Goal: Task Accomplishment & Management: Manage account settings

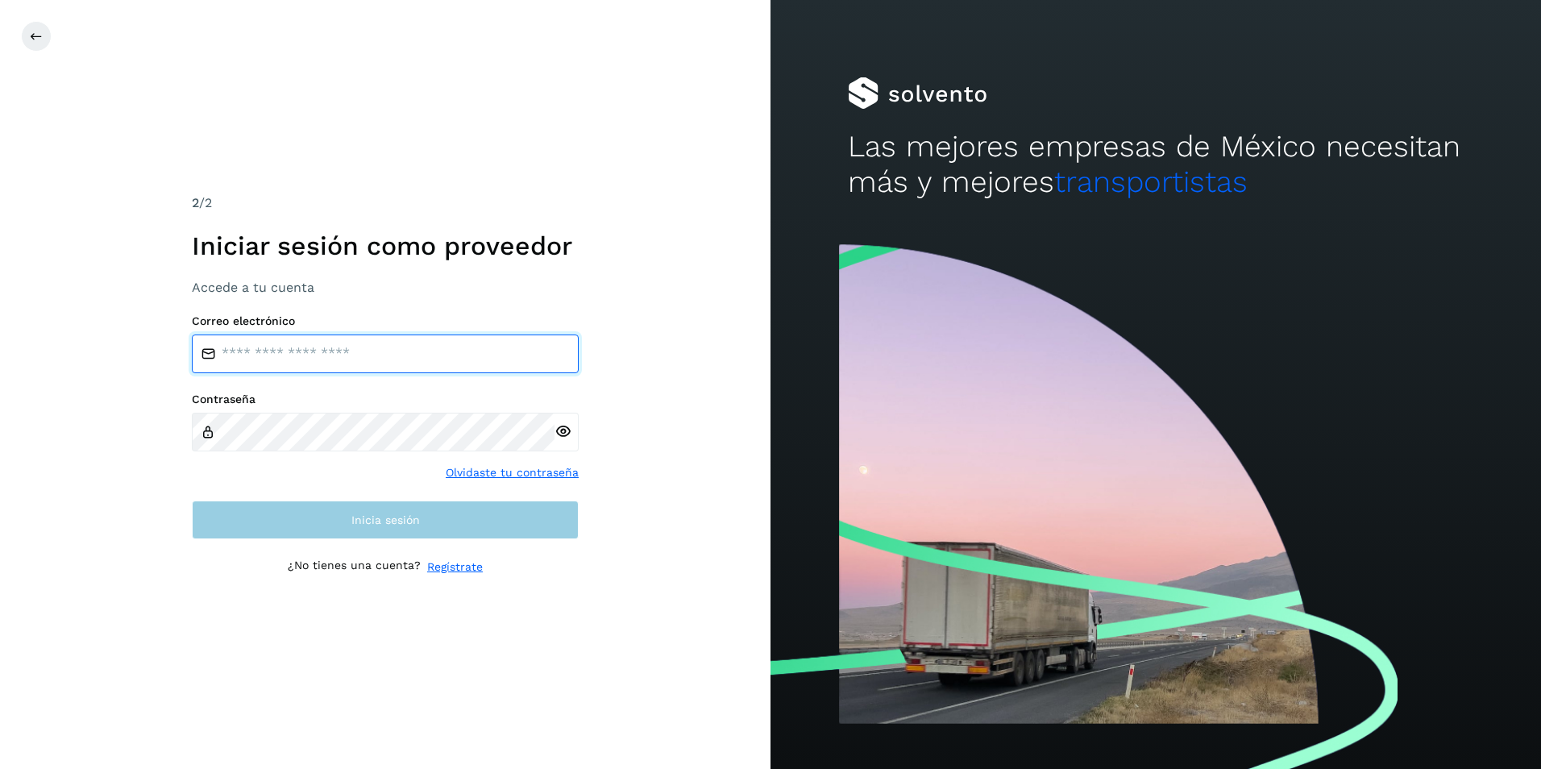
type input "**********"
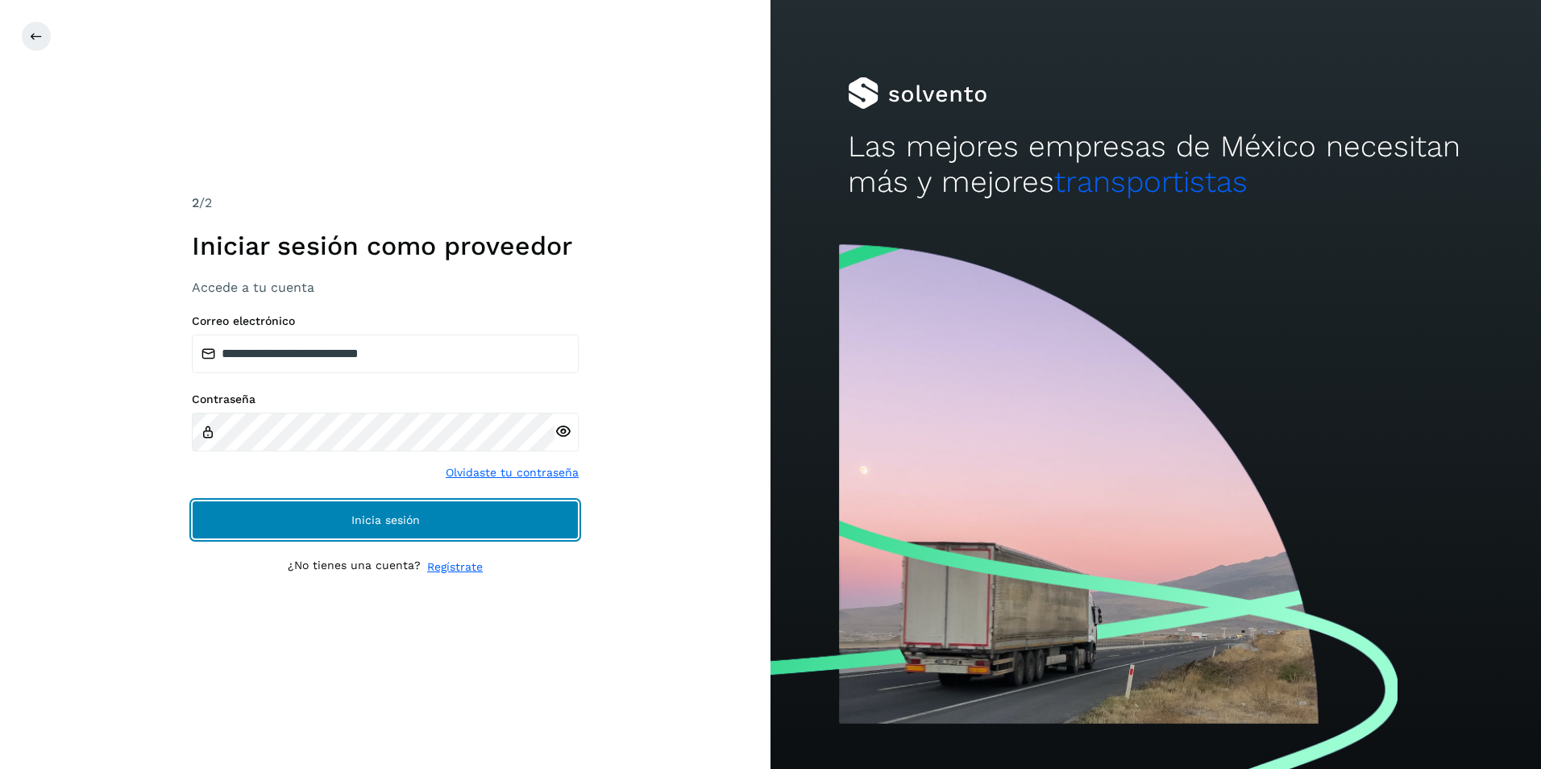
click at [476, 521] on button "Inicia sesión" at bounding box center [385, 519] width 387 height 39
click at [440, 534] on button "Inicia sesión" at bounding box center [385, 519] width 387 height 39
click at [449, 525] on button "Inicia sesión" at bounding box center [385, 519] width 387 height 39
click at [461, 530] on button "Inicia sesión" at bounding box center [385, 519] width 387 height 39
click at [461, 521] on button "Inicia sesión" at bounding box center [385, 519] width 387 height 39
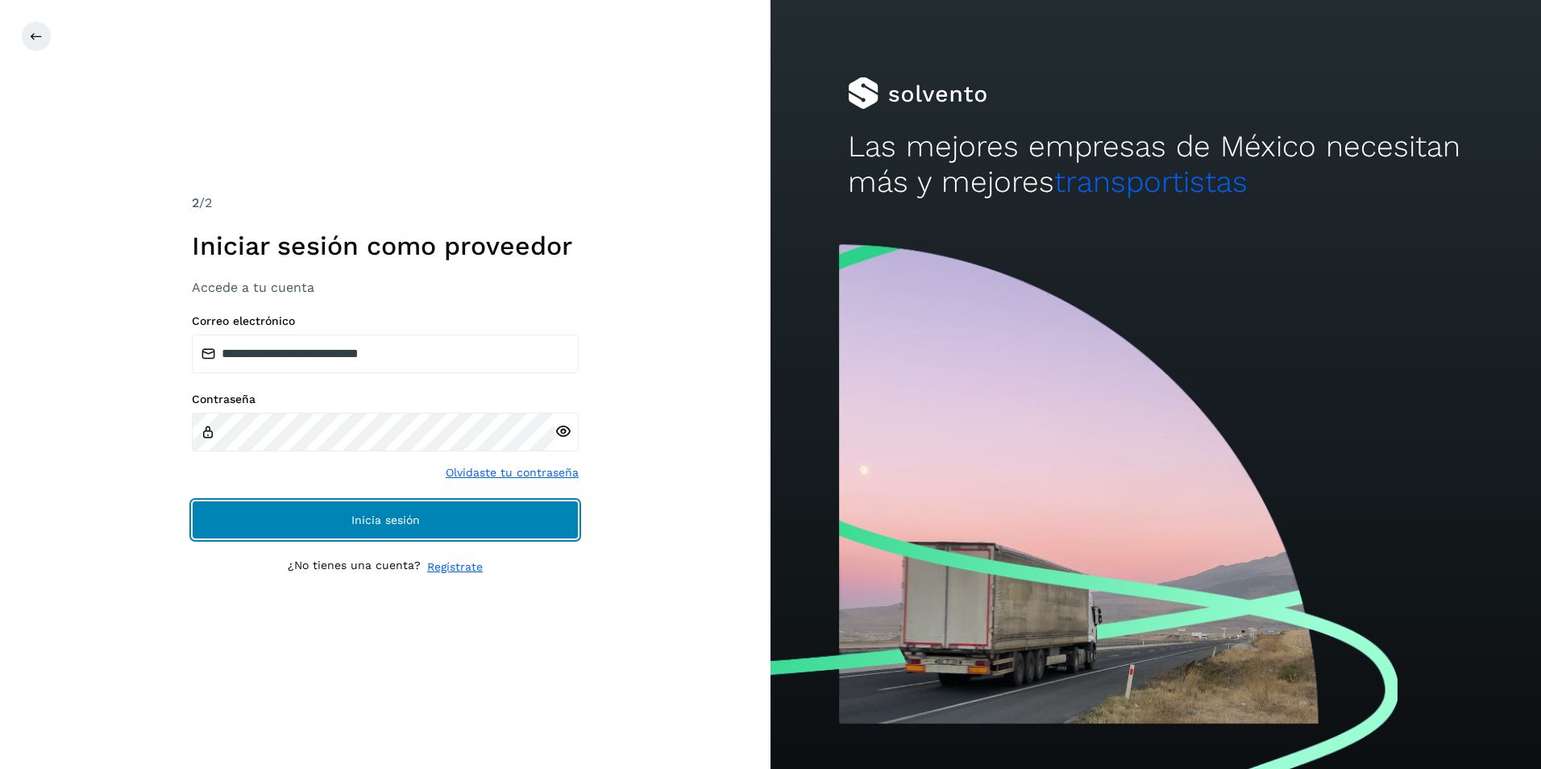
click at [461, 521] on button "Inicia sesión" at bounding box center [385, 519] width 387 height 39
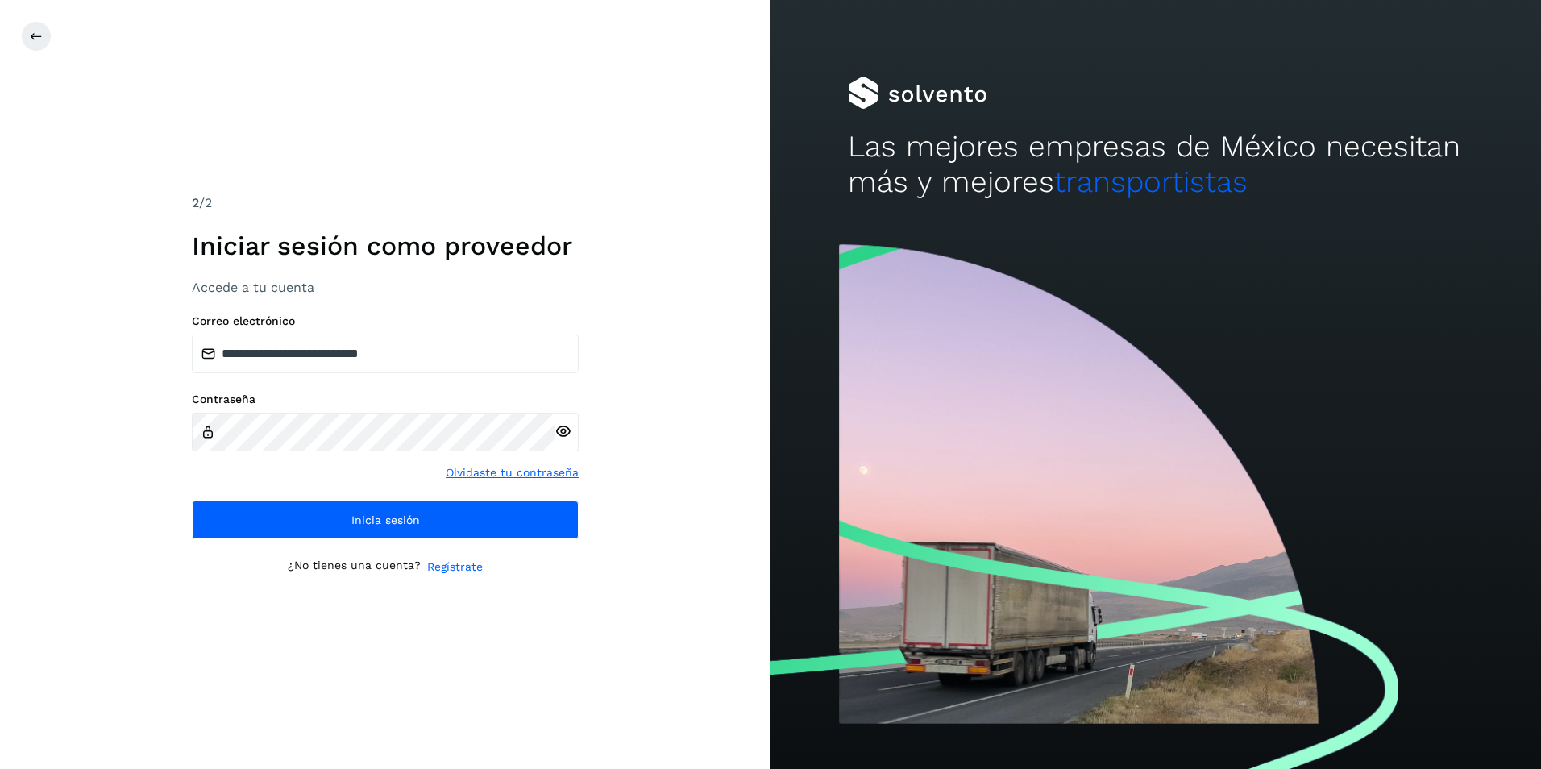
click at [632, 462] on div "**********" at bounding box center [385, 384] width 770 height 769
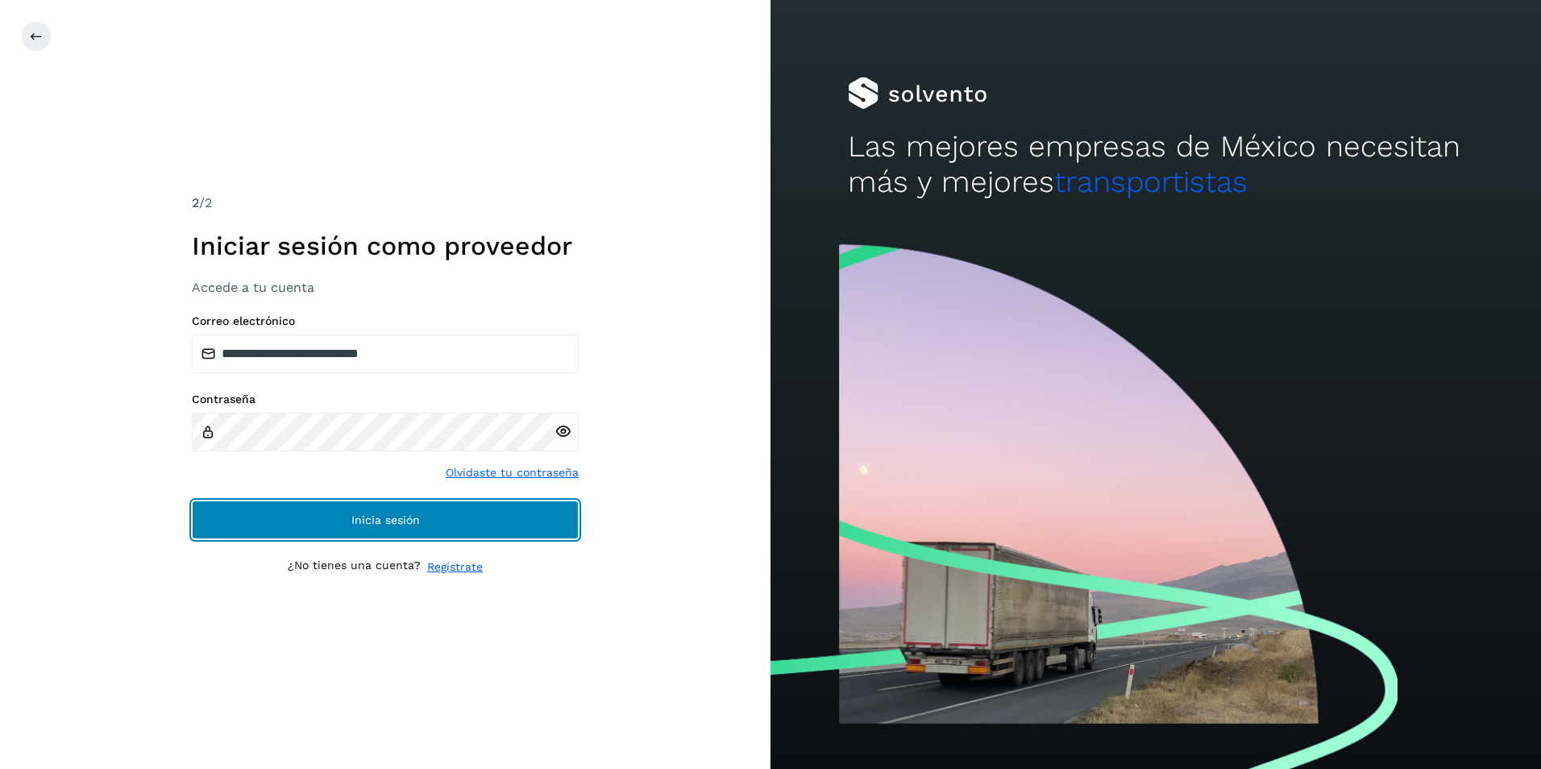
click at [568, 526] on button "Inicia sesión" at bounding box center [385, 519] width 387 height 39
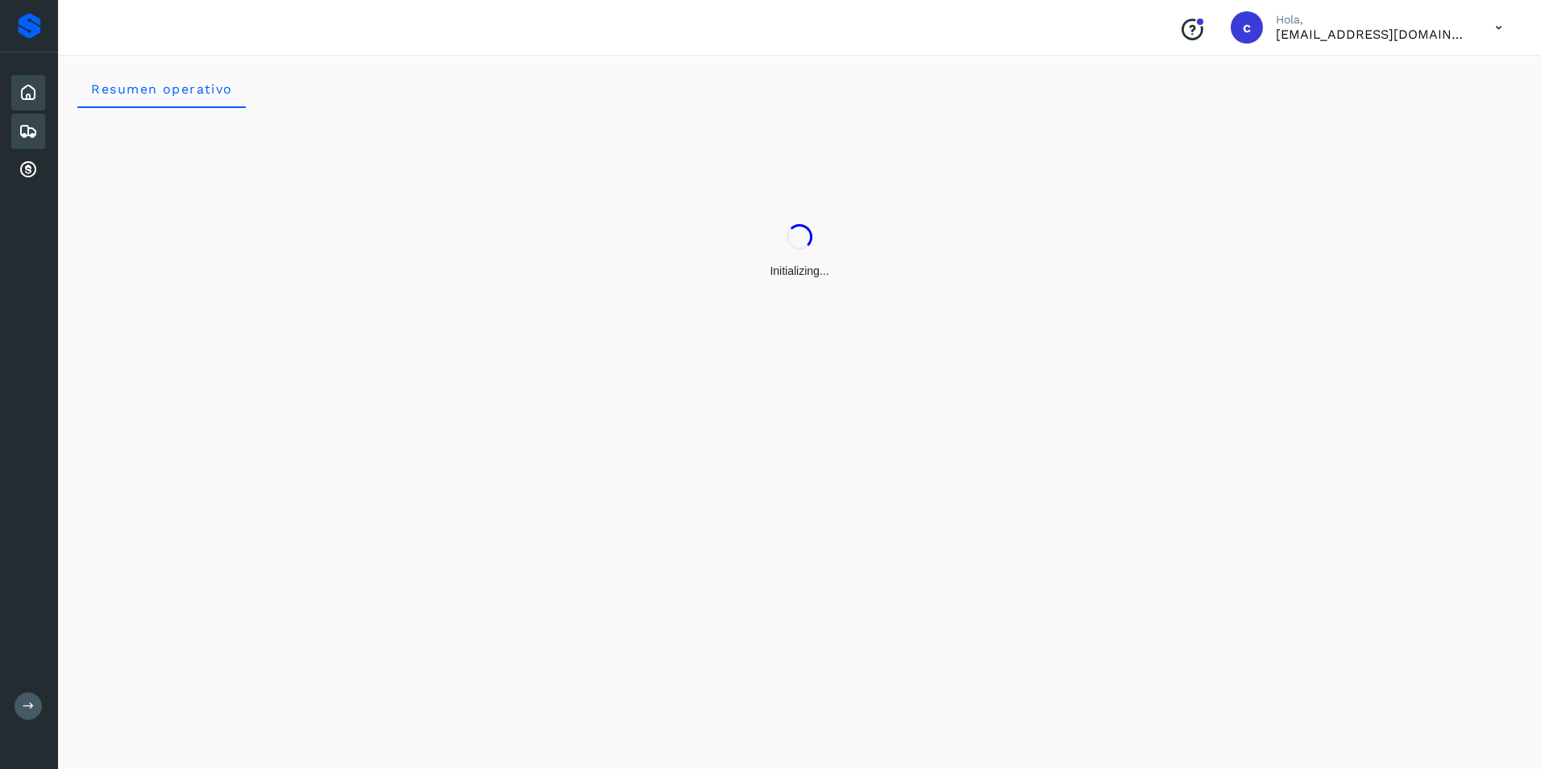
click at [39, 135] on div "Embarques" at bounding box center [28, 131] width 34 height 35
click at [21, 135] on icon at bounding box center [28, 131] width 19 height 19
click at [451, 99] on div "Resumen operativo" at bounding box center [793, 88] width 1432 height 39
click at [28, 172] on icon at bounding box center [28, 169] width 19 height 19
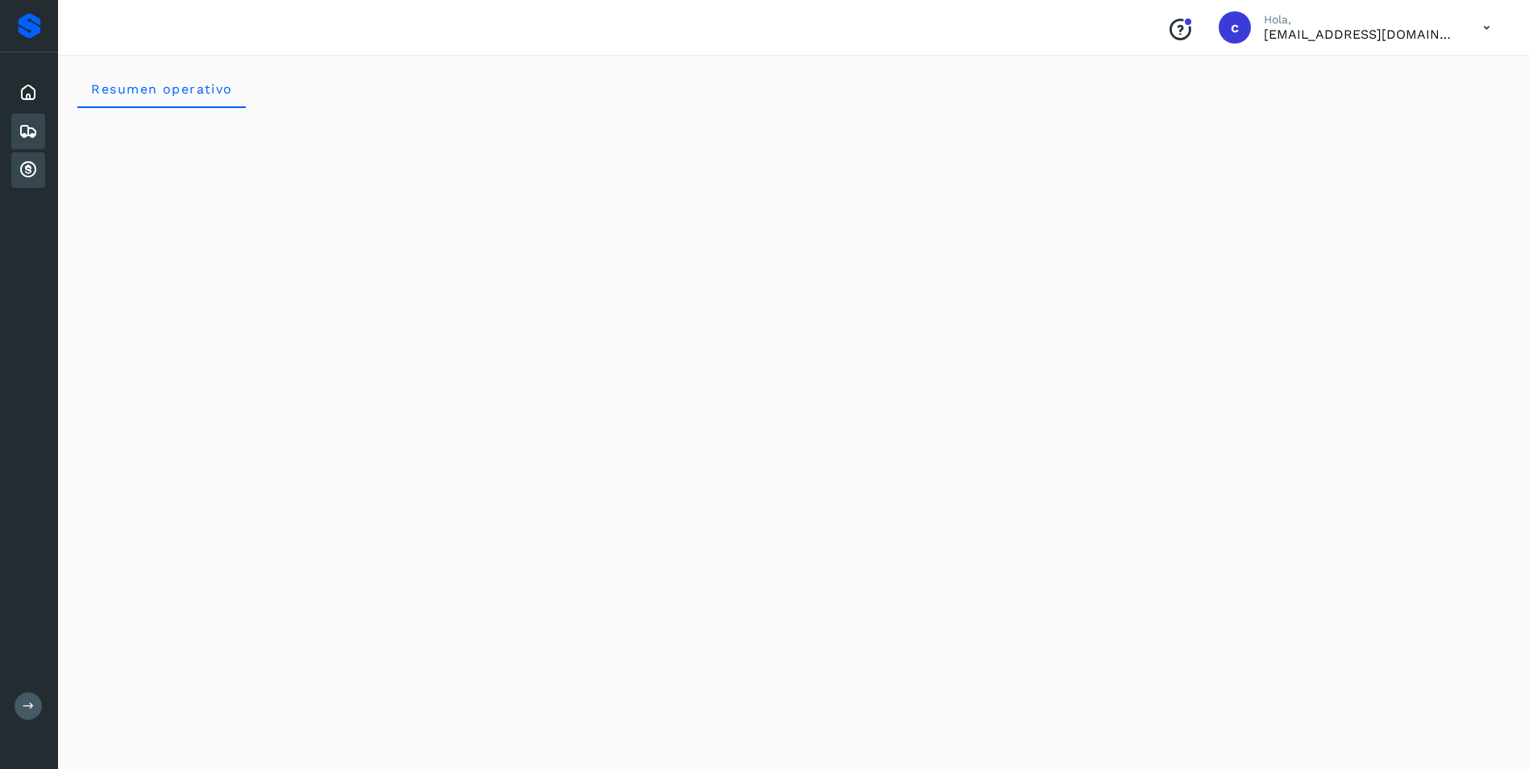
click at [32, 135] on icon at bounding box center [28, 131] width 19 height 19
click at [33, 135] on icon at bounding box center [28, 131] width 19 height 19
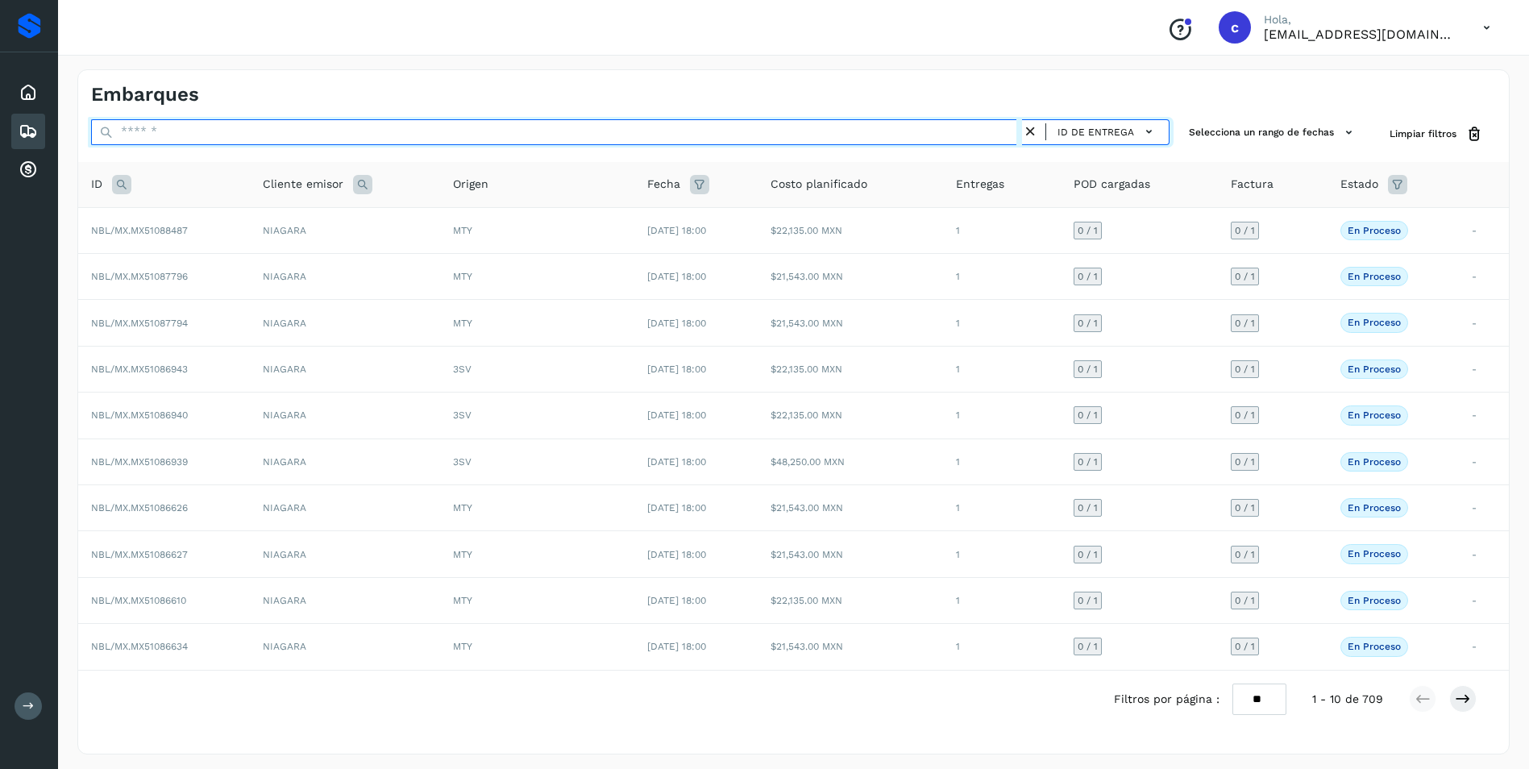
click at [171, 123] on input "text" at bounding box center [556, 132] width 931 height 26
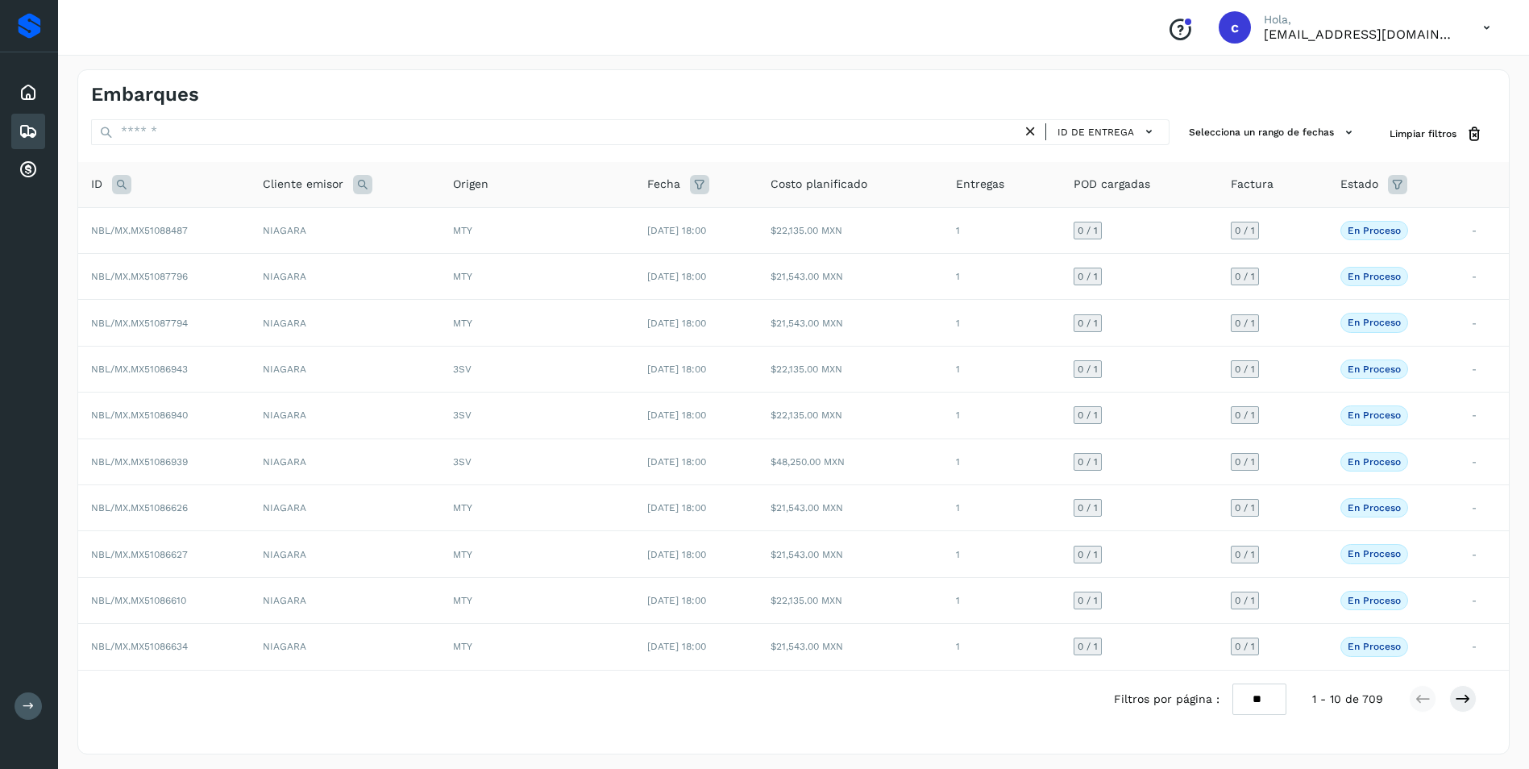
click at [118, 186] on icon at bounding box center [121, 184] width 19 height 19
click at [172, 216] on input "text" at bounding box center [228, 225] width 198 height 26
paste input "**********"
type input "**********"
click at [253, 265] on button "Buscar" at bounding box center [270, 265] width 114 height 29
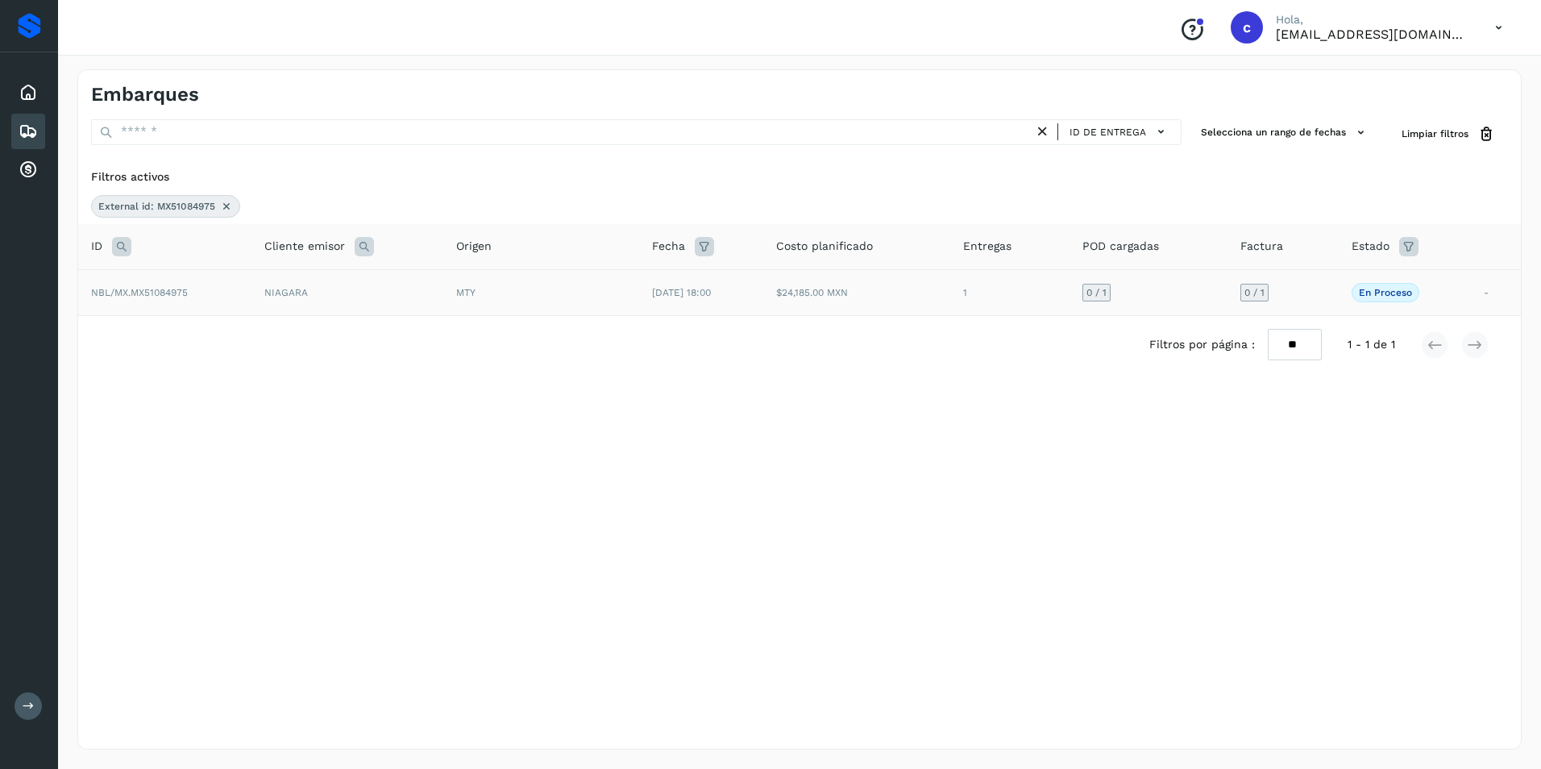
click at [1068, 292] on td "1" at bounding box center [1009, 292] width 118 height 46
click at [1322, 293] on td "0 / 1" at bounding box center [1282, 292] width 110 height 46
click at [1463, 299] on td "En proceso La validación de Solvento para este embarque ha sido anulada debido …" at bounding box center [1404, 292] width 132 height 46
click at [1463, 298] on td "En proceso La validación de Solvento para este embarque ha sido anulada debido …" at bounding box center [1404, 292] width 132 height 46
click at [1157, 301] on td "0 / 1" at bounding box center [1148, 292] width 159 height 46
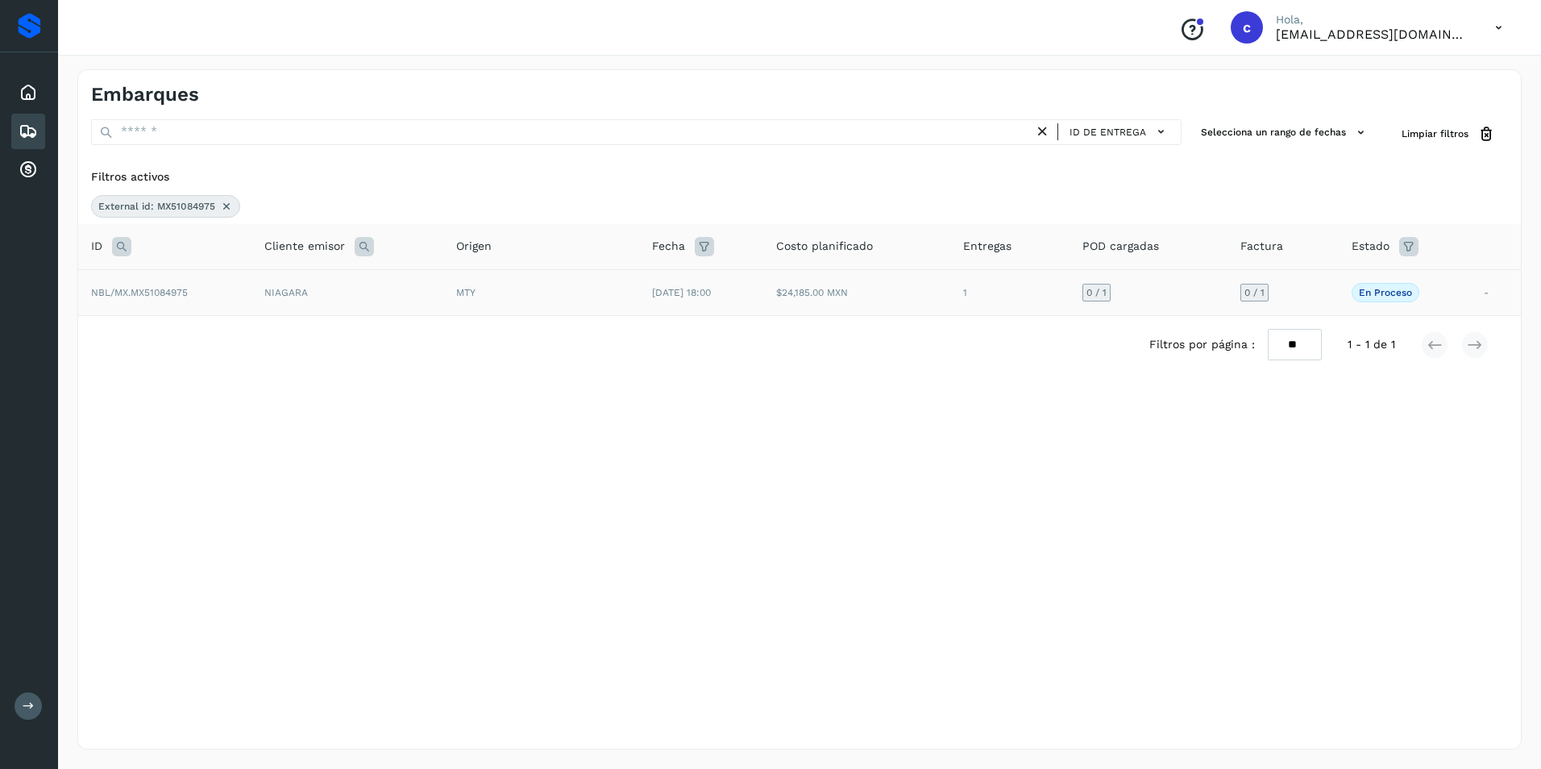
click at [1157, 301] on td "0 / 1" at bounding box center [1148, 292] width 159 height 46
click at [911, 307] on td "$24,185.00 MXN" at bounding box center [856, 292] width 187 height 46
click at [695, 305] on td "24/sep/2025 18:00" at bounding box center [701, 292] width 124 height 46
click at [681, 304] on td "24/sep/2025 18:00" at bounding box center [701, 292] width 124 height 46
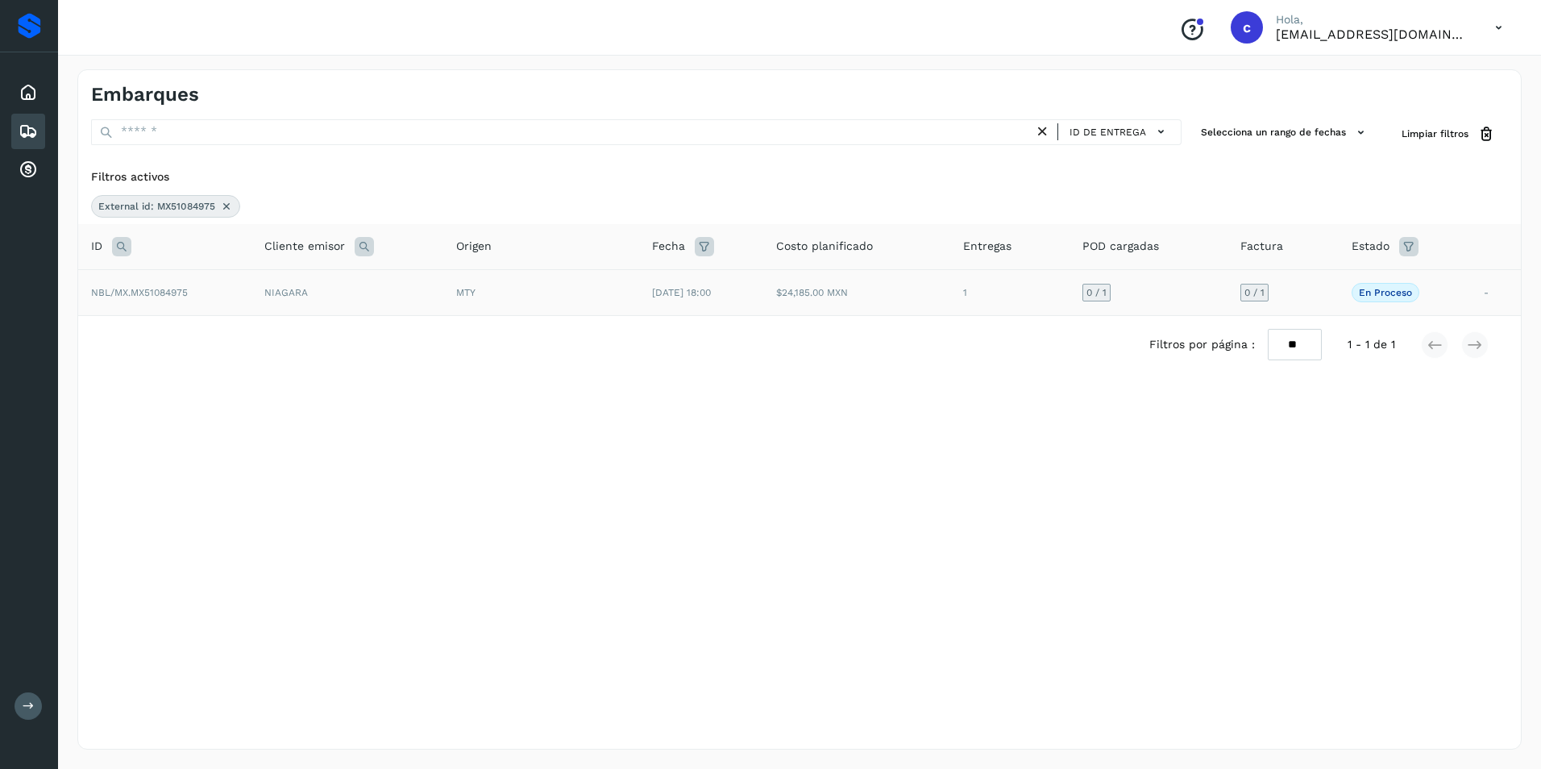
click at [670, 290] on span "24/sep/2025 18:00" at bounding box center [681, 292] width 59 height 11
drag, startPoint x: 670, startPoint y: 290, endPoint x: 615, endPoint y: 290, distance: 54.8
click at [615, 290] on div "MTY" at bounding box center [541, 292] width 170 height 15
click at [763, 296] on td "24/sep/2025 18:00" at bounding box center [701, 292] width 124 height 46
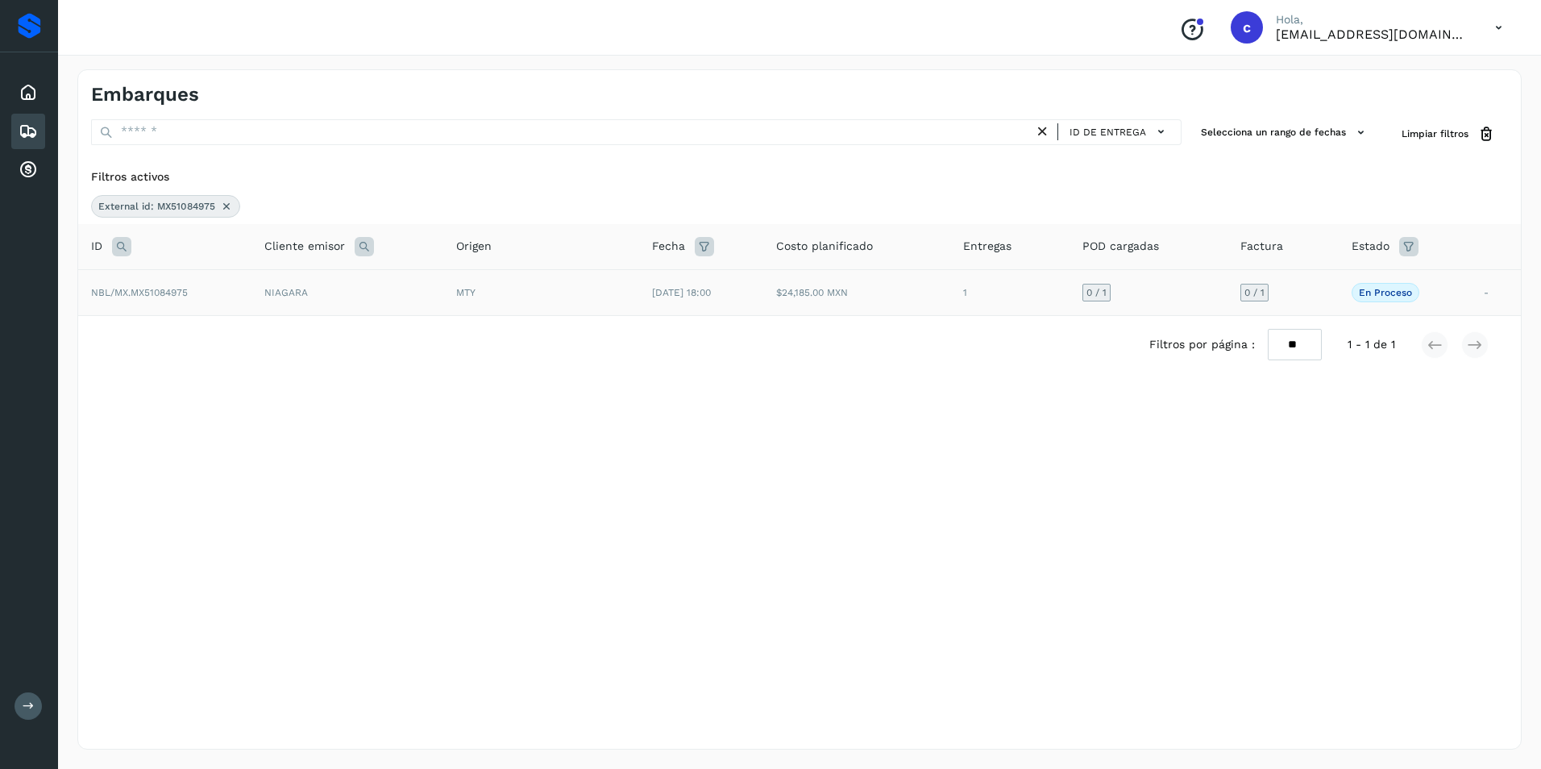
click at [1361, 287] on span "En proceso" at bounding box center [1385, 292] width 68 height 19
click at [1372, 292] on p "En proceso" at bounding box center [1385, 292] width 53 height 11
click at [1309, 290] on td "0 / 1" at bounding box center [1282, 292] width 110 height 46
click at [1258, 291] on span "0 / 1" at bounding box center [1254, 293] width 20 height 10
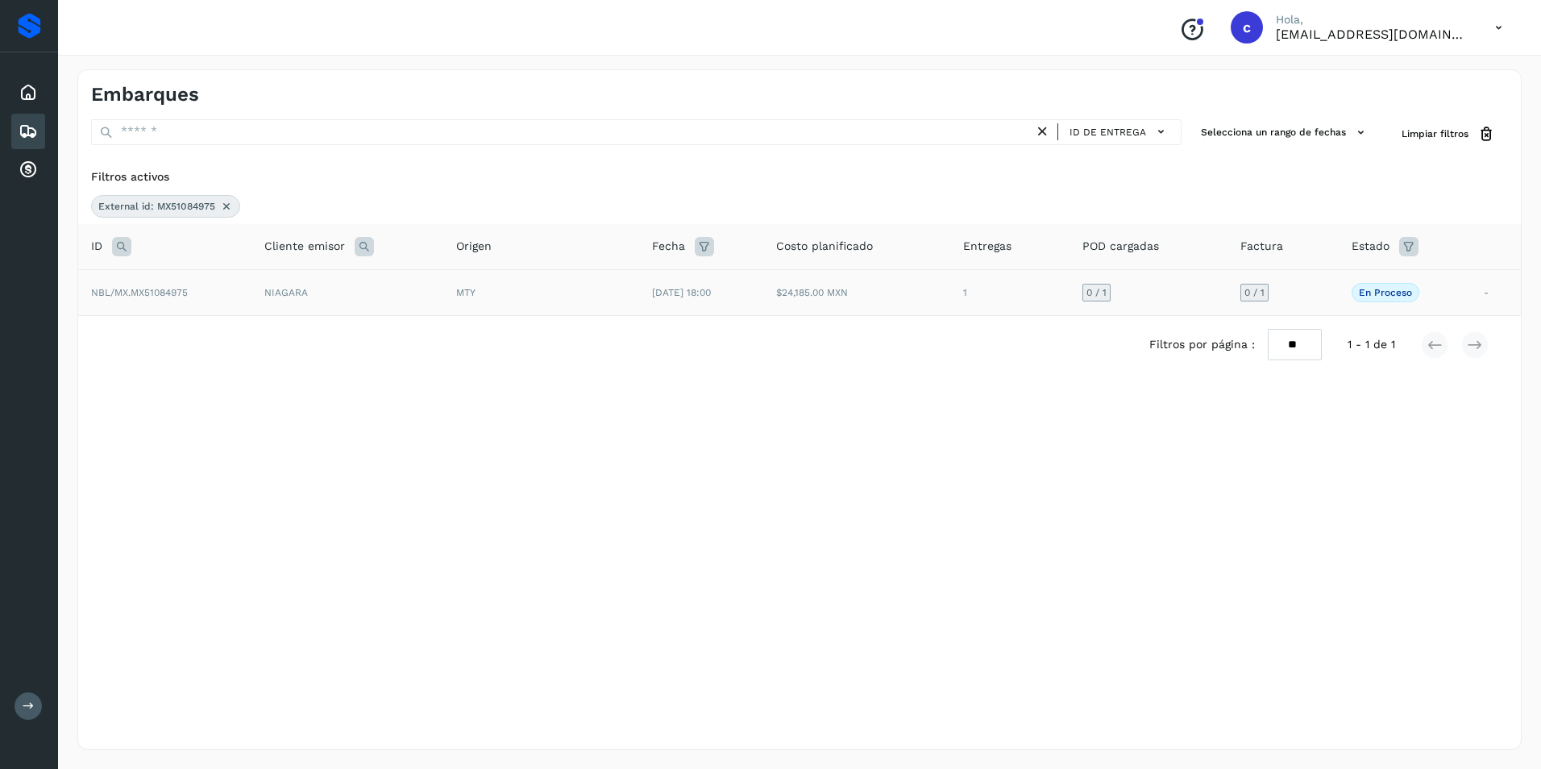
click at [394, 296] on td "NIAGARA" at bounding box center [347, 292] width 192 height 46
click at [152, 283] on td "NBL/MX.MX51084975" at bounding box center [164, 292] width 173 height 46
drag, startPoint x: 152, startPoint y: 283, endPoint x: 200, endPoint y: 291, distance: 48.2
click at [200, 291] on td "NBL/MX.MX51084975" at bounding box center [164, 292] width 173 height 46
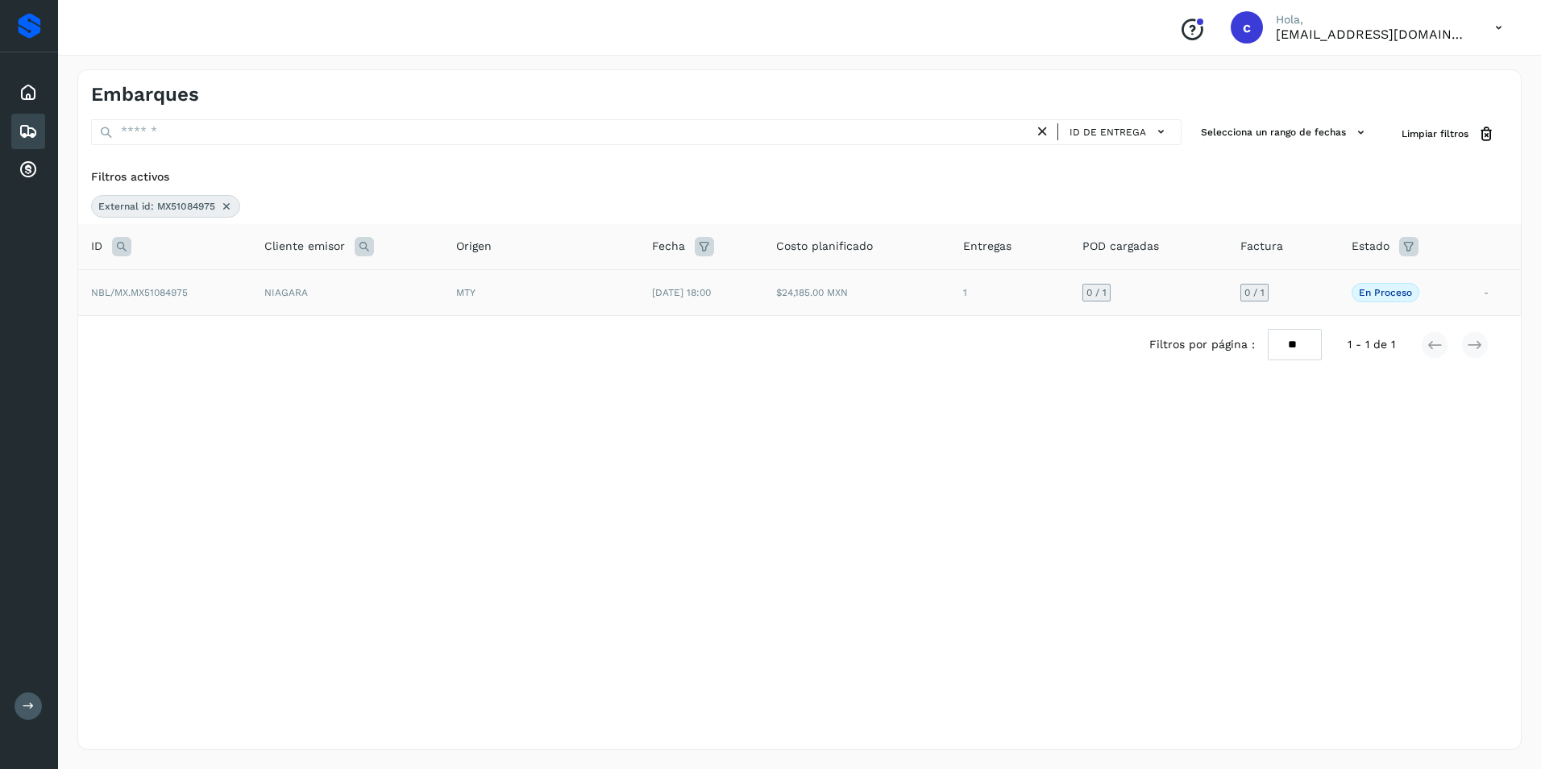
click at [200, 291] on td "NBL/MX.MX51084975" at bounding box center [164, 292] width 173 height 46
drag, startPoint x: 200, startPoint y: 291, endPoint x: 222, endPoint y: 293, distance: 22.7
click at [222, 293] on td "NBL/MX.MX51084975" at bounding box center [164, 292] width 173 height 46
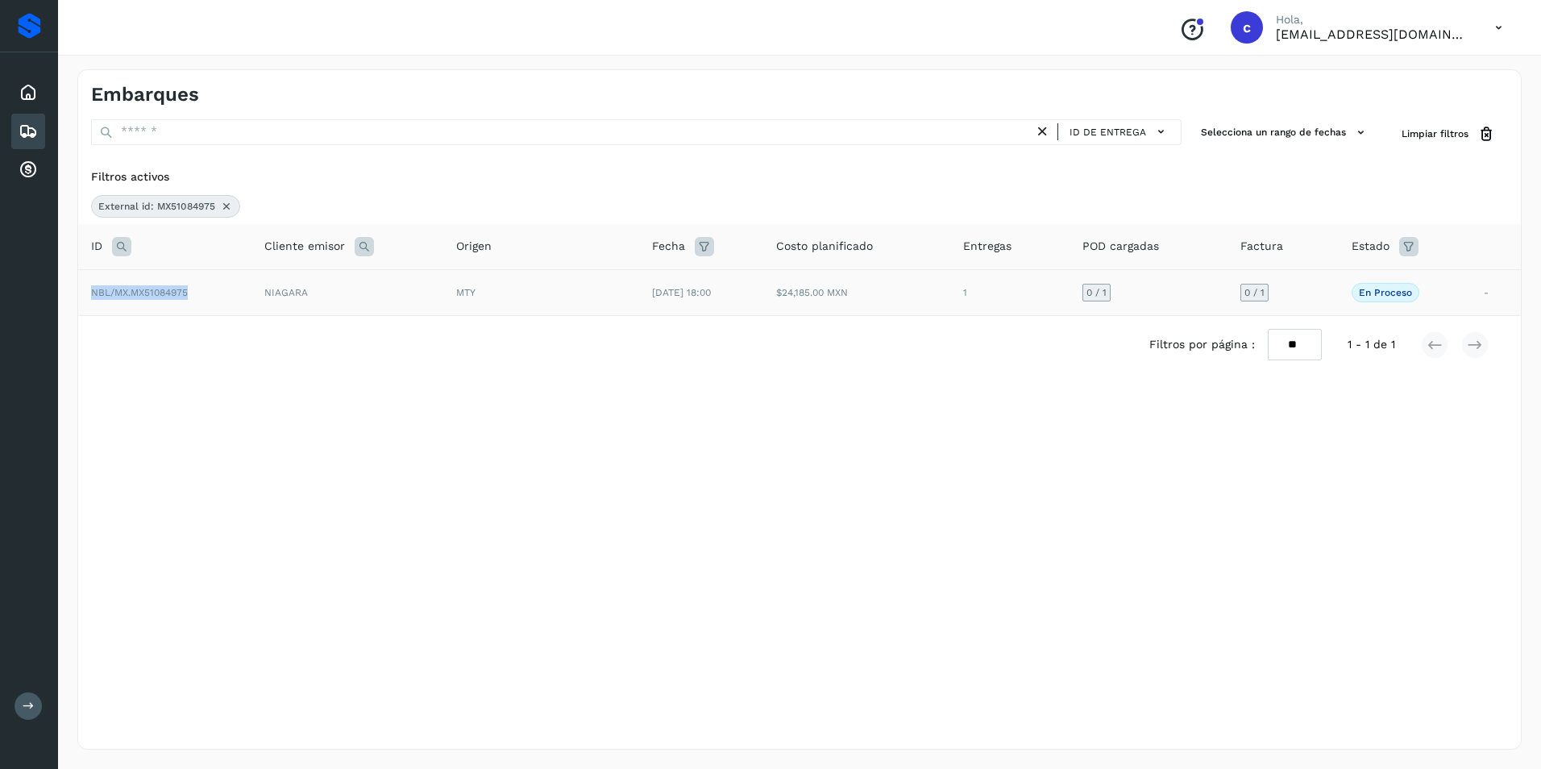
click at [222, 293] on td "NBL/MX.MX51084975" at bounding box center [164, 292] width 173 height 46
click at [220, 290] on td "NBL/MX.MX51084975" at bounding box center [164, 292] width 173 height 46
click at [348, 286] on td "NIAGARA" at bounding box center [347, 292] width 192 height 46
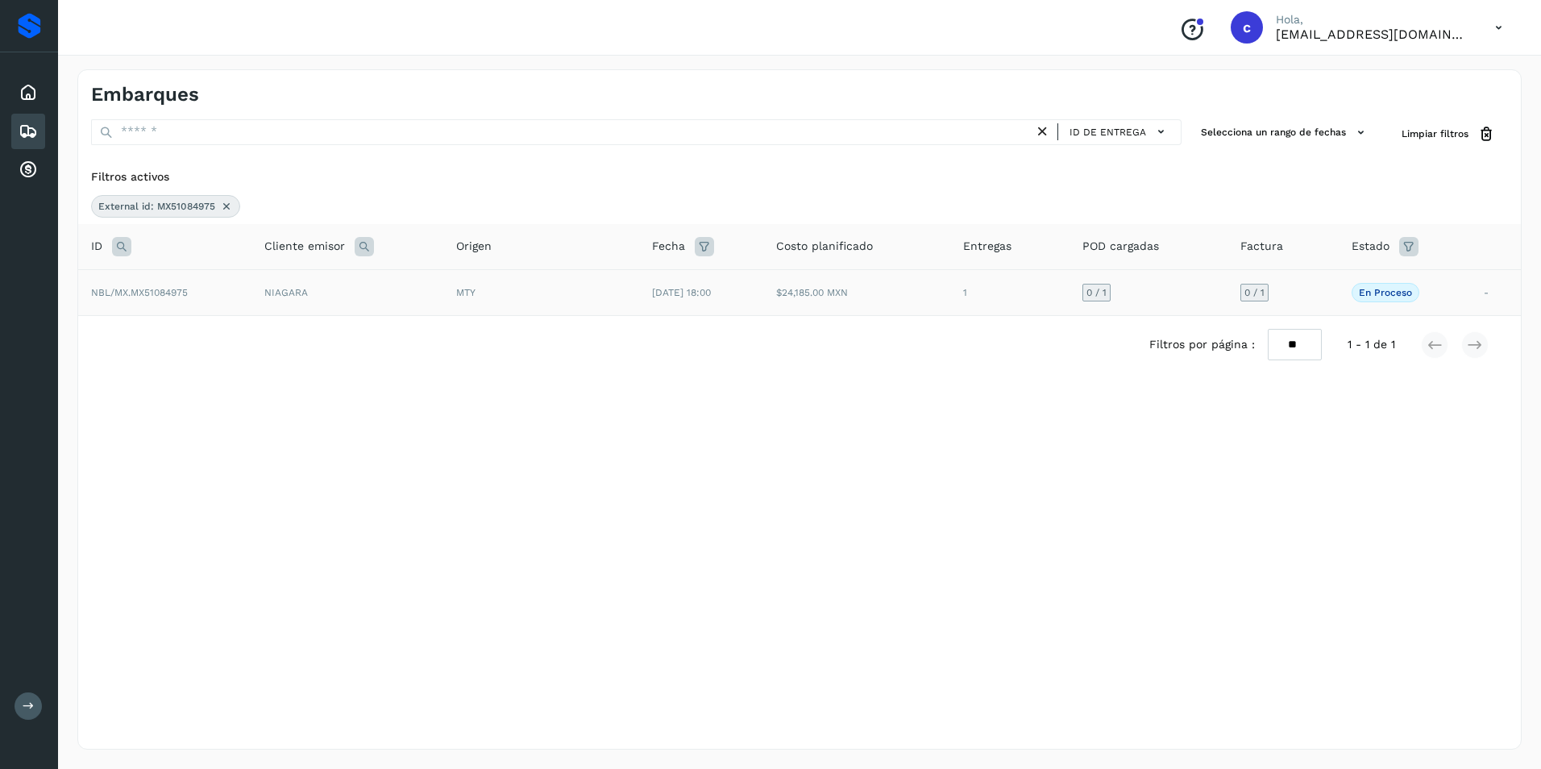
click at [409, 291] on td "NIAGARA" at bounding box center [347, 292] width 192 height 46
click at [413, 292] on td "NIAGARA" at bounding box center [347, 292] width 192 height 46
drag, startPoint x: 502, startPoint y: 288, endPoint x: 513, endPoint y: 288, distance: 11.3
click at [505, 288] on div "MTY" at bounding box center [541, 292] width 170 height 15
click at [513, 288] on div "MTY" at bounding box center [541, 292] width 170 height 15
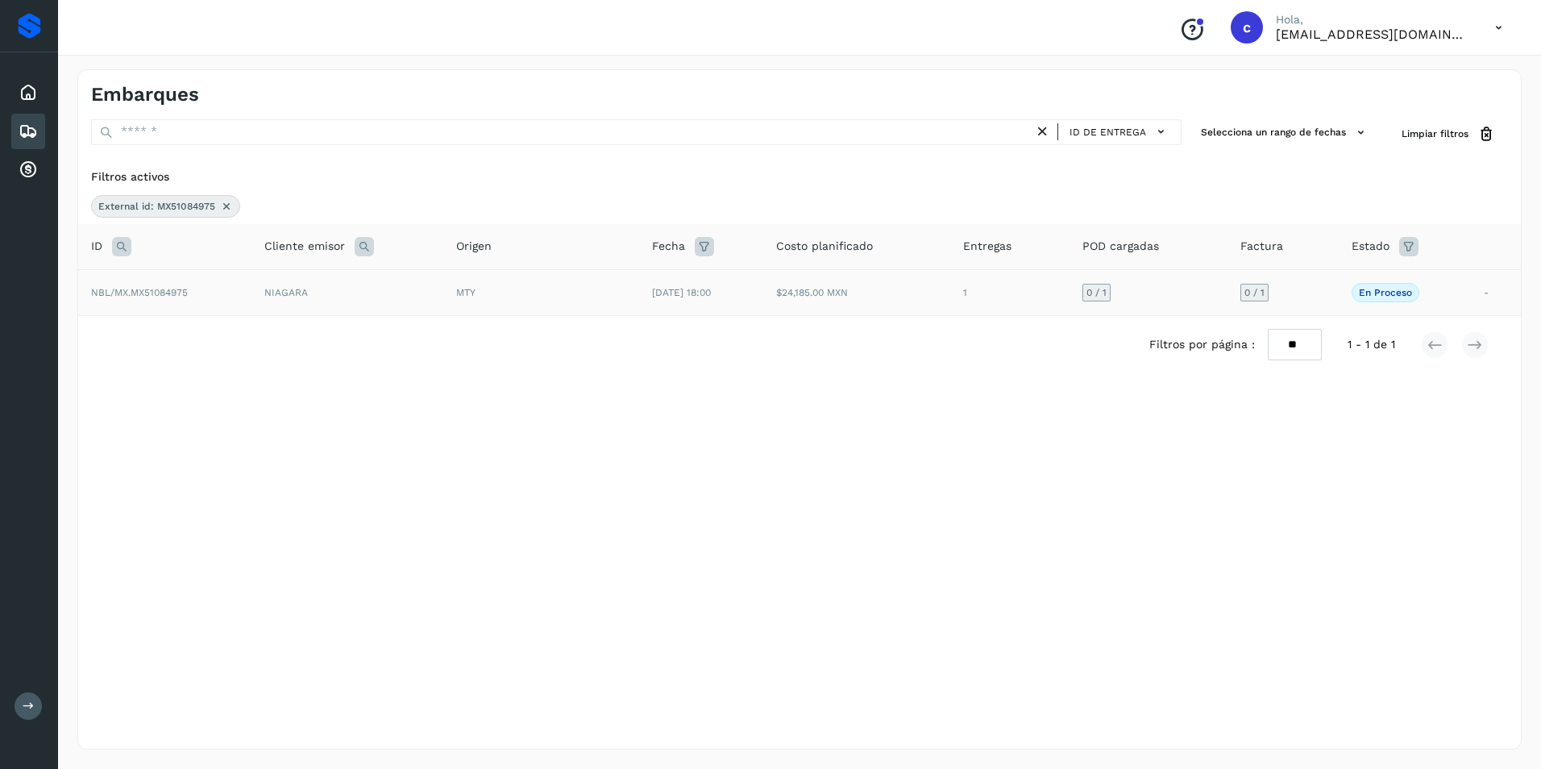
click at [571, 297] on div "MTY" at bounding box center [541, 292] width 170 height 15
drag, startPoint x: 604, startPoint y: 314, endPoint x: 652, endPoint y: 323, distance: 49.2
click at [604, 317] on div "Filtros activos External id: MX51084975 ID Cliente emisor Origen Fecha Costo pl…" at bounding box center [799, 281] width 1442 height 238
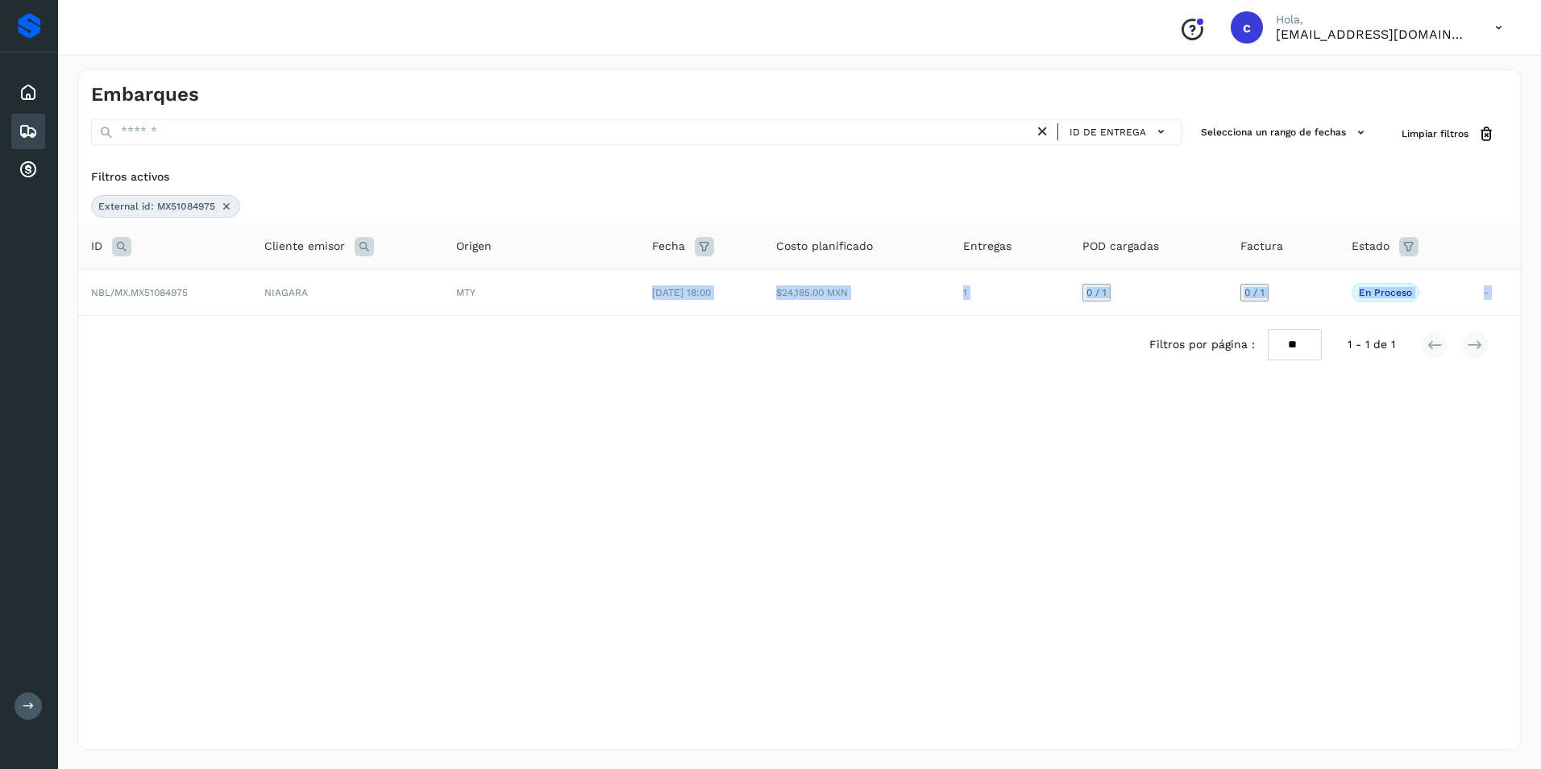
click at [747, 318] on div "Filtros por página : ** ** ** 1 - 1 de 1" at bounding box center [799, 344] width 1442 height 57
click at [228, 205] on icon at bounding box center [226, 206] width 13 height 13
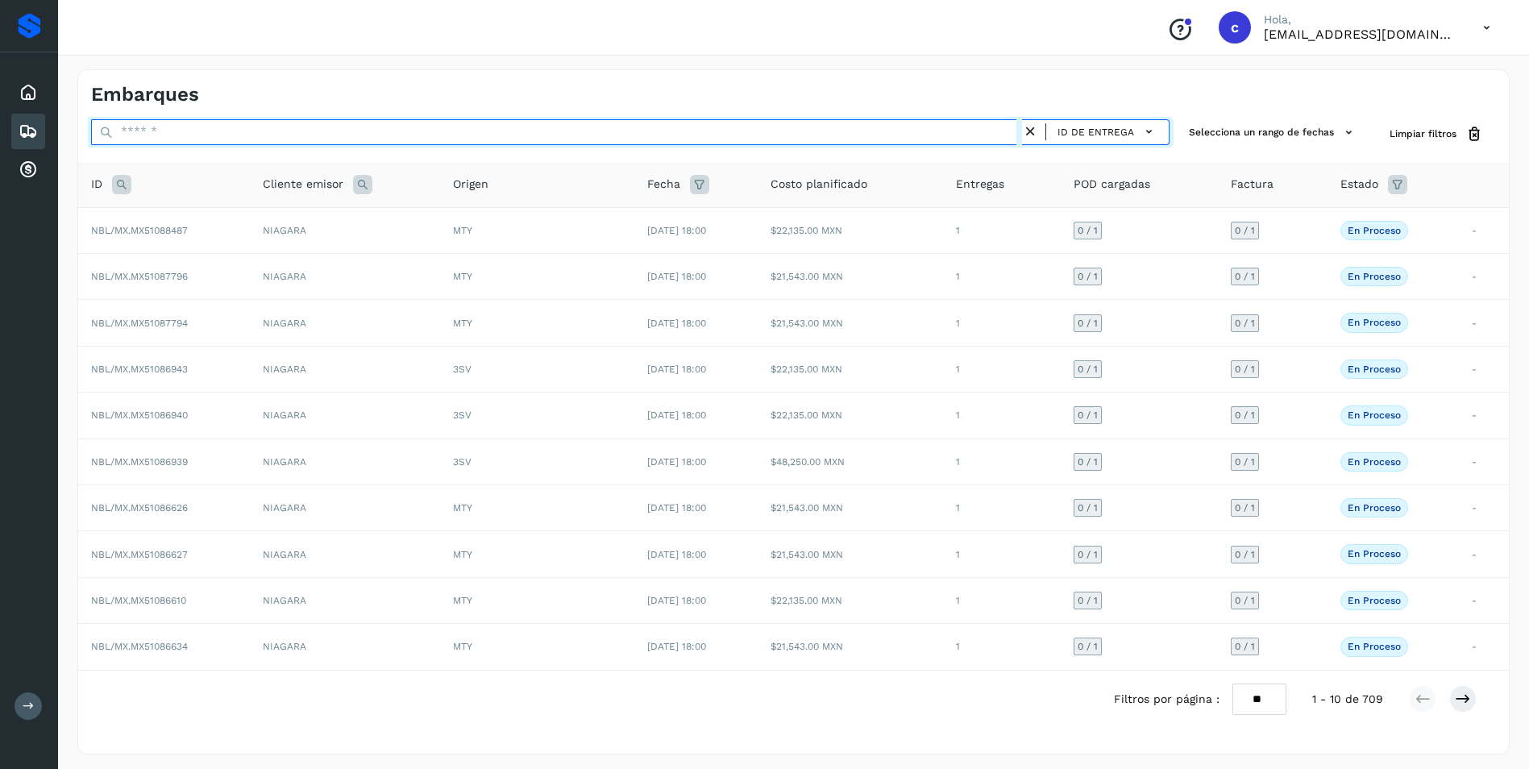
click at [139, 132] on input "text" at bounding box center [556, 132] width 931 height 26
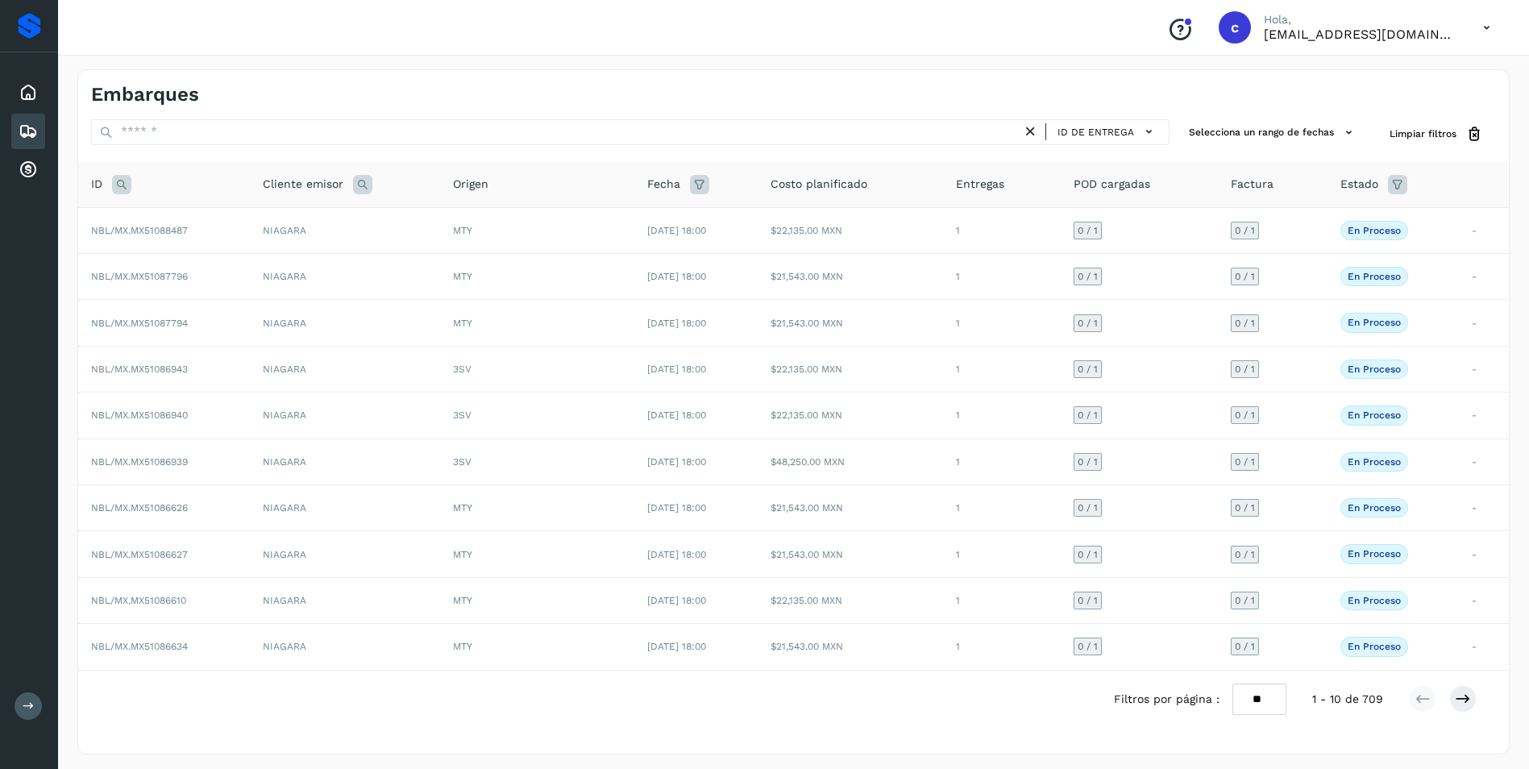
click at [122, 180] on icon at bounding box center [121, 184] width 19 height 19
click at [168, 230] on input "text" at bounding box center [228, 225] width 198 height 26
paste input "**********"
type input "**********"
click at [273, 268] on span "Buscar" at bounding box center [270, 265] width 32 height 15
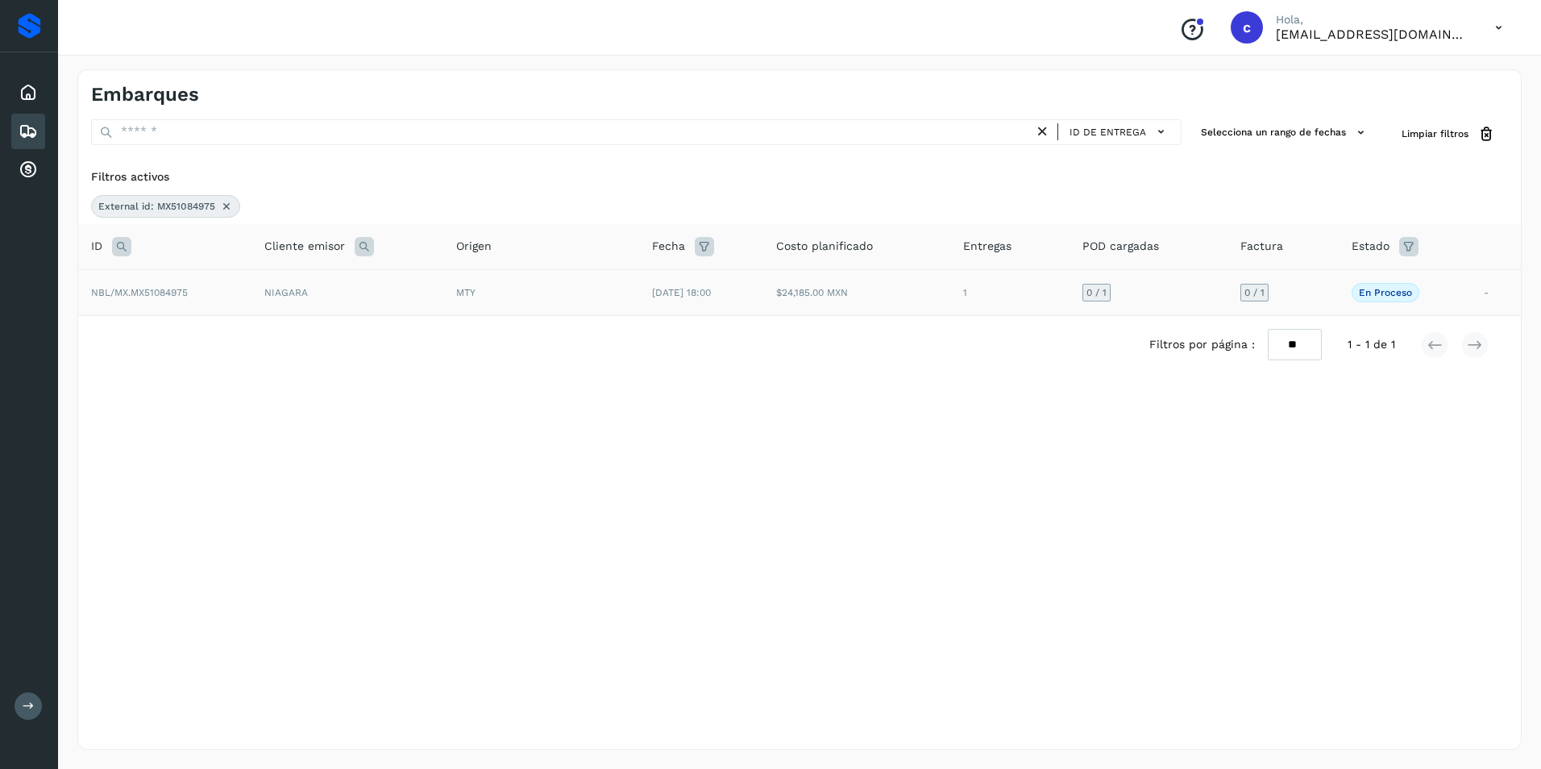
click at [359, 284] on td "NIAGARA" at bounding box center [347, 292] width 192 height 46
click at [1391, 293] on p "En proceso" at bounding box center [1385, 292] width 53 height 11
click at [1381, 298] on span "En proceso" at bounding box center [1385, 292] width 68 height 19
click at [1324, 303] on td "0 / 1" at bounding box center [1282, 292] width 110 height 46
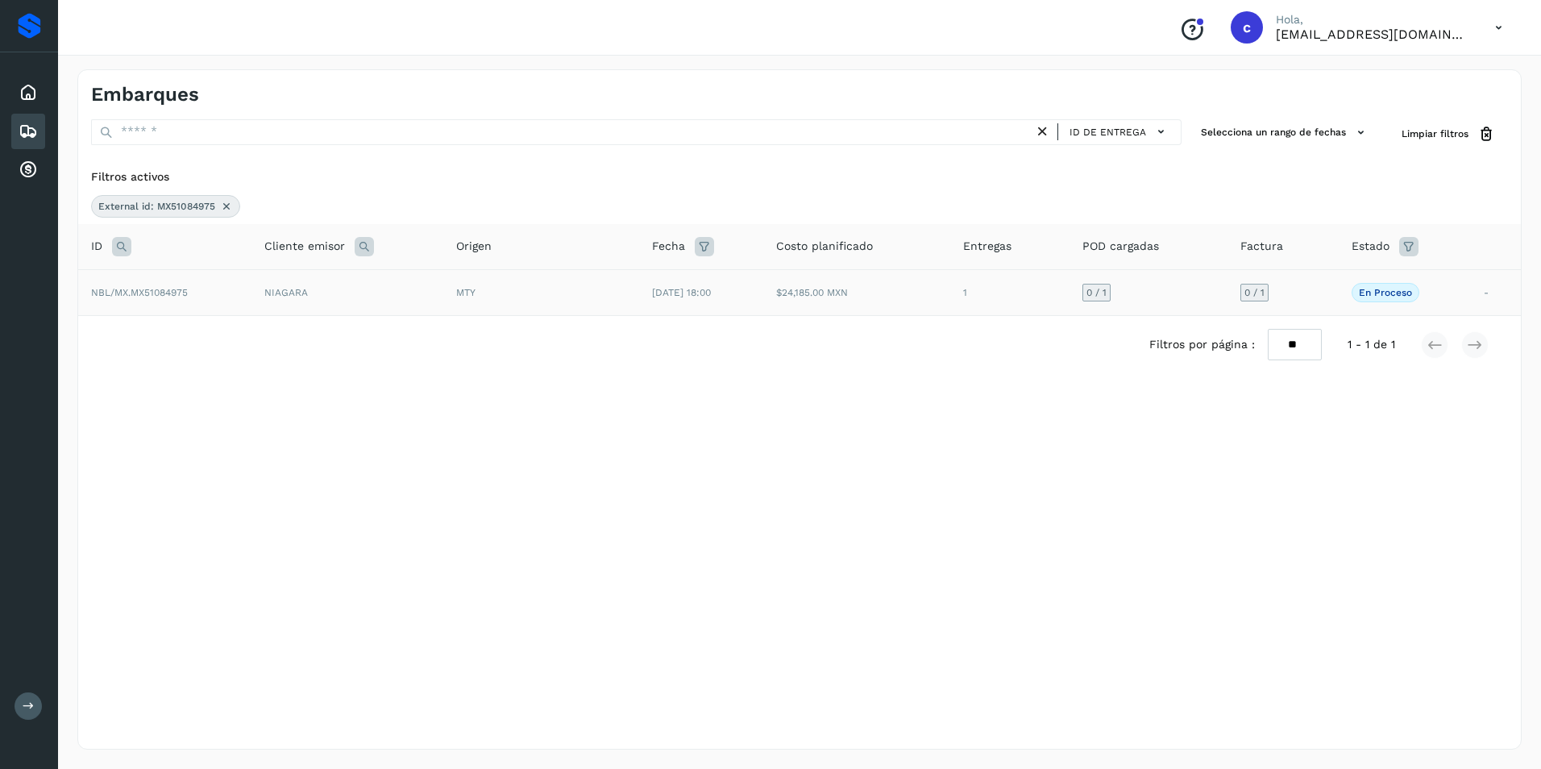
click at [1324, 303] on td "0 / 1" at bounding box center [1282, 292] width 110 height 46
click at [1271, 301] on td "0 / 1" at bounding box center [1282, 292] width 110 height 46
drag, startPoint x: 1271, startPoint y: 301, endPoint x: 1193, endPoint y: 298, distance: 77.4
click at [1193, 298] on td "0 / 1" at bounding box center [1148, 292] width 159 height 46
drag, startPoint x: 1164, startPoint y: 290, endPoint x: 1109, endPoint y: 298, distance: 56.2
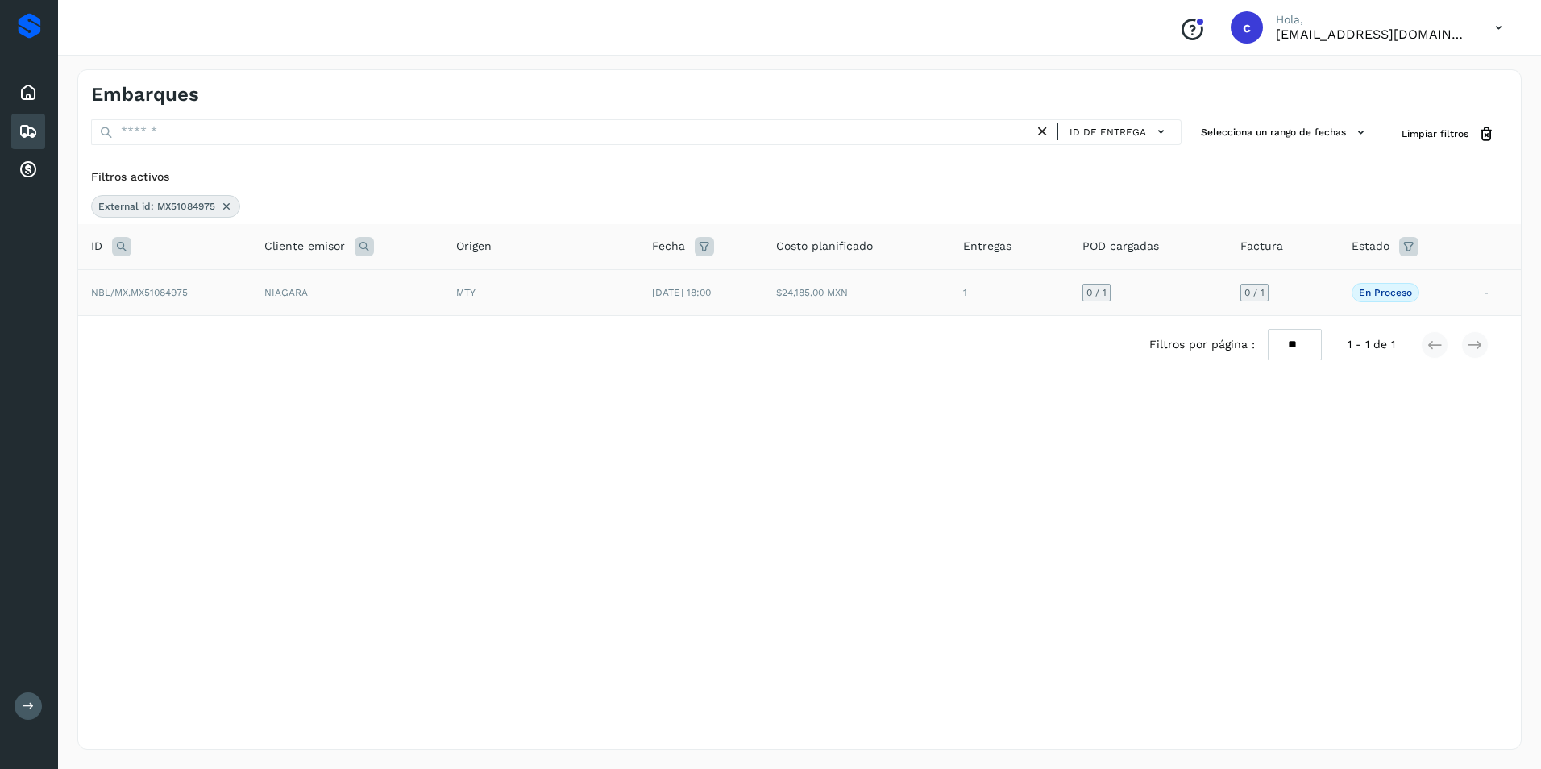
click at [1152, 293] on td "0 / 1" at bounding box center [1148, 292] width 159 height 46
drag, startPoint x: 943, startPoint y: 306, endPoint x: 908, endPoint y: 309, distance: 34.7
click at [931, 309] on td "$24,185.00 MXN" at bounding box center [856, 292] width 187 height 46
drag, startPoint x: 867, startPoint y: 298, endPoint x: 852, endPoint y: 301, distance: 15.5
click at [852, 301] on td "$24,185.00 MXN" at bounding box center [856, 292] width 187 height 46
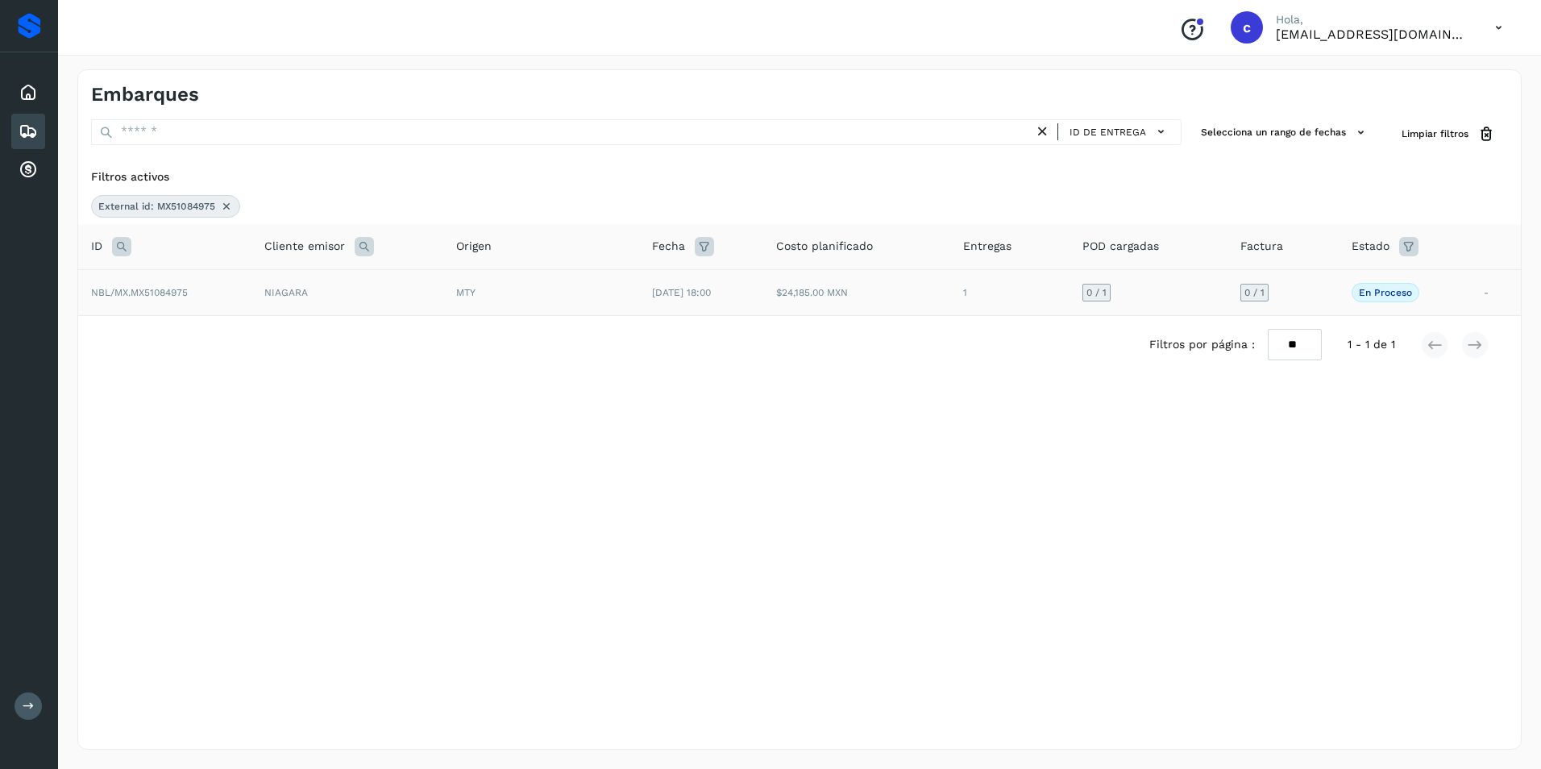
drag, startPoint x: 852, startPoint y: 301, endPoint x: 670, endPoint y: 305, distance: 182.1
click at [670, 305] on td "24/sep/2025 18:00" at bounding box center [701, 292] width 124 height 46
drag, startPoint x: 670, startPoint y: 305, endPoint x: 434, endPoint y: 305, distance: 235.3
click at [518, 302] on td "MTY" at bounding box center [541, 292] width 196 height 46
drag, startPoint x: 362, startPoint y: 302, endPoint x: 352, endPoint y: 305, distance: 10.0
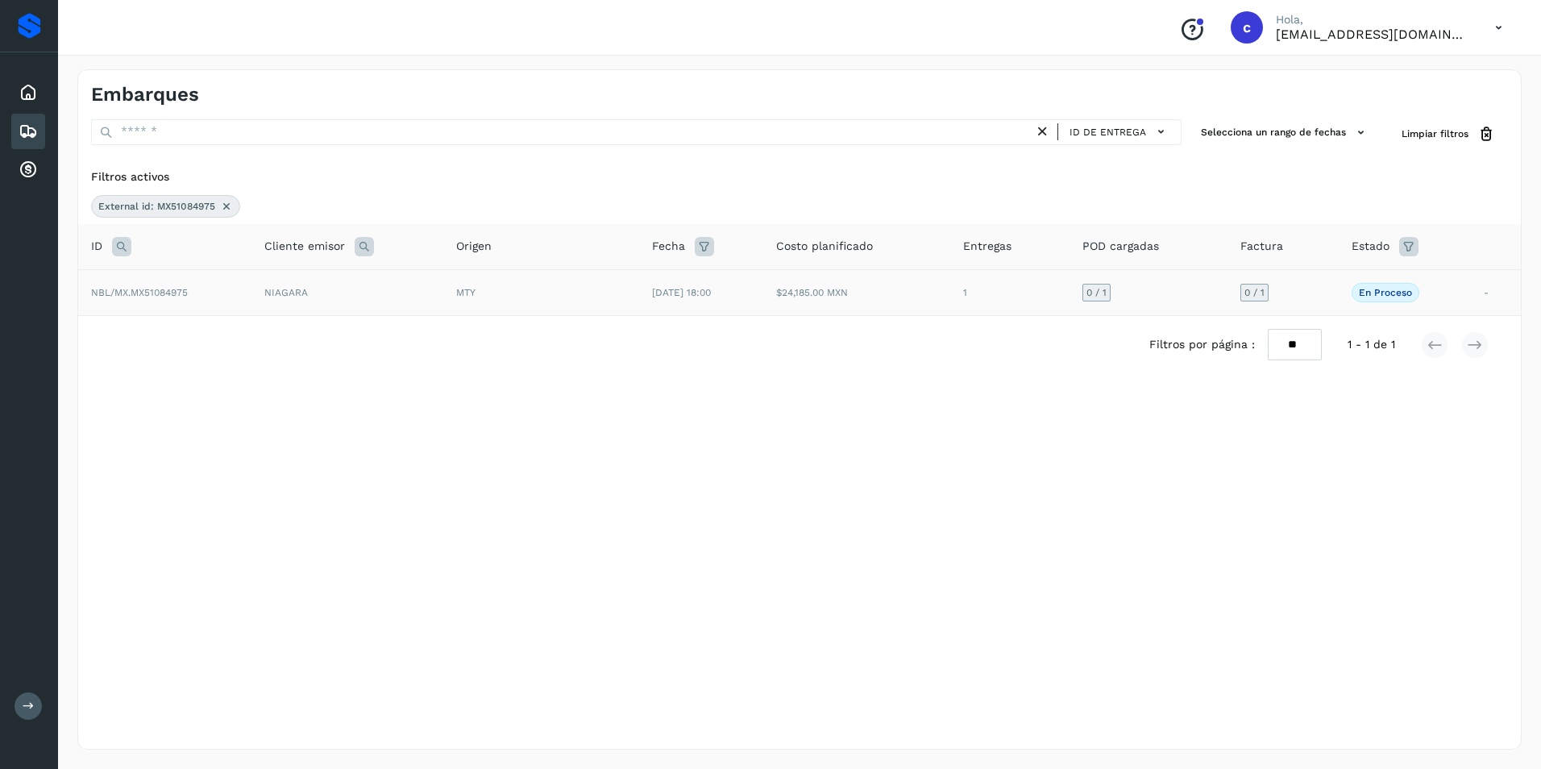
click at [356, 303] on td "NIAGARA" at bounding box center [347, 292] width 192 height 46
click at [309, 308] on td "NIAGARA" at bounding box center [347, 292] width 192 height 46
click at [173, 286] on td "NBL/MX.MX51084975" at bounding box center [164, 292] width 173 height 46
drag, startPoint x: 173, startPoint y: 286, endPoint x: 163, endPoint y: 287, distance: 10.5
drag, startPoint x: 163, startPoint y: 287, endPoint x: 236, endPoint y: 284, distance: 73.4
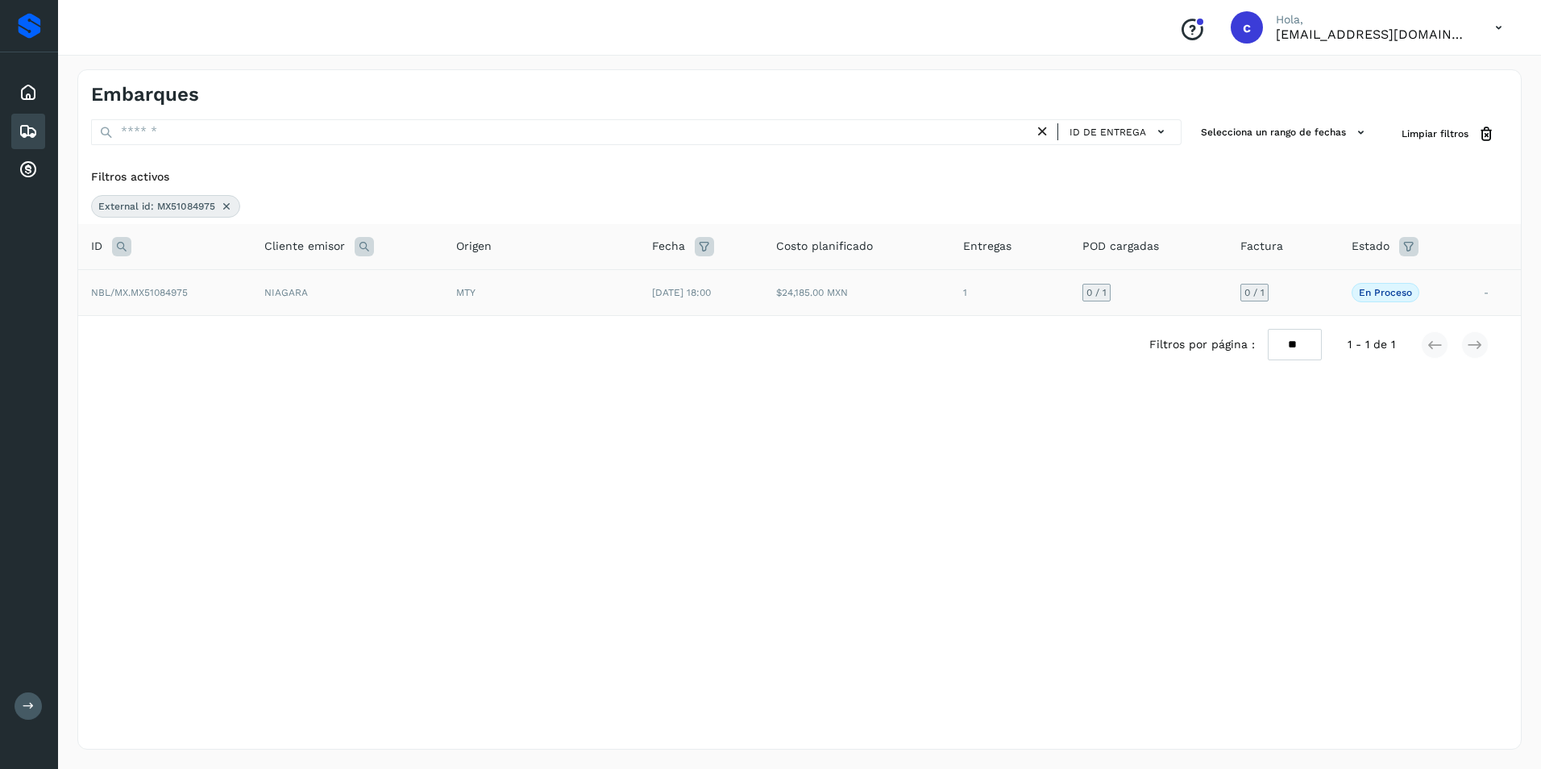
click at [236, 284] on td "NBL/MX.MX51084975" at bounding box center [164, 292] width 173 height 46
click at [312, 297] on td "NIAGARA" at bounding box center [347, 292] width 192 height 46
click at [405, 297] on td "NIAGARA" at bounding box center [347, 292] width 192 height 46
drag, startPoint x: 503, startPoint y: 296, endPoint x: 558, endPoint y: 301, distance: 55.9
click at [512, 299] on div "MTY" at bounding box center [541, 292] width 170 height 15
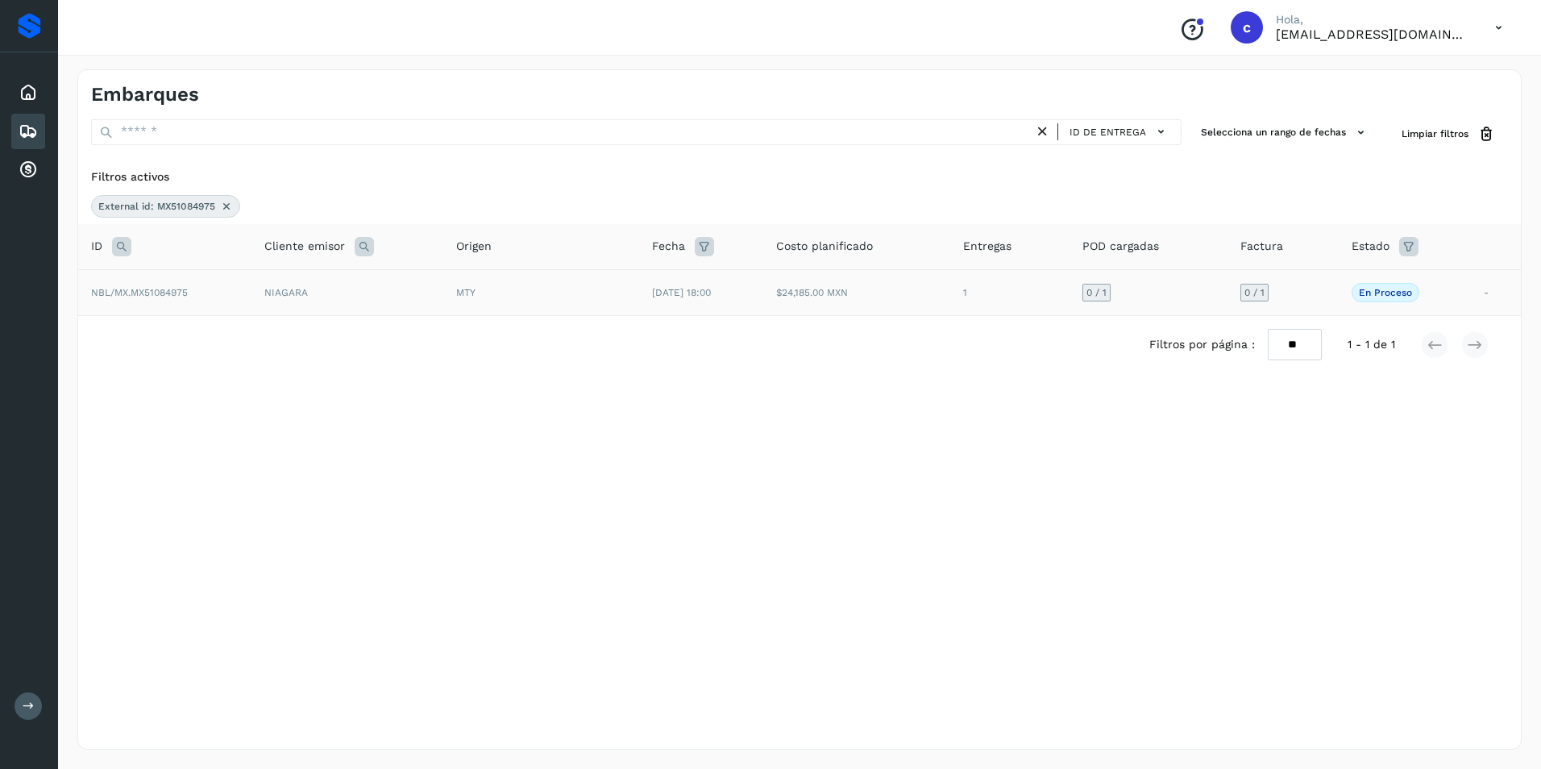
click at [711, 295] on span "24/sep/2025 18:00" at bounding box center [681, 292] width 59 height 11
drag, startPoint x: 727, startPoint y: 295, endPoint x: 919, endPoint y: 294, distance: 191.8
click at [917, 294] on td "$24,185.00 MXN" at bounding box center [856, 292] width 187 height 46
drag, startPoint x: 1063, startPoint y: 292, endPoint x: 1128, endPoint y: 285, distance: 65.6
click at [1064, 292] on td "1" at bounding box center [1009, 292] width 118 height 46
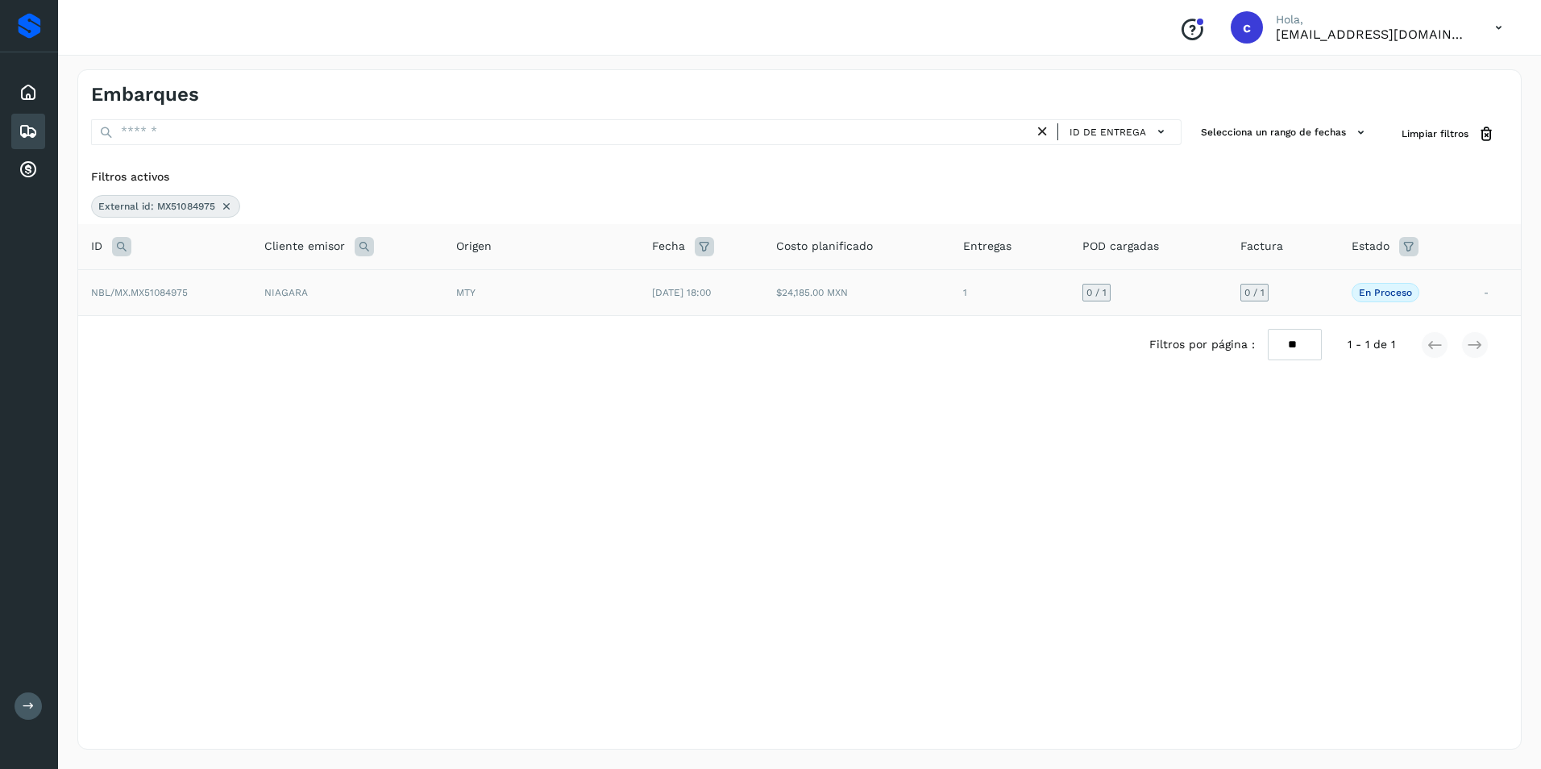
click at [1133, 285] on td "0 / 1" at bounding box center [1148, 292] width 159 height 46
click at [1106, 292] on span "0 / 1" at bounding box center [1096, 293] width 20 height 10
click at [1264, 288] on span "0 / 1" at bounding box center [1254, 293] width 20 height 10
drag, startPoint x: 1319, startPoint y: 290, endPoint x: 1379, endPoint y: 292, distance: 59.6
click at [1379, 292] on tr "NBL/MX.MX51084975 NIAGARA MTY 24/sep/2025 18:00 $24,185.00 MXN 1 0 / 1 0 / 1 En…" at bounding box center [799, 292] width 1442 height 46
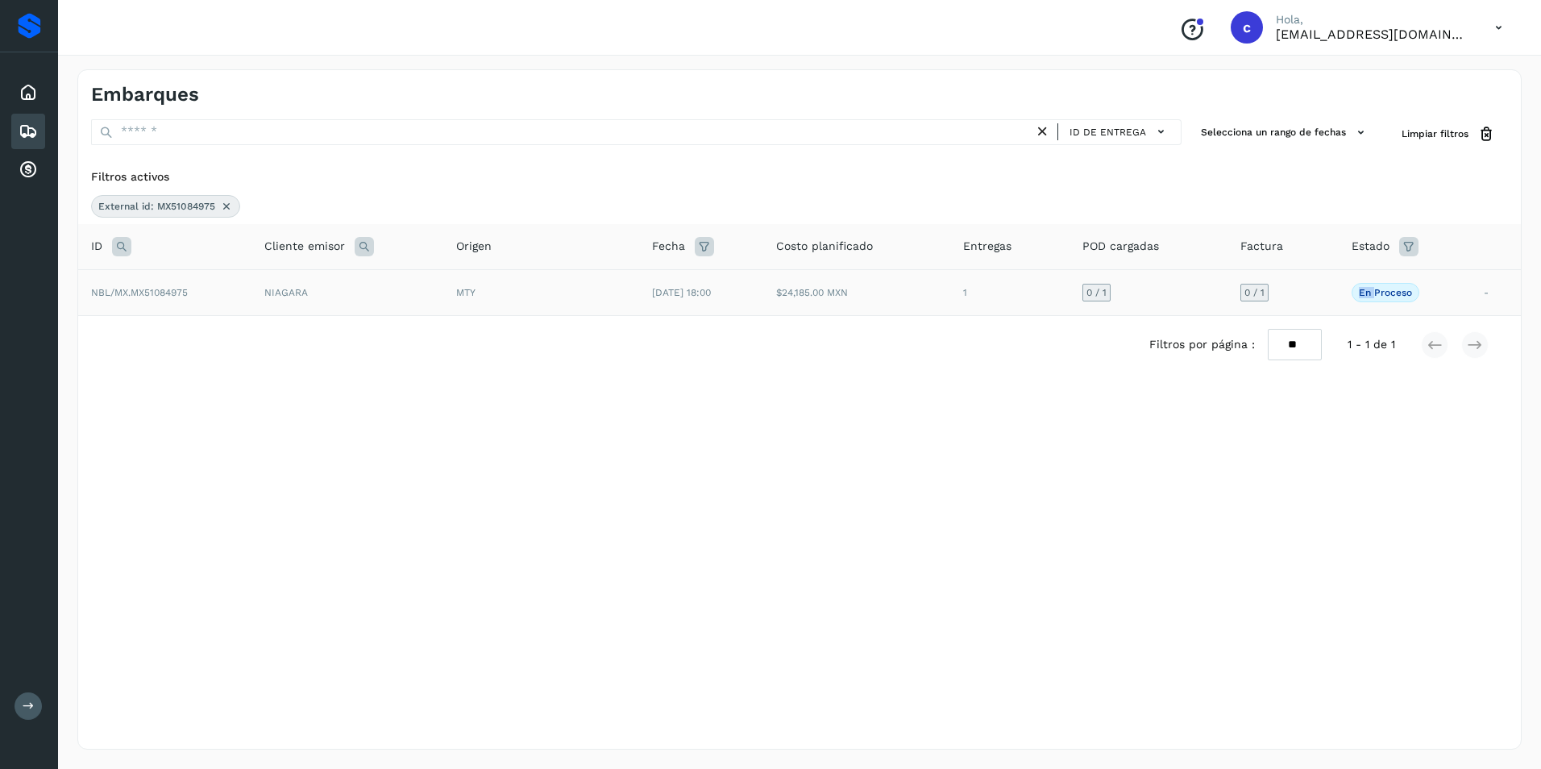
click at [1383, 292] on p "En proceso" at bounding box center [1385, 292] width 53 height 11
click at [1384, 293] on p "En proceso" at bounding box center [1385, 292] width 53 height 11
click at [1385, 293] on p "En proceso" at bounding box center [1385, 292] width 53 height 11
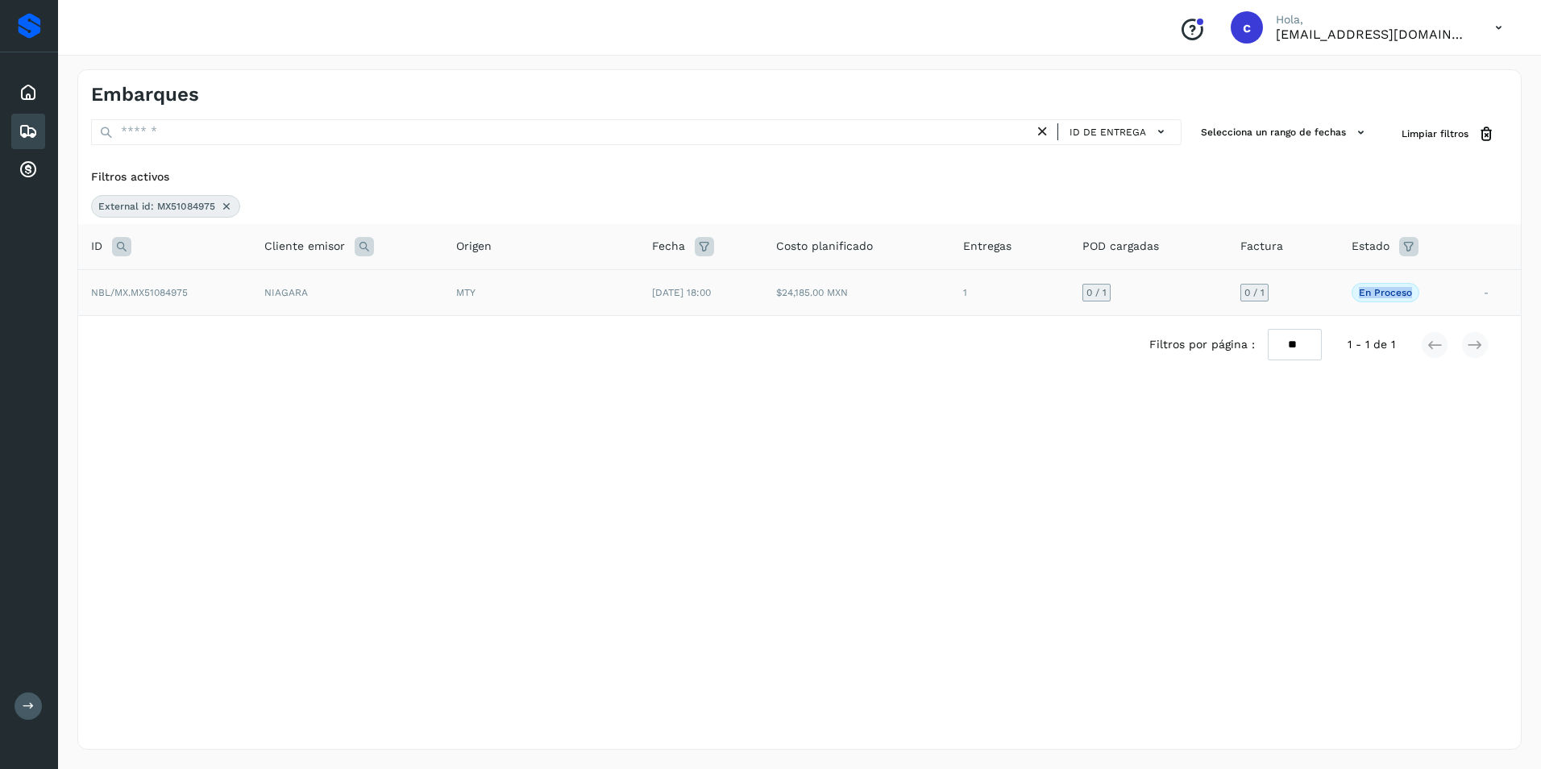
click at [1386, 292] on p "En proceso" at bounding box center [1385, 292] width 53 height 11
drag, startPoint x: 1386, startPoint y: 292, endPoint x: 1441, endPoint y: 280, distance: 56.3
click at [1438, 280] on td "En proceso La validación de Solvento para este embarque ha sido anulada debido …" at bounding box center [1404, 292] width 132 height 46
click at [1452, 280] on td "En proceso La validación de Solvento para este embarque ha sido anulada debido …" at bounding box center [1404, 292] width 132 height 46
click at [1462, 297] on td "En proceso La validación de Solvento para este embarque ha sido anulada debido …" at bounding box center [1404, 292] width 132 height 46
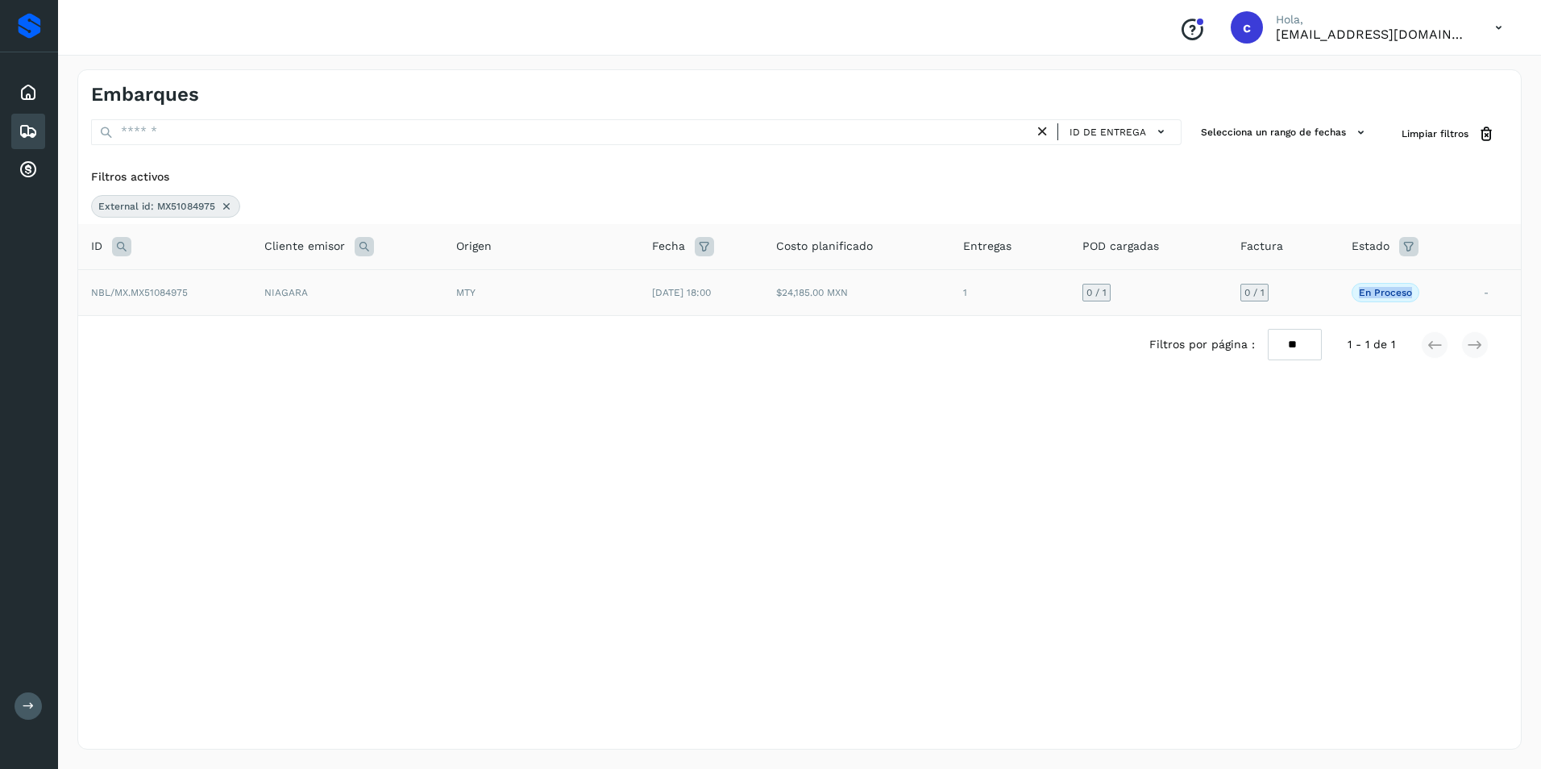
click at [1423, 303] on td "En proceso La validación de Solvento para este embarque ha sido anulada debido …" at bounding box center [1404, 292] width 132 height 46
drag, startPoint x: 1262, startPoint y: 301, endPoint x: 1229, endPoint y: 298, distance: 33.2
click at [1259, 301] on td "0 / 1" at bounding box center [1282, 292] width 110 height 46
drag, startPoint x: 1168, startPoint y: 292, endPoint x: 1080, endPoint y: 284, distance: 88.2
click at [1158, 292] on td "0 / 1" at bounding box center [1148, 292] width 159 height 46
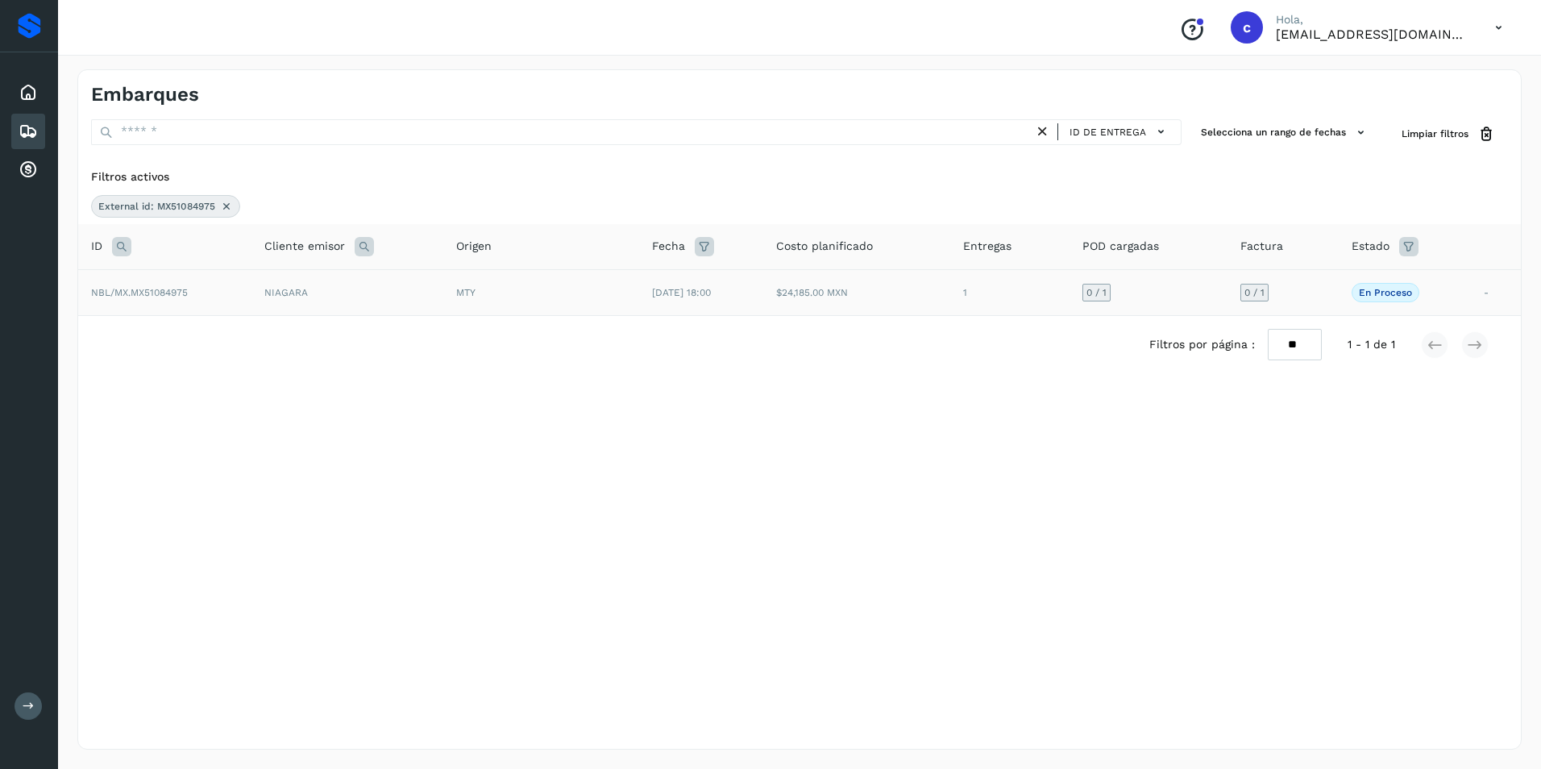
click at [1068, 284] on td "1" at bounding box center [1009, 292] width 118 height 46
click at [1039, 283] on td "1" at bounding box center [1009, 292] width 118 height 46
click at [1010, 282] on td "1" at bounding box center [1009, 292] width 118 height 46
click at [1112, 372] on div "Filtros por página : ** ** ** 1 - 1 de 1" at bounding box center [799, 344] width 1442 height 57
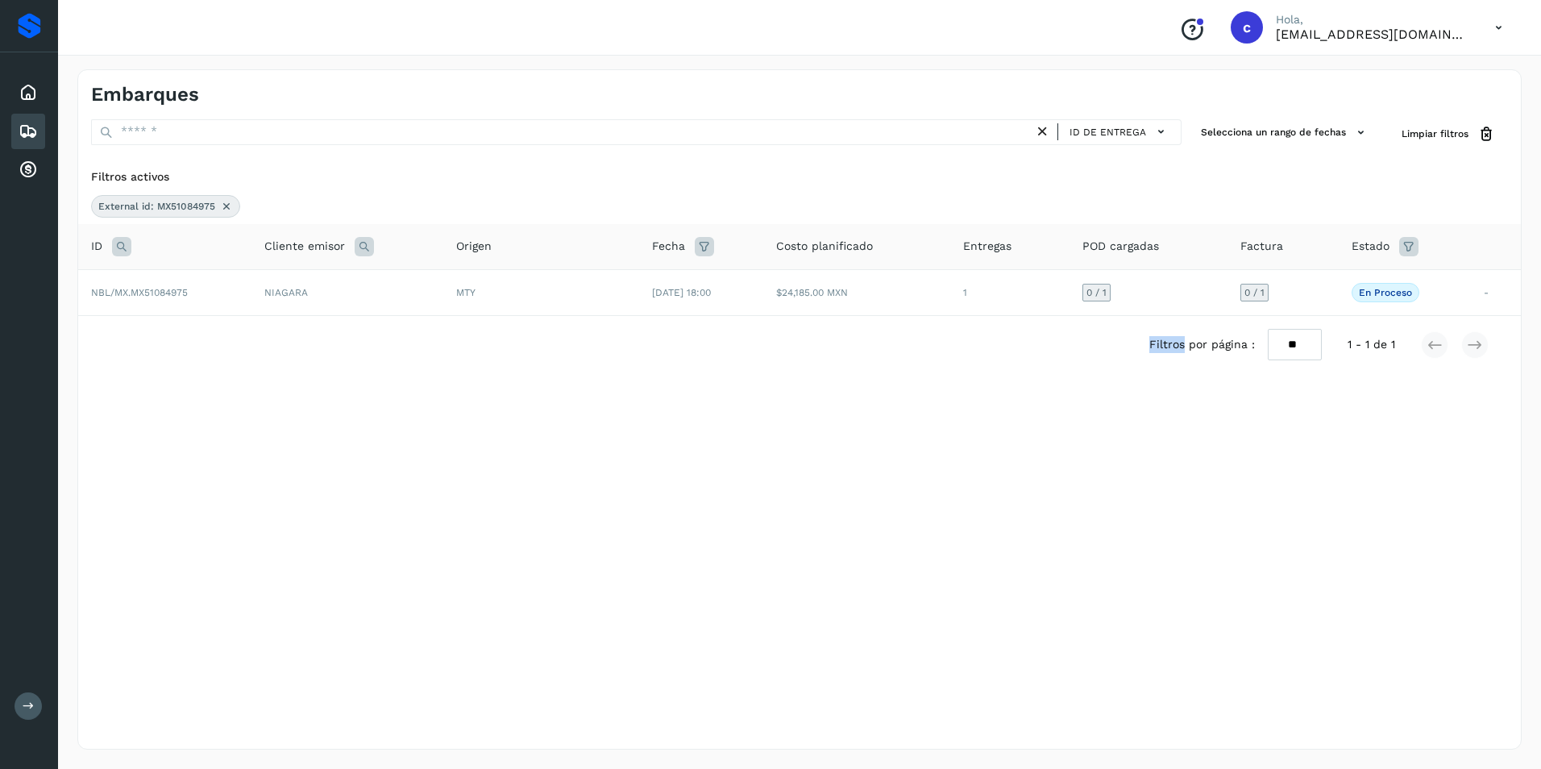
drag, startPoint x: 1114, startPoint y: 372, endPoint x: 1107, endPoint y: 361, distance: 13.0
click at [1107, 361] on div "Filtros por página : ** ** ** 1 - 1 de 1" at bounding box center [799, 344] width 1442 height 57
drag, startPoint x: 1107, startPoint y: 361, endPoint x: 1022, endPoint y: 307, distance: 101.0
click at [1022, 307] on td "1" at bounding box center [1009, 292] width 118 height 46
click at [1027, 307] on td "1" at bounding box center [1009, 292] width 118 height 46
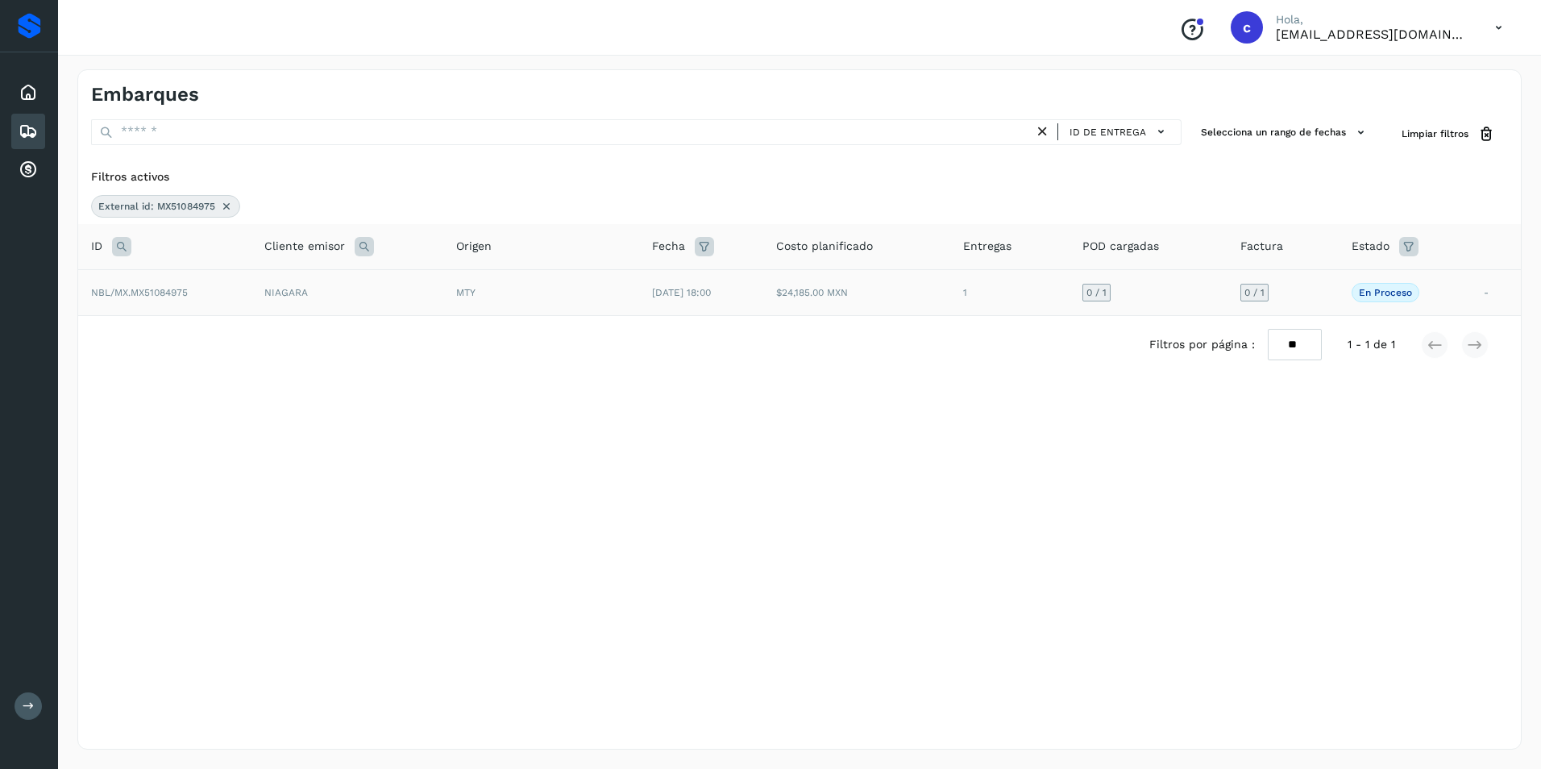
click at [1002, 306] on td "1" at bounding box center [1009, 292] width 118 height 46
drag, startPoint x: 879, startPoint y: 315, endPoint x: 853, endPoint y: 317, distance: 26.6
click at [853, 317] on div "Filtros activos External id: MX51084975 ID Cliente emisor Origen Fecha Costo pl…" at bounding box center [799, 281] width 1442 height 238
drag, startPoint x: 853, startPoint y: 317, endPoint x: 667, endPoint y: 294, distance: 186.7
click at [728, 289] on td "24/sep/2025 18:00" at bounding box center [701, 292] width 124 height 46
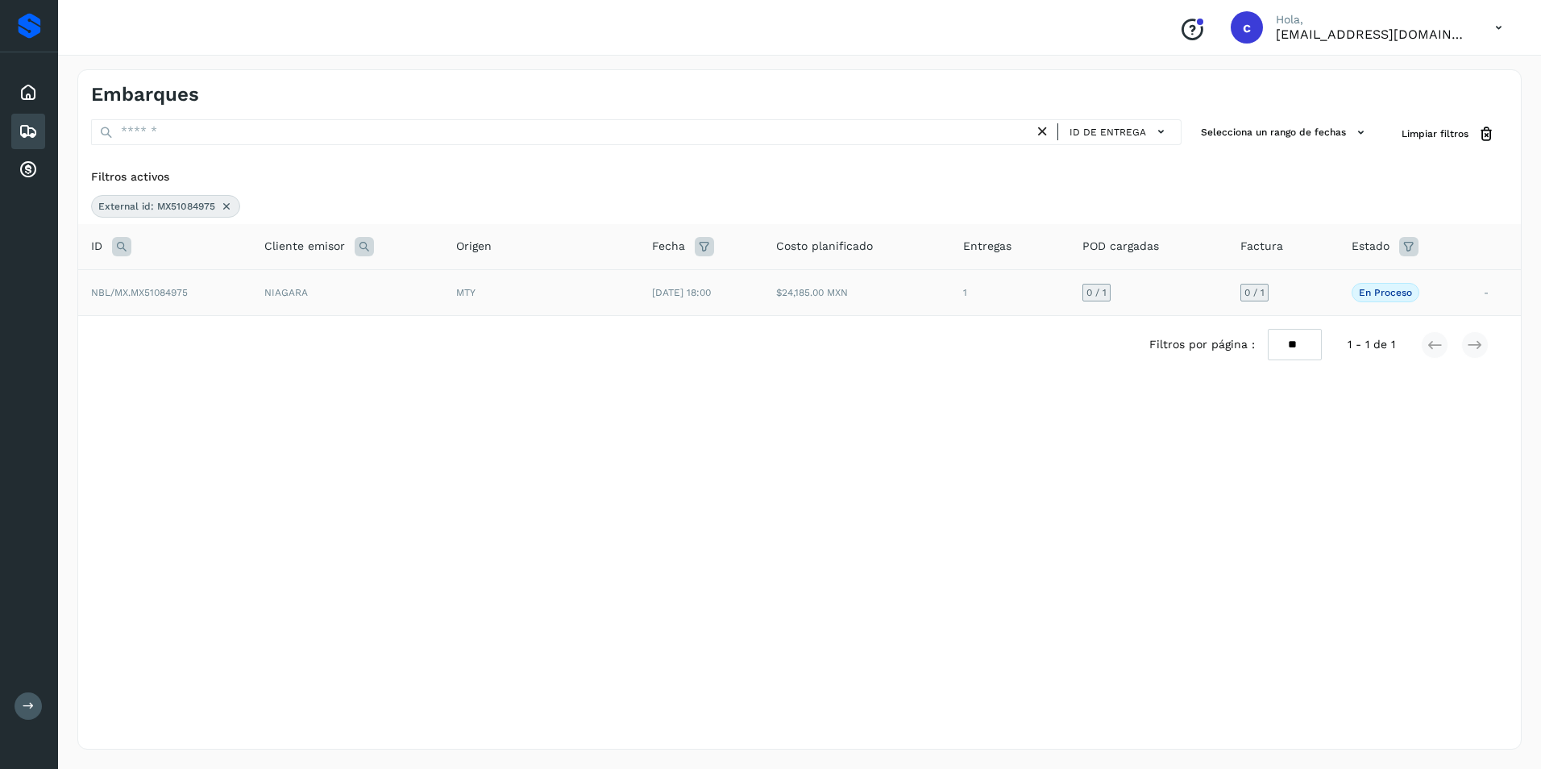
click at [662, 295] on span "24/sep/2025 18:00" at bounding box center [681, 292] width 59 height 11
click at [652, 297] on span "24/sep/2025 18:00" at bounding box center [681, 292] width 59 height 11
click at [565, 342] on div "Filtros por página : ** ** ** 1 - 1 de 1" at bounding box center [799, 344] width 1442 height 57
click at [489, 311] on td "MTY" at bounding box center [541, 292] width 196 height 46
click at [471, 305] on td "MTY" at bounding box center [541, 292] width 196 height 46
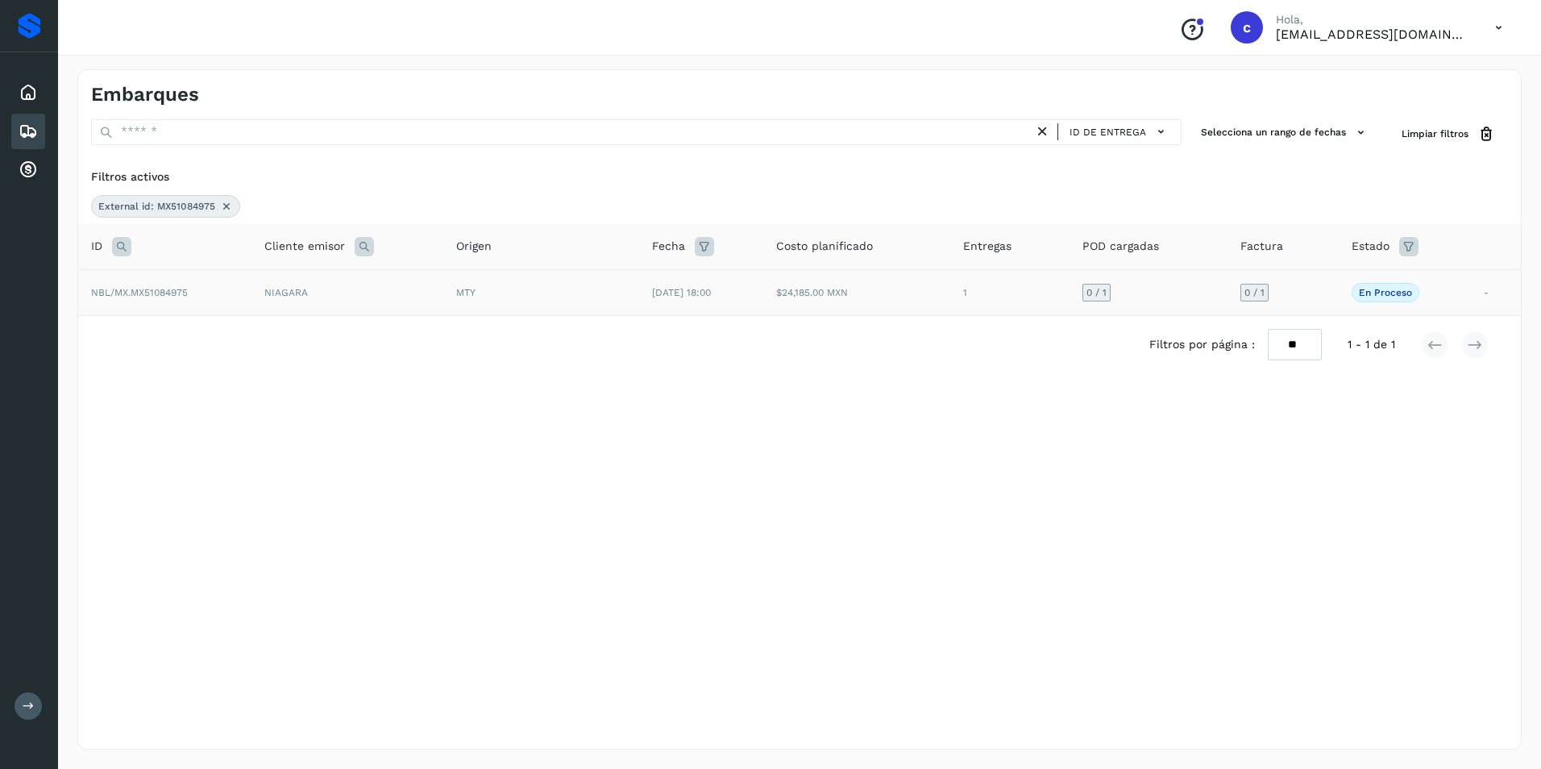
click at [468, 305] on td "MTY" at bounding box center [541, 292] width 196 height 46
click at [468, 301] on td "MTY" at bounding box center [541, 292] width 196 height 46
click at [500, 305] on td "MTY" at bounding box center [541, 292] width 196 height 46
drag, startPoint x: 231, startPoint y: 351, endPoint x: 117, endPoint y: 327, distance: 116.8
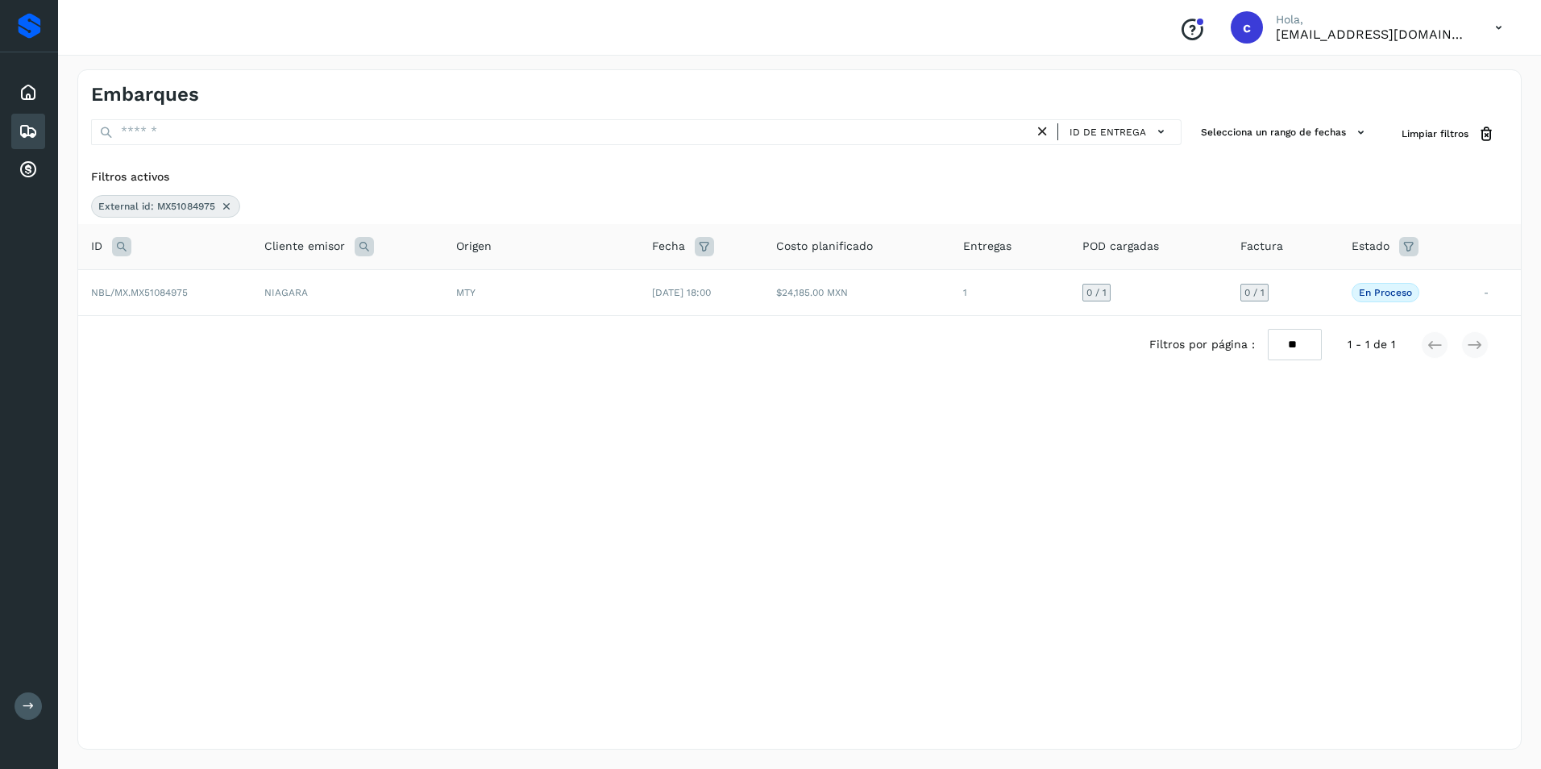
click at [230, 351] on div "Filtros por página : ** ** ** 1 - 1 de 1" at bounding box center [799, 344] width 1442 height 57
drag, startPoint x: 101, startPoint y: 321, endPoint x: 85, endPoint y: 305, distance: 22.2
click at [85, 305] on div "Filtros activos External id: MX51084975 ID Cliente emisor Origen Fecha Costo pl…" at bounding box center [799, 281] width 1442 height 238
drag, startPoint x: 85, startPoint y: 305, endPoint x: 81, endPoint y: 295, distance: 11.0
click at [81, 295] on td "NBL/MX.MX51084975" at bounding box center [164, 292] width 173 height 46
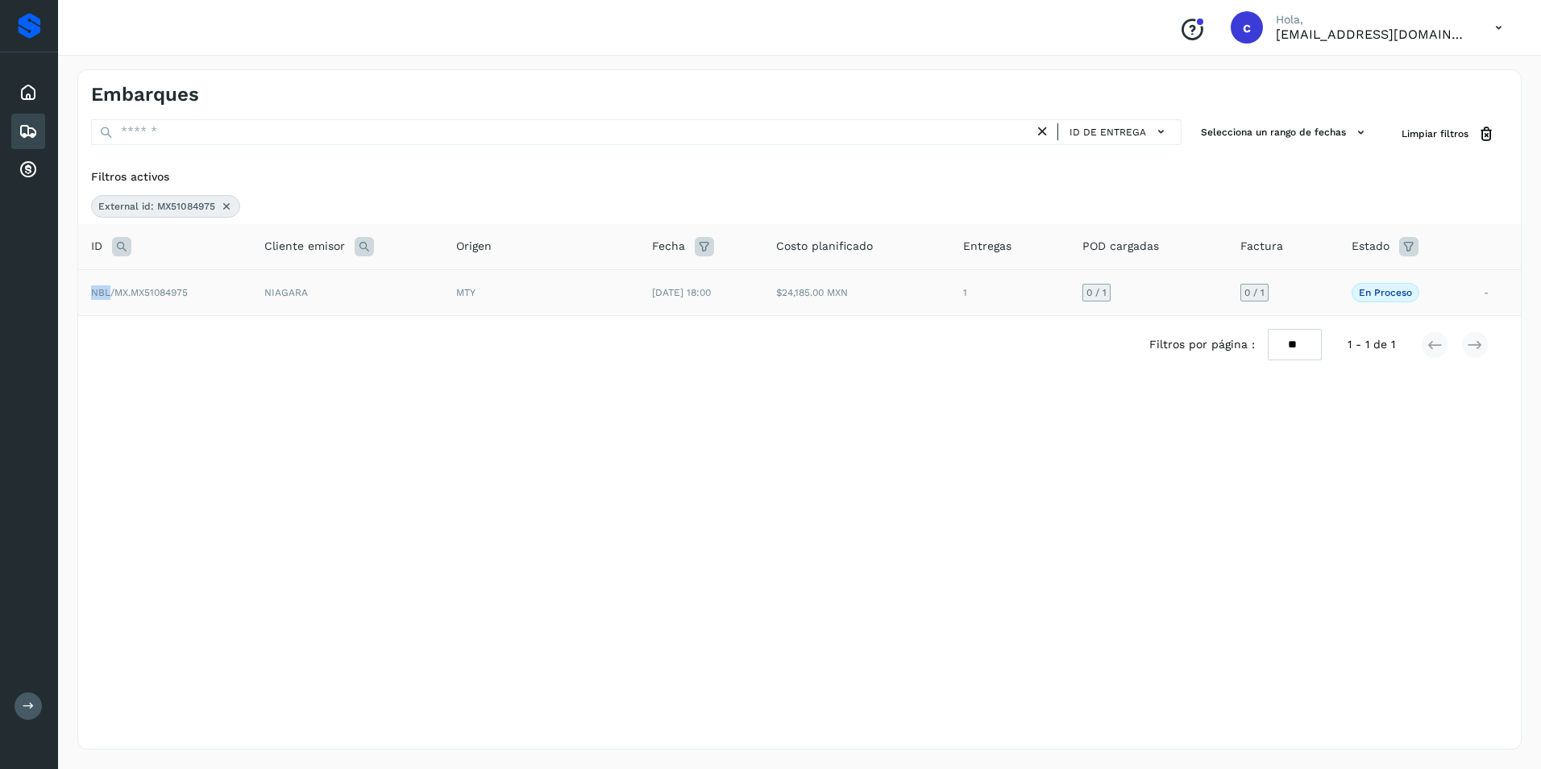
click at [81, 295] on td "NBL/MX.MX51084975" at bounding box center [164, 292] width 173 height 46
click at [167, 291] on span "NBL/MX.MX51084975" at bounding box center [139, 292] width 97 height 11
click at [220, 288] on td "NBL/MX.MX51084975" at bounding box center [164, 292] width 173 height 46
click at [249, 289] on tr "NBL/MX.MX51084975 NIAGARA MTY 24/sep/2025 18:00 $24,185.00 MXN 1 0 / 1 0 / 1 En…" at bounding box center [799, 292] width 1442 height 46
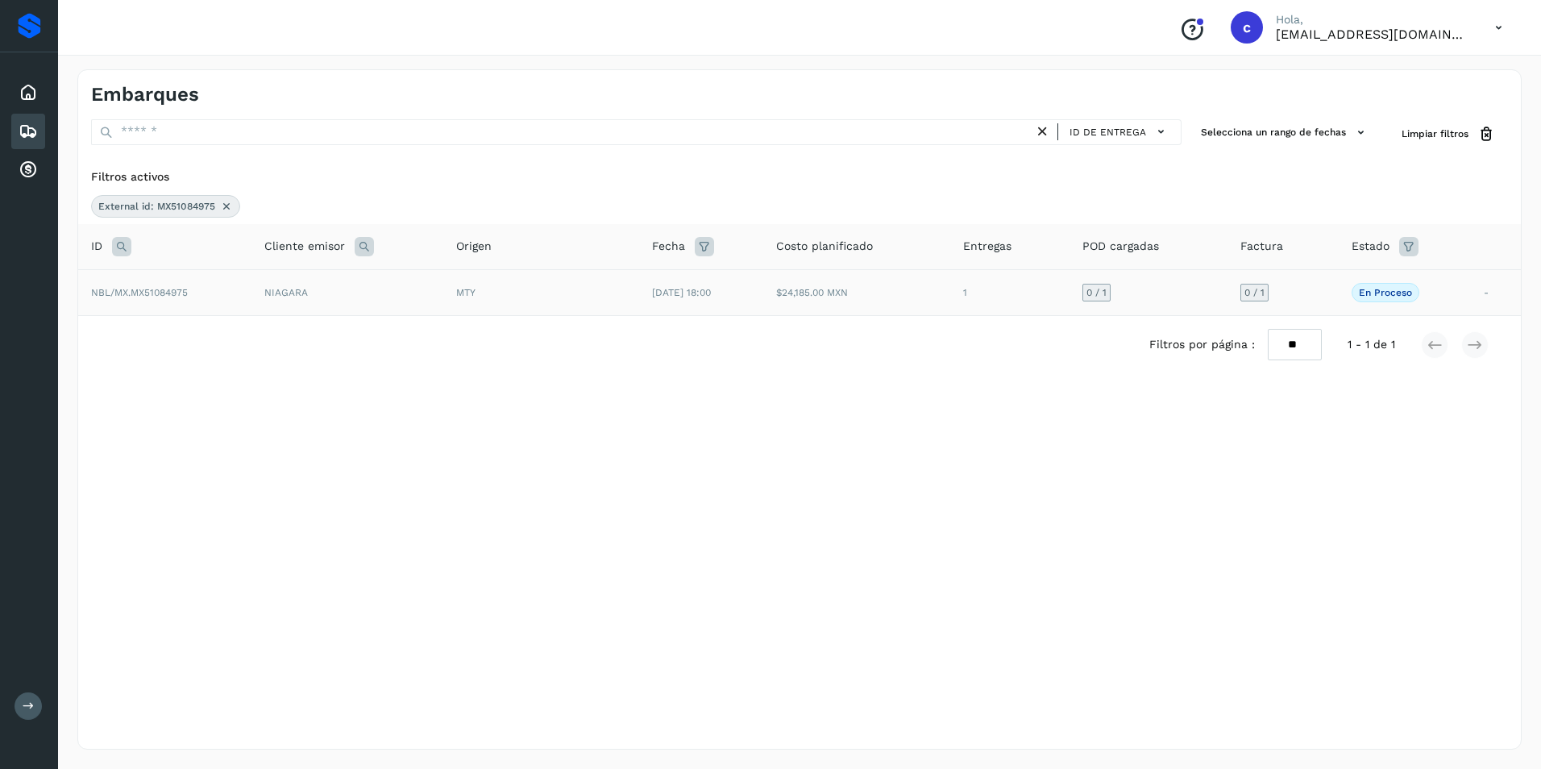
click at [255, 290] on td "NIAGARA" at bounding box center [347, 292] width 192 height 46
click at [263, 291] on td "NIAGARA" at bounding box center [347, 292] width 192 height 46
click at [226, 197] on div "External id: MX51084975" at bounding box center [165, 206] width 149 height 23
click at [227, 208] on icon at bounding box center [226, 206] width 13 height 13
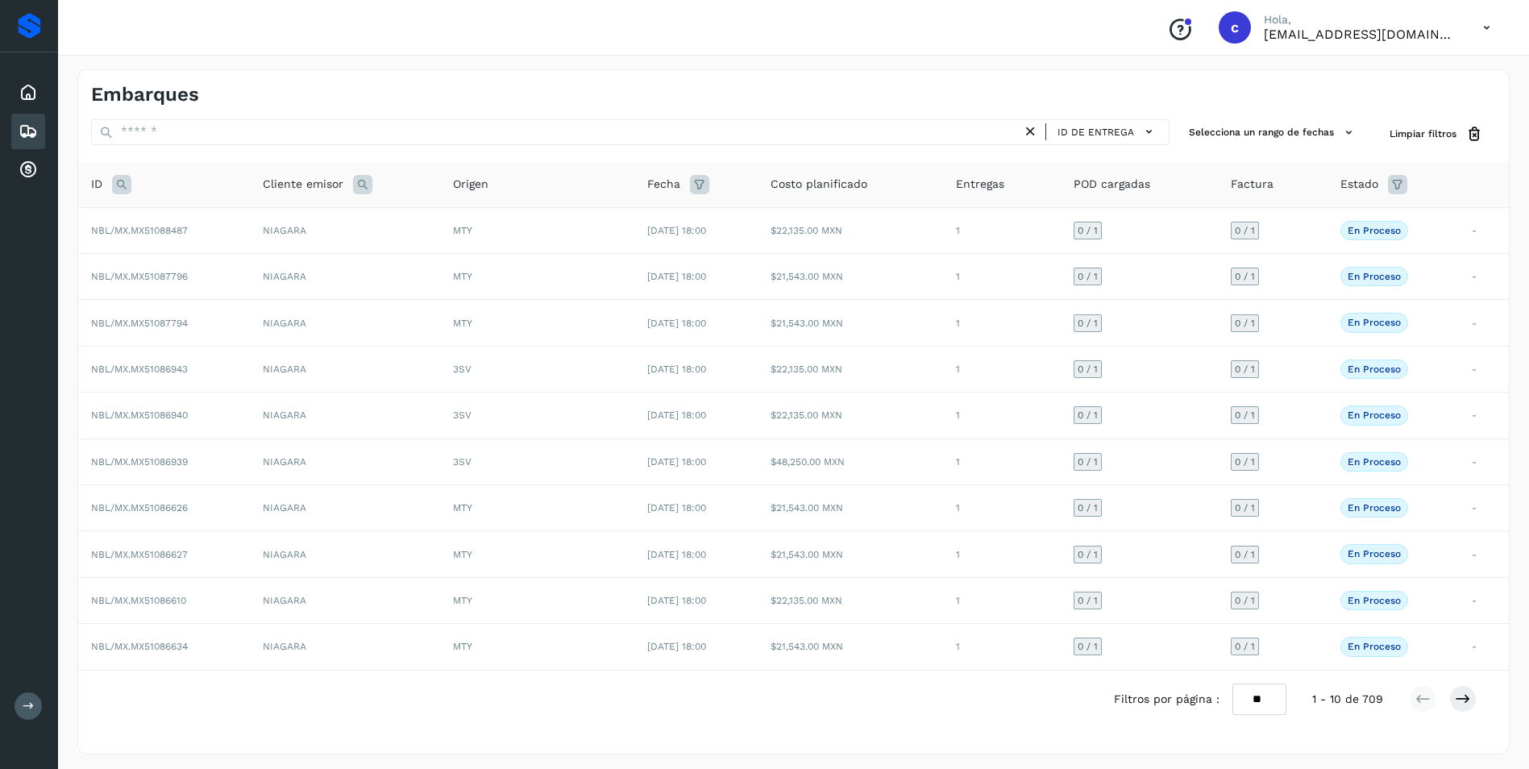
click at [117, 193] on icon at bounding box center [121, 184] width 19 height 19
click at [143, 228] on icon at bounding box center [144, 225] width 15 height 15
click at [158, 226] on input "text" at bounding box center [228, 225] width 198 height 26
paste input "**********"
type input "**********"
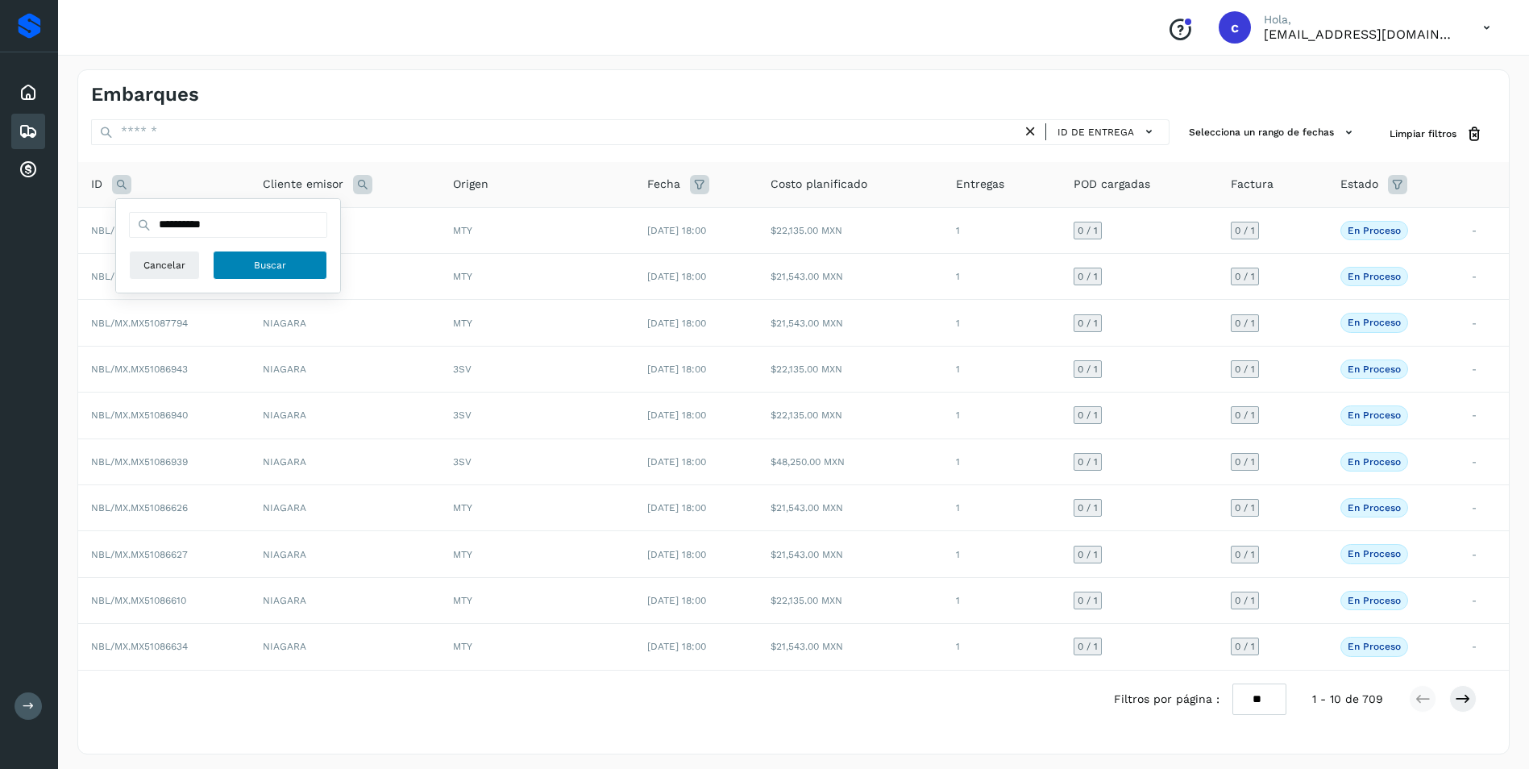
click at [225, 271] on button "Buscar" at bounding box center [270, 265] width 114 height 29
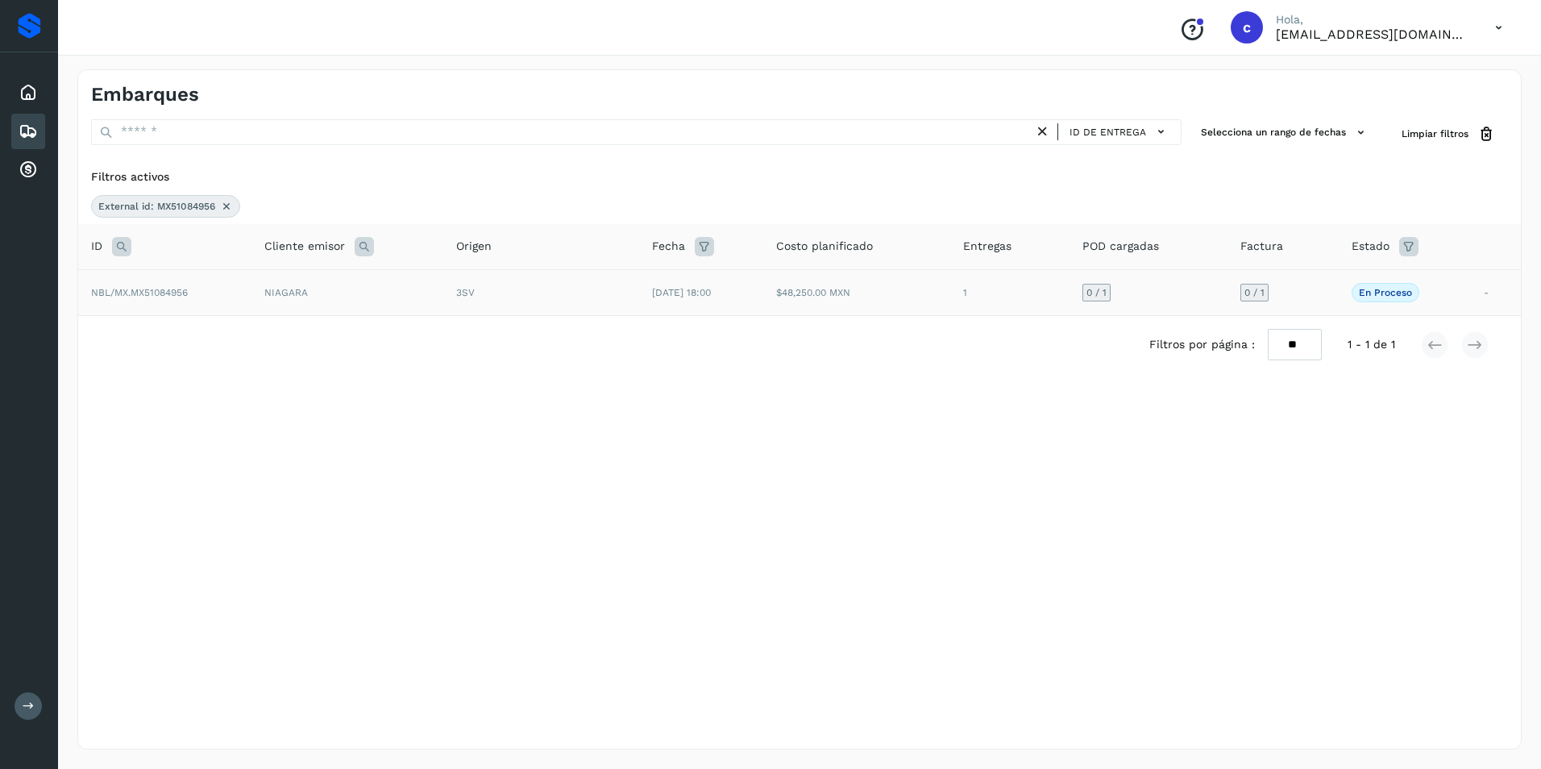
click at [241, 300] on td "NBL/MX.MX51084956" at bounding box center [164, 292] width 173 height 46
click at [278, 297] on td "NIAGARA" at bounding box center [347, 292] width 192 height 46
click at [336, 294] on td "NIAGARA" at bounding box center [347, 292] width 192 height 46
click at [416, 297] on td "NIAGARA" at bounding box center [347, 292] width 192 height 46
click at [490, 301] on td "3SV" at bounding box center [541, 292] width 196 height 46
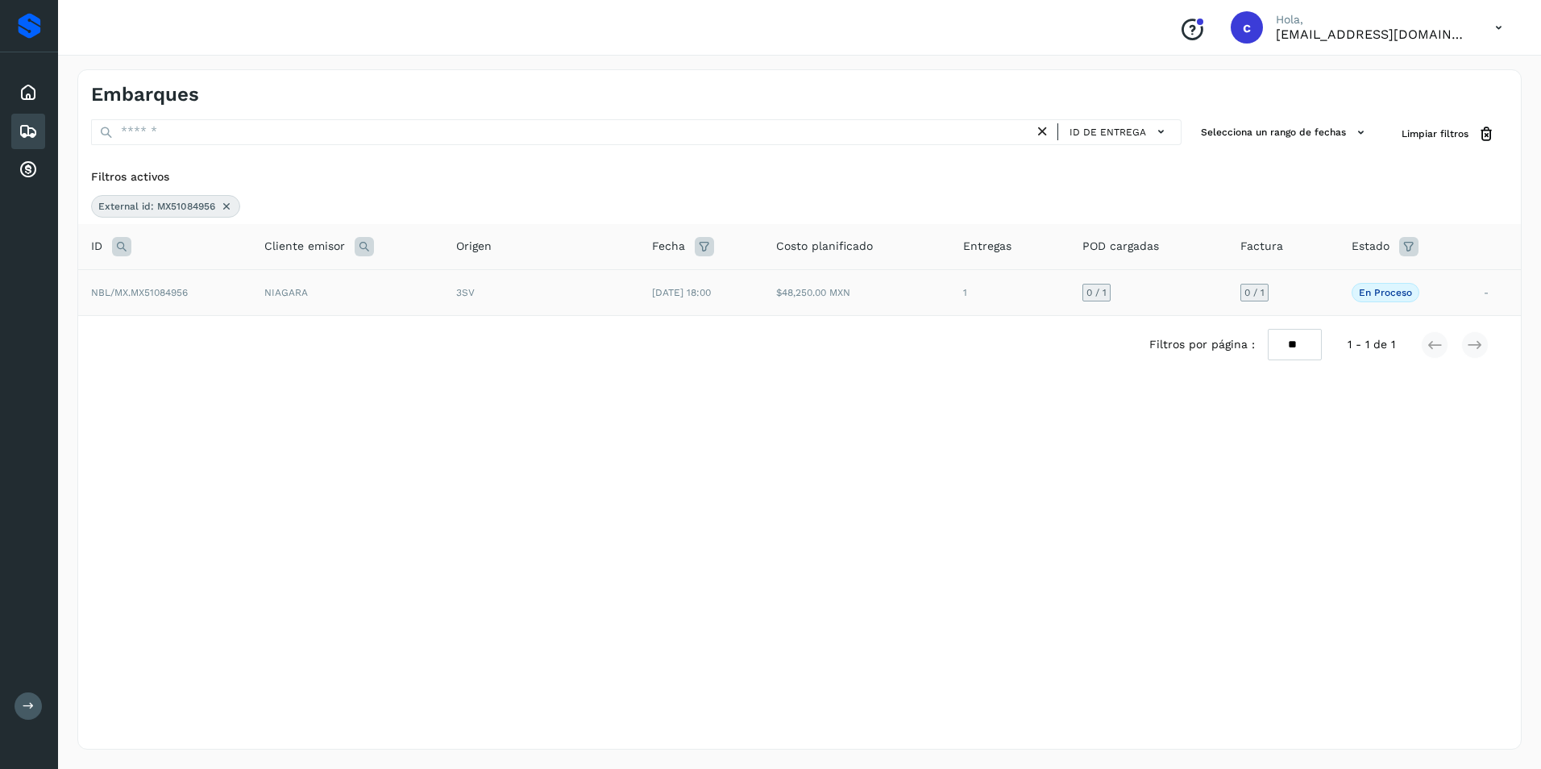
click at [509, 304] on td "3SV" at bounding box center [541, 292] width 196 height 46
click at [512, 305] on td "3SV" at bounding box center [541, 292] width 196 height 46
drag, startPoint x: 532, startPoint y: 305, endPoint x: 541, endPoint y: 306, distance: 9.7
click at [535, 305] on td "3SV" at bounding box center [541, 292] width 196 height 46
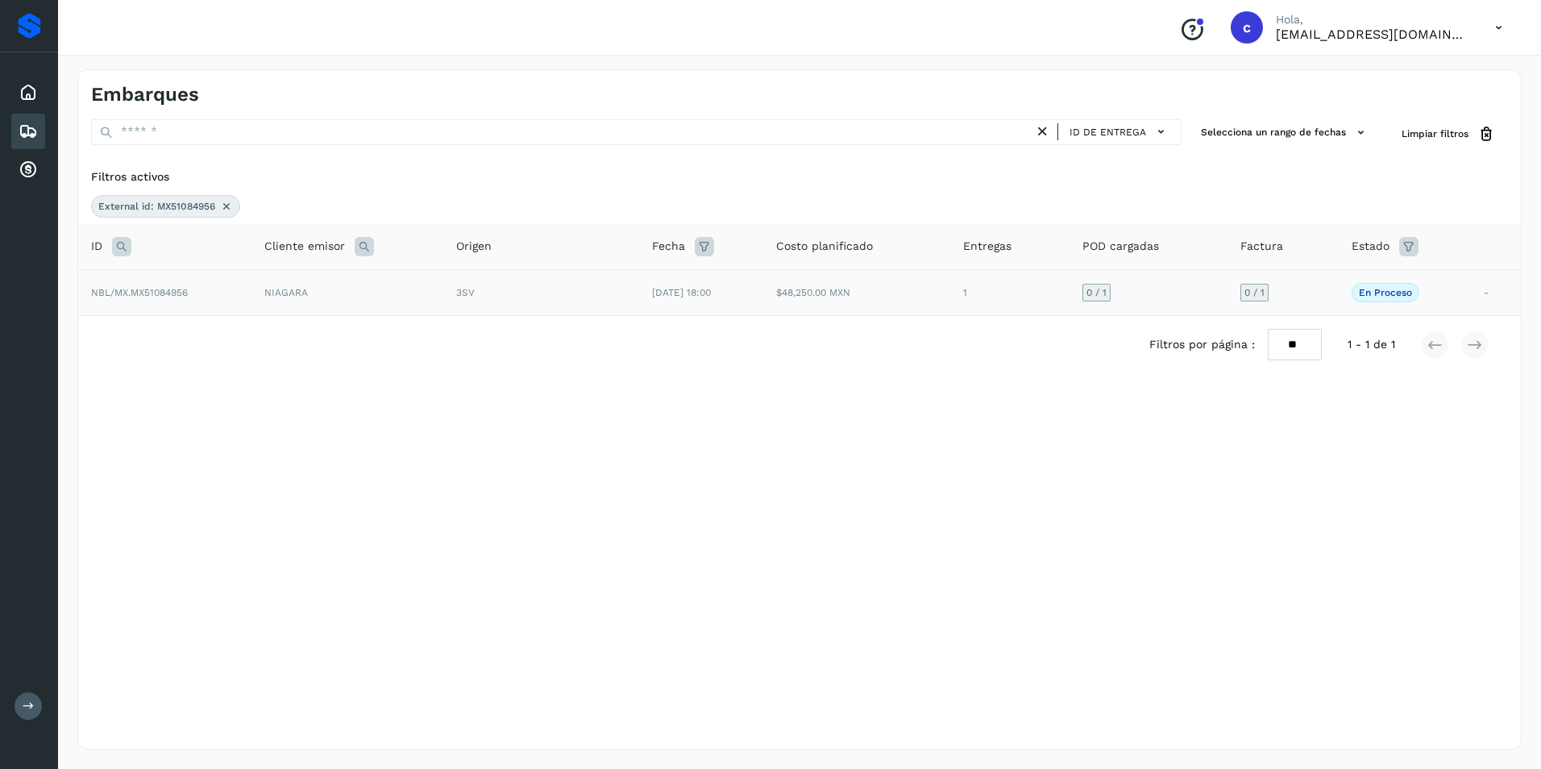
click at [543, 306] on td "3SV" at bounding box center [541, 292] width 196 height 46
drag, startPoint x: 564, startPoint y: 305, endPoint x: 583, endPoint y: 305, distance: 18.6
click at [565, 305] on td "3SV" at bounding box center [541, 292] width 196 height 46
click at [587, 305] on td "3SV" at bounding box center [541, 292] width 196 height 46
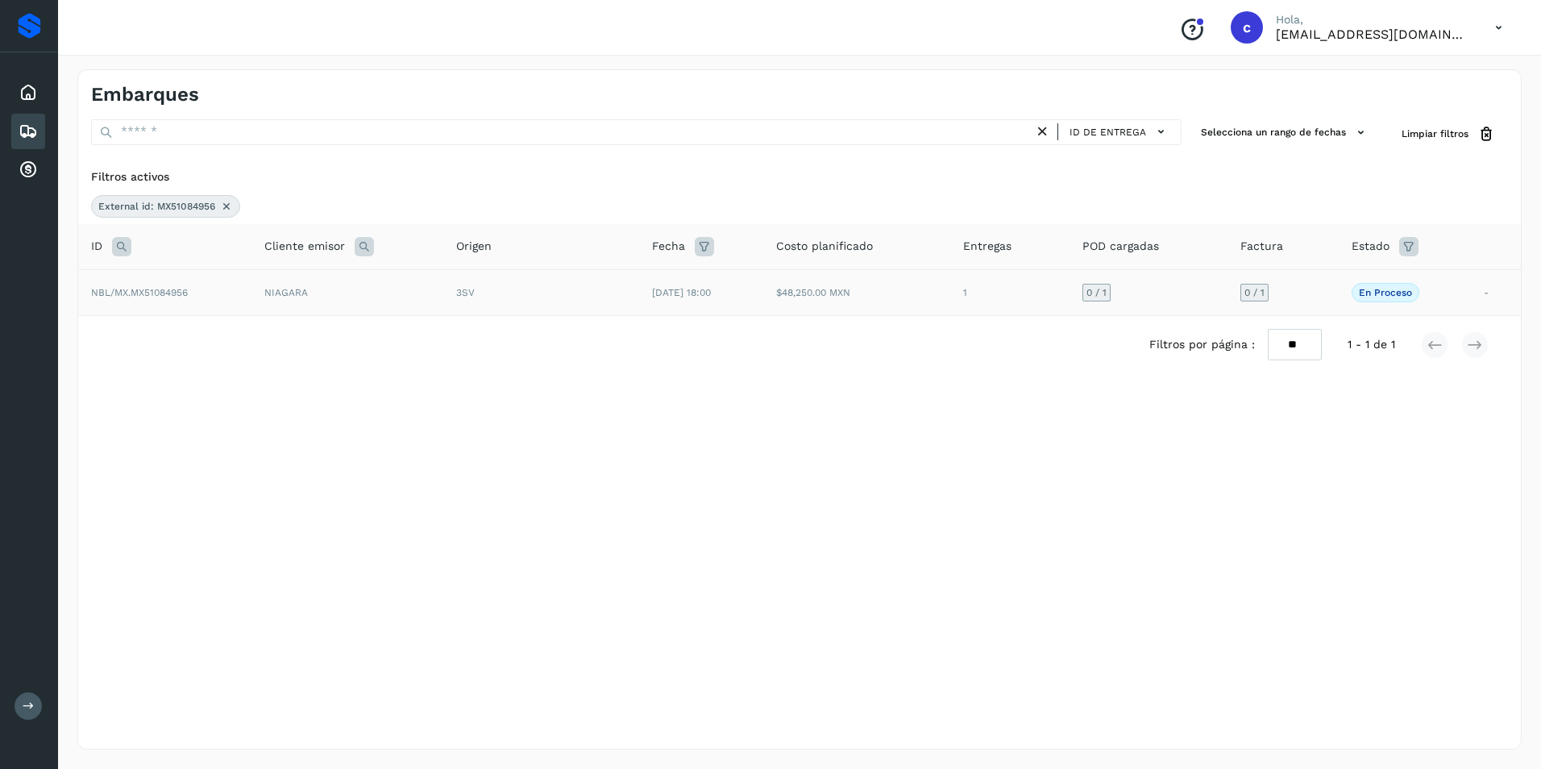
click at [606, 306] on td "3SV" at bounding box center [541, 292] width 196 height 46
click at [670, 297] on span "26/sep/2025 18:00" at bounding box center [681, 292] width 59 height 11
drag
click at [711, 296] on span "26/sep/2025 18:00" at bounding box center [681, 292] width 59 height 11
click at [832, 301] on td "$48,250.00 MXN" at bounding box center [856, 292] width 187 height 46
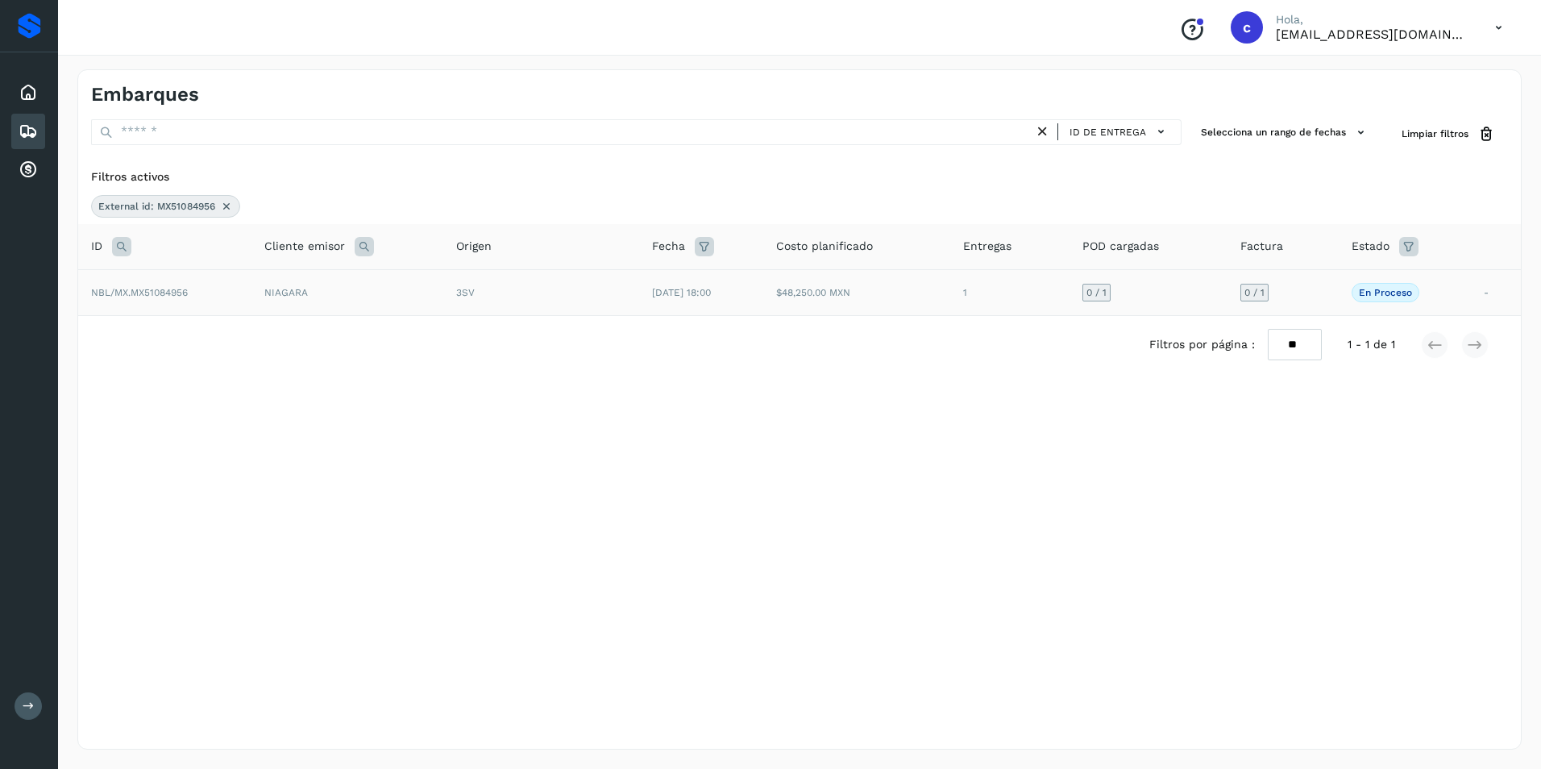
click at [912, 307] on td "$48,250.00 MXN" at bounding box center [856, 292] width 187 height 46
click at [1018, 314] on td "1" at bounding box center [1009, 292] width 118 height 46
click at [1125, 318] on div "Filtros por página : ** ** ** 1 - 1 de 1" at bounding box center [799, 344] width 1442 height 57
click at [1418, 243] on icon at bounding box center [1408, 246] width 19 height 19
click at [1362, 288] on input "text" at bounding box center [1298, 287] width 174 height 26
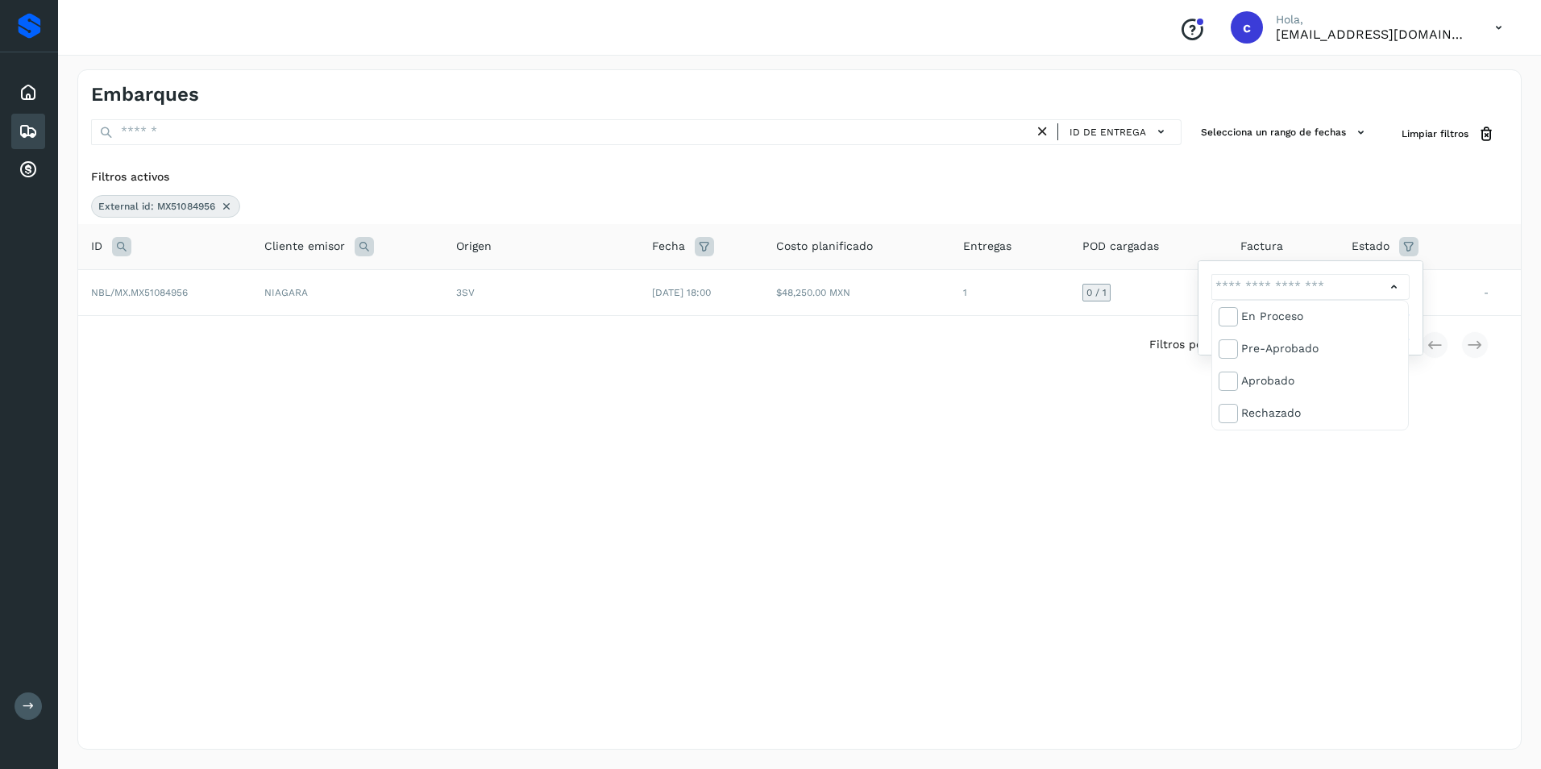
click at [1427, 286] on div at bounding box center [770, 384] width 1541 height 769
click at [1445, 291] on div "En proceso La validación de Solvento para este embarque ha sido anulada debido …" at bounding box center [1404, 292] width 106 height 19
click at [1404, 295] on p "En proceso" at bounding box center [1385, 292] width 53 height 11
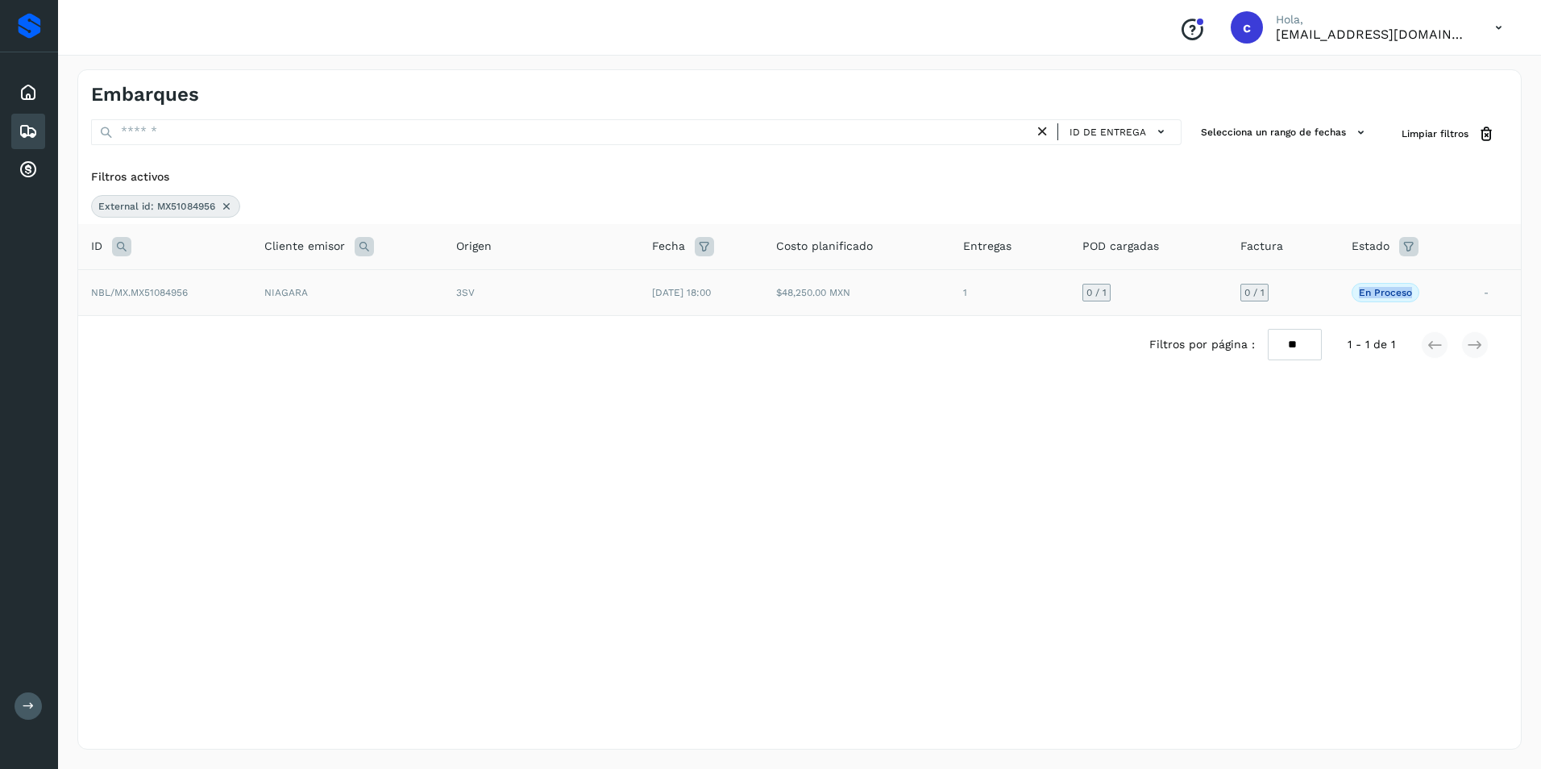
click at [1404, 295] on p "En proceso" at bounding box center [1385, 292] width 53 height 11
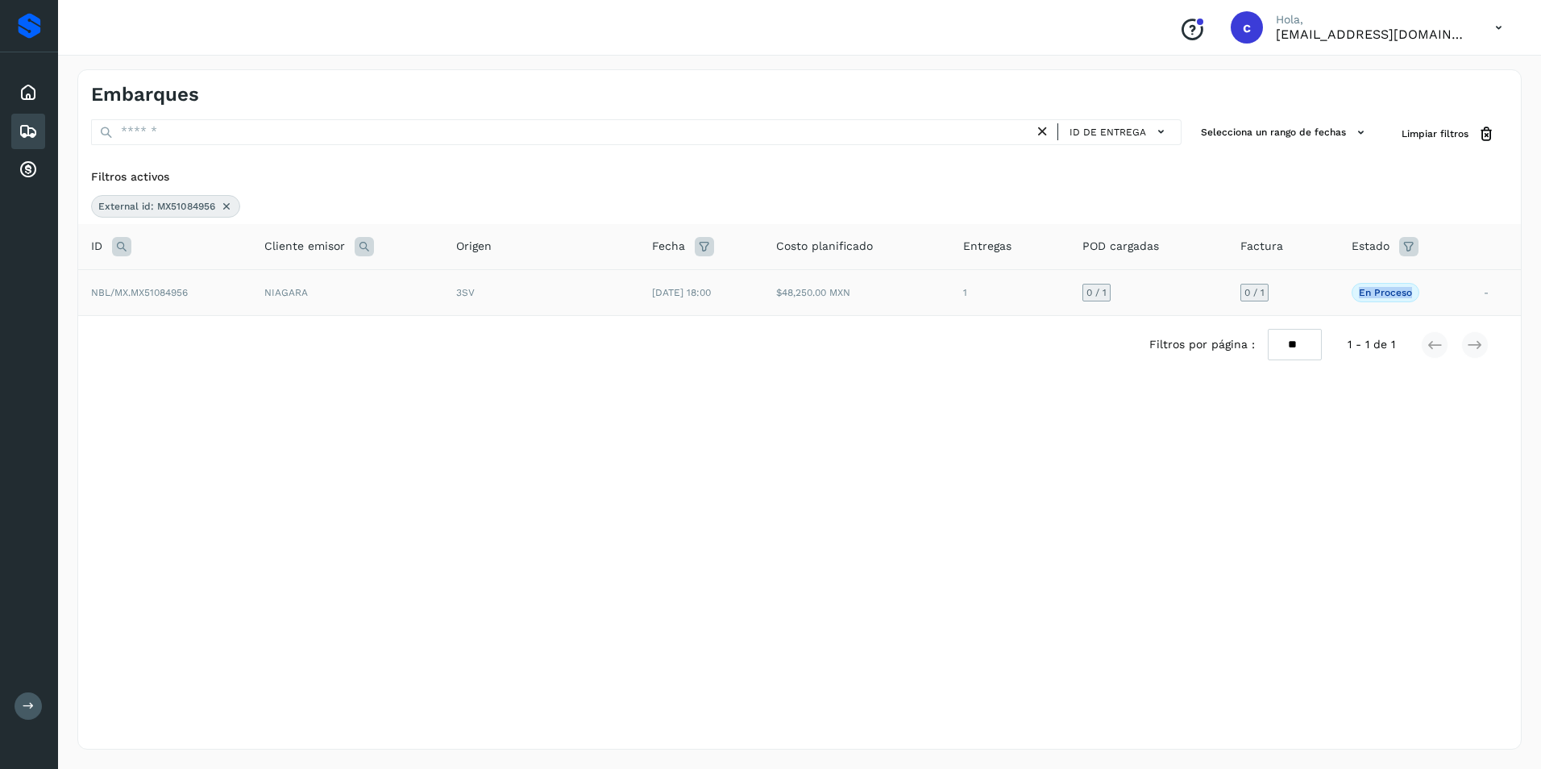
click at [1404, 295] on p "En proceso" at bounding box center [1385, 292] width 53 height 11
click at [1334, 294] on td "0 / 1" at bounding box center [1282, 292] width 110 height 46
click at [1327, 296] on td "0 / 1" at bounding box center [1282, 292] width 110 height 46
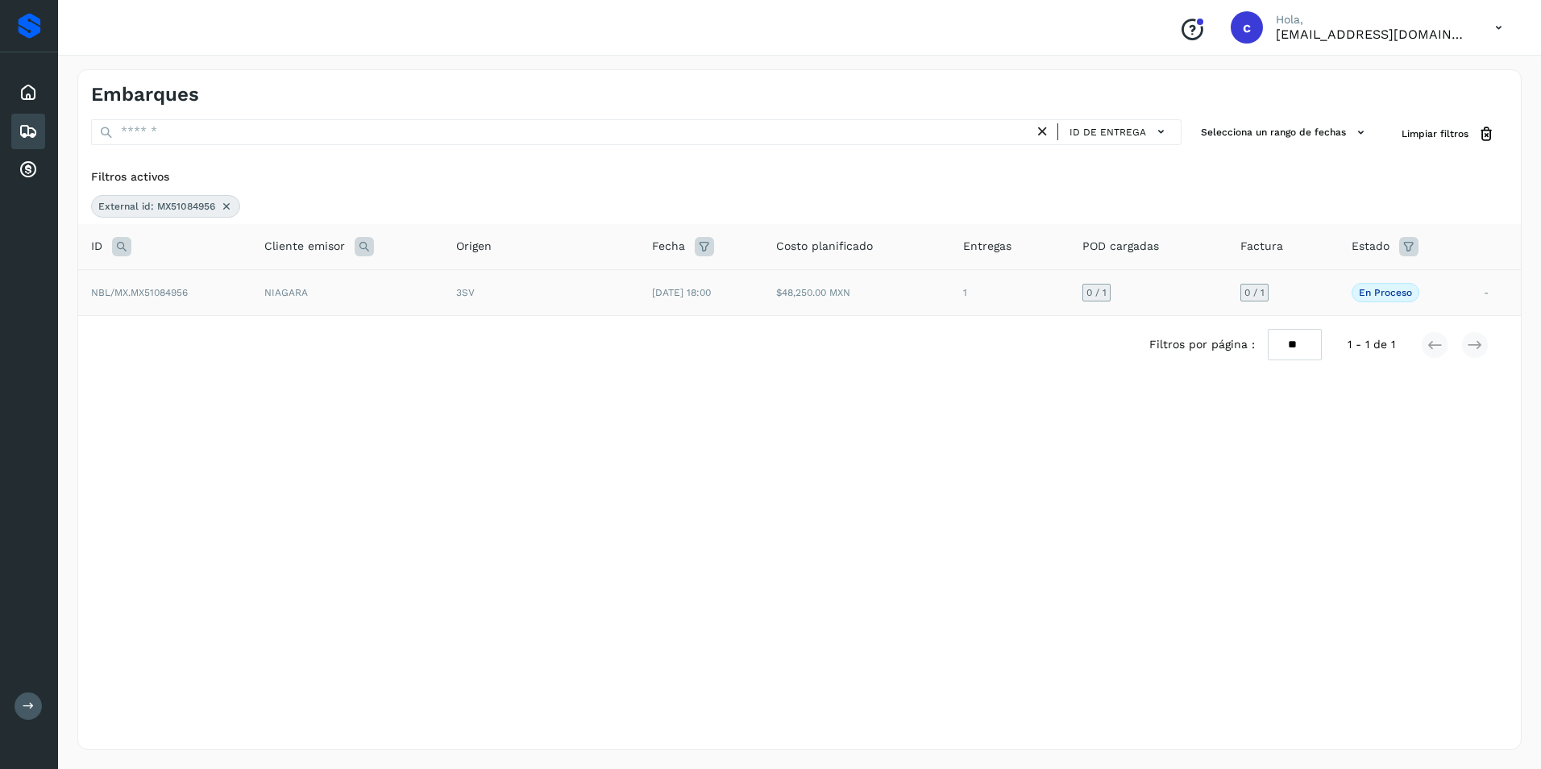
click at [1308, 297] on td "0 / 1" at bounding box center [1282, 292] width 110 height 46
click at [1291, 299] on td "0 / 1" at bounding box center [1282, 292] width 110 height 46
click at [1462, 292] on td "En proceso La validación de Solvento para este embarque ha sido anulada debido …" at bounding box center [1404, 292] width 132 height 46
click at [1474, 296] on td "-" at bounding box center [1496, 292] width 50 height 46
click at [1484, 293] on td "-" at bounding box center [1496, 292] width 50 height 46
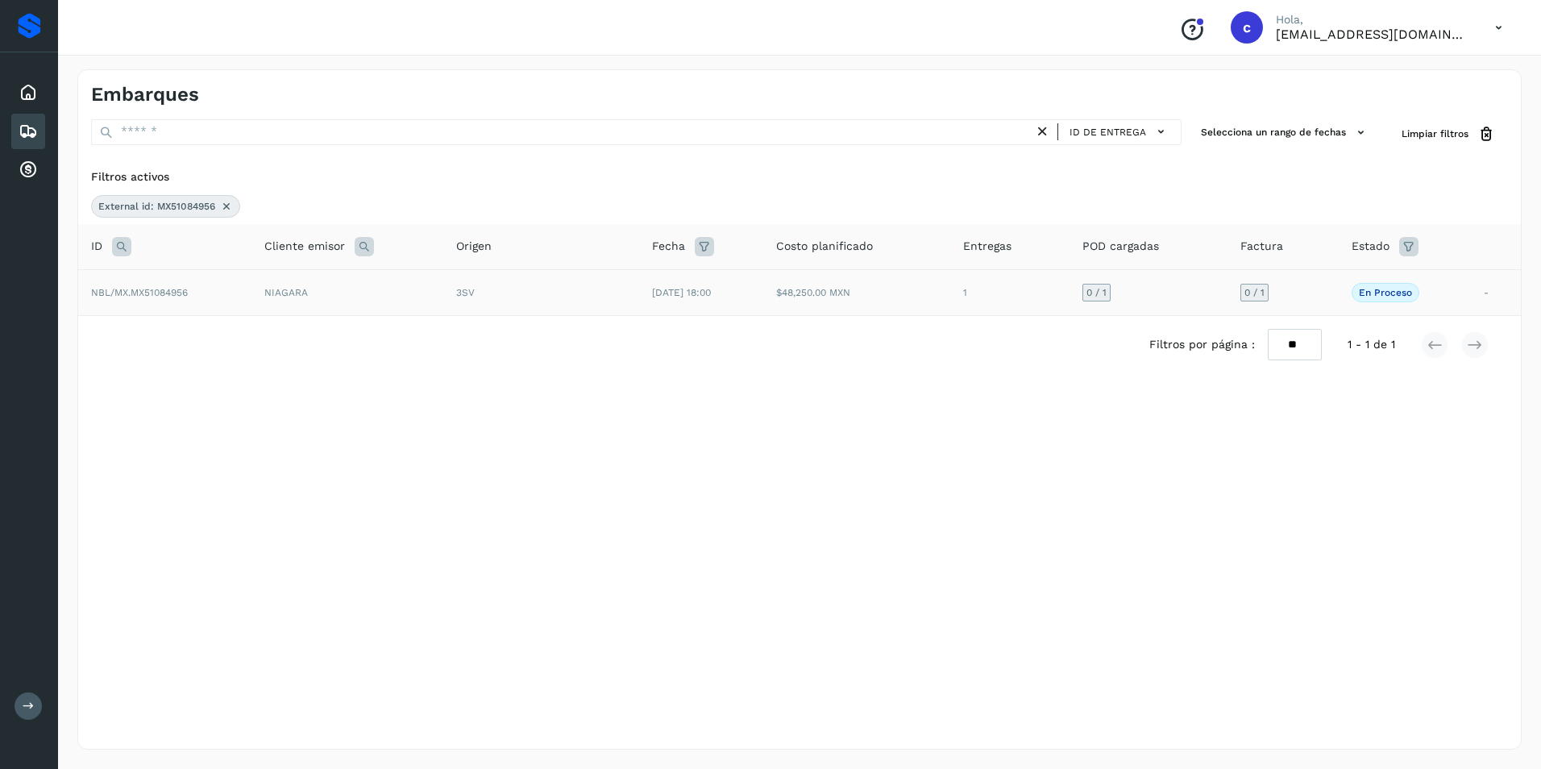
click at [1469, 298] on td "En proceso La validación de Solvento para este embarque ha sido anulada debido …" at bounding box center [1404, 292] width 132 height 46
click at [1458, 297] on div "En proceso La validación de Solvento para este embarque ha sido anulada debido …" at bounding box center [1404, 292] width 106 height 19
click at [1447, 276] on td "En proceso La validación de Solvento para este embarque ha sido anulada debido …" at bounding box center [1404, 292] width 132 height 46
click at [1446, 289] on div "En proceso La validación de Solvento para este embarque ha sido anulada debido …" at bounding box center [1404, 292] width 106 height 19
click at [1445, 291] on div "En proceso La validación de Solvento para este embarque ha sido anulada debido …" at bounding box center [1404, 292] width 106 height 19
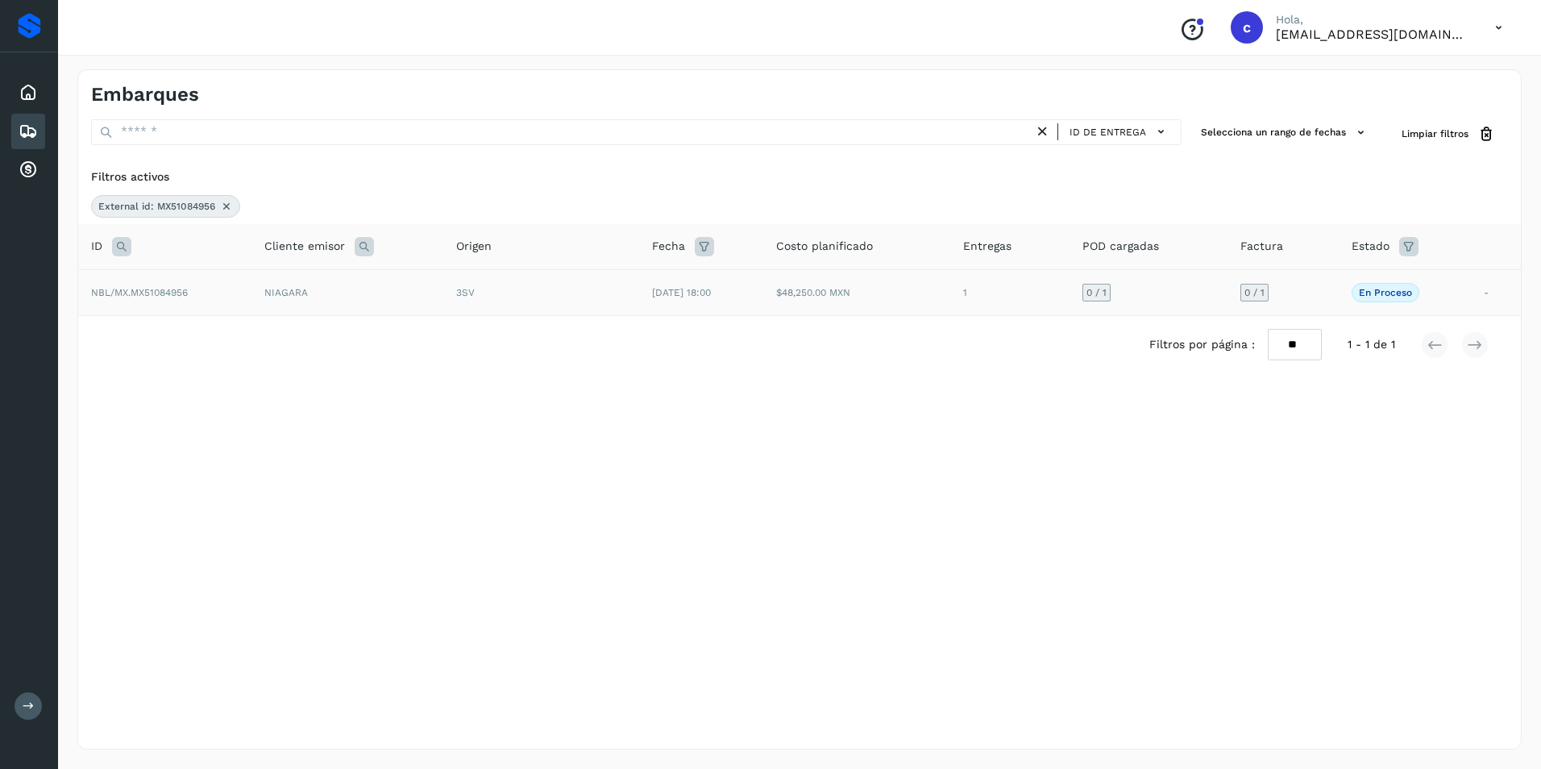
click at [1445, 291] on div "En proceso La validación de Solvento para este embarque ha sido anulada debido …" at bounding box center [1404, 292] width 106 height 19
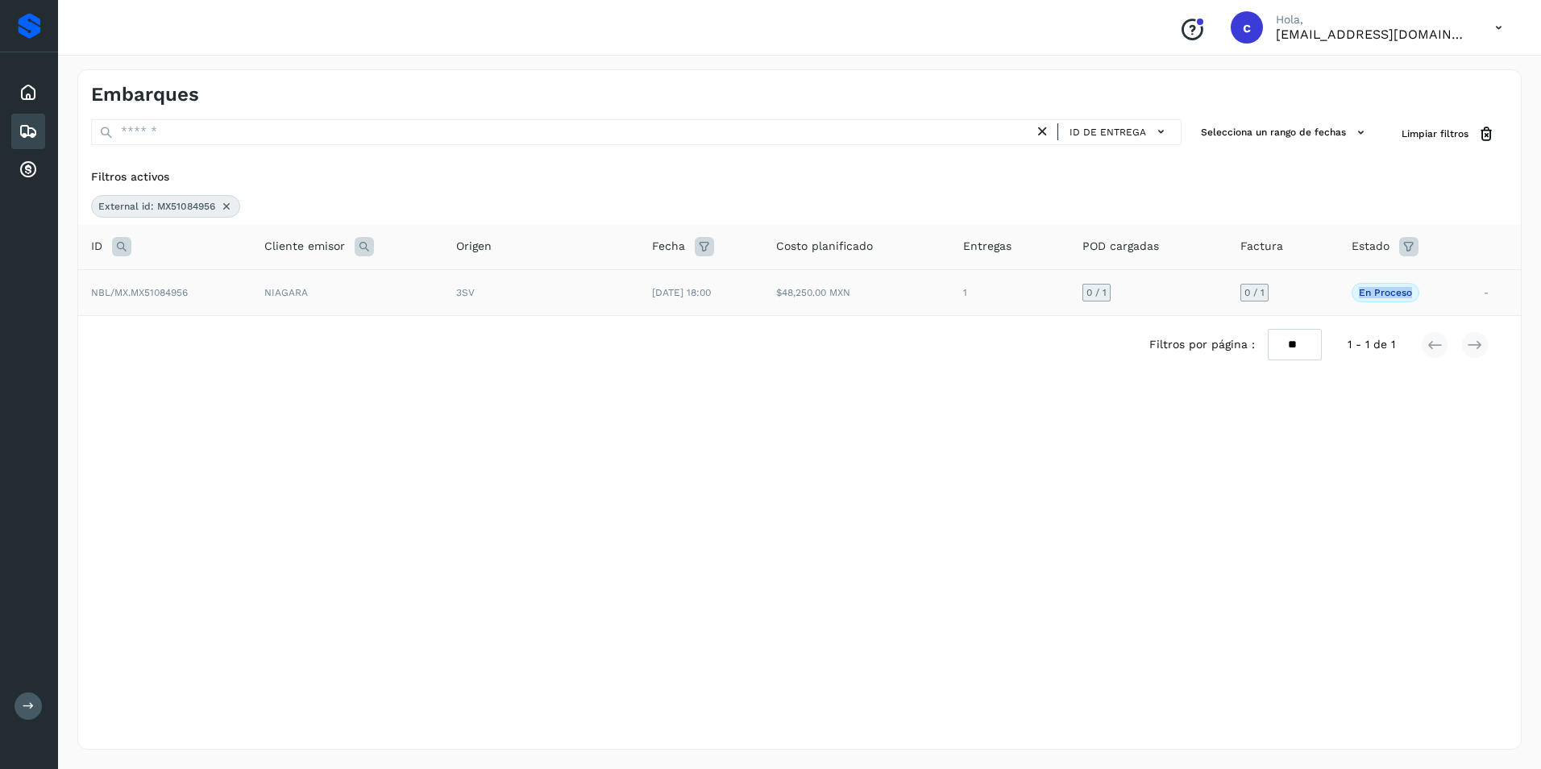
click at [1445, 291] on div "En proceso La validación de Solvento para este embarque ha sido anulada debido …" at bounding box center [1404, 292] width 106 height 19
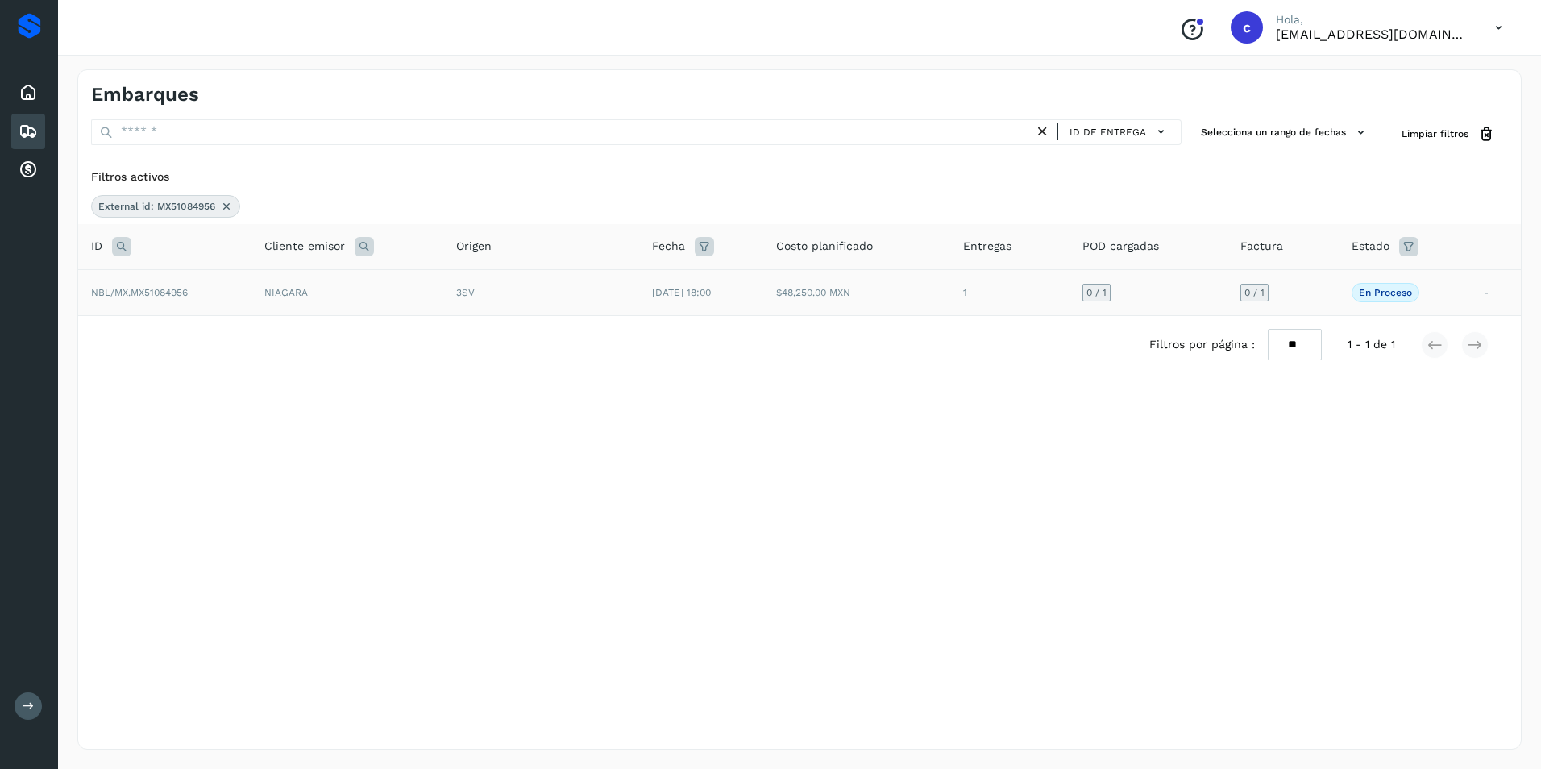
click at [1265, 284] on div "0 / 1" at bounding box center [1254, 293] width 28 height 18
click at [1224, 283] on td "0 / 1" at bounding box center [1148, 292] width 159 height 46
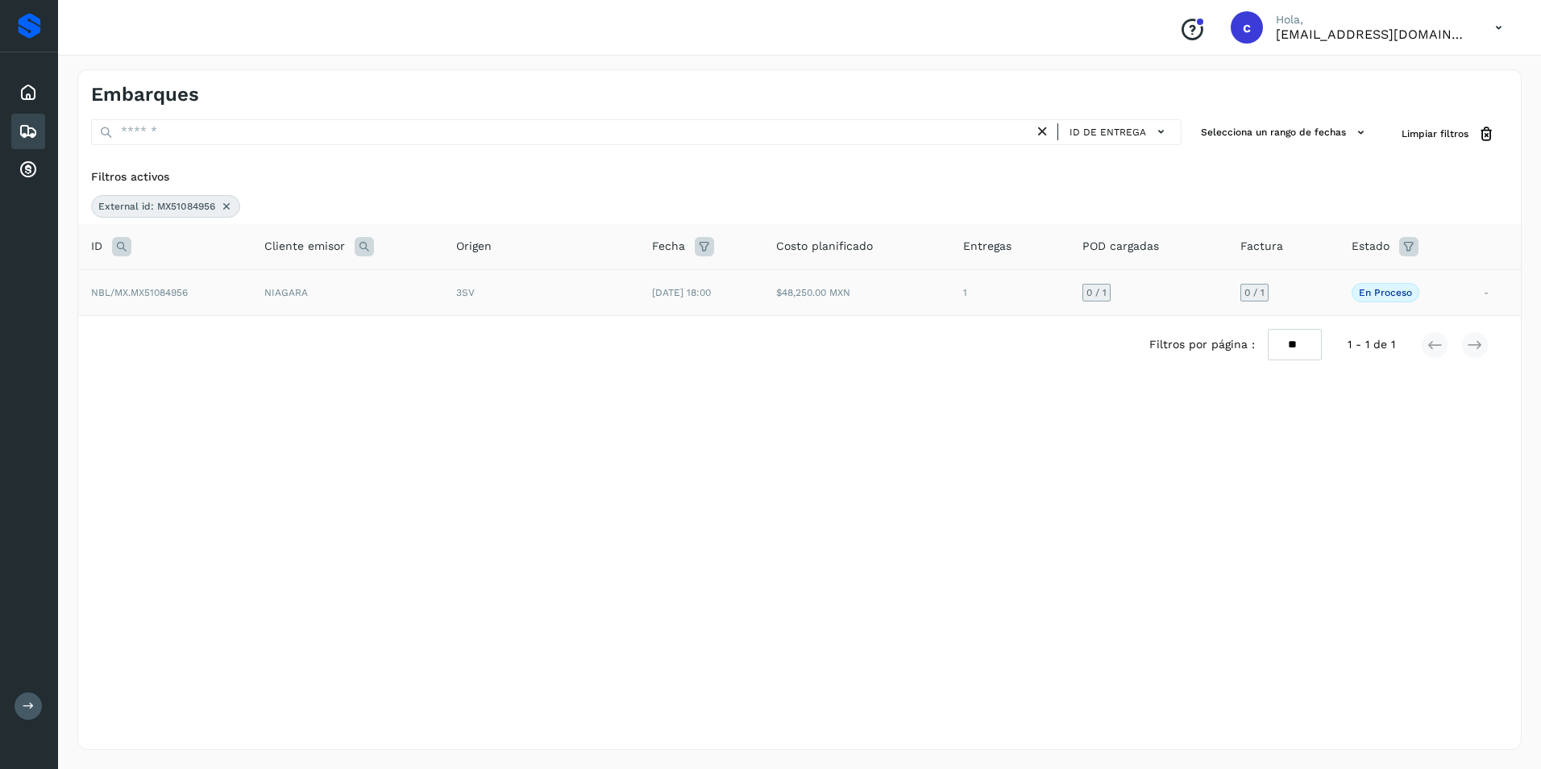
click at [1020, 287] on td "1" at bounding box center [1009, 292] width 118 height 46
click at [774, 325] on div "Filtros por página : ** ** ** 1 - 1 de 1" at bounding box center [799, 344] width 1442 height 57
click at [680, 295] on span "26/sep/2025 18:00" at bounding box center [681, 292] width 59 height 11
click at [624, 395] on div "Selecciona una fecha" at bounding box center [799, 386] width 1442 height 27
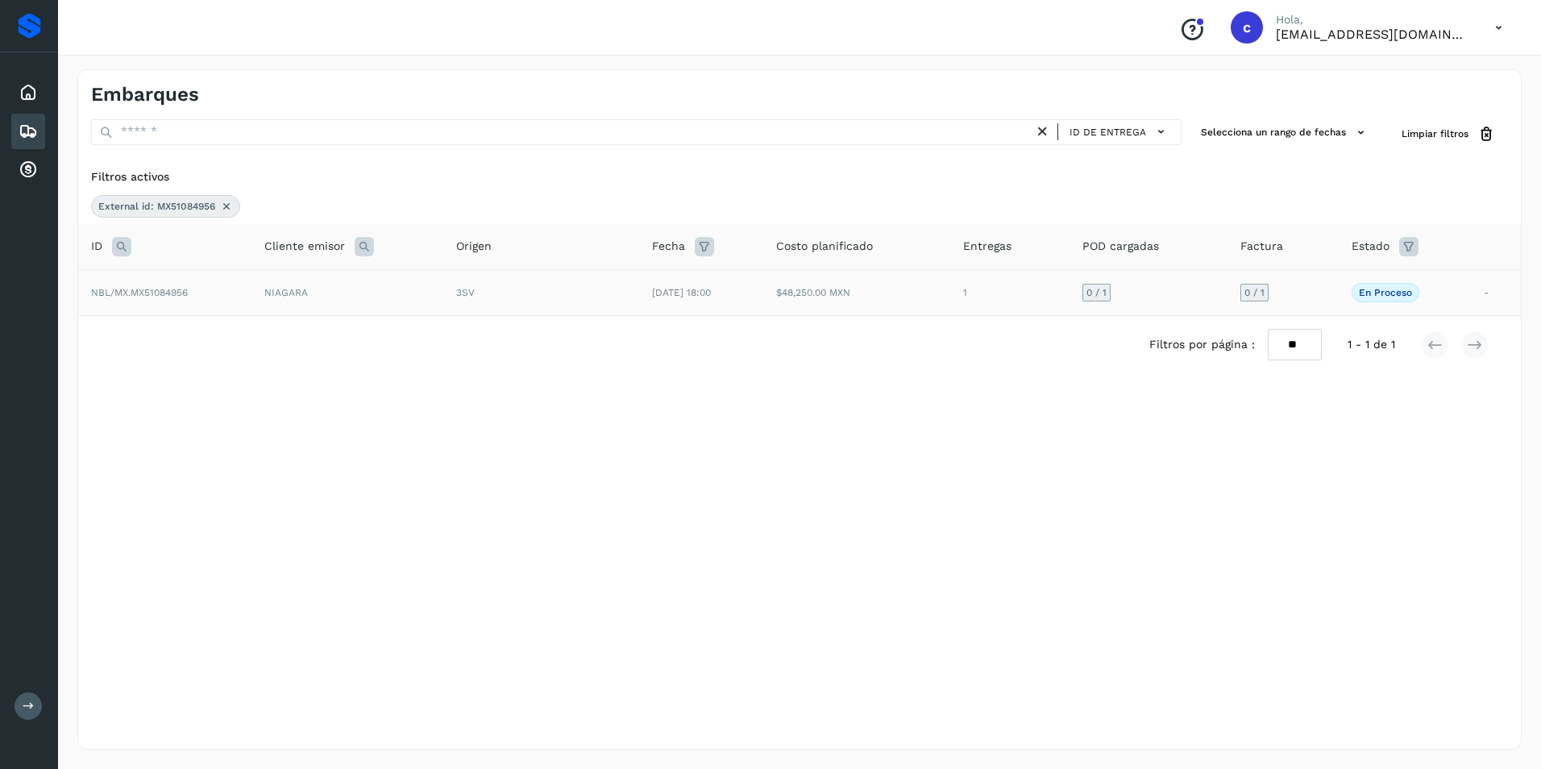
click at [606, 300] on td "3SV" at bounding box center [541, 292] width 196 height 46
click at [597, 342] on div "Filtros por página : ** ** ** 1 - 1 de 1" at bounding box center [799, 344] width 1442 height 57
click at [471, 287] on div "3SV" at bounding box center [541, 292] width 170 height 15
click at [255, 353] on div "Filtros por página : ** ** ** 1 - 1 de 1" at bounding box center [799, 344] width 1442 height 57
click at [270, 296] on td "NIAGARA" at bounding box center [347, 292] width 192 height 46
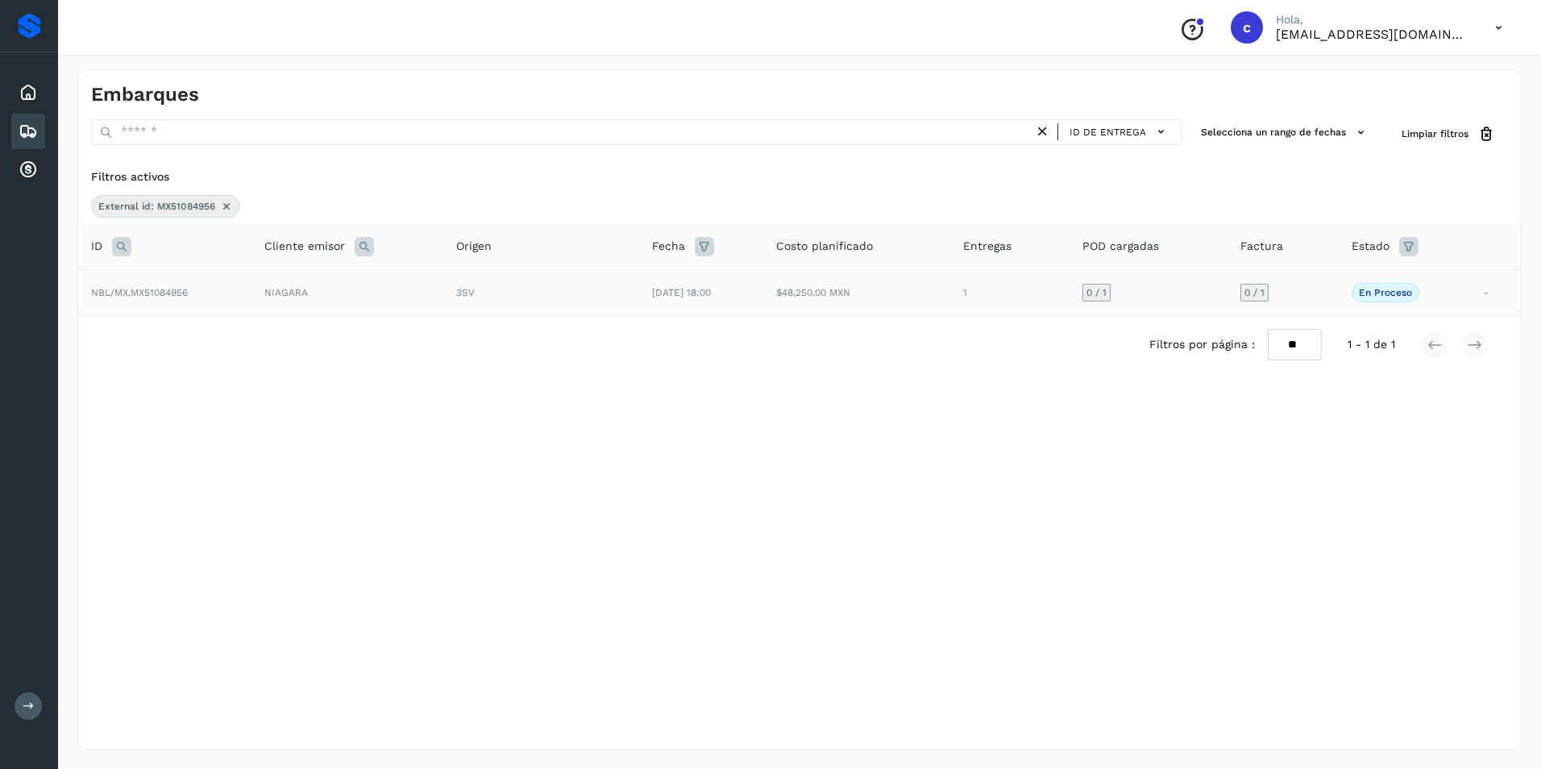
click at [141, 291] on span "NBL/MX.MX51084956" at bounding box center [139, 292] width 97 height 11
click at [653, 280] on td "26/sep/2025 18:00" at bounding box center [701, 292] width 124 height 46
click at [757, 286] on td "26/sep/2025 18:00" at bounding box center [701, 292] width 124 height 46
click at [759, 288] on td "26/sep/2025 18:00" at bounding box center [701, 292] width 124 height 46
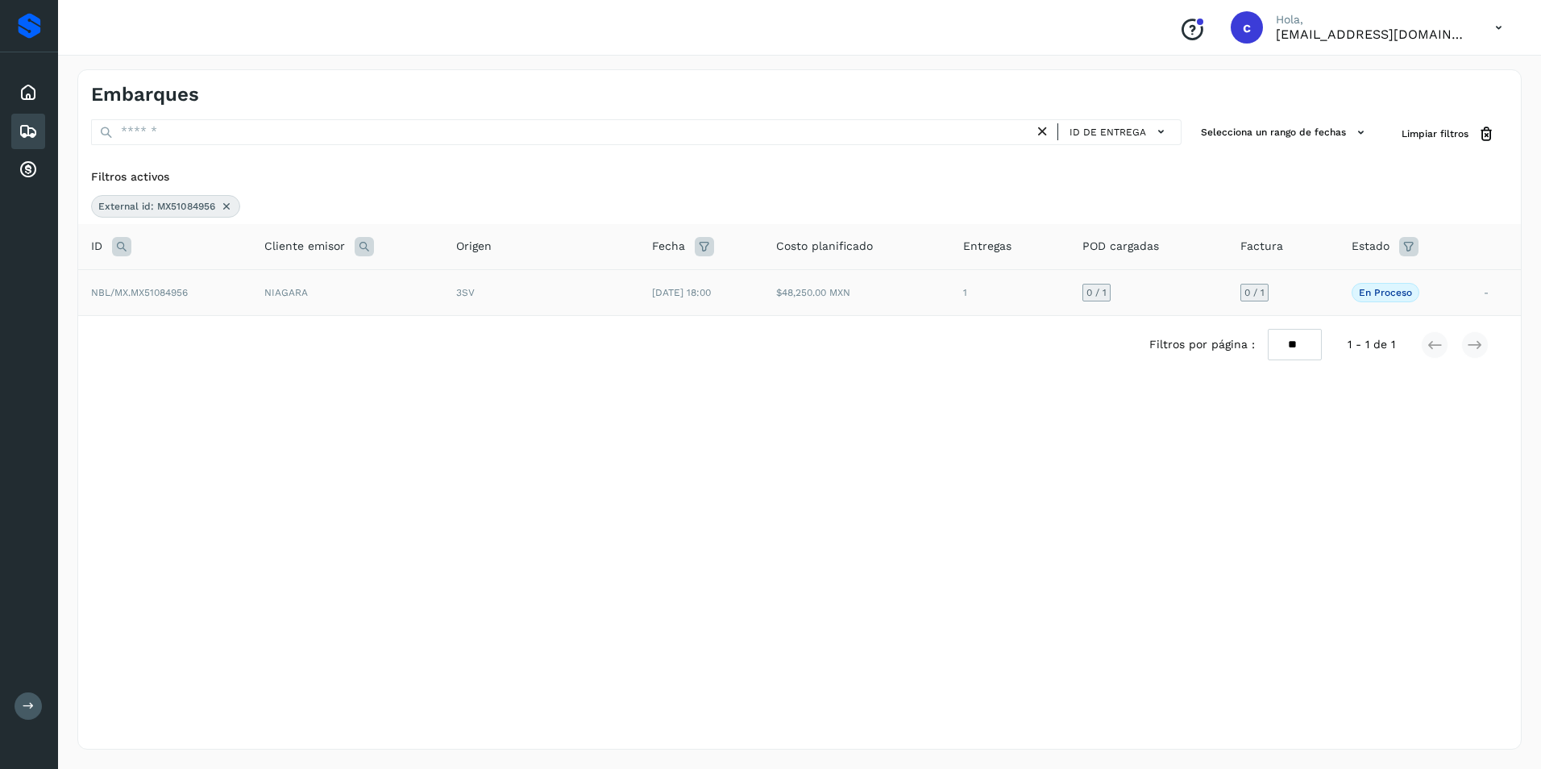
click at [877, 283] on td "$48,250.00 MXN" at bounding box center [856, 292] width 187 height 46
drag, startPoint x: 877, startPoint y: 283, endPoint x: 904, endPoint y: 295, distance: 29.2
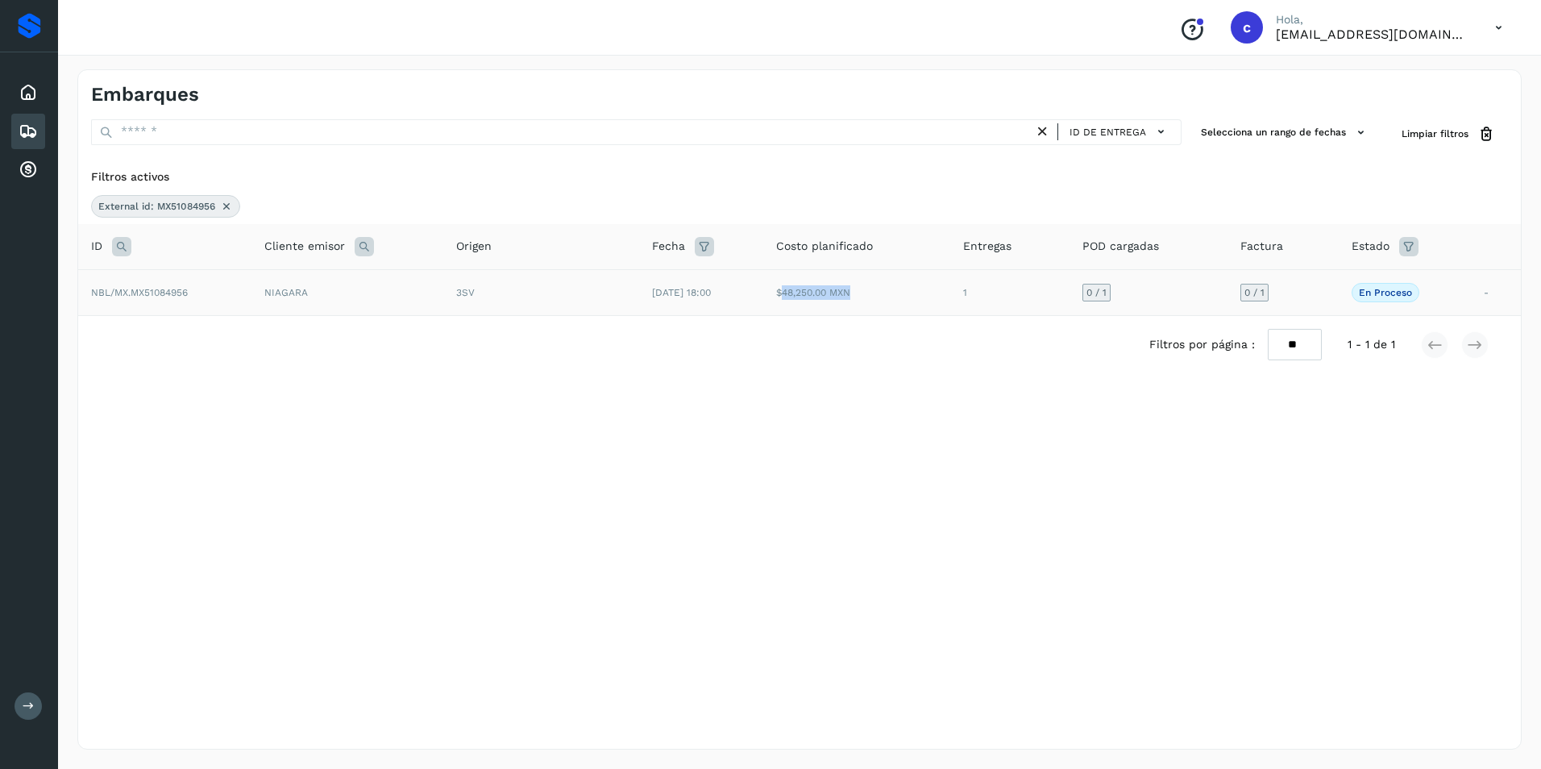
click at [904, 295] on td "$48,250.00 MXN" at bounding box center [856, 292] width 187 height 46
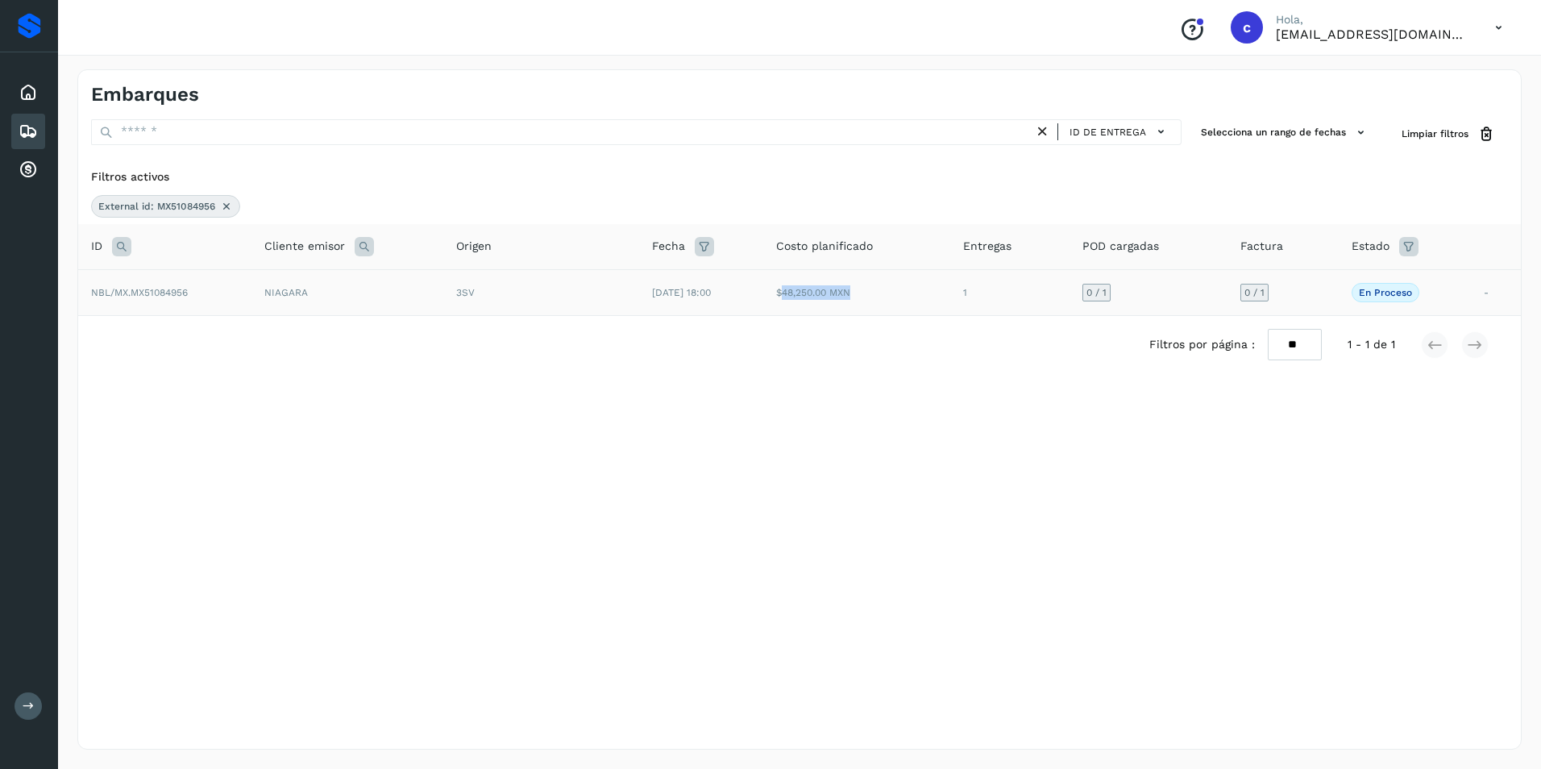
click at [904, 295] on td "$48,250.00 MXN" at bounding box center [856, 292] width 187 height 46
click at [225, 207] on icon at bounding box center [226, 206] width 13 height 13
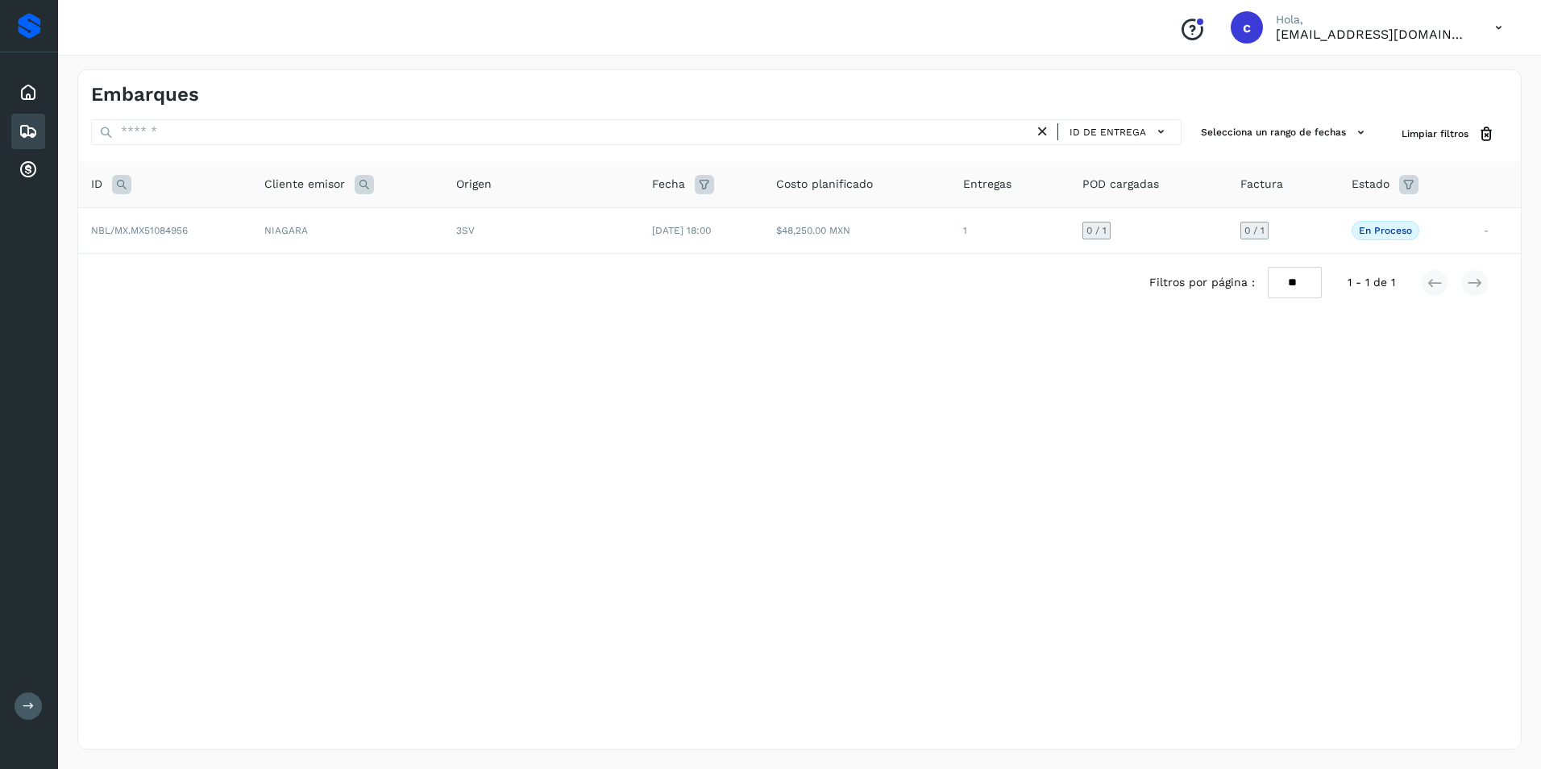
click at [122, 184] on icon at bounding box center [121, 184] width 19 height 19
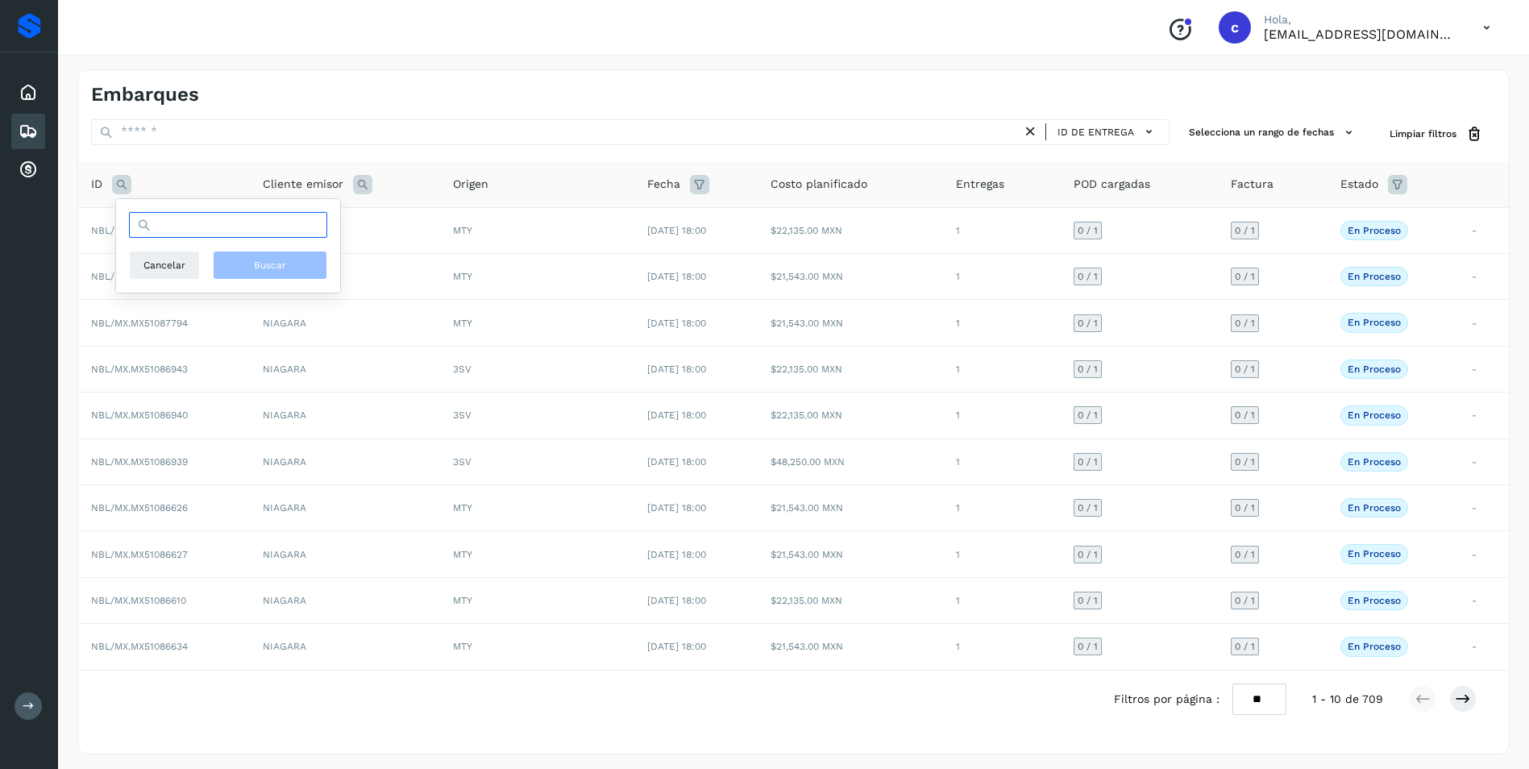
click at [164, 233] on input "text" at bounding box center [228, 225] width 198 height 26
paste input "**********"
type input "**********"
click at [259, 265] on span "Buscar" at bounding box center [270, 265] width 32 height 15
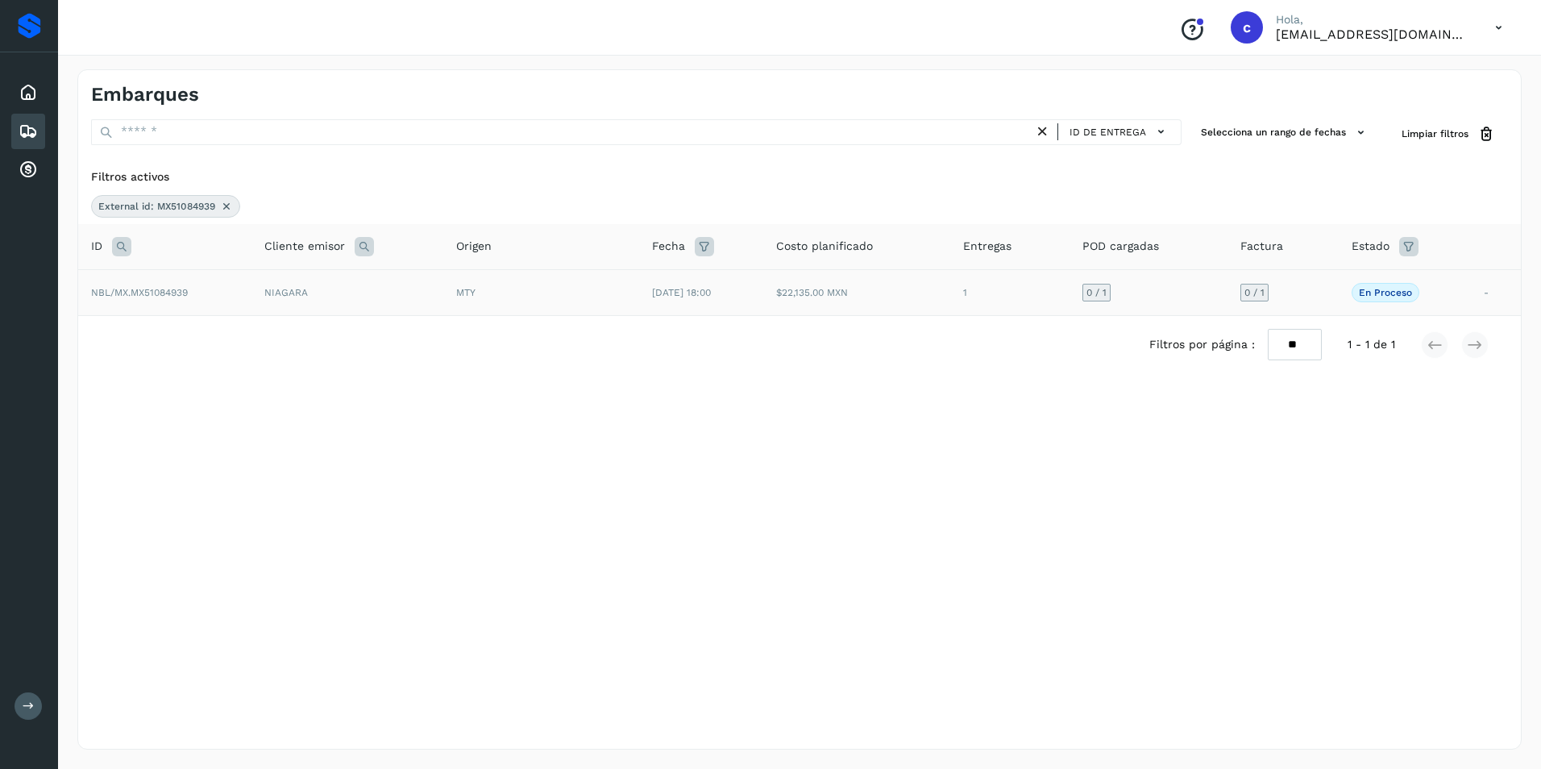
click at [587, 297] on div "MTY" at bounding box center [541, 292] width 170 height 15
click at [763, 298] on td "27/sep/2025 18:00" at bounding box center [701, 292] width 124 height 46
click at [827, 297] on td "$22,135.00 MXN" at bounding box center [856, 292] width 187 height 46
drag, startPoint x: 949, startPoint y: 297, endPoint x: 1030, endPoint y: 291, distance: 80.8
click at [950, 297] on td "$22,135.00 MXN" at bounding box center [856, 292] width 187 height 46
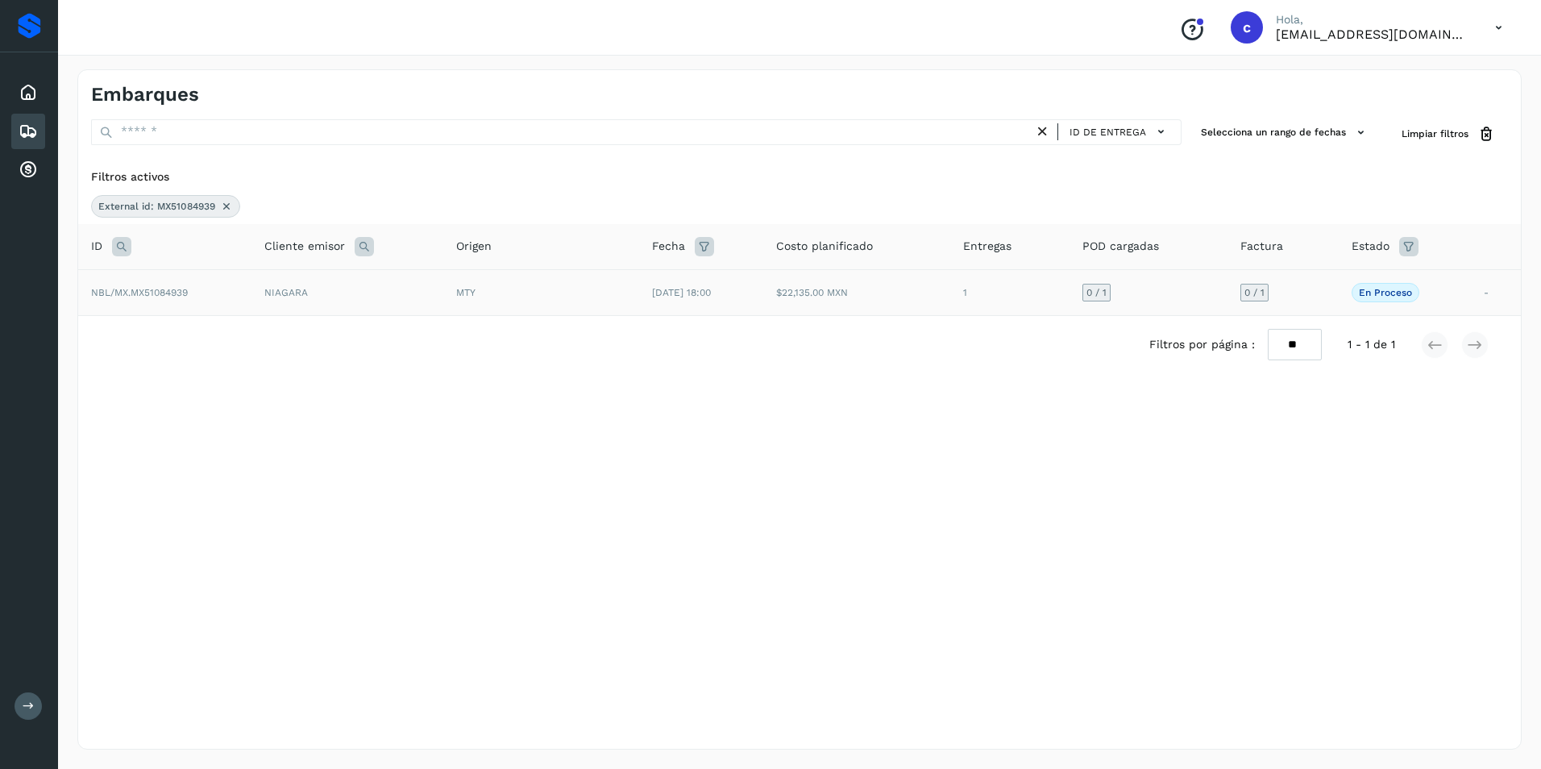
click at [1068, 291] on td "1" at bounding box center [1009, 292] width 118 height 46
click at [1209, 291] on td "0 / 1" at bounding box center [1148, 292] width 159 height 46
click at [1396, 292] on p "En proceso" at bounding box center [1385, 292] width 53 height 11
click at [1376, 285] on span "En proceso" at bounding box center [1385, 292] width 68 height 19
click at [1317, 297] on td "0 / 1" at bounding box center [1282, 292] width 110 height 46
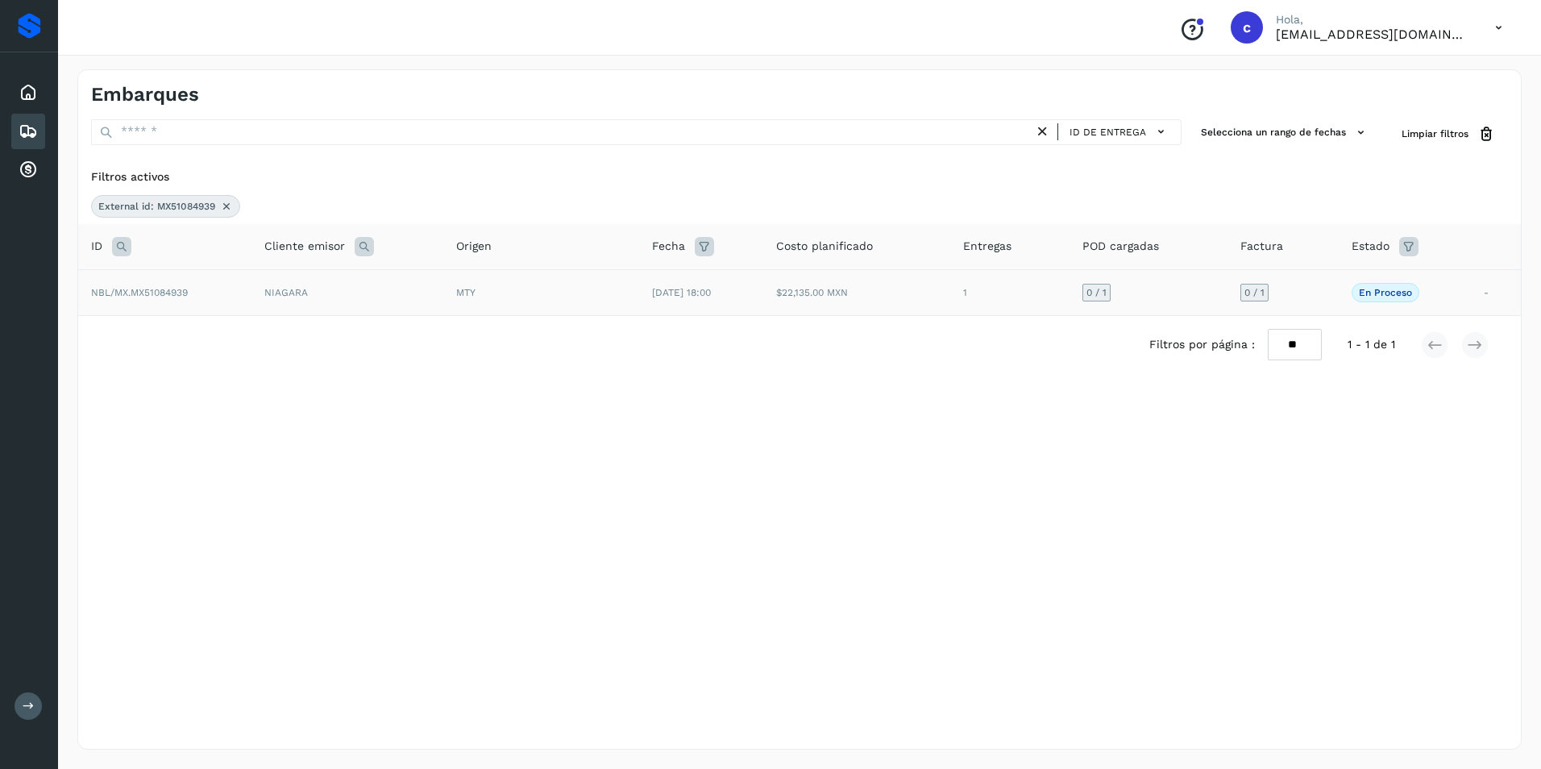
drag, startPoint x: 1317, startPoint y: 297, endPoint x: 1221, endPoint y: 315, distance: 98.3
click at [1292, 300] on td "0 / 1" at bounding box center [1282, 292] width 110 height 46
click at [1221, 315] on td "0 / 1" at bounding box center [1148, 292] width 159 height 46
drag, startPoint x: 907, startPoint y: 300, endPoint x: 876, endPoint y: 301, distance: 31.4
click at [905, 298] on td "$22,135.00 MXN" at bounding box center [856, 292] width 187 height 46
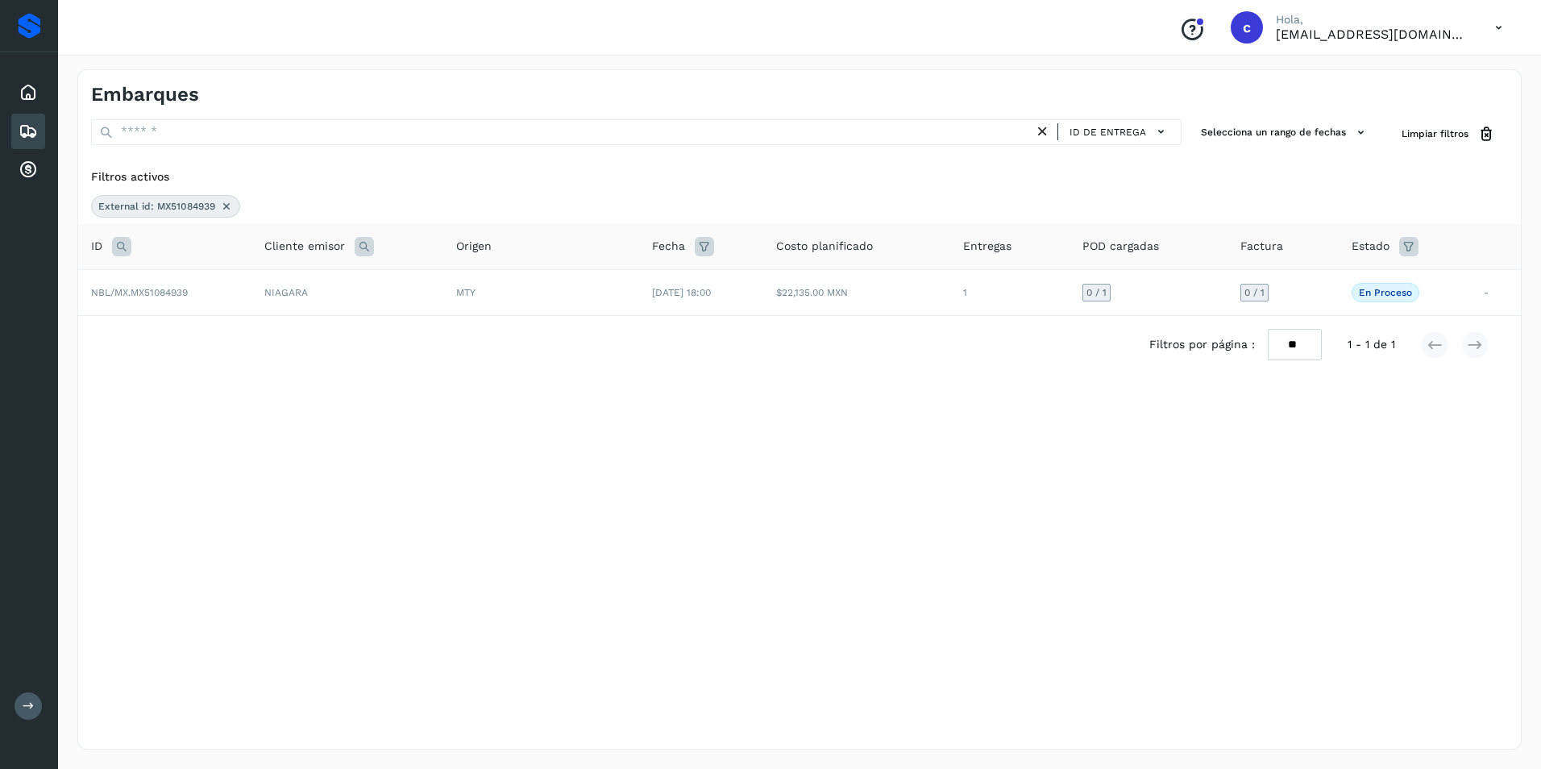
drag, startPoint x: 589, startPoint y: 333, endPoint x: 857, endPoint y: 503, distance: 317.7
click at [601, 339] on div "Filtros por página : ** ** ** 1 - 1 de 1" at bounding box center [799, 344] width 1442 height 57
click at [222, 206] on icon at bounding box center [226, 206] width 13 height 13
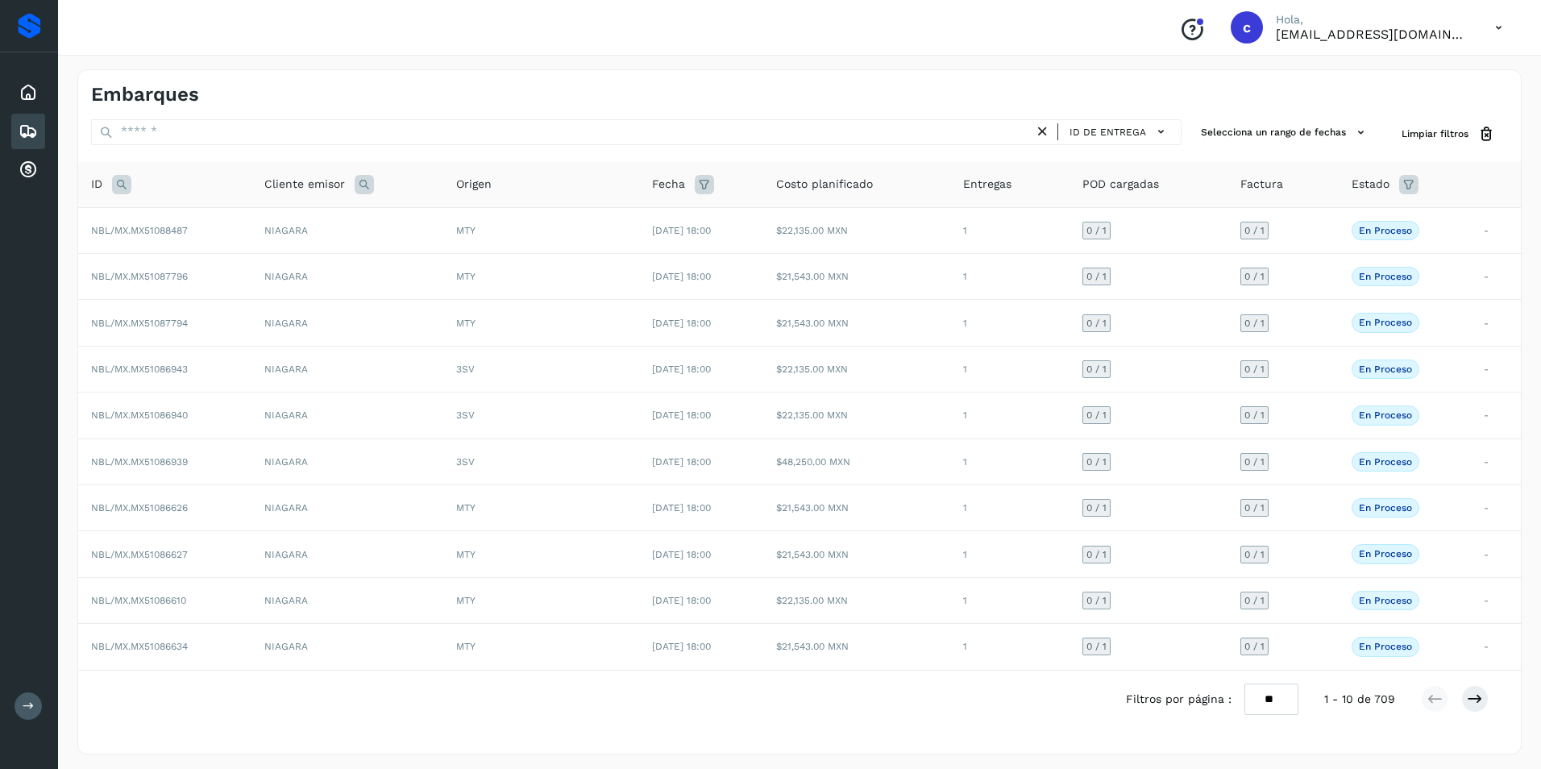
click at [123, 187] on icon at bounding box center [121, 184] width 19 height 19
click at [156, 226] on input "text" at bounding box center [228, 225] width 198 height 26
paste input "**********"
type input "**********"
click at [263, 272] on span "Buscar" at bounding box center [270, 265] width 32 height 15
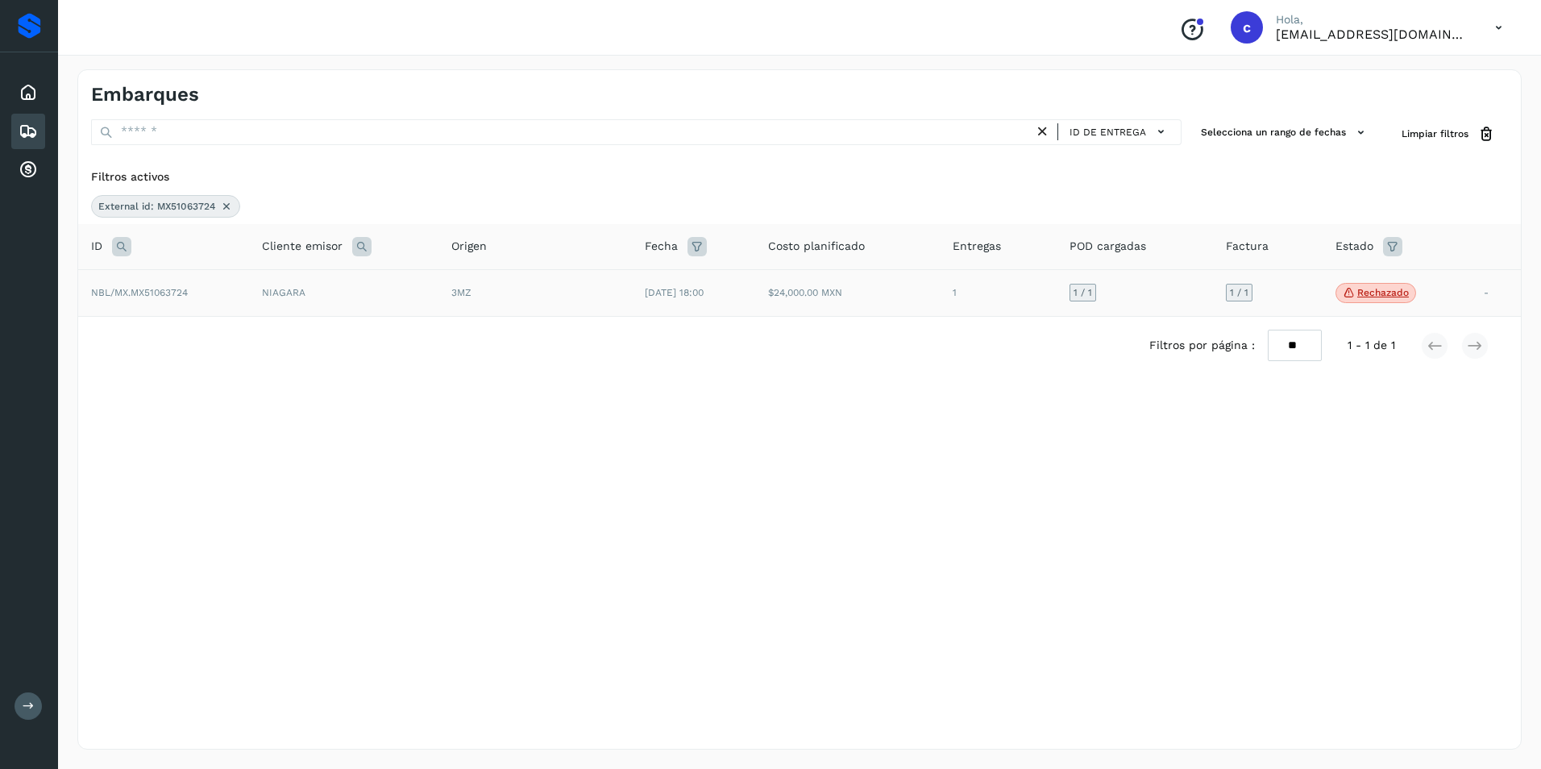
click at [651, 299] on td "04/jul/2025 18:00" at bounding box center [693, 293] width 122 height 48
click at [1376, 290] on p "Rechazado" at bounding box center [1383, 292] width 52 height 11
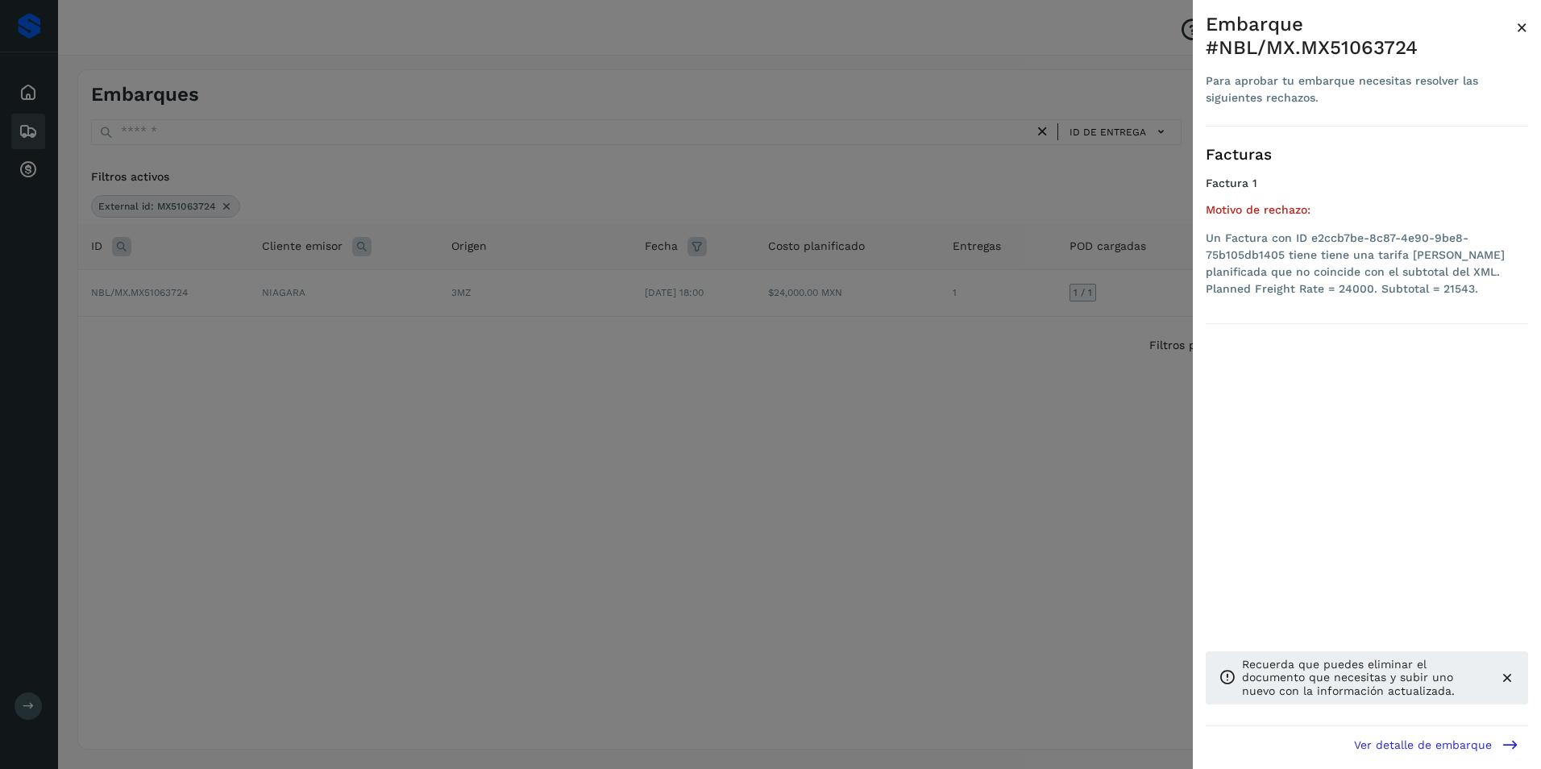
click at [1518, 27] on span "×" at bounding box center [1522, 27] width 12 height 23
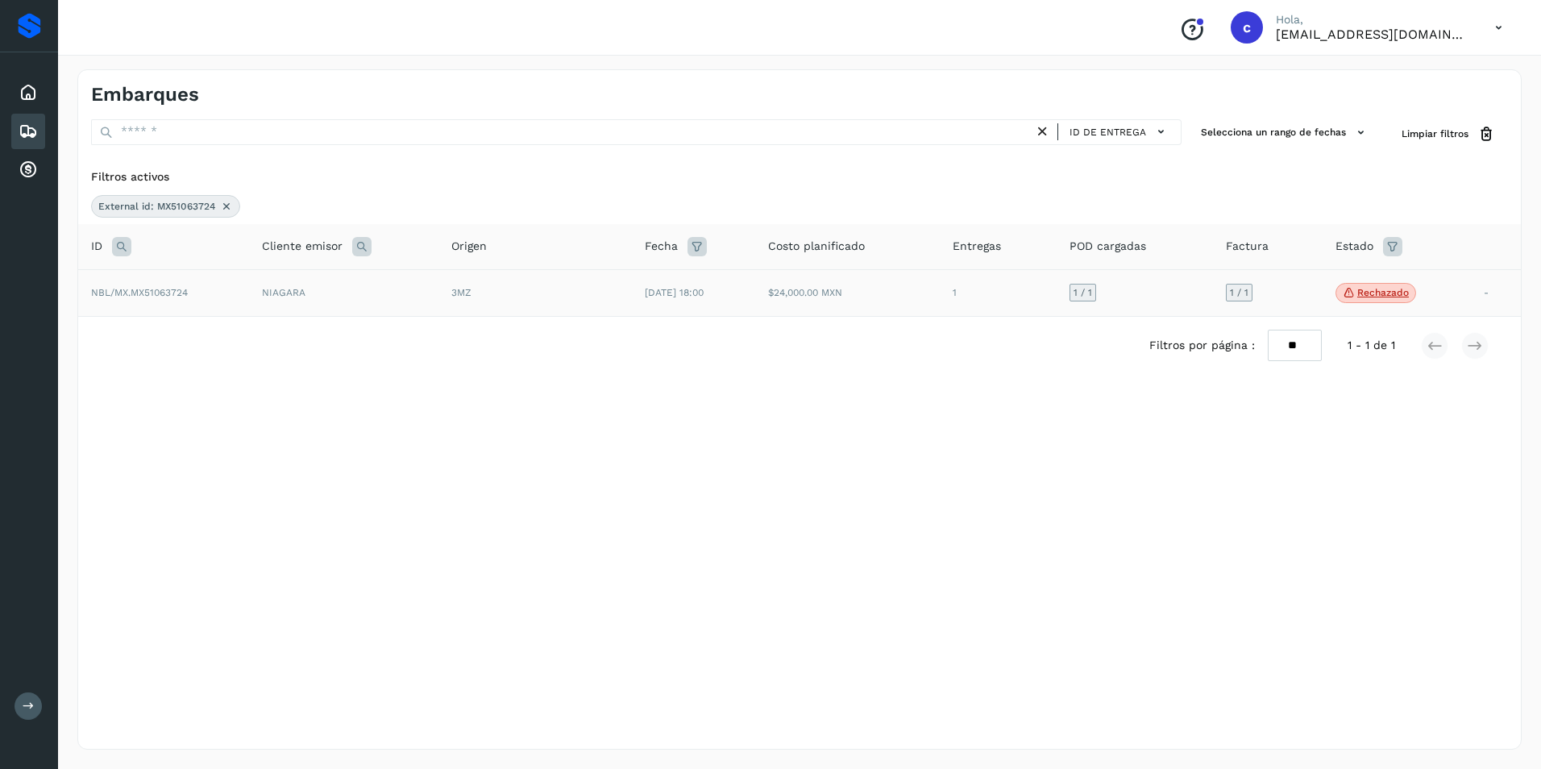
click at [1161, 298] on td "1 / 1" at bounding box center [1134, 293] width 156 height 48
click at [858, 307] on td "$24,000.00 MXN" at bounding box center [847, 293] width 185 height 48
drag, startPoint x: 858, startPoint y: 307, endPoint x: 977, endPoint y: 301, distance: 118.6
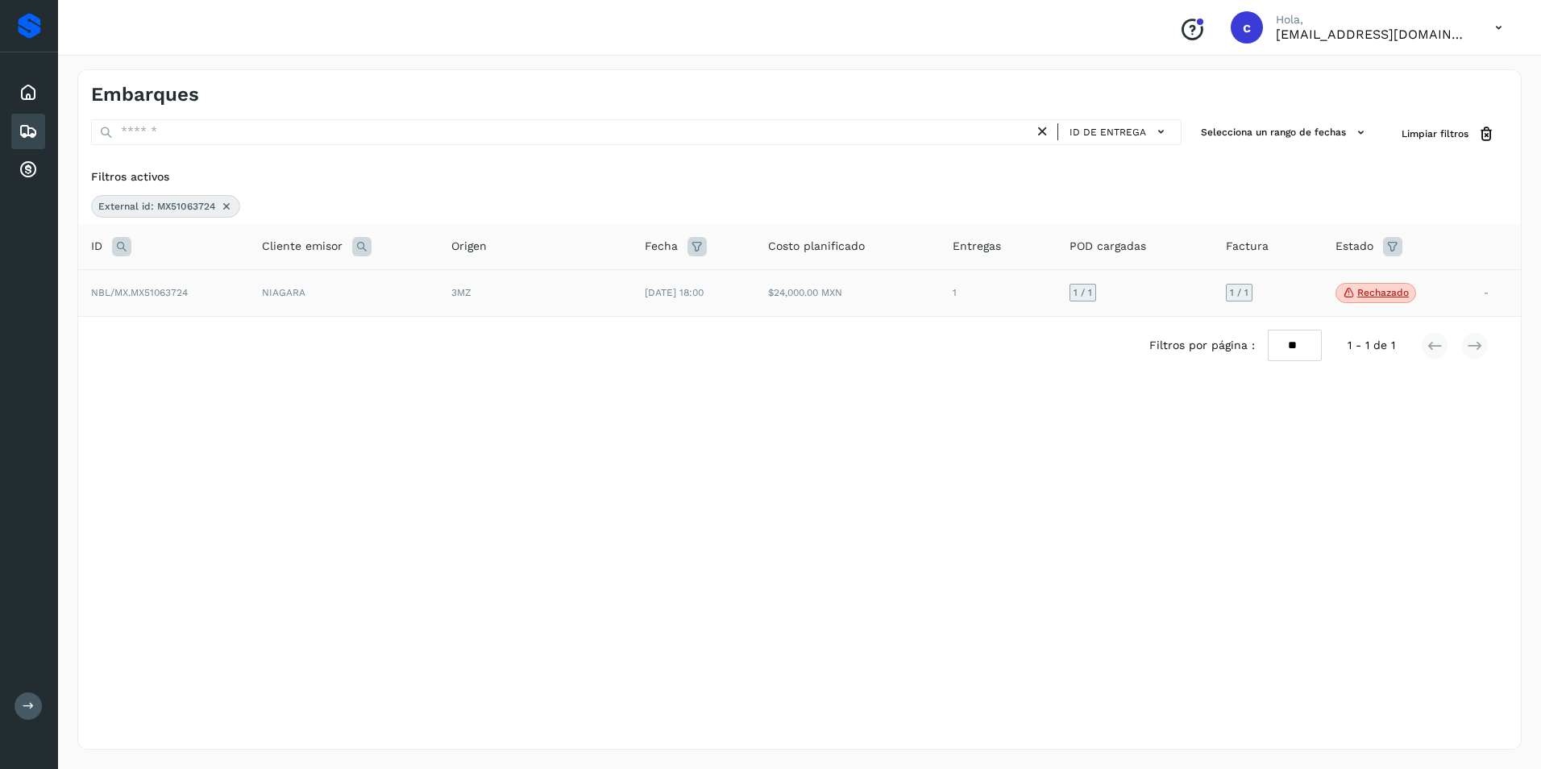
click at [977, 301] on td "1" at bounding box center [998, 293] width 117 height 48
click at [990, 301] on td "1" at bounding box center [998, 293] width 117 height 48
click at [998, 382] on div "Selecciona una fecha" at bounding box center [799, 387] width 1442 height 27
click at [1463, 300] on td "Rechazado La validación de Solvento para este embarque ha sido anulada debido a…" at bounding box center [1396, 293] width 148 height 48
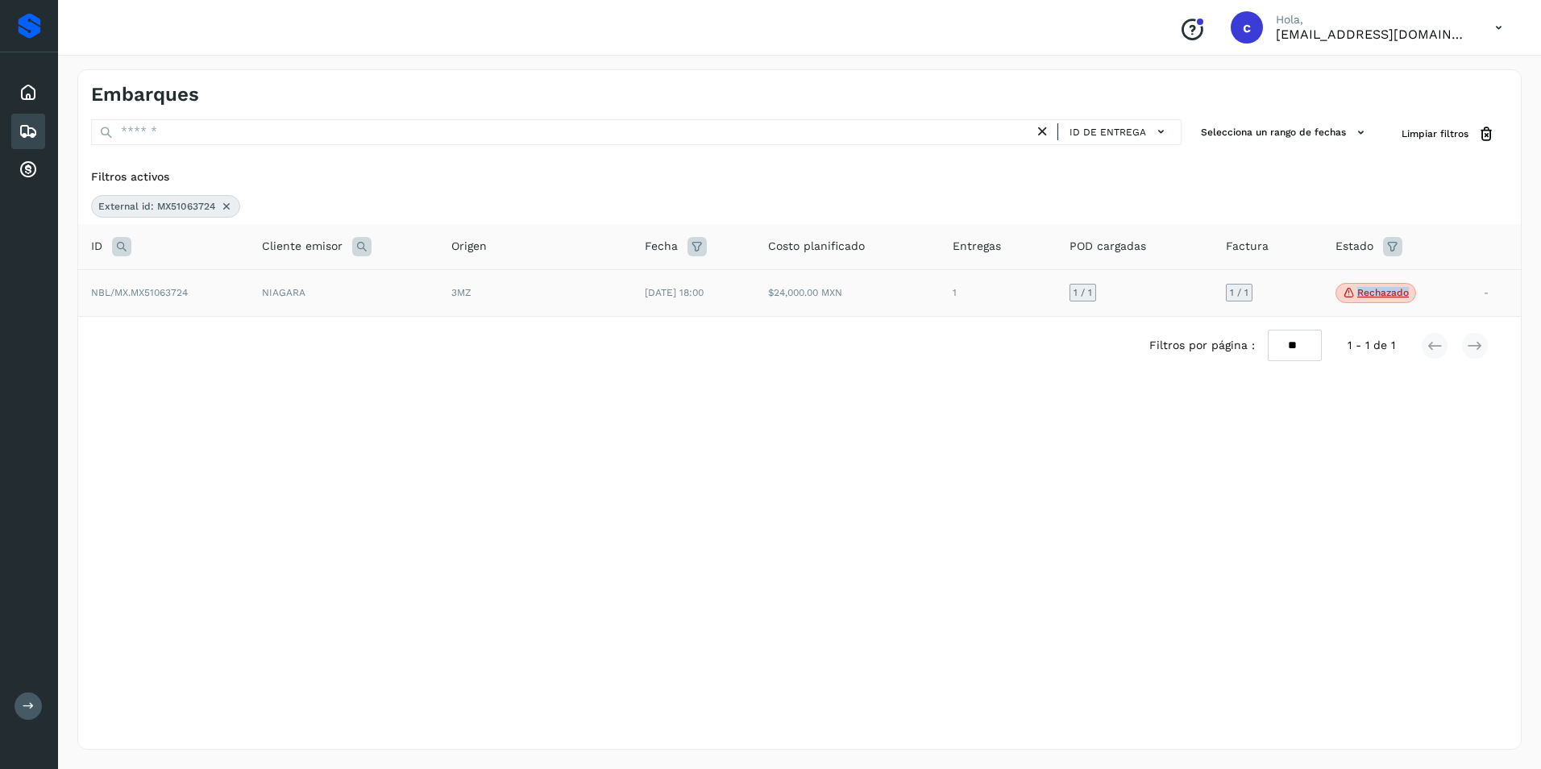
click at [1463, 300] on td "Rechazado La validación de Solvento para este embarque ha sido anulada debido a…" at bounding box center [1396, 293] width 148 height 48
click at [1182, 292] on td "1 / 1" at bounding box center [1134, 293] width 156 height 48
click at [977, 308] on td "1" at bounding box center [998, 293] width 117 height 48
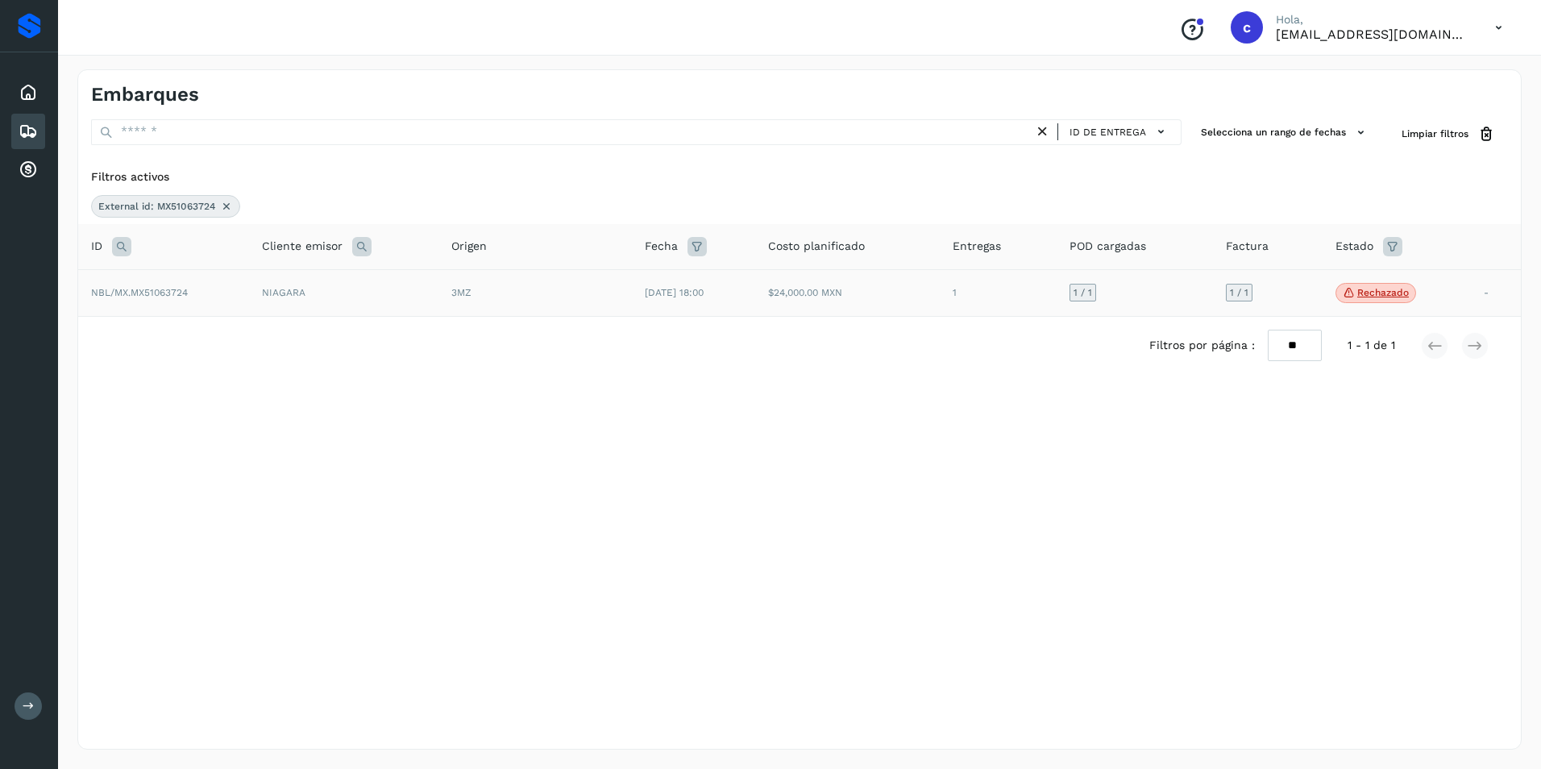
click at [877, 301] on td "$24,000.00 MXN" at bounding box center [847, 293] width 185 height 48
click at [791, 305] on td "$24,000.00 MXN" at bounding box center [847, 293] width 185 height 48
click at [636, 309] on td "04/jul/2025 18:00" at bounding box center [693, 293] width 122 height 48
click at [633, 301] on td "04/jul/2025 18:00" at bounding box center [693, 293] width 122 height 48
drag, startPoint x: 462, startPoint y: 300, endPoint x: 444, endPoint y: 292, distance: 19.2
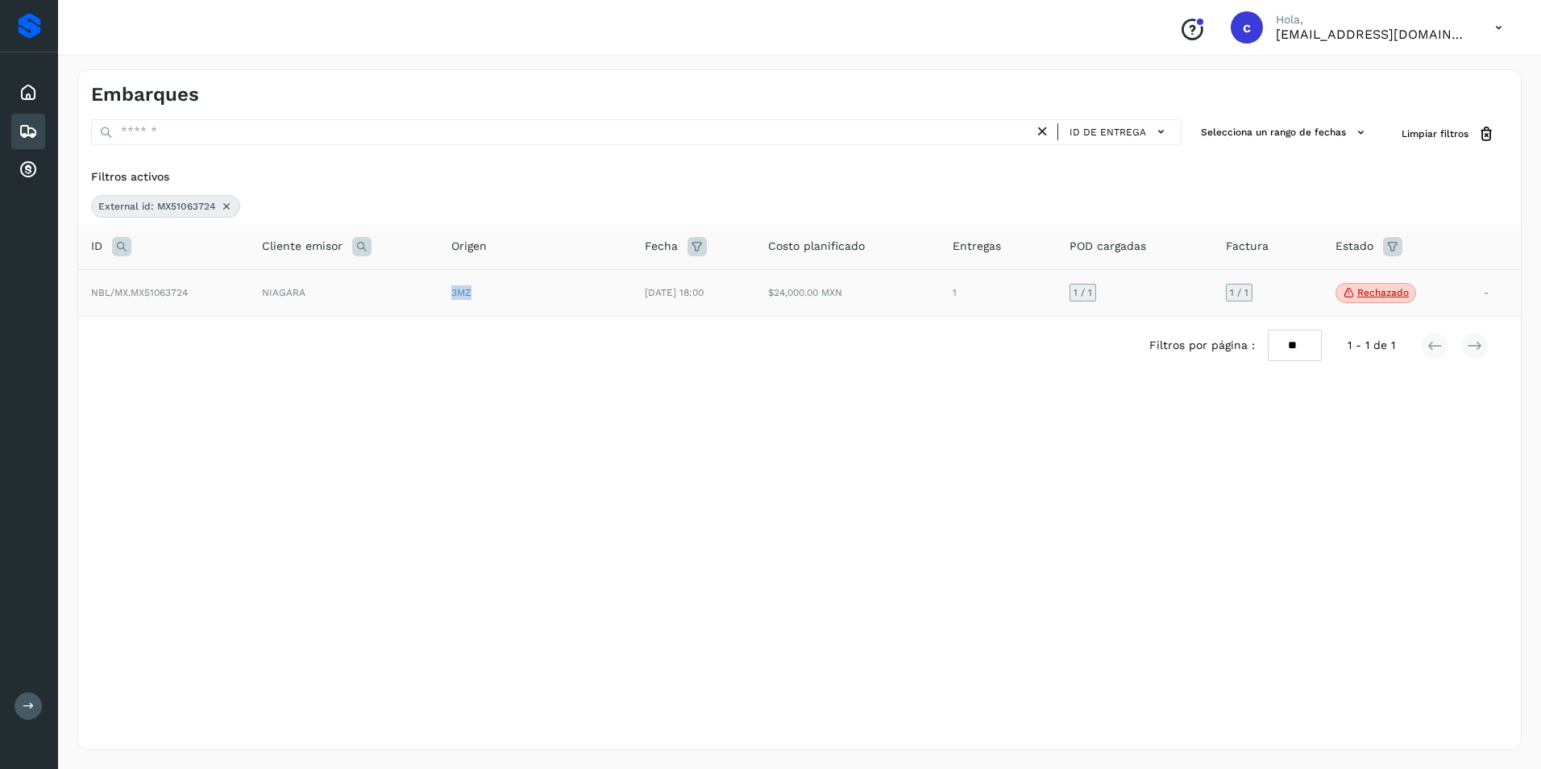
click at [444, 292] on td "3MZ" at bounding box center [534, 293] width 193 height 48
click at [442, 291] on td "3MZ" at bounding box center [534, 293] width 193 height 48
click at [368, 298] on td "NIAGARA" at bounding box center [343, 293] width 189 height 48
drag, startPoint x: 276, startPoint y: 306, endPoint x: 263, endPoint y: 305, distance: 12.9
click at [263, 305] on td "NIAGARA" at bounding box center [343, 293] width 189 height 48
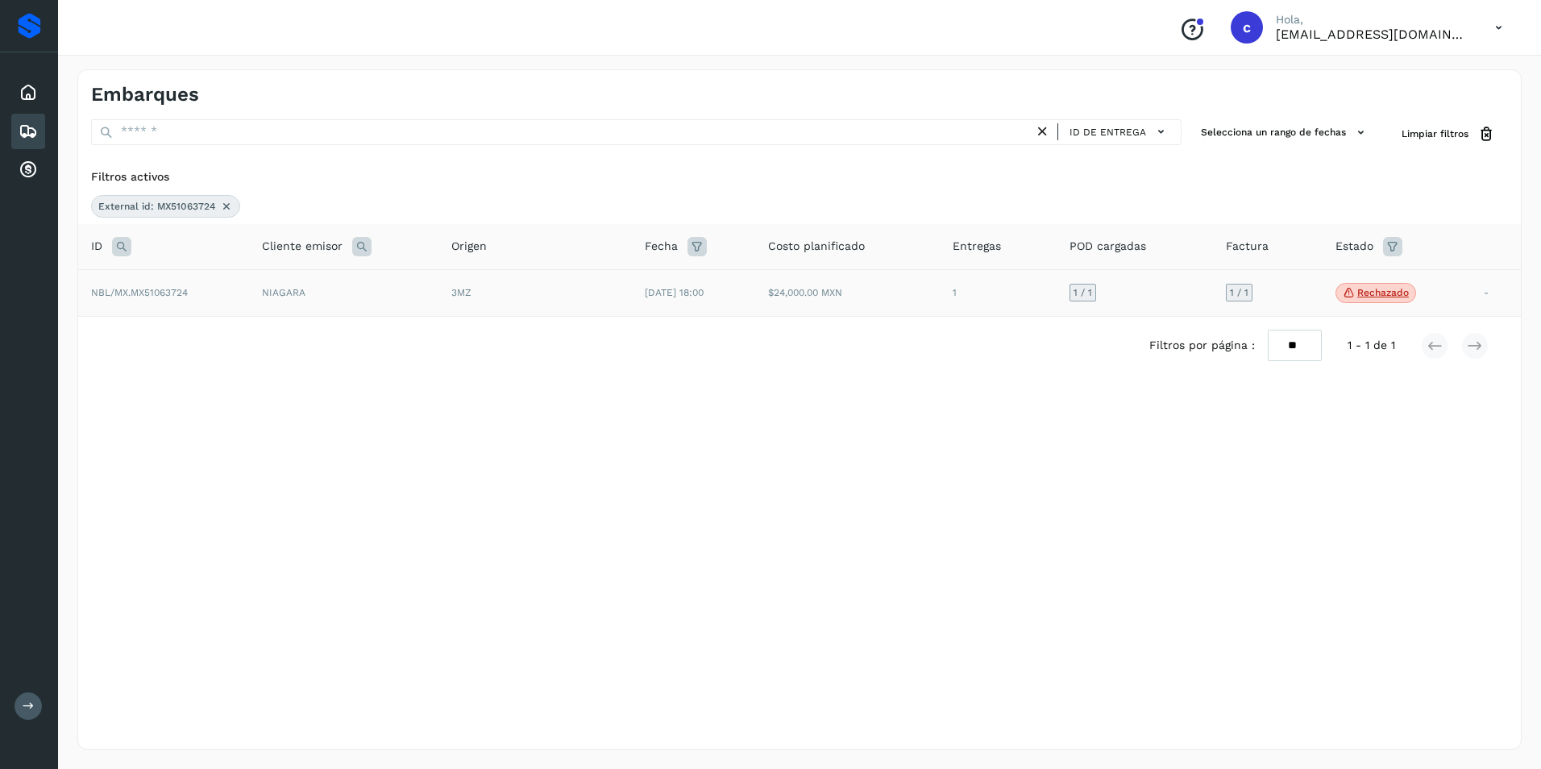
drag, startPoint x: 263, startPoint y: 305, endPoint x: 191, endPoint y: 296, distance: 72.4
click at [191, 296] on td "NBL/MX.MX51063724" at bounding box center [163, 293] width 171 height 48
drag, startPoint x: 191, startPoint y: 296, endPoint x: 110, endPoint y: 292, distance: 81.4
click at [110, 292] on td "NBL/MX.MX51063724" at bounding box center [163, 293] width 171 height 48
drag, startPoint x: 110, startPoint y: 292, endPoint x: 129, endPoint y: 288, distance: 19.9
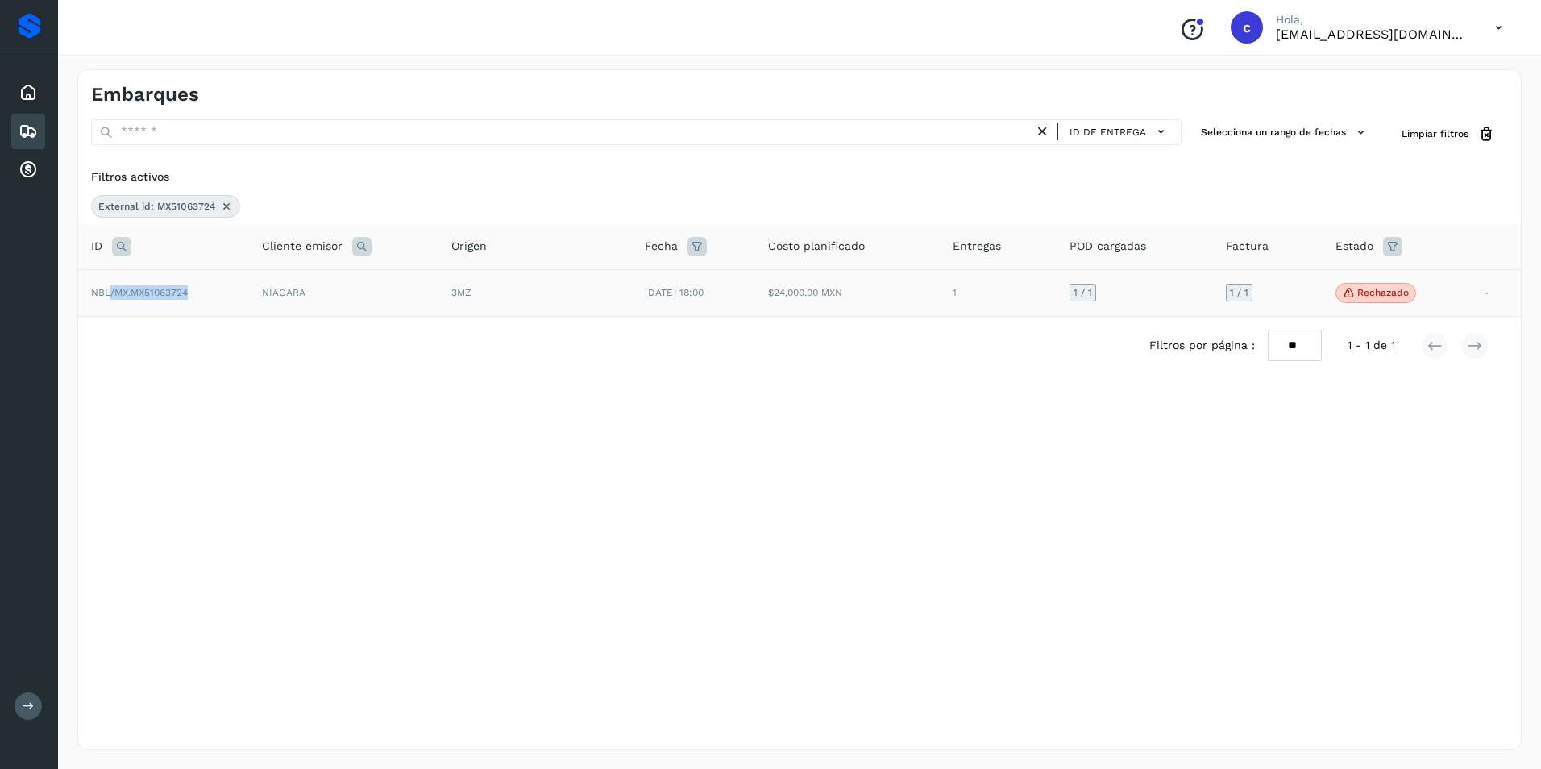
click at [129, 288] on span "NBL/MX.MX51063724" at bounding box center [139, 292] width 97 height 11
click at [288, 290] on td "NIAGARA" at bounding box center [343, 293] width 189 height 48
click at [298, 290] on td "NIAGARA" at bounding box center [343, 293] width 189 height 48
click at [306, 290] on td "NIAGARA" at bounding box center [343, 293] width 189 height 48
click at [227, 205] on icon at bounding box center [226, 206] width 13 height 13
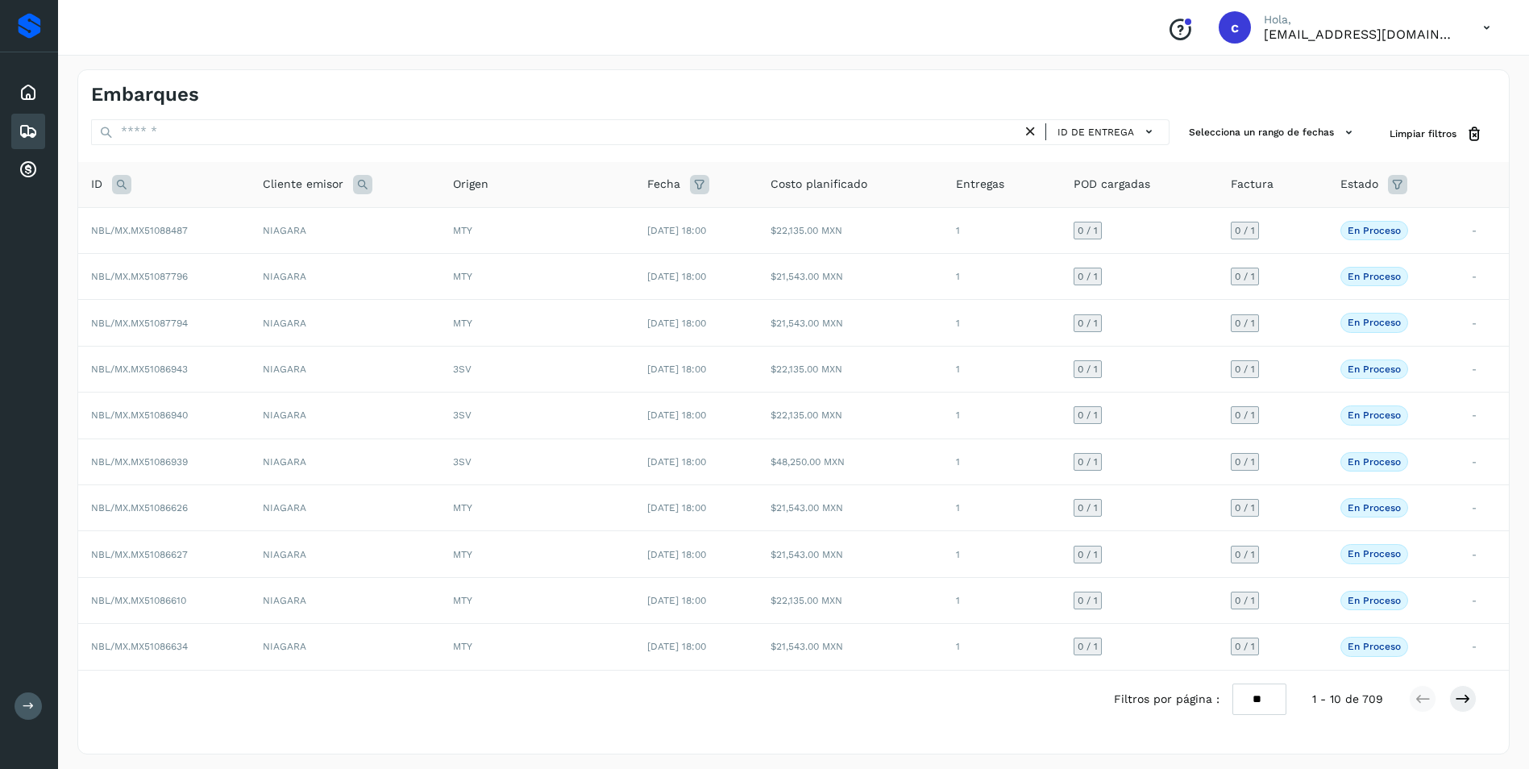
click at [122, 189] on icon at bounding box center [121, 184] width 19 height 19
click at [179, 238] on div "Cancelar Buscar" at bounding box center [228, 246] width 198 height 68
click at [174, 230] on input "text" at bounding box center [228, 225] width 198 height 26
paste input "**********"
type input "**********"
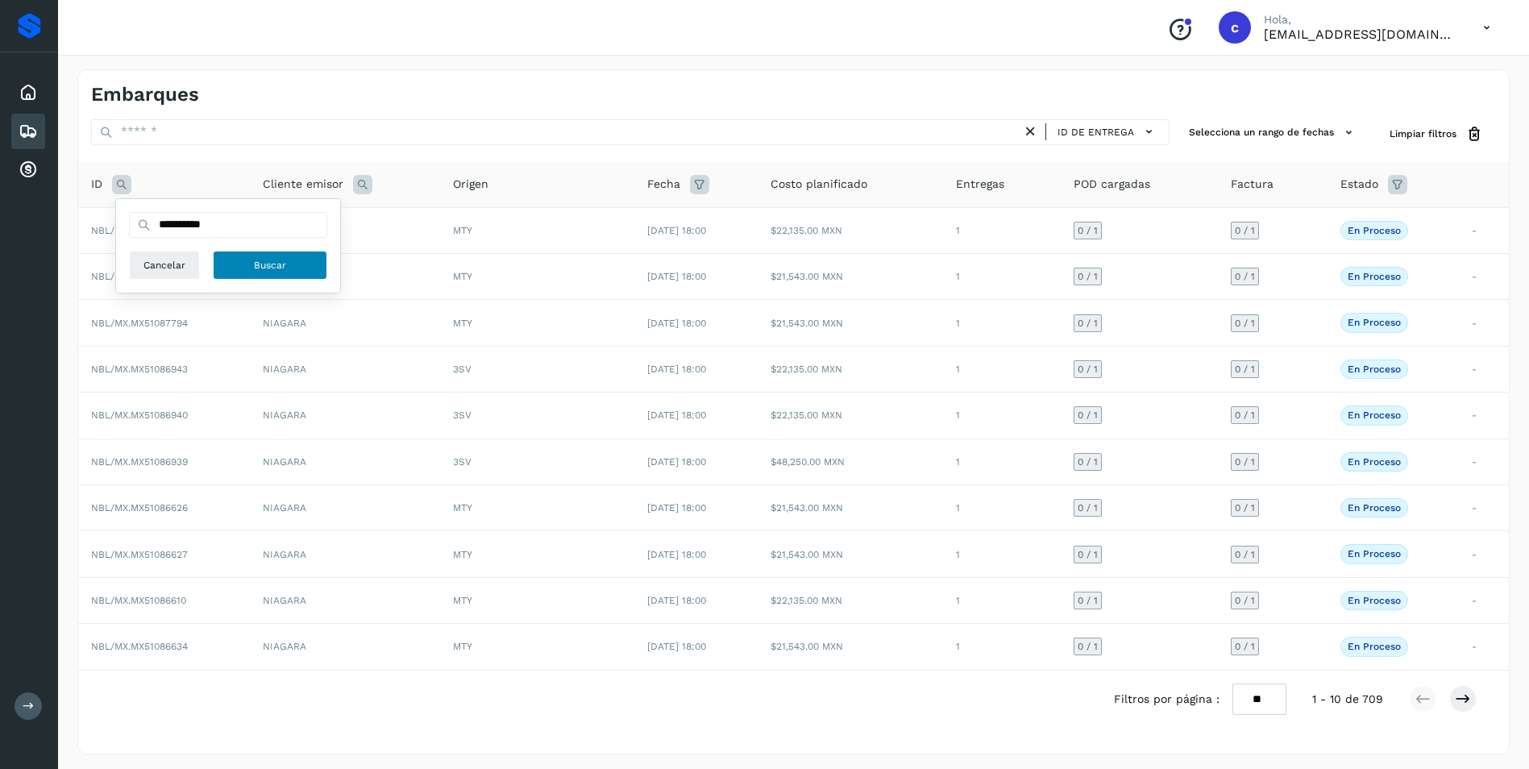
click at [279, 265] on span "Buscar" at bounding box center [270, 265] width 32 height 15
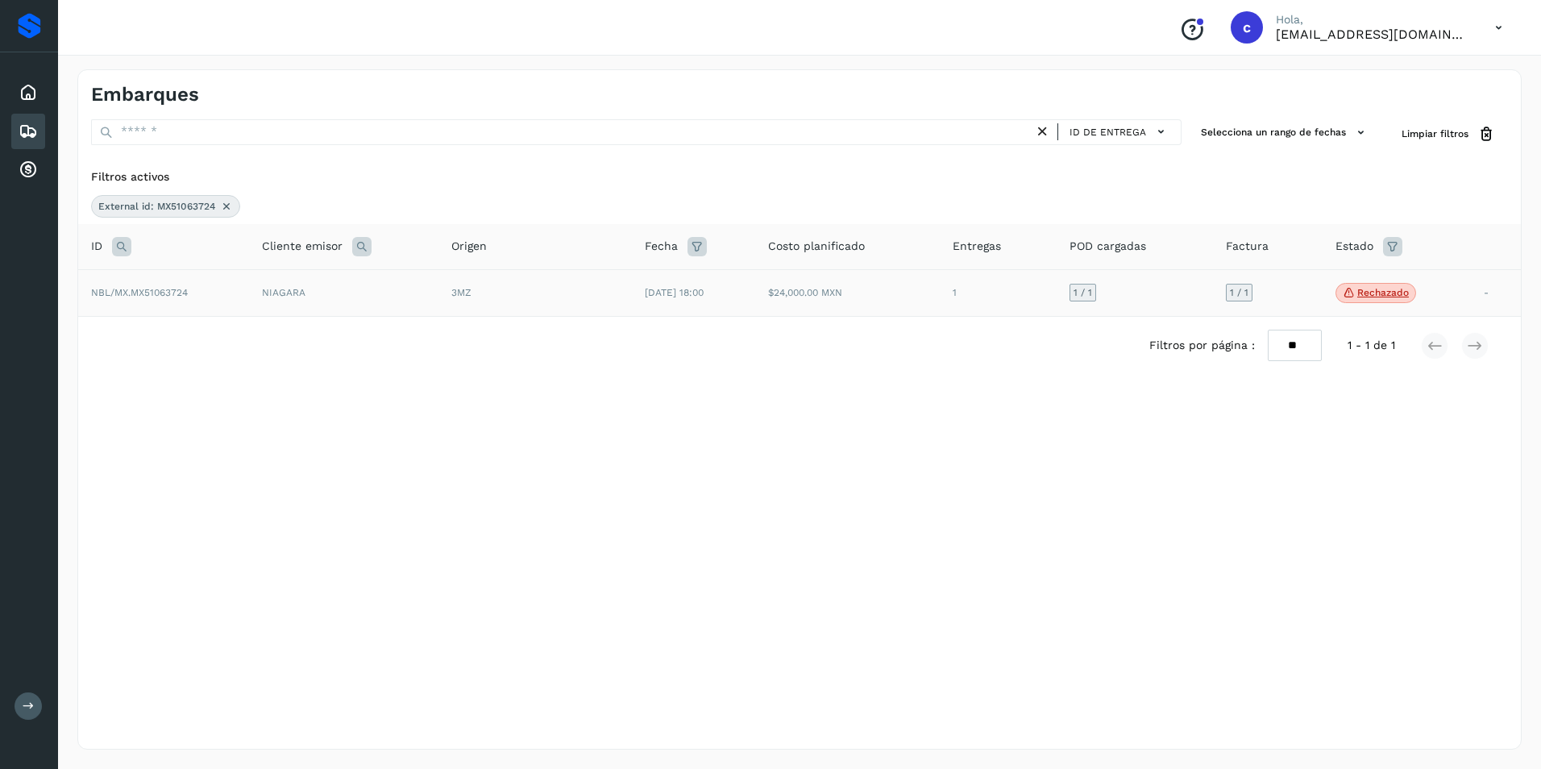
click at [294, 289] on td "NIAGARA" at bounding box center [343, 293] width 189 height 48
click at [227, 208] on icon at bounding box center [226, 206] width 13 height 13
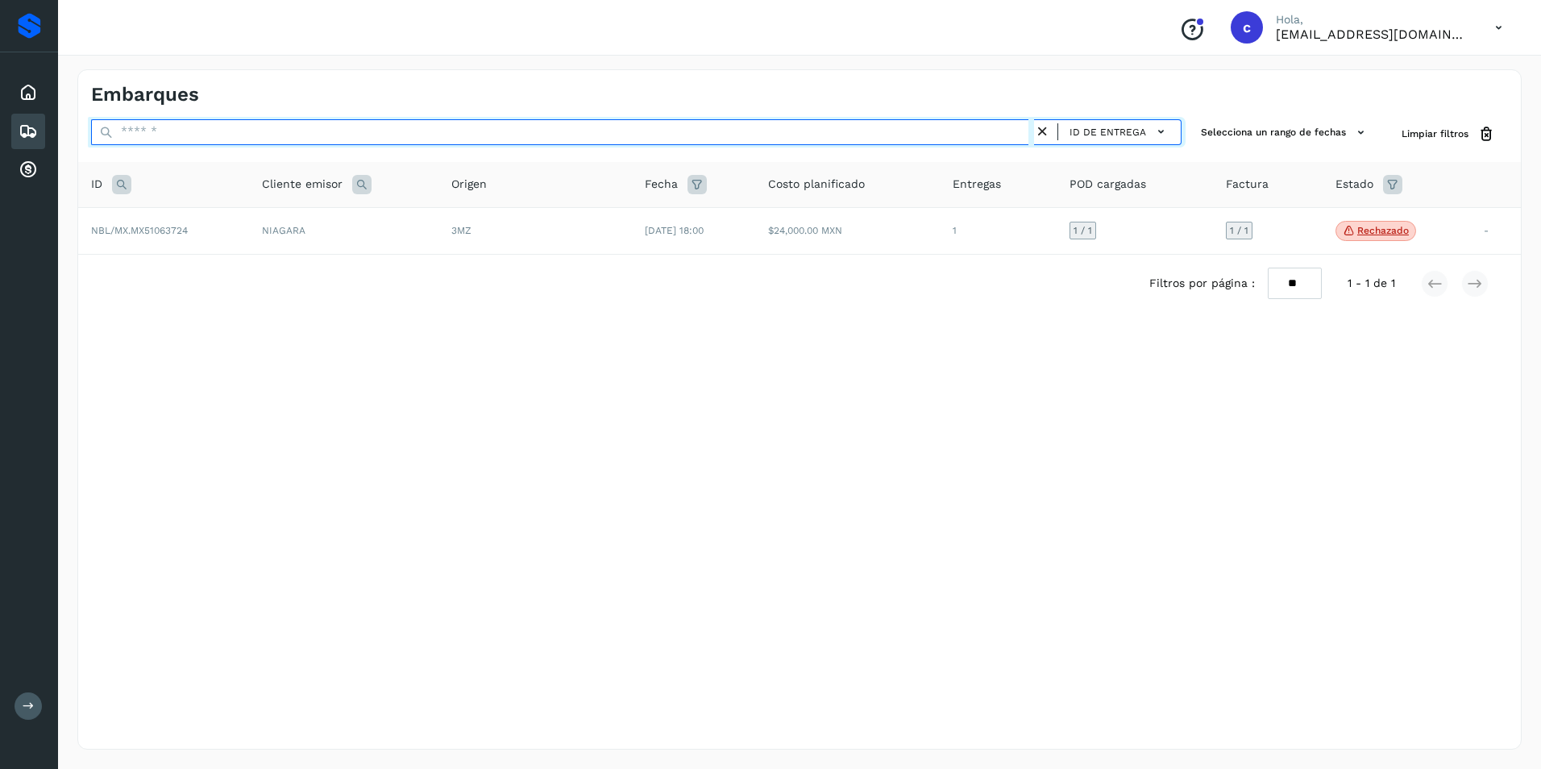
click at [166, 143] on input "text" at bounding box center [562, 132] width 943 height 26
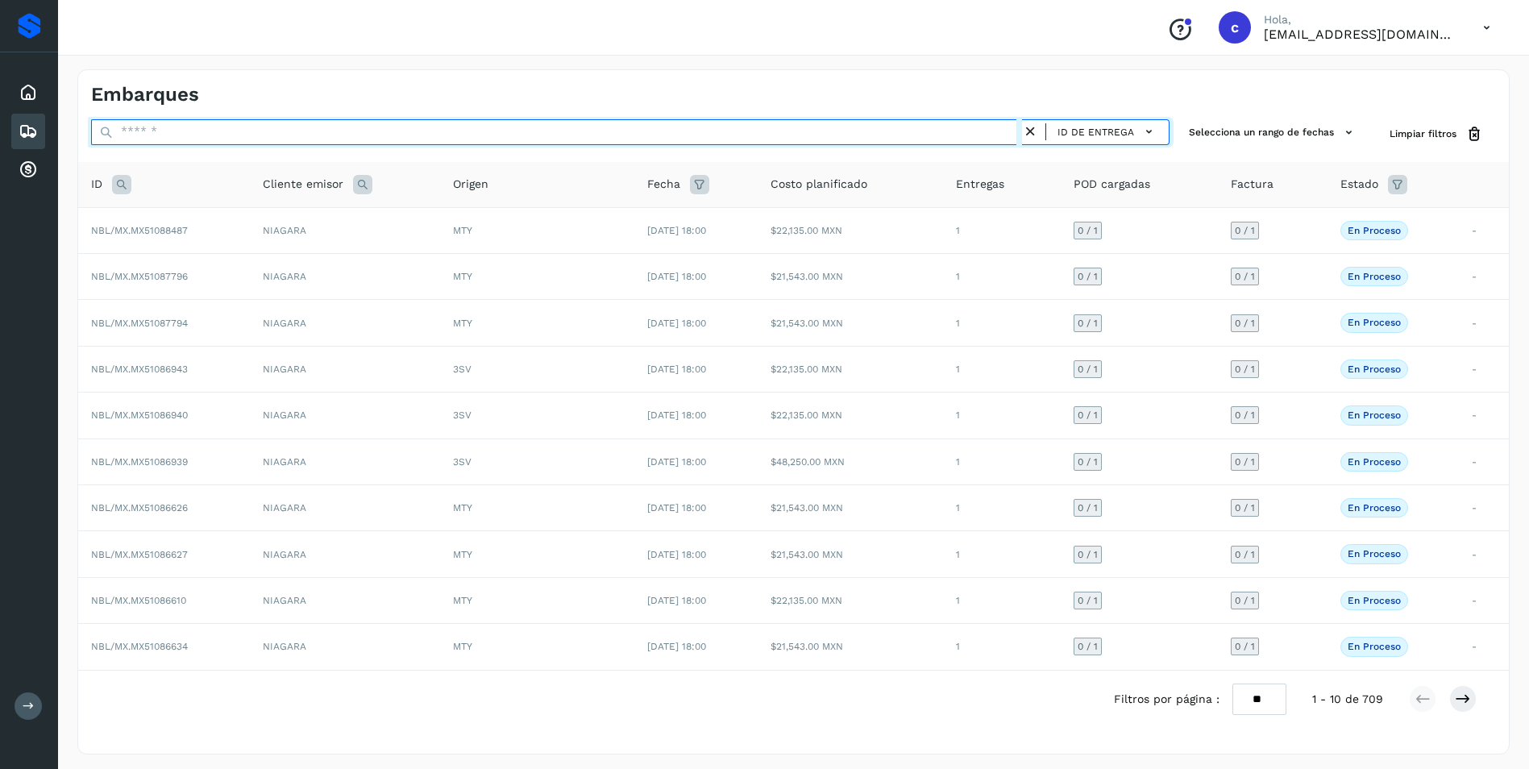
paste input "**********"
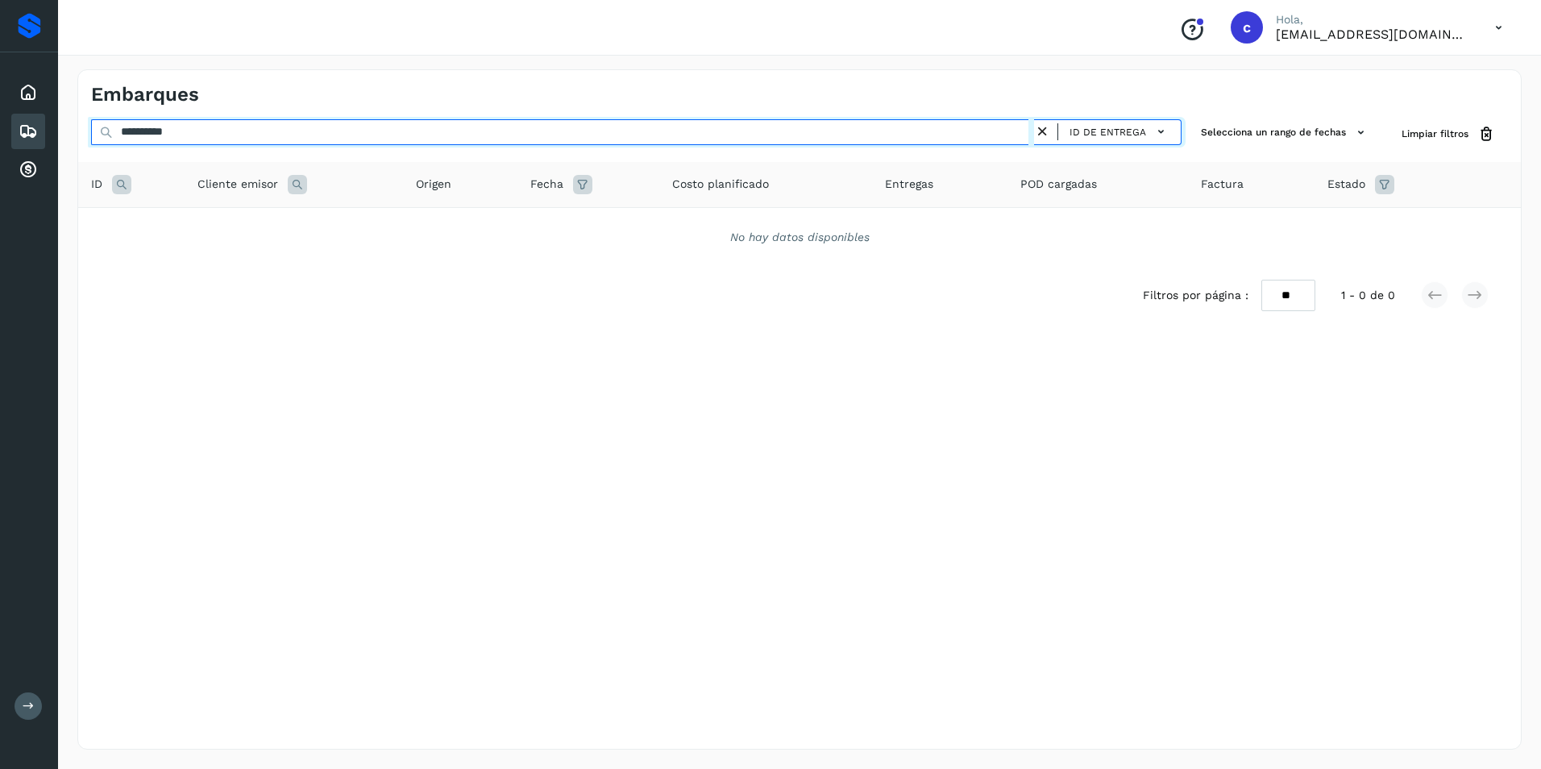
type input "**********"
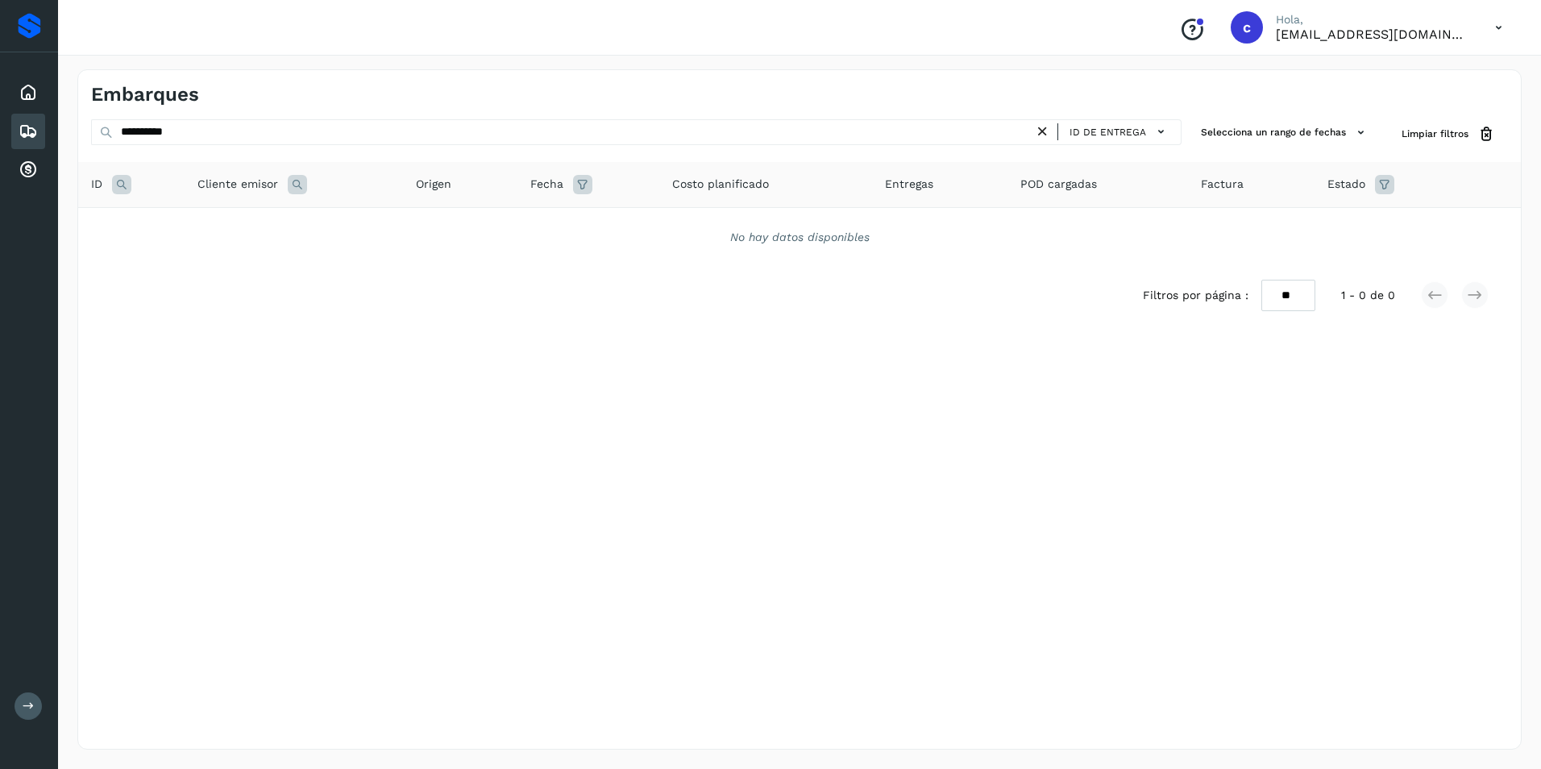
click at [123, 181] on icon at bounding box center [121, 184] width 19 height 19
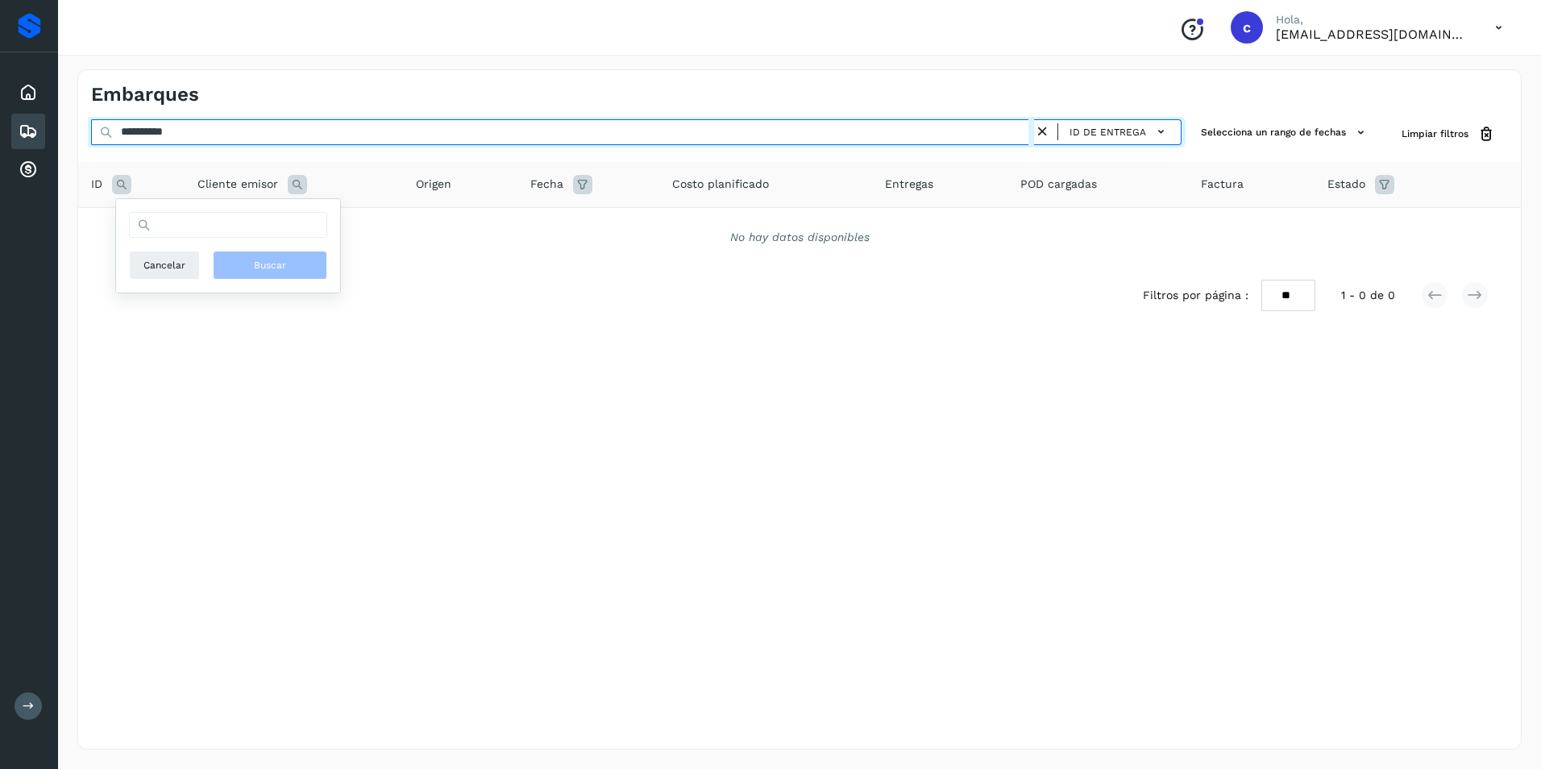
click at [210, 138] on input "**********" at bounding box center [562, 132] width 943 height 26
drag, startPoint x: 193, startPoint y: 137, endPoint x: 90, endPoint y: 133, distance: 103.2
click at [90, 133] on div "**********" at bounding box center [799, 134] width 1442 height 30
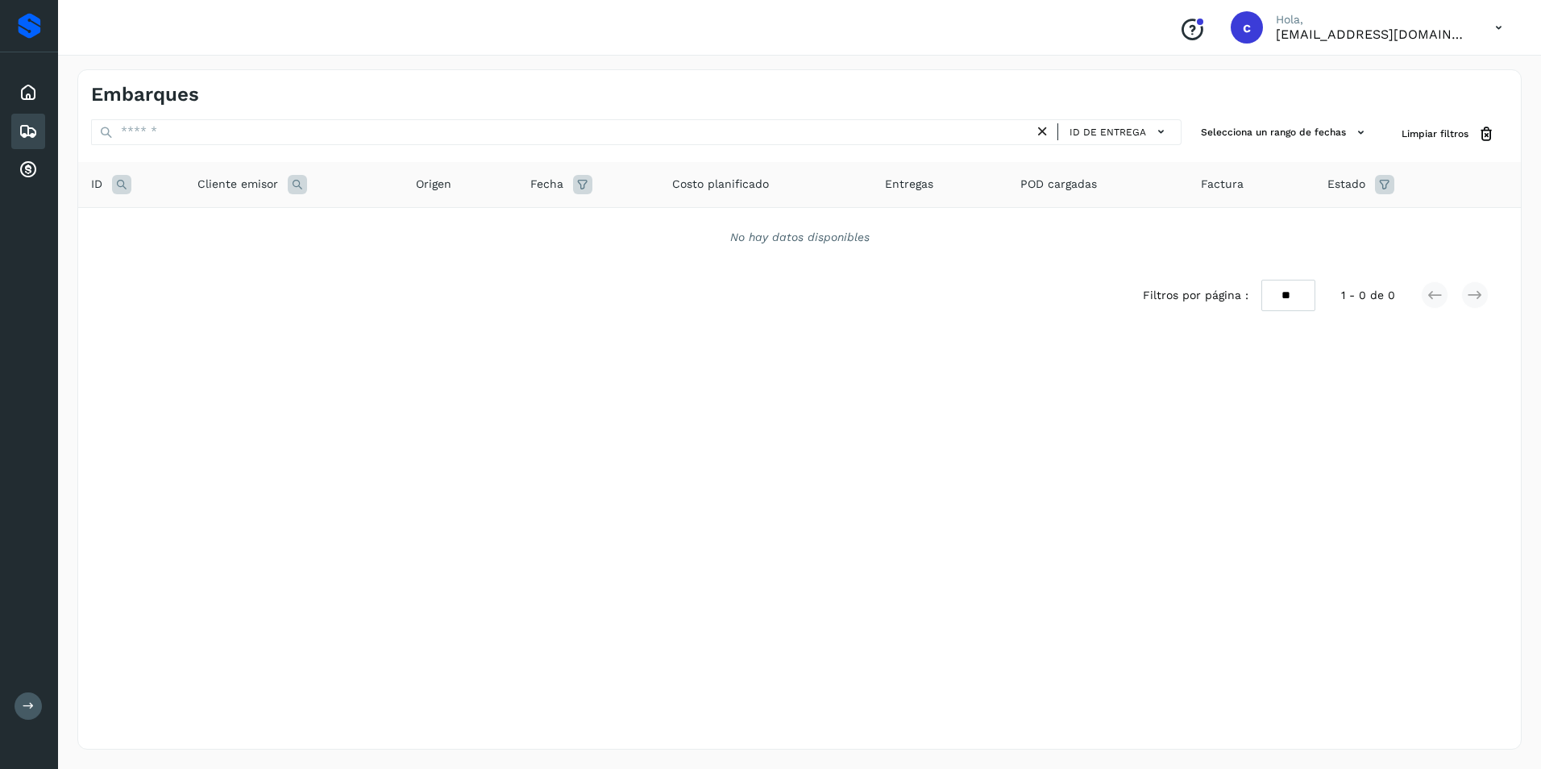
click at [116, 186] on icon at bounding box center [121, 184] width 19 height 19
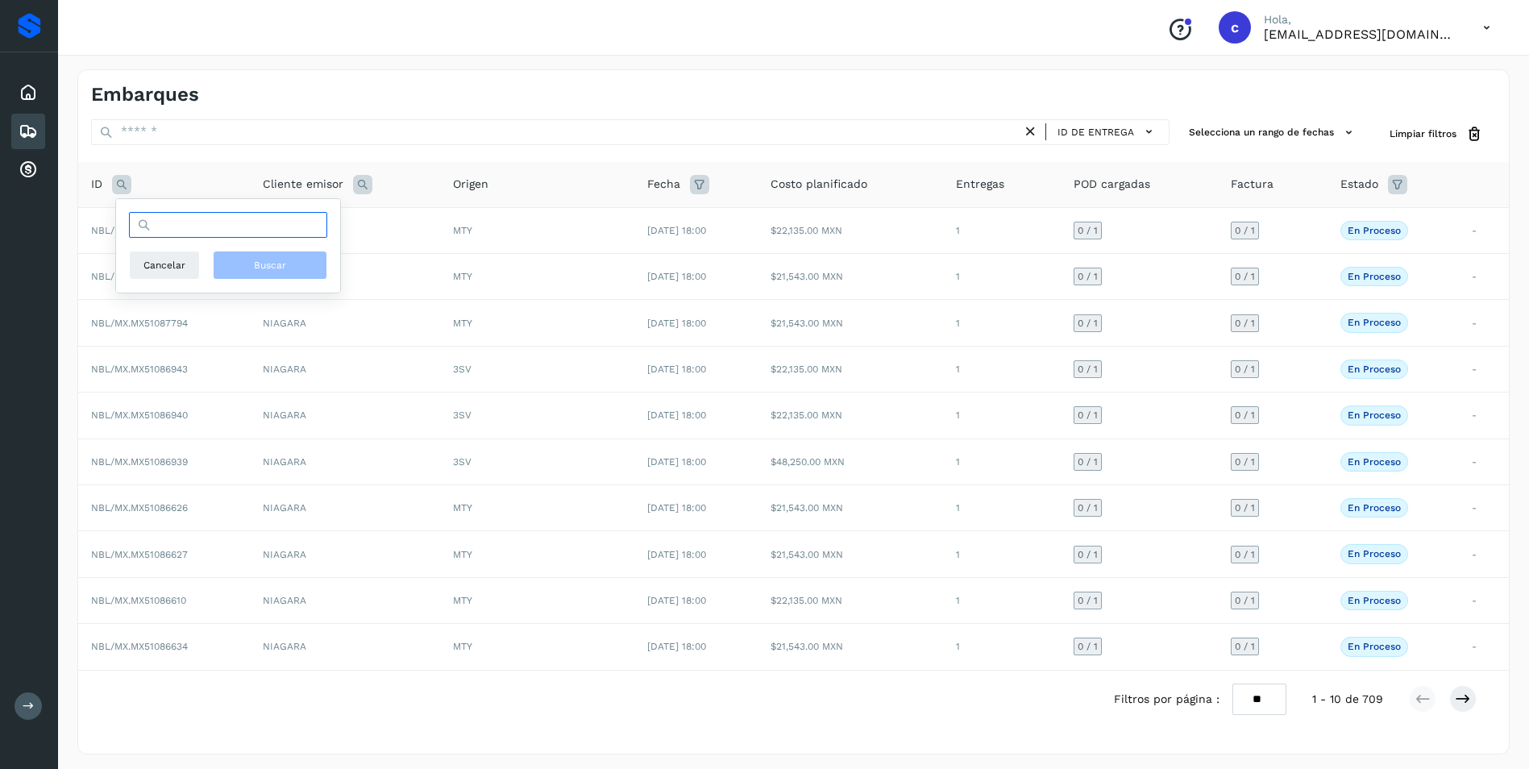
click at [210, 217] on input "text" at bounding box center [228, 225] width 198 height 26
paste input "**********"
type input "**********"
click at [229, 266] on button "Buscar" at bounding box center [270, 265] width 114 height 29
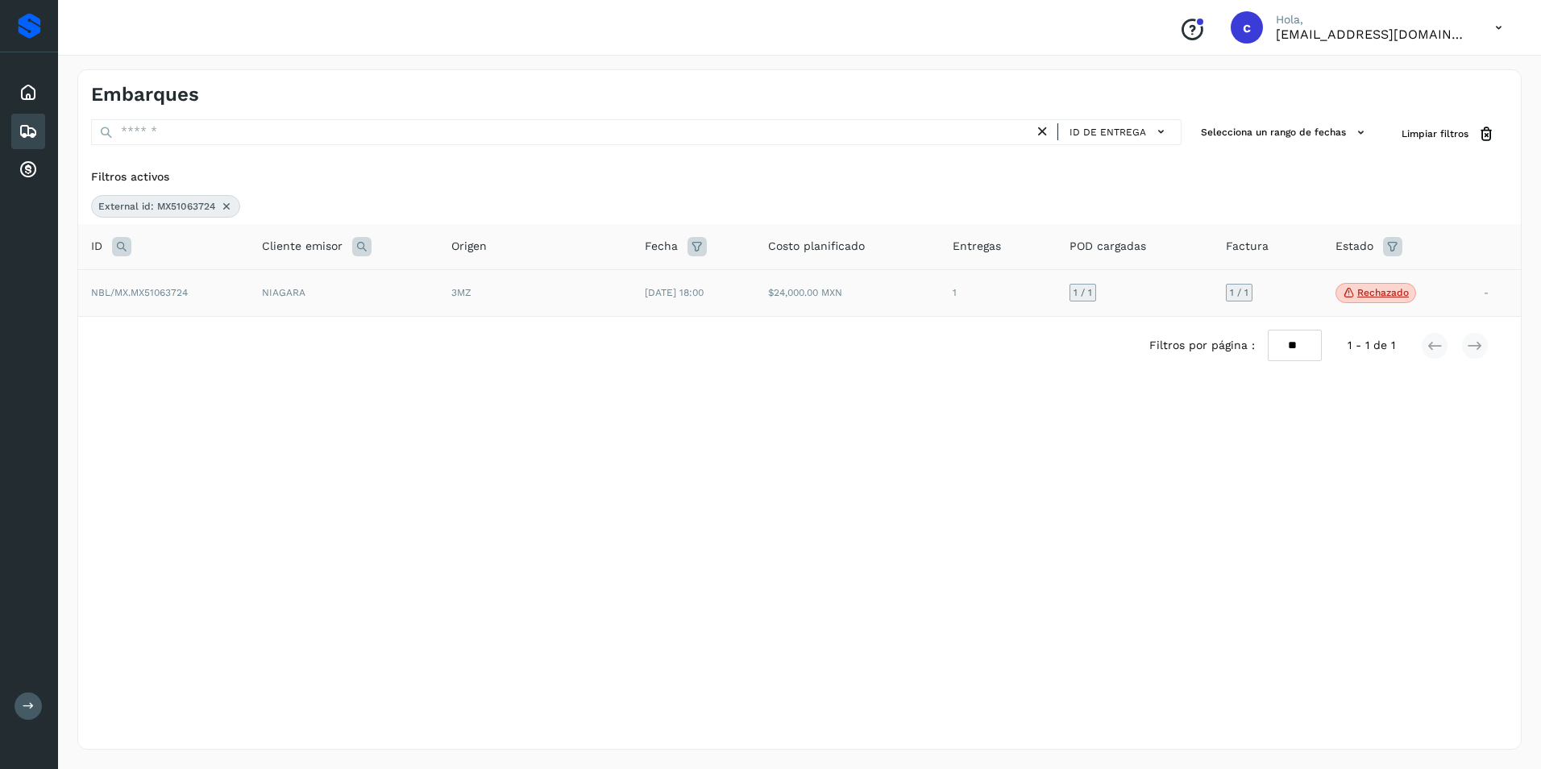
click at [1024, 285] on td "1" at bounding box center [998, 293] width 117 height 48
click at [1363, 294] on p "Rechazado" at bounding box center [1383, 292] width 52 height 11
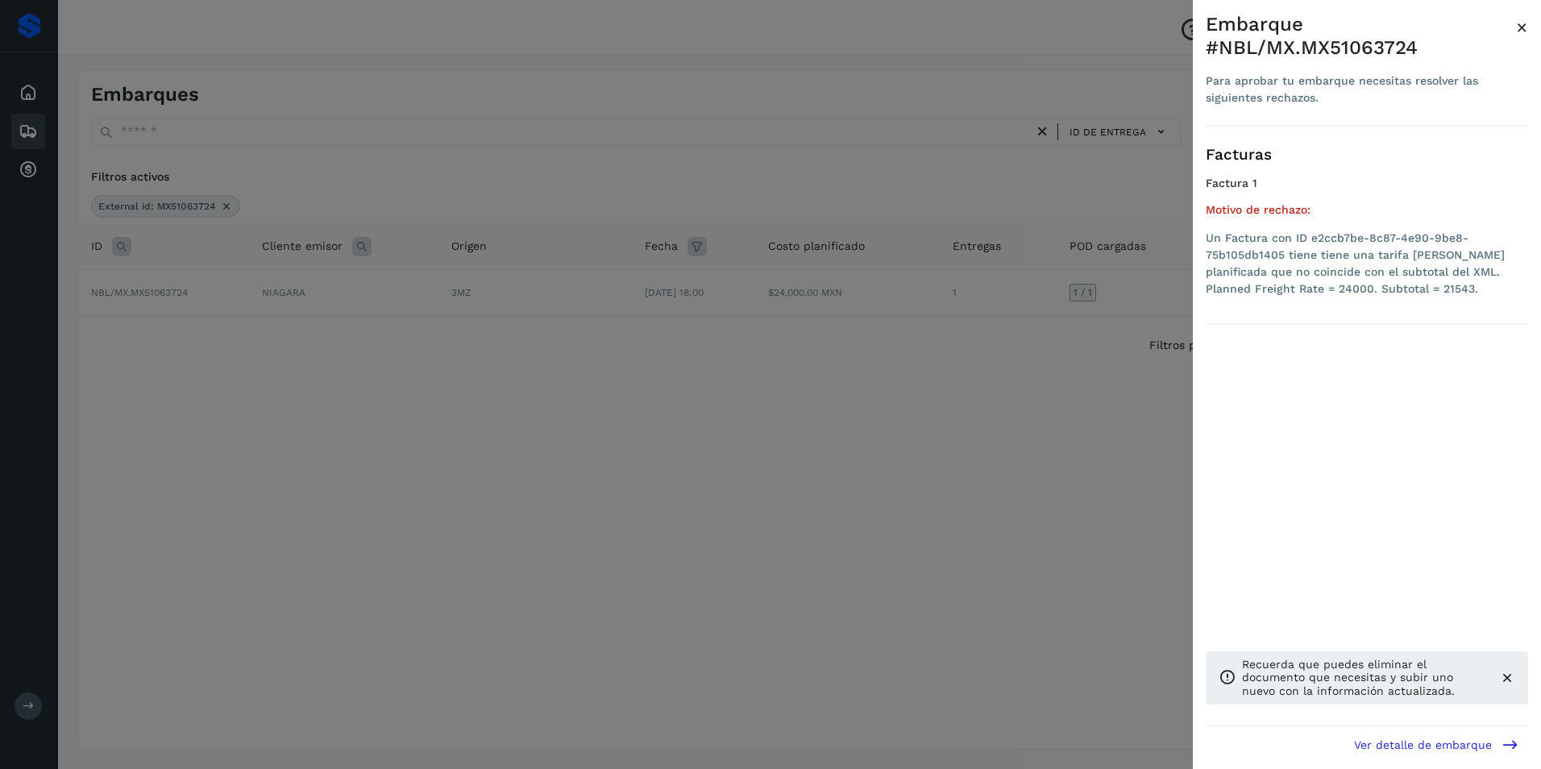
click at [1106, 335] on div at bounding box center [770, 384] width 1541 height 769
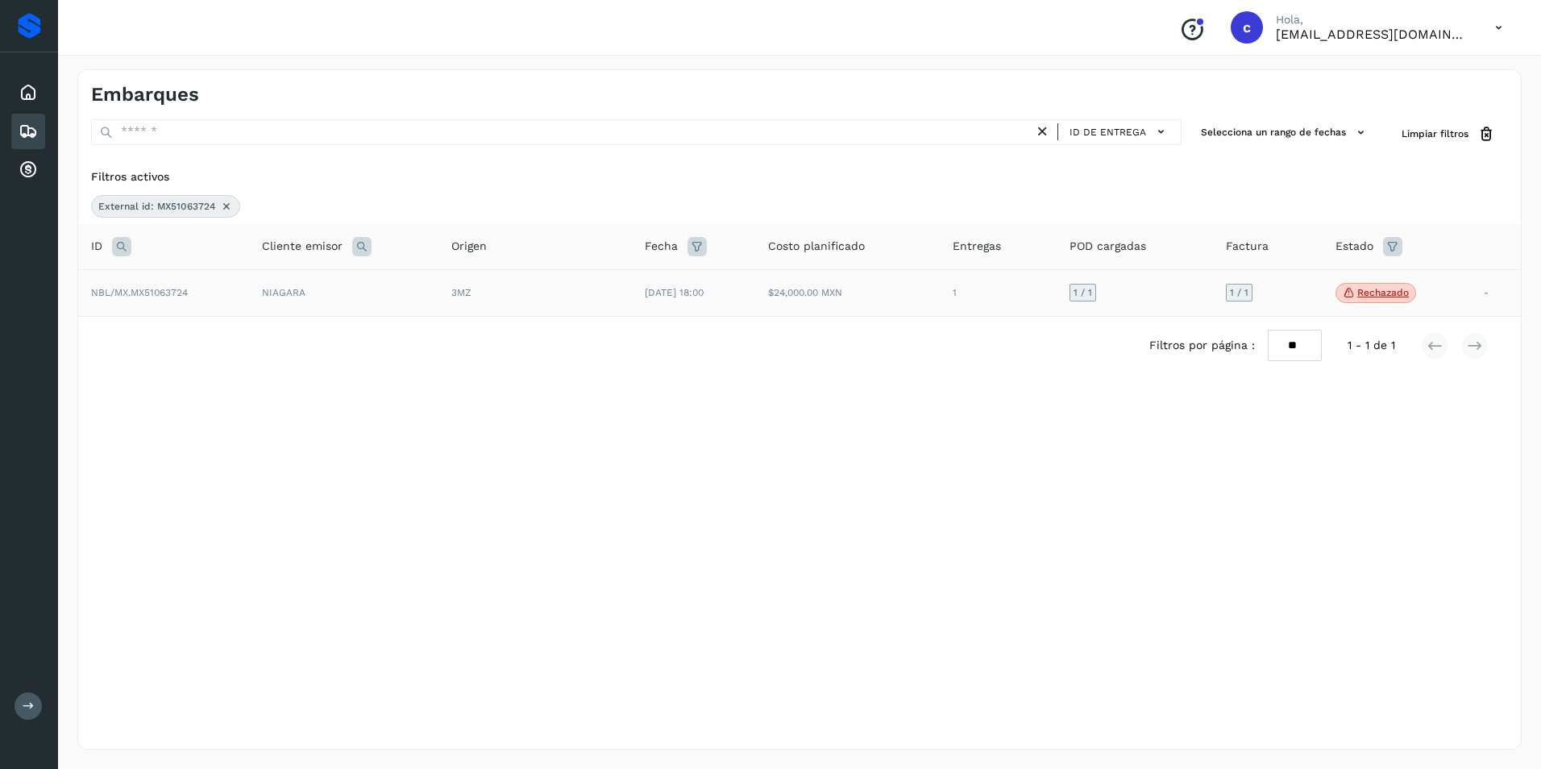
click at [1381, 297] on p "Rechazado" at bounding box center [1383, 292] width 52 height 11
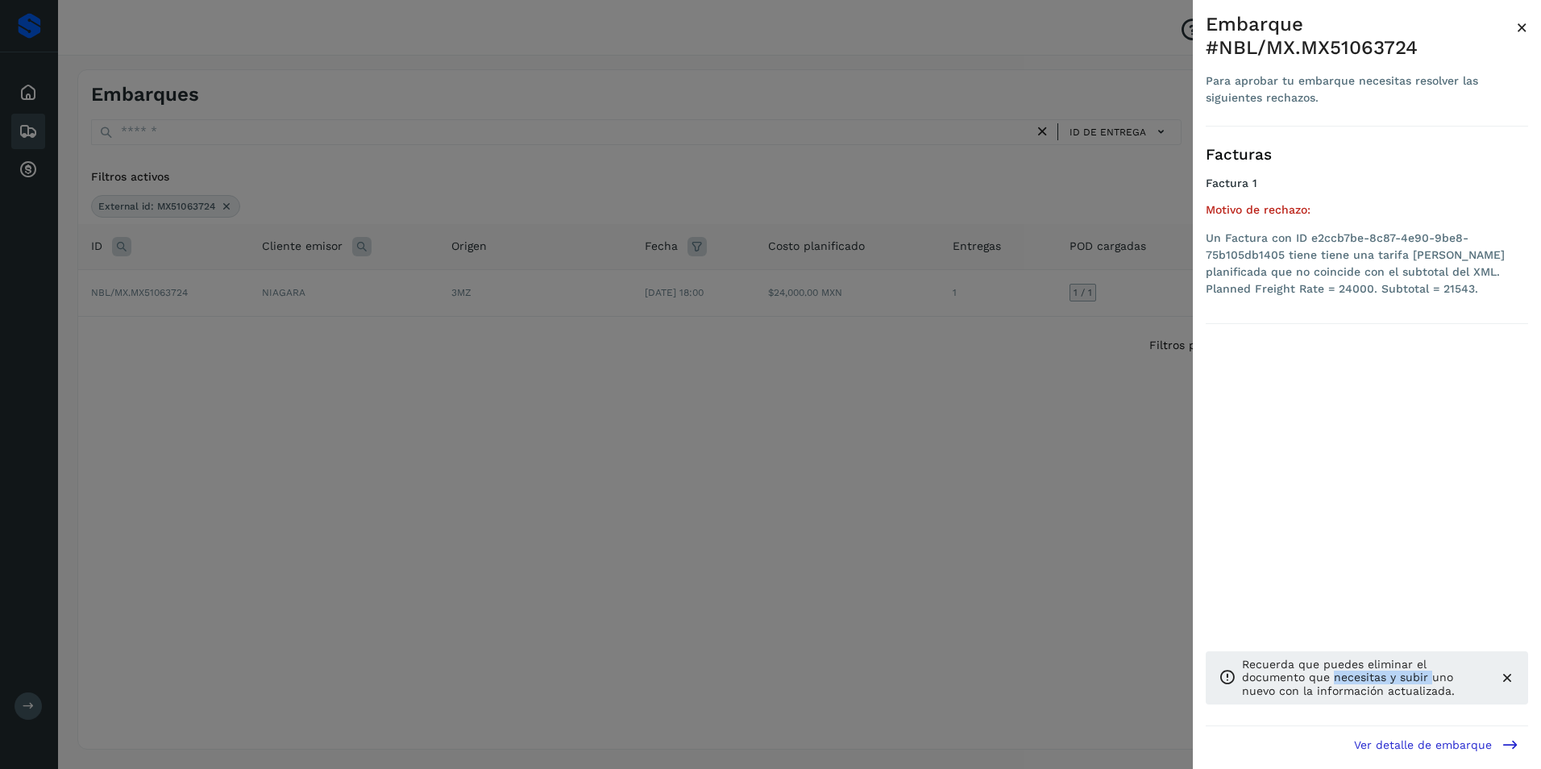
drag, startPoint x: 1333, startPoint y: 681, endPoint x: 1429, endPoint y: 678, distance: 95.9
click at [1429, 678] on p "Recuerda que puedes eliminar el documento que necesitas y subir uno nuevo con l…" at bounding box center [1364, 678] width 244 height 40
drag, startPoint x: 1429, startPoint y: 678, endPoint x: 1451, endPoint y: 682, distance: 22.9
click at [1451, 682] on p "Recuerda que puedes eliminar el documento que necesitas y subir uno nuevo con l…" at bounding box center [1364, 678] width 244 height 40
click at [1452, 682] on p "Recuerda que puedes eliminar el documento que necesitas y subir uno nuevo con l…" at bounding box center [1364, 678] width 244 height 40
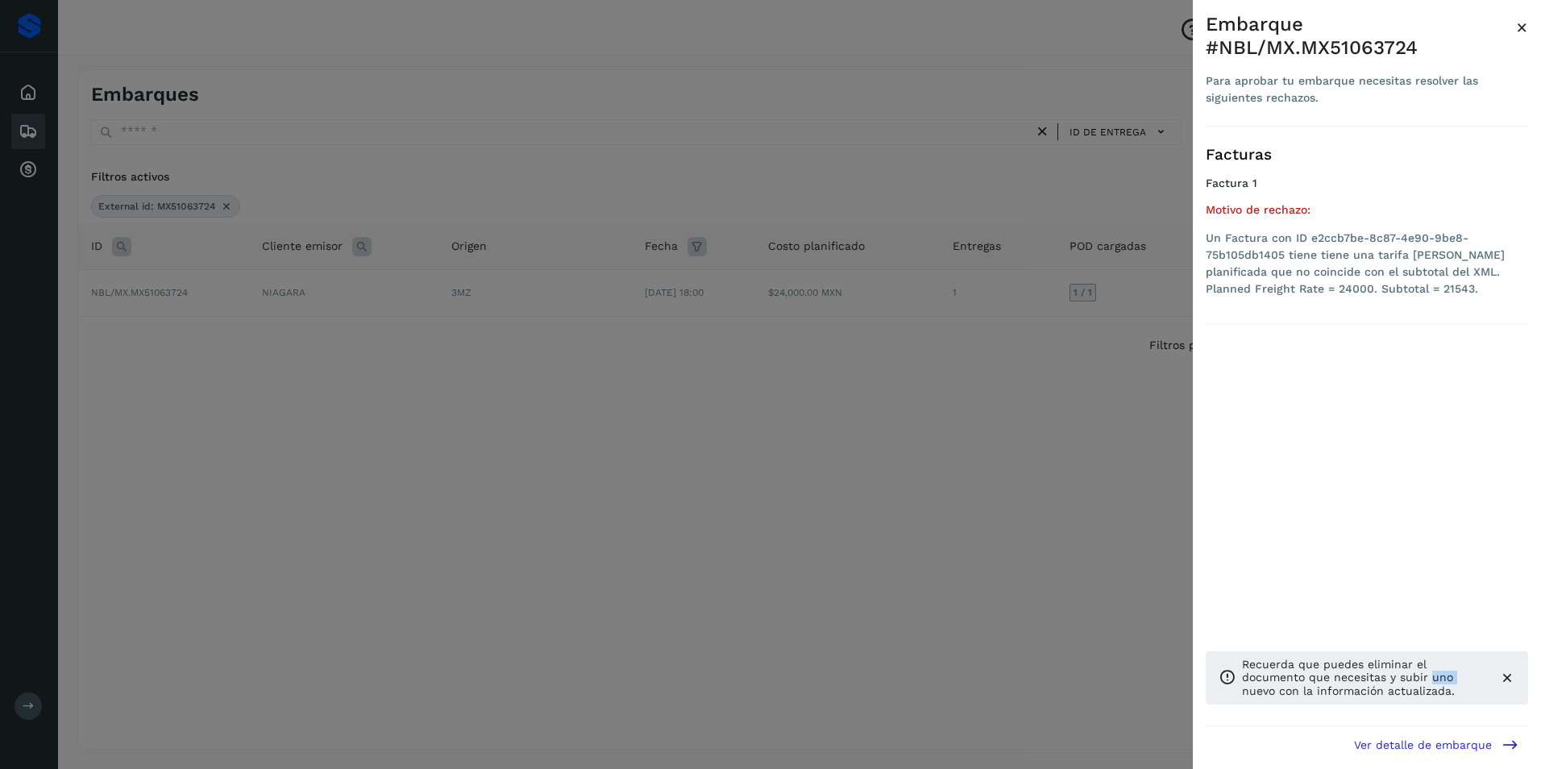
drag, startPoint x: 1452, startPoint y: 682, endPoint x: 1430, endPoint y: 741, distance: 62.7
click at [1430, 741] on span "Ver detalle de embarque" at bounding box center [1423, 744] width 138 height 11
click at [1430, 749] on span "Ver detalle de embarque" at bounding box center [1423, 744] width 138 height 11
click at [1508, 742] on icon at bounding box center [1509, 744] width 17 height 17
click at [1509, 677] on icon at bounding box center [1507, 678] width 16 height 16
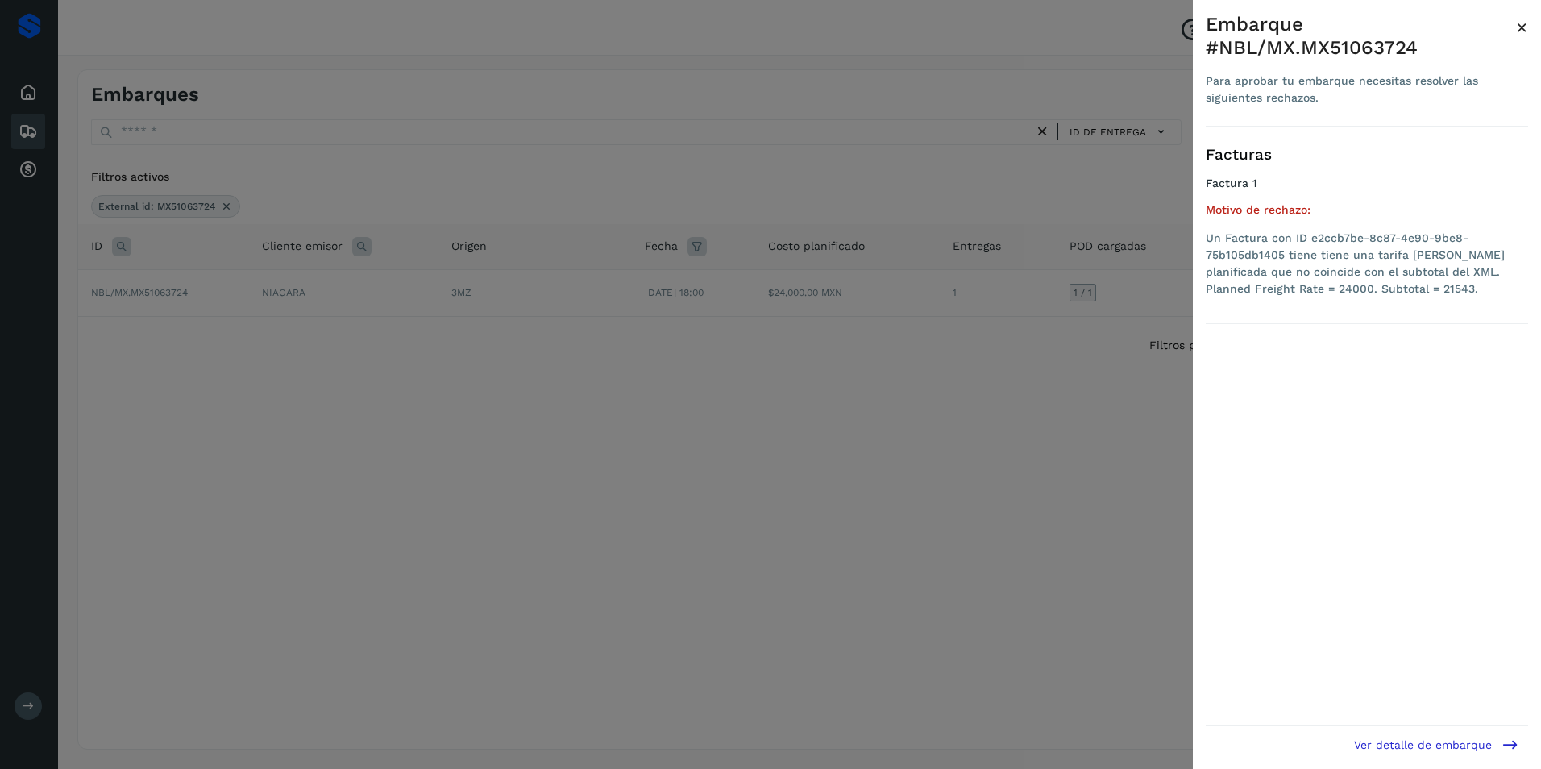
click at [1513, 741] on icon at bounding box center [1509, 744] width 17 height 17
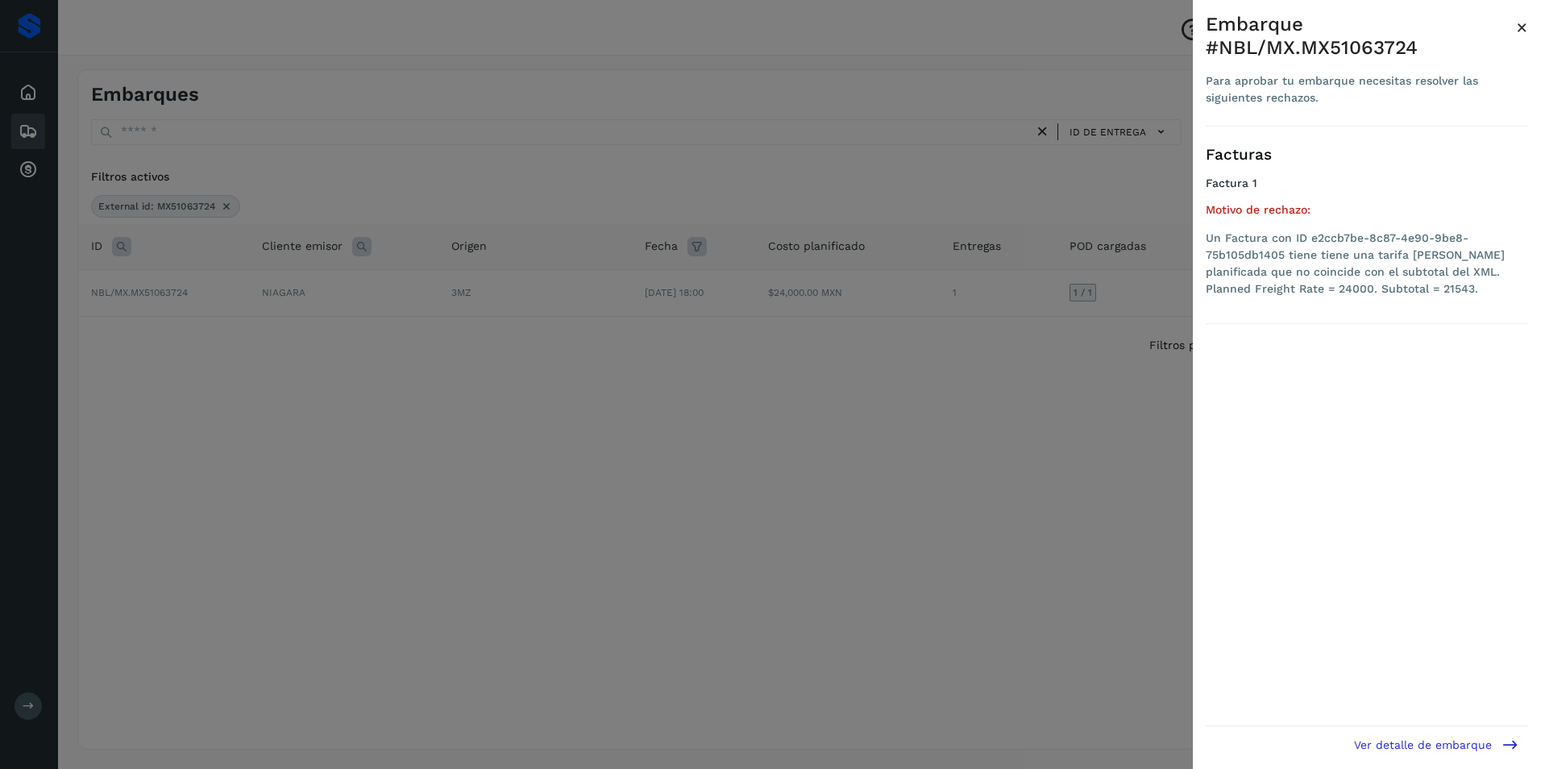
click at [1513, 741] on icon at bounding box center [1509, 744] width 17 height 17
click at [1388, 746] on span "Ver detalle de embarque" at bounding box center [1423, 744] width 138 height 11
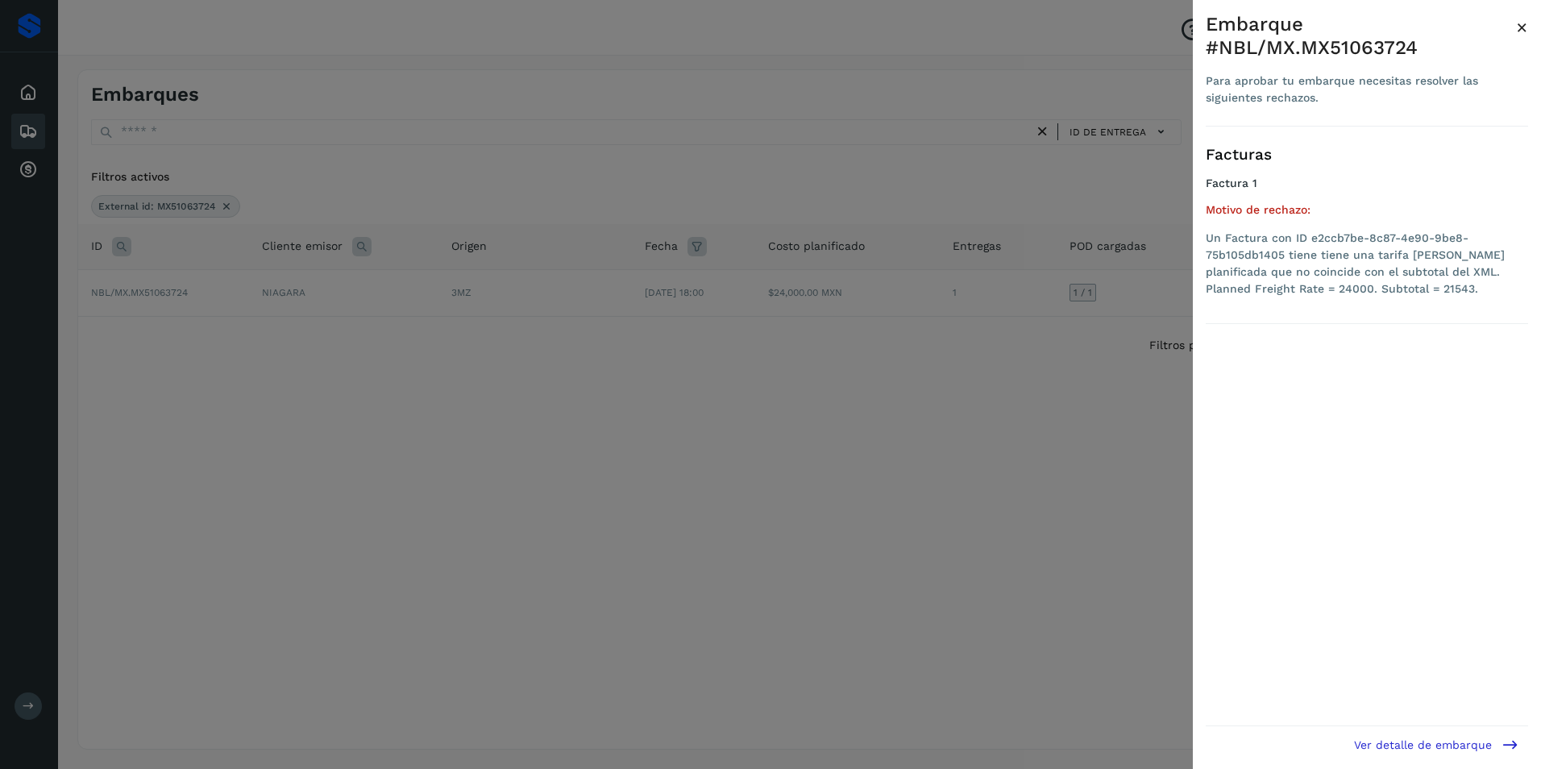
click at [1354, 745] on button "Ver detalle de embarque" at bounding box center [1436, 744] width 184 height 36
click at [1360, 745] on span "Ver detalle de embarque" at bounding box center [1423, 744] width 138 height 11
click at [1450, 736] on button "Ver detalle de embarque" at bounding box center [1436, 744] width 184 height 36
click at [1488, 736] on button "Ver detalle de embarque" at bounding box center [1436, 744] width 184 height 36
click at [1514, 736] on icon at bounding box center [1509, 744] width 17 height 17
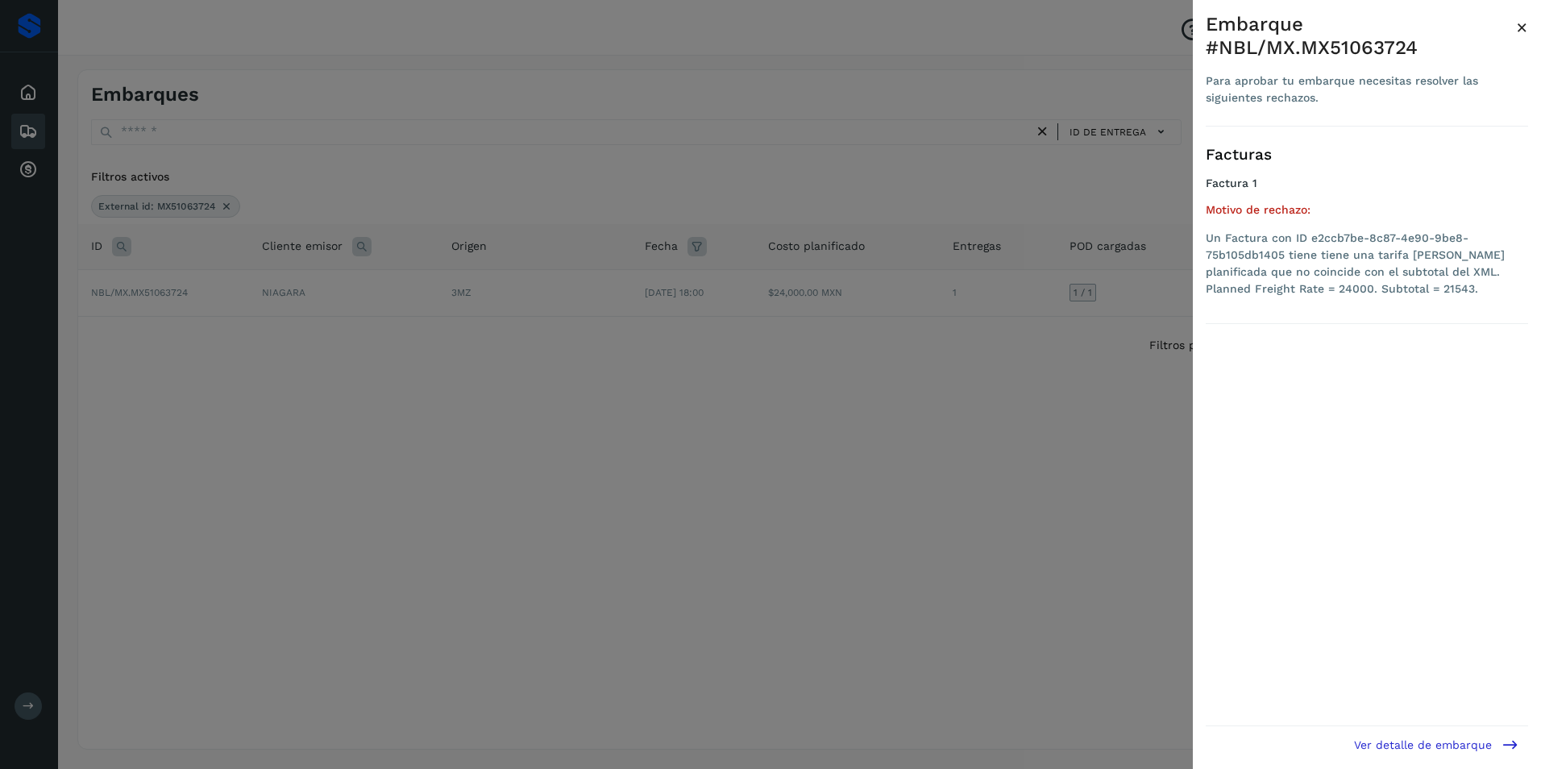
drag, startPoint x: 1516, startPoint y: 736, endPoint x: 1533, endPoint y: 735, distance: 17.0
click at [1525, 736] on button "Ver detalle de embarque" at bounding box center [1436, 744] width 184 height 36
click at [1534, 734] on div "Embarque #NBL/MX.MX51063724 Para aprobar tu embarque necesitas resolver las sig…" at bounding box center [1367, 397] width 348 height 794
click at [1508, 747] on icon at bounding box center [1509, 744] width 17 height 17
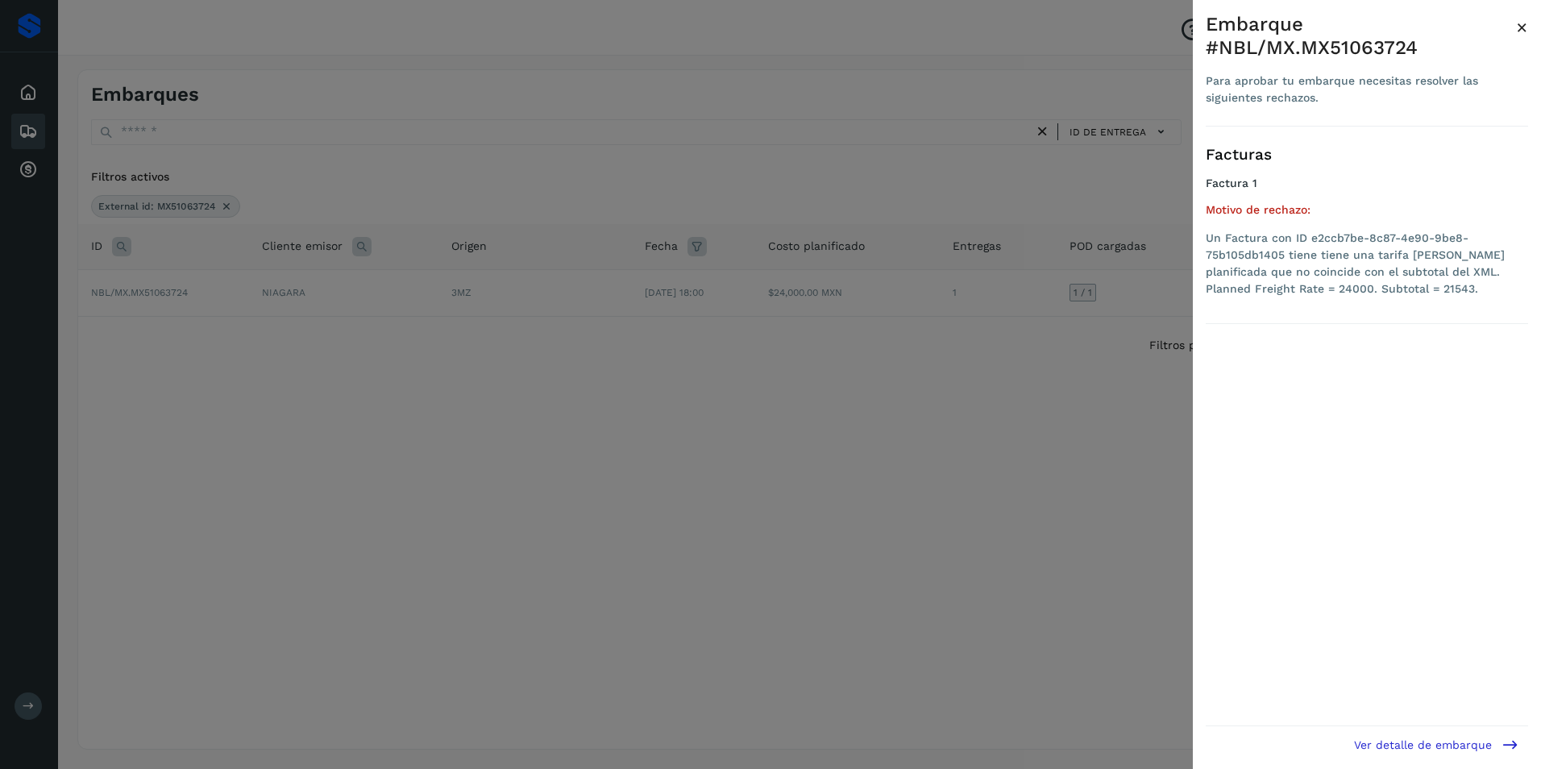
click at [1508, 747] on icon at bounding box center [1509, 744] width 17 height 17
click at [1491, 701] on div "Facturas Factura 1 Motivo de rechazo: Un Factura con ID e2ccb7be-8c87-4e90-9be8…" at bounding box center [1366, 426] width 322 height 599
click at [1491, 700] on div "Facturas Factura 1 Motivo de rechazo: Un Factura con ID e2ccb7be-8c87-4e90-9be8…" at bounding box center [1366, 426] width 322 height 599
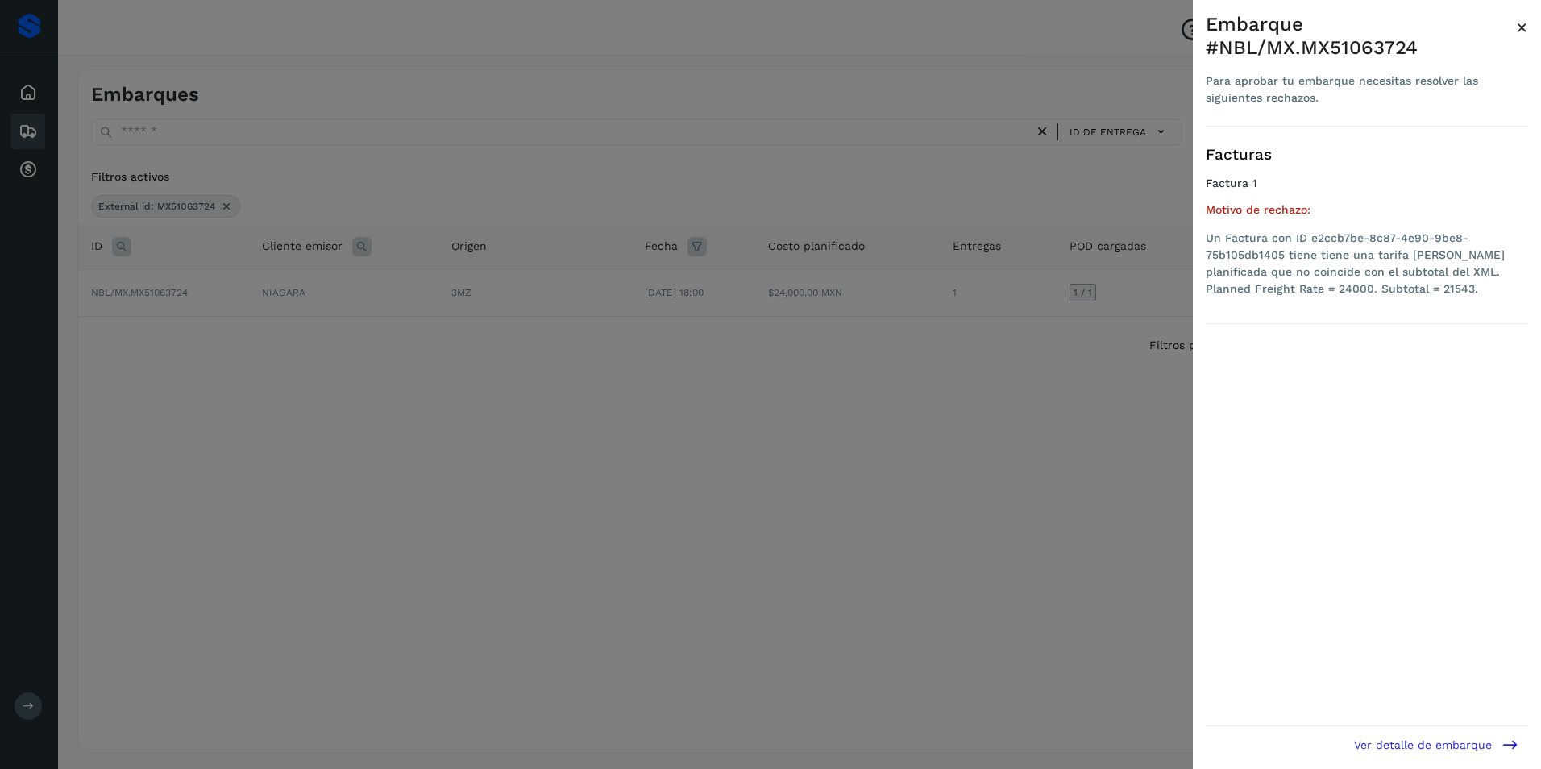
click at [1440, 742] on span "Ver detalle de embarque" at bounding box center [1423, 744] width 138 height 11
drag, startPoint x: 1520, startPoint y: 745, endPoint x: 1529, endPoint y: 745, distance: 8.9
click at [1522, 745] on button "Ver detalle de embarque" at bounding box center [1436, 744] width 184 height 36
click at [1529, 745] on div "Embarque #NBL/MX.MX51063724 Para aprobar tu embarque necesitas resolver las sig…" at bounding box center [1367, 397] width 348 height 794
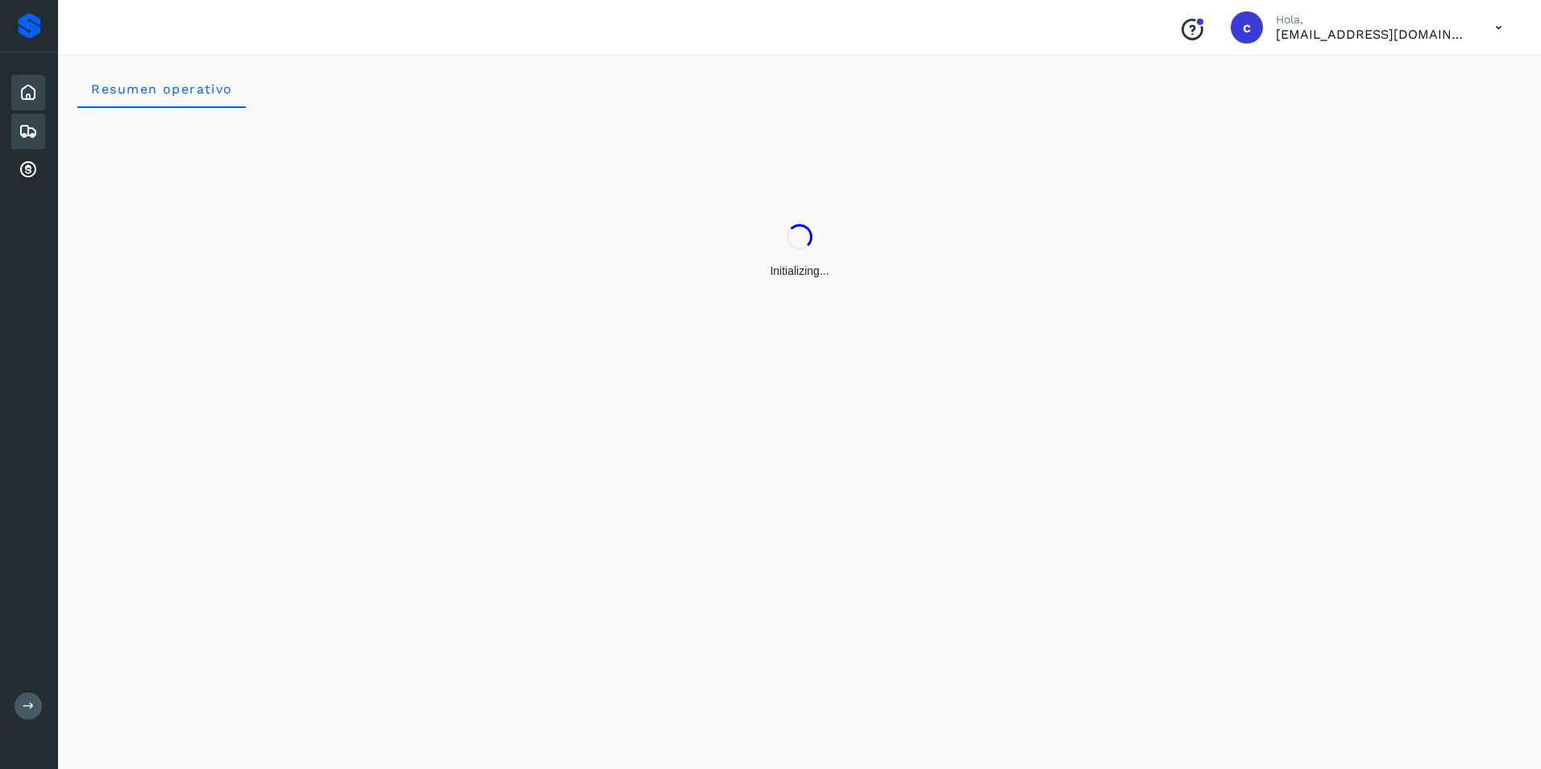
click at [23, 132] on icon at bounding box center [28, 131] width 19 height 19
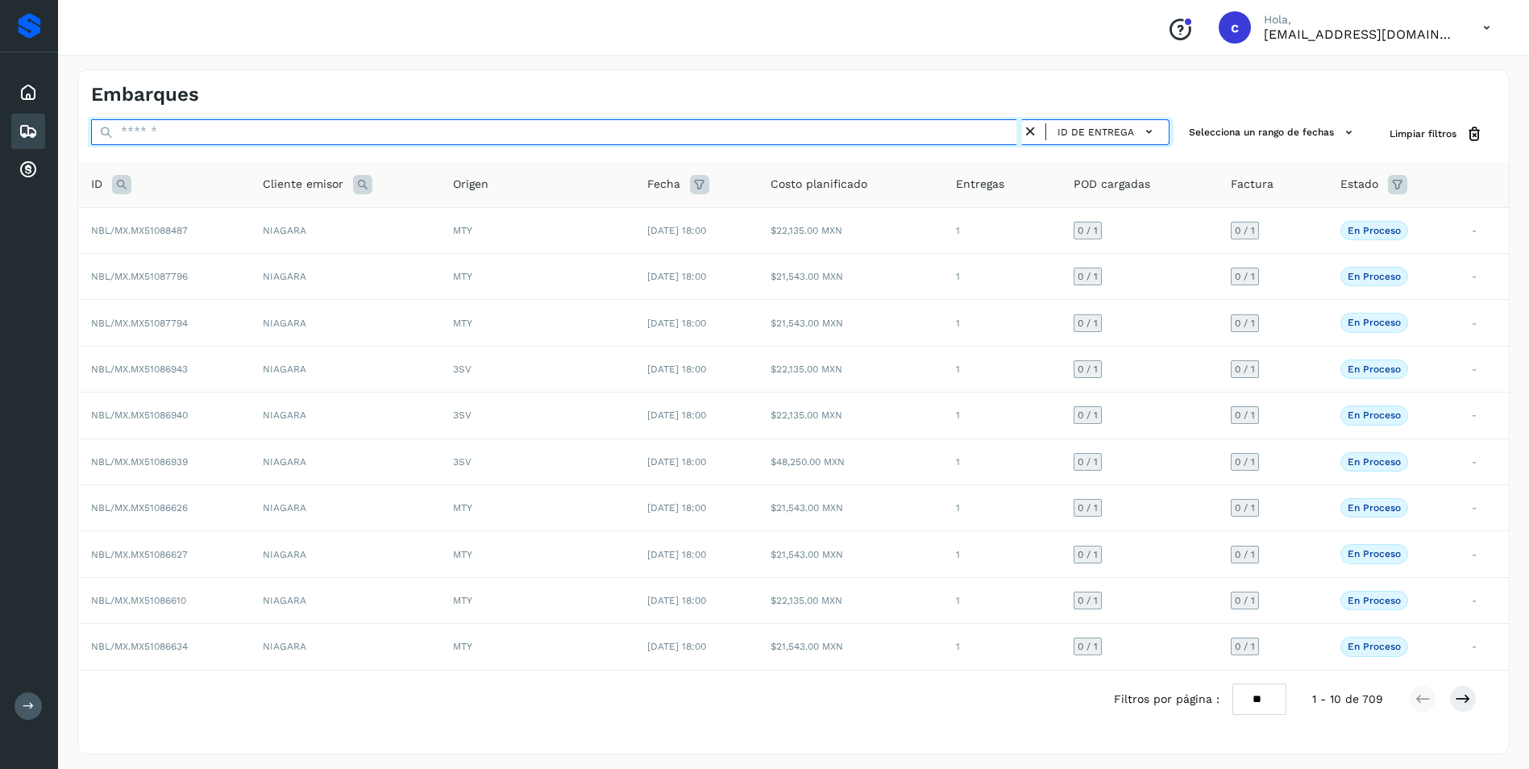
click at [175, 135] on input "text" at bounding box center [556, 132] width 931 height 26
paste input "**********"
type input "**********"
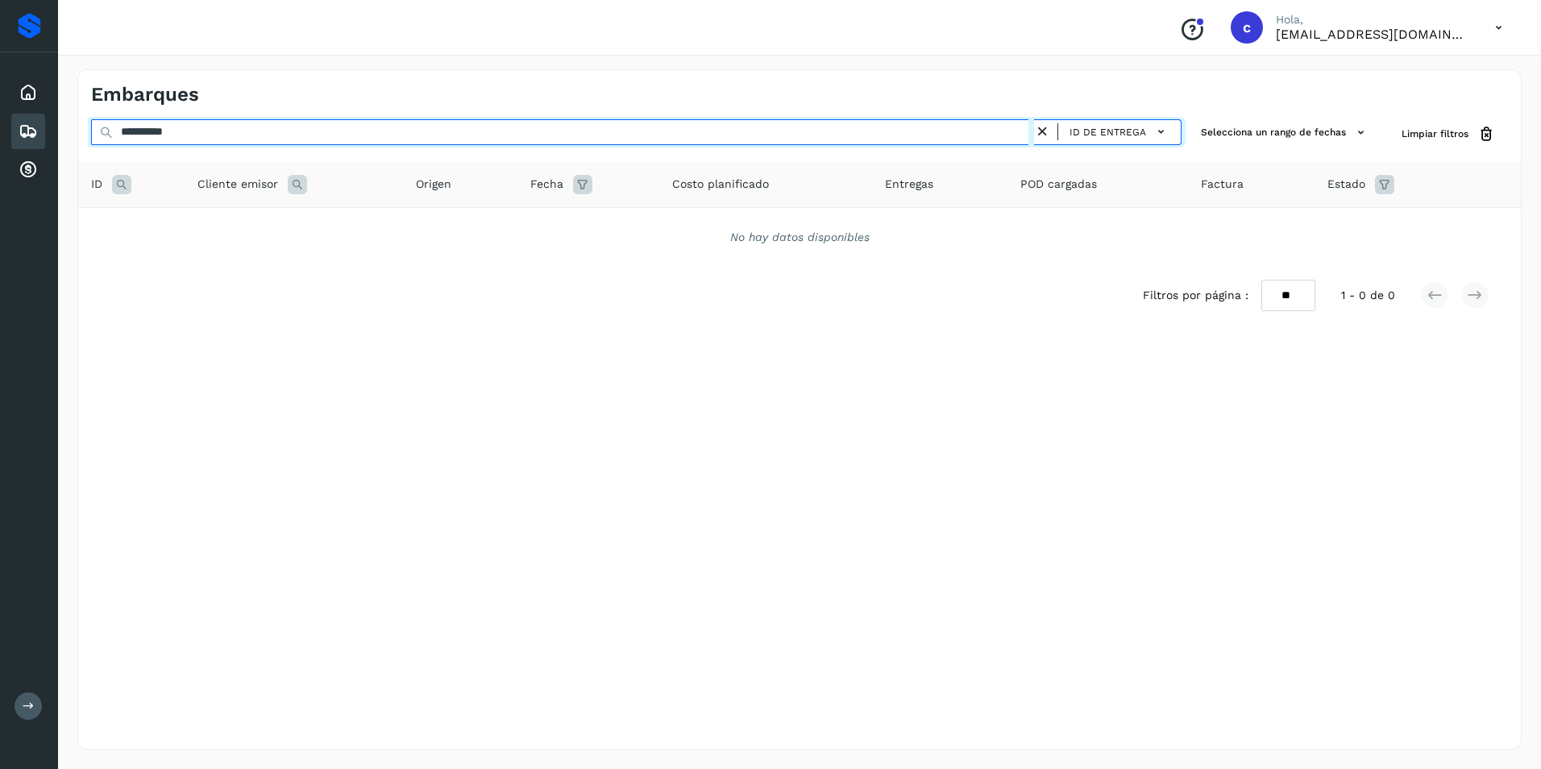
drag, startPoint x: 198, startPoint y: 132, endPoint x: 109, endPoint y: 140, distance: 89.8
click at [109, 140] on div "**********" at bounding box center [636, 134] width 1090 height 30
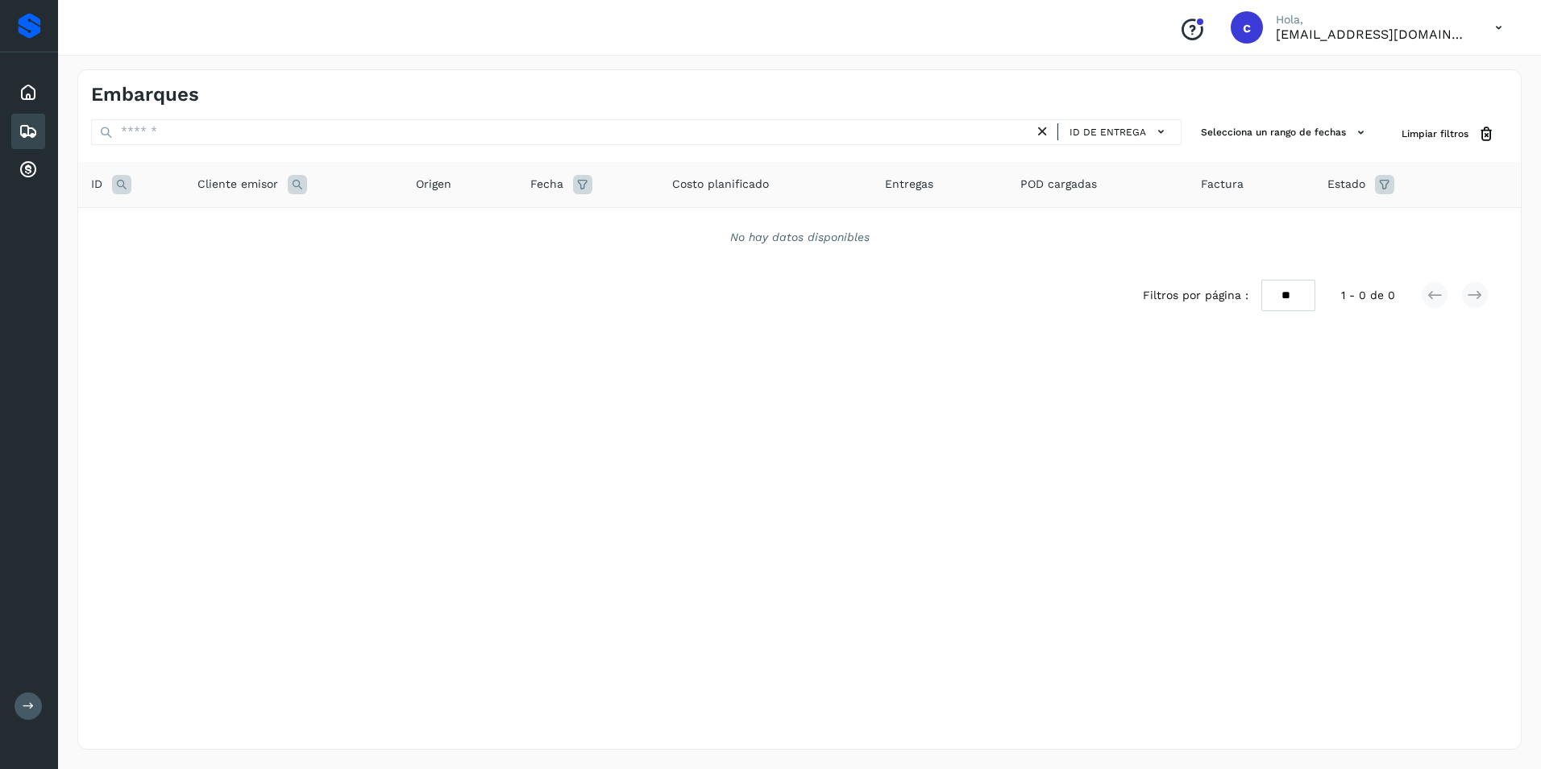
click at [123, 176] on icon at bounding box center [121, 184] width 19 height 19
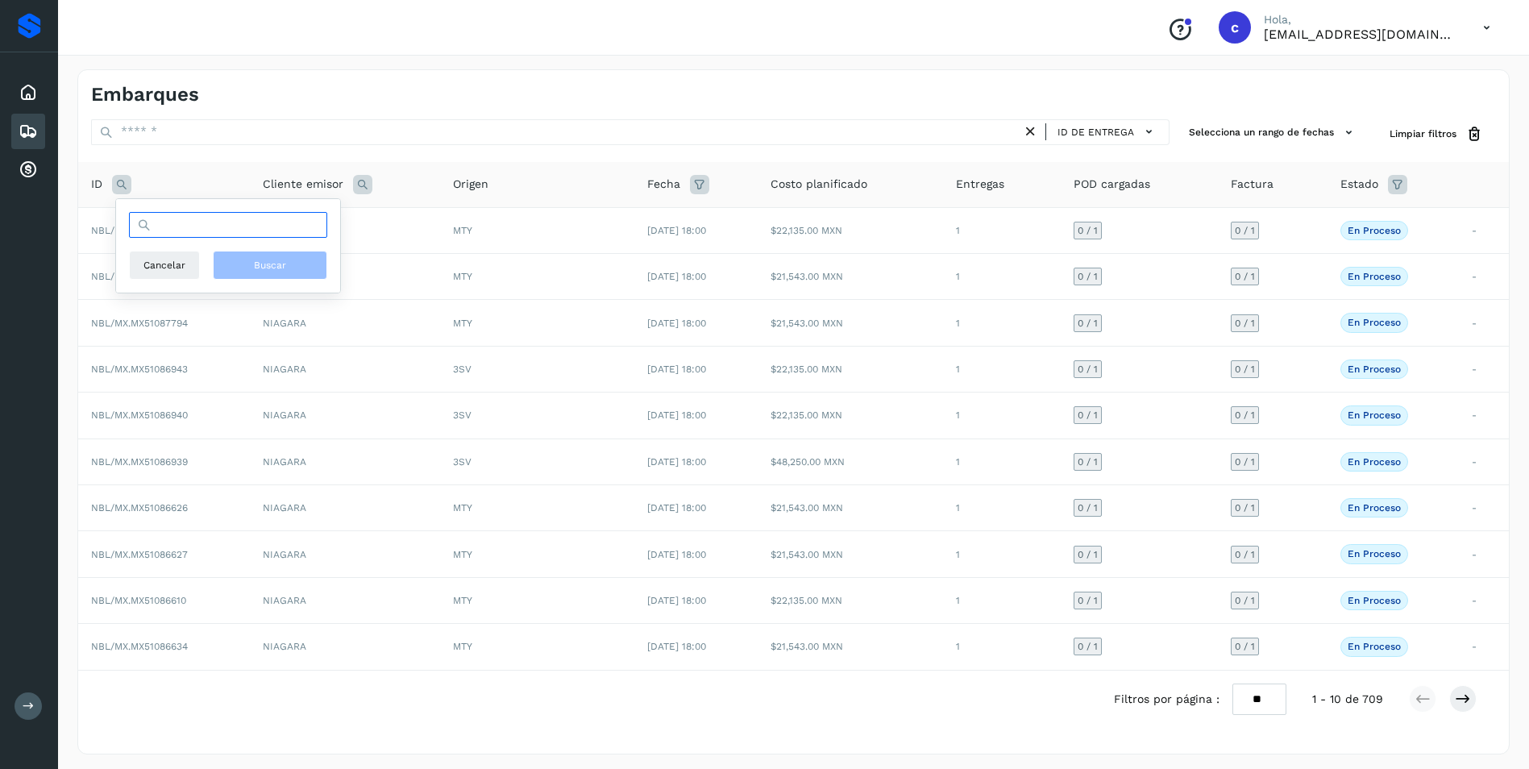
click at [191, 218] on input "text" at bounding box center [228, 225] width 198 height 26
paste input "**********"
type input "**********"
click at [249, 255] on button "Buscar" at bounding box center [270, 265] width 114 height 29
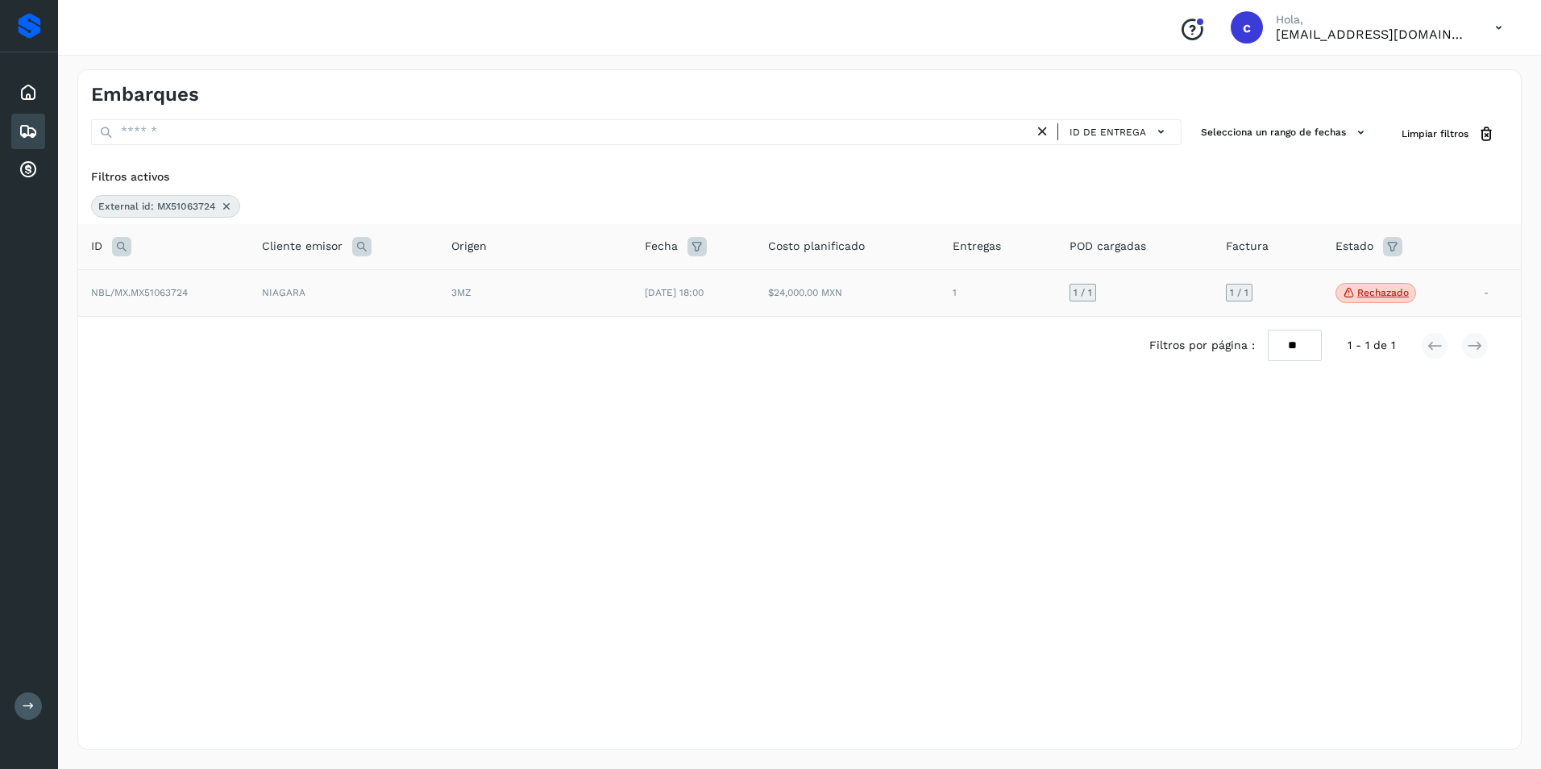
click at [1405, 291] on p "Rechazado" at bounding box center [1383, 292] width 52 height 11
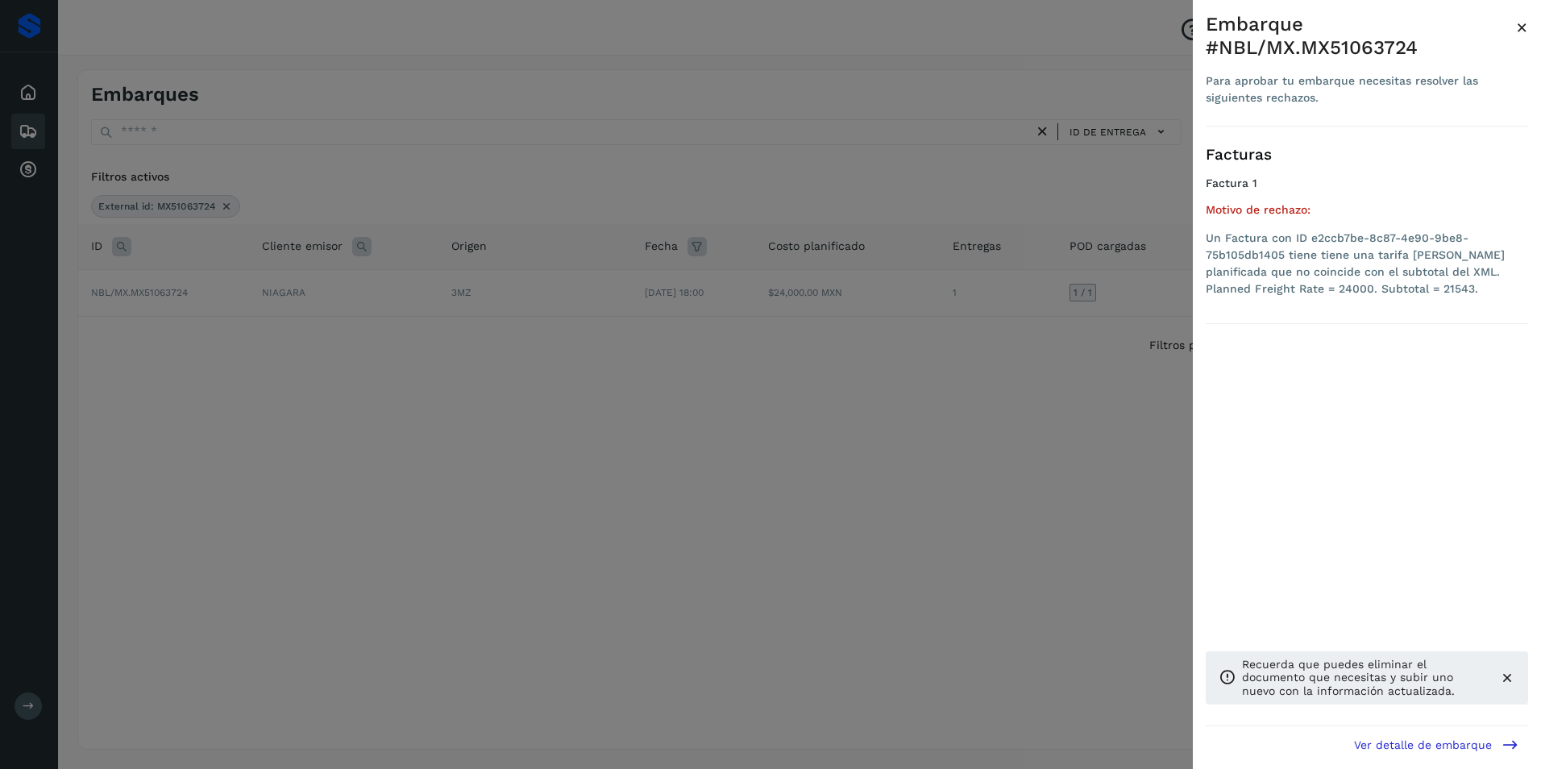
click at [1508, 682] on icon at bounding box center [1507, 678] width 16 height 16
click at [1517, 746] on icon at bounding box center [1509, 744] width 17 height 17
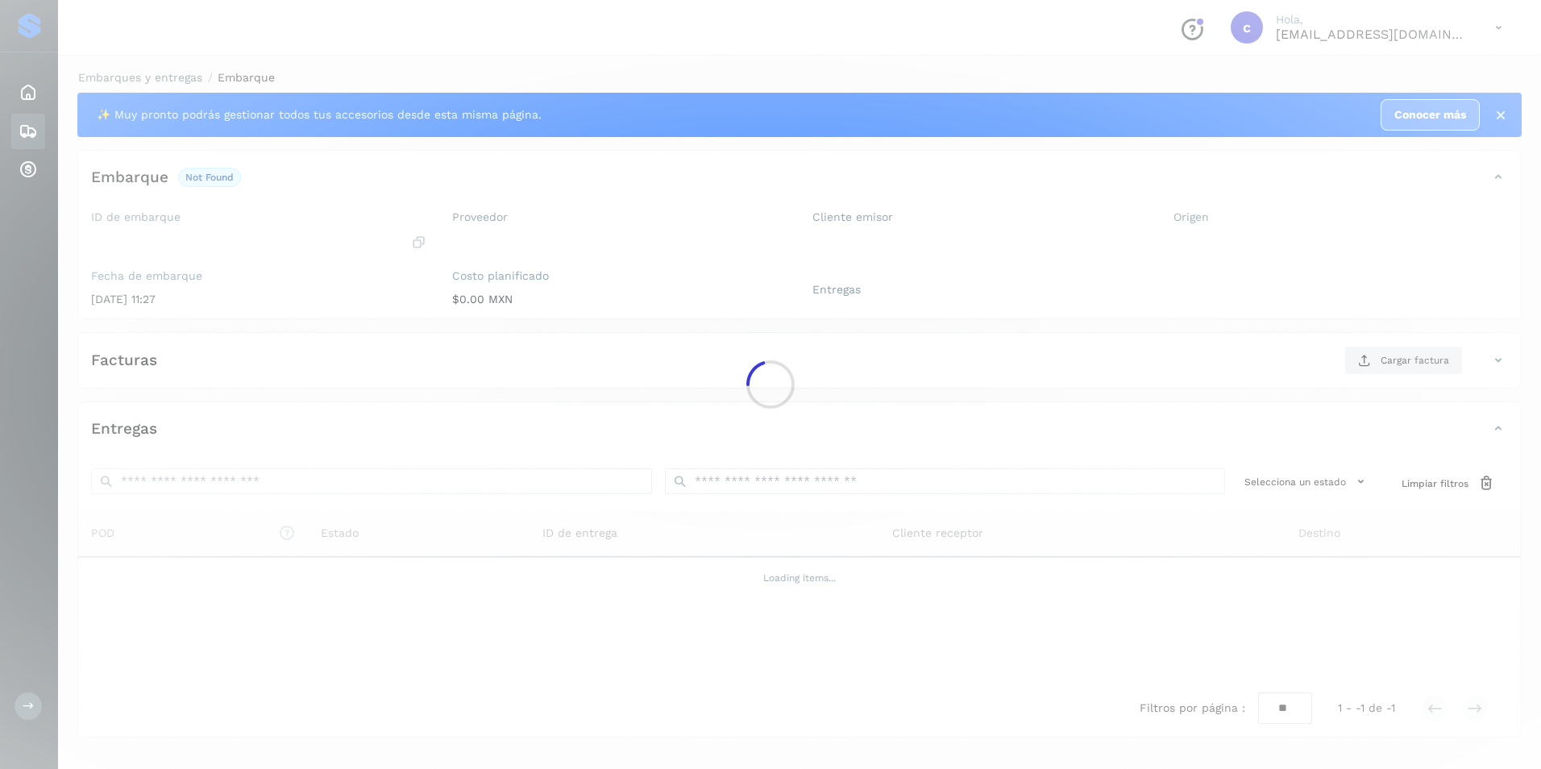
click at [1512, 742] on div at bounding box center [770, 384] width 1541 height 769
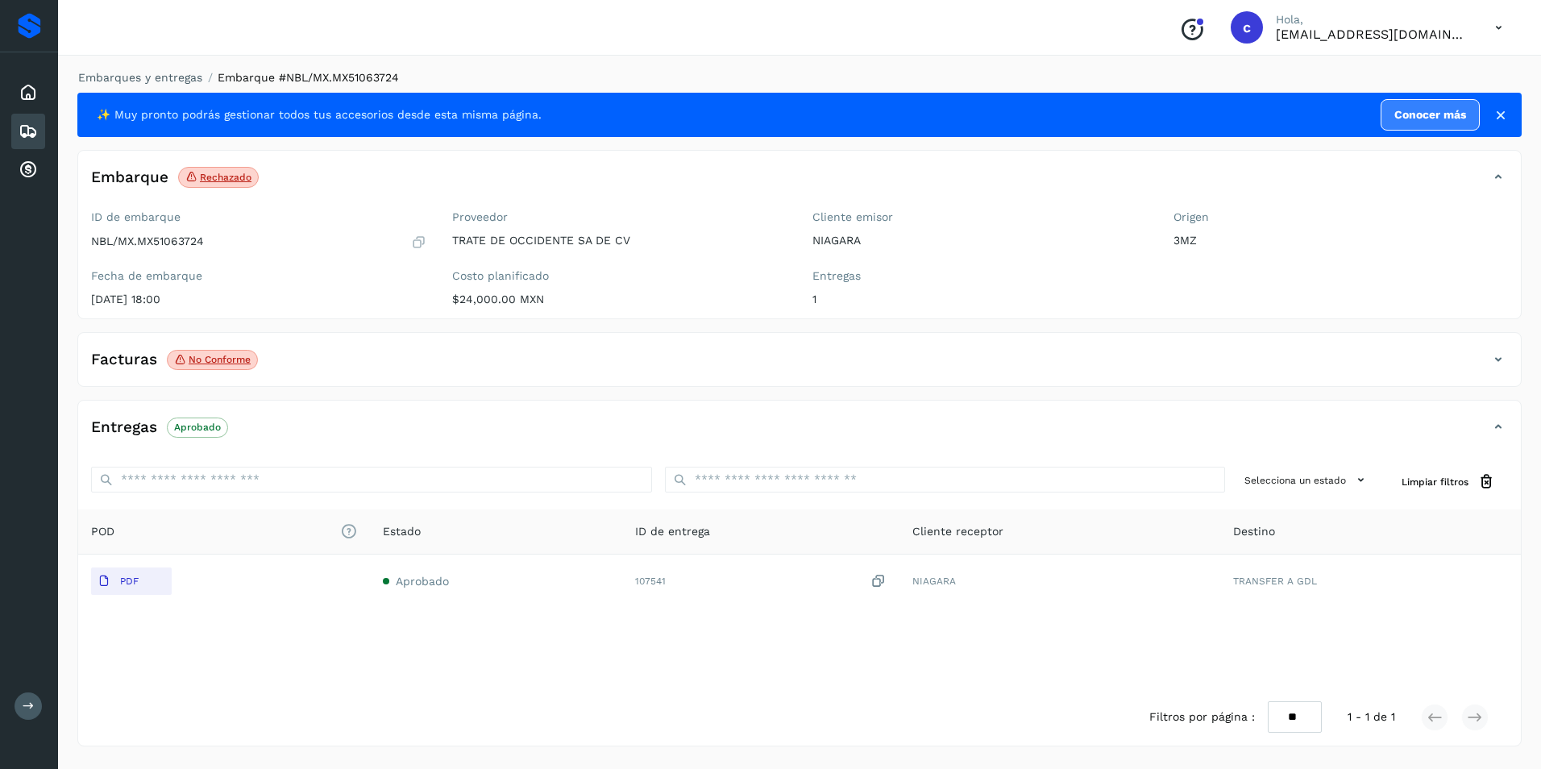
click at [22, 134] on icon at bounding box center [28, 131] width 19 height 19
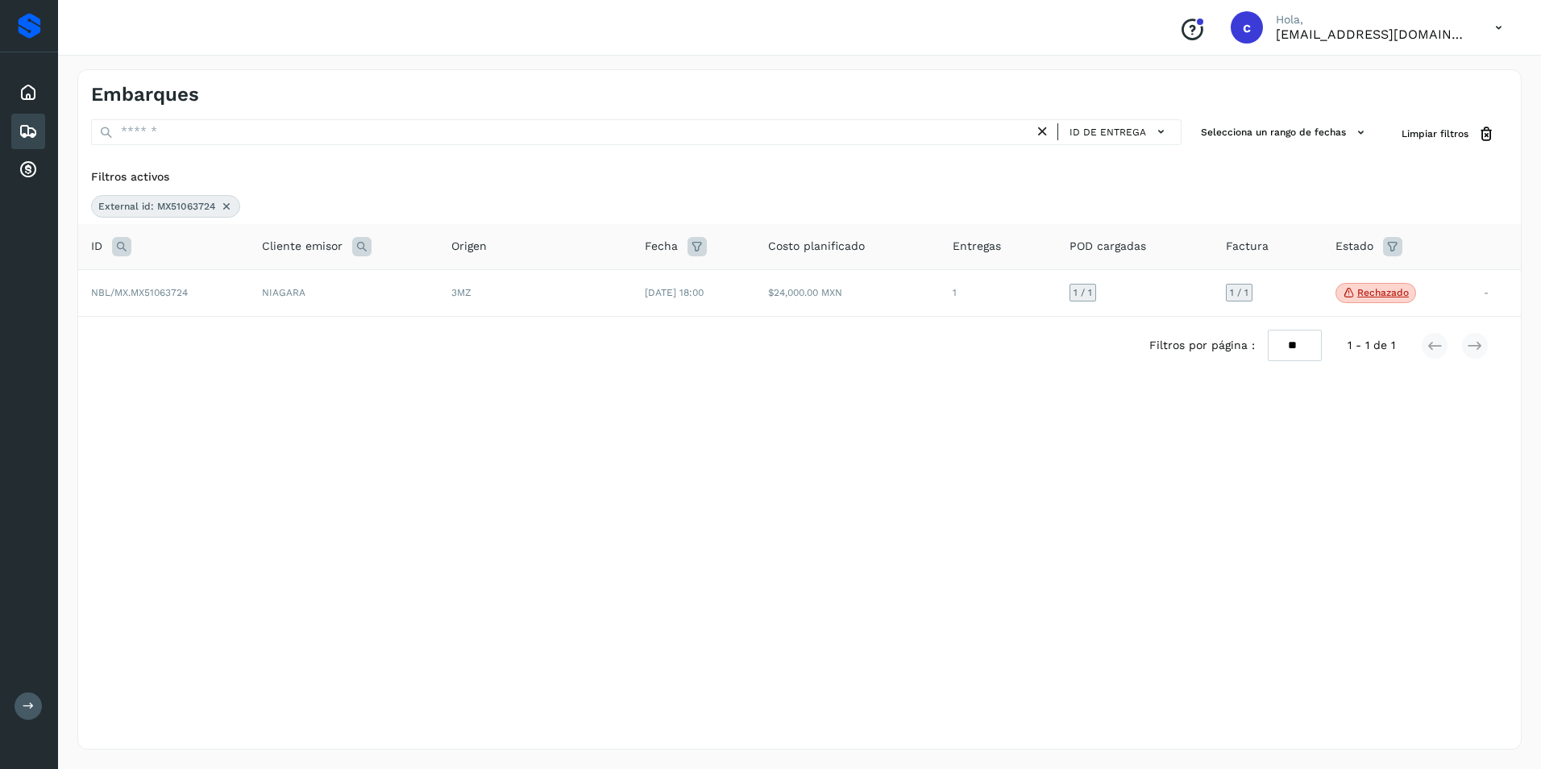
click at [224, 201] on icon at bounding box center [226, 206] width 13 height 13
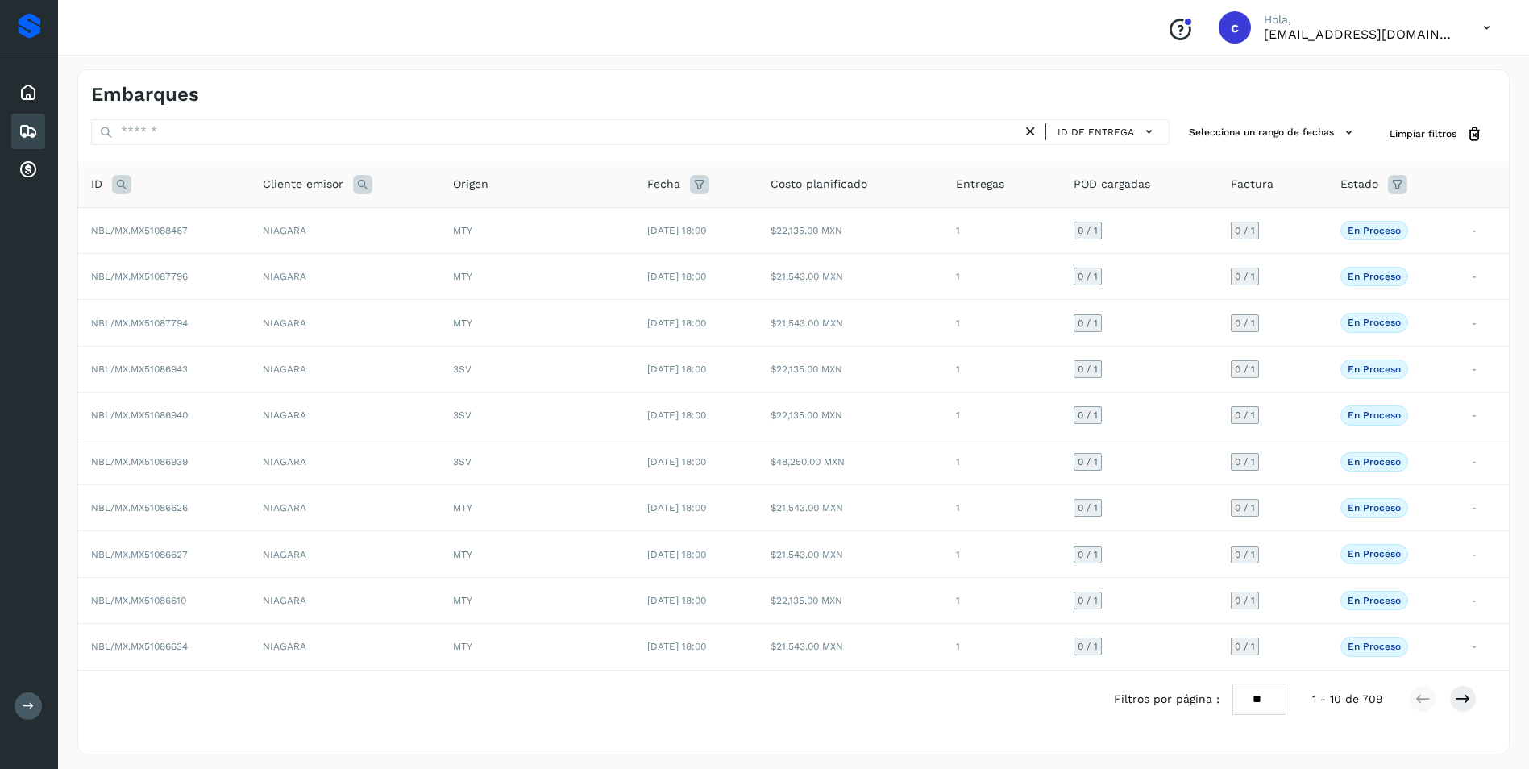
click at [127, 181] on div "ID" at bounding box center [164, 184] width 146 height 19
click at [125, 181] on icon at bounding box center [121, 184] width 19 height 19
click at [166, 234] on input "text" at bounding box center [228, 225] width 198 height 26
paste input "**********"
type input "**********"
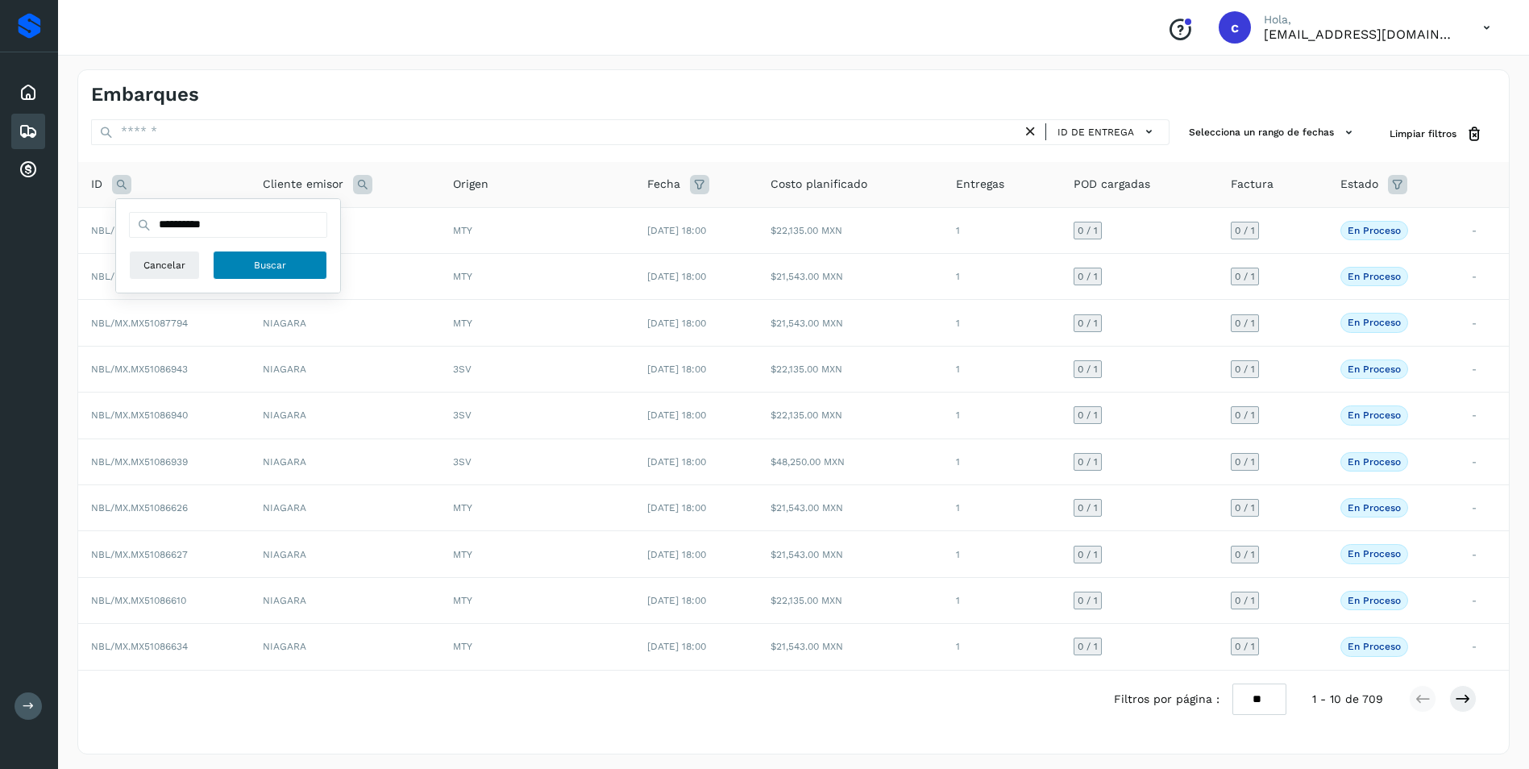
click at [270, 268] on span "Buscar" at bounding box center [270, 265] width 32 height 15
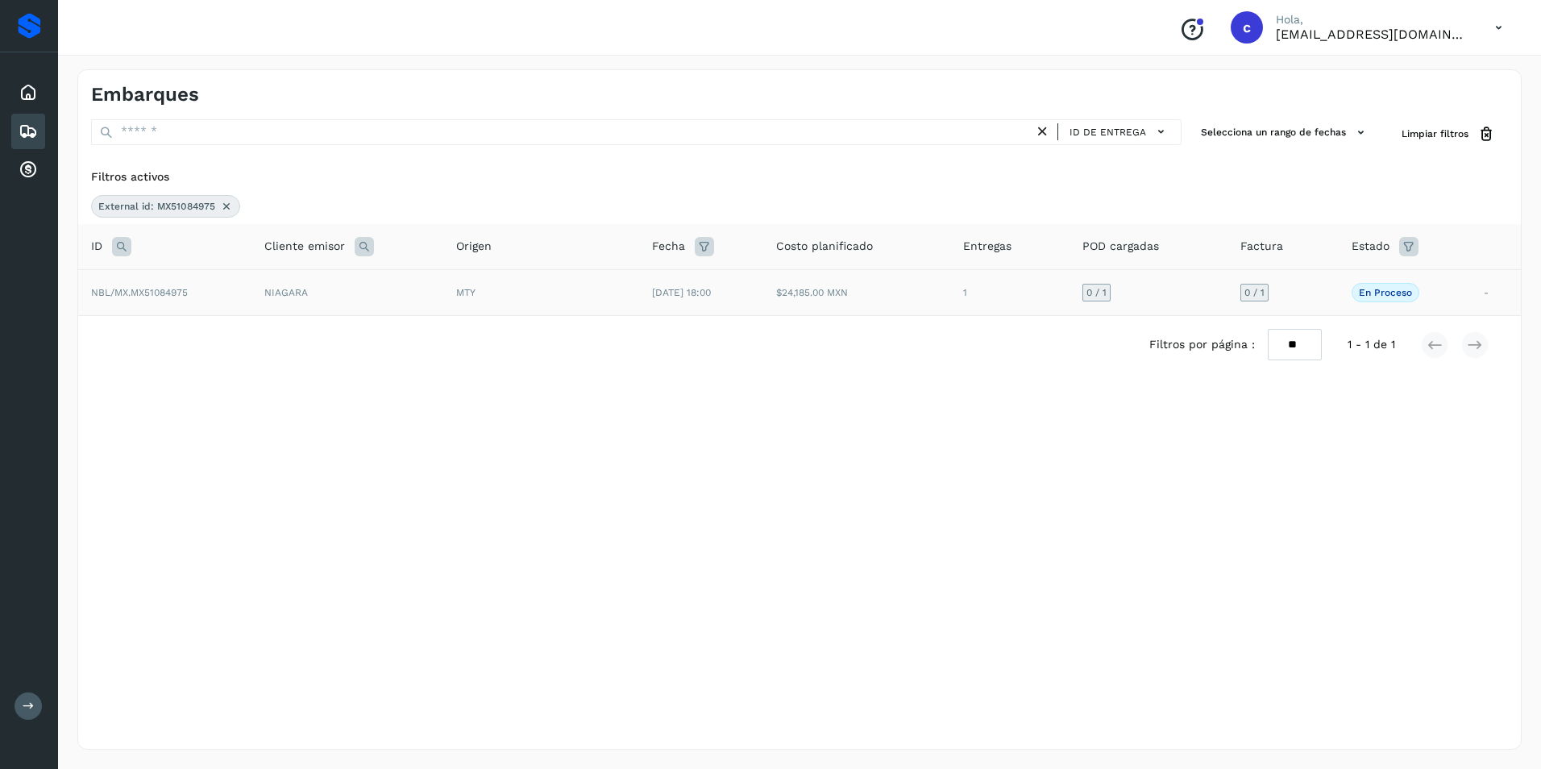
click at [1391, 291] on p "En proceso" at bounding box center [1385, 292] width 53 height 11
click at [1491, 291] on td "-" at bounding box center [1496, 292] width 50 height 46
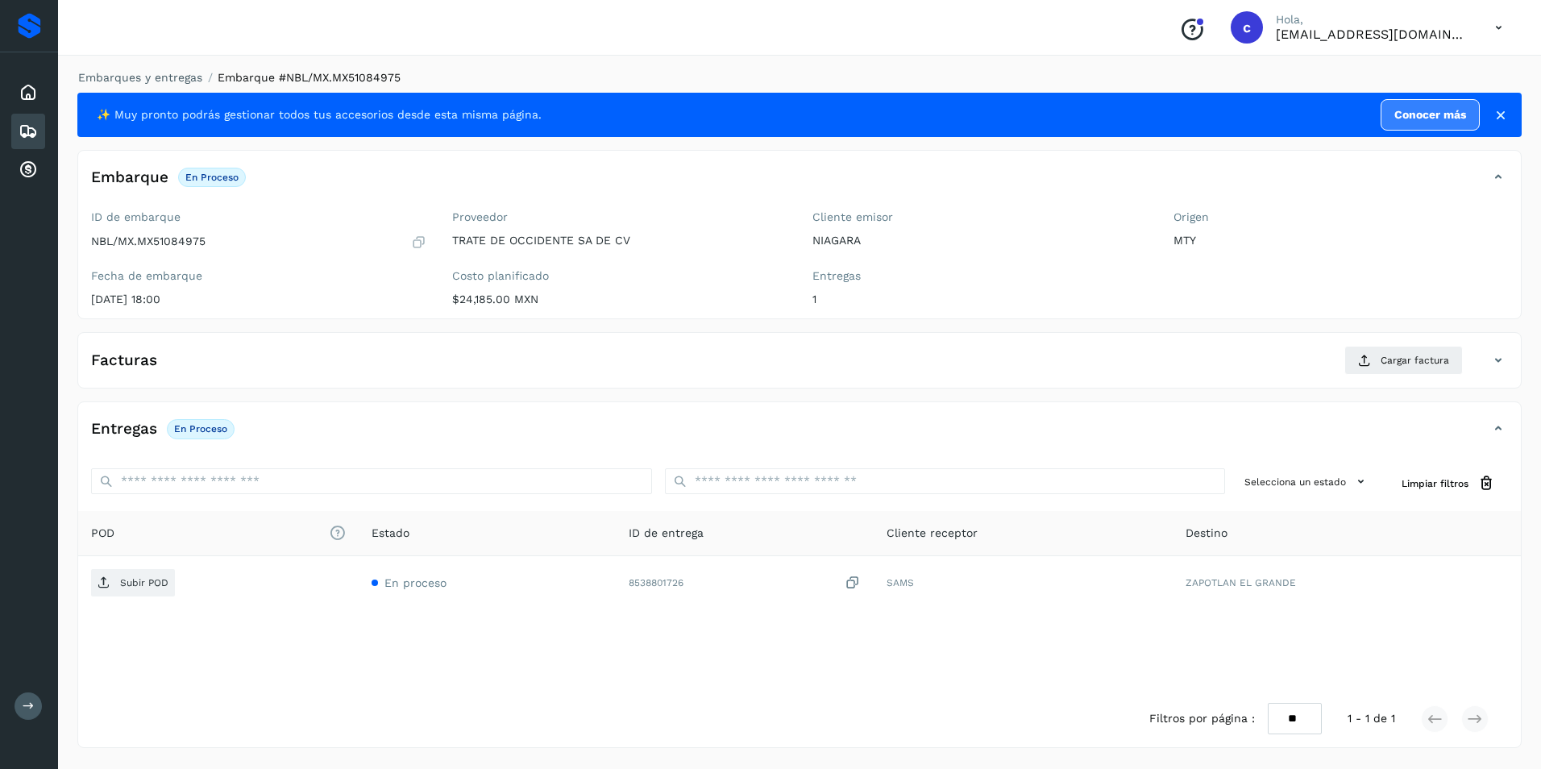
click at [919, 658] on div "POD El tamaño máximo de archivo es de 20 Mb. Estado ID de entrega Cliente recep…" at bounding box center [799, 600] width 1442 height 179
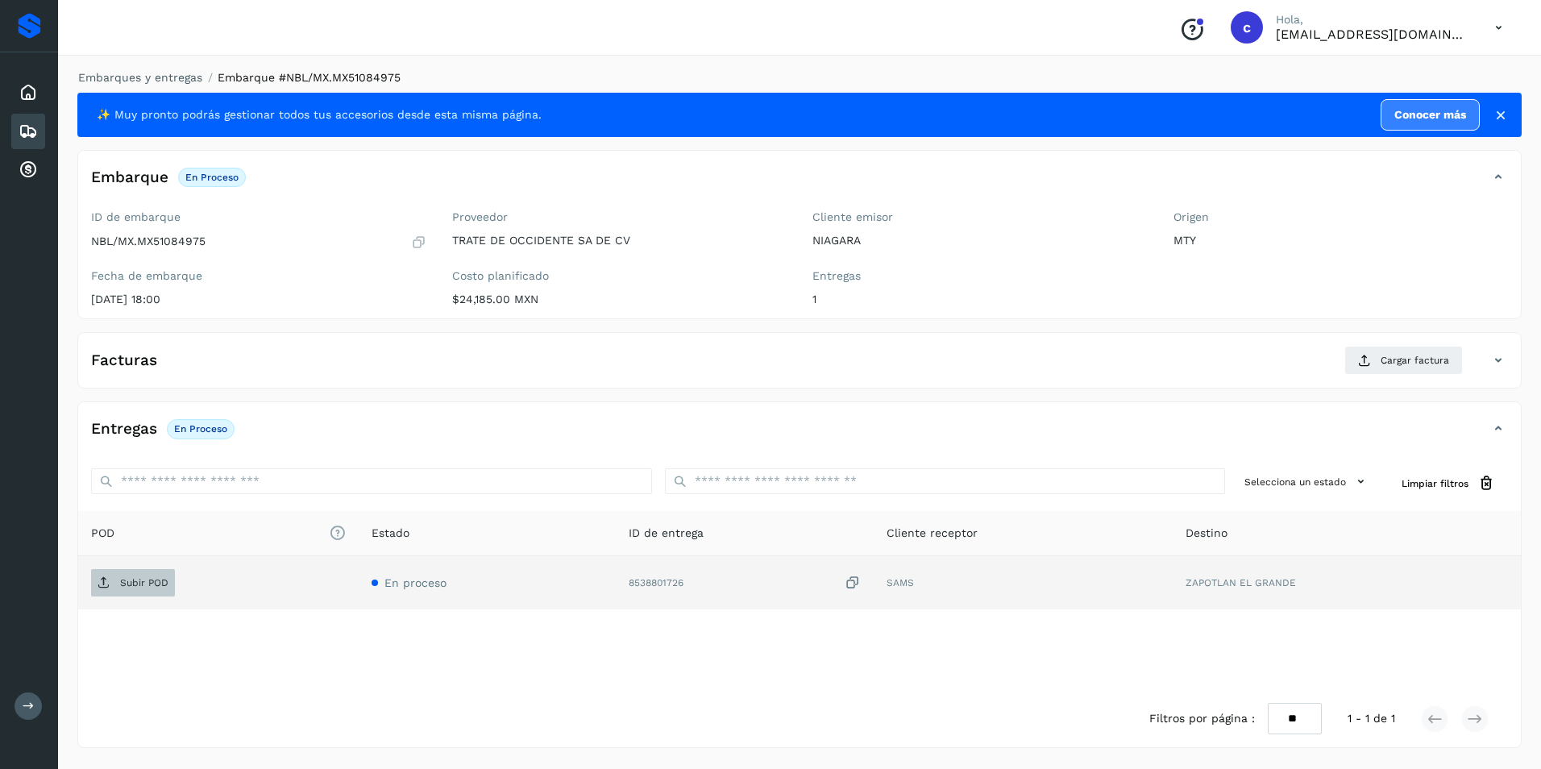
click at [140, 588] on p "Subir POD" at bounding box center [144, 582] width 48 height 11
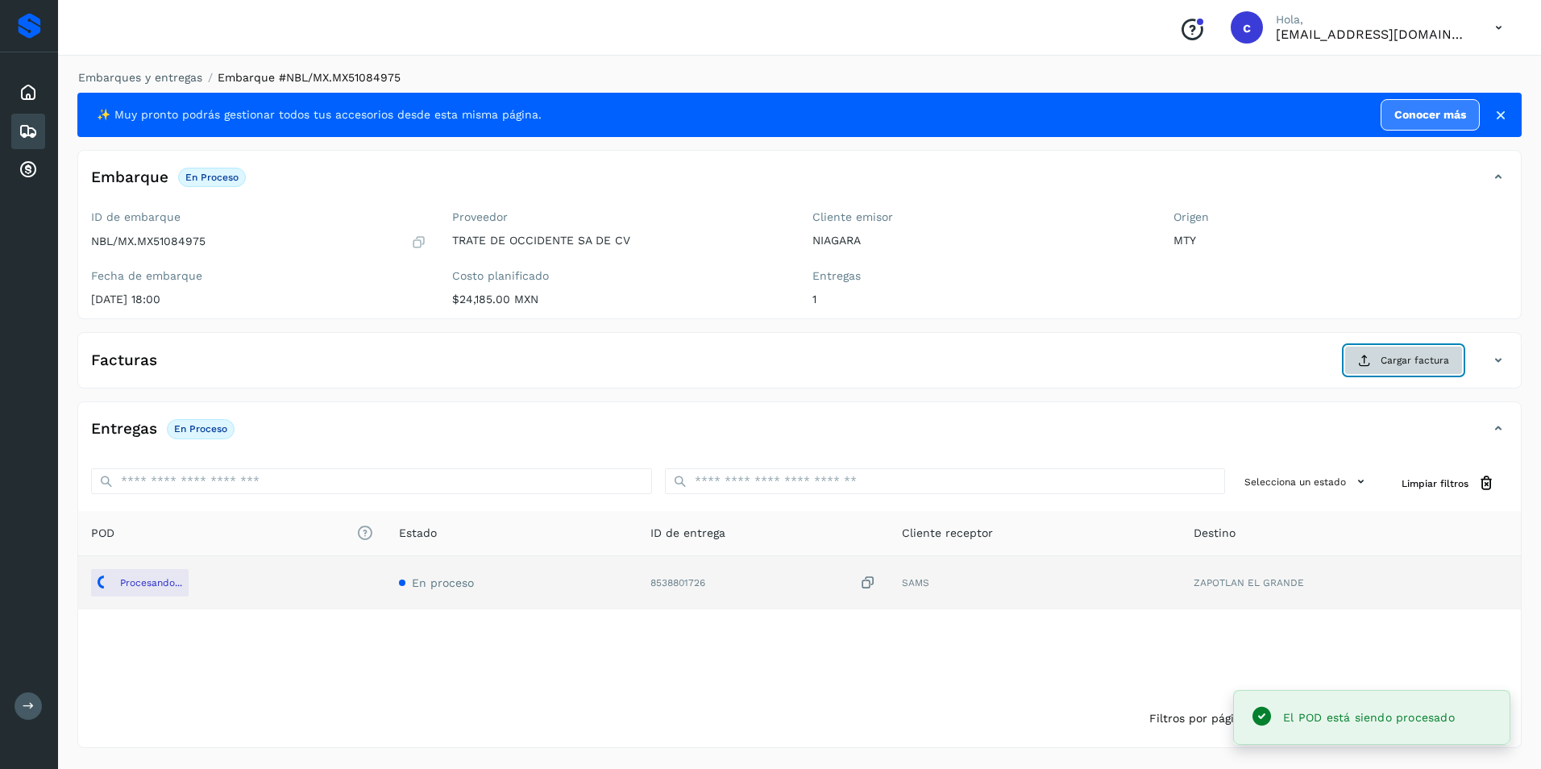
click at [1399, 353] on span "Cargar factura" at bounding box center [1414, 360] width 68 height 15
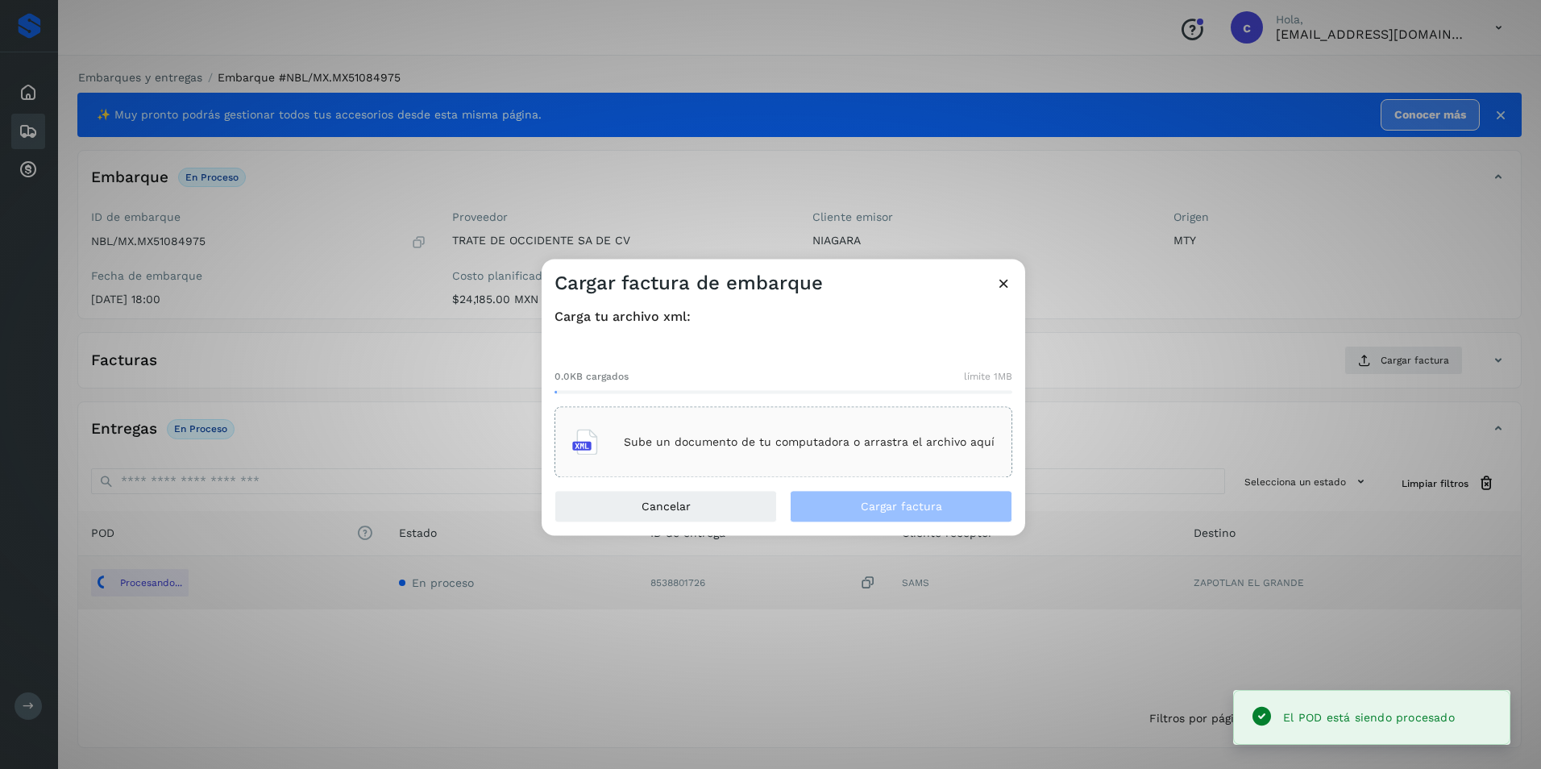
click at [772, 436] on p "Sube un documento de tu computadora o arrastra el archivo aquí" at bounding box center [809, 442] width 371 height 14
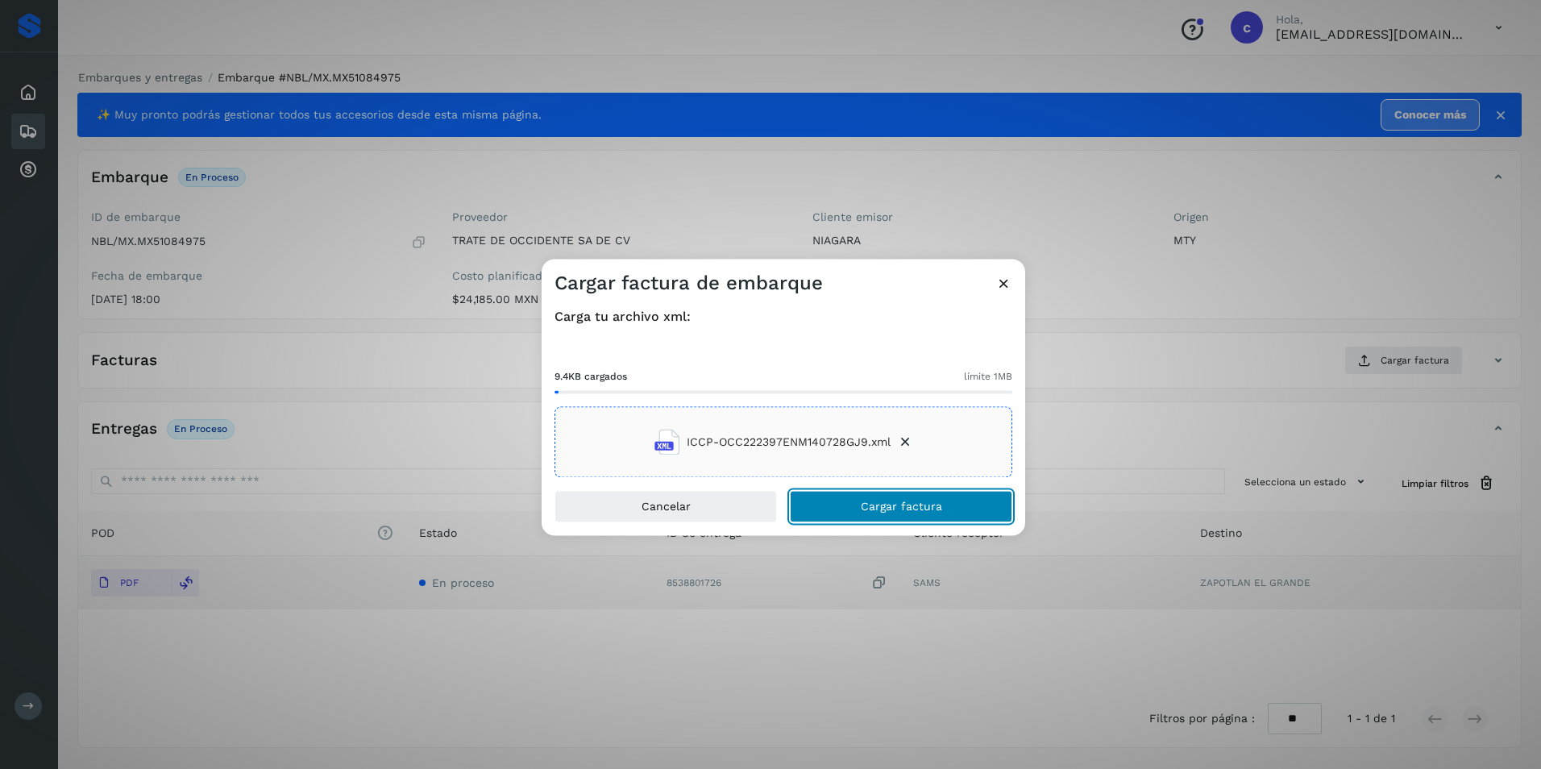
click at [918, 508] on span "Cargar factura" at bounding box center [901, 506] width 81 height 11
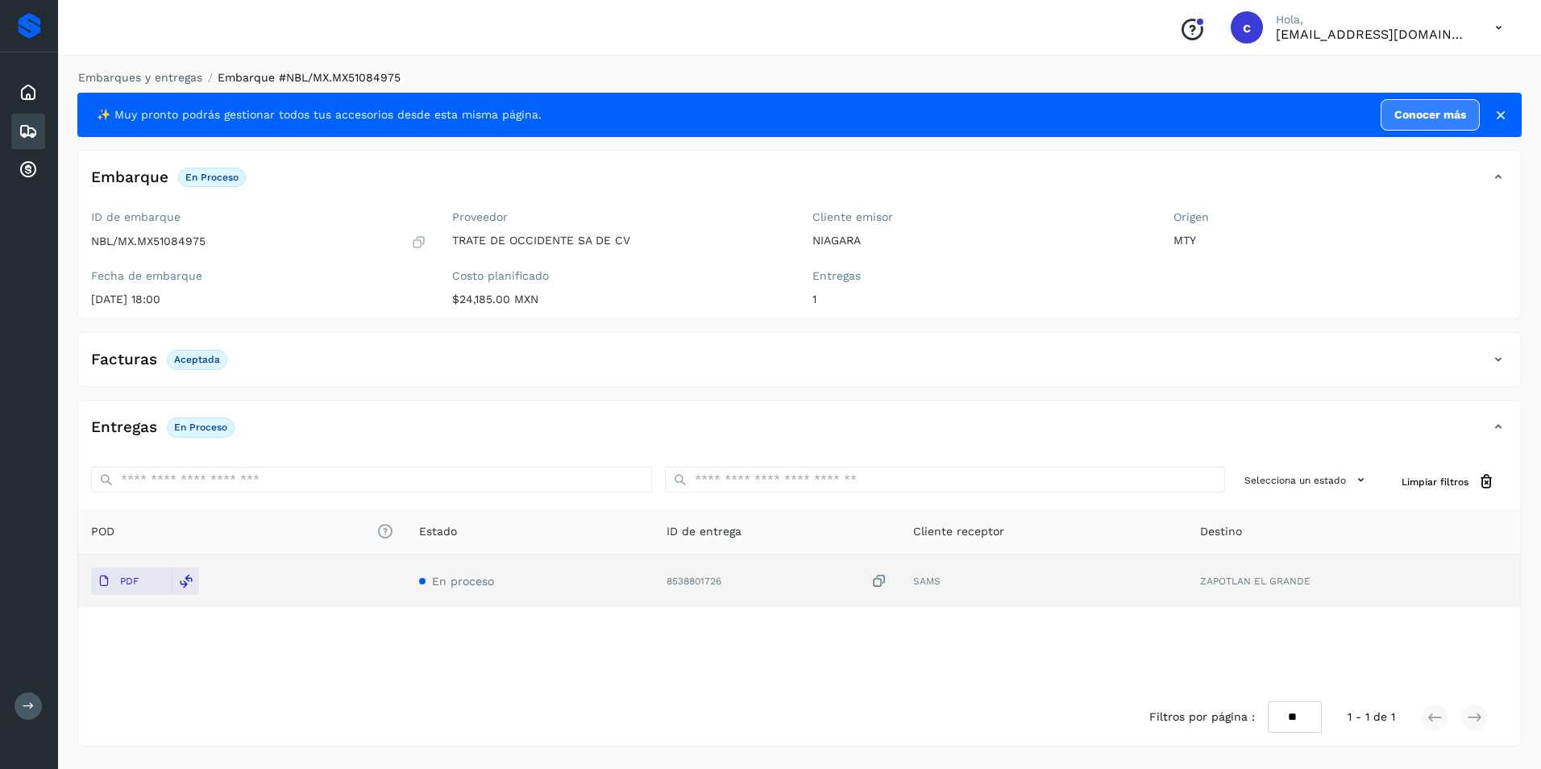
click at [192, 355] on p "Aceptada" at bounding box center [197, 359] width 46 height 11
copy p "Aceptada"
click at [193, 423] on p "En proceso" at bounding box center [200, 426] width 53 height 11
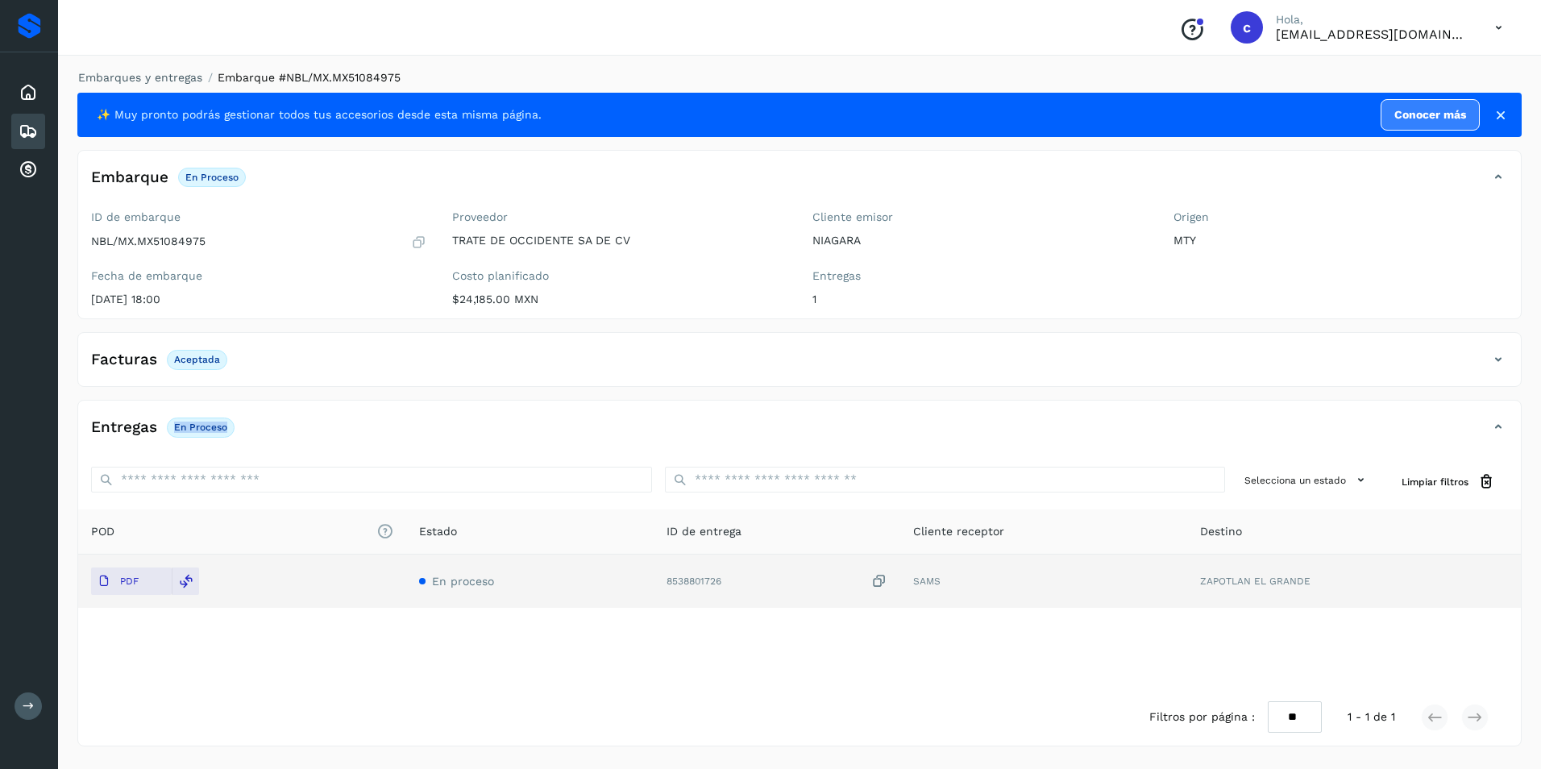
click at [193, 423] on p "En proceso" at bounding box center [200, 426] width 53 height 11
copy div "En proceso"
click at [517, 388] on div "✨ Muy pronto podrás gestionar todos tus accesorios desde esta misma página. Con…" at bounding box center [799, 419] width 1444 height 653
click at [1497, 356] on icon at bounding box center [1497, 359] width 19 height 19
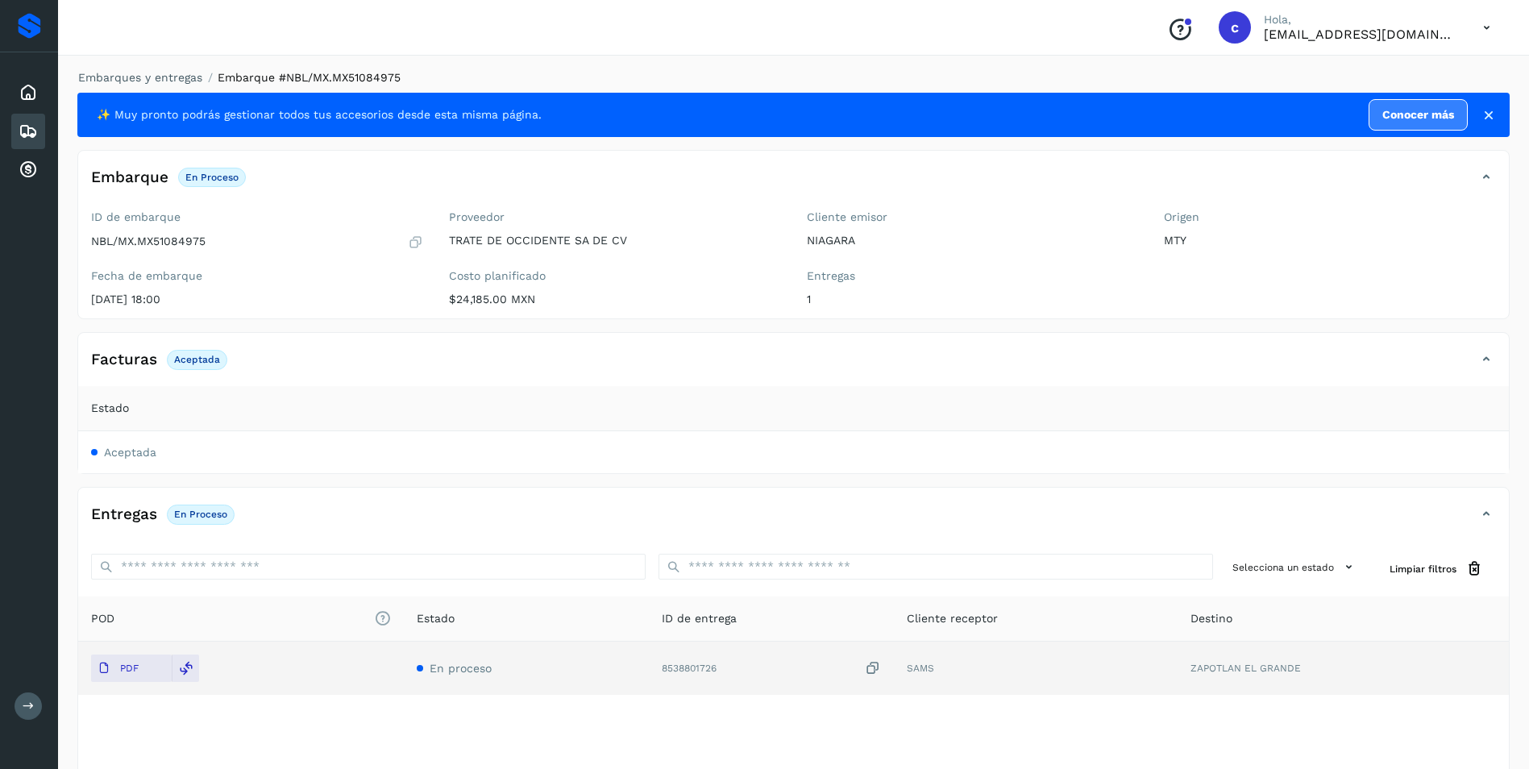
click at [1489, 357] on icon at bounding box center [1485, 359] width 19 height 19
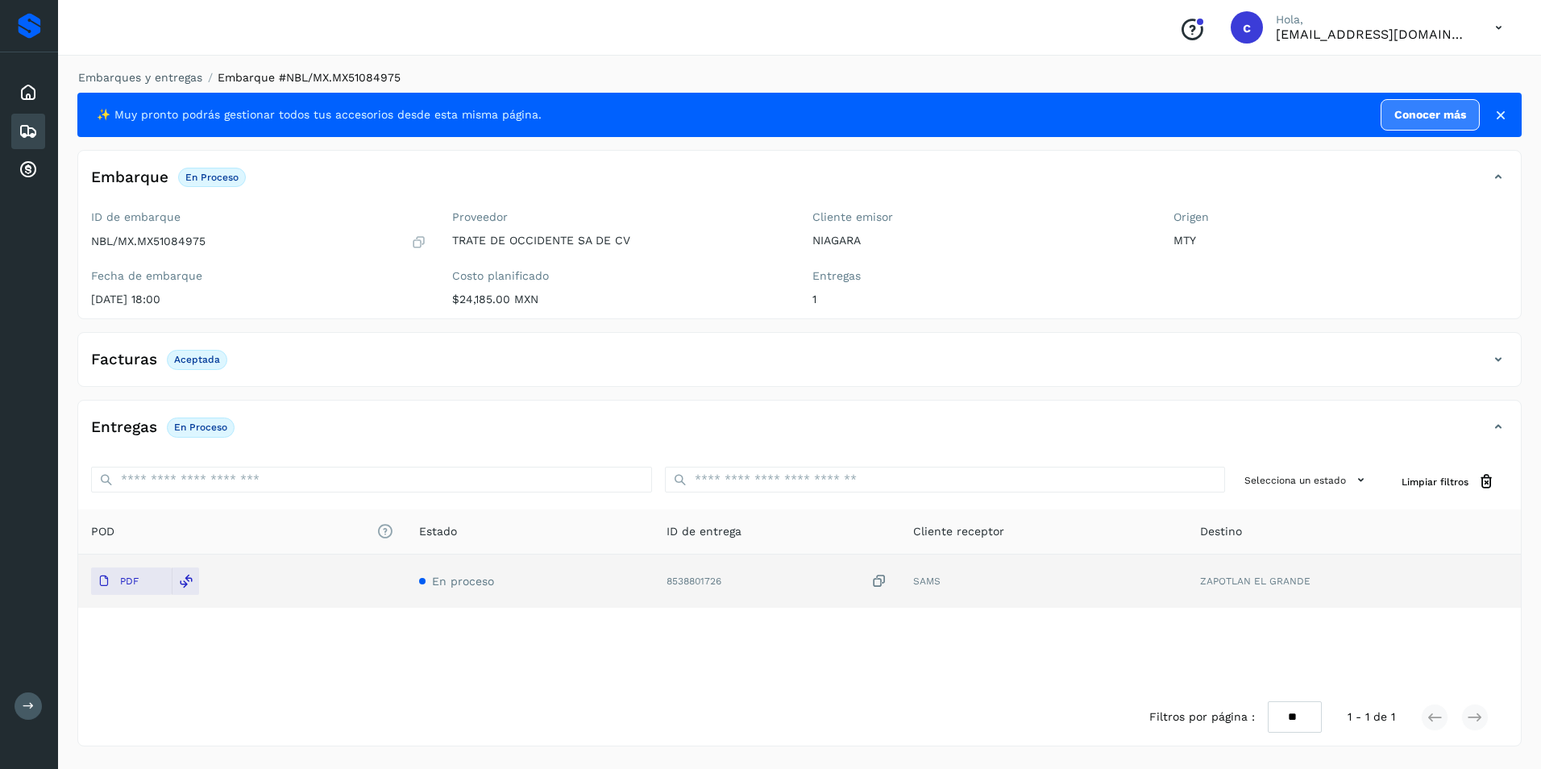
click at [40, 144] on div "Embarques" at bounding box center [28, 131] width 34 height 35
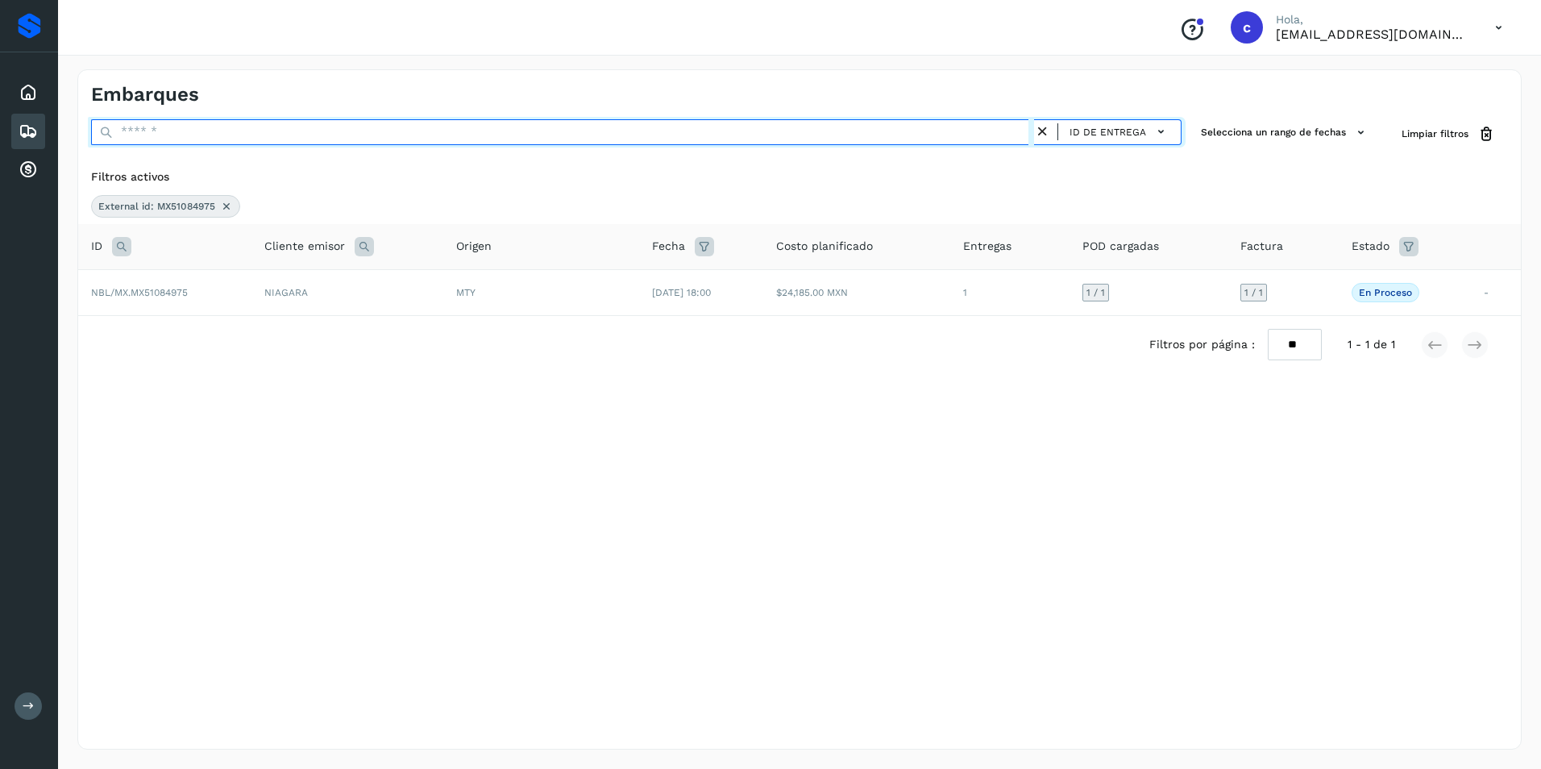
click at [169, 135] on input "text" at bounding box center [562, 132] width 943 height 26
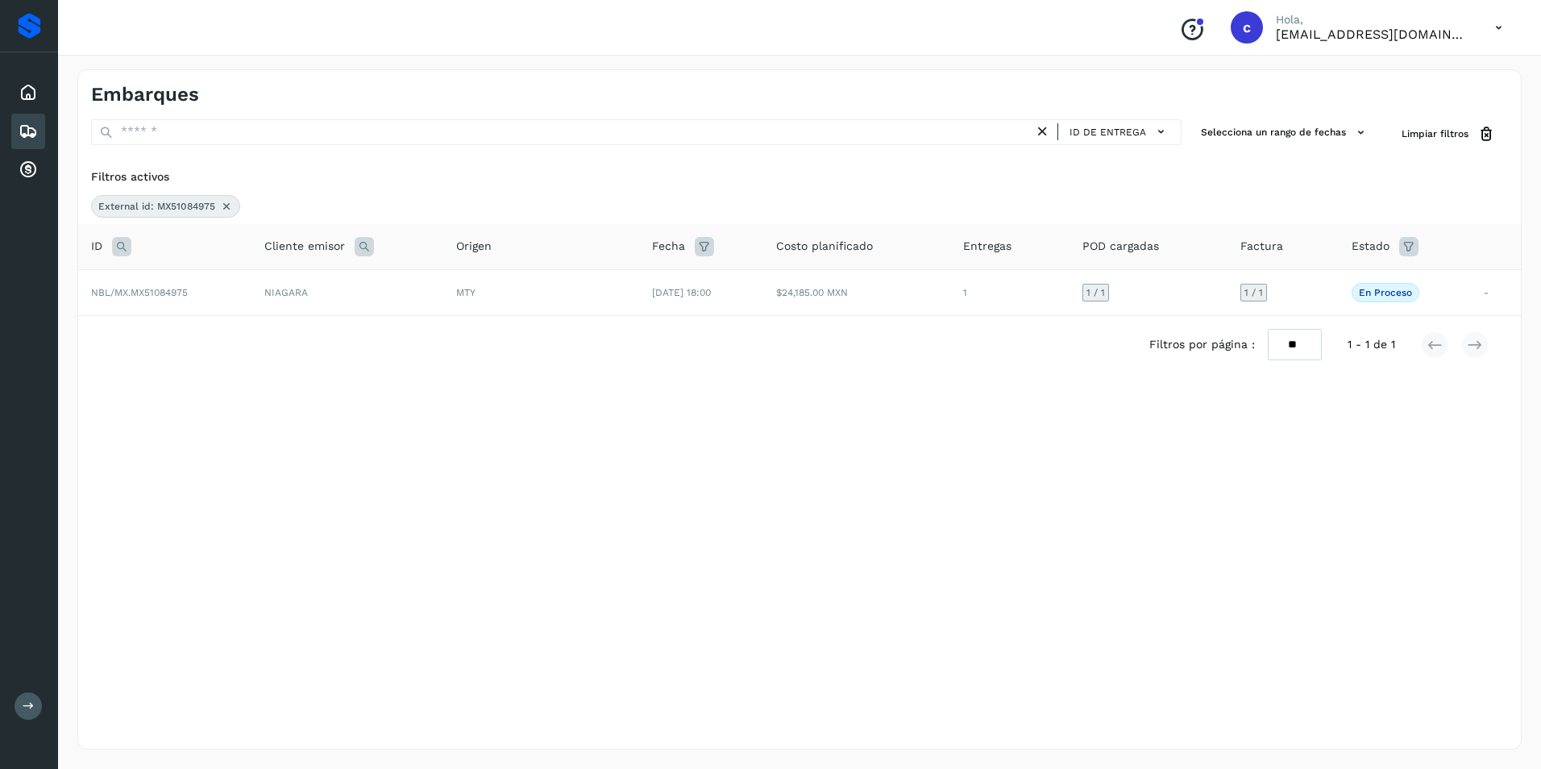
click at [218, 200] on div "External id: MX51084975" at bounding box center [165, 206] width 149 height 23
click at [225, 203] on icon at bounding box center [226, 206] width 13 height 13
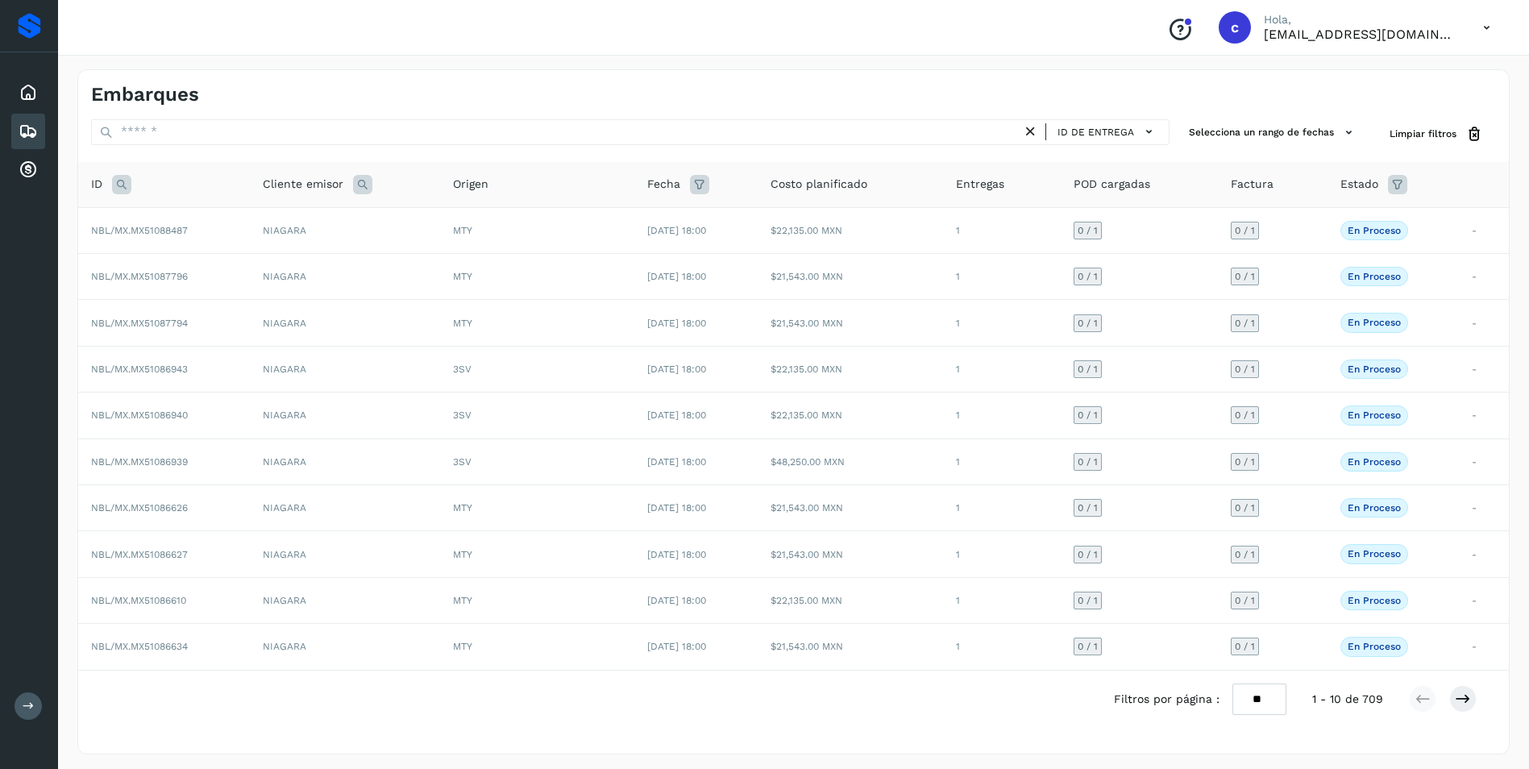
click at [124, 184] on icon at bounding box center [121, 184] width 19 height 19
click at [155, 224] on input "text" at bounding box center [228, 225] width 198 height 26
paste input "**********"
type input "**********"
click at [263, 267] on span "Buscar" at bounding box center [270, 265] width 32 height 15
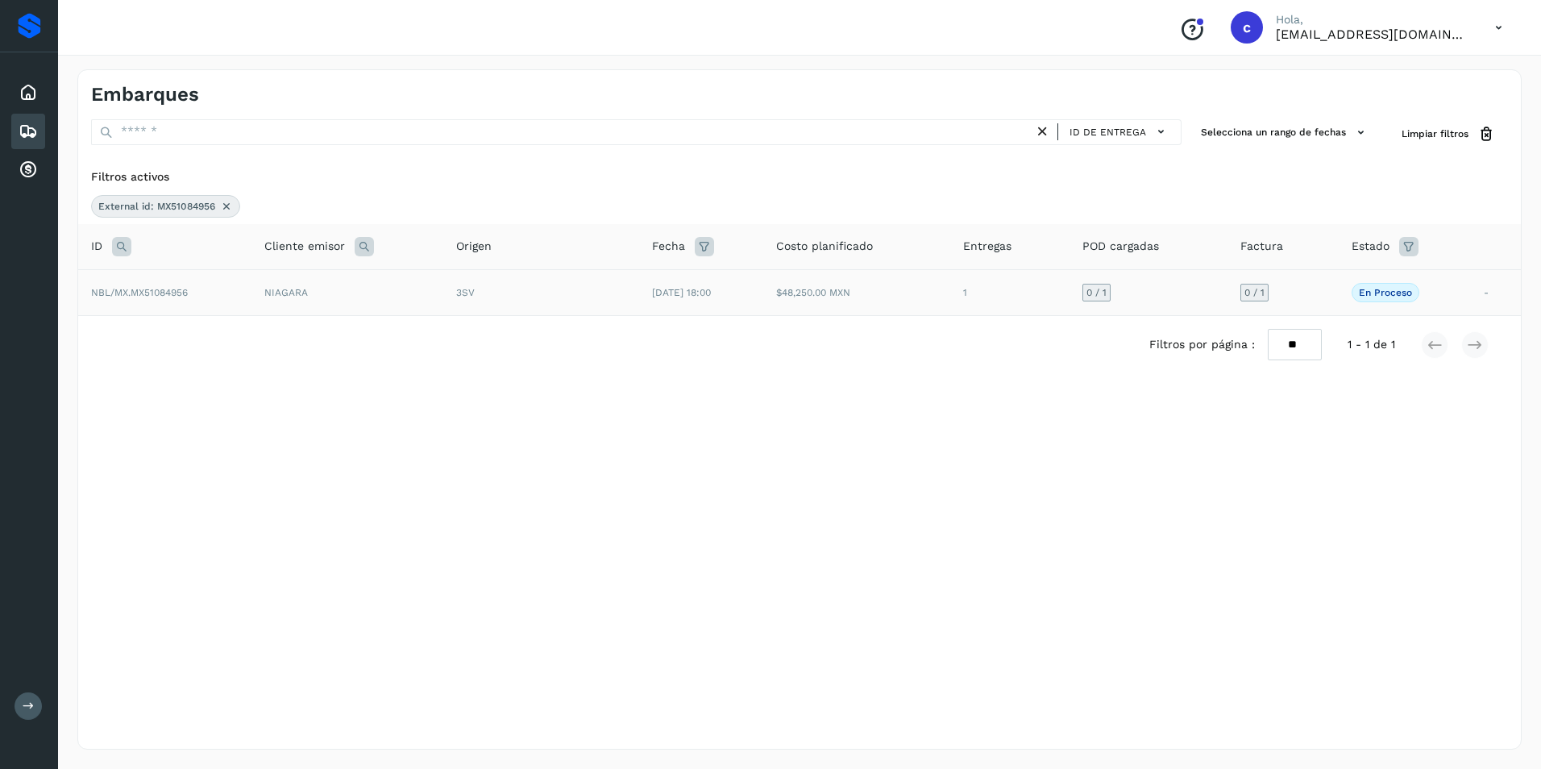
click at [1183, 305] on td "0 / 1" at bounding box center [1148, 292] width 159 height 46
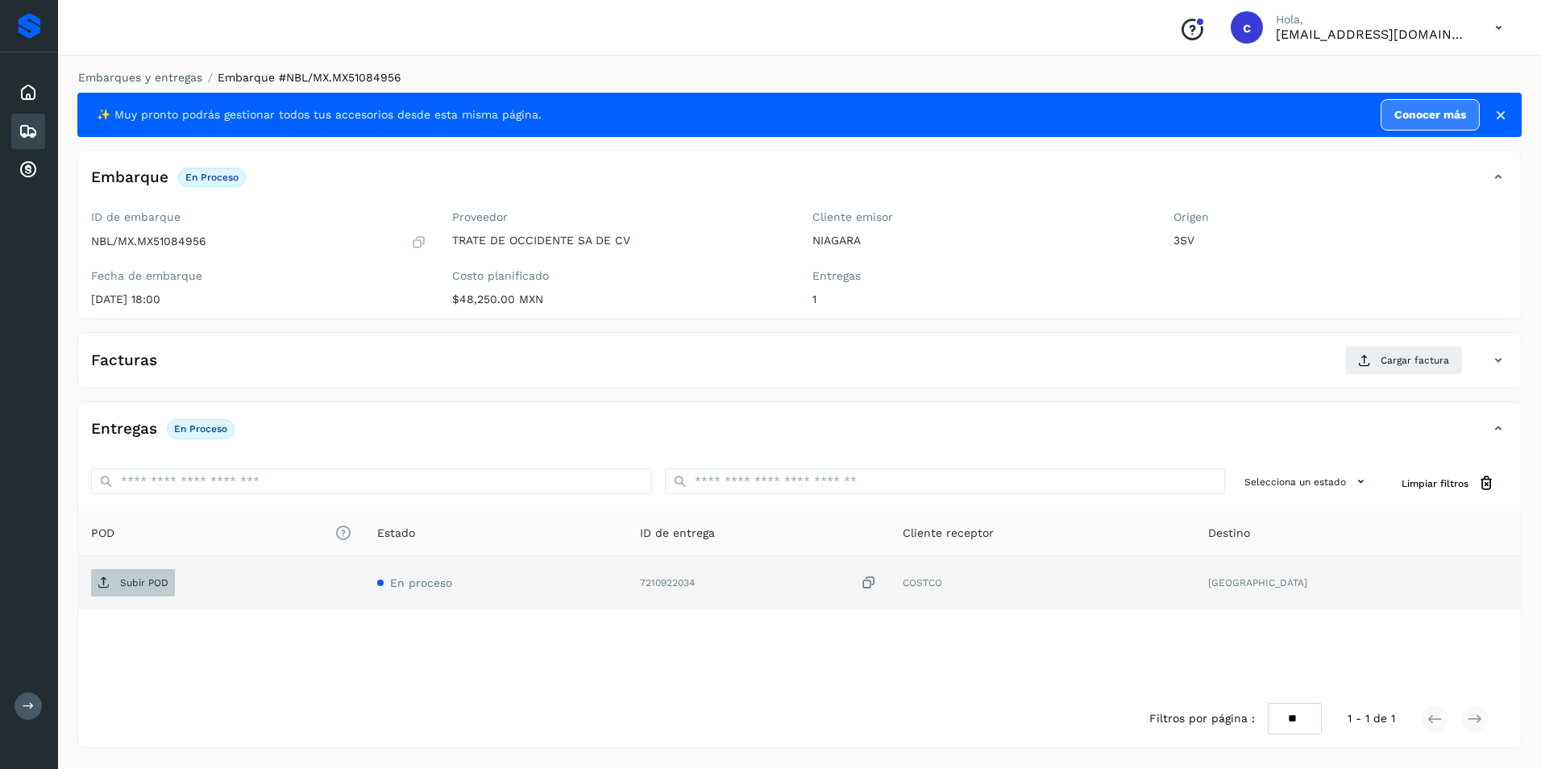
click at [156, 582] on p "Subir POD" at bounding box center [144, 582] width 48 height 11
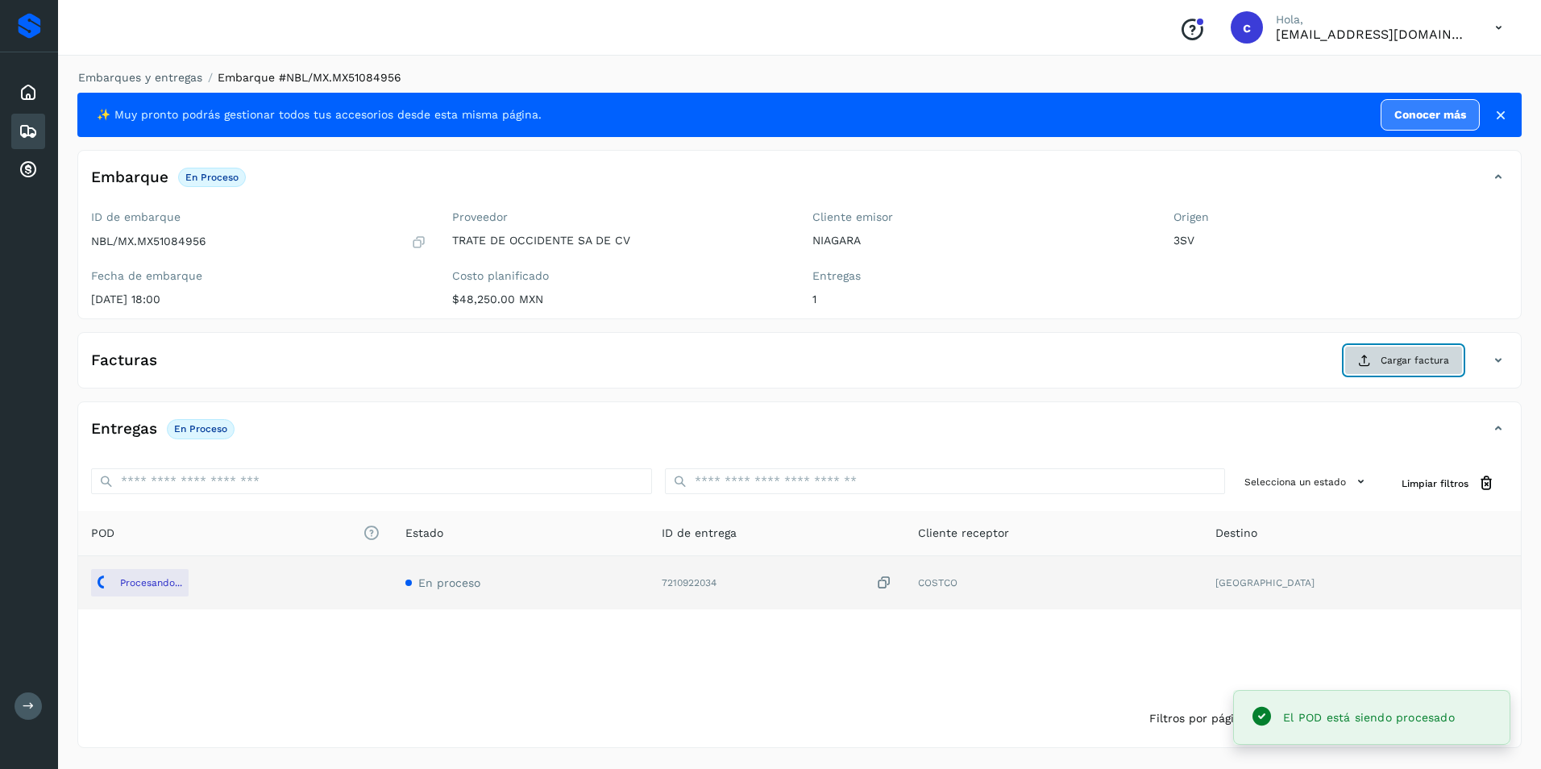
click at [1372, 354] on button "Cargar factura" at bounding box center [1403, 360] width 118 height 29
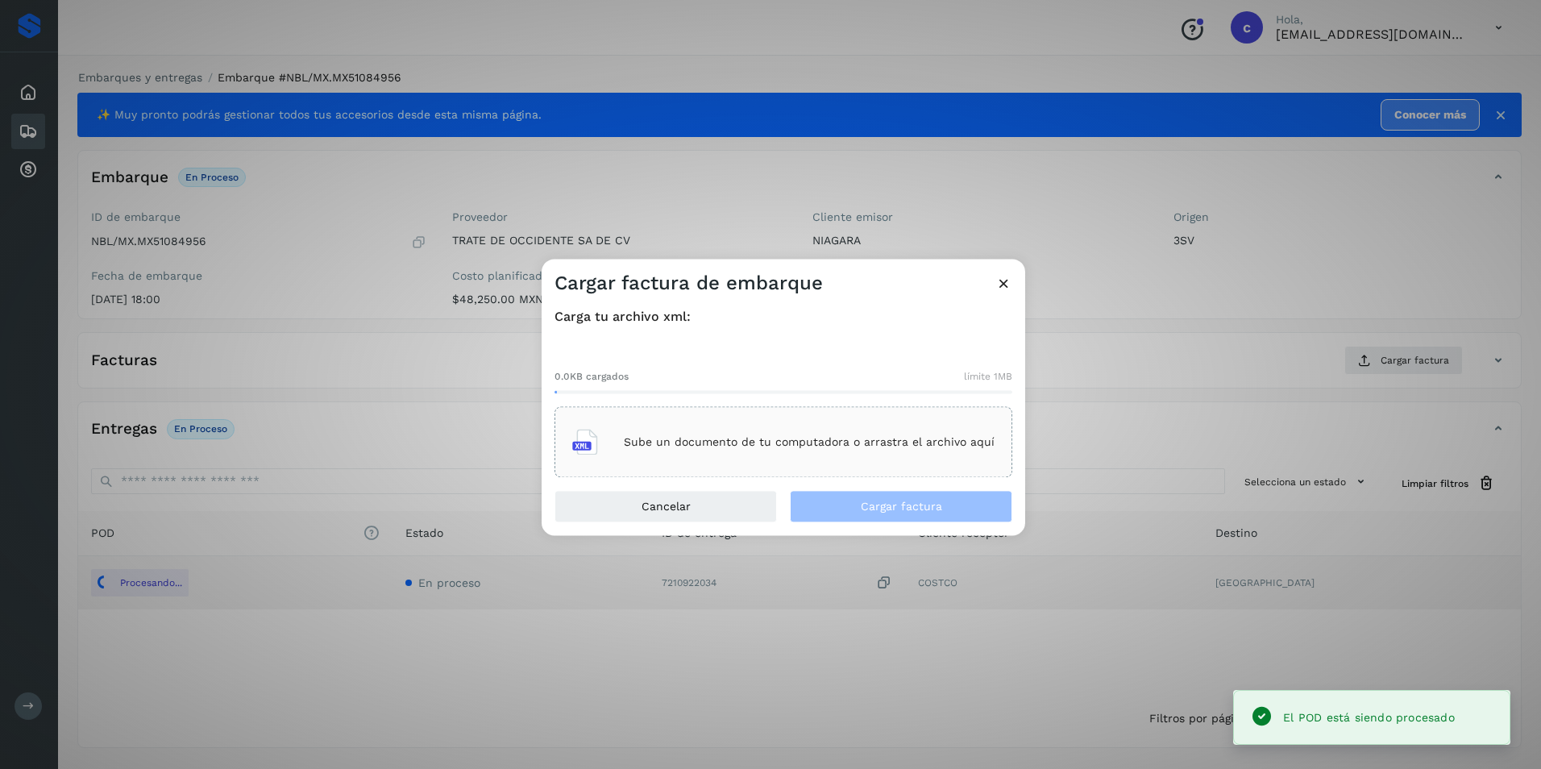
click at [790, 454] on div "Sube un documento de tu computadora o arrastra el archivo aquí" at bounding box center [783, 443] width 422 height 44
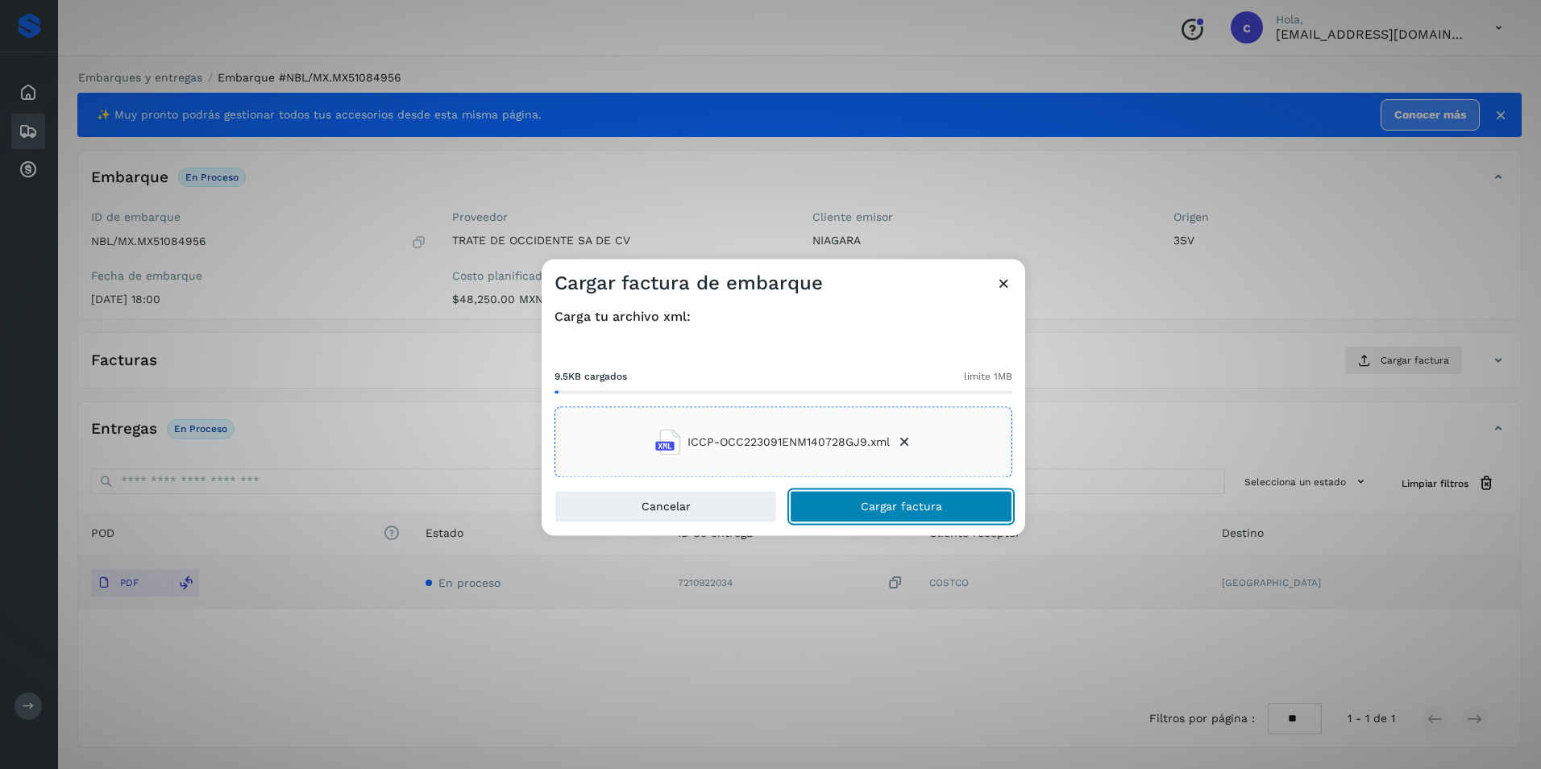
click at [873, 495] on button "Cargar factura" at bounding box center [901, 507] width 222 height 32
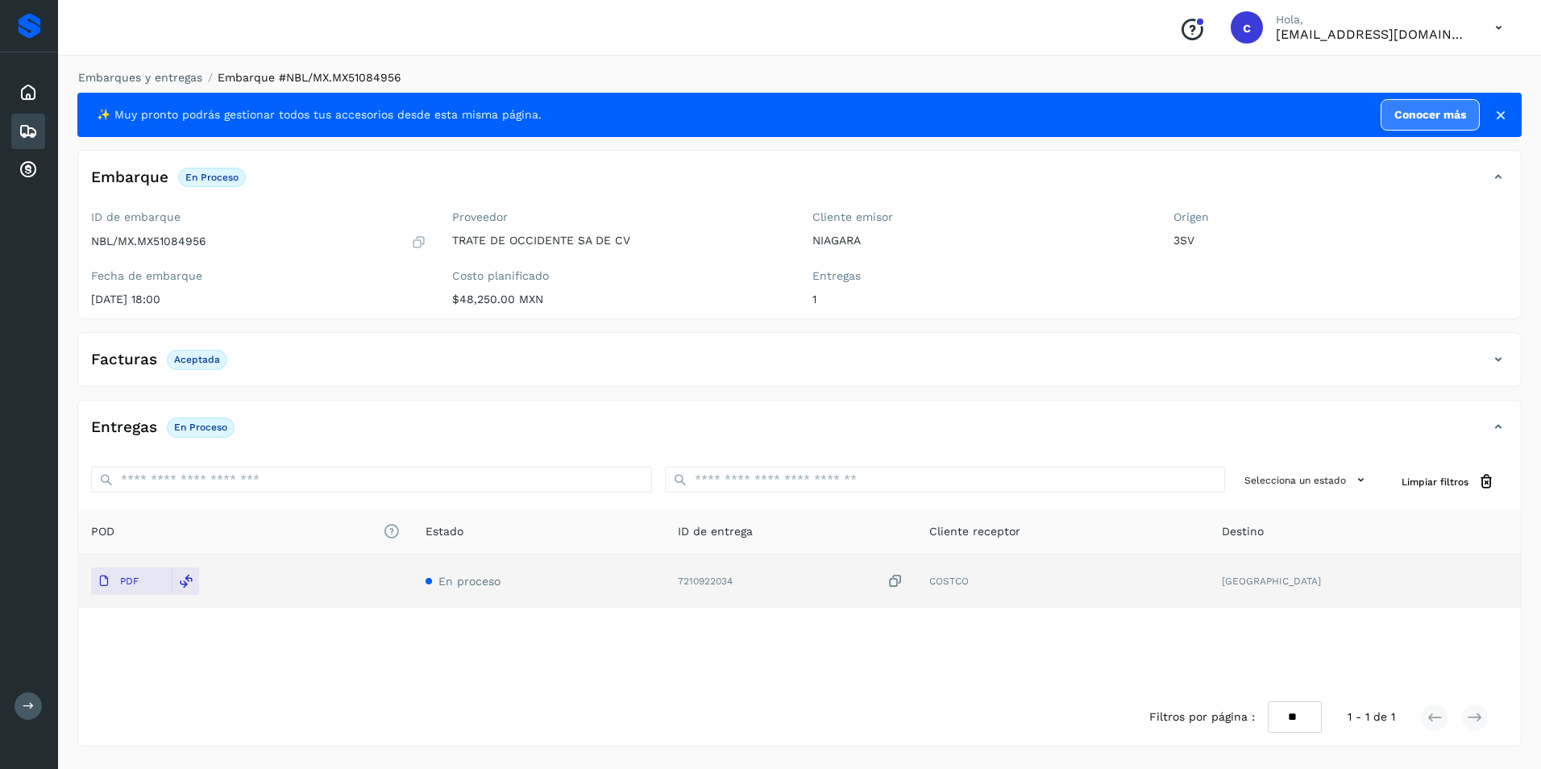
click at [205, 358] on p "Aceptada" at bounding box center [197, 359] width 46 height 11
copy p "Aceptada"
click at [187, 428] on p "En proceso" at bounding box center [200, 426] width 53 height 11
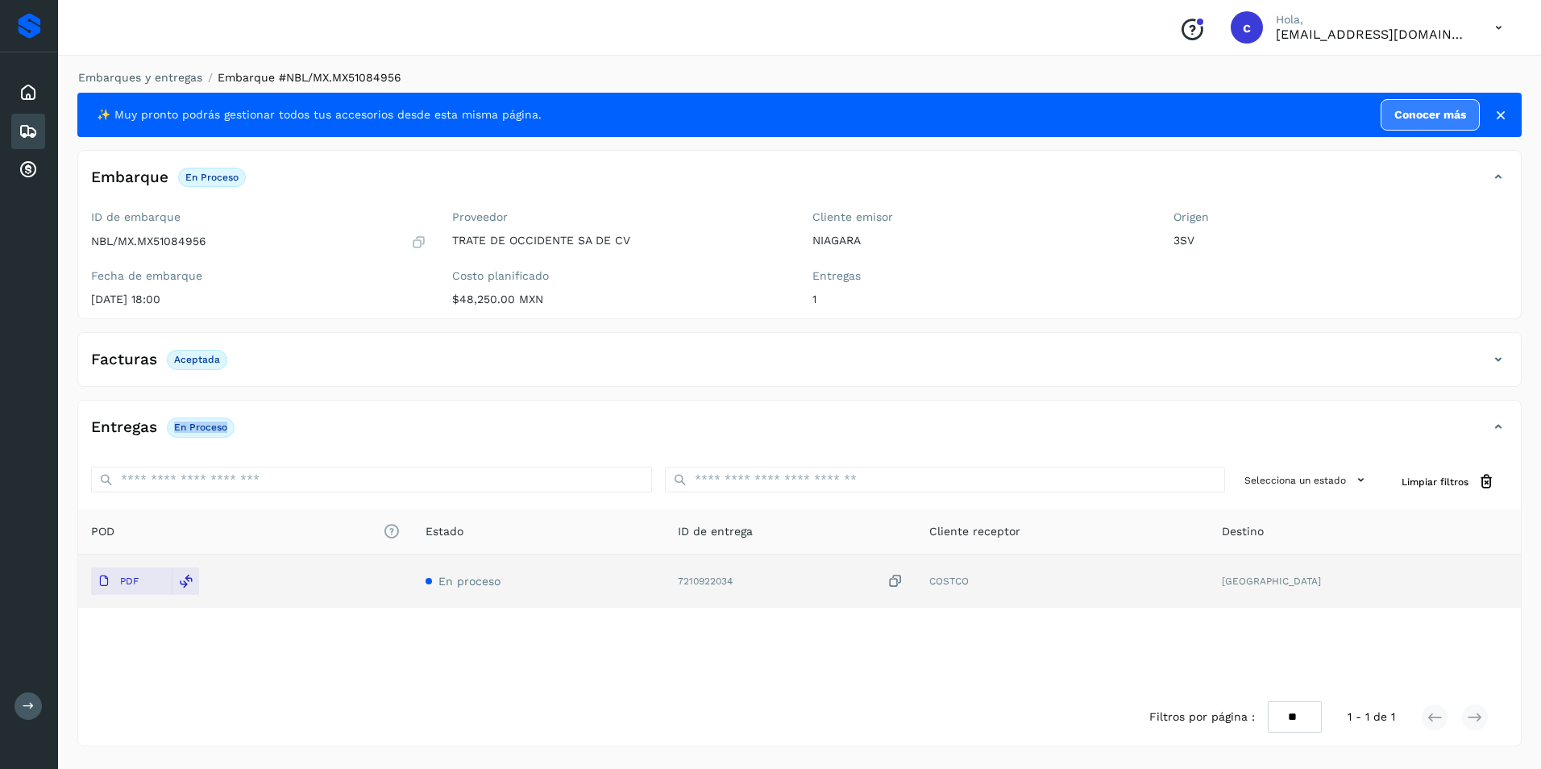
click at [187, 428] on p "En proceso" at bounding box center [200, 426] width 53 height 11
copy div "En proceso"
click at [518, 398] on div "✨ Muy pronto podrás gestionar todos tus accesorios desde esta misma página. Con…" at bounding box center [799, 419] width 1444 height 653
click at [29, 132] on icon at bounding box center [28, 131] width 19 height 19
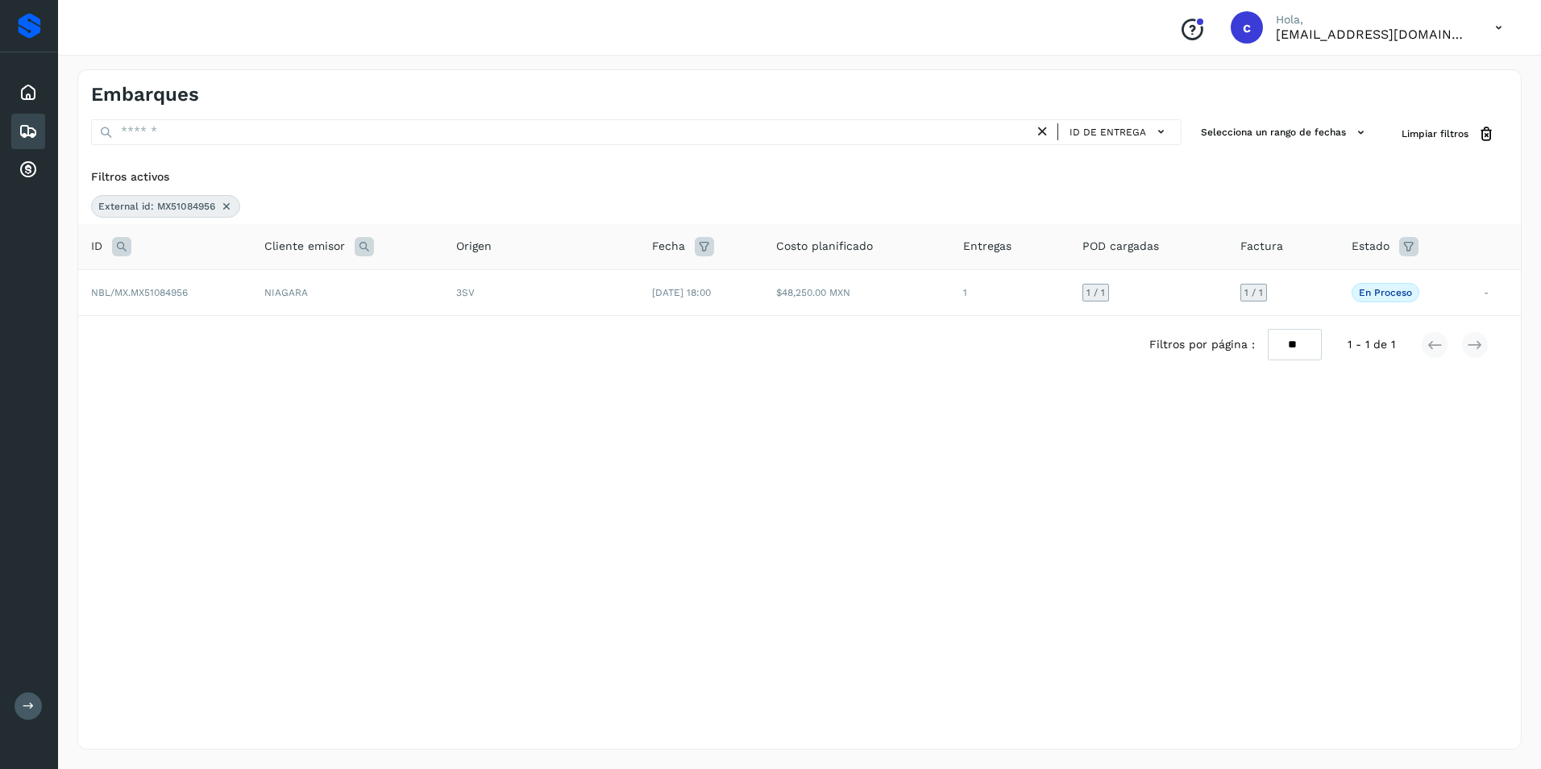
click at [227, 207] on icon at bounding box center [226, 206] width 13 height 13
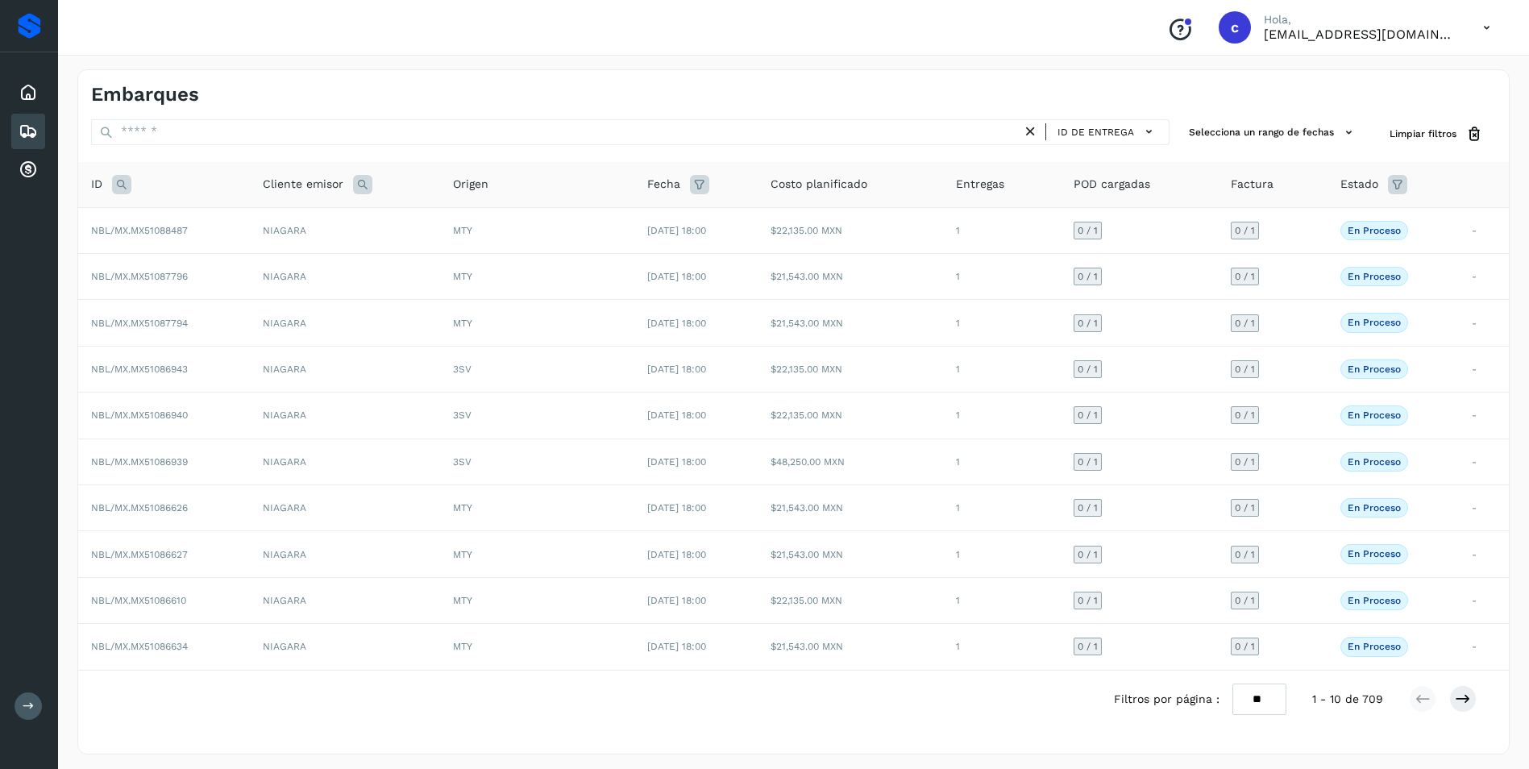
click at [122, 187] on icon at bounding box center [121, 184] width 19 height 19
click at [187, 237] on input "text" at bounding box center [228, 225] width 198 height 26
paste input "**********"
type input "**********"
click at [255, 268] on span "Buscar" at bounding box center [270, 265] width 32 height 15
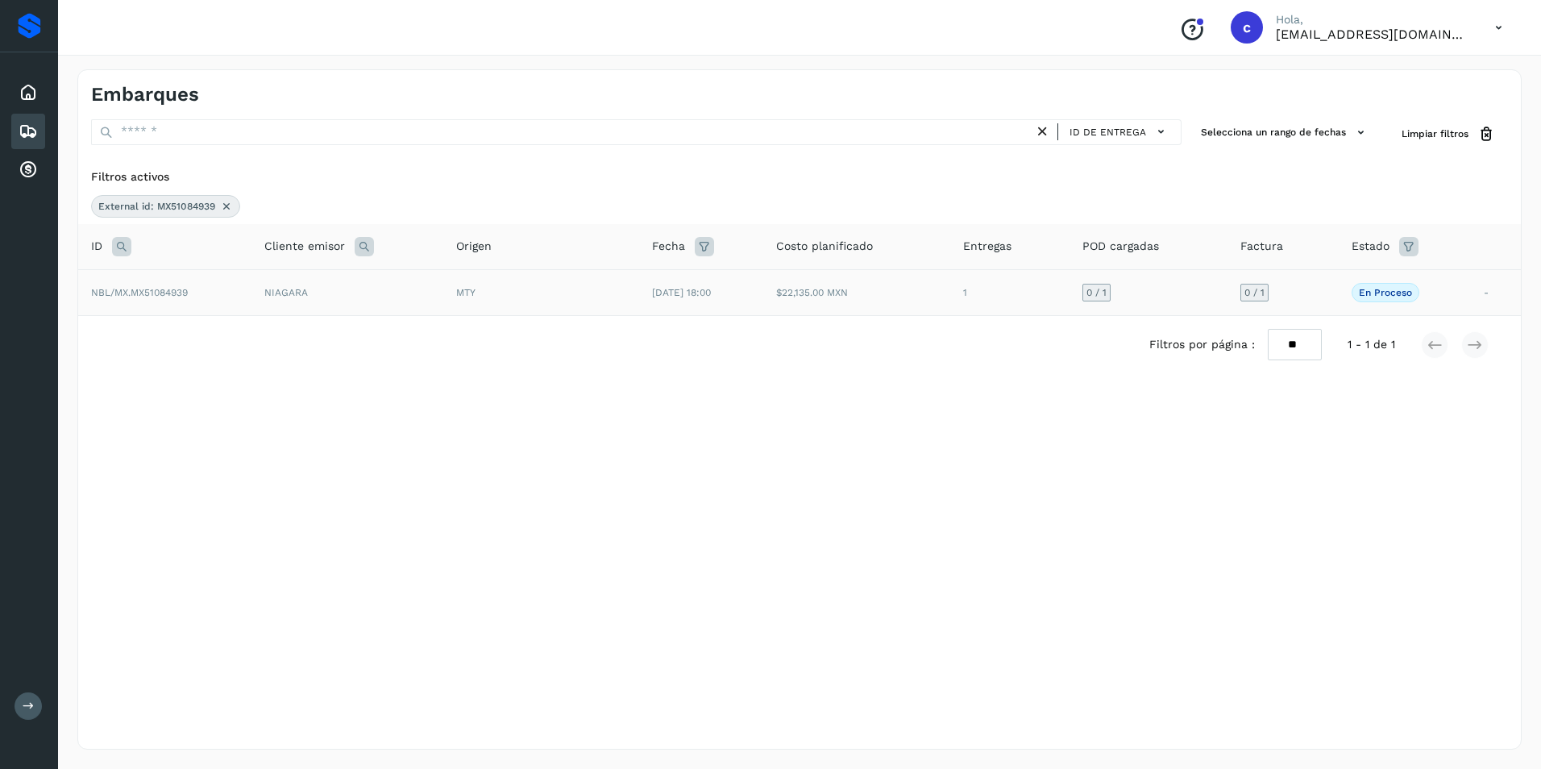
click at [1308, 280] on td "0 / 1" at bounding box center [1282, 292] width 110 height 46
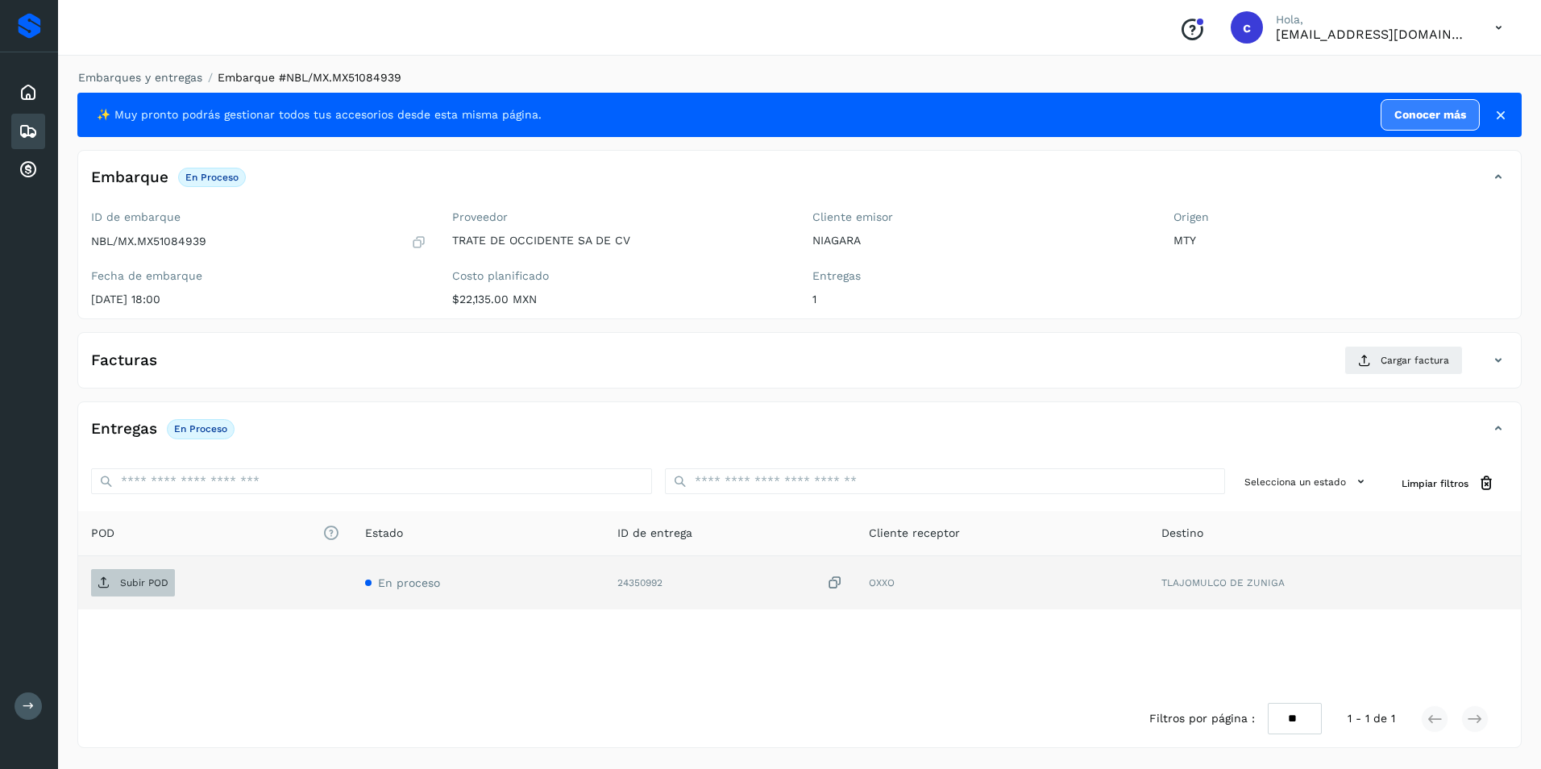
click at [135, 583] on p "Subir POD" at bounding box center [144, 582] width 48 height 11
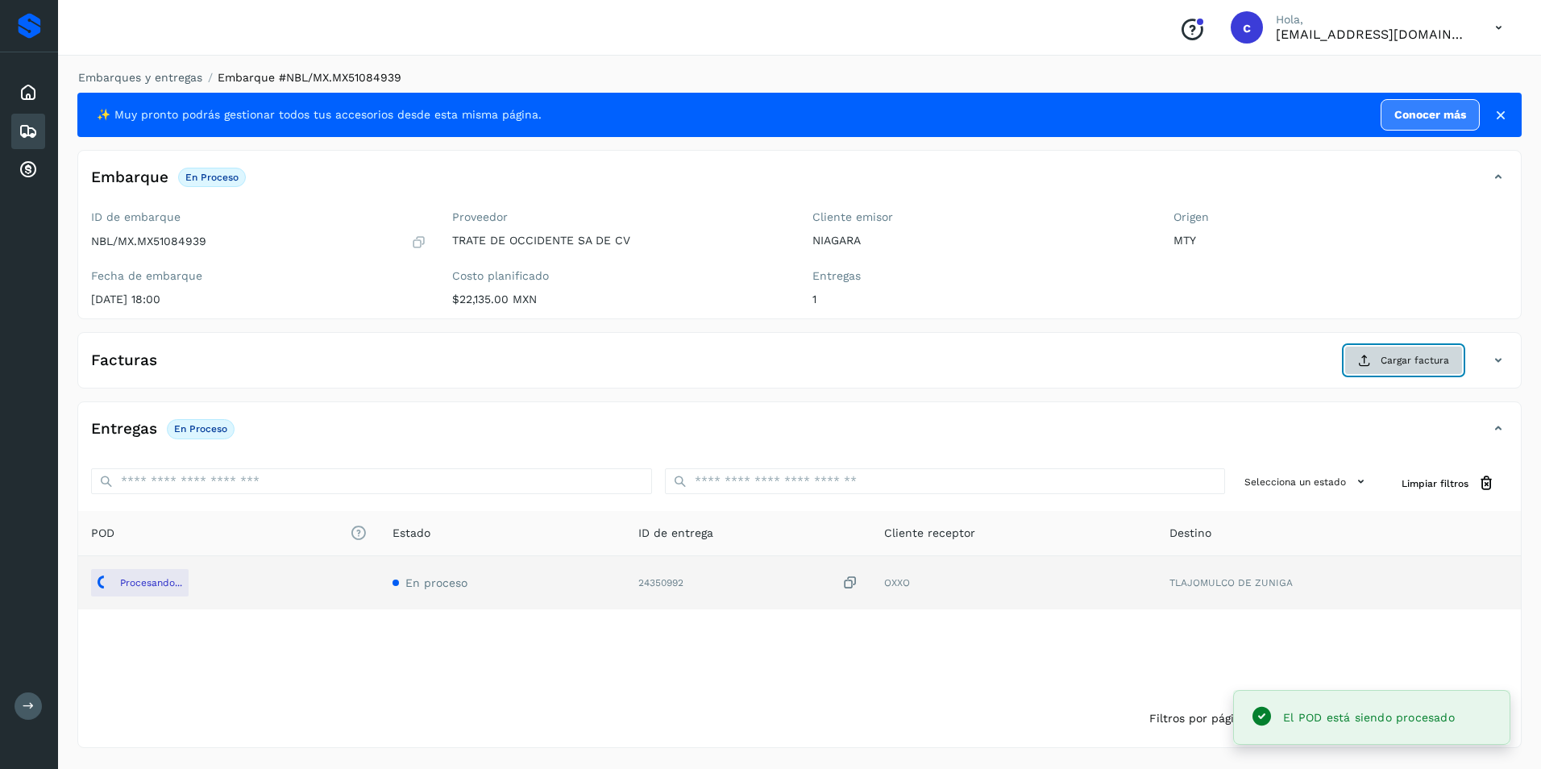
click at [1368, 363] on icon at bounding box center [1364, 360] width 13 height 13
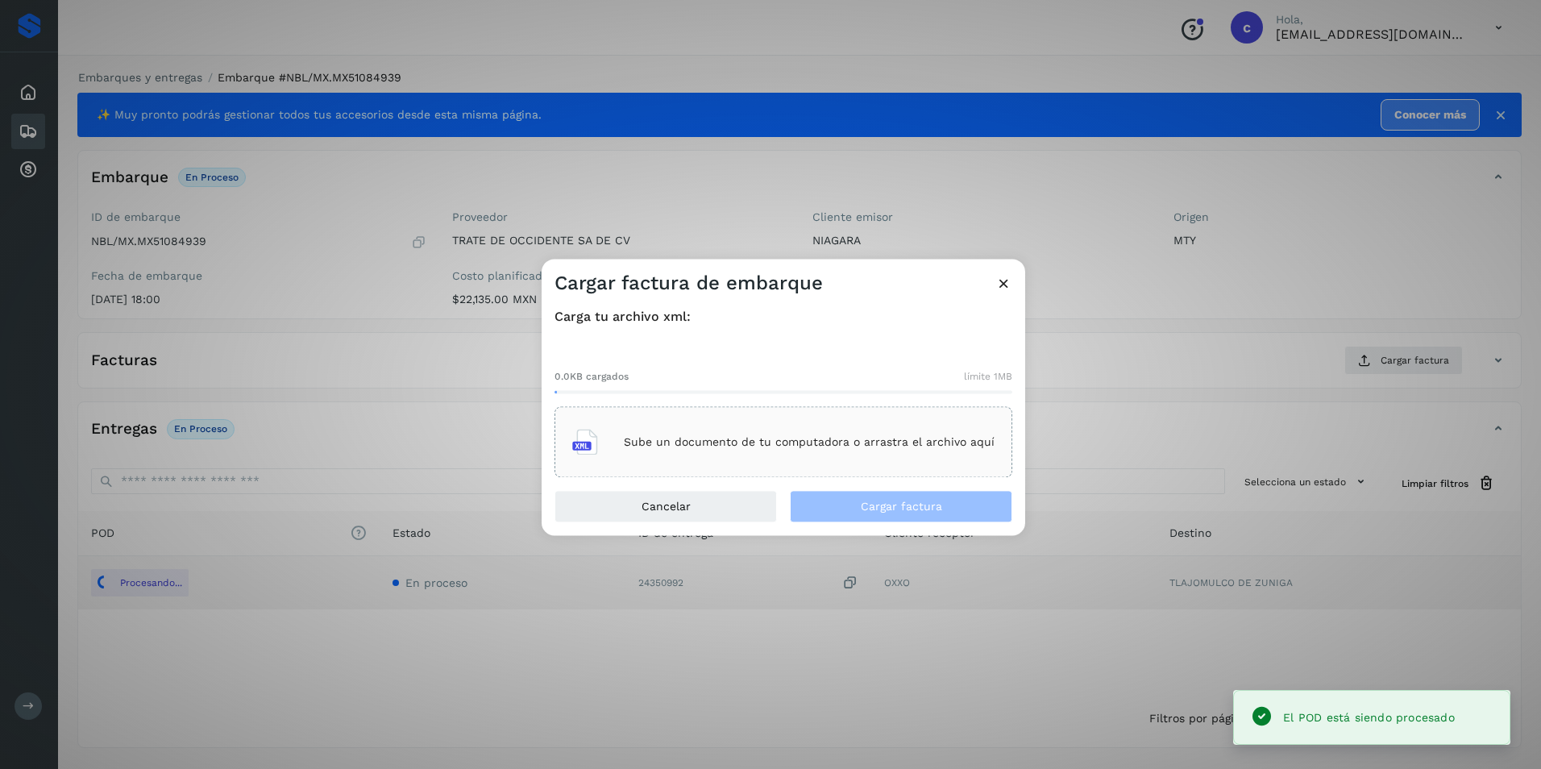
click at [790, 441] on p "Sube un documento de tu computadora o arrastra el archivo aquí" at bounding box center [809, 442] width 371 height 14
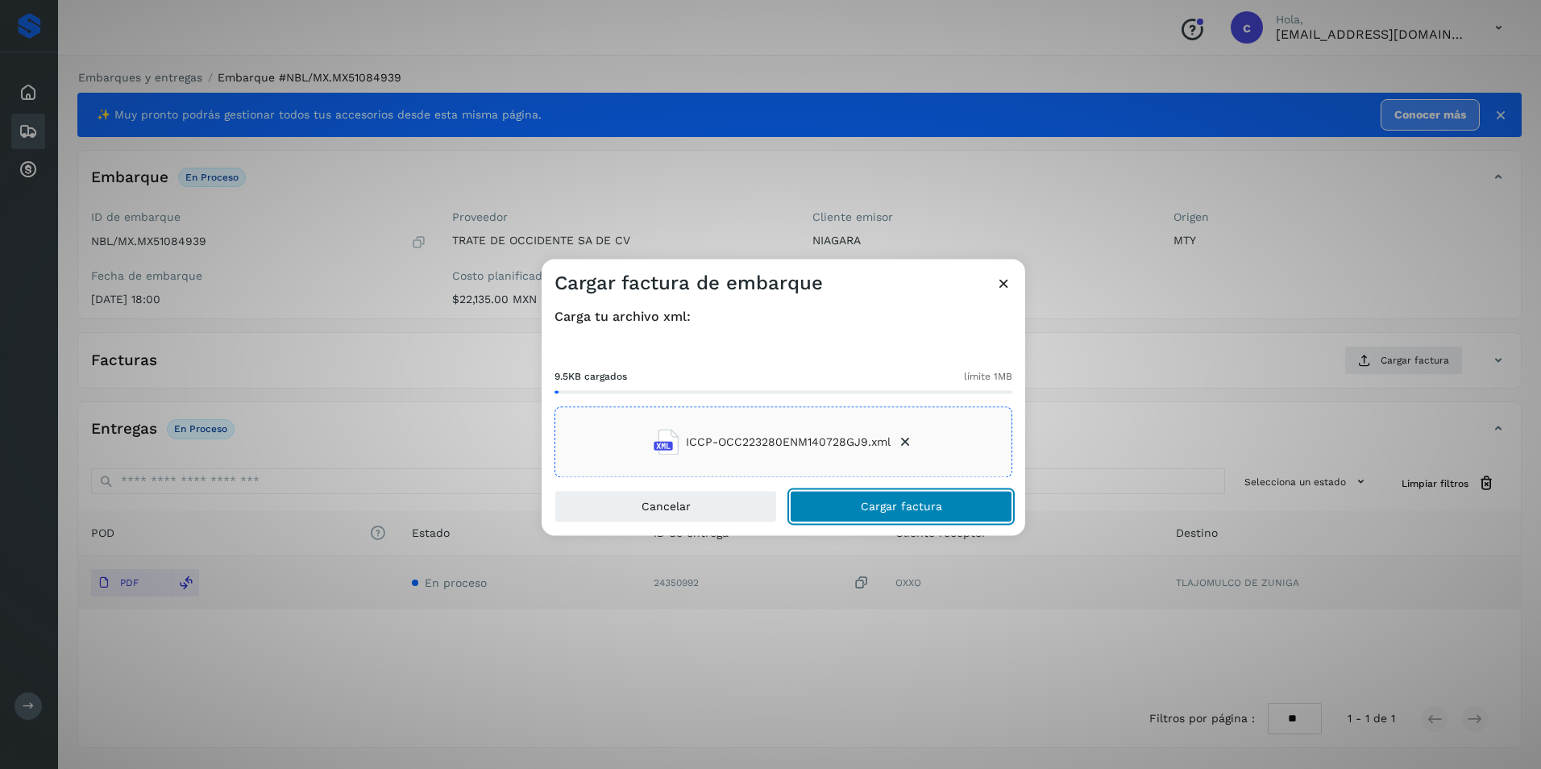
click at [910, 512] on span "Cargar factura" at bounding box center [901, 506] width 81 height 11
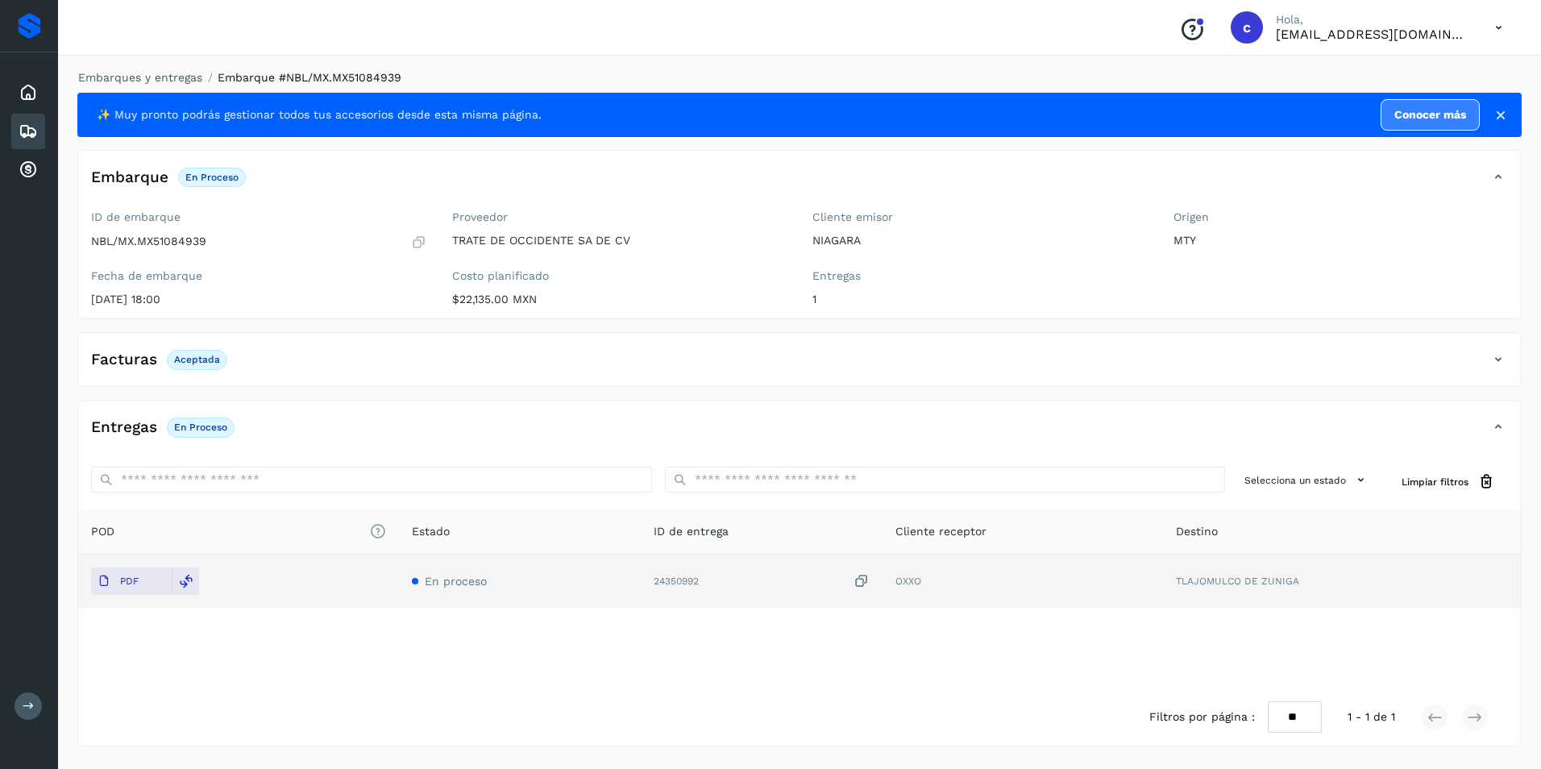
click at [189, 360] on p "Aceptada" at bounding box center [197, 359] width 46 height 11
copy p "Aceptada"
click at [189, 429] on p "En proceso" at bounding box center [200, 426] width 53 height 11
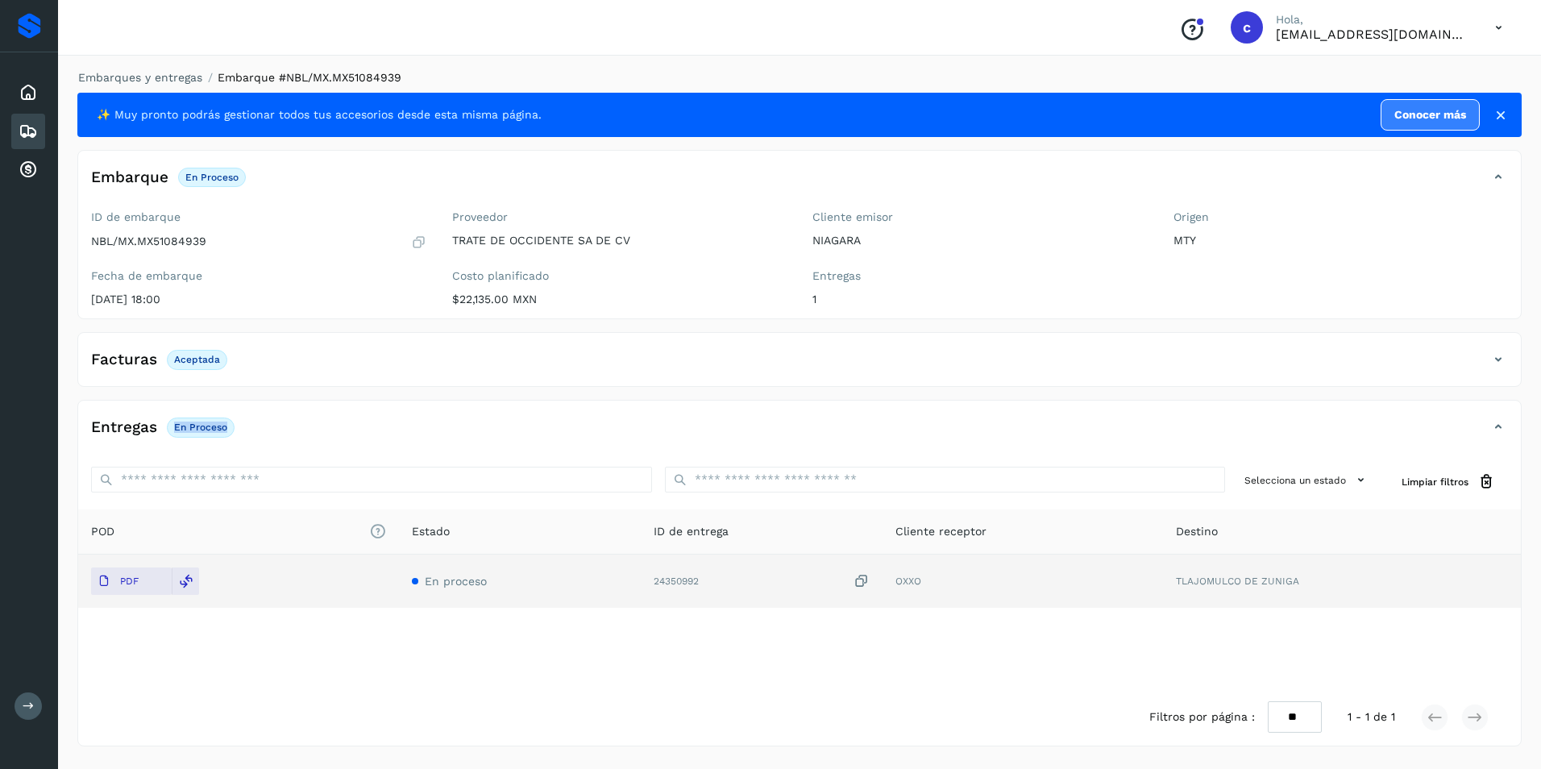
click at [189, 429] on p "En proceso" at bounding box center [200, 426] width 53 height 11
copy div "En proceso"
click at [734, 641] on div "POD El tamaño máximo de archivo es de 20 Mb. Estado ID de entrega Cliente recep…" at bounding box center [799, 598] width 1442 height 179
click at [30, 136] on icon at bounding box center [28, 131] width 19 height 19
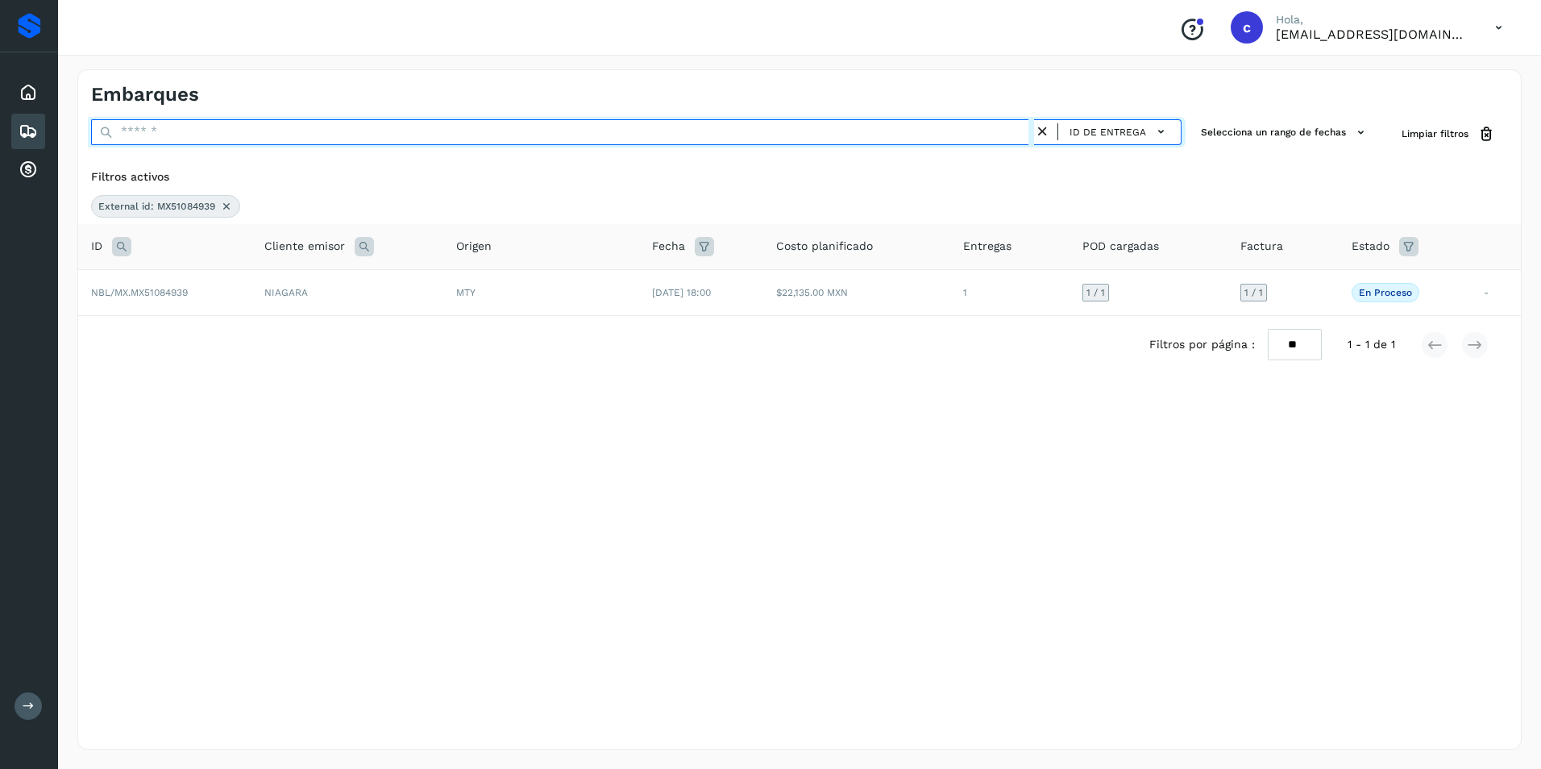
click at [147, 122] on input "text" at bounding box center [562, 132] width 943 height 26
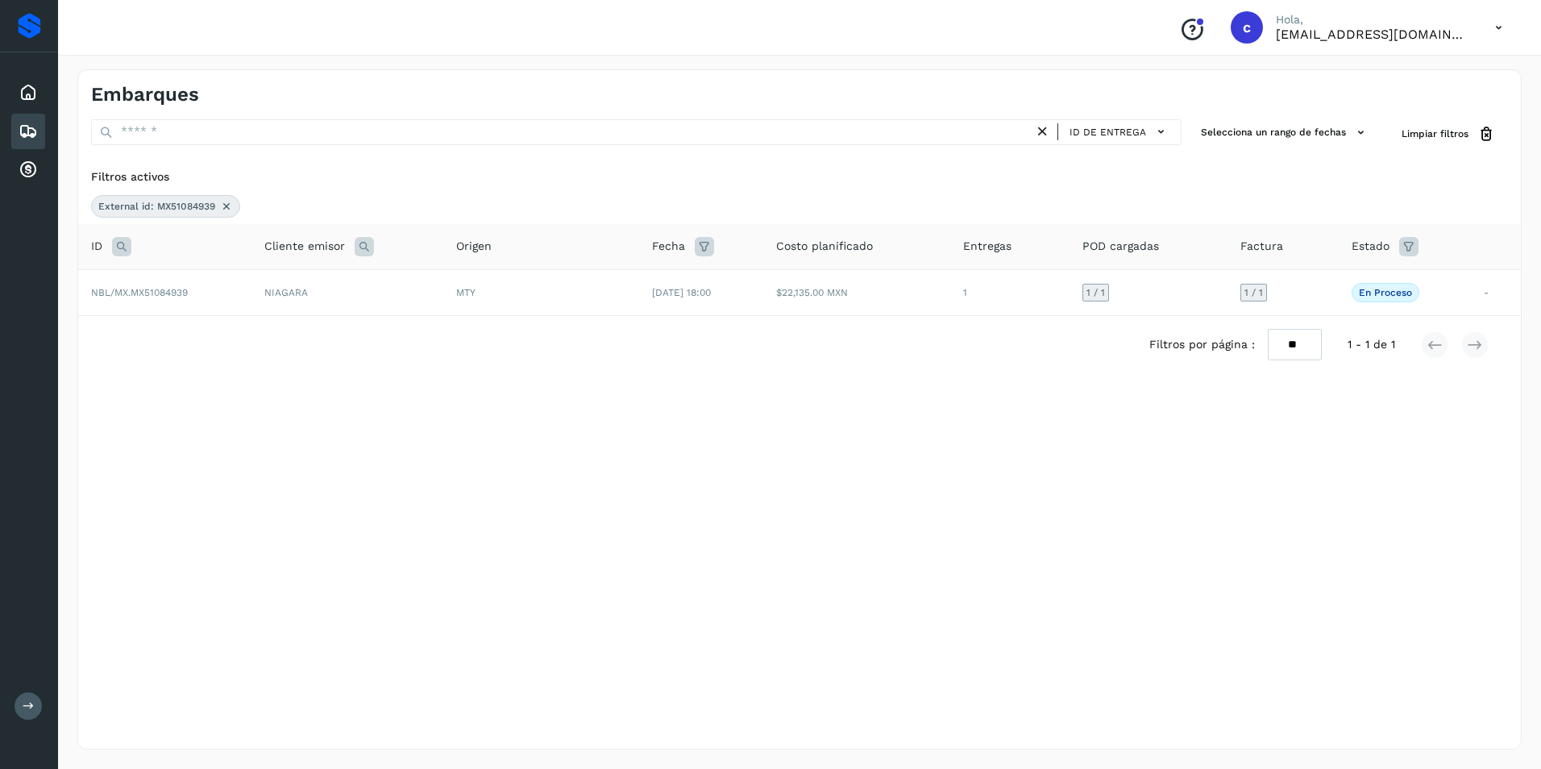
click at [227, 204] on icon at bounding box center [226, 206] width 13 height 13
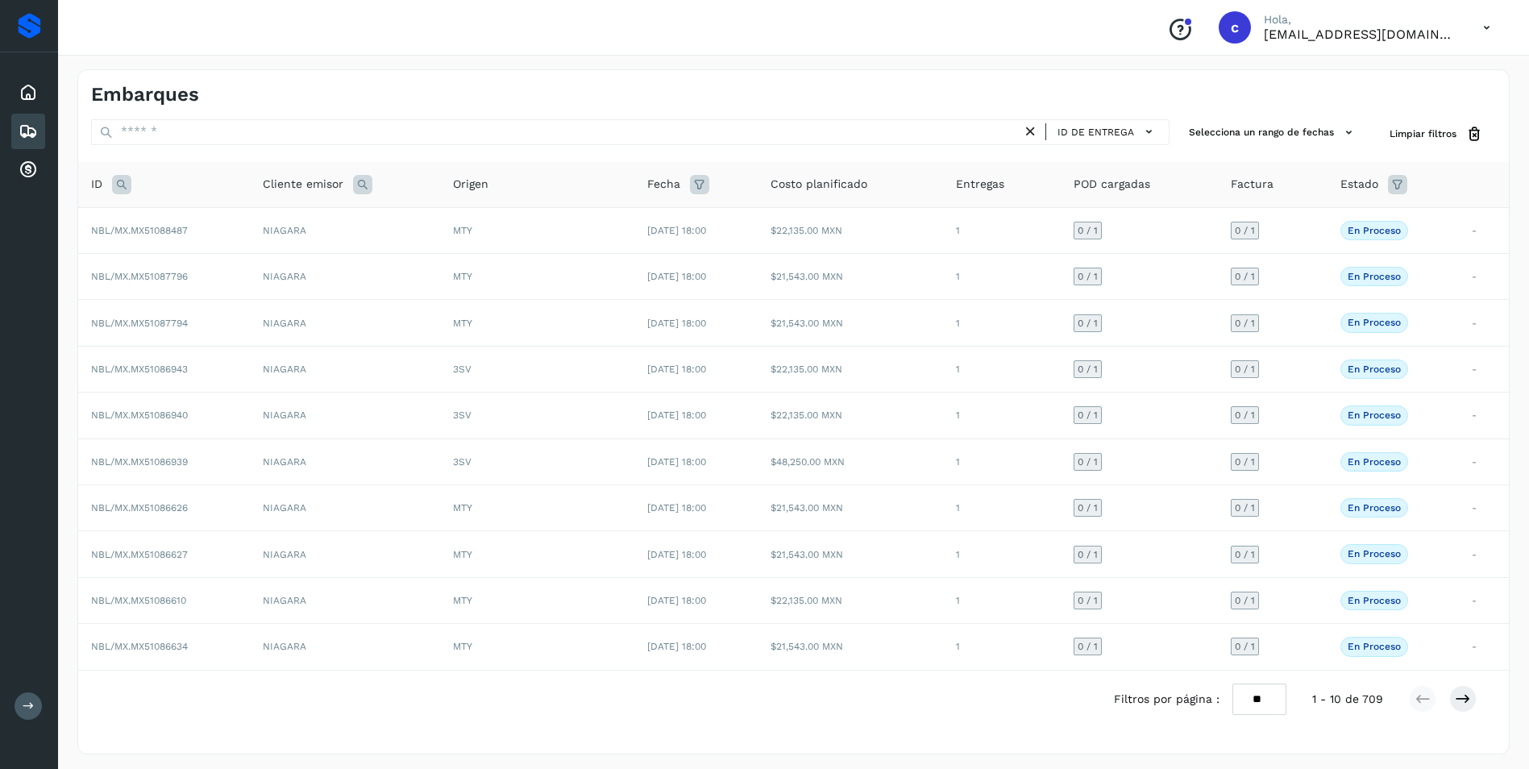
click at [127, 189] on icon at bounding box center [121, 184] width 19 height 19
click at [179, 226] on input "text" at bounding box center [228, 225] width 198 height 26
paste input "**********"
type input "**********"
click at [267, 267] on span "Buscar" at bounding box center [270, 265] width 32 height 15
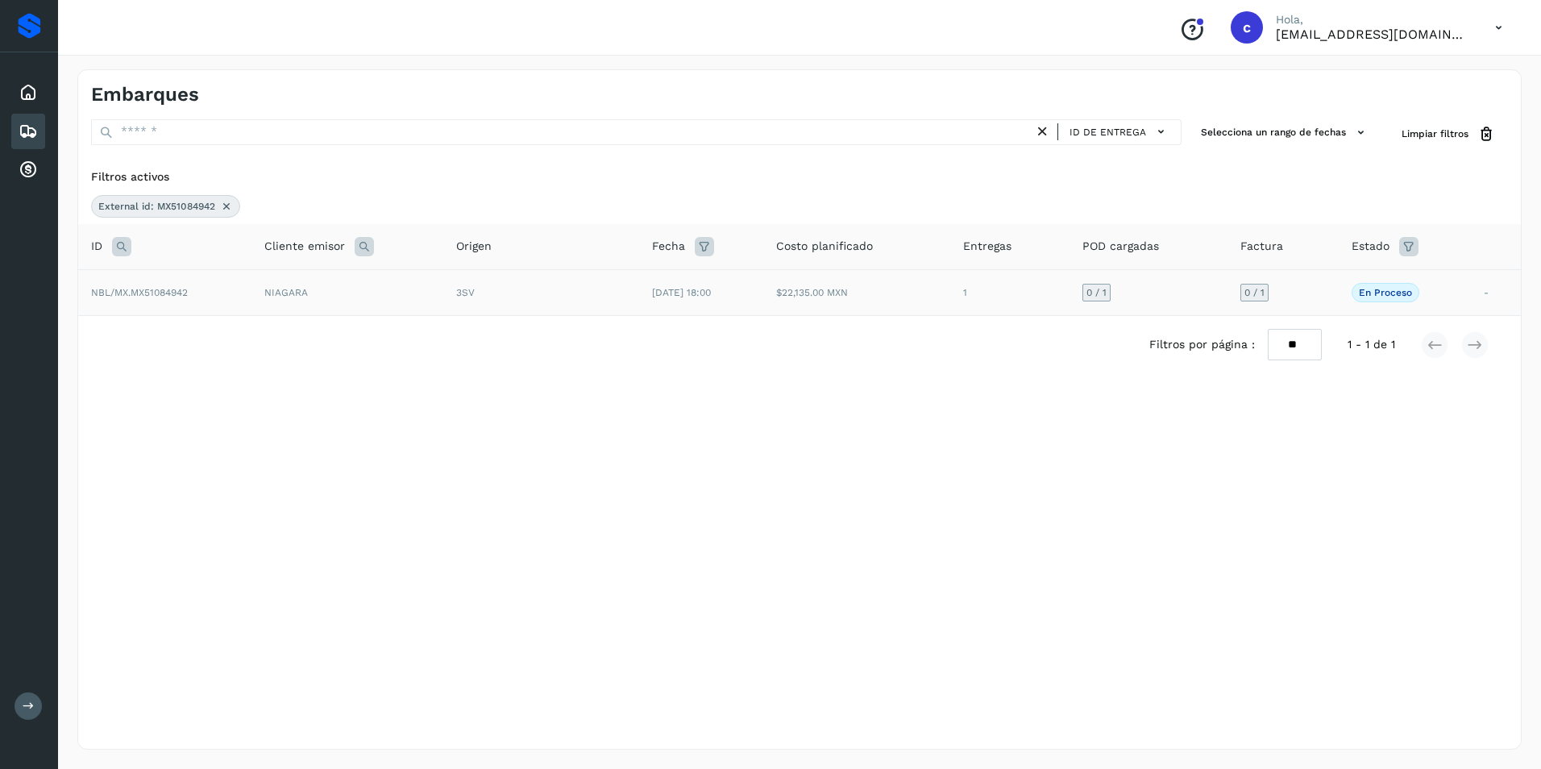
click at [1329, 302] on td "0 / 1" at bounding box center [1282, 292] width 110 height 46
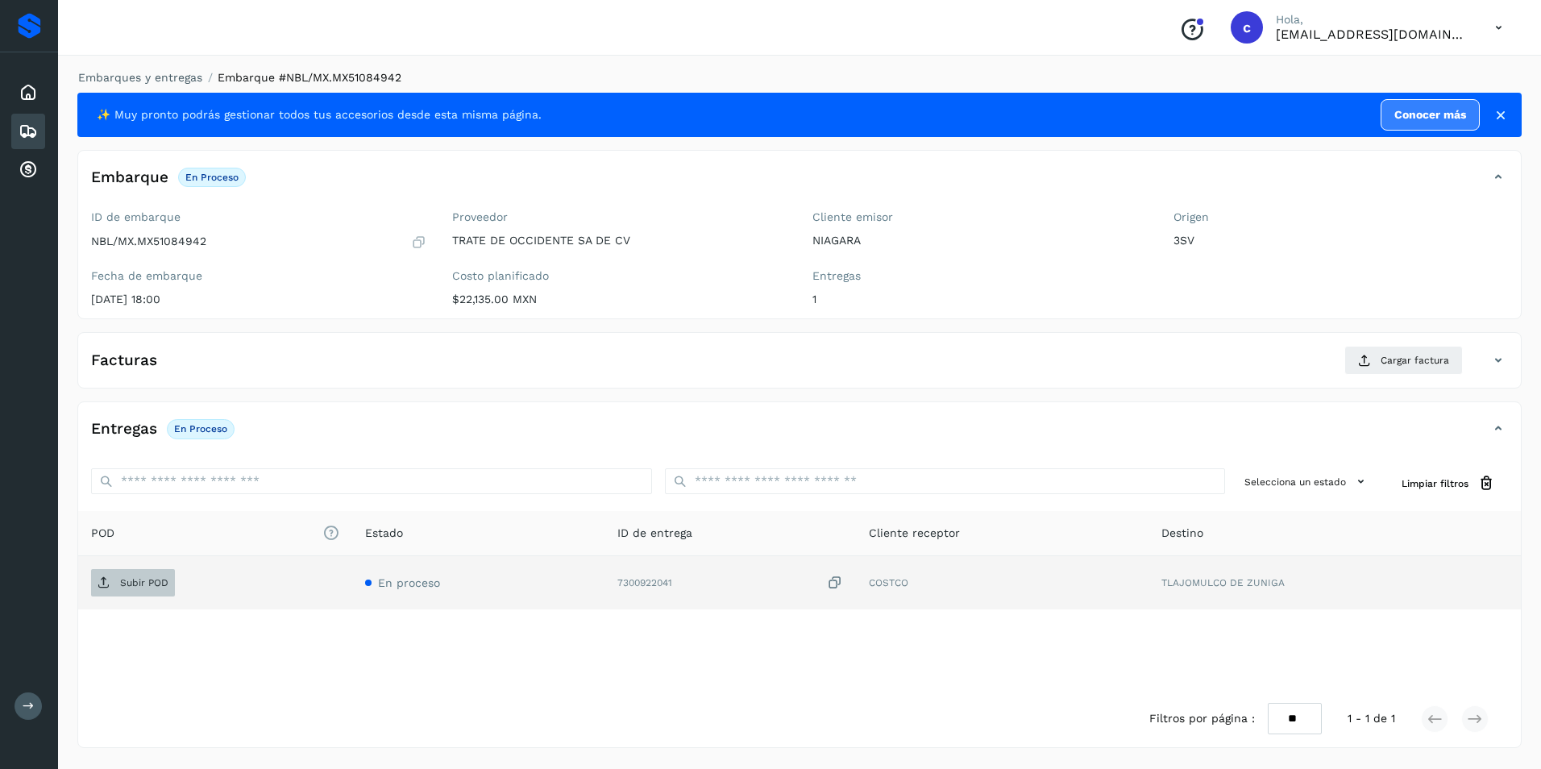
click at [156, 578] on p "Subir POD" at bounding box center [144, 582] width 48 height 11
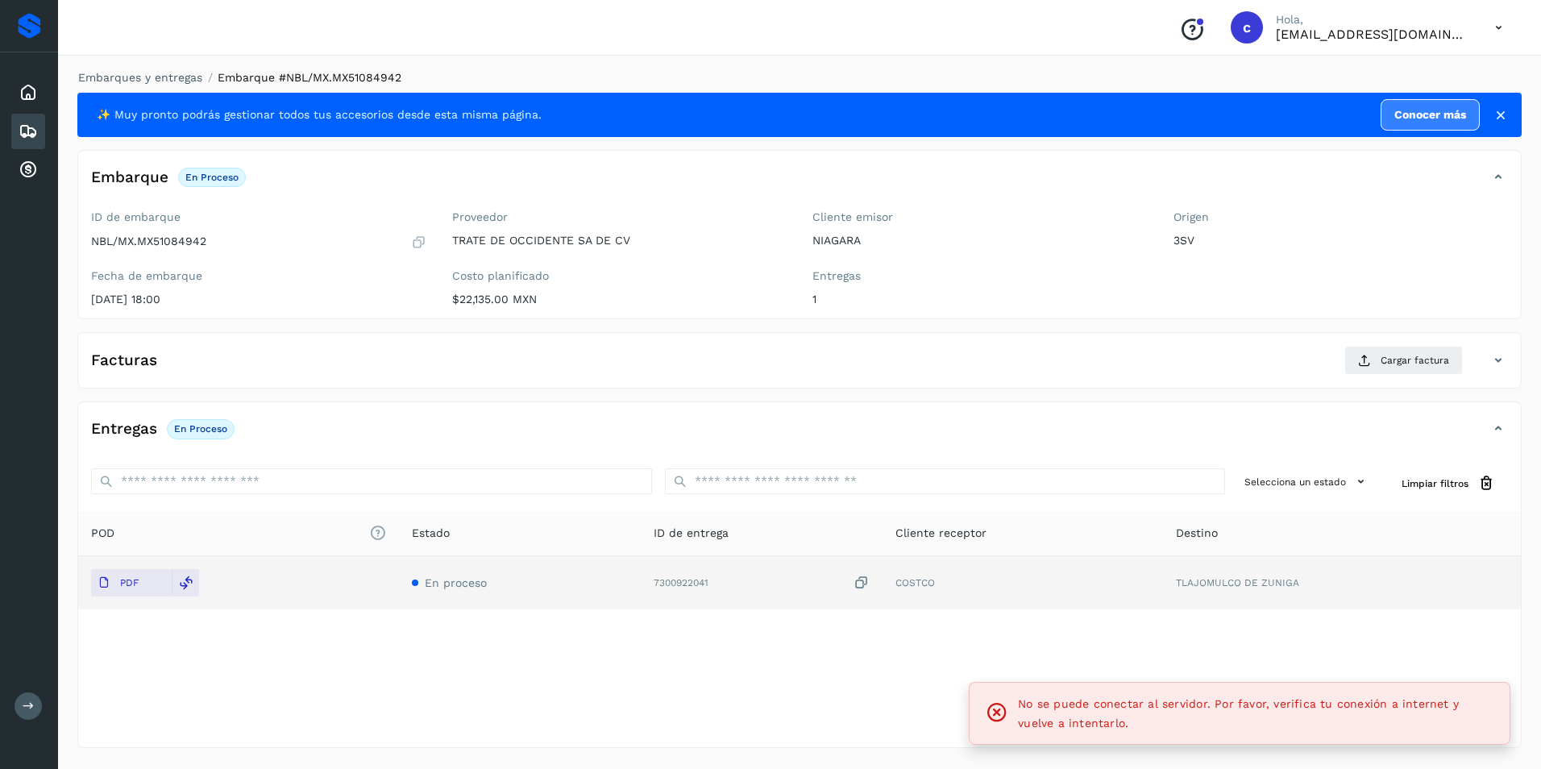
click at [999, 712] on icon at bounding box center [996, 712] width 23 height 23
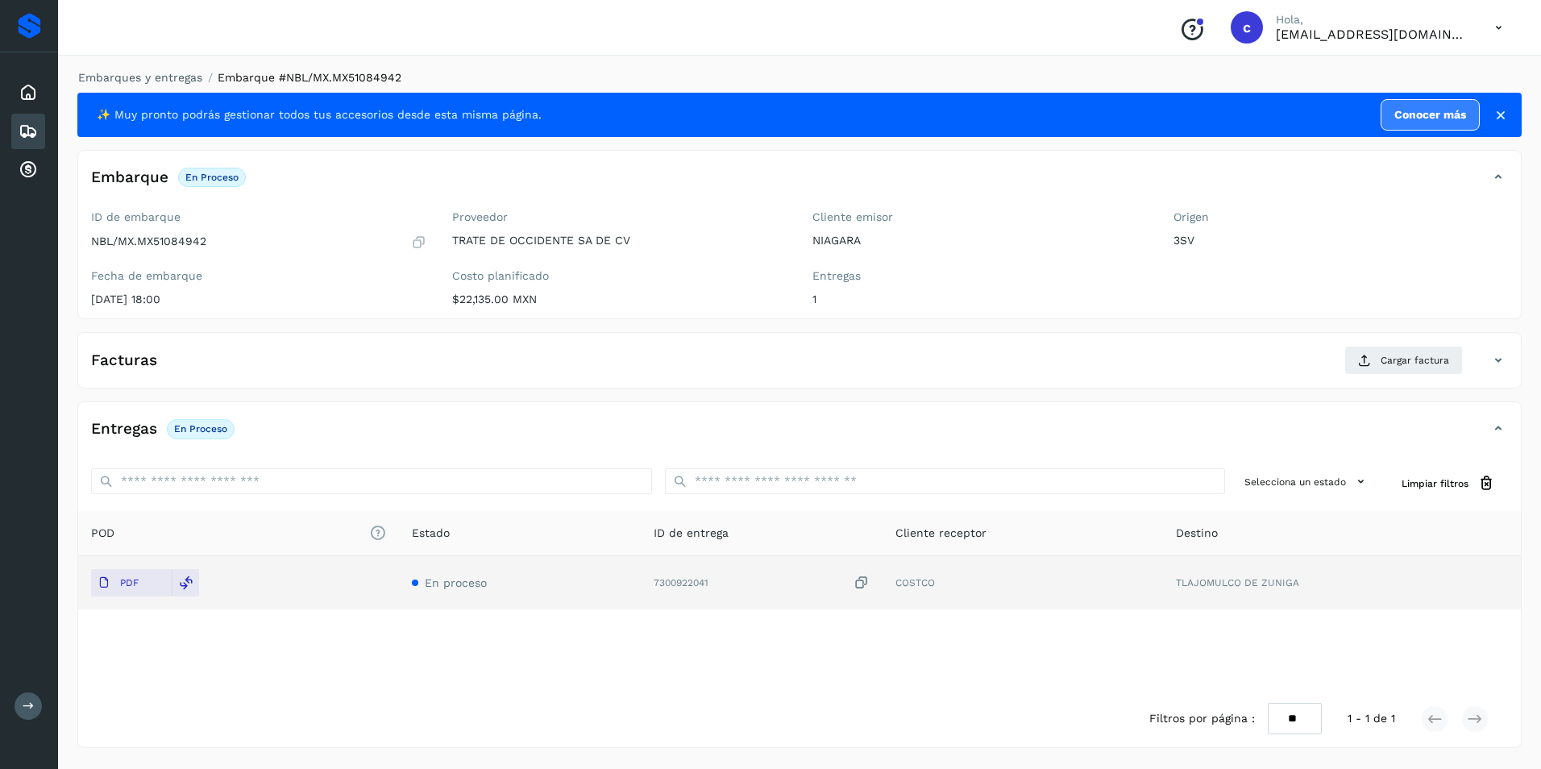
click at [997, 714] on div "Filtros por página : ** ** ** 1 - 1 de 1" at bounding box center [799, 718] width 1442 height 57
click at [1024, 676] on div "POD El tamaño máximo de archivo es de 20 Mb. Estado ID de entrega Cliente recep…" at bounding box center [799, 600] width 1442 height 179
click at [1386, 353] on span "Cargar factura" at bounding box center [1414, 360] width 68 height 15
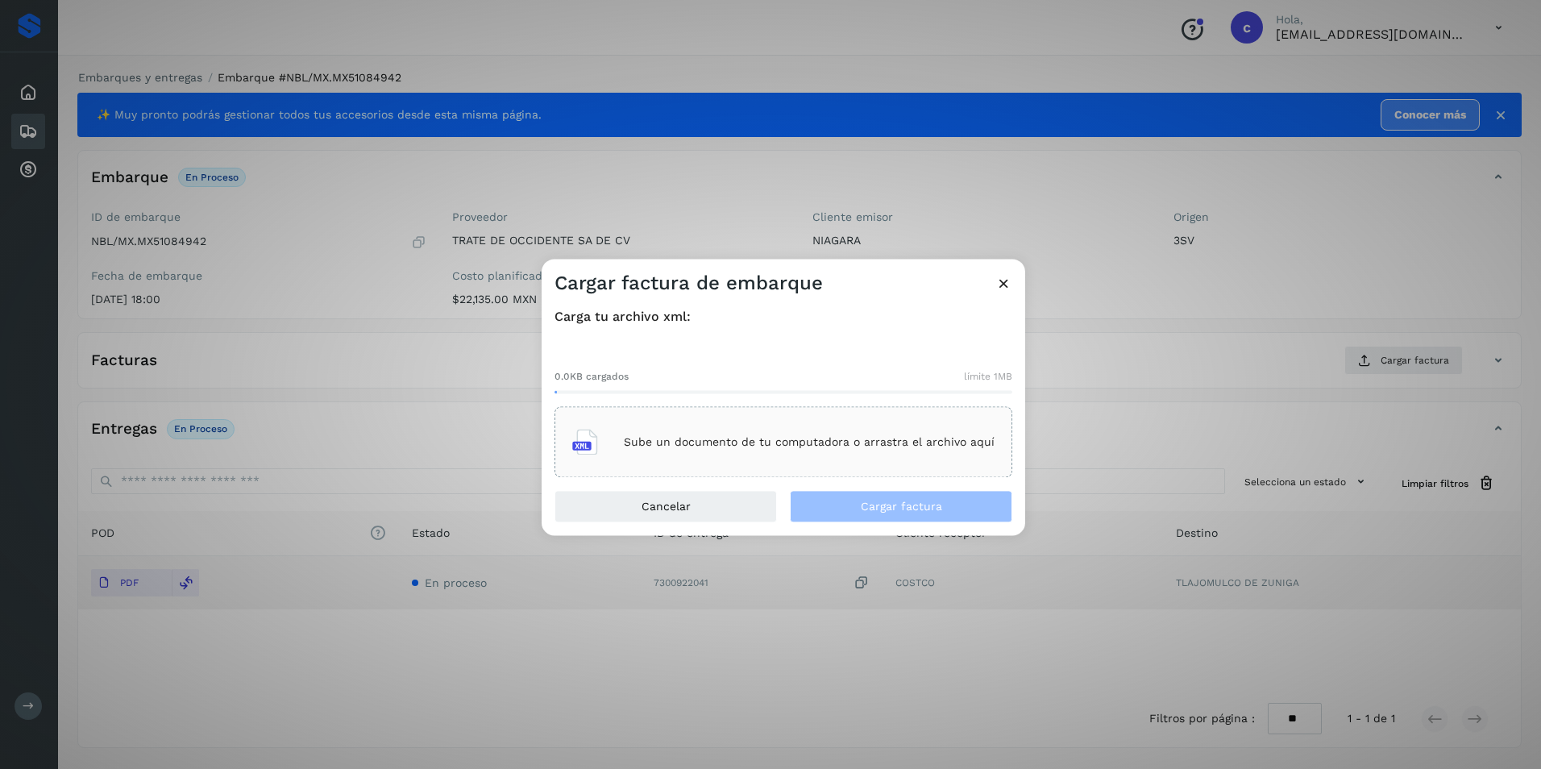
click at [673, 437] on p "Sube un documento de tu computadora o arrastra el archivo aquí" at bounding box center [809, 442] width 371 height 14
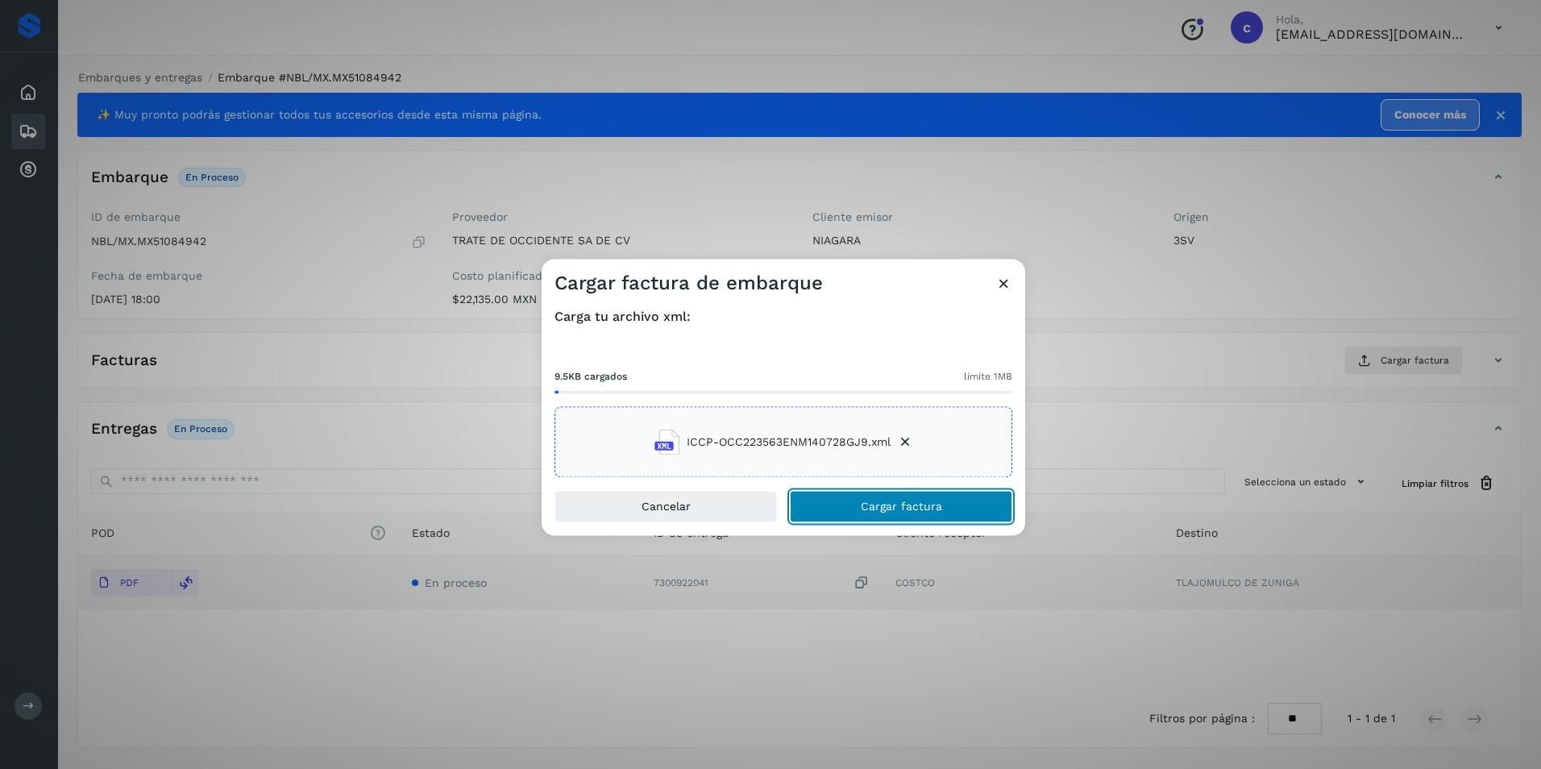
click at [907, 504] on span "Cargar factura" at bounding box center [901, 506] width 81 height 11
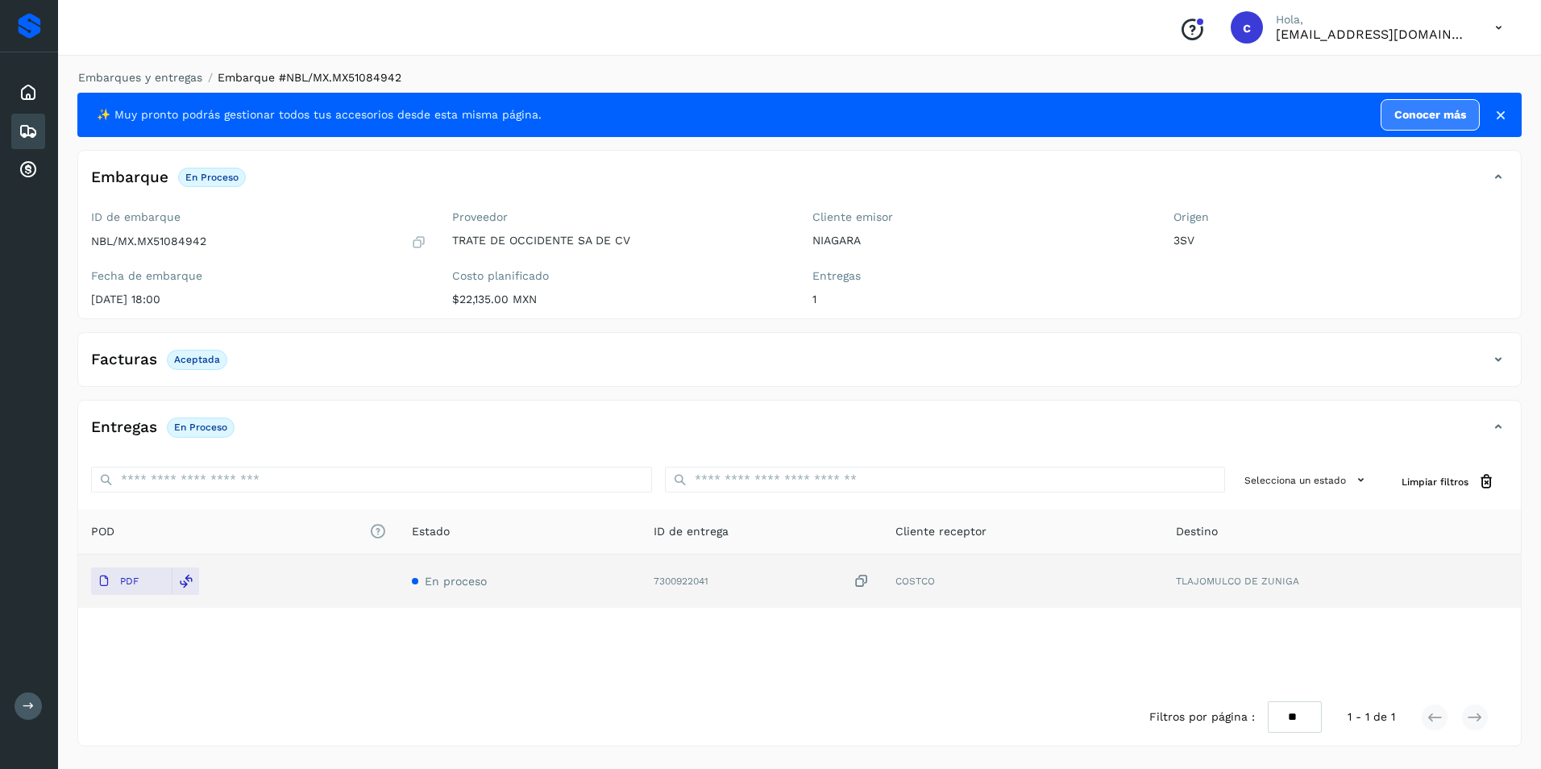
click at [201, 355] on p "Aceptada" at bounding box center [197, 359] width 46 height 11
copy p "Aceptada"
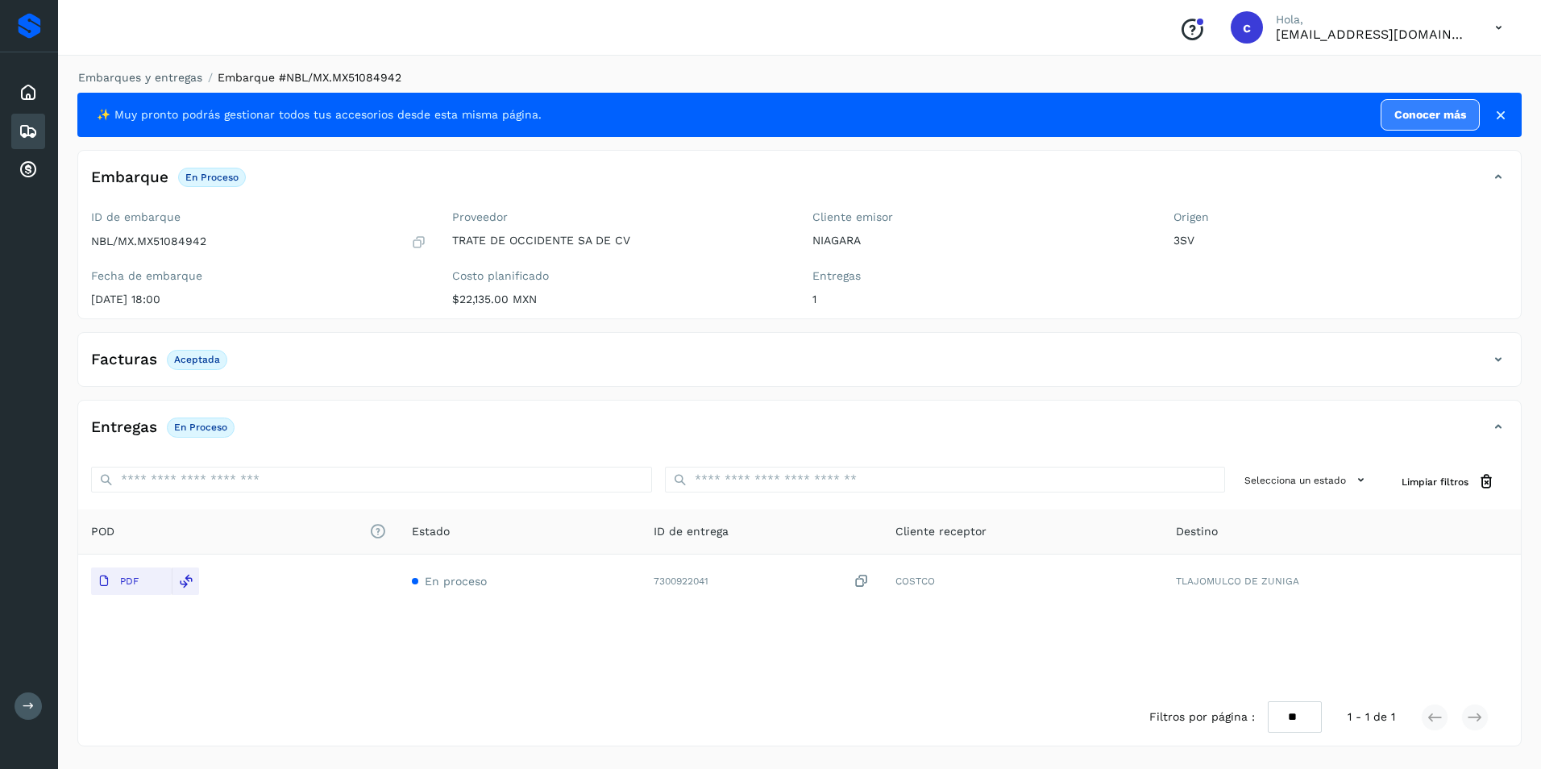
click at [197, 428] on p "En proceso" at bounding box center [200, 426] width 53 height 11
copy div "En proceso"
click at [695, 623] on div "POD El tamaño máximo de archivo es de 20 Mb. Estado ID de entrega Cliente recep…" at bounding box center [799, 598] width 1442 height 179
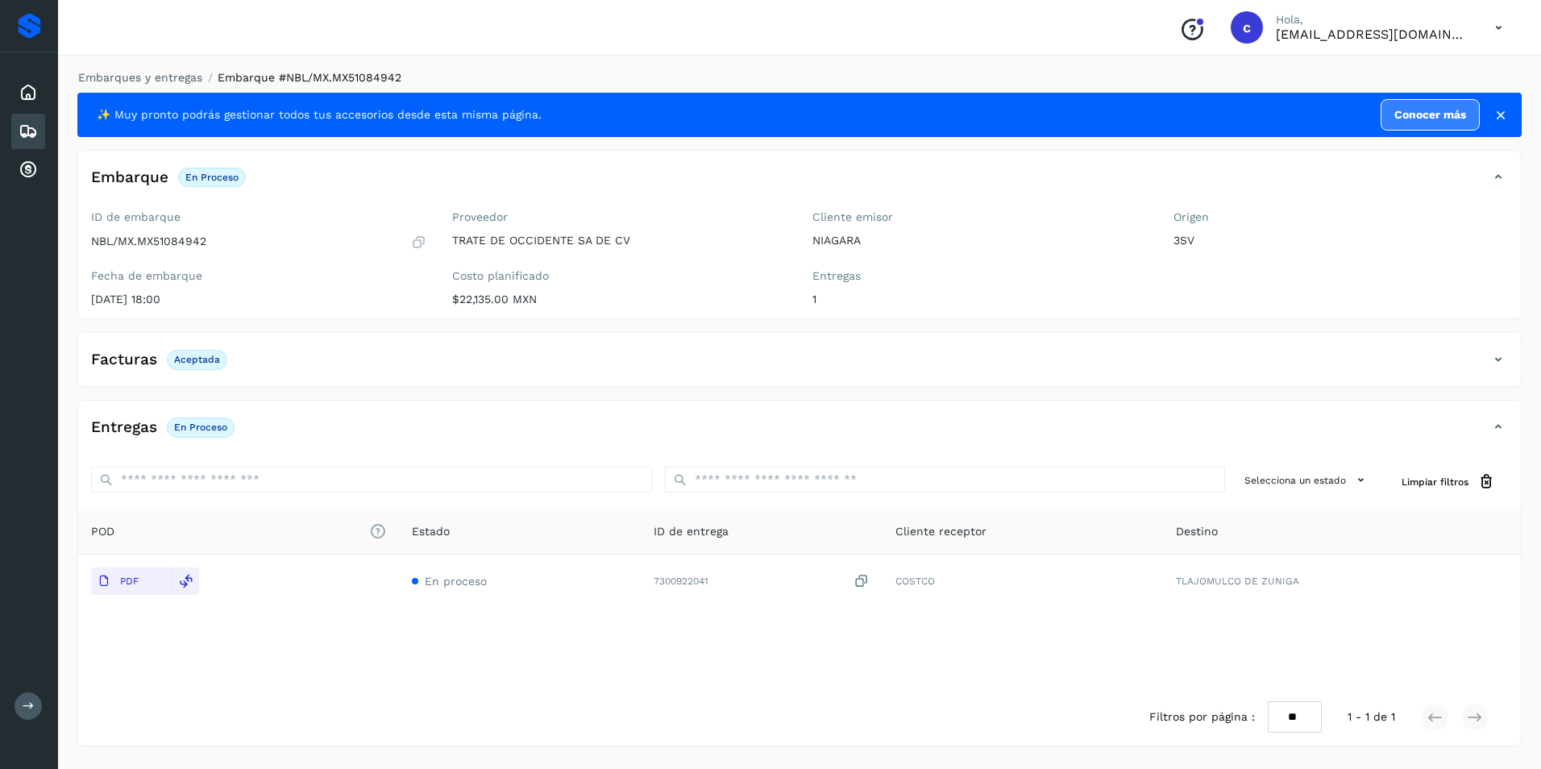
click at [39, 133] on div "Embarques" at bounding box center [28, 131] width 34 height 35
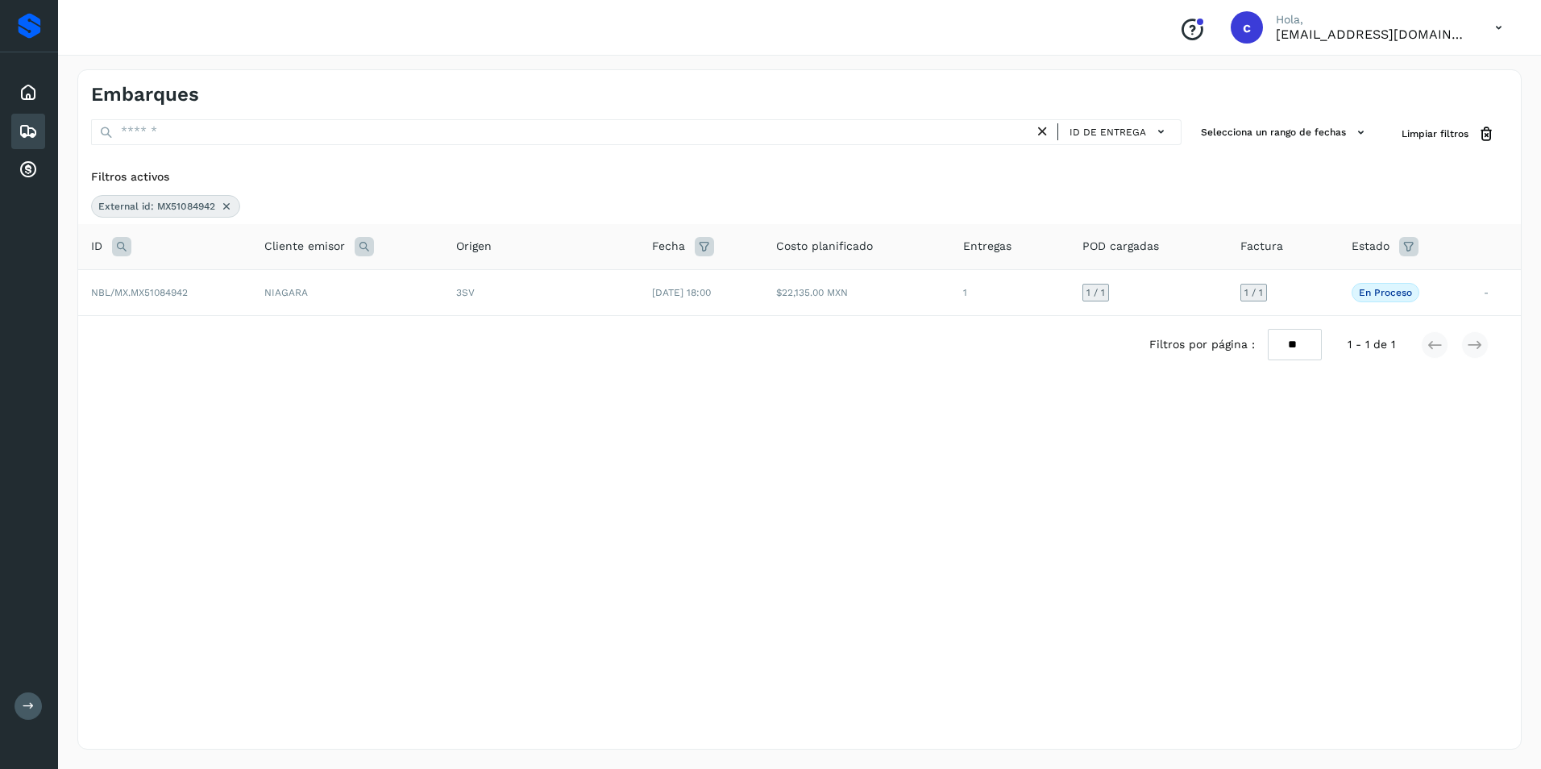
click at [226, 201] on icon at bounding box center [226, 206] width 13 height 13
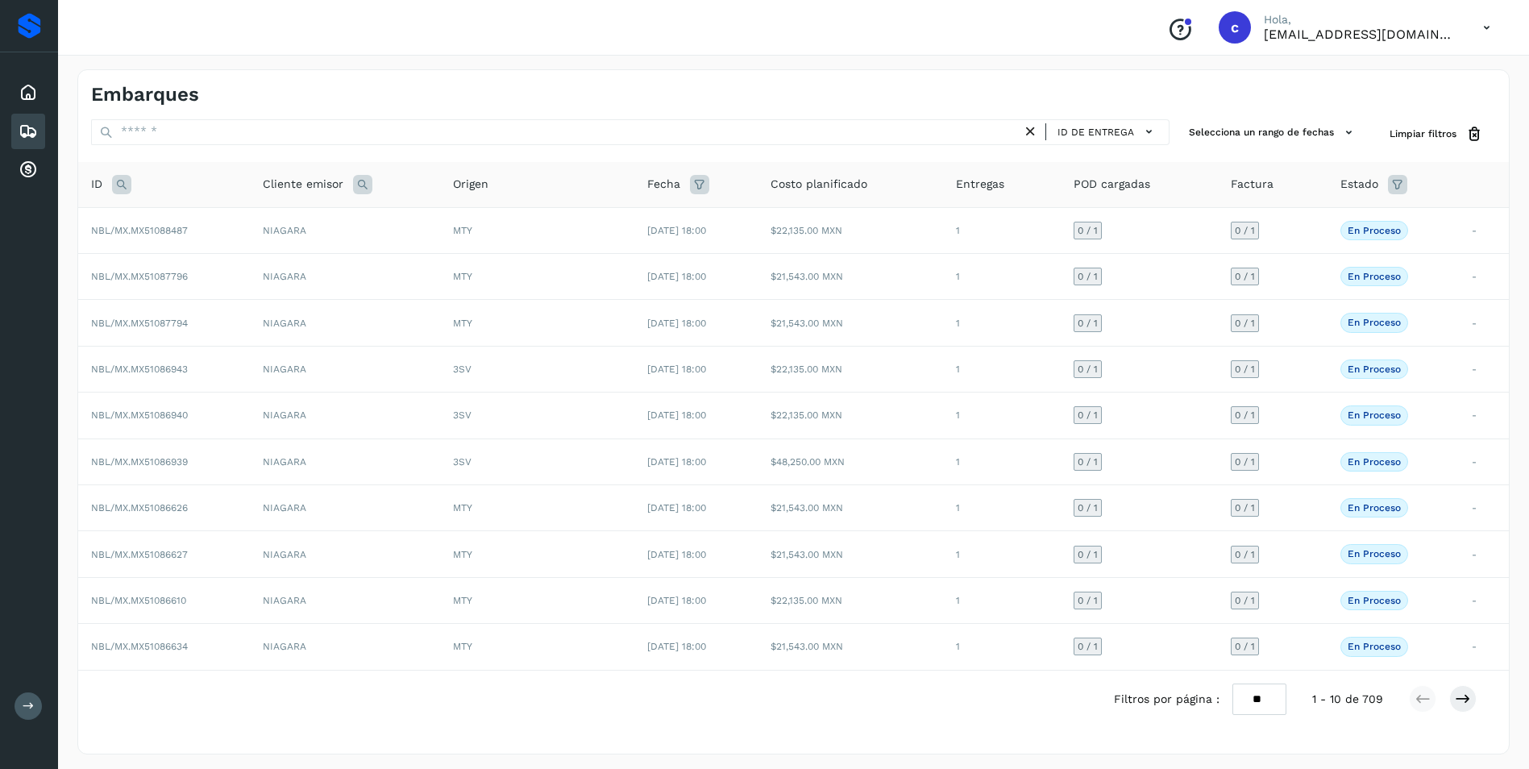
click at [125, 180] on icon at bounding box center [121, 184] width 19 height 19
click at [193, 223] on input "text" at bounding box center [228, 225] width 198 height 26
paste input "**********"
type input "**********"
click at [239, 261] on button "Buscar" at bounding box center [270, 265] width 114 height 29
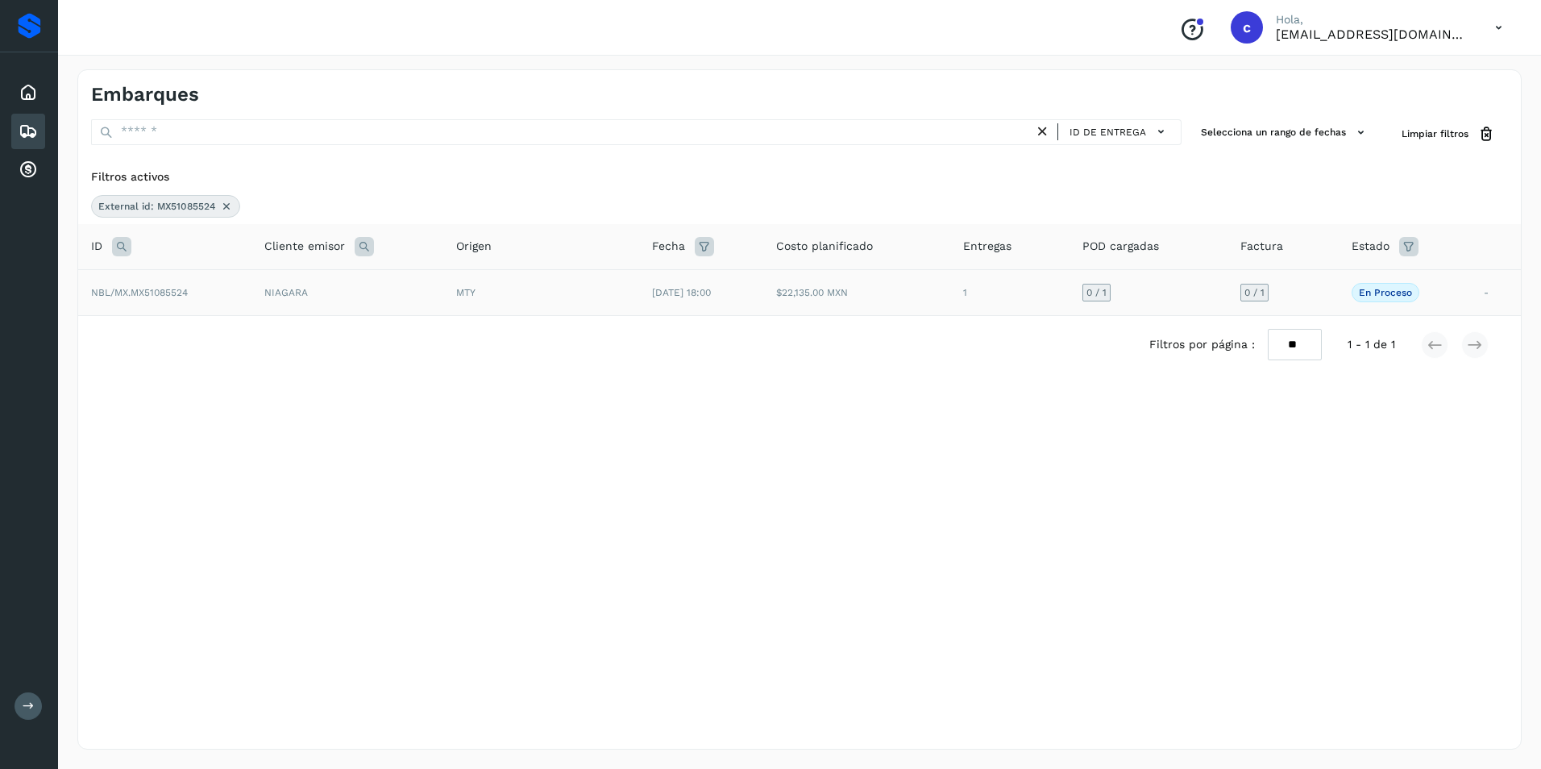
click at [1221, 294] on td "0 / 1" at bounding box center [1148, 292] width 159 height 46
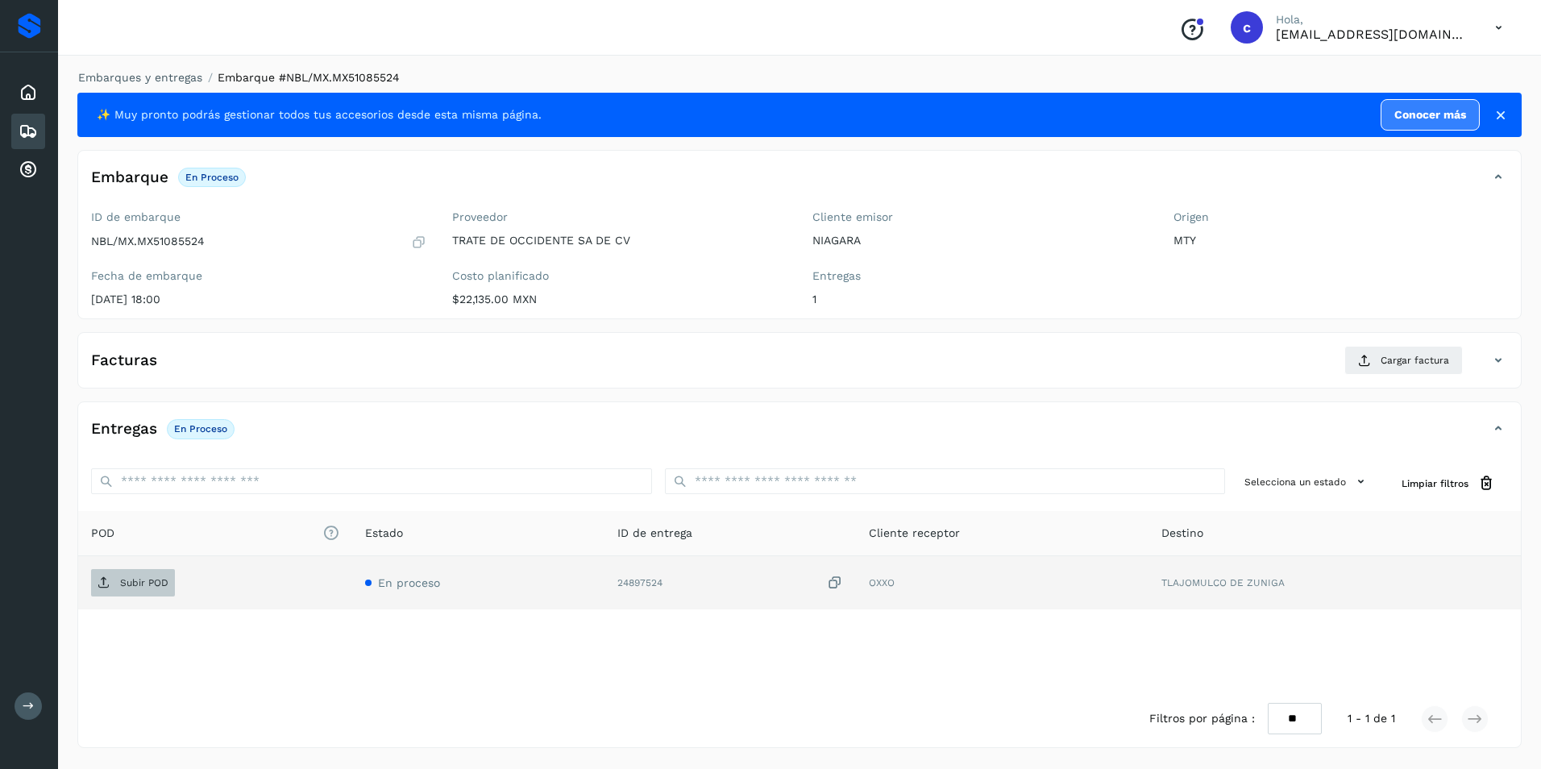
click at [128, 585] on p "Subir POD" at bounding box center [144, 582] width 48 height 11
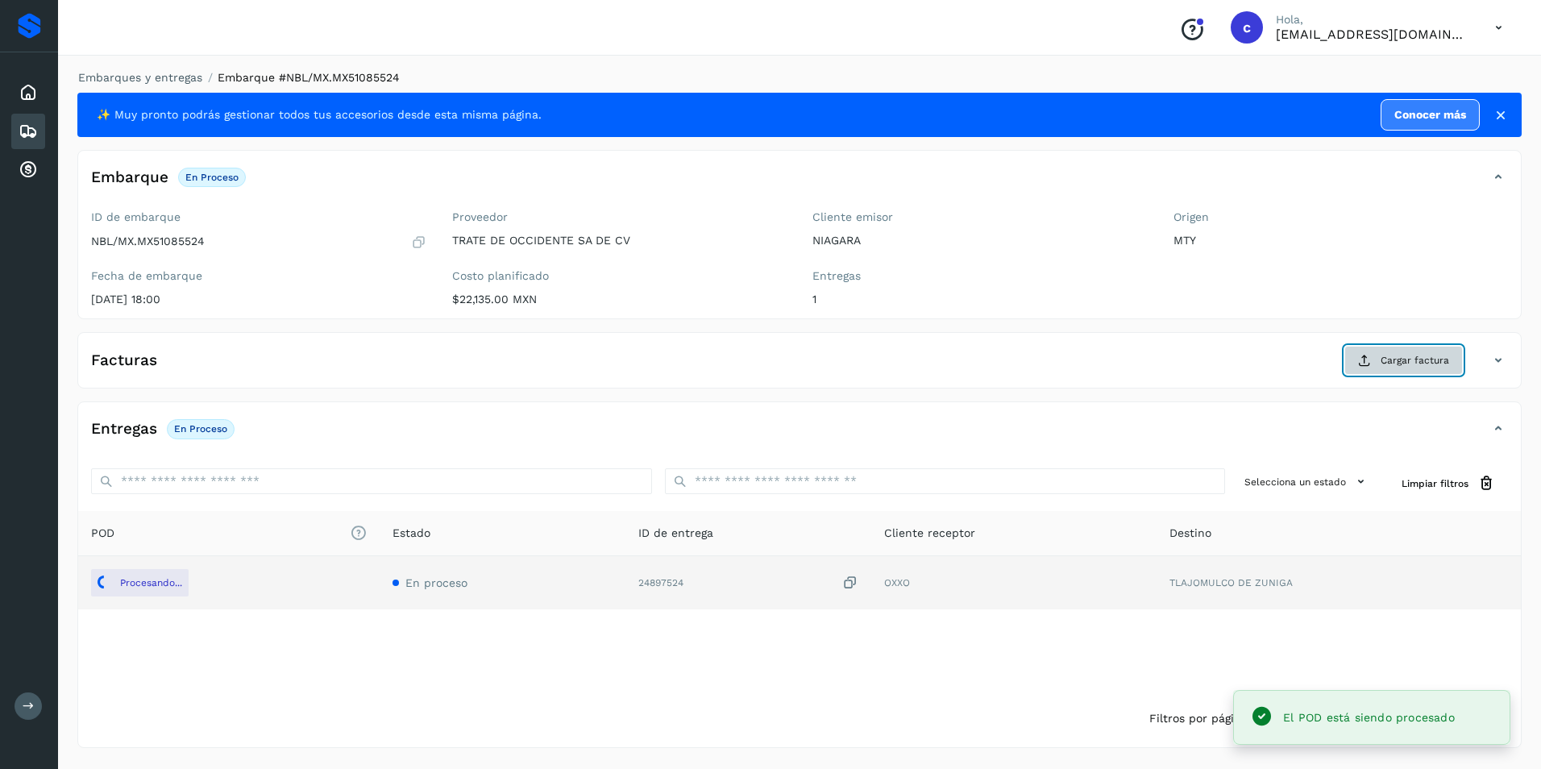
click at [1364, 361] on icon at bounding box center [1364, 360] width 13 height 13
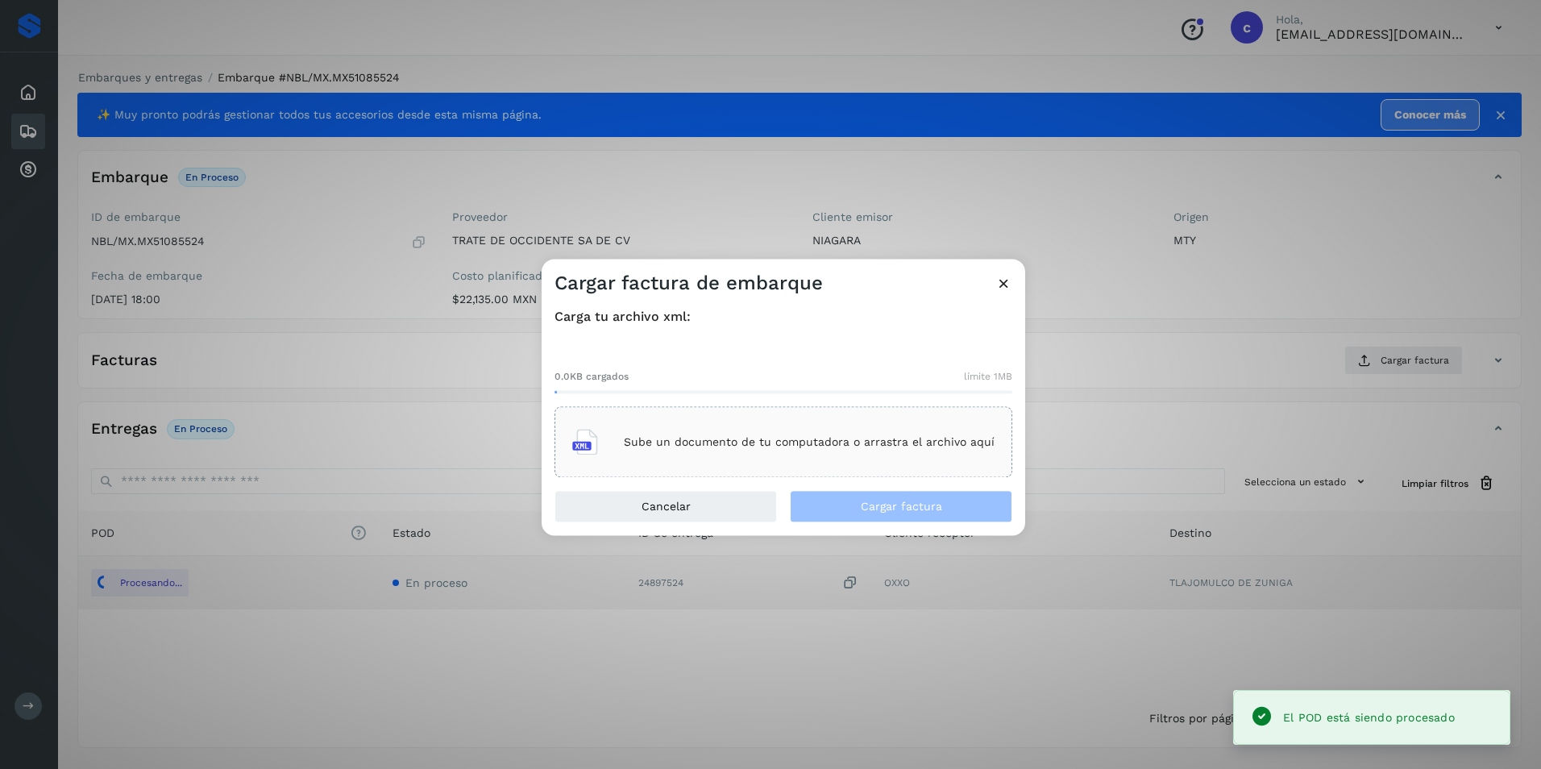
click at [722, 456] on div "Sube un documento de tu computadora o arrastra el archivo aquí" at bounding box center [783, 443] width 422 height 44
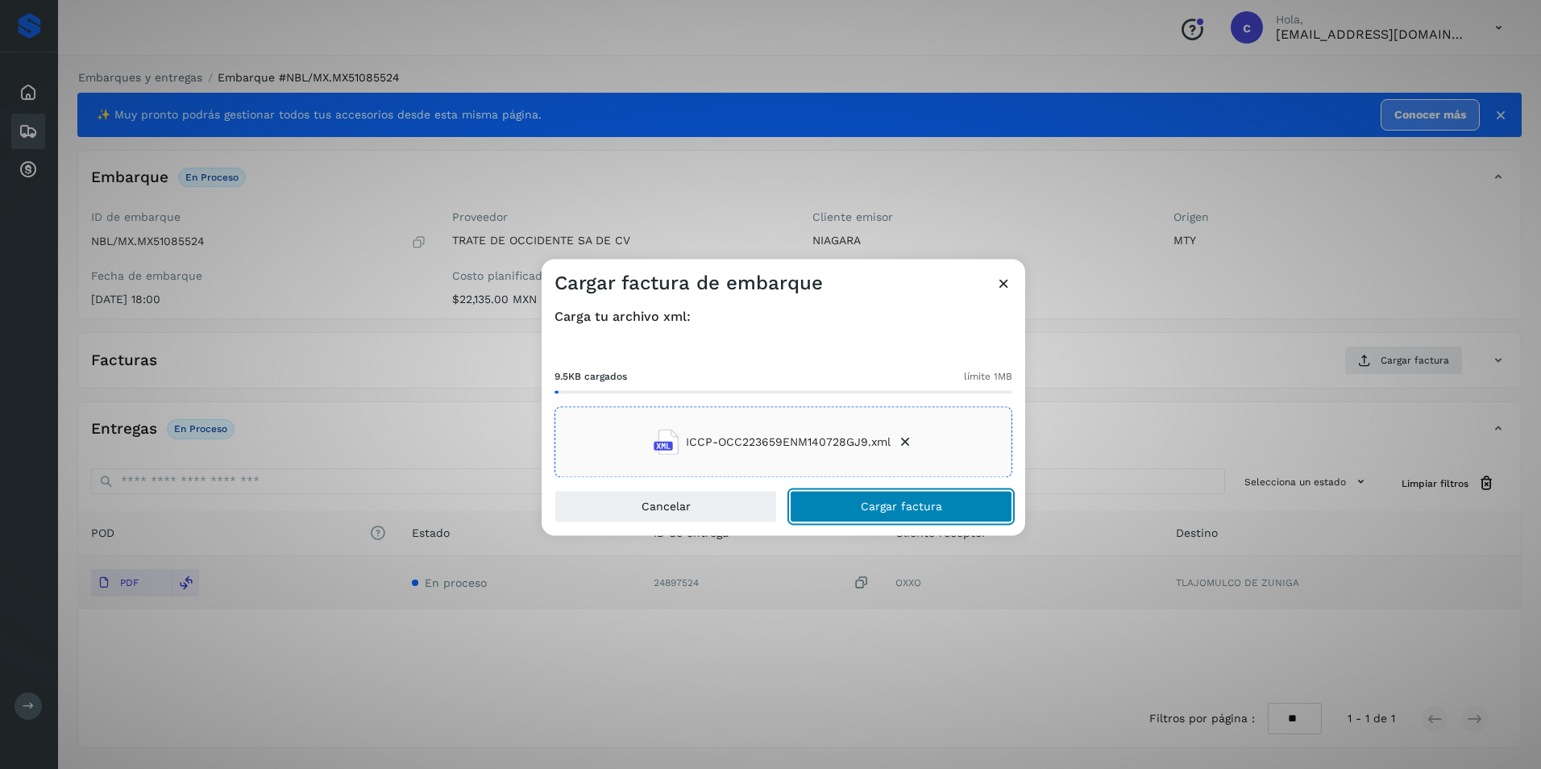
click at [931, 505] on span "Cargar factura" at bounding box center [901, 506] width 81 height 11
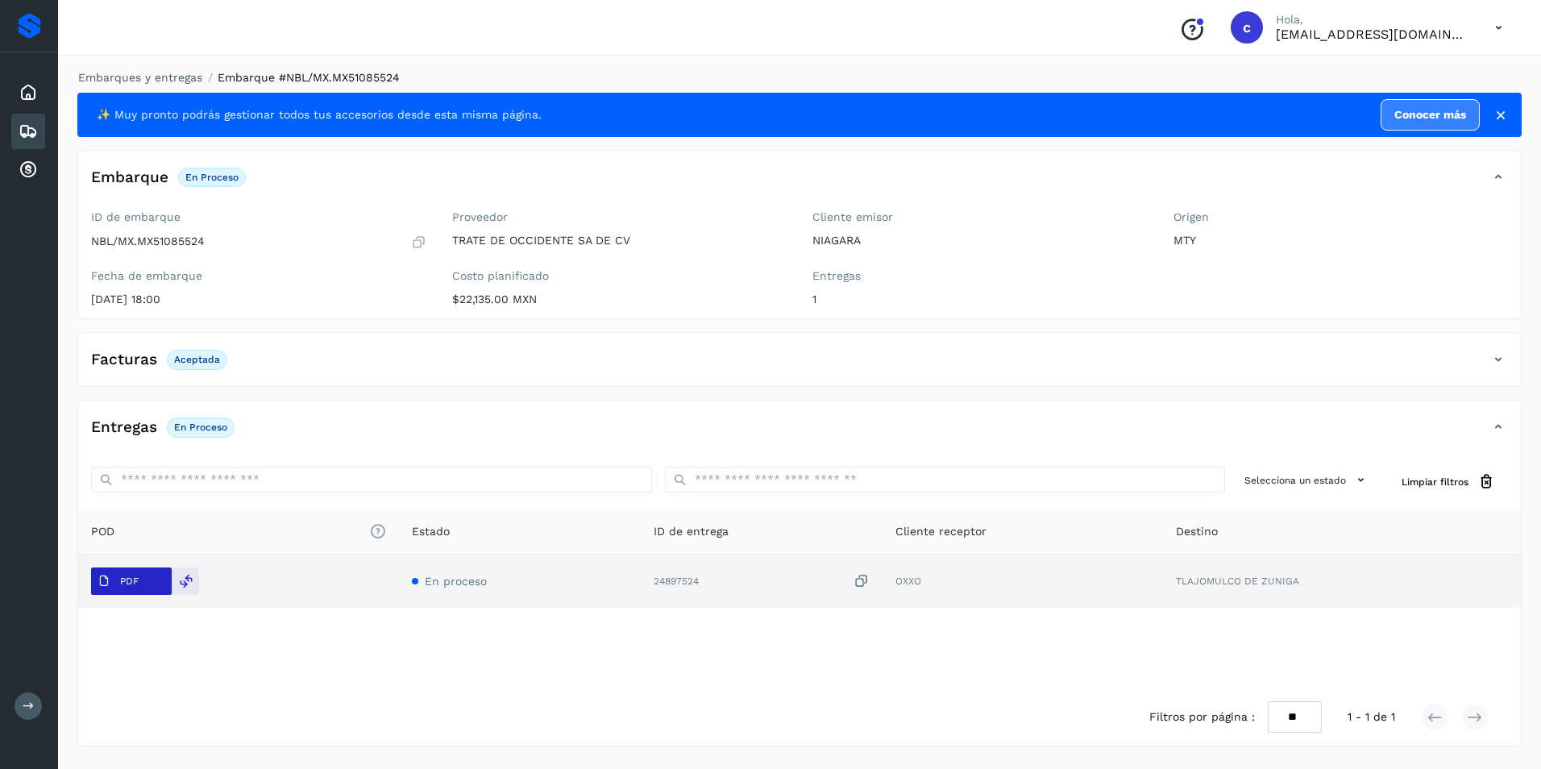
click at [141, 582] on span "PDF" at bounding box center [118, 581] width 54 height 26
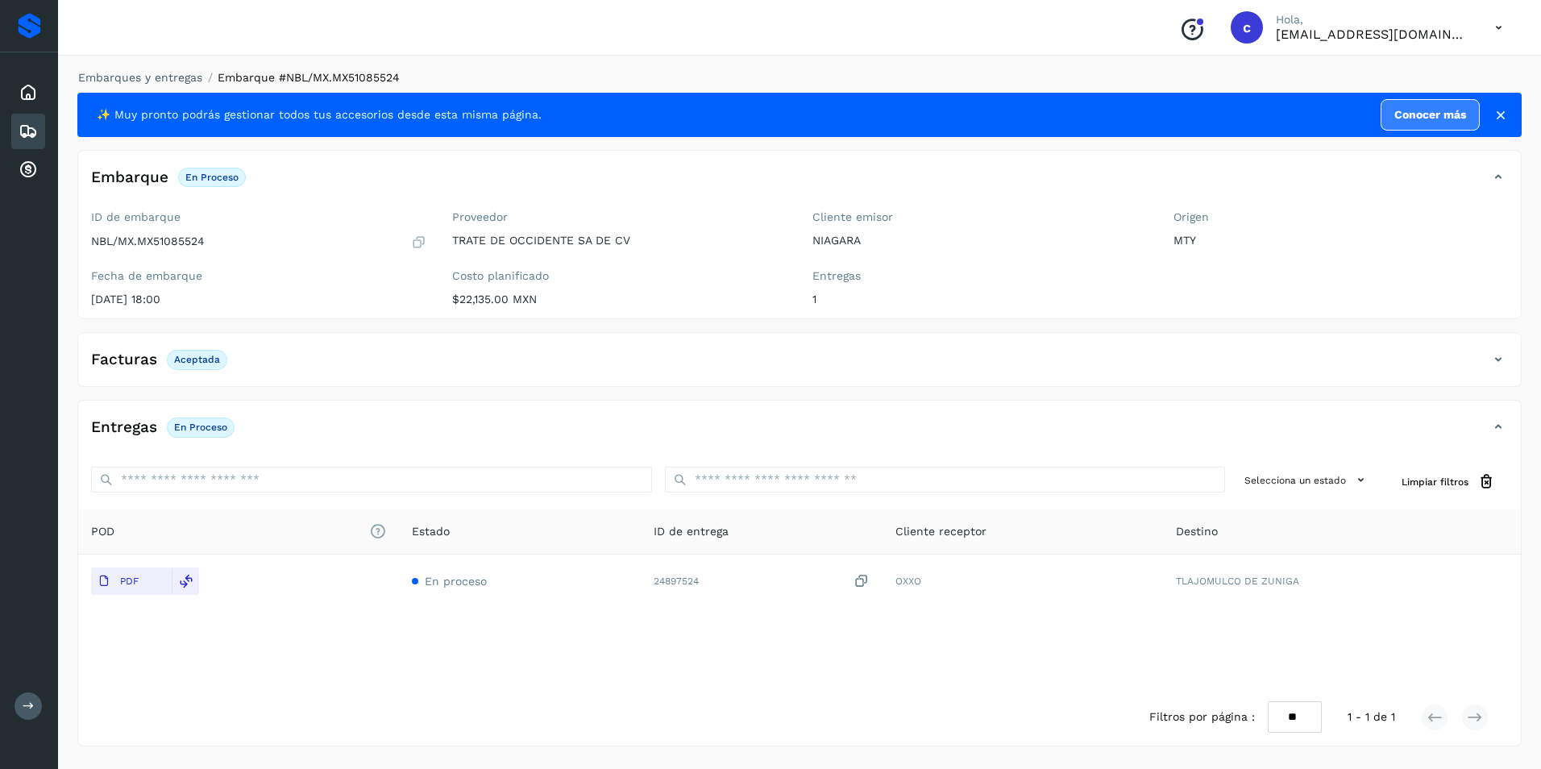
click at [493, 677] on div "POD El tamaño máximo de archivo es de 20 Mb. Estado ID de entrega Cliente recep…" at bounding box center [799, 598] width 1442 height 179
click at [1437, 344] on div "Facturas Aceptada Estado Aceptada" at bounding box center [799, 359] width 1444 height 55
click at [1432, 351] on div "Facturas Aceptada" at bounding box center [783, 359] width 1410 height 27
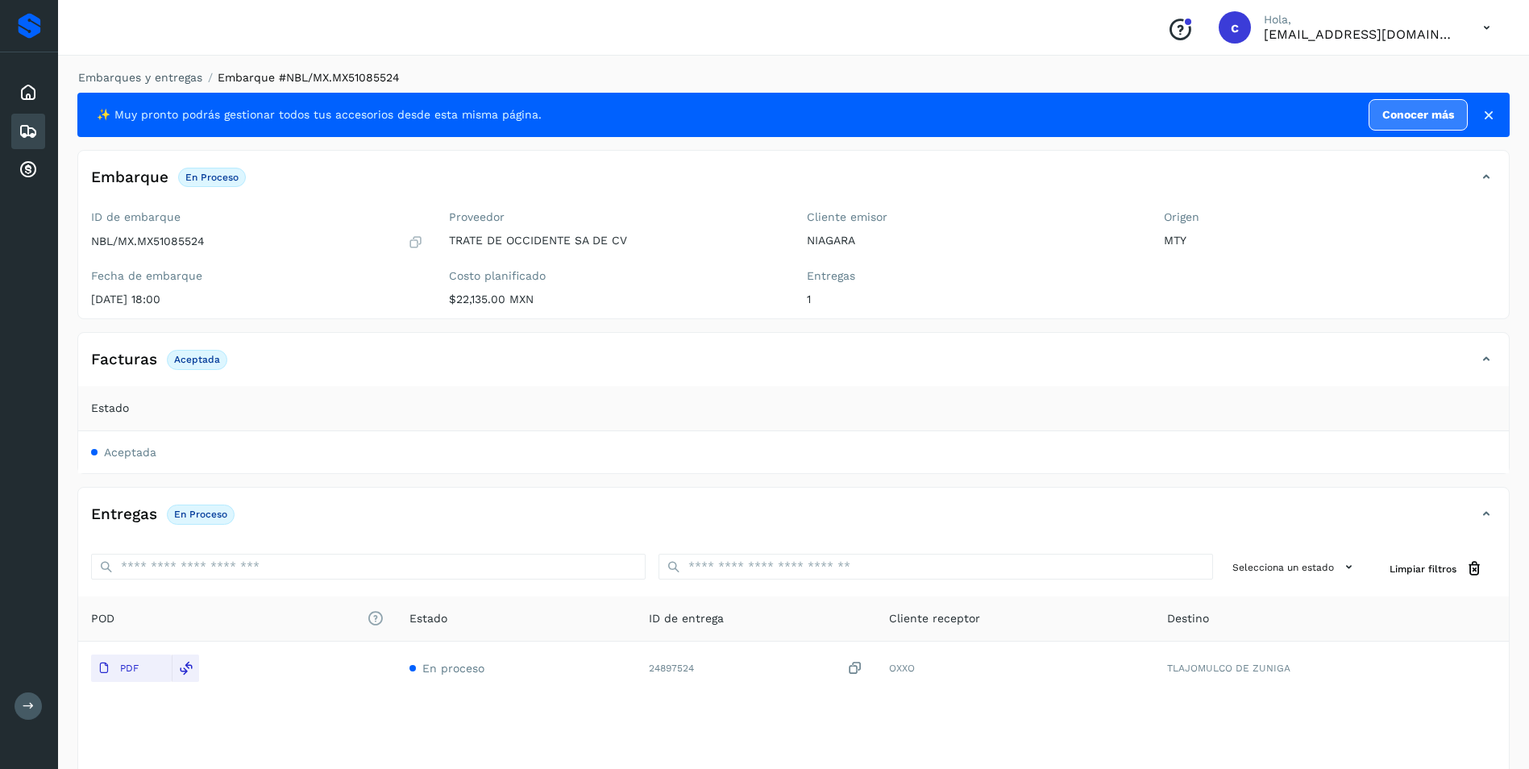
click at [185, 361] on p "Aceptada" at bounding box center [197, 359] width 46 height 11
copy p "Aceptada"
click at [187, 512] on p "En proceso" at bounding box center [200, 513] width 53 height 11
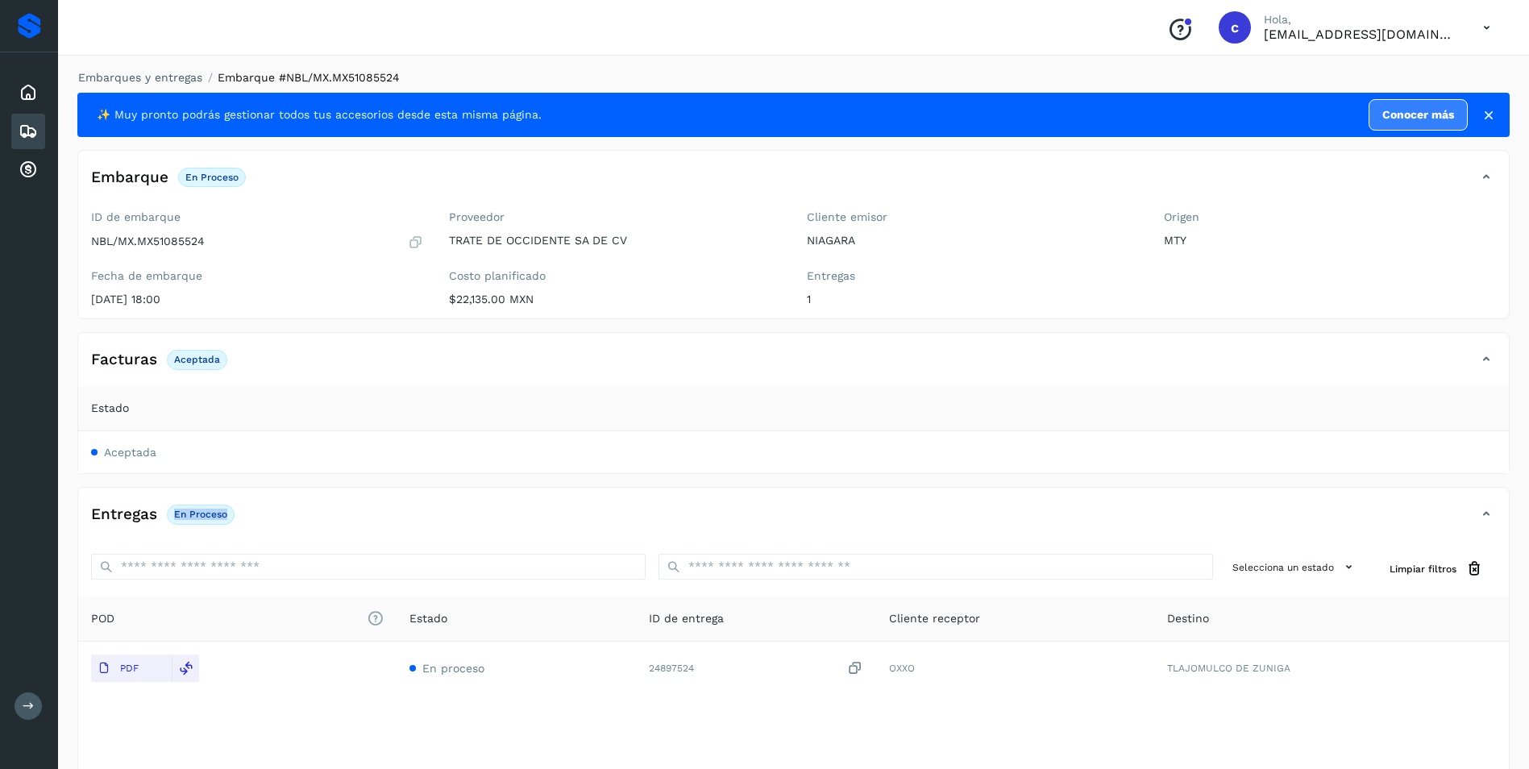
click at [187, 512] on p "En proceso" at bounding box center [200, 513] width 53 height 11
copy div "En proceso"
click at [32, 131] on icon at bounding box center [28, 131] width 19 height 19
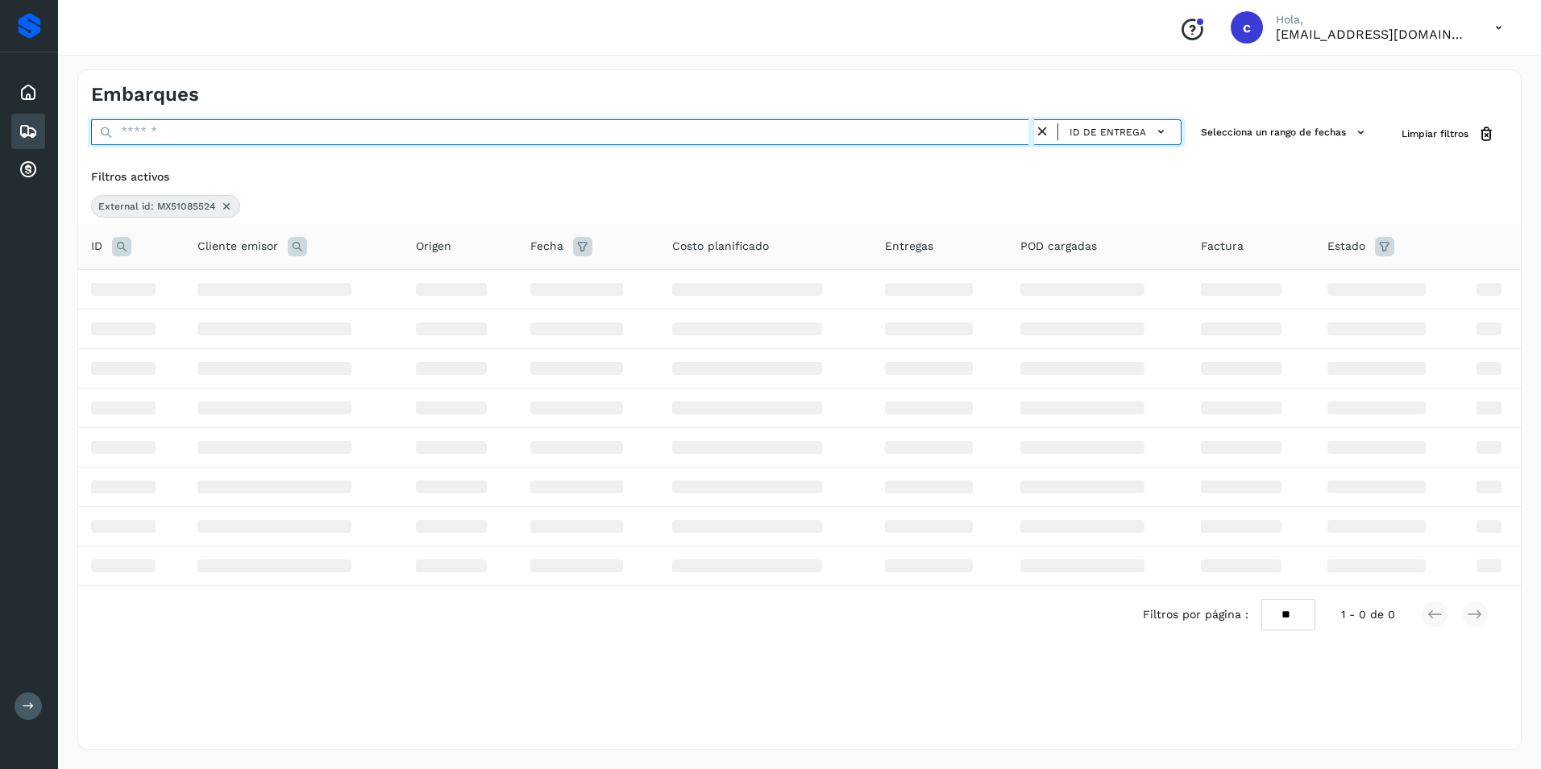
click at [198, 132] on input "text" at bounding box center [562, 132] width 943 height 26
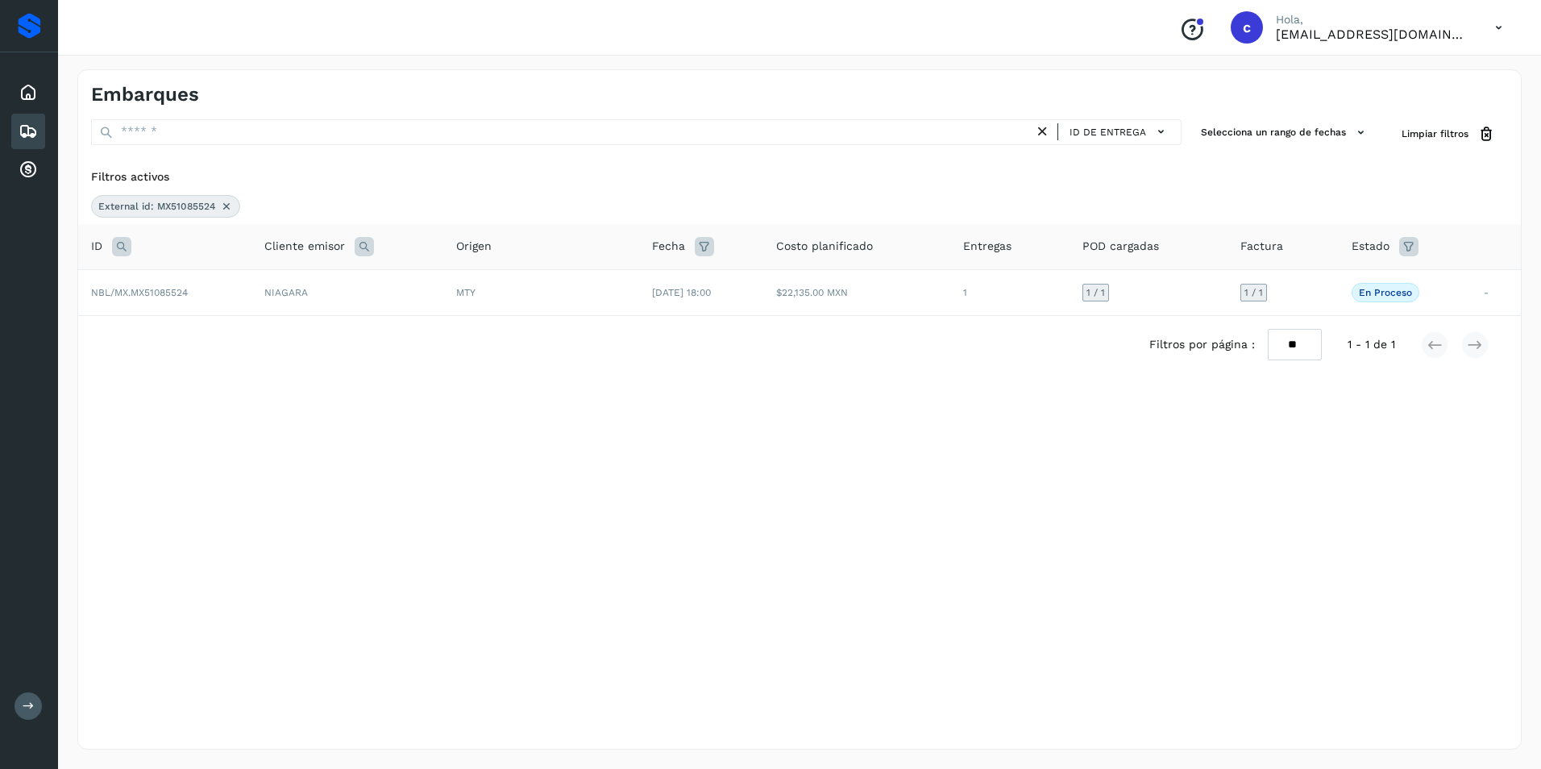
click at [226, 201] on icon at bounding box center [226, 206] width 13 height 13
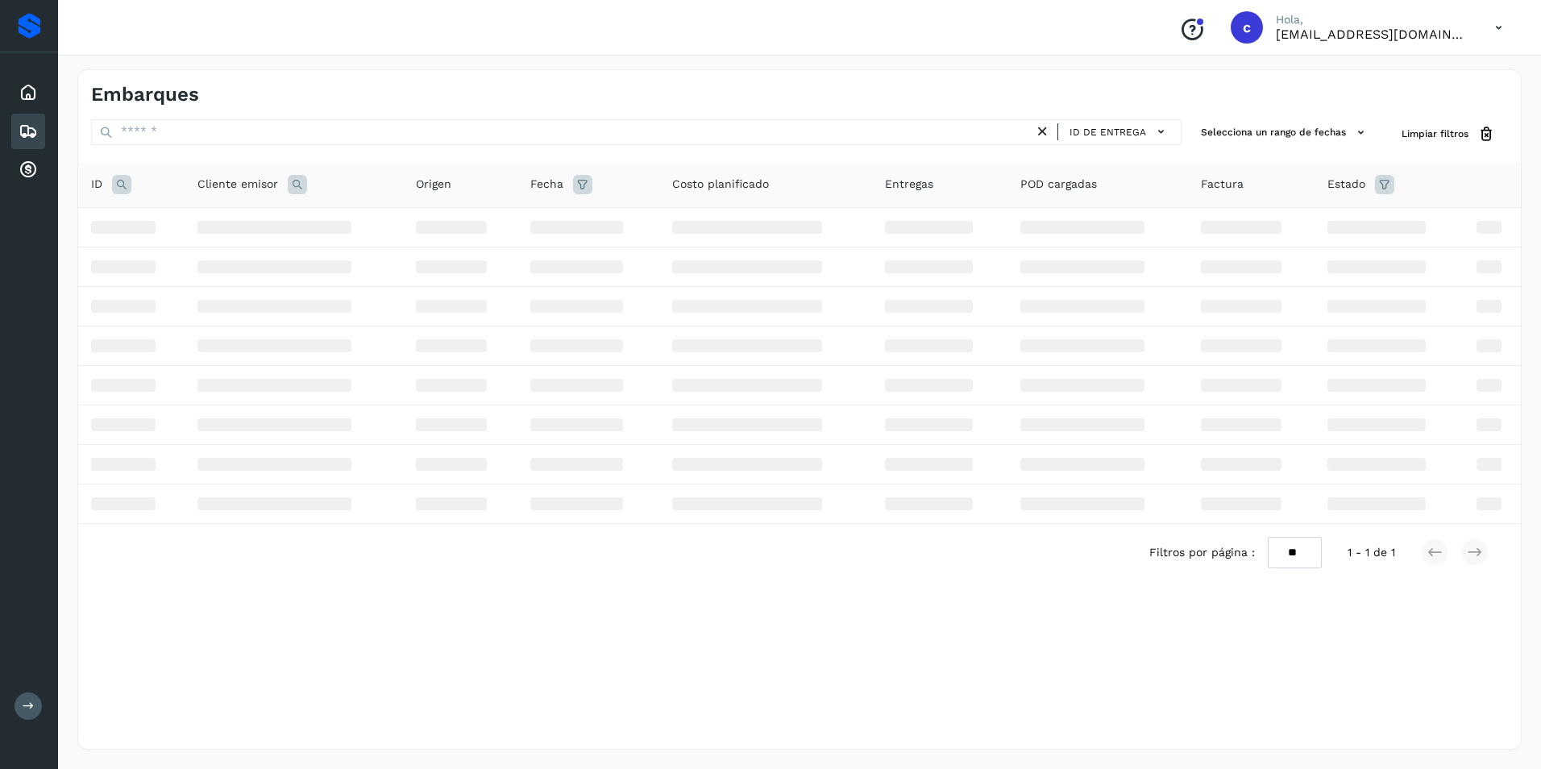
click at [131, 187] on icon at bounding box center [121, 184] width 19 height 19
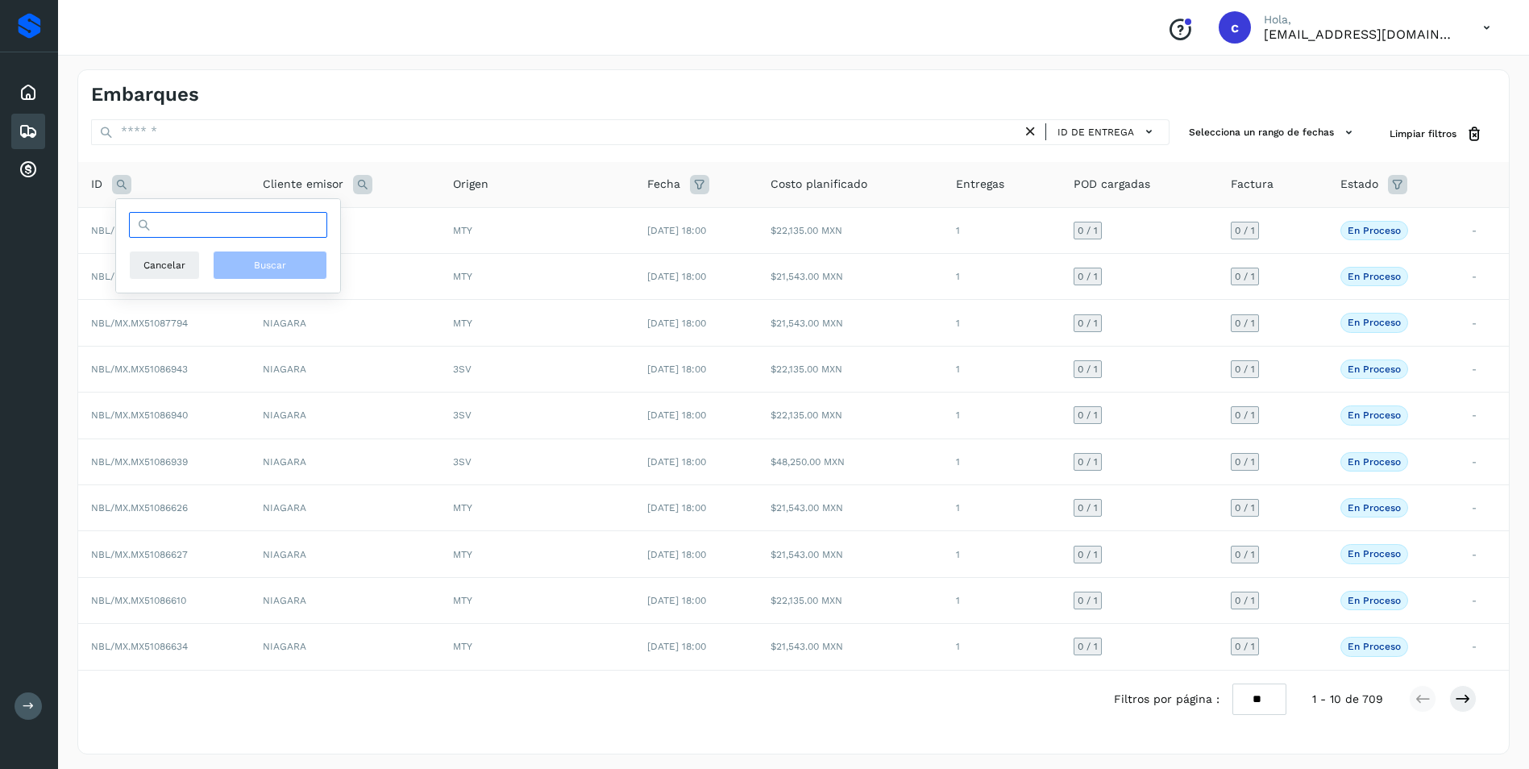
click at [165, 230] on input "text" at bounding box center [228, 225] width 198 height 26
paste input "**********"
type input "**********"
click at [260, 271] on span "Buscar" at bounding box center [270, 265] width 32 height 15
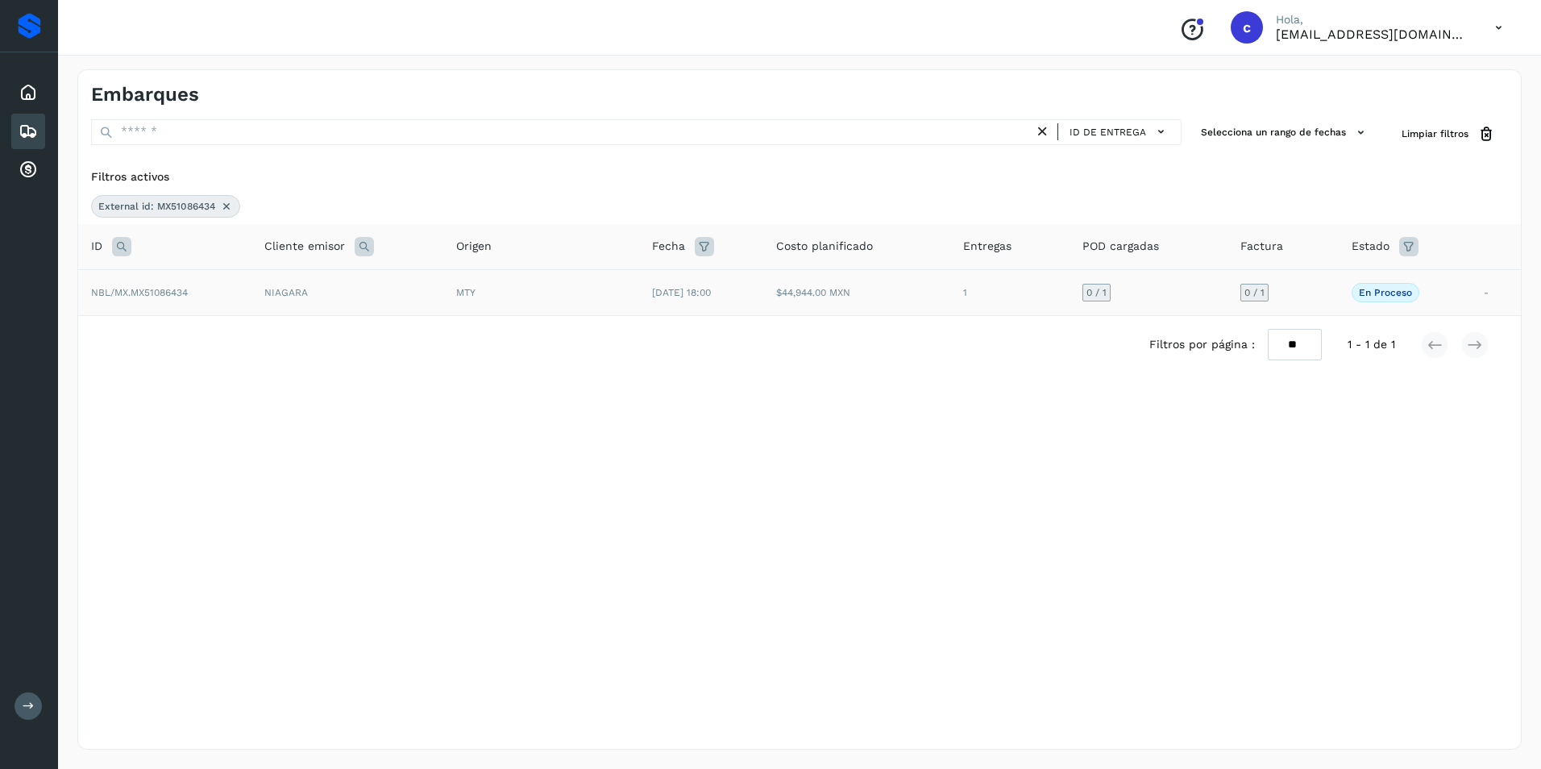
click at [820, 299] on td "$44,944.00 MXN" at bounding box center [856, 292] width 187 height 46
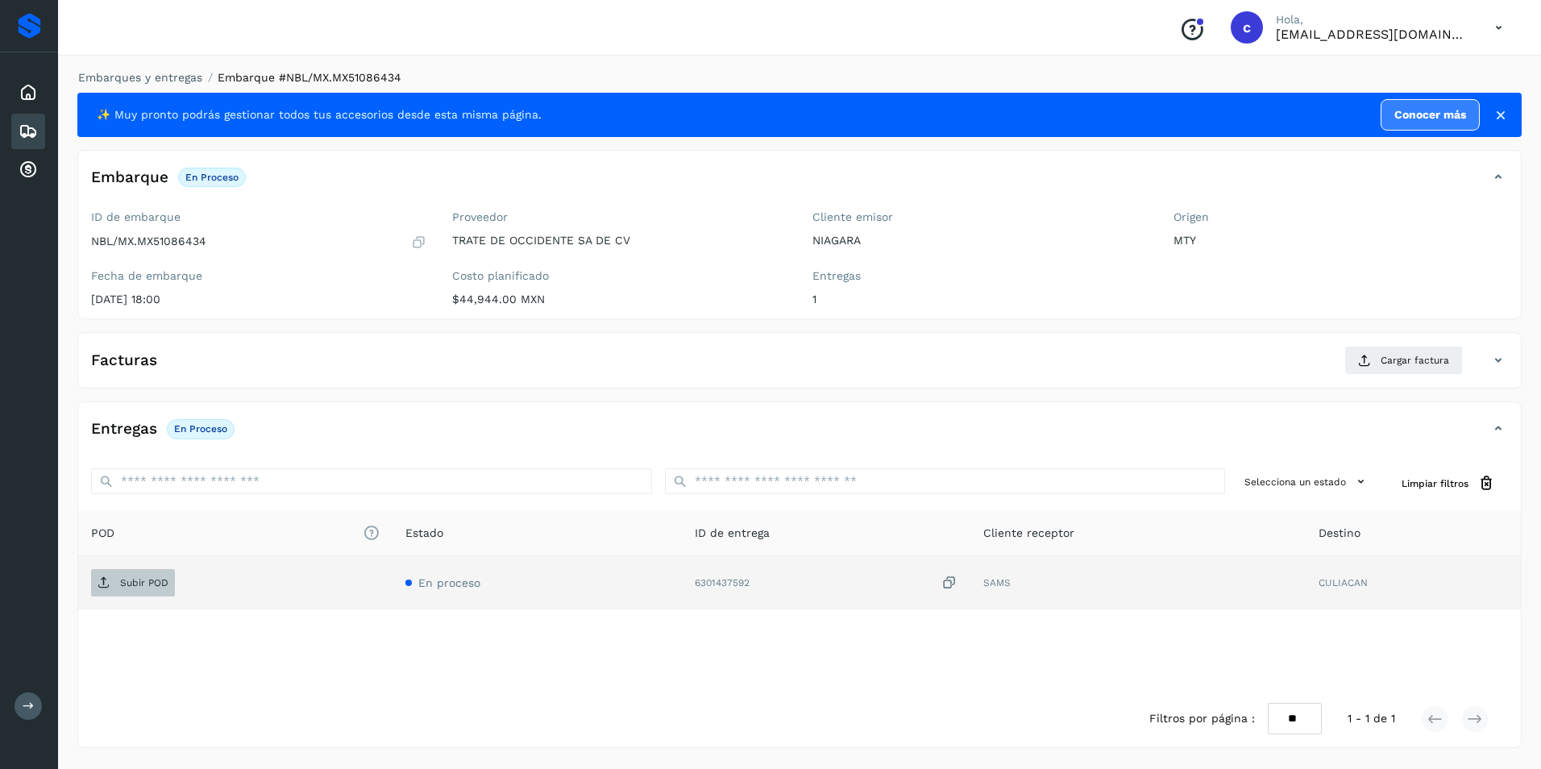
click at [151, 581] on p "Subir POD" at bounding box center [144, 582] width 48 height 11
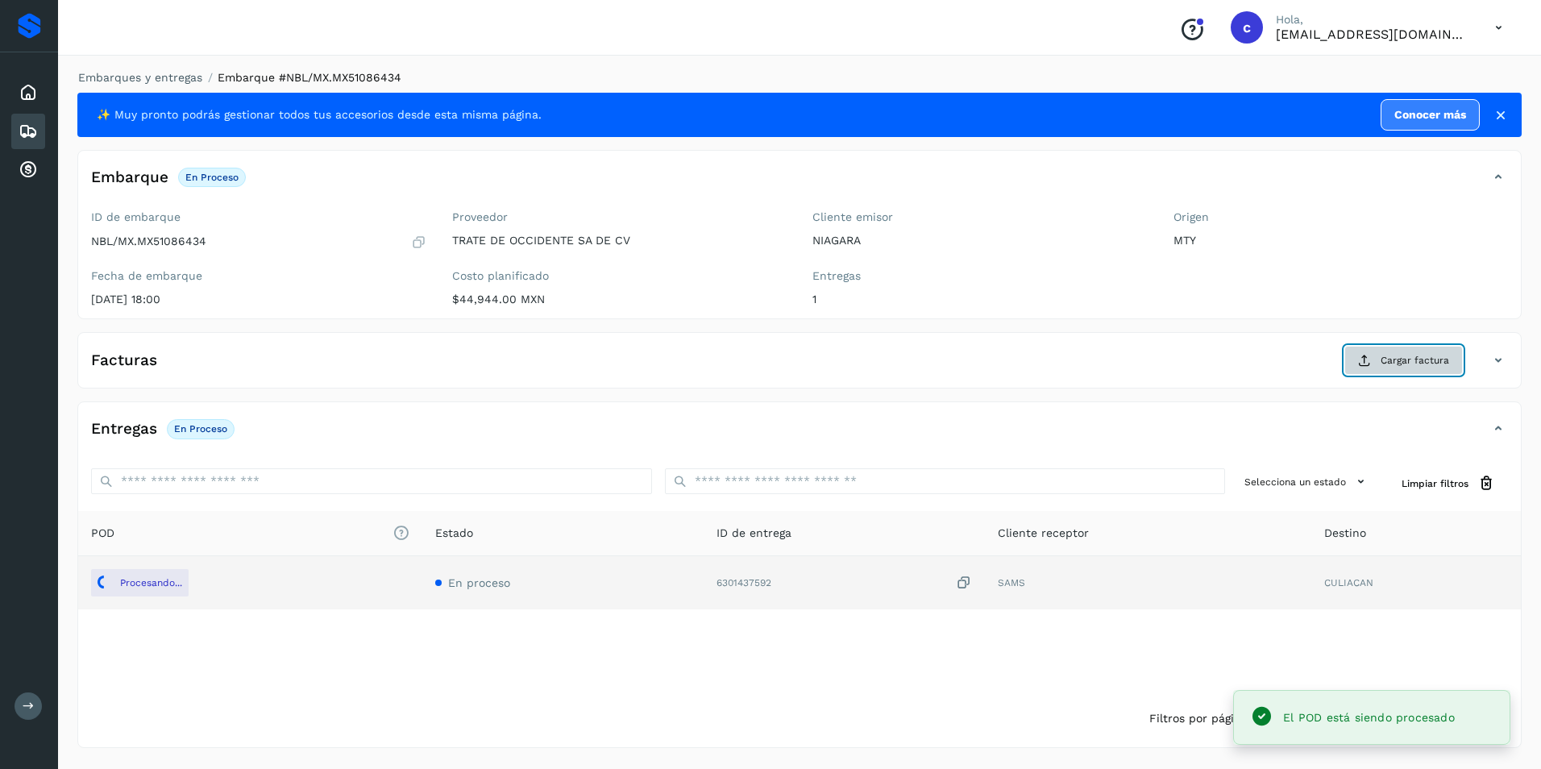
click at [1375, 359] on button "Cargar factura" at bounding box center [1403, 360] width 118 height 29
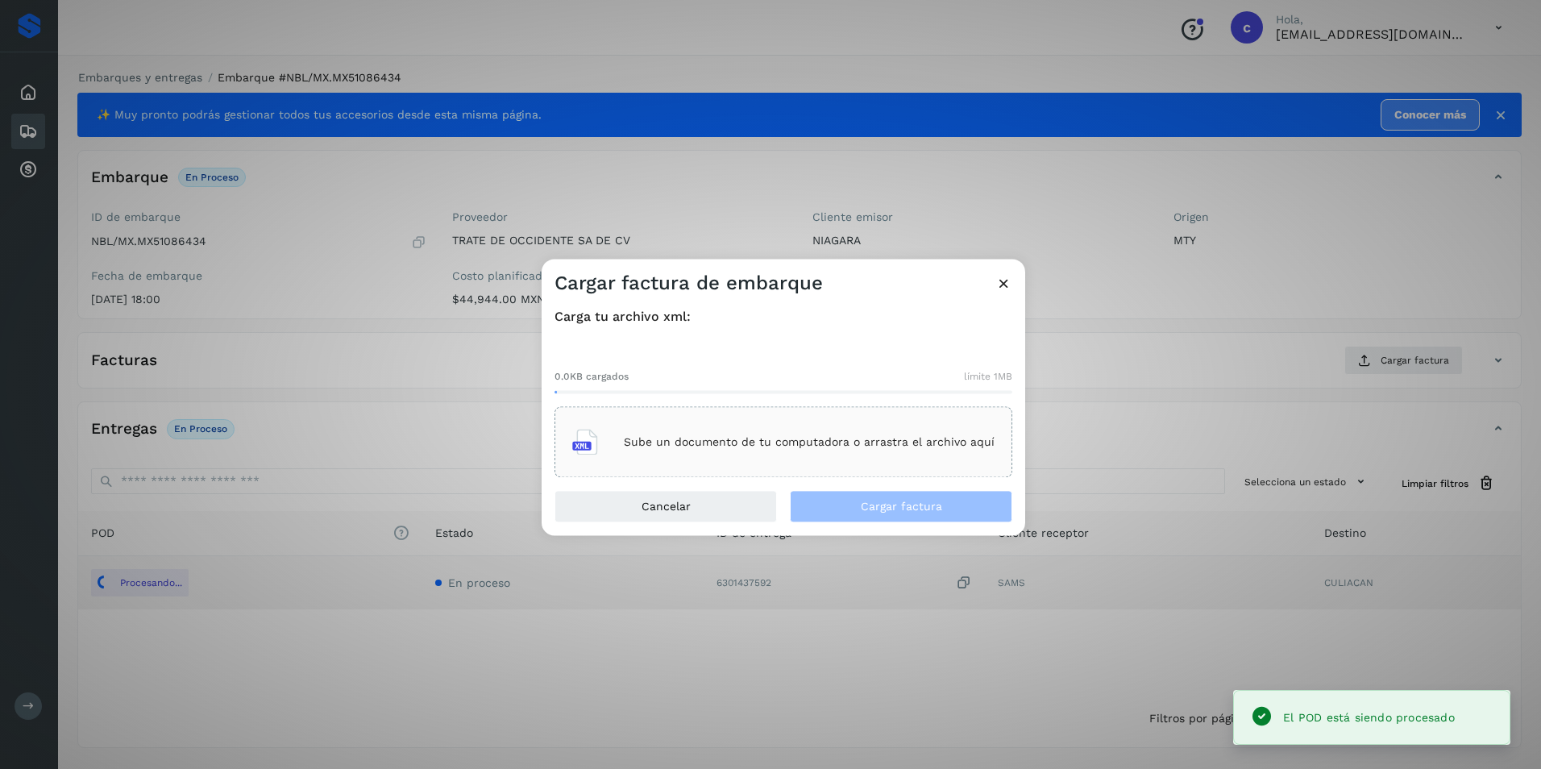
click at [762, 440] on p "Sube un documento de tu computadora o arrastra el archivo aquí" at bounding box center [809, 442] width 371 height 14
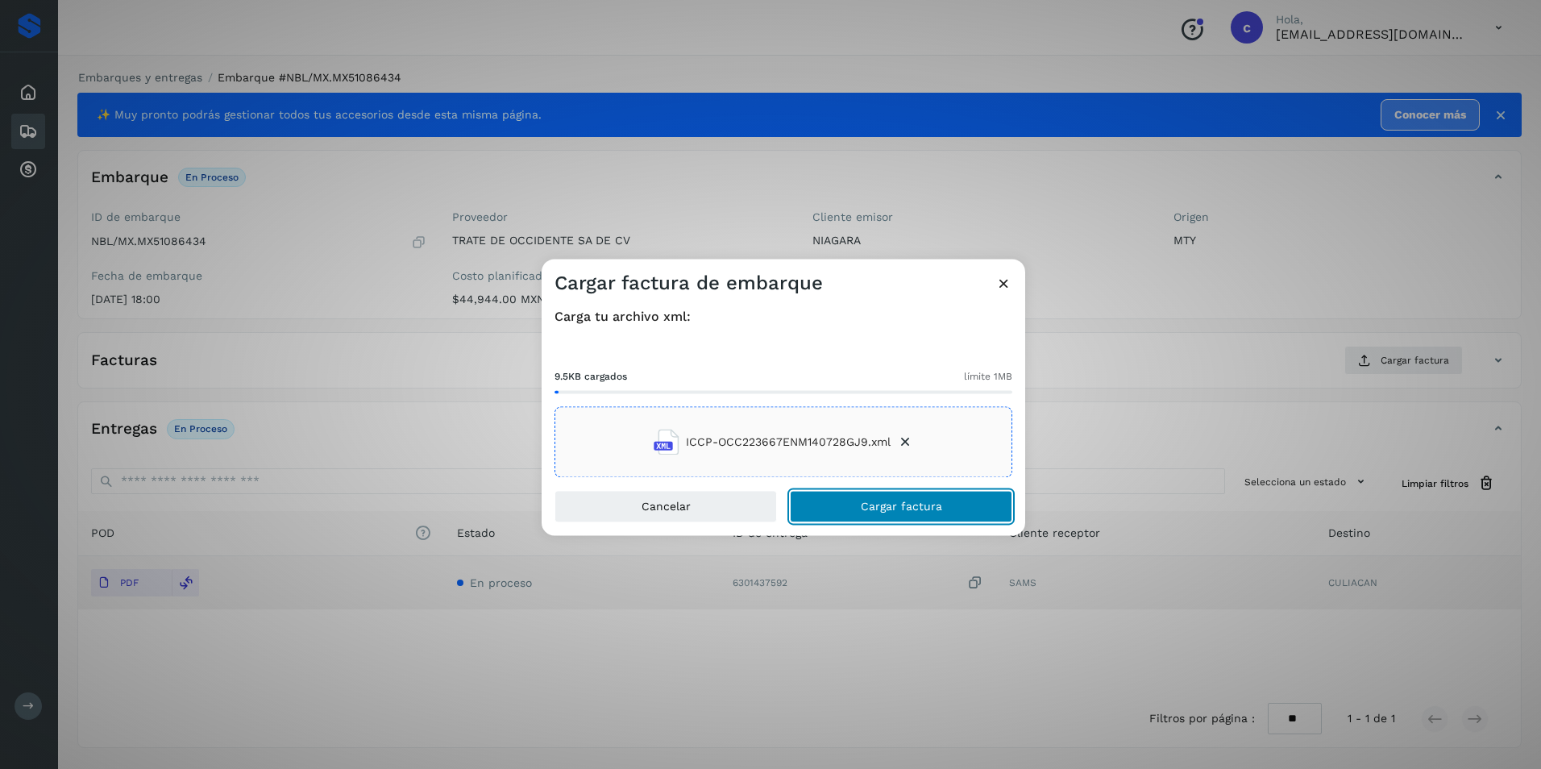
click at [874, 495] on button "Cargar factura" at bounding box center [901, 507] width 222 height 32
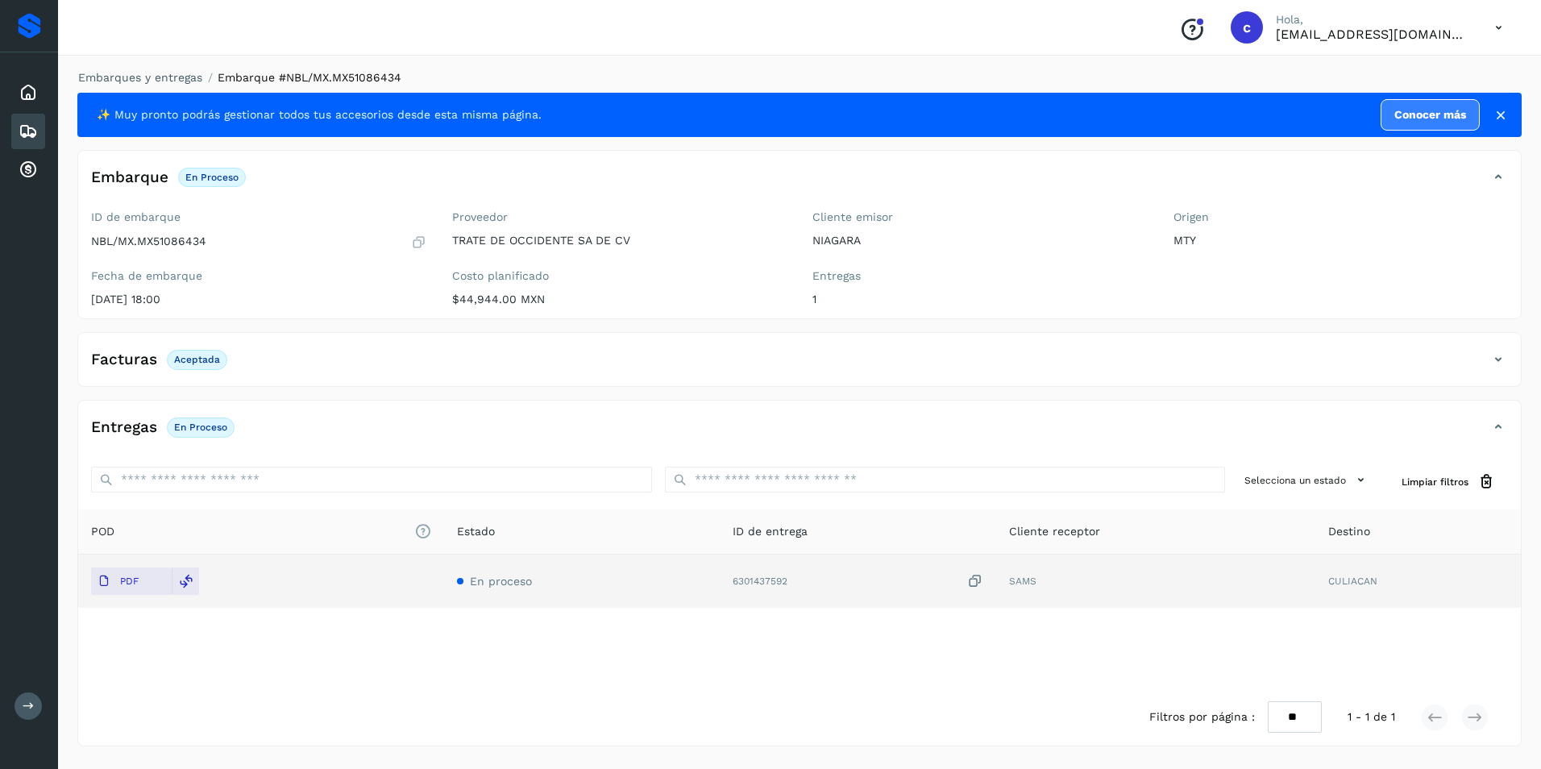
click at [194, 355] on p "Aceptada" at bounding box center [197, 359] width 46 height 11
click at [200, 429] on p "En proceso" at bounding box center [200, 426] width 53 height 11
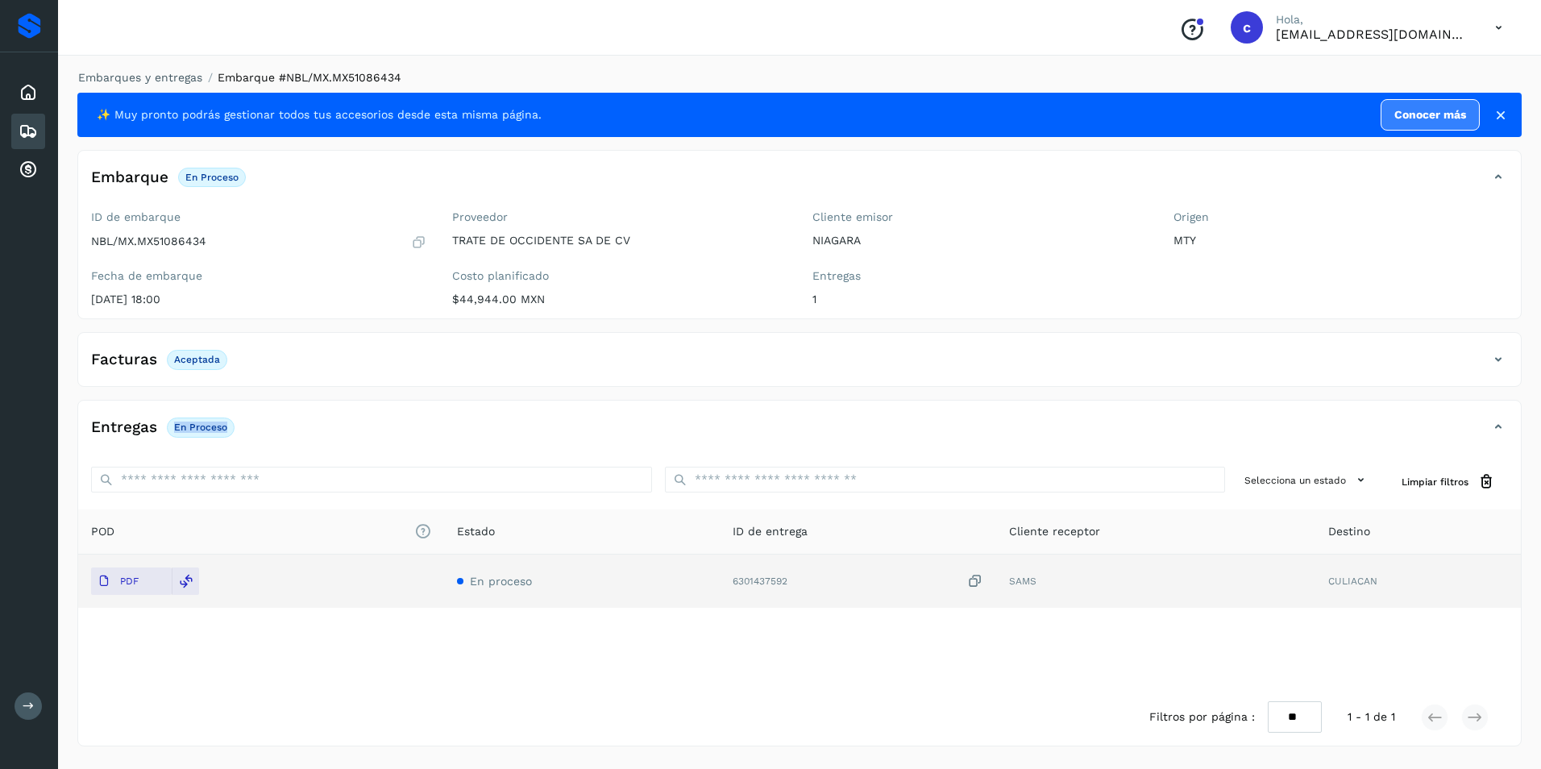
click at [223, 388] on div "✨ Muy pronto podrás gestionar todos tus accesorios desde esta misma página. Con…" at bounding box center [799, 419] width 1444 height 653
click at [40, 122] on div "Embarques" at bounding box center [28, 131] width 34 height 35
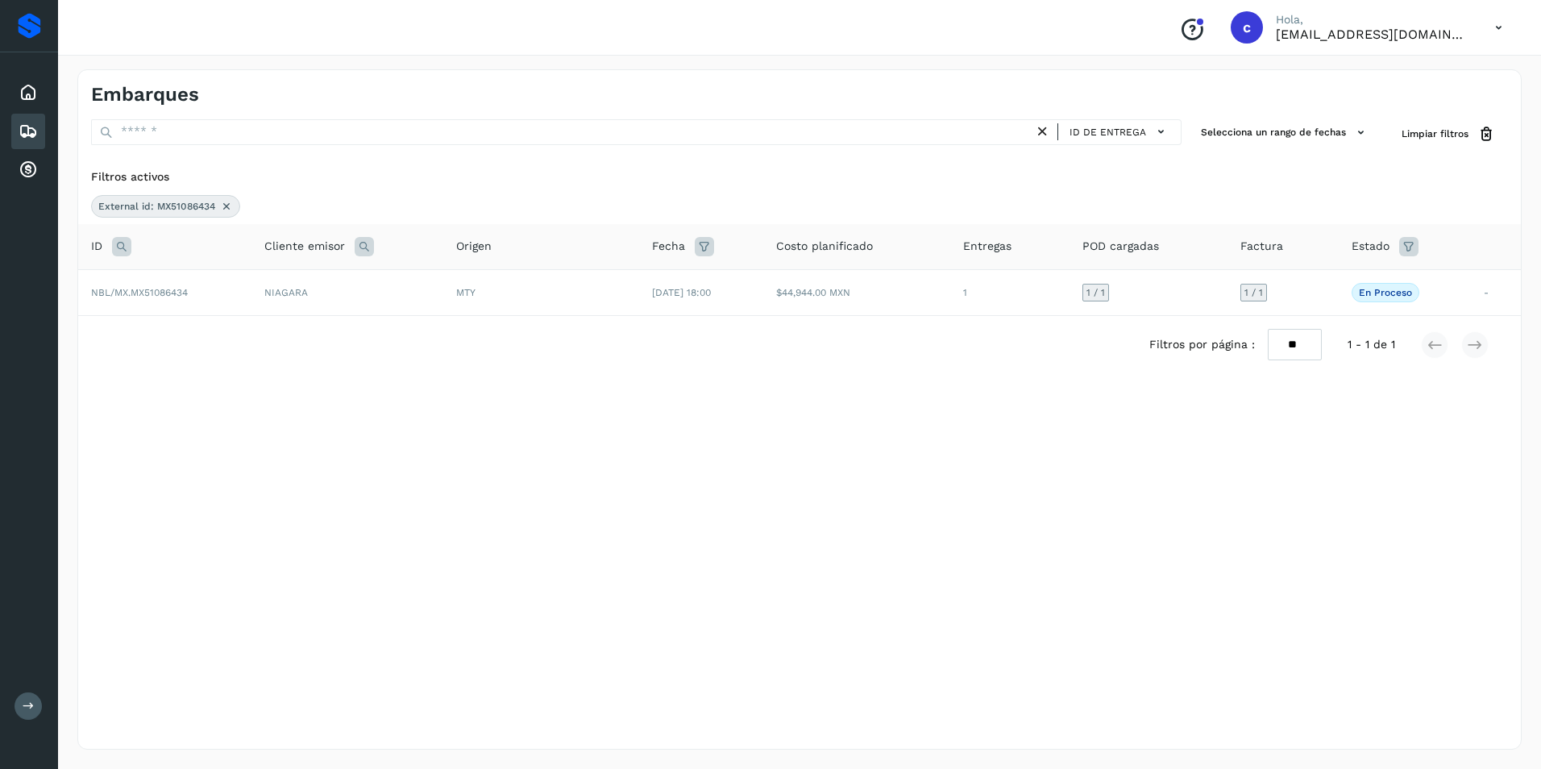
click at [230, 209] on icon at bounding box center [226, 206] width 13 height 13
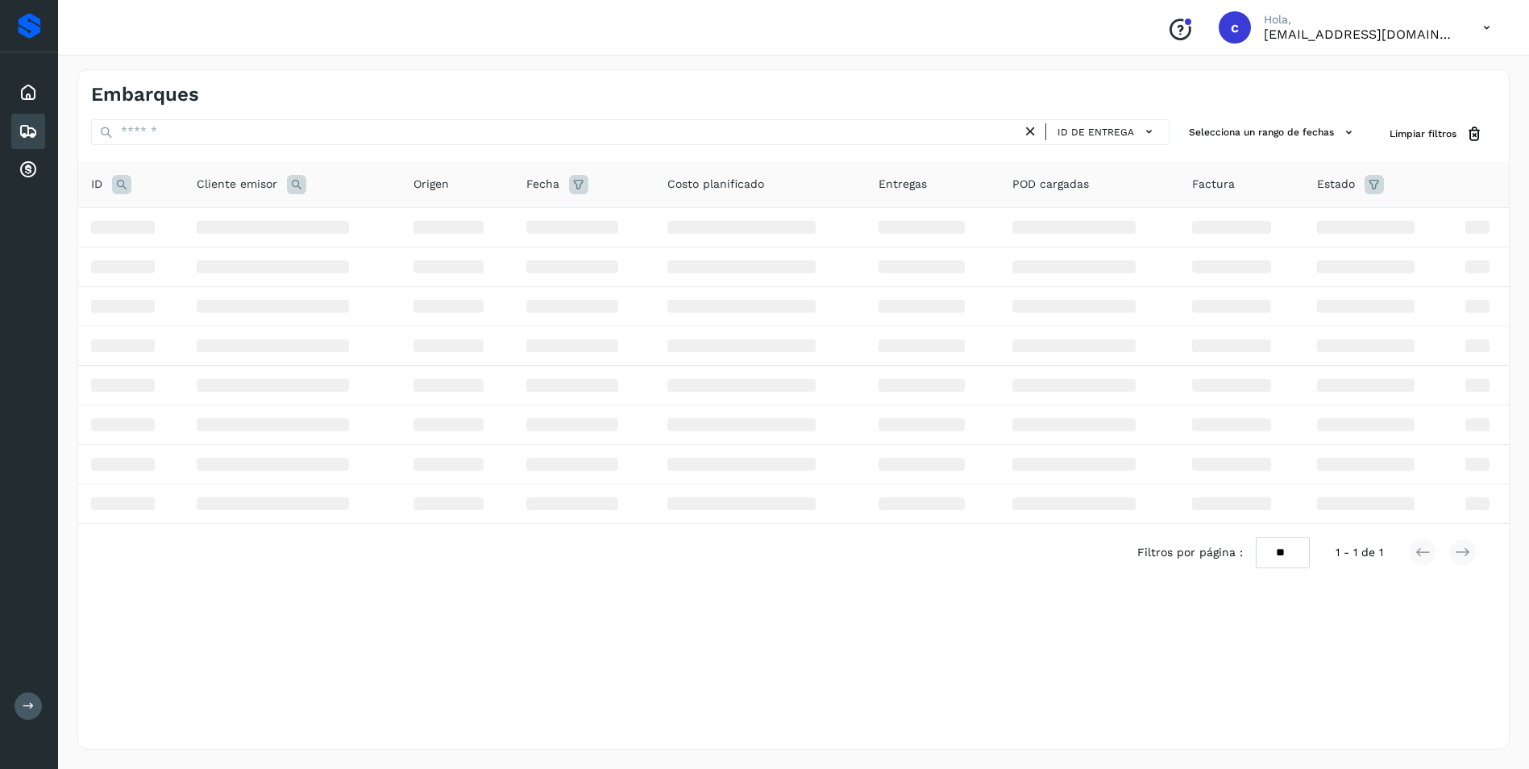
click at [124, 189] on icon at bounding box center [121, 184] width 19 height 19
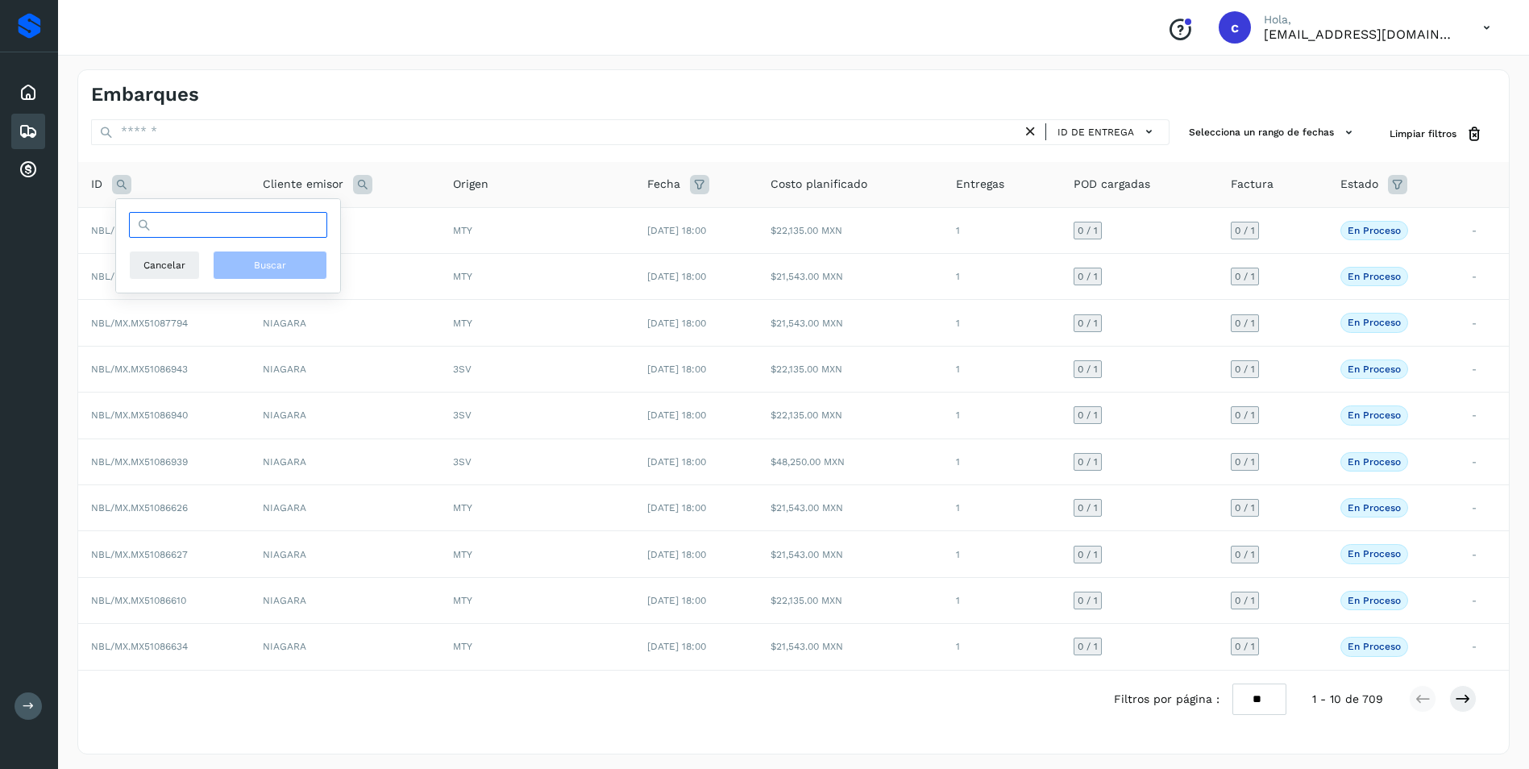
click at [178, 229] on input "text" at bounding box center [228, 225] width 198 height 26
paste input "**********"
type input "**********"
click at [248, 267] on button "Buscar" at bounding box center [270, 265] width 114 height 29
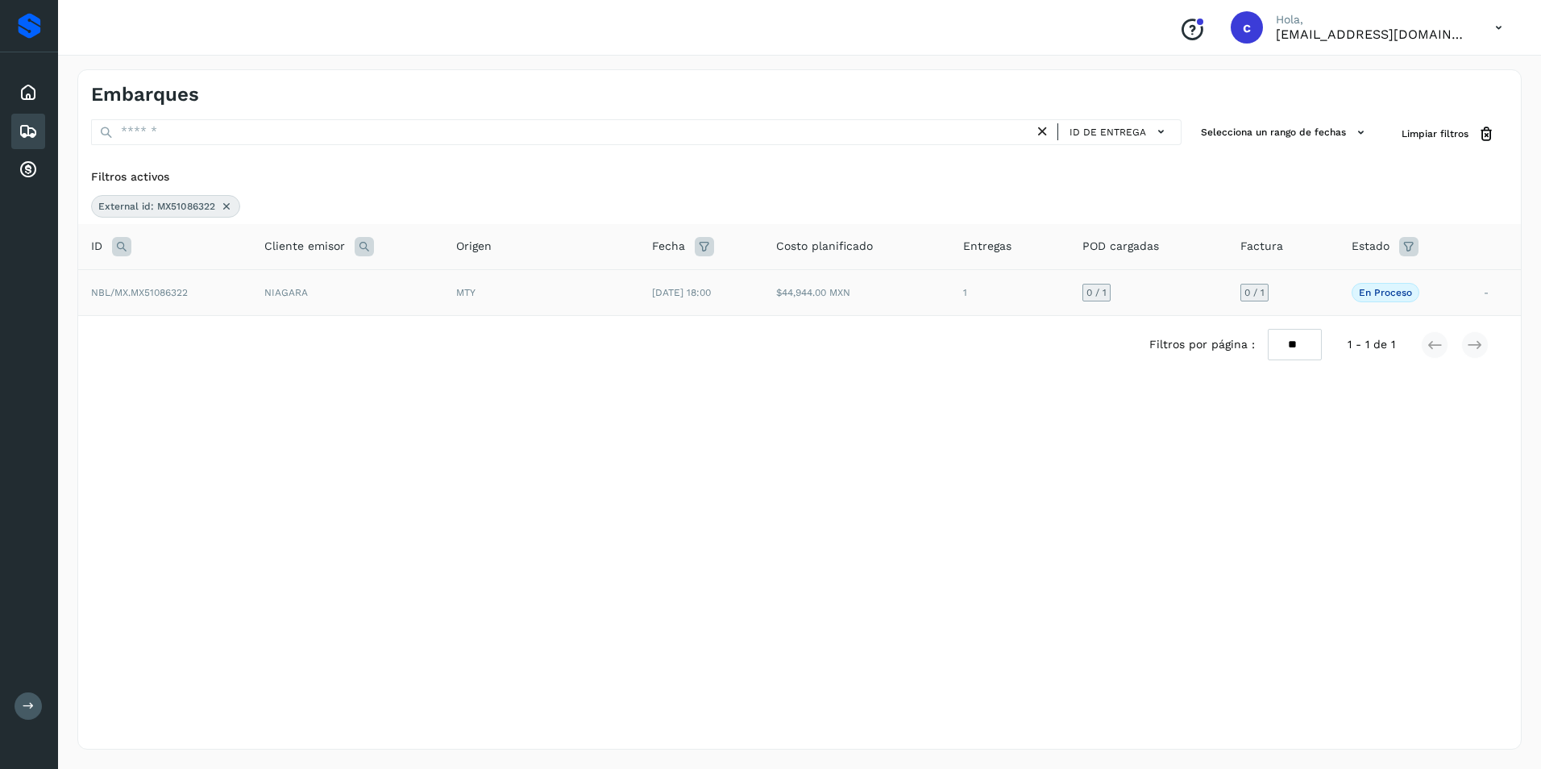
click at [941, 303] on td "$44,944.00 MXN" at bounding box center [856, 292] width 187 height 46
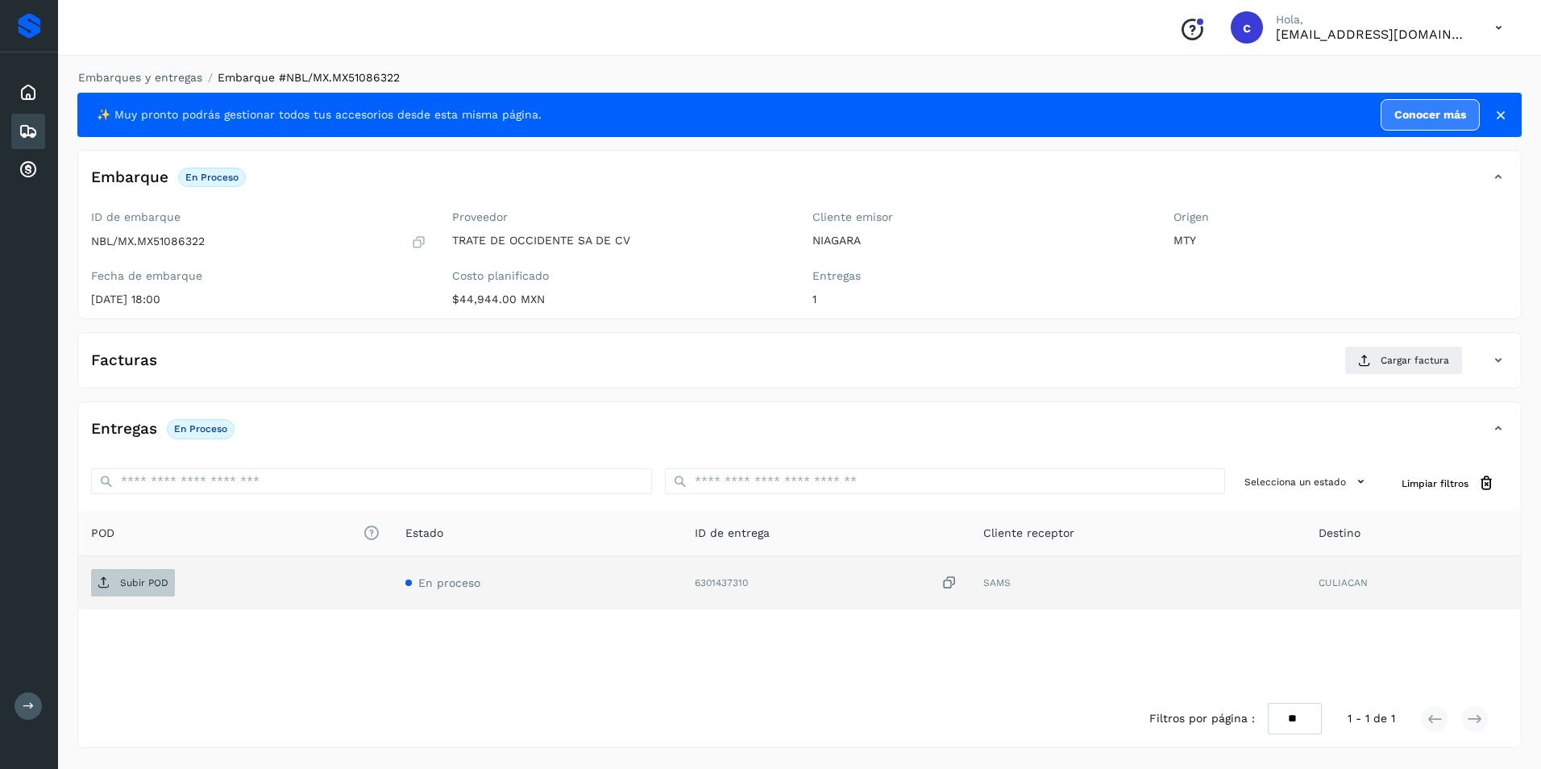
click at [156, 578] on p "Subir POD" at bounding box center [144, 582] width 48 height 11
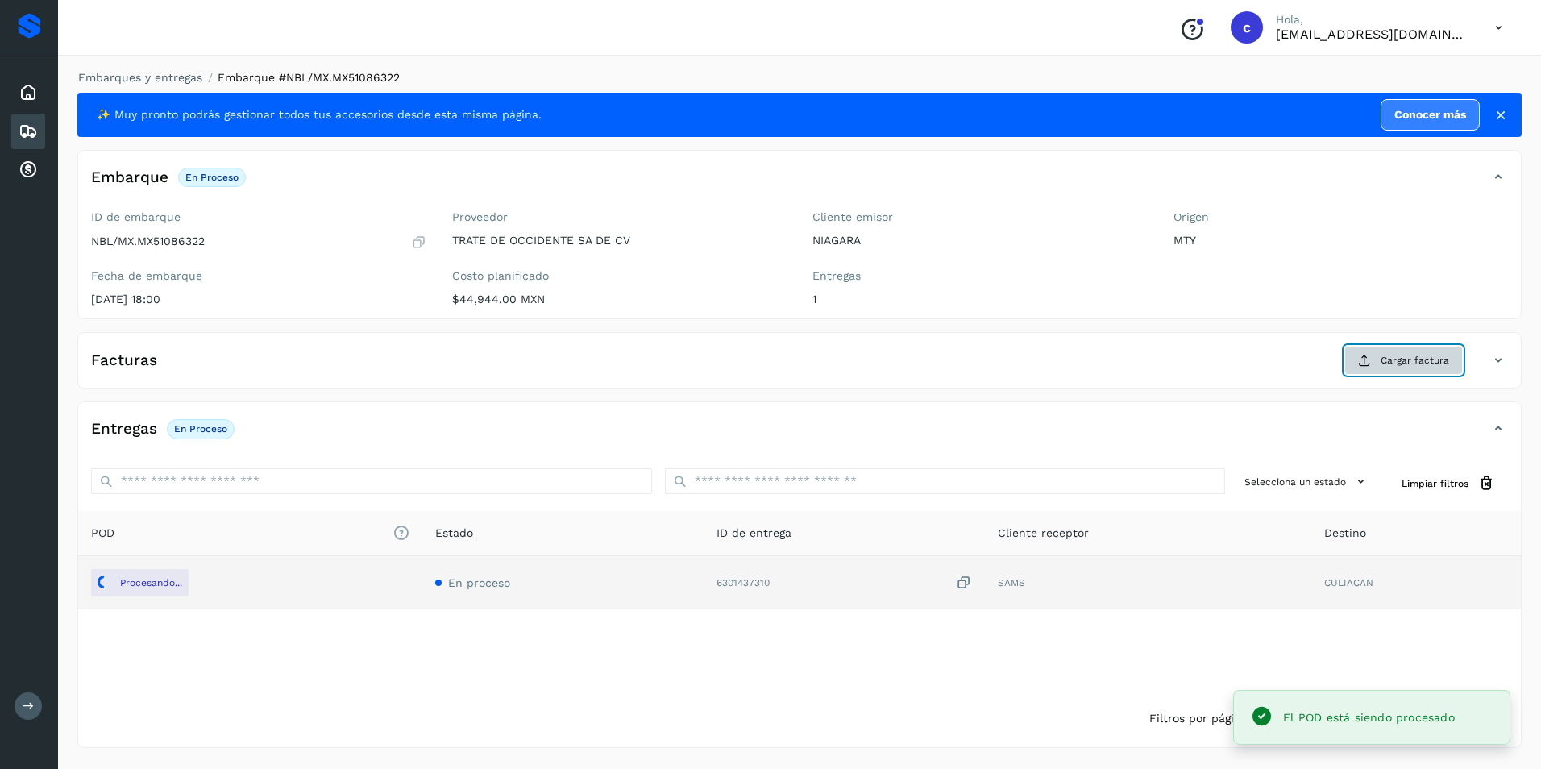
click at [1361, 367] on button "Cargar factura" at bounding box center [1403, 360] width 118 height 29
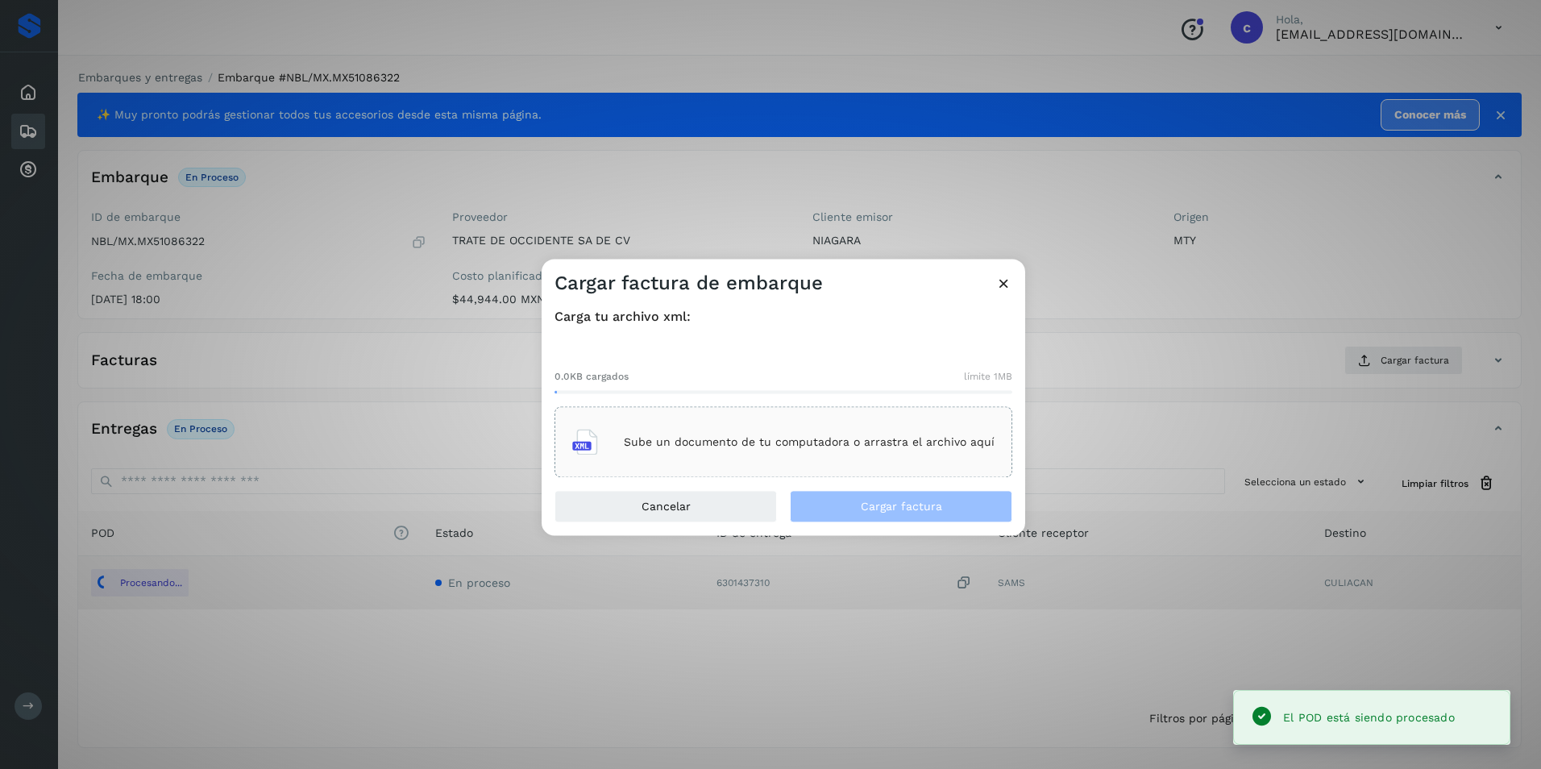
click at [748, 425] on div "Sube un documento de tu computadora o arrastra el archivo aquí" at bounding box center [783, 443] width 422 height 44
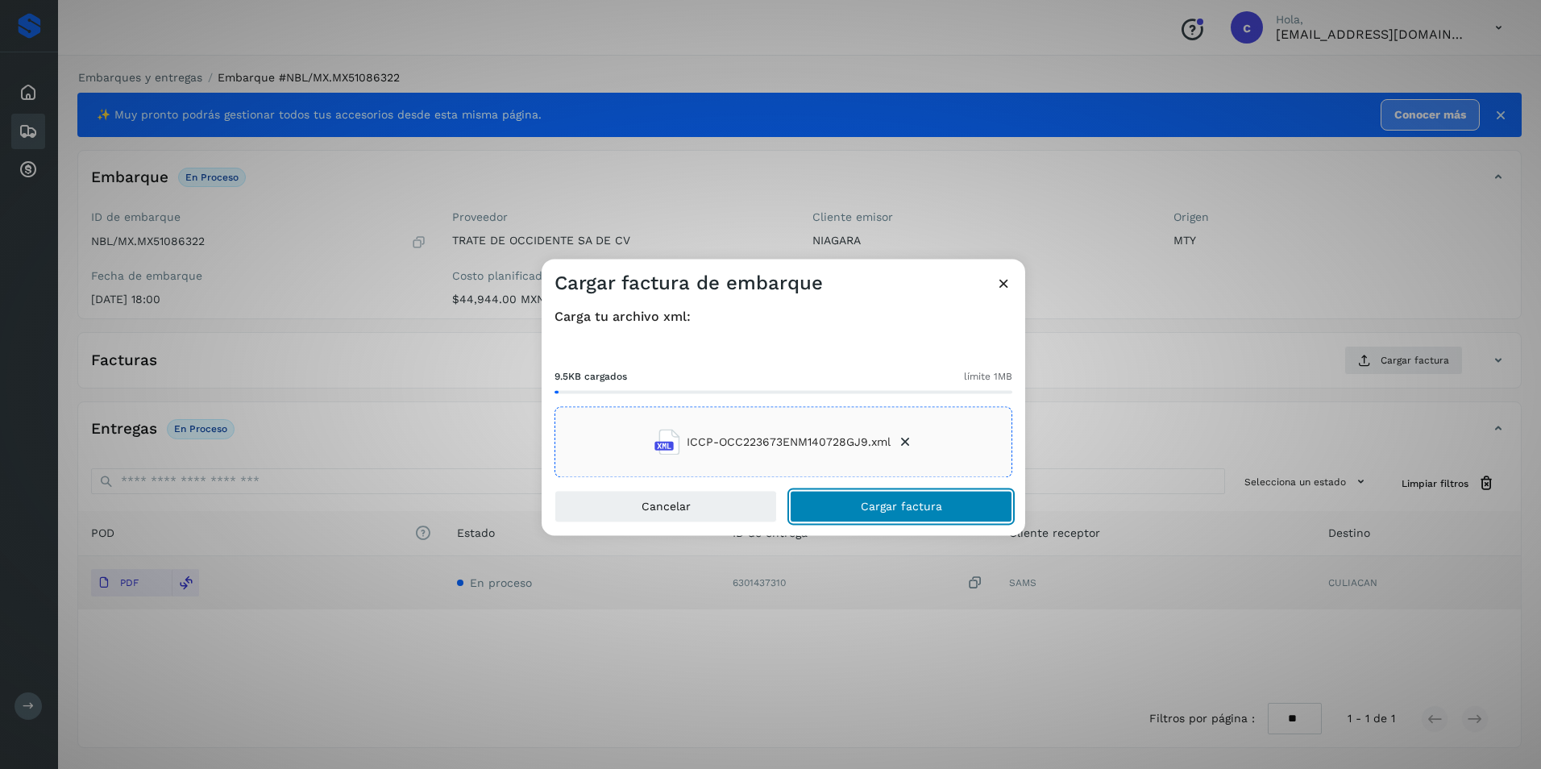
click at [897, 503] on span "Cargar factura" at bounding box center [901, 506] width 81 height 11
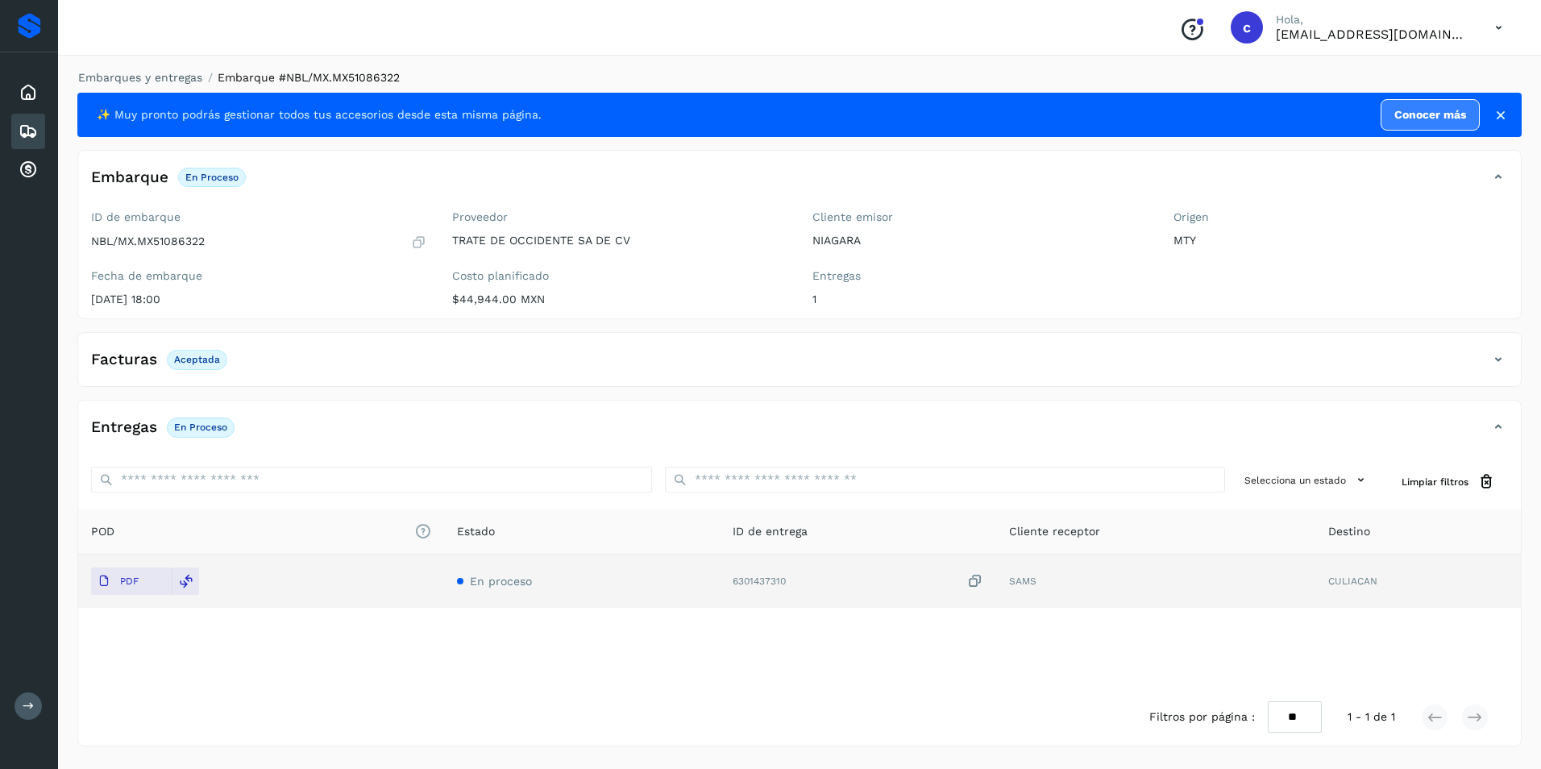
click at [189, 360] on p "Aceptada" at bounding box center [197, 359] width 46 height 11
click at [187, 426] on p "En proceso" at bounding box center [200, 426] width 53 height 11
click at [200, 425] on p "En proceso" at bounding box center [200, 426] width 53 height 11
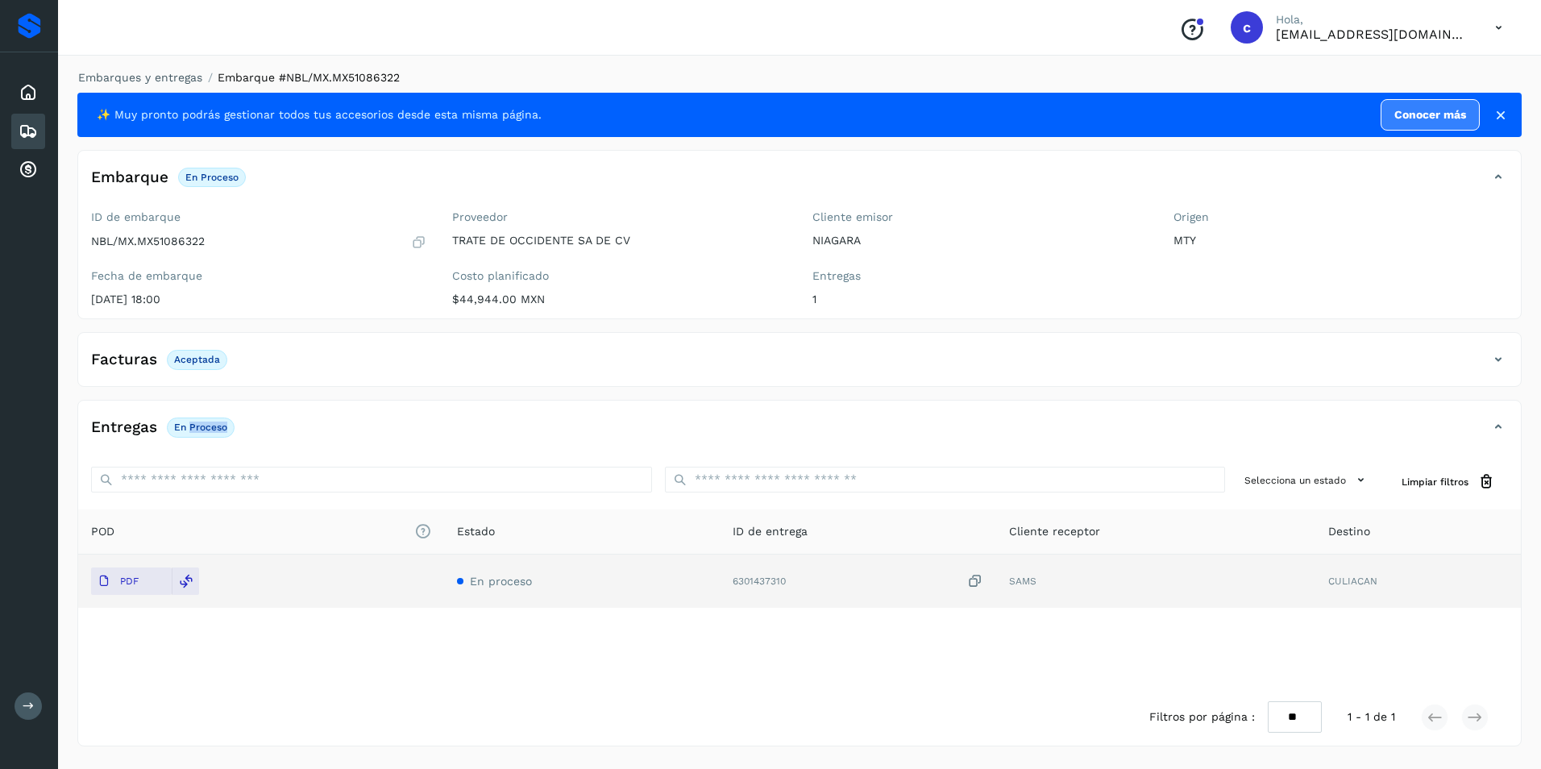
click at [200, 425] on p "En proceso" at bounding box center [200, 426] width 53 height 11
click at [40, 127] on div "Embarques" at bounding box center [28, 131] width 34 height 35
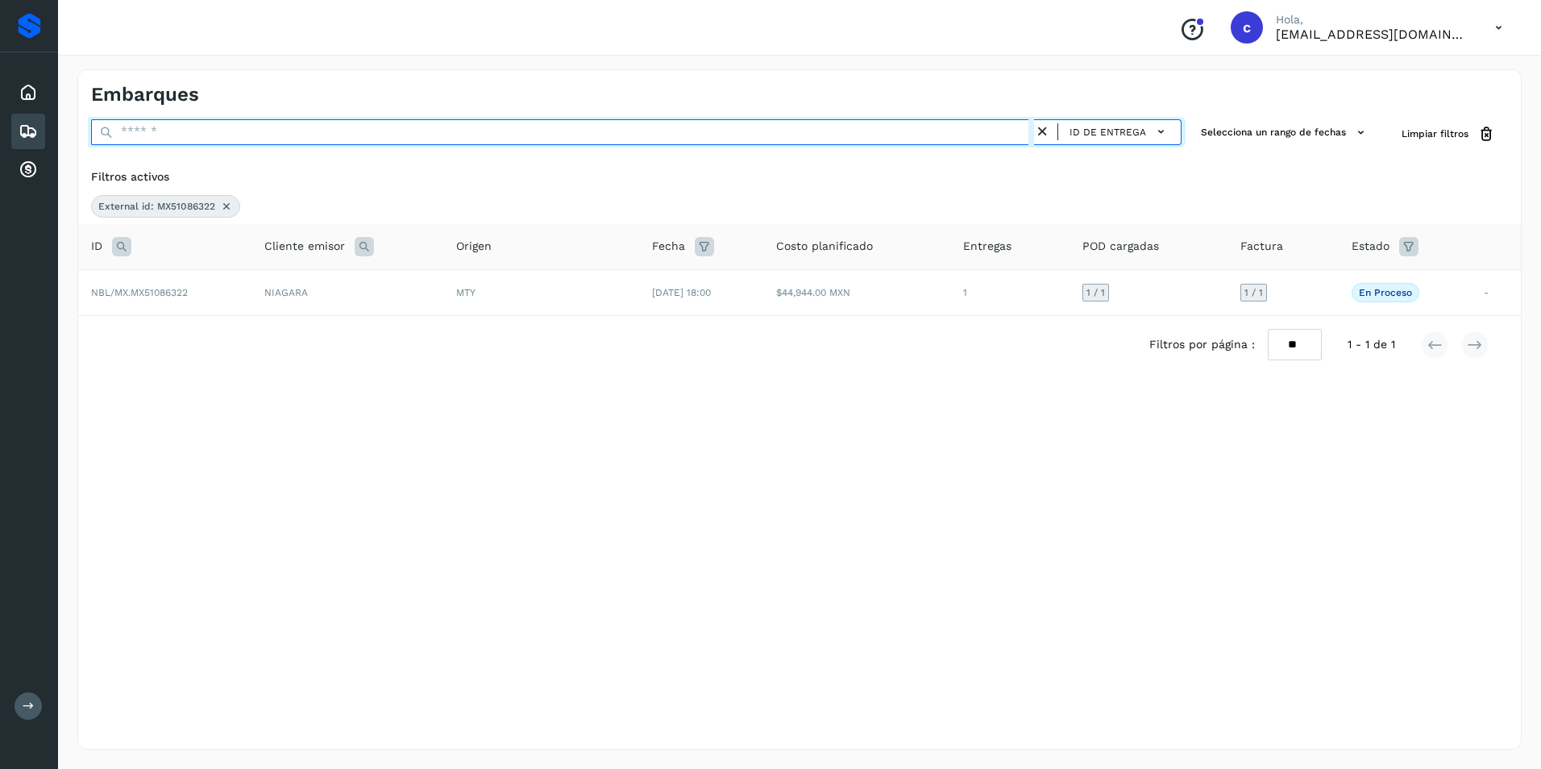
click at [180, 142] on input "text" at bounding box center [562, 132] width 943 height 26
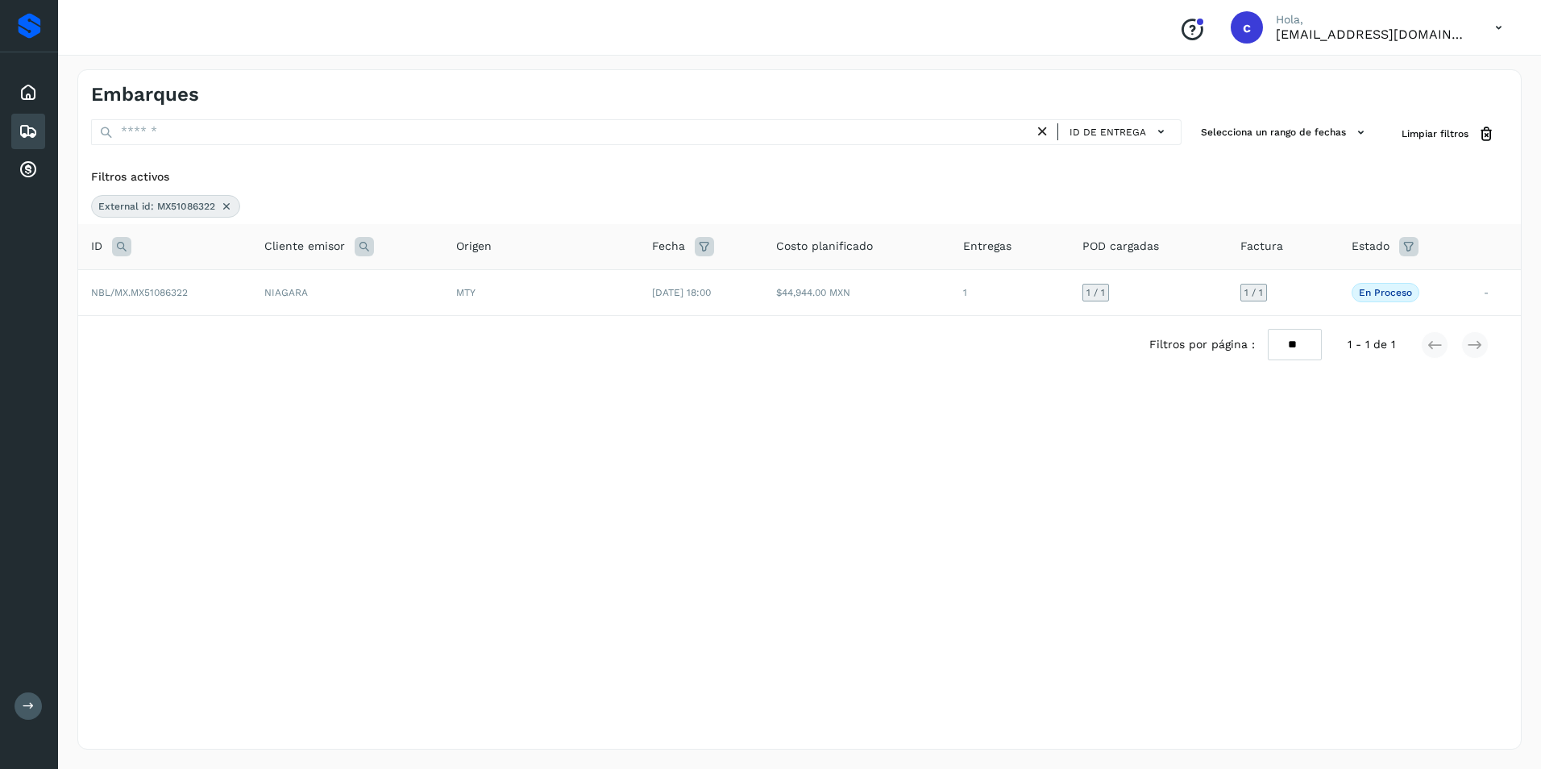
click at [226, 201] on icon at bounding box center [226, 206] width 13 height 13
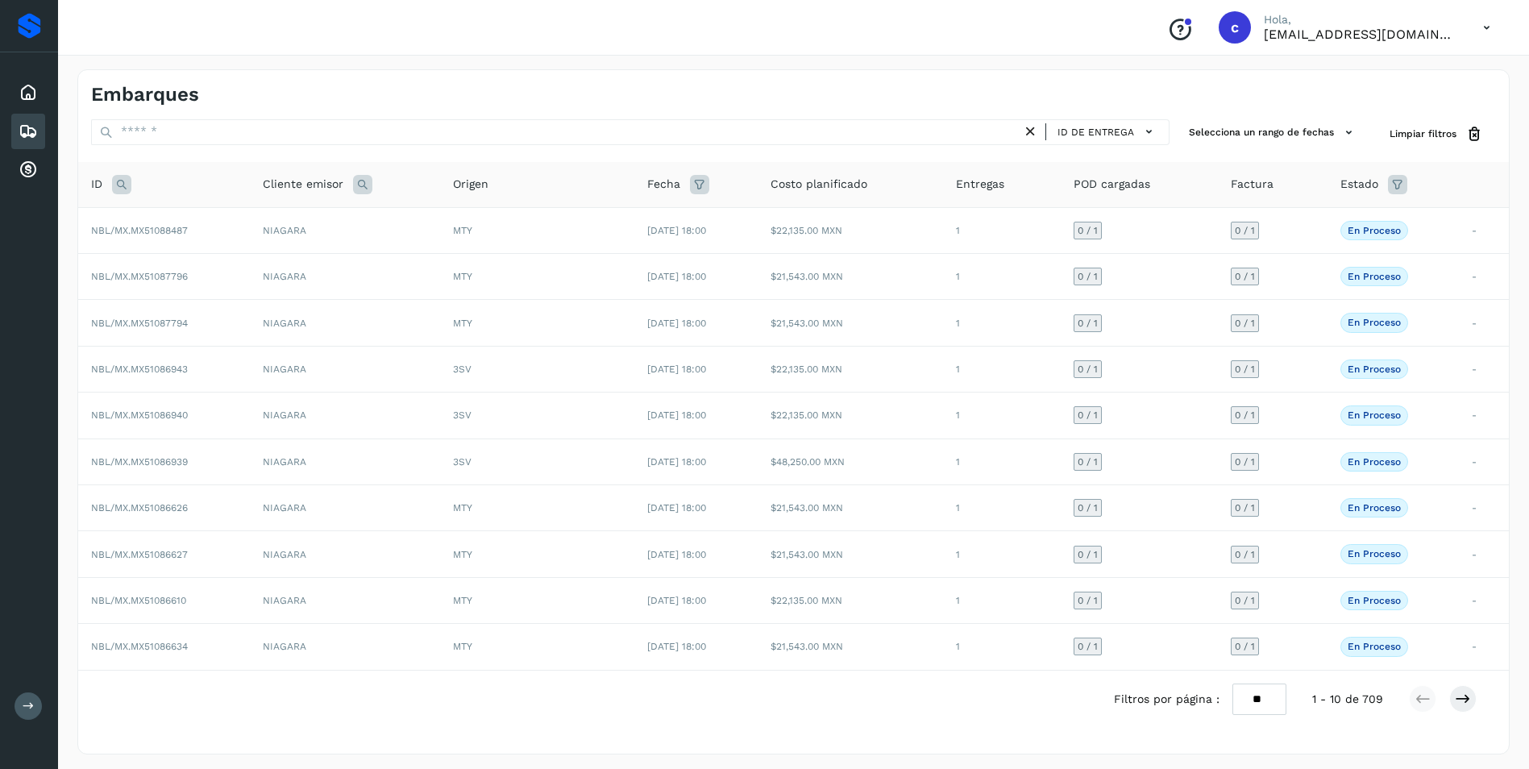
click at [124, 184] on icon at bounding box center [121, 184] width 19 height 19
click at [170, 226] on input "text" at bounding box center [228, 225] width 198 height 26
paste input "**********"
type input "**********"
click at [258, 264] on span "Buscar" at bounding box center [270, 265] width 32 height 15
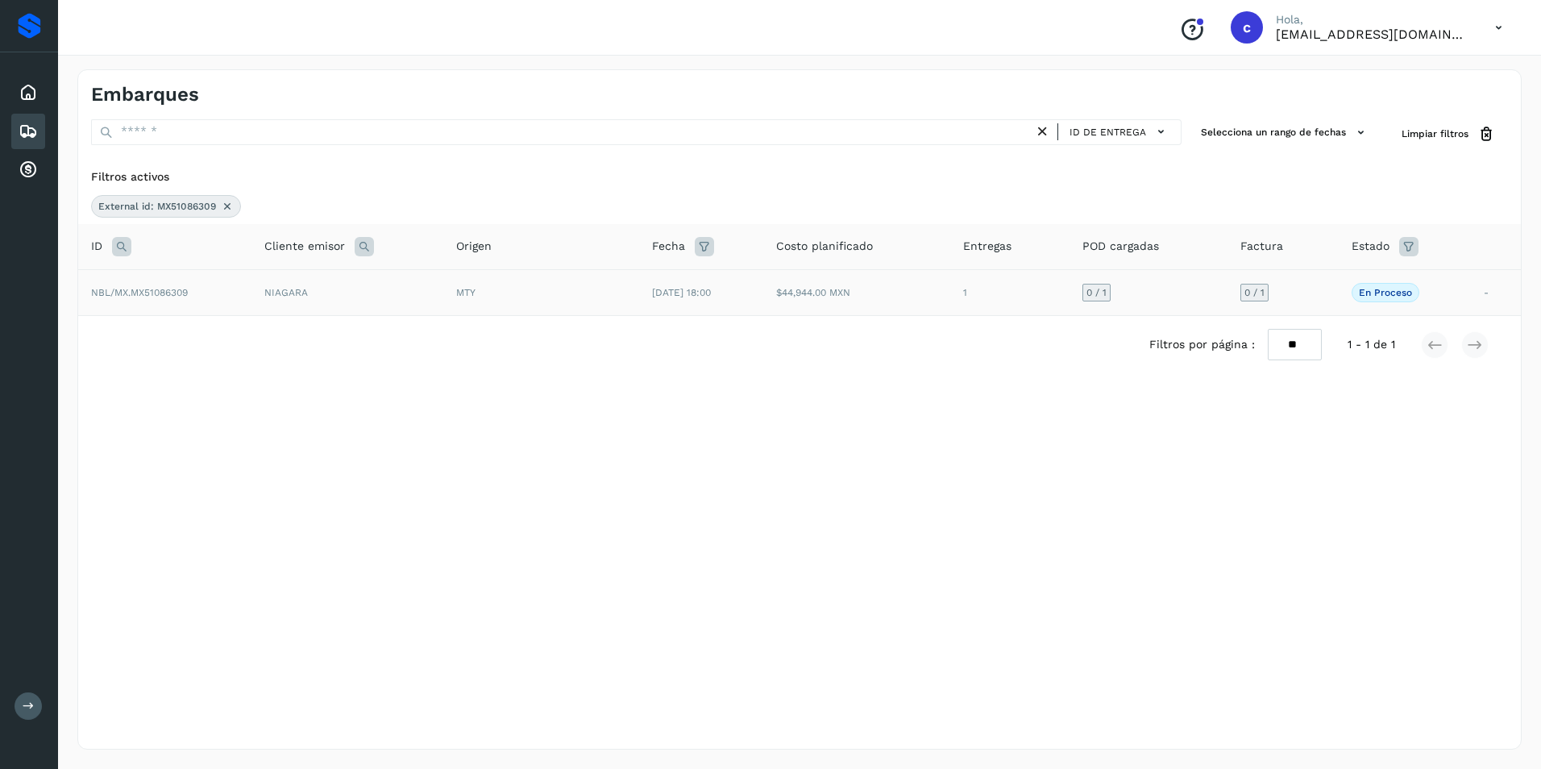
click at [896, 307] on td "$44,944.00 MXN" at bounding box center [856, 292] width 187 height 46
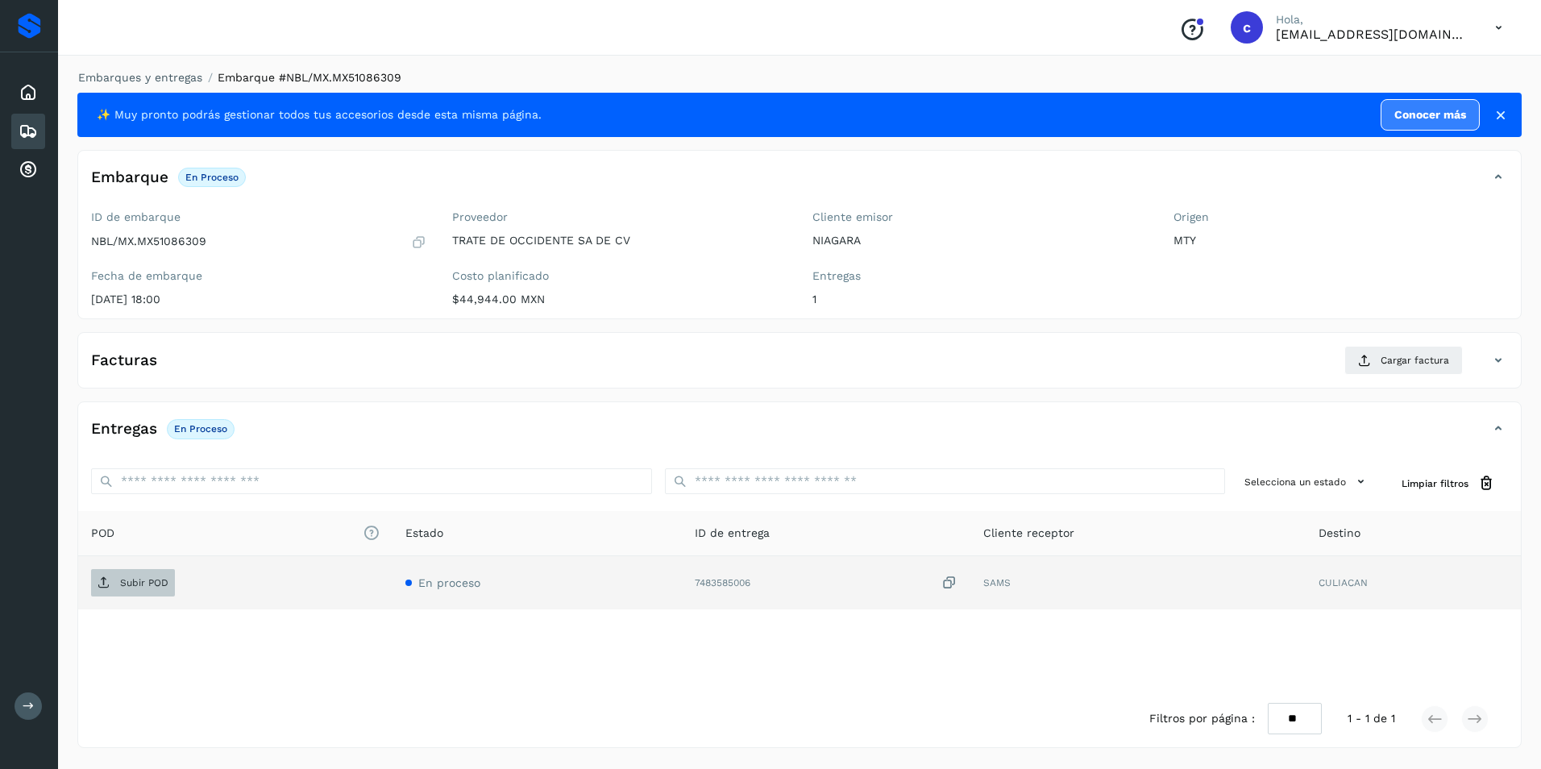
click at [137, 583] on p "Subir POD" at bounding box center [144, 582] width 48 height 11
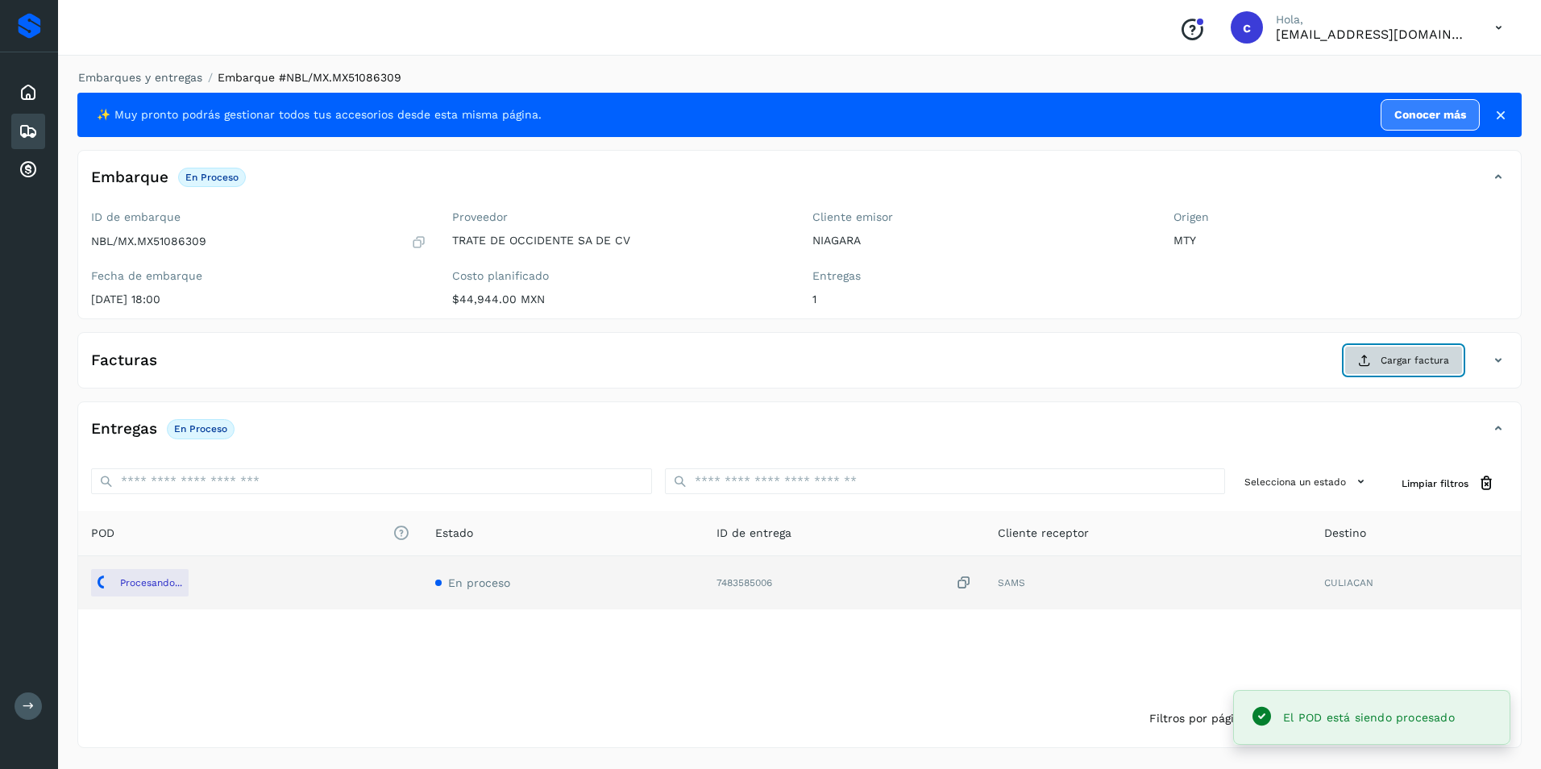
click at [1357, 362] on button "Cargar factura" at bounding box center [1403, 360] width 118 height 29
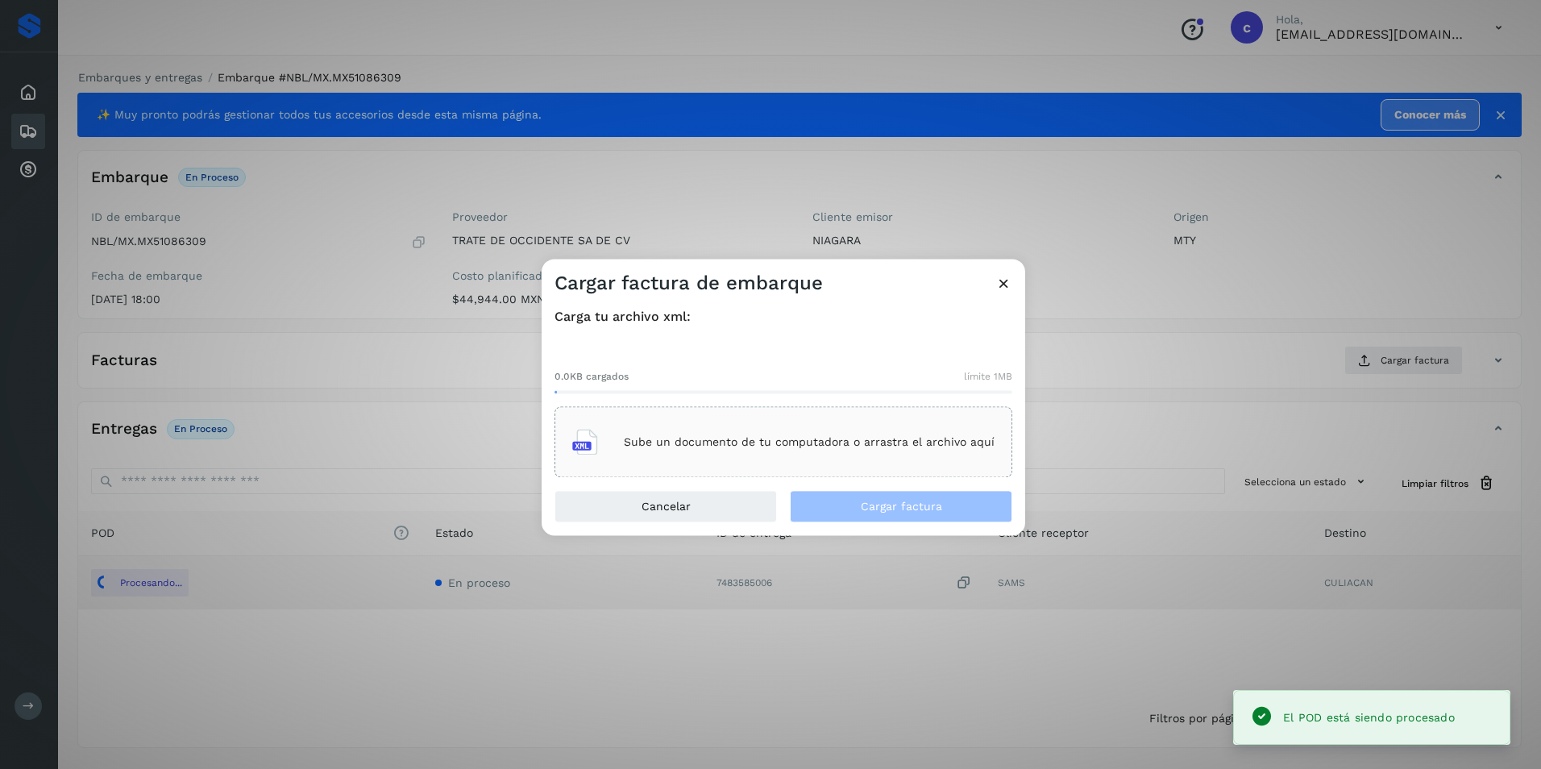
click at [782, 429] on div "Sube un documento de tu computadora o arrastra el archivo aquí" at bounding box center [783, 443] width 422 height 44
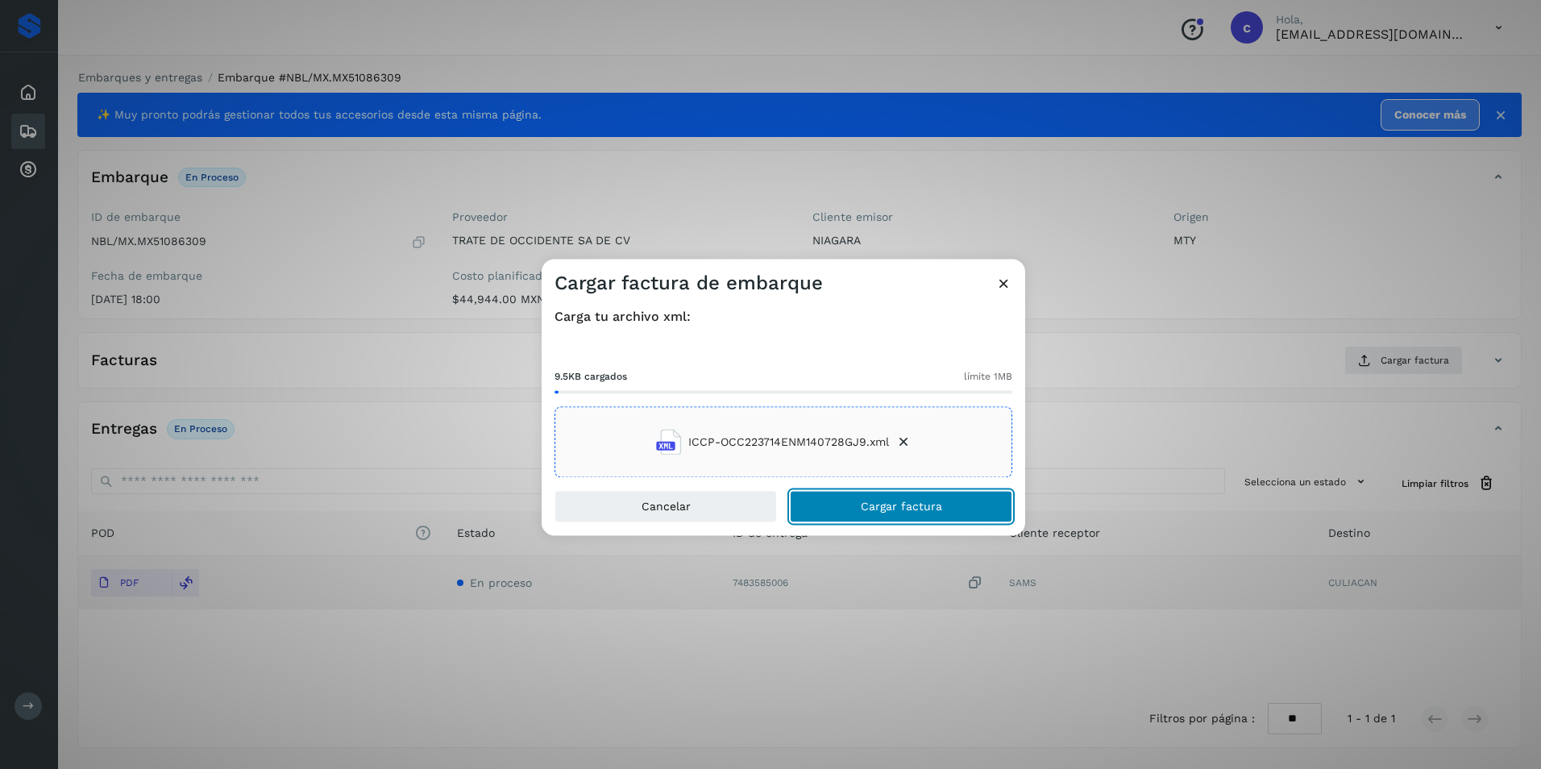
click at [900, 509] on span "Cargar factura" at bounding box center [901, 506] width 81 height 11
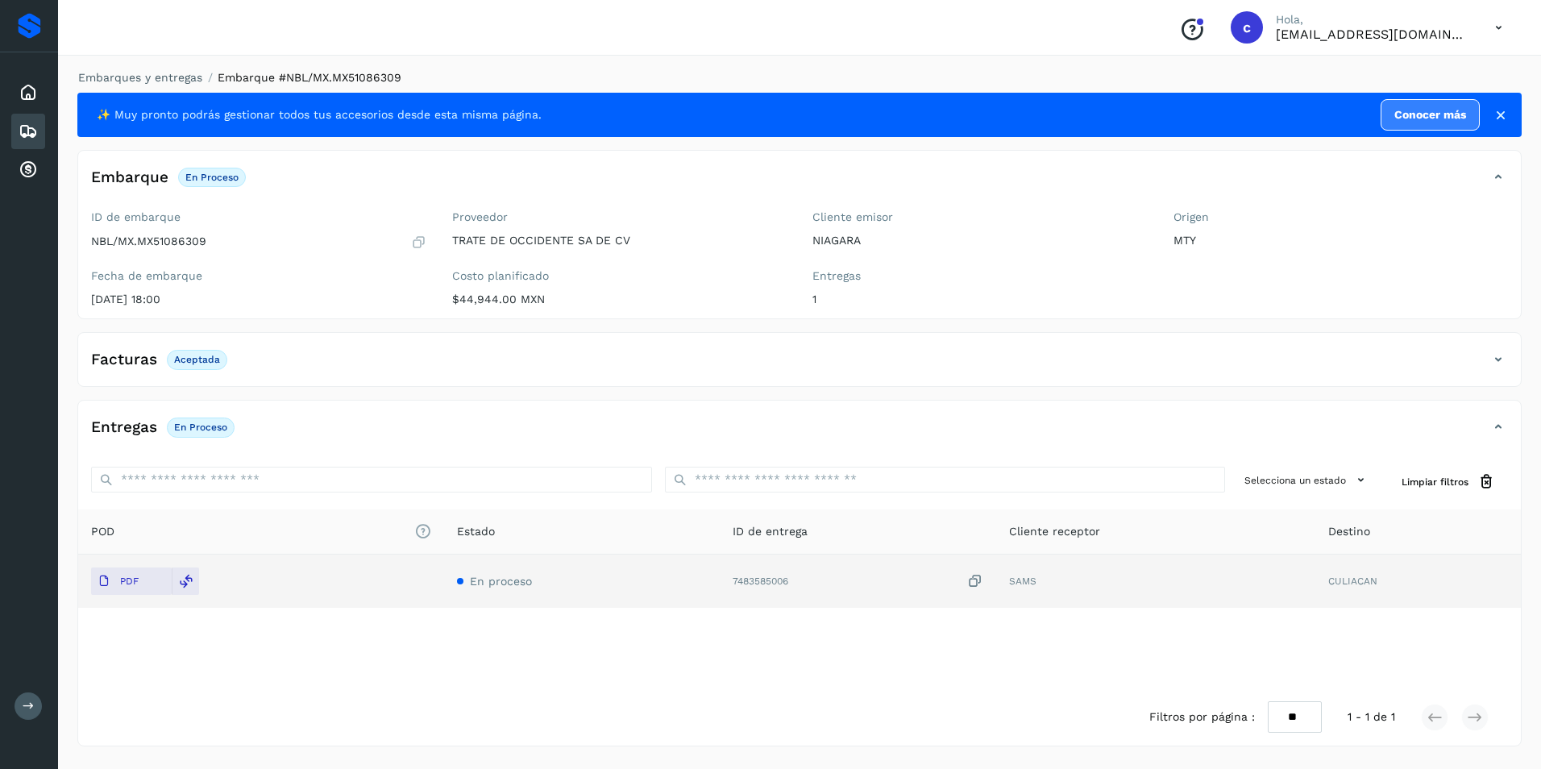
click at [182, 360] on p "Aceptada" at bounding box center [197, 359] width 46 height 11
click at [217, 429] on p "En proceso" at bounding box center [200, 426] width 53 height 11
click at [222, 430] on p "En proceso" at bounding box center [200, 426] width 53 height 11
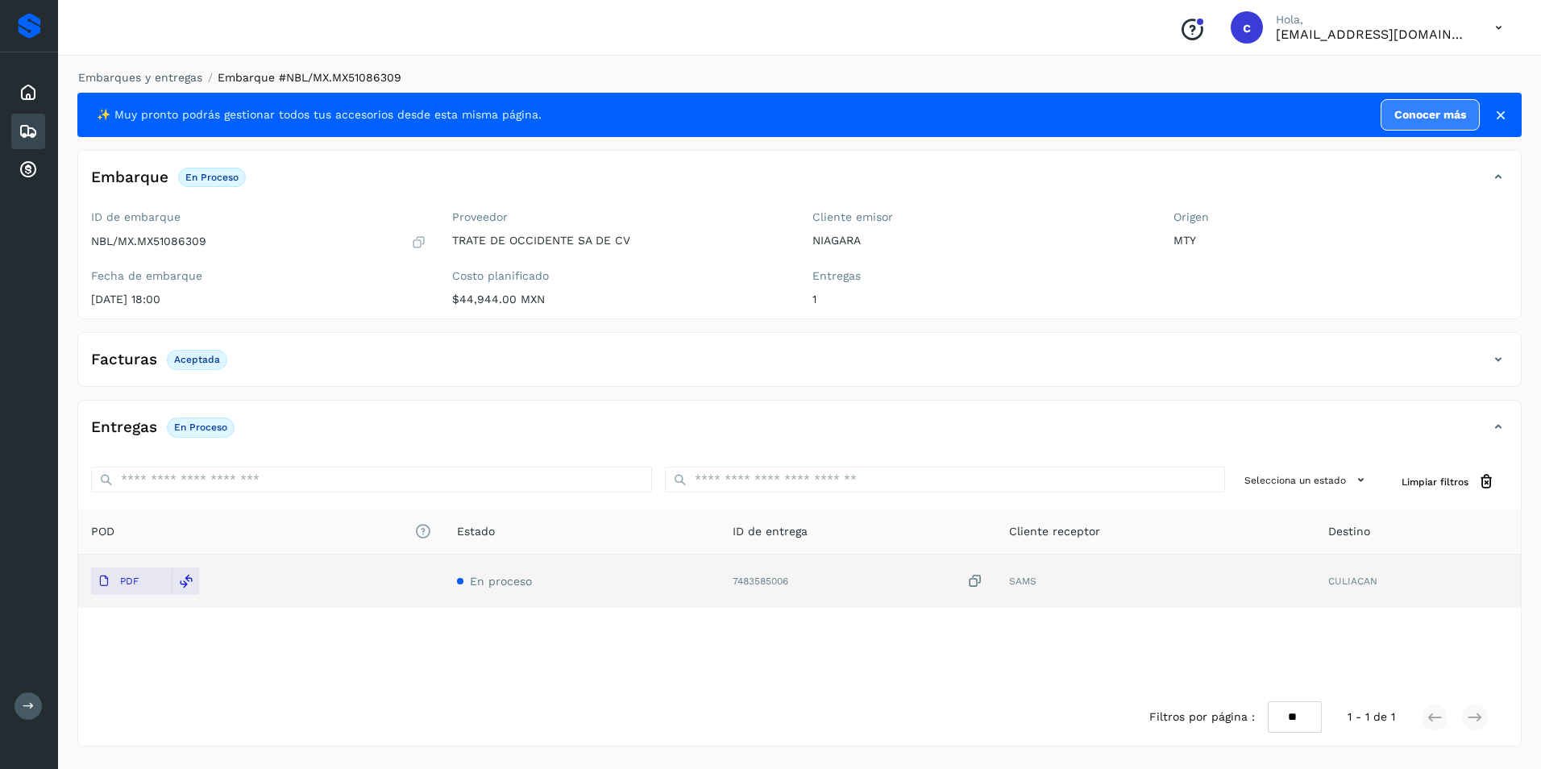
click at [209, 427] on p "En proceso" at bounding box center [200, 426] width 53 height 11
click at [26, 125] on icon at bounding box center [28, 131] width 19 height 19
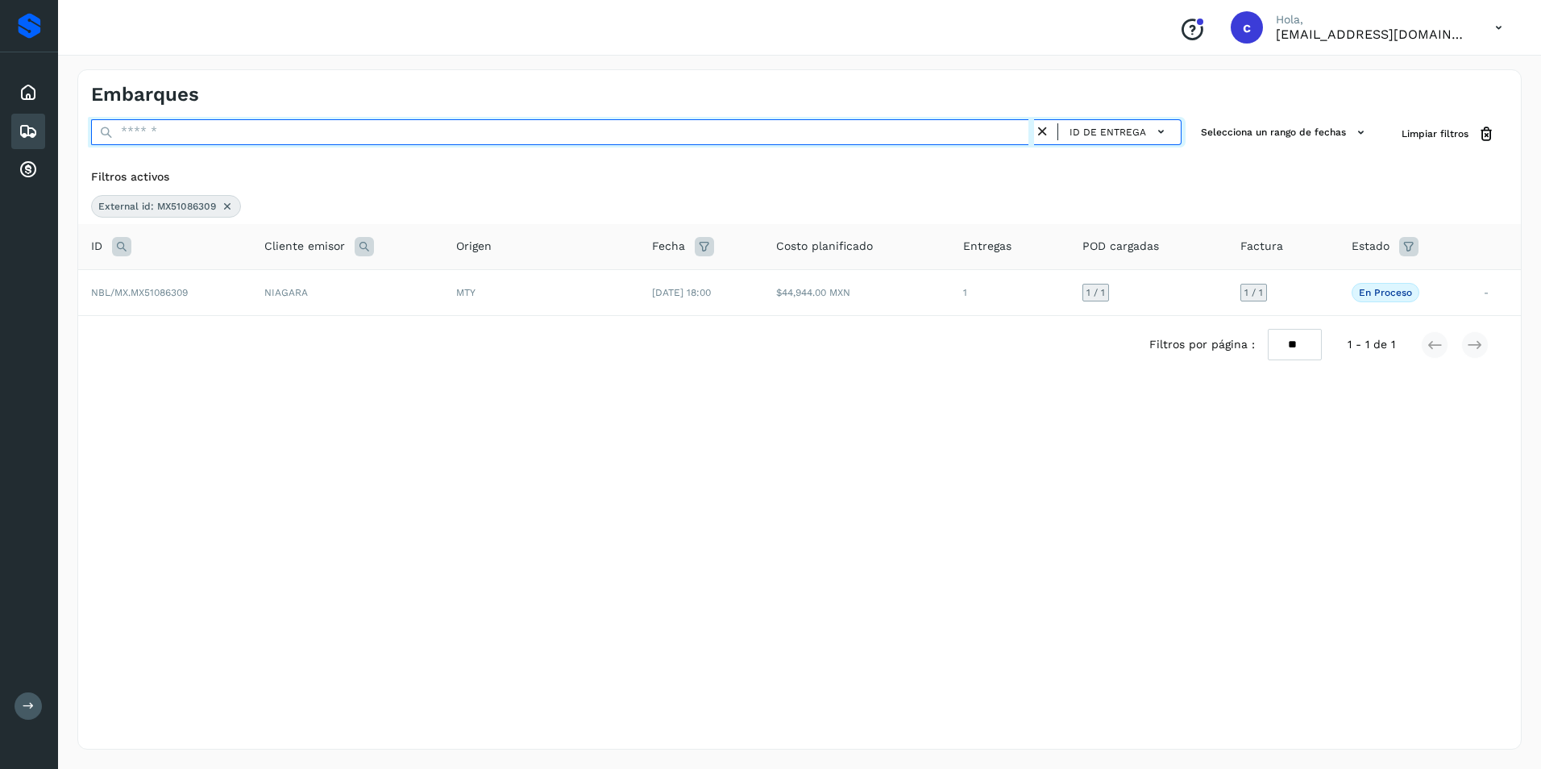
click at [209, 125] on input "text" at bounding box center [562, 132] width 943 height 26
drag, startPoint x: 214, startPoint y: 127, endPoint x: 173, endPoint y: 131, distance: 40.5
click at [173, 131] on input "text" at bounding box center [562, 132] width 943 height 26
paste input "**********"
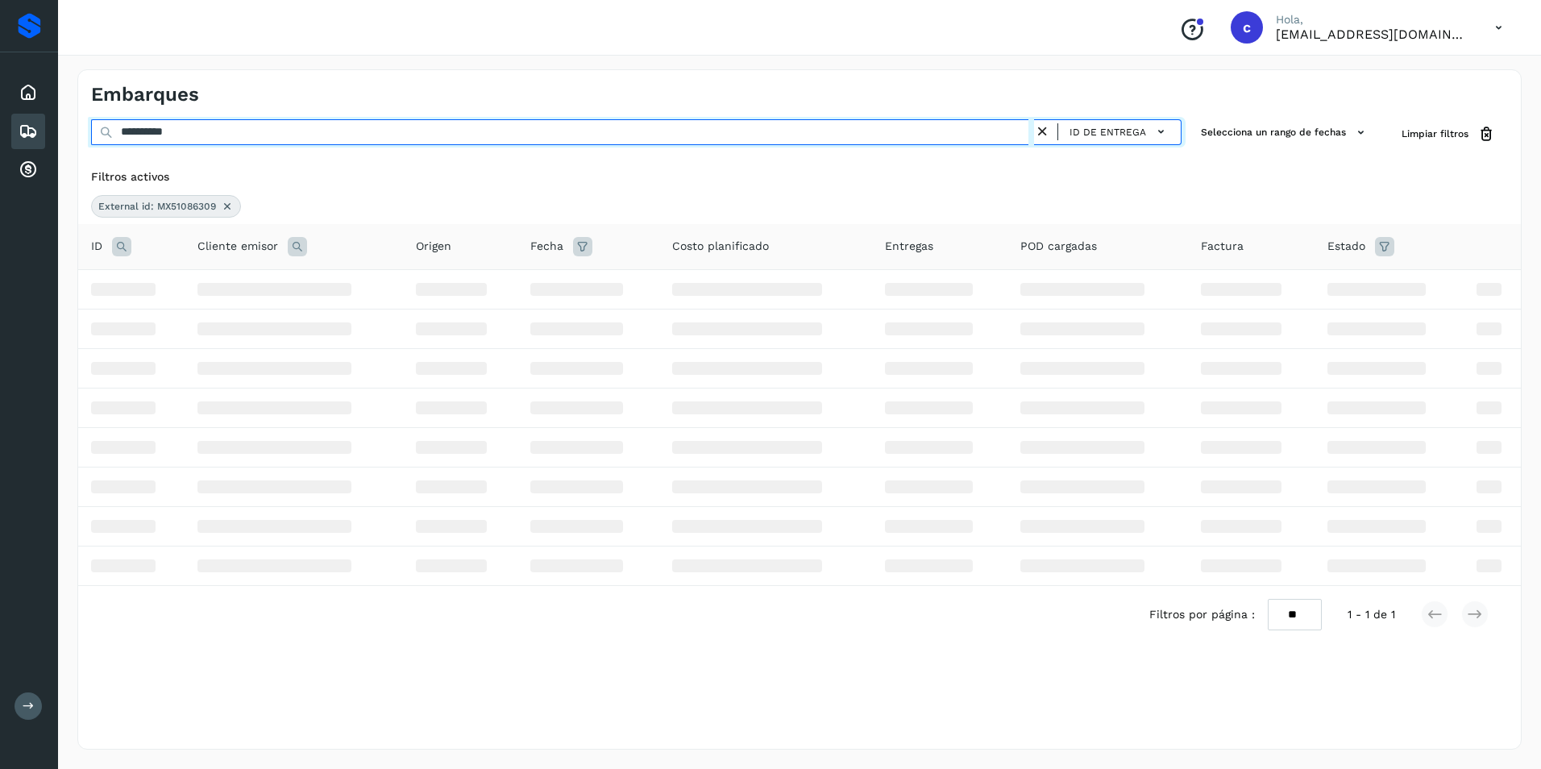
type input "**********"
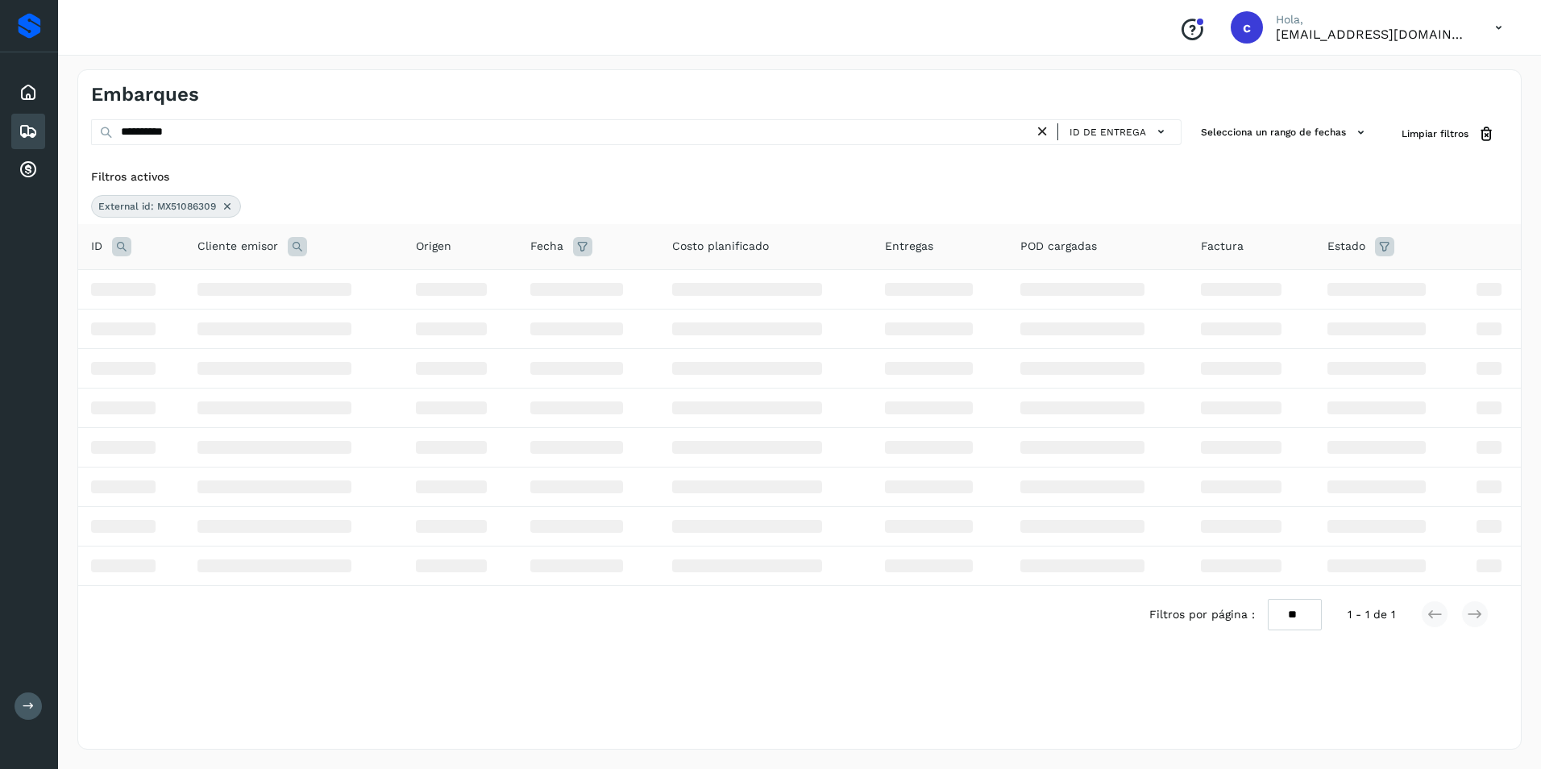
click at [230, 210] on icon at bounding box center [227, 206] width 13 height 13
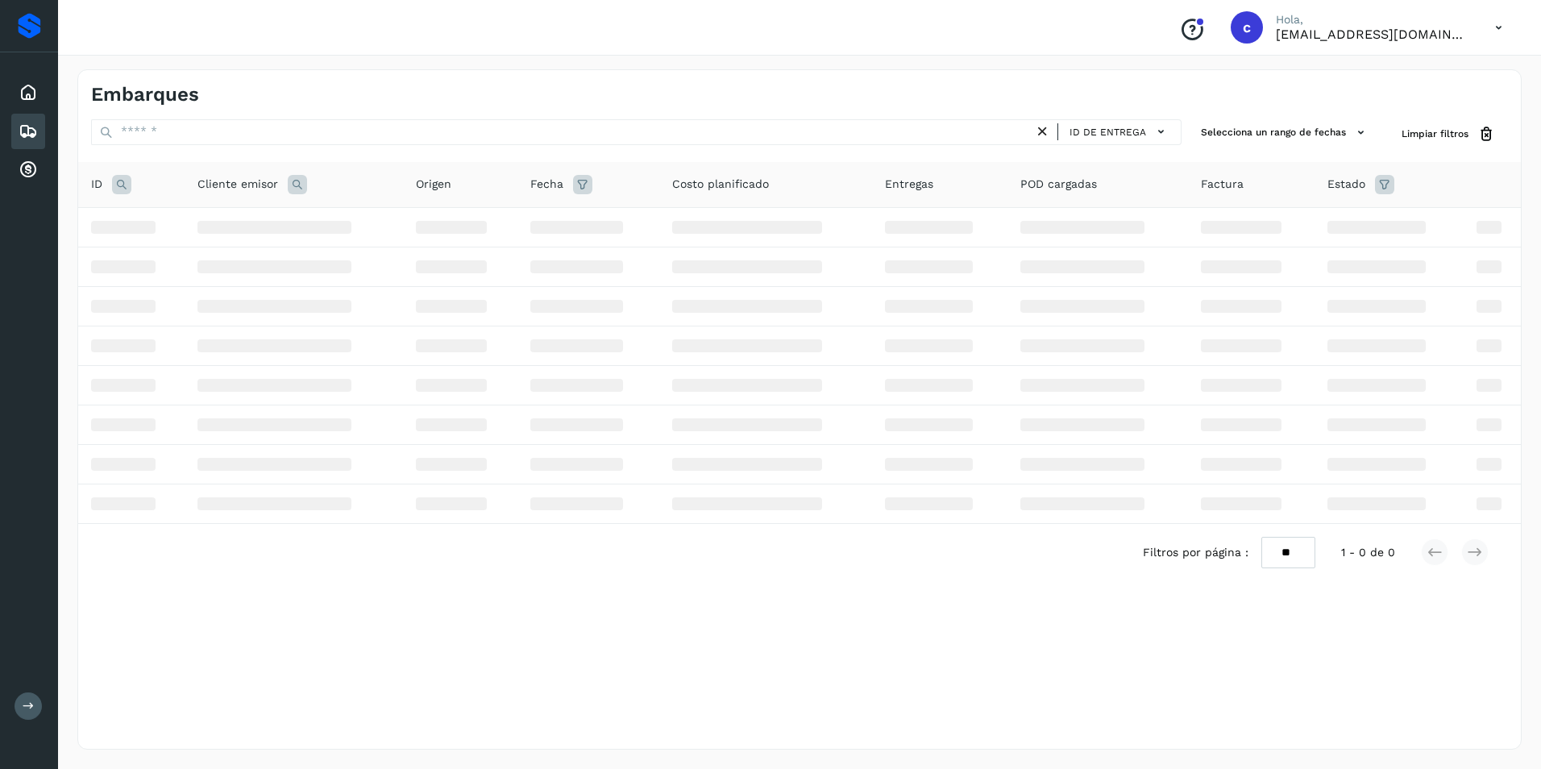
click at [119, 185] on icon at bounding box center [121, 184] width 19 height 19
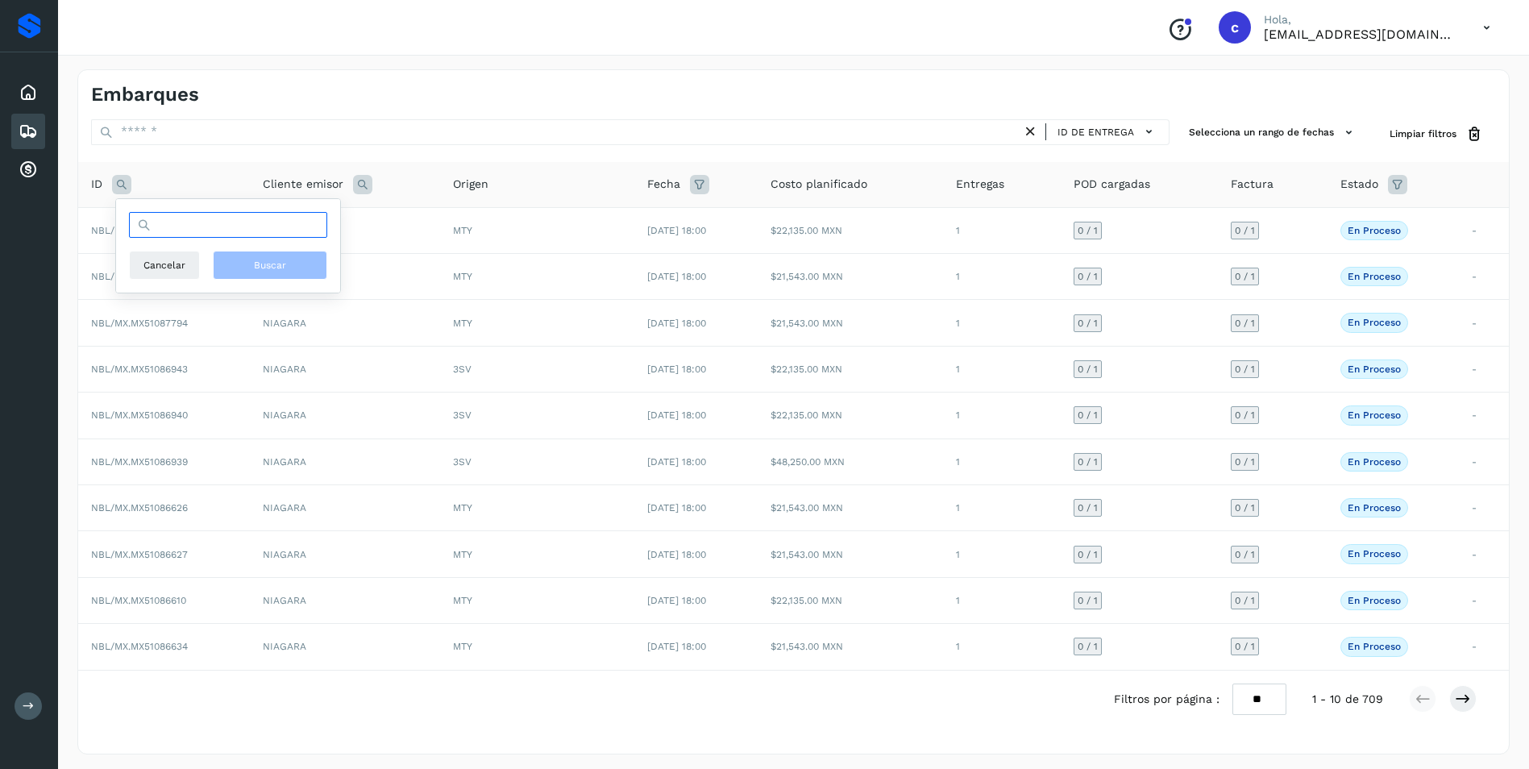
click at [158, 234] on input "text" at bounding box center [228, 225] width 198 height 26
paste input "**********"
type input "**********"
click at [262, 264] on span "Buscar" at bounding box center [270, 265] width 32 height 15
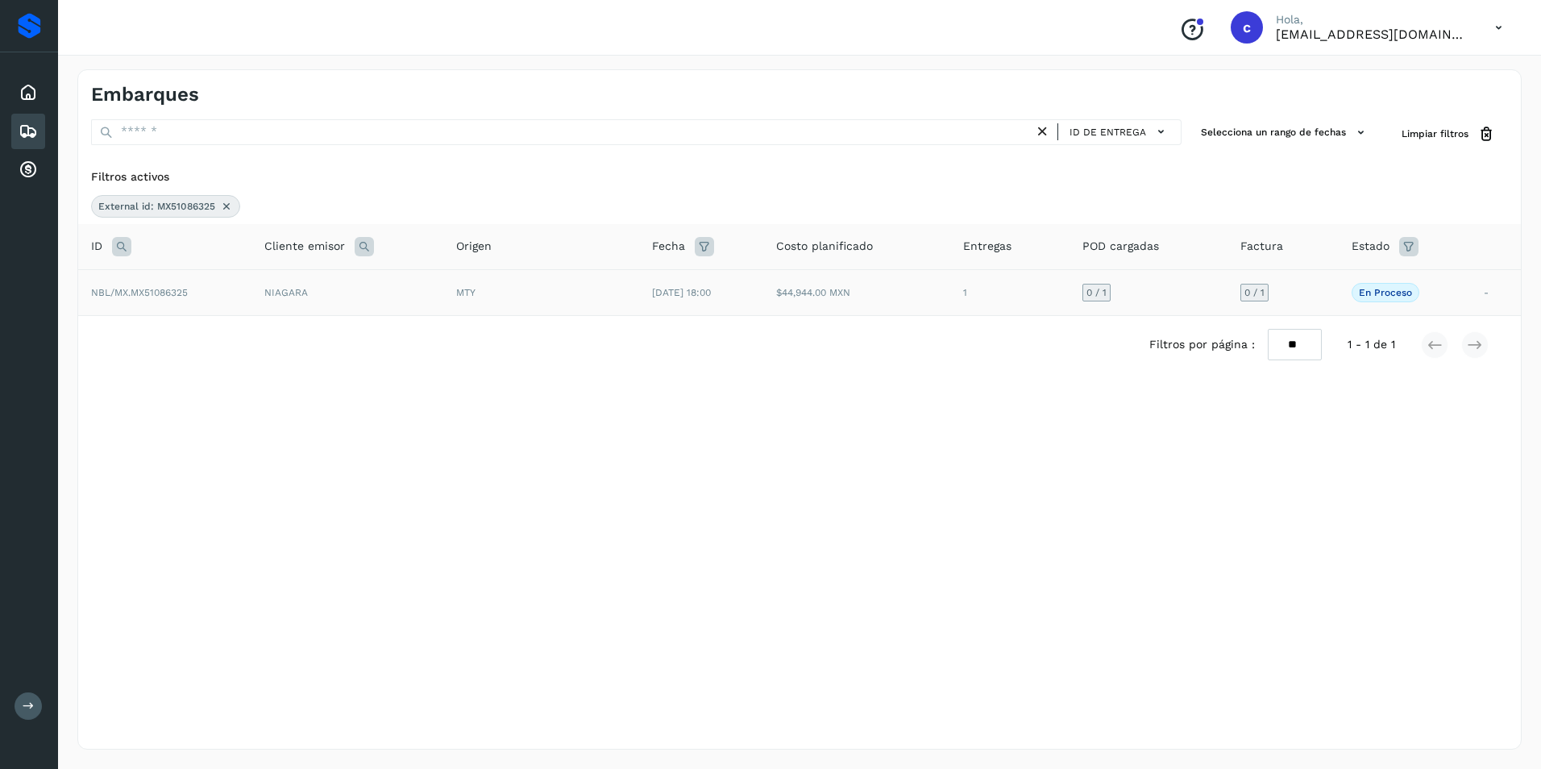
click at [712, 303] on td "[DATE] 18:00" at bounding box center [701, 292] width 124 height 46
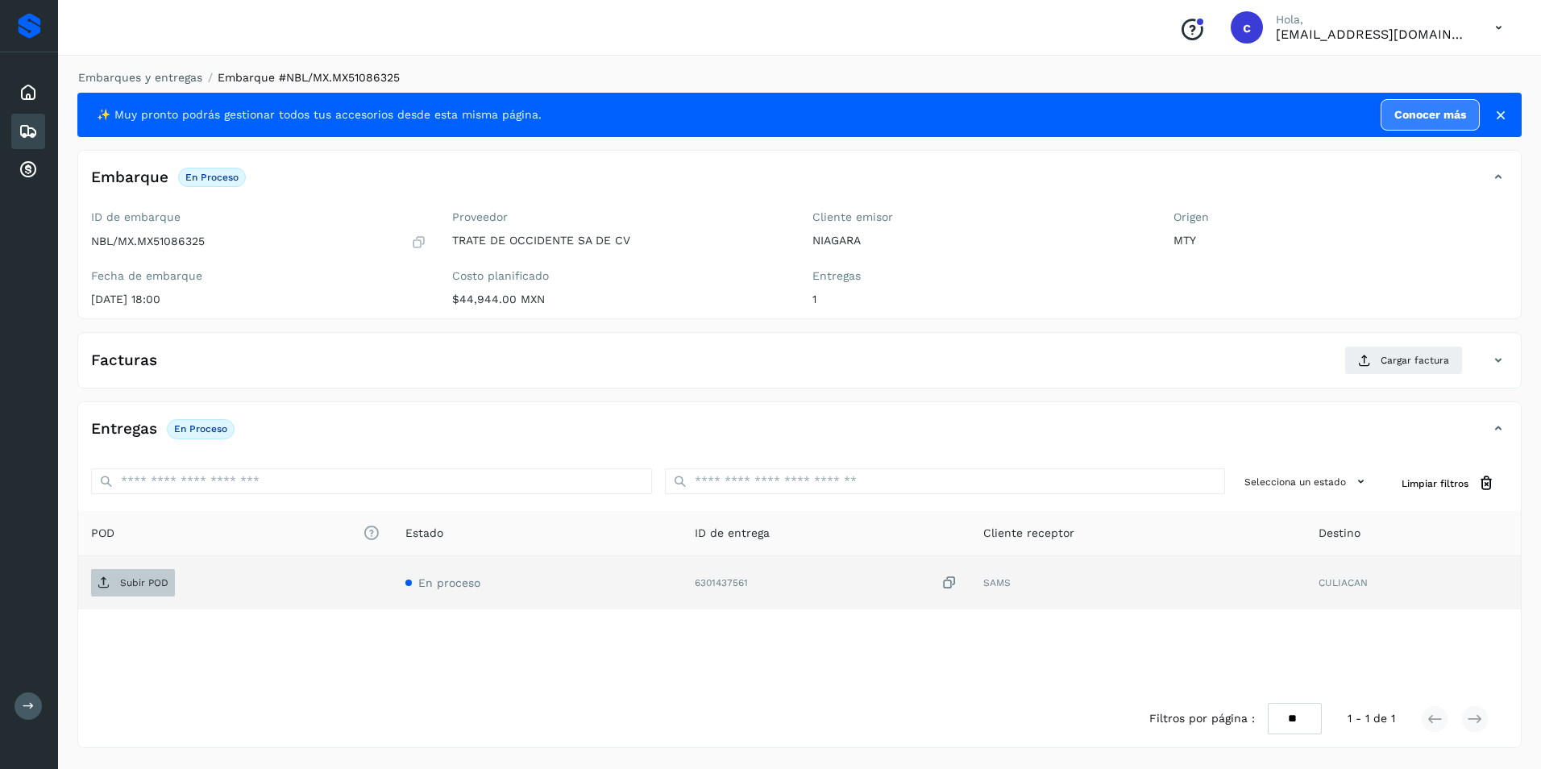
click at [164, 582] on p "Subir POD" at bounding box center [144, 582] width 48 height 11
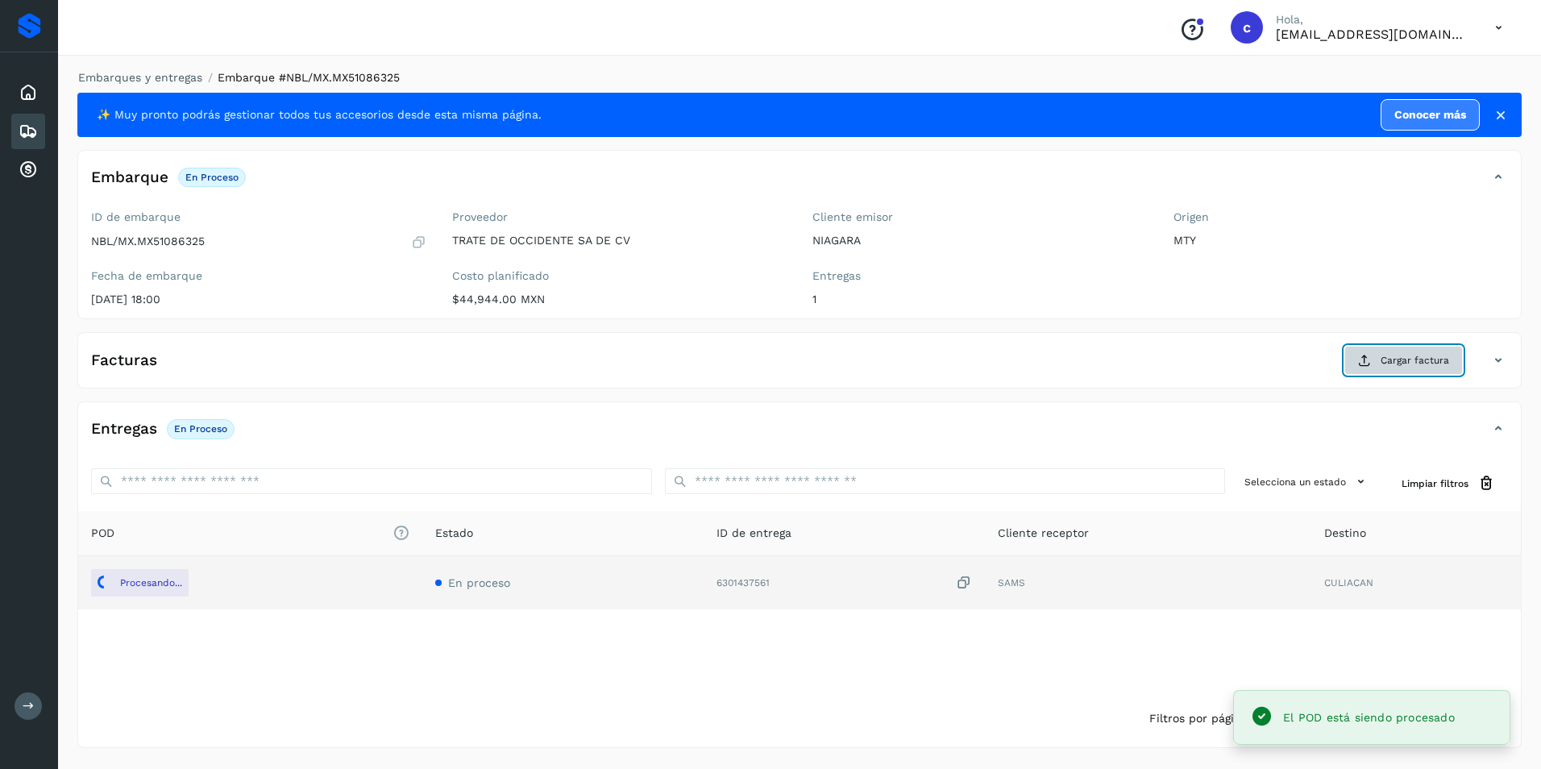
click at [1372, 355] on button "Cargar factura" at bounding box center [1403, 360] width 118 height 29
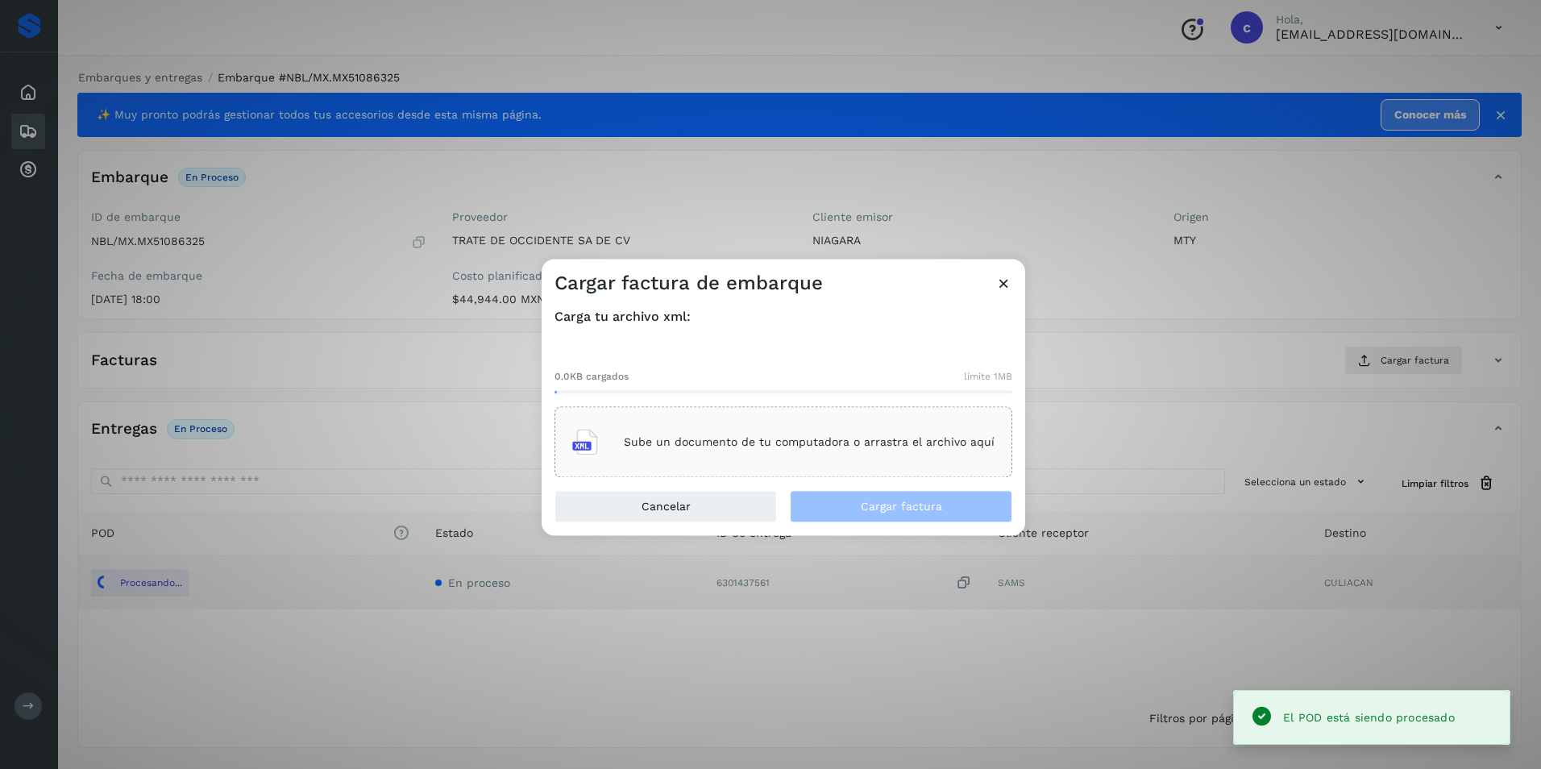
click at [744, 441] on p "Sube un documento de tu computadora o arrastra el archivo aquí" at bounding box center [809, 442] width 371 height 14
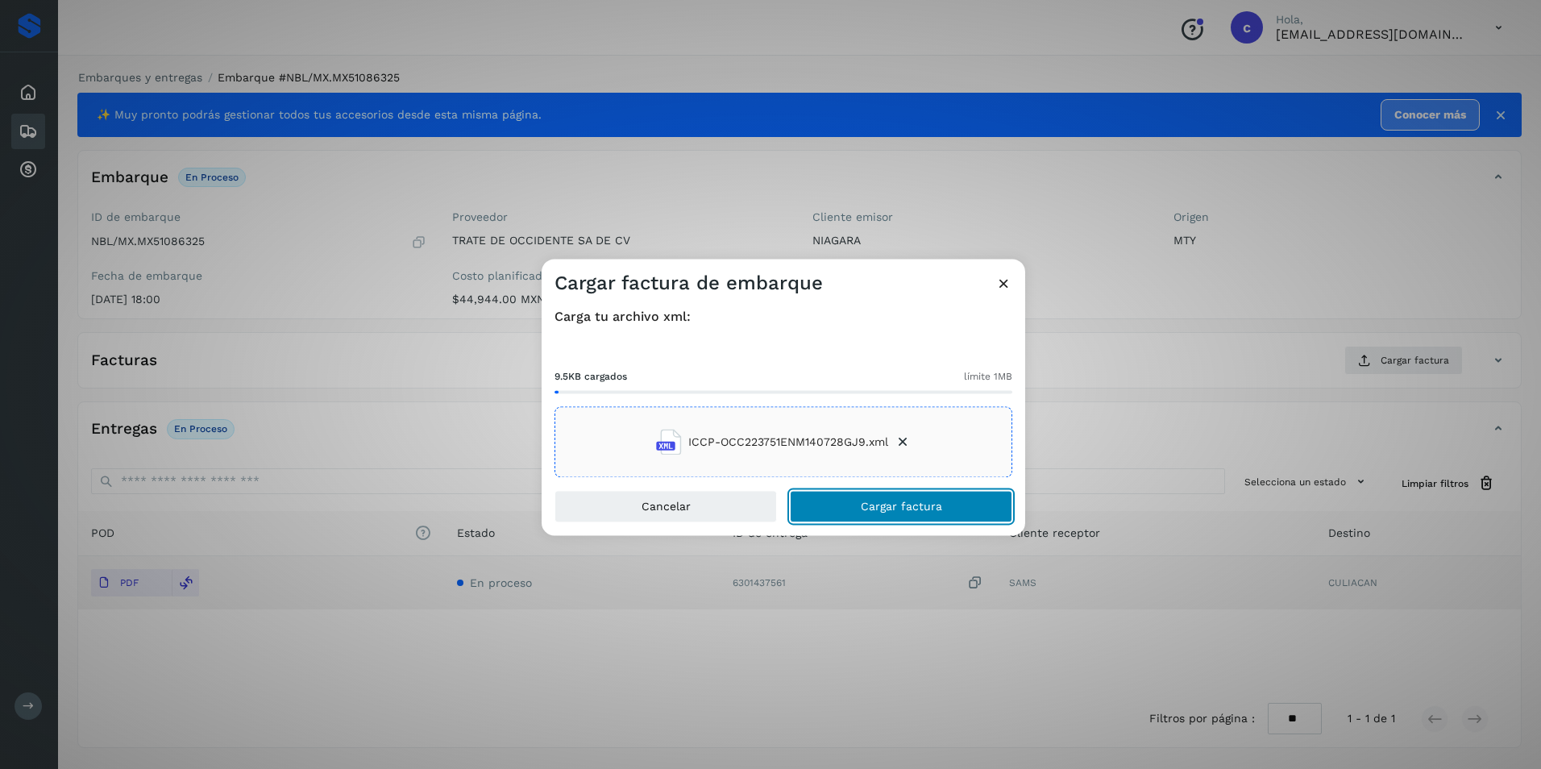
click at [848, 512] on button "Cargar factura" at bounding box center [901, 507] width 222 height 32
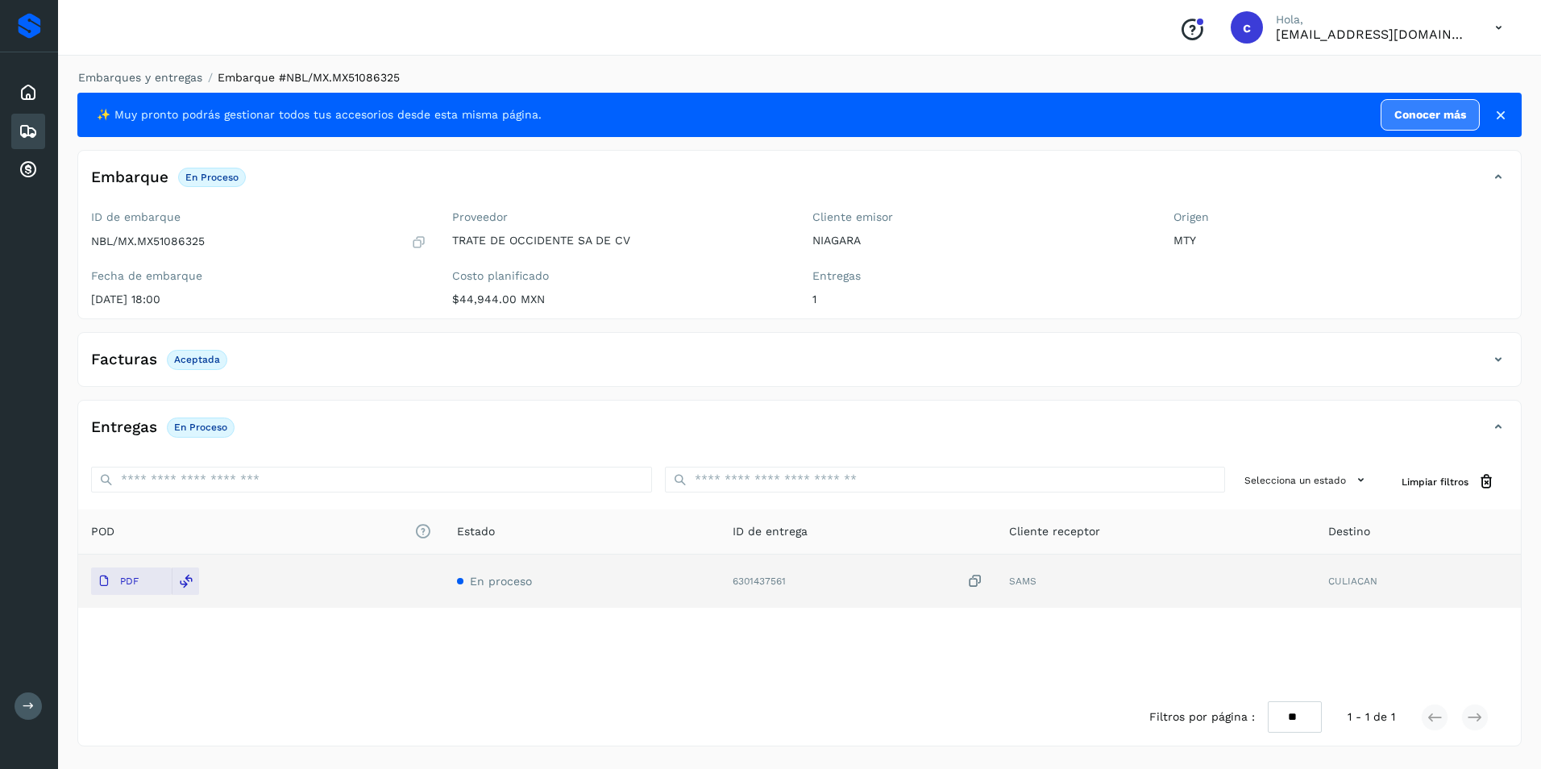
click at [203, 359] on p "Aceptada" at bounding box center [197, 359] width 46 height 11
click at [203, 421] on p "En proceso" at bounding box center [200, 426] width 53 height 11
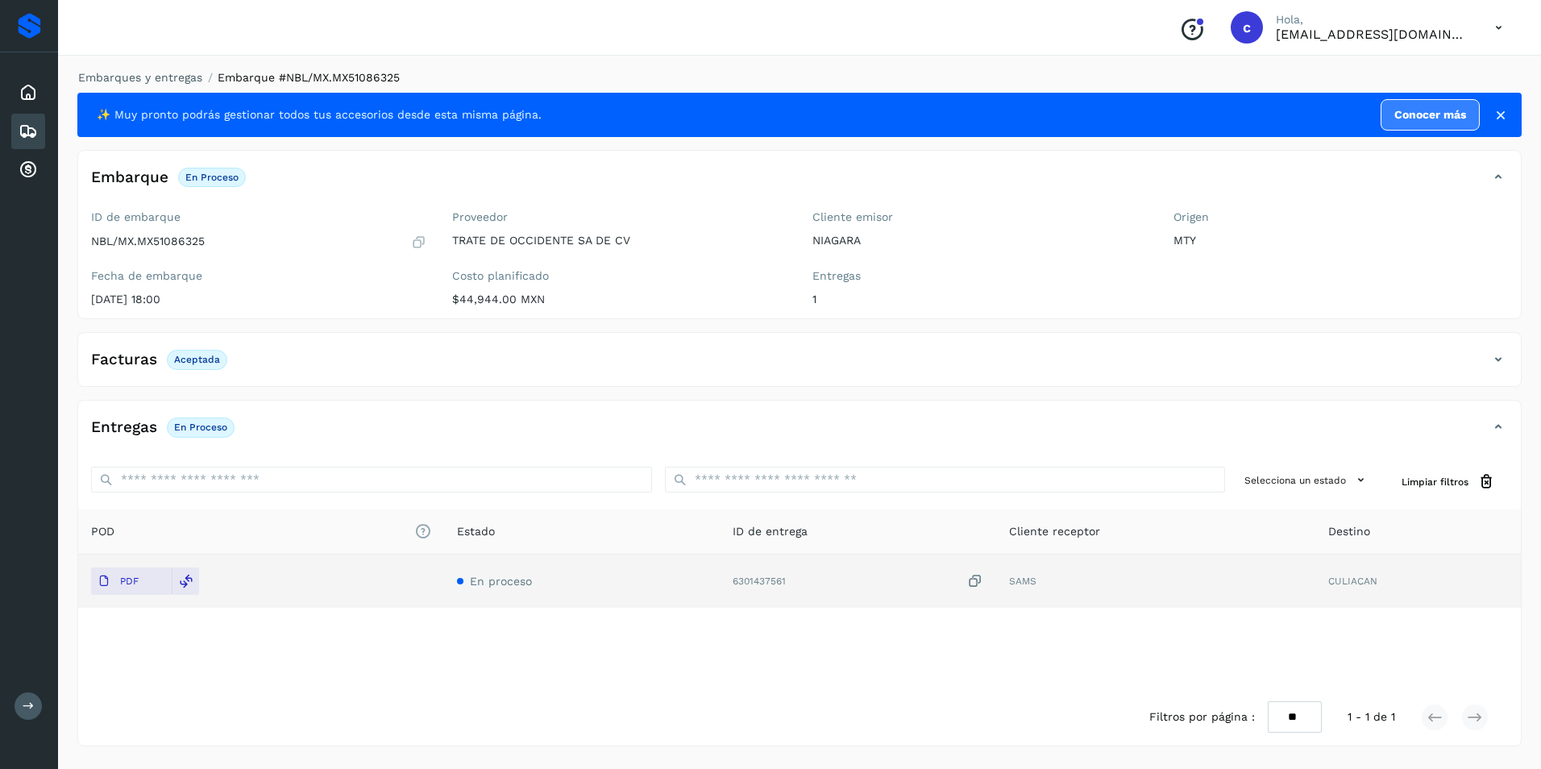
click at [31, 128] on icon at bounding box center [28, 131] width 19 height 19
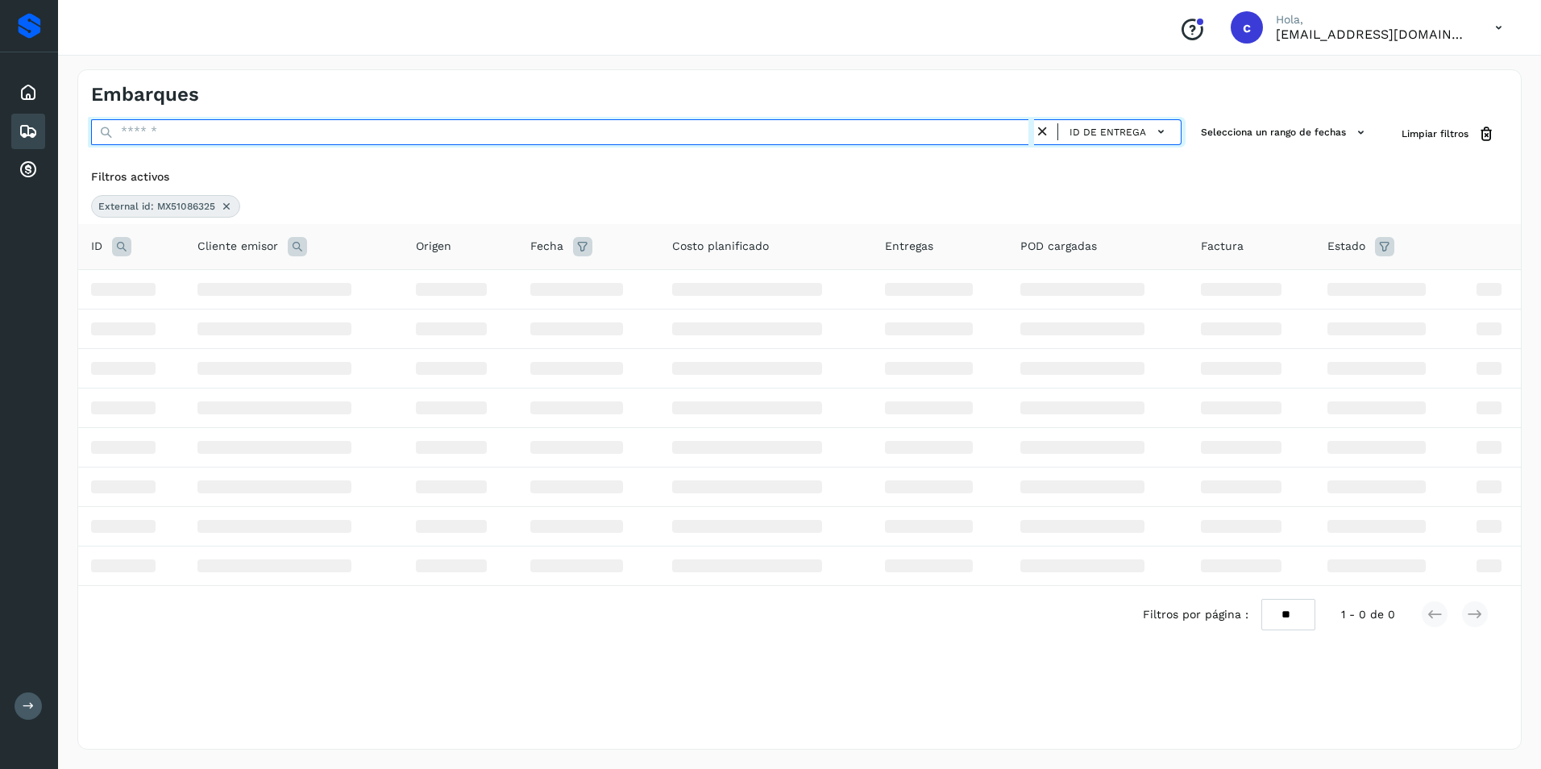
click at [197, 136] on input "text" at bounding box center [562, 132] width 943 height 26
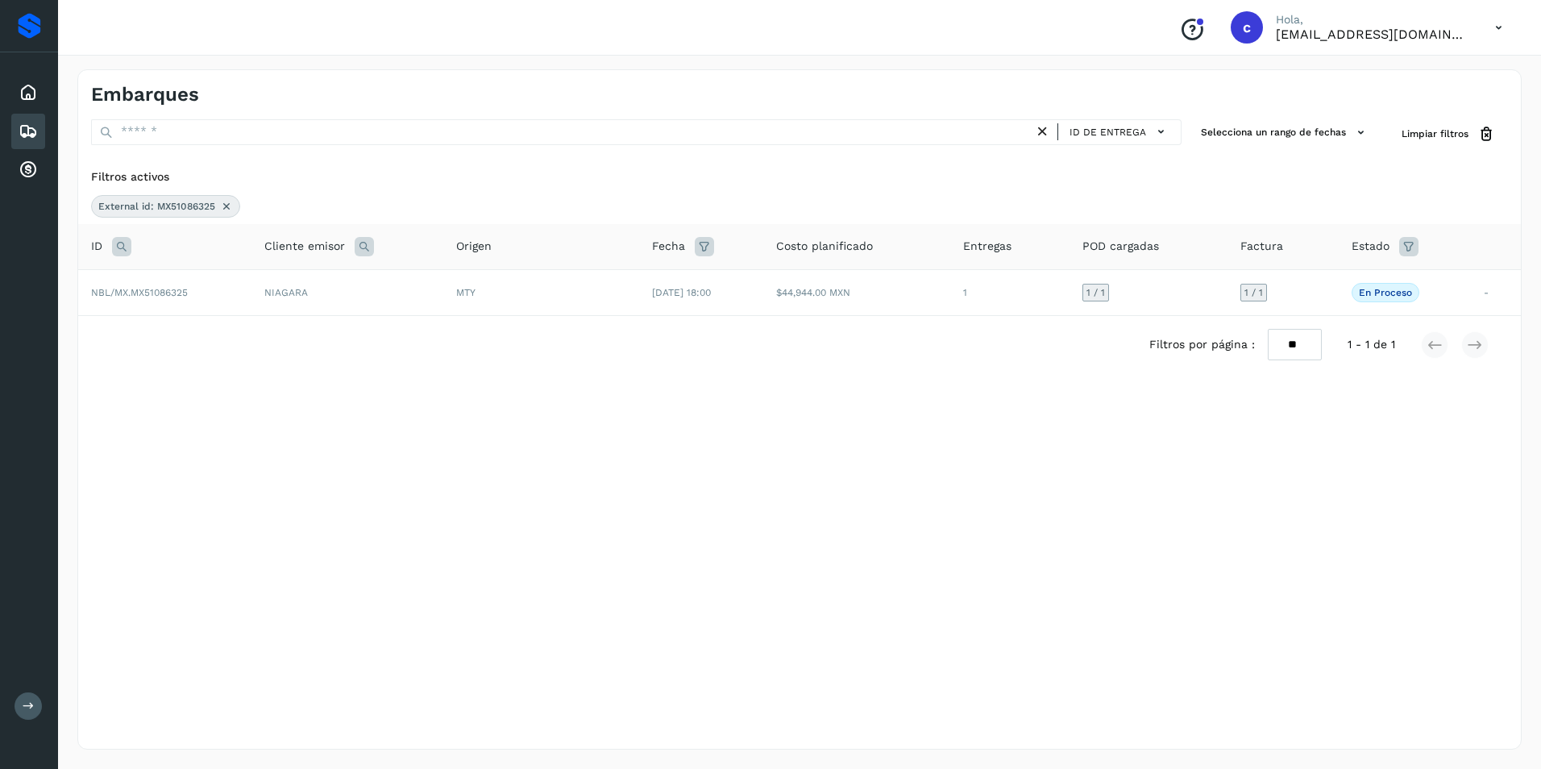
click at [226, 209] on icon at bounding box center [226, 206] width 13 height 13
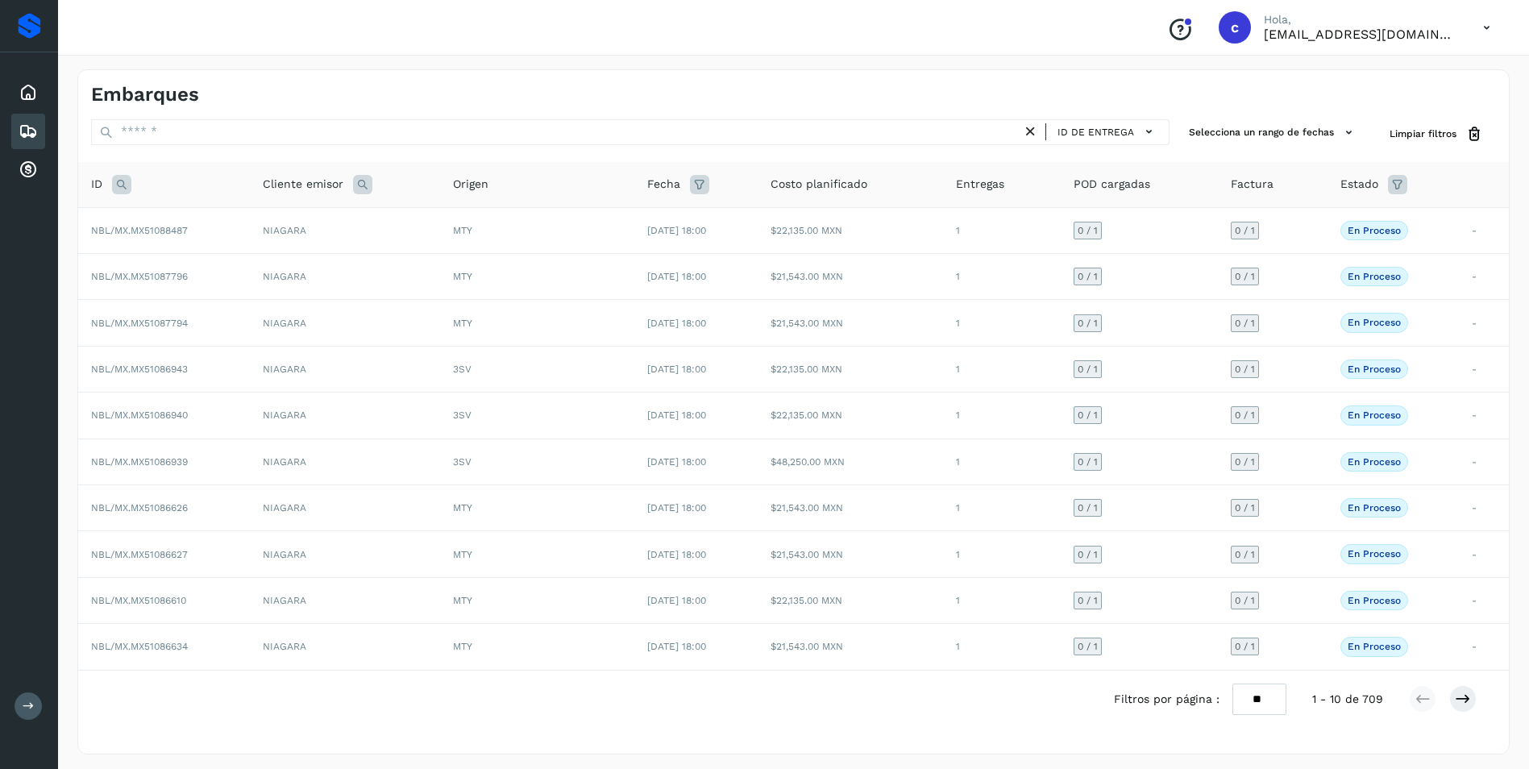
click at [122, 188] on icon at bounding box center [121, 184] width 19 height 19
click at [180, 234] on input "text" at bounding box center [228, 225] width 198 height 26
paste input "**********"
type input "**********"
click at [266, 273] on button "Buscar" at bounding box center [270, 265] width 114 height 29
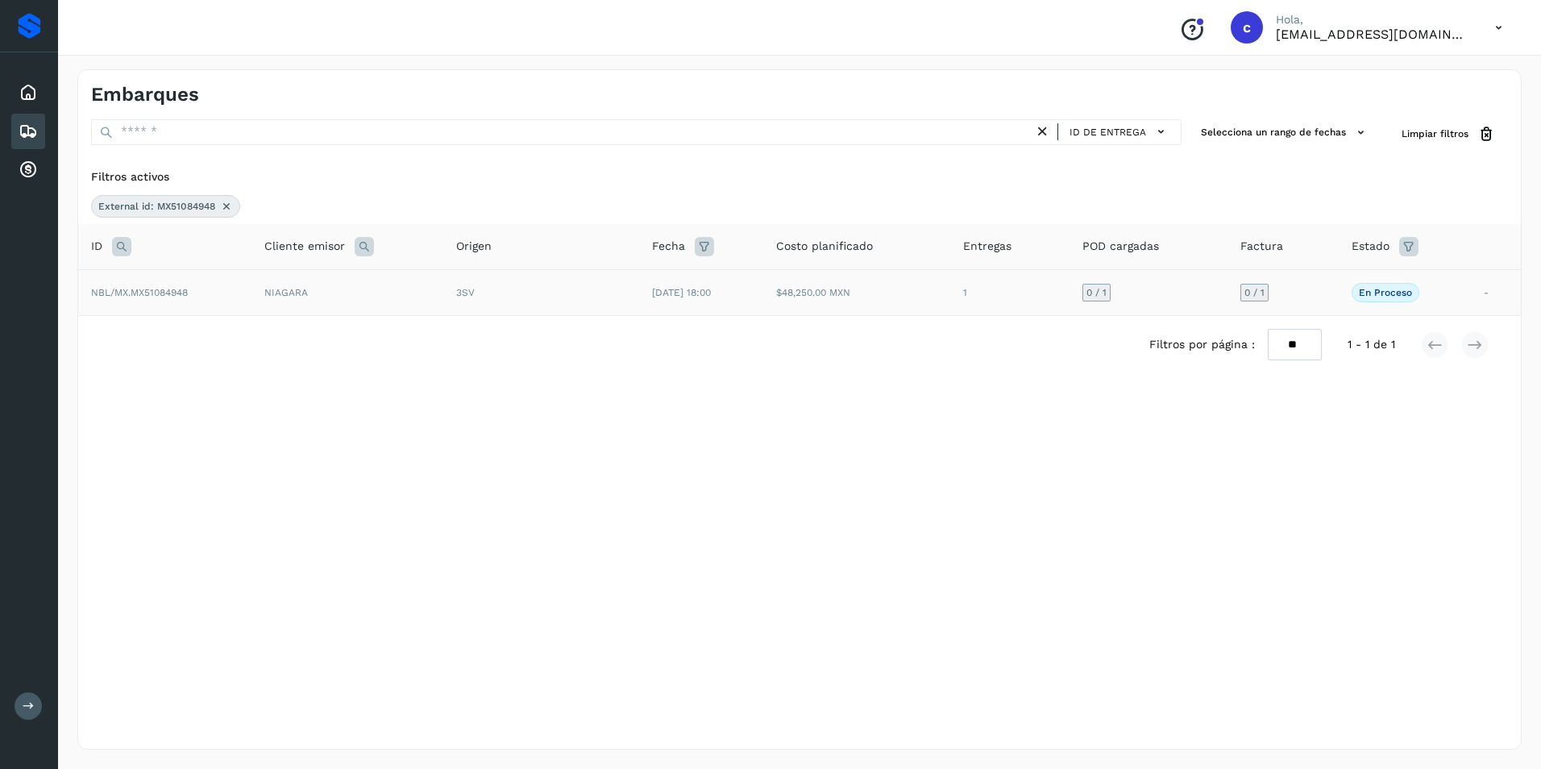
click at [756, 305] on td "[DATE] 18:00" at bounding box center [701, 292] width 124 height 46
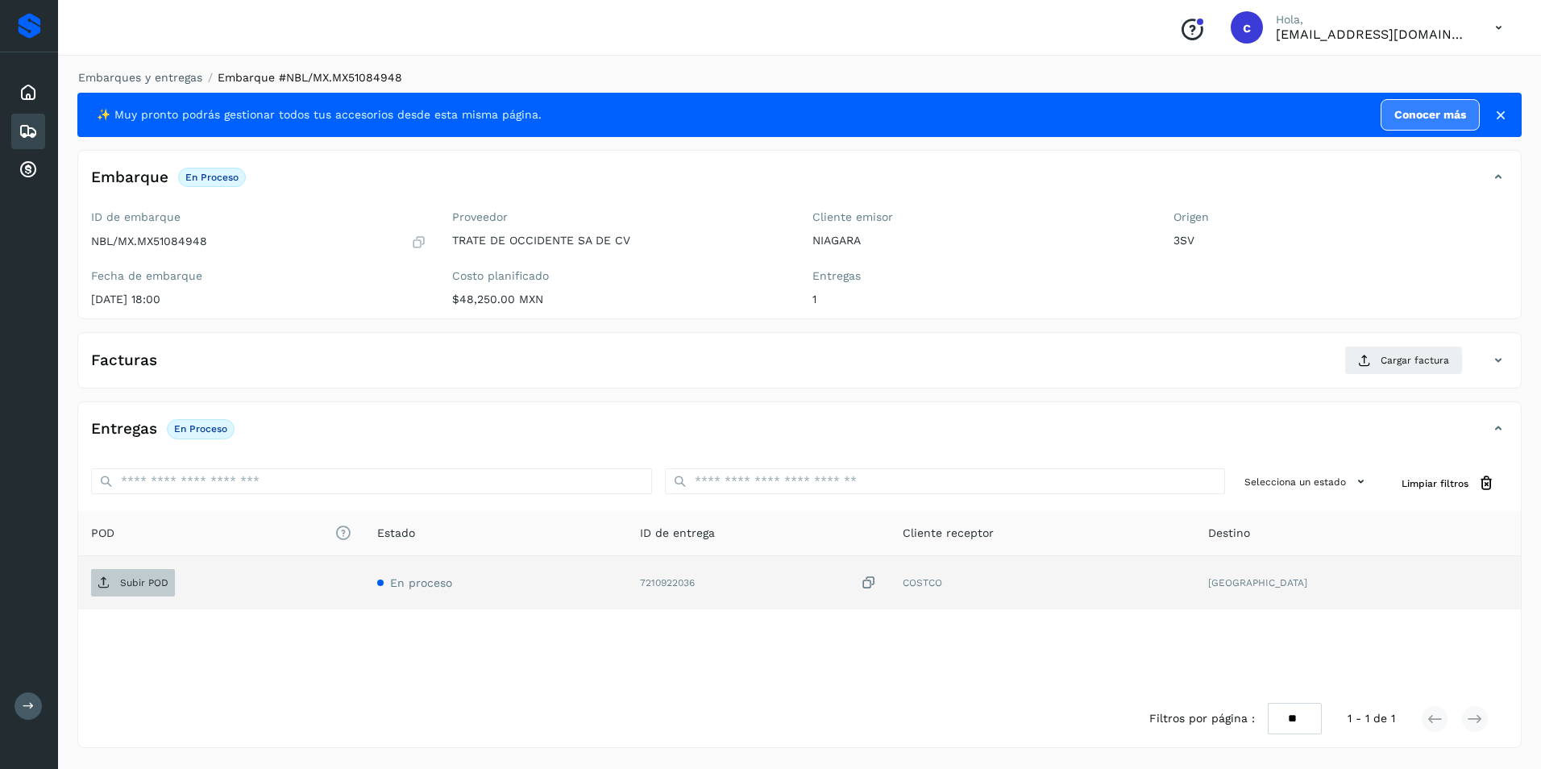
click at [149, 577] on p "Subir POD" at bounding box center [144, 582] width 48 height 11
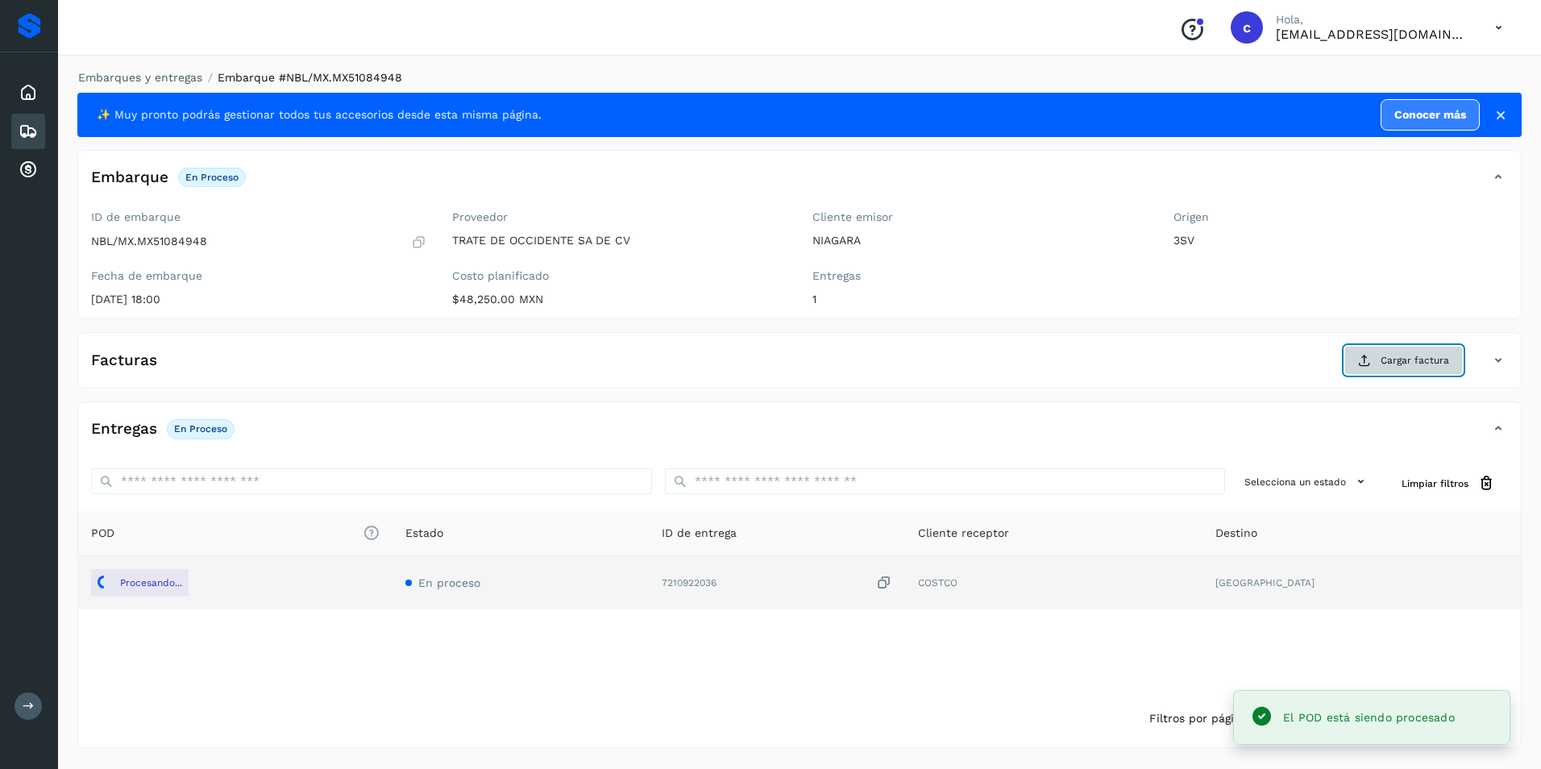
click at [1365, 364] on icon at bounding box center [1364, 360] width 13 height 13
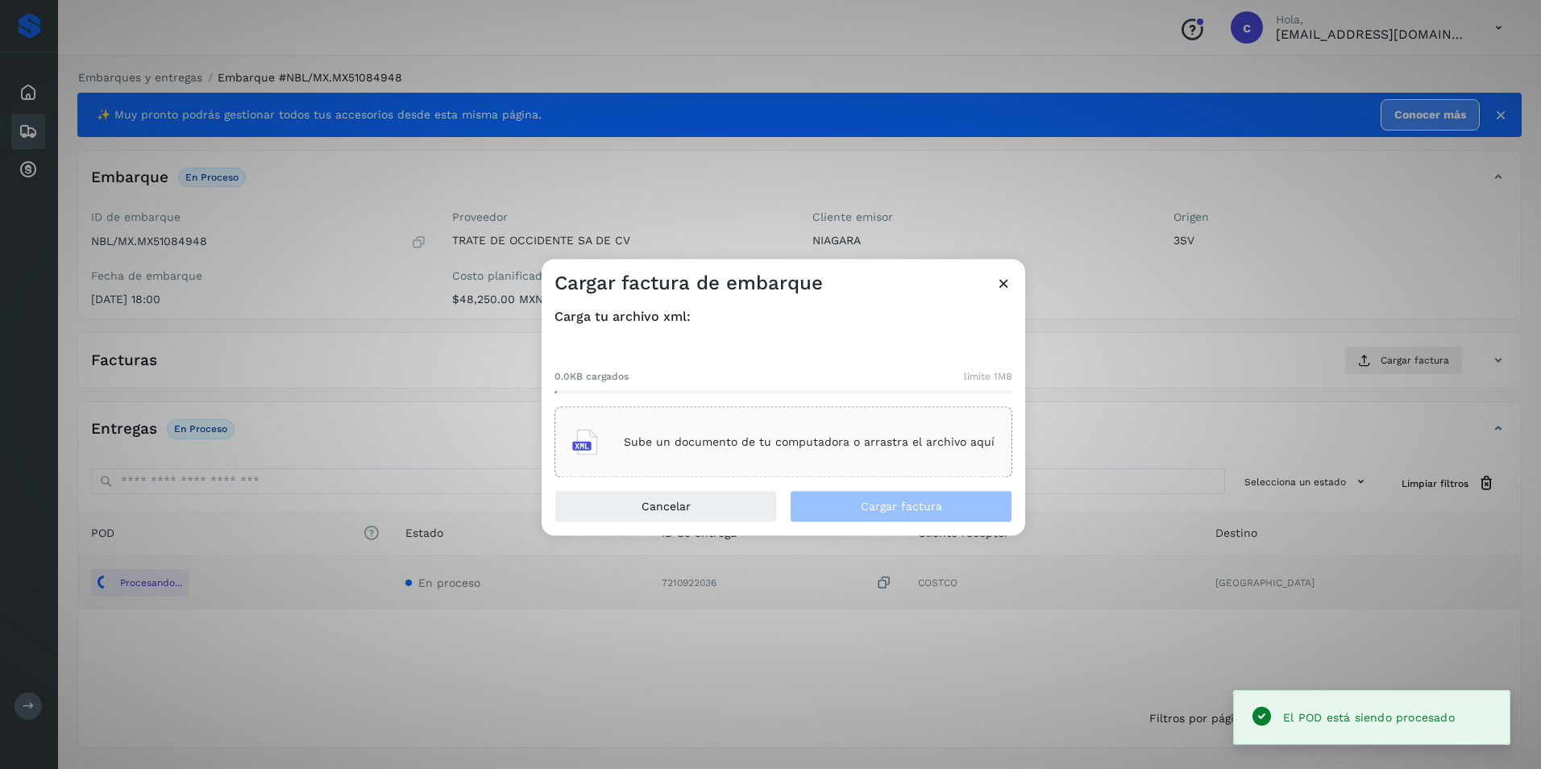
click at [754, 444] on p "Sube un documento de tu computadora o arrastra el archivo aquí" at bounding box center [809, 442] width 371 height 14
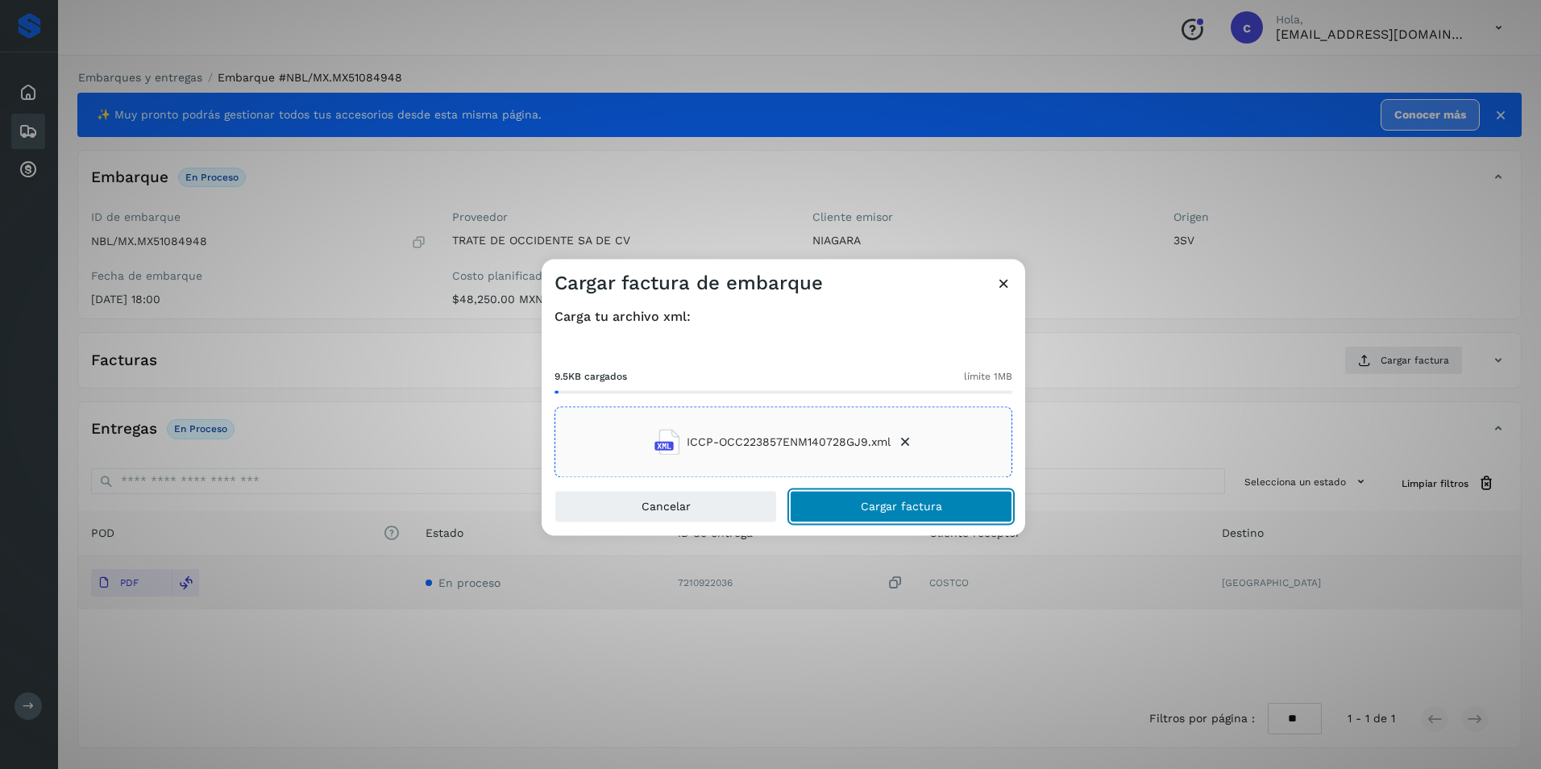
click at [921, 506] on span "Cargar factura" at bounding box center [901, 506] width 81 height 11
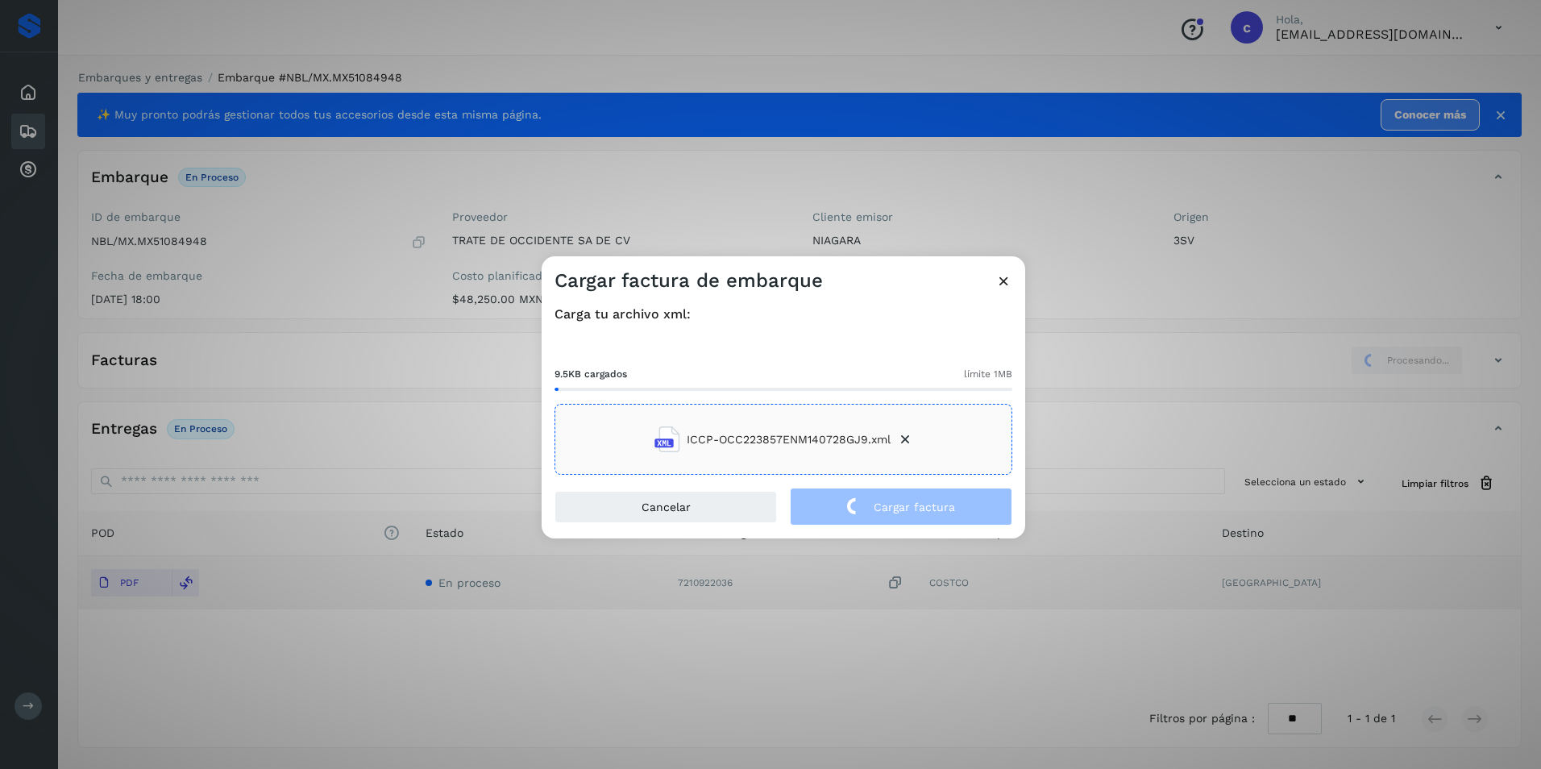
click at [898, 482] on div "Carga tu archivo xml: 9.5KB cargados límite 1MB ICCP-OCC223857ENM140728GJ9.xml" at bounding box center [782, 390] width 483 height 194
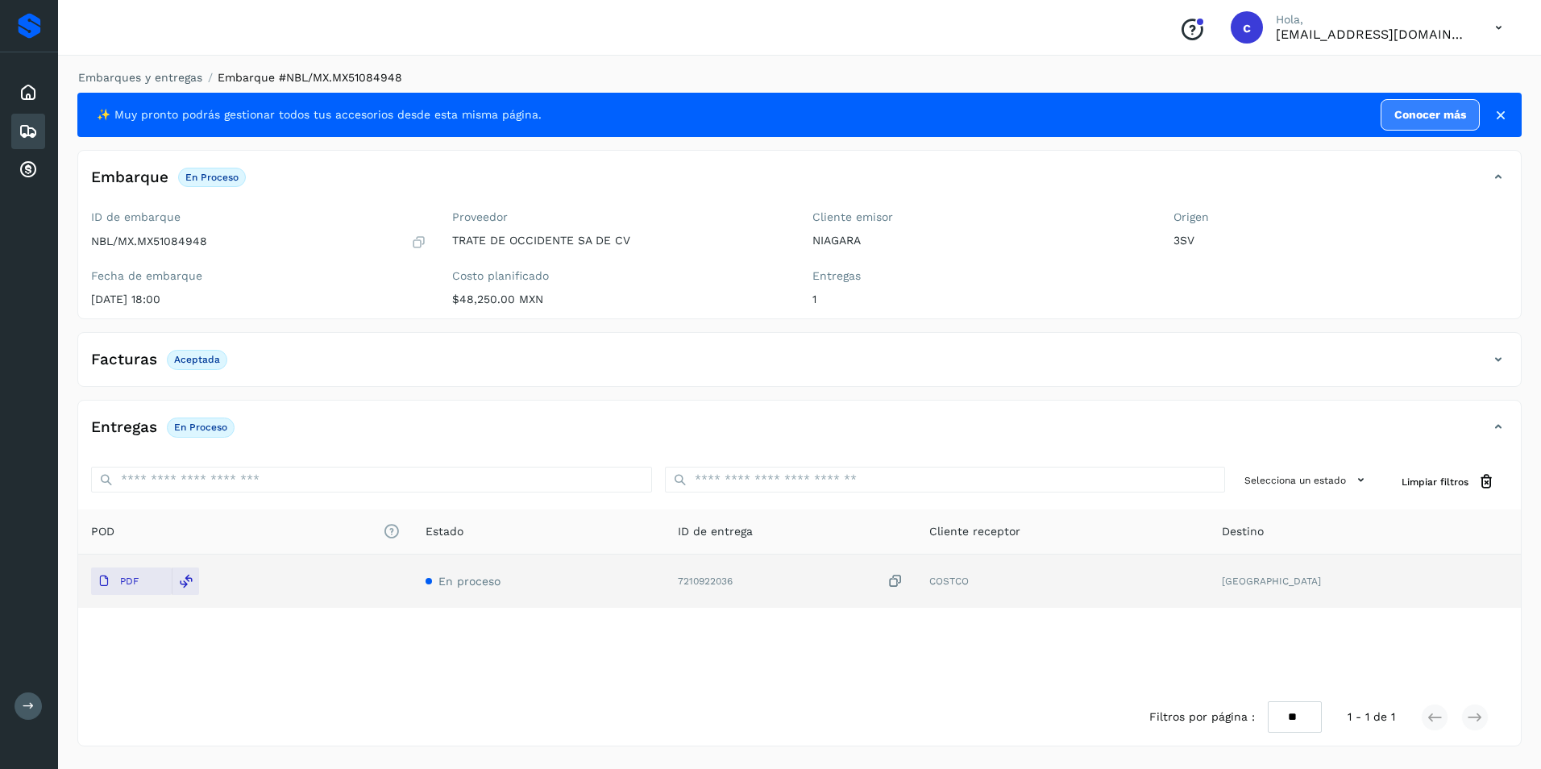
click at [195, 351] on span "Aceptada" at bounding box center [197, 359] width 60 height 19
click at [198, 424] on p "En proceso" at bounding box center [200, 426] width 53 height 11
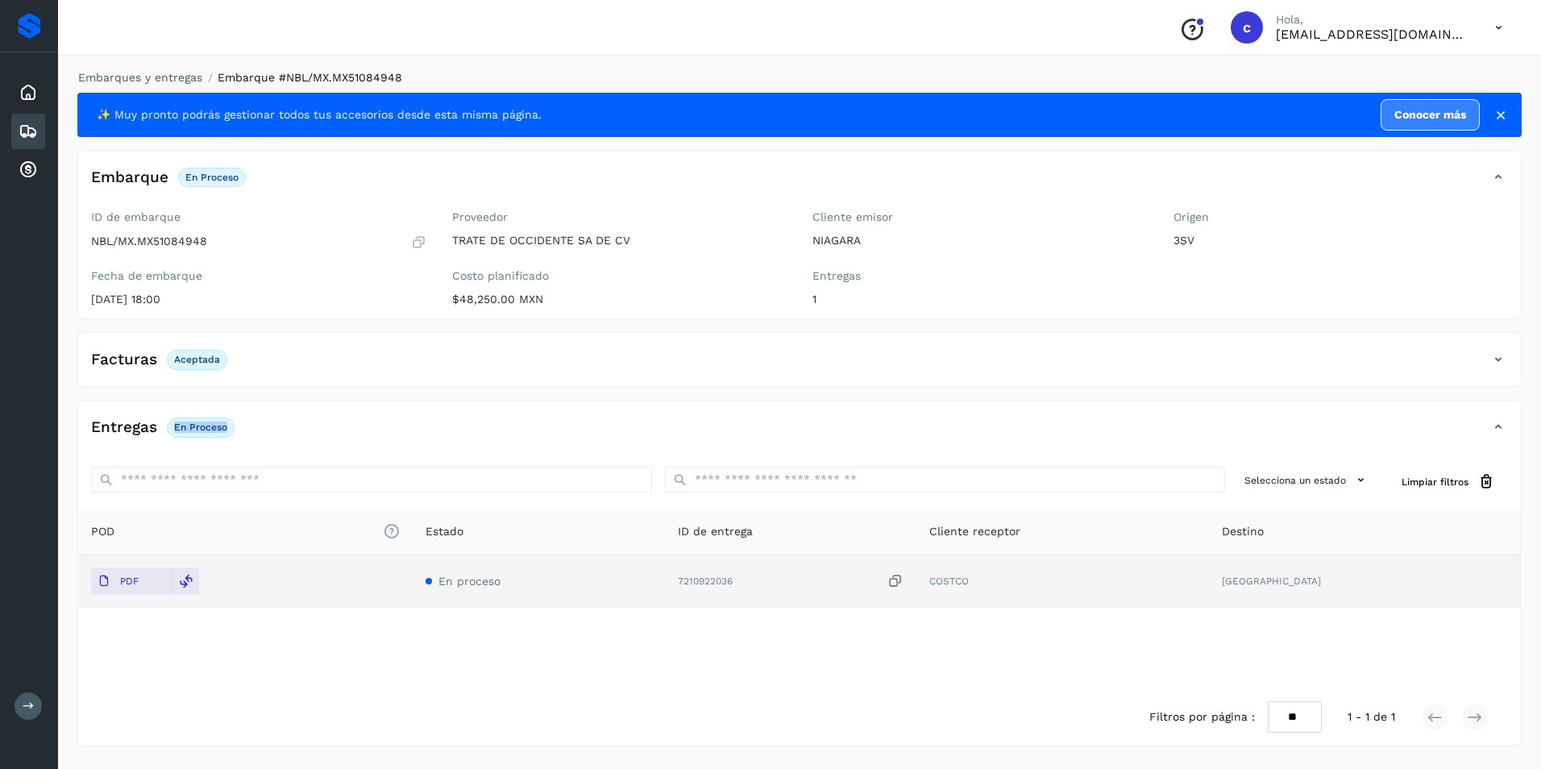
click at [480, 391] on div "✨ Muy pronto podrás gestionar todos tus accesorios desde esta misma página. Con…" at bounding box center [799, 419] width 1444 height 653
click at [35, 140] on icon at bounding box center [28, 131] width 19 height 19
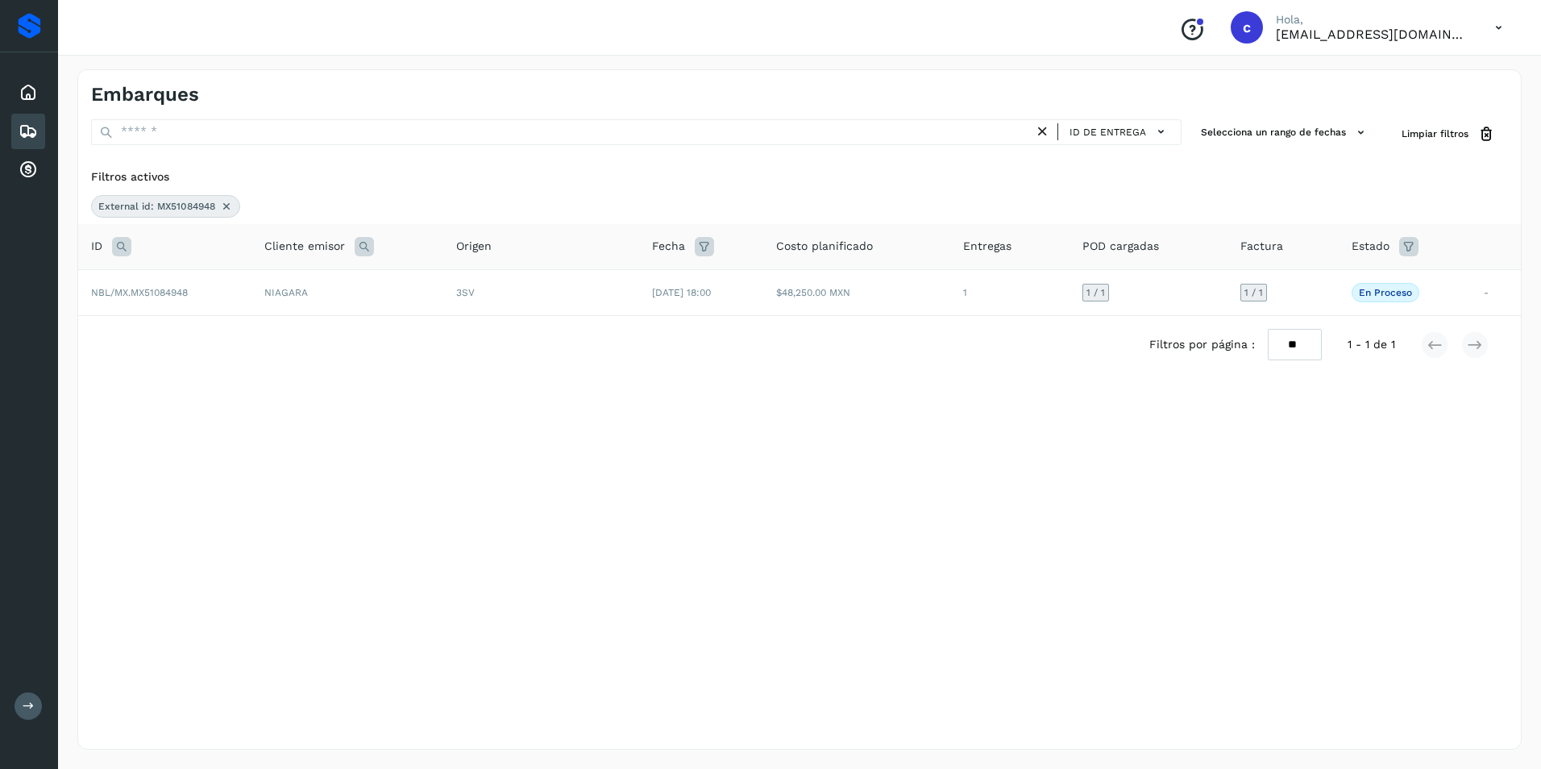
click at [228, 200] on icon at bounding box center [226, 206] width 13 height 13
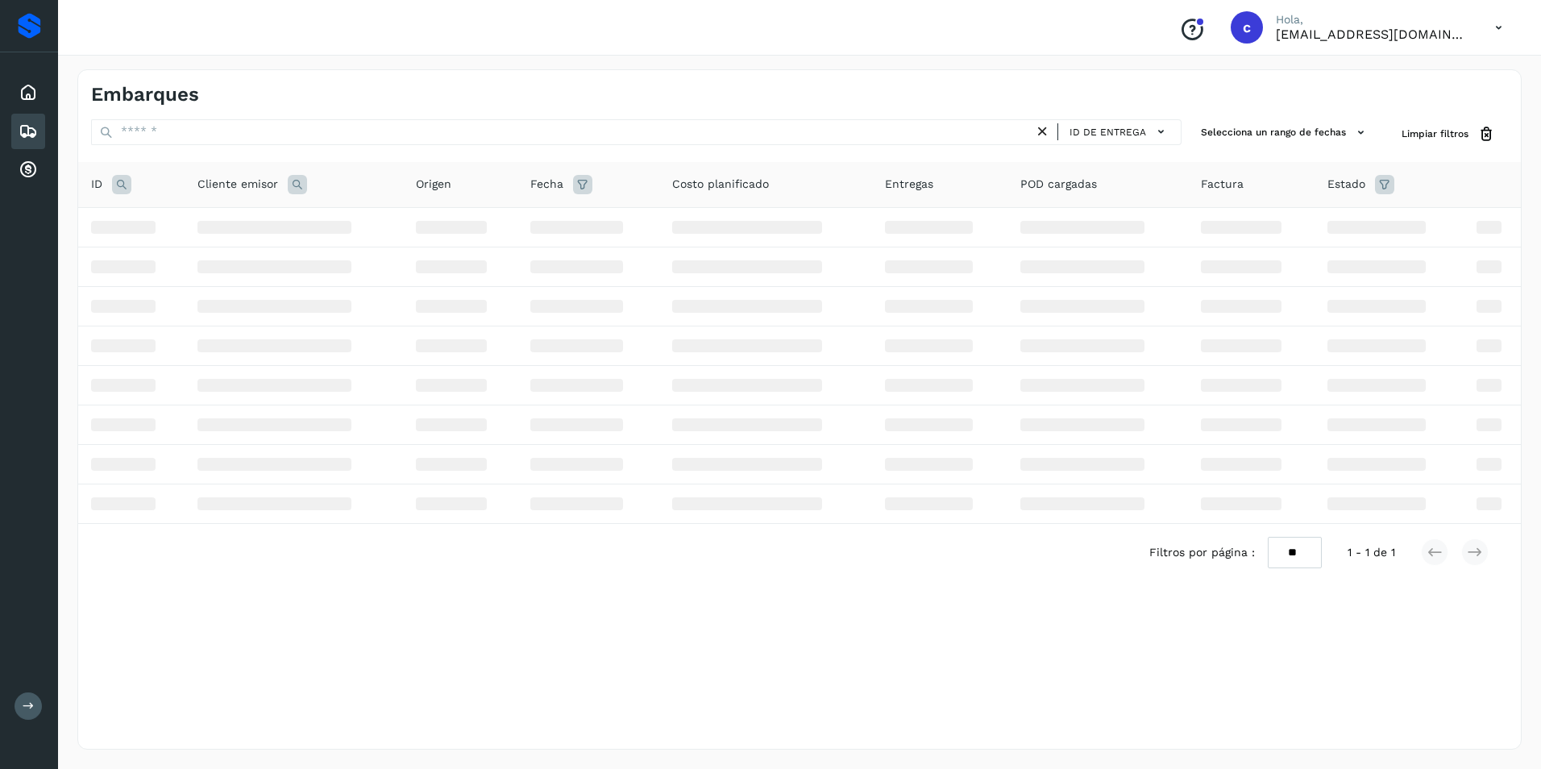
click at [119, 182] on icon at bounding box center [121, 184] width 19 height 19
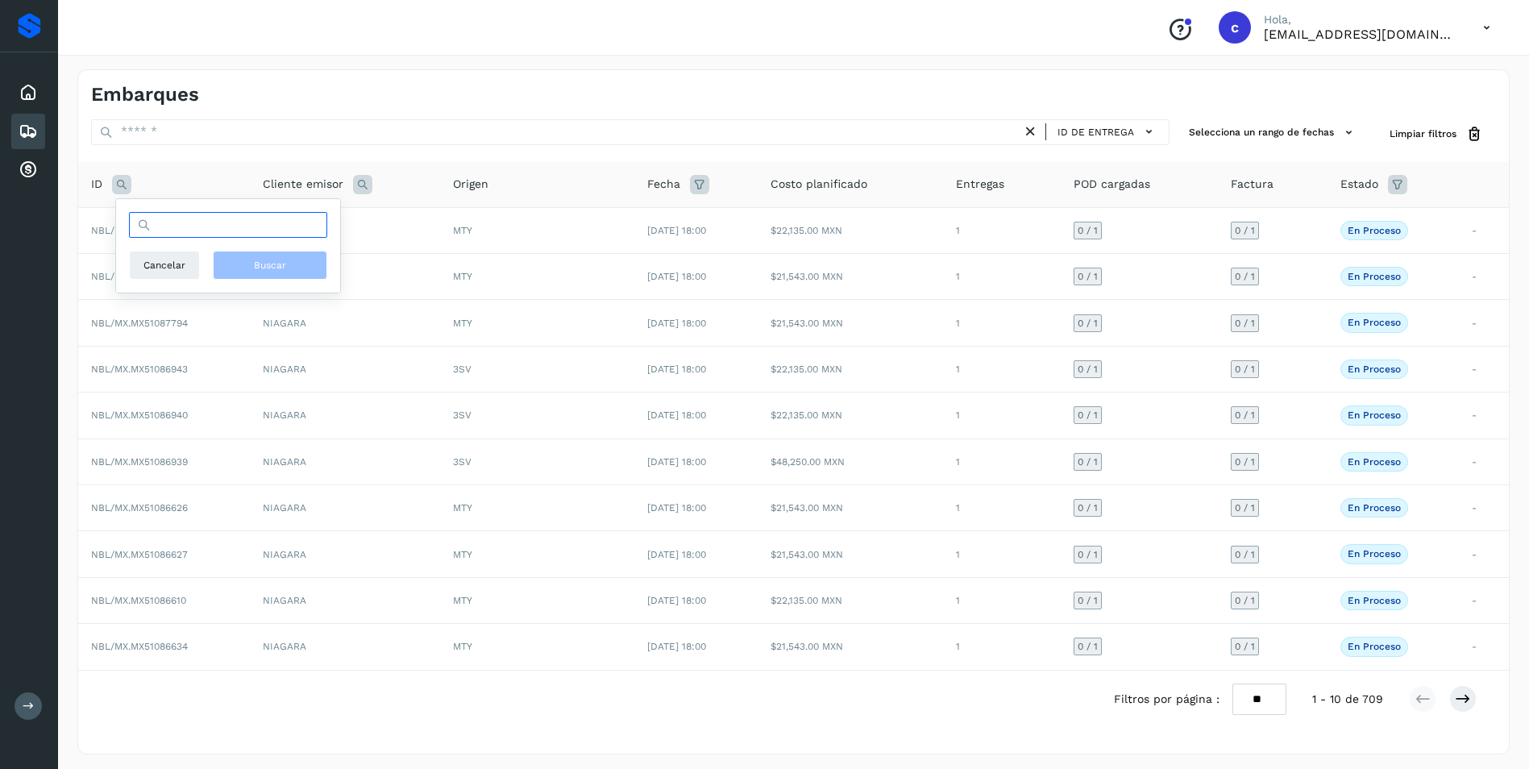
click at [189, 235] on input "text" at bounding box center [228, 225] width 198 height 26
paste input "**********"
type input "**********"
click at [244, 268] on button "Buscar" at bounding box center [270, 265] width 114 height 29
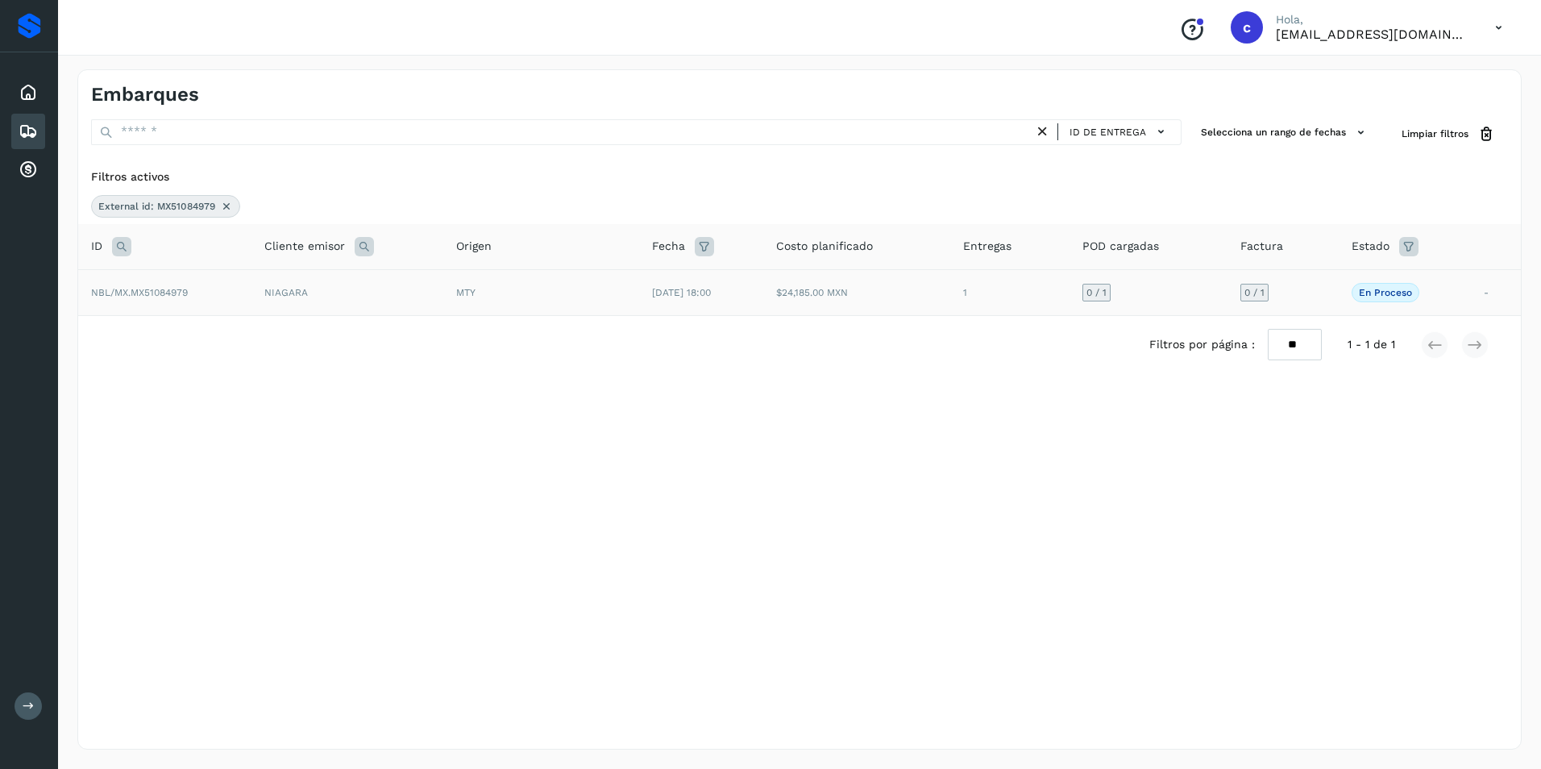
click at [936, 299] on td "$24,185.00 MXN" at bounding box center [856, 292] width 187 height 46
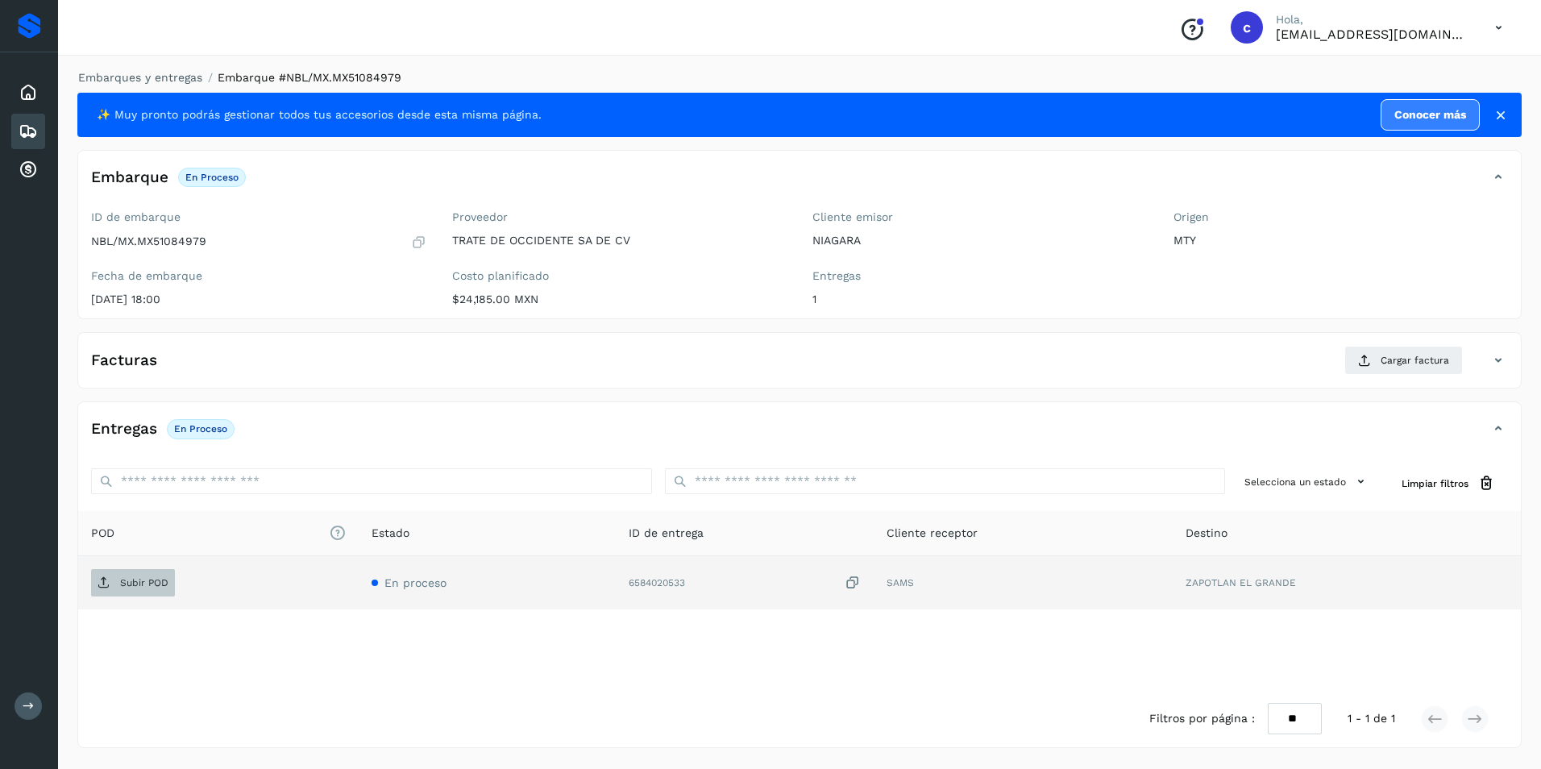
click at [123, 574] on span "Subir POD" at bounding box center [133, 583] width 84 height 26
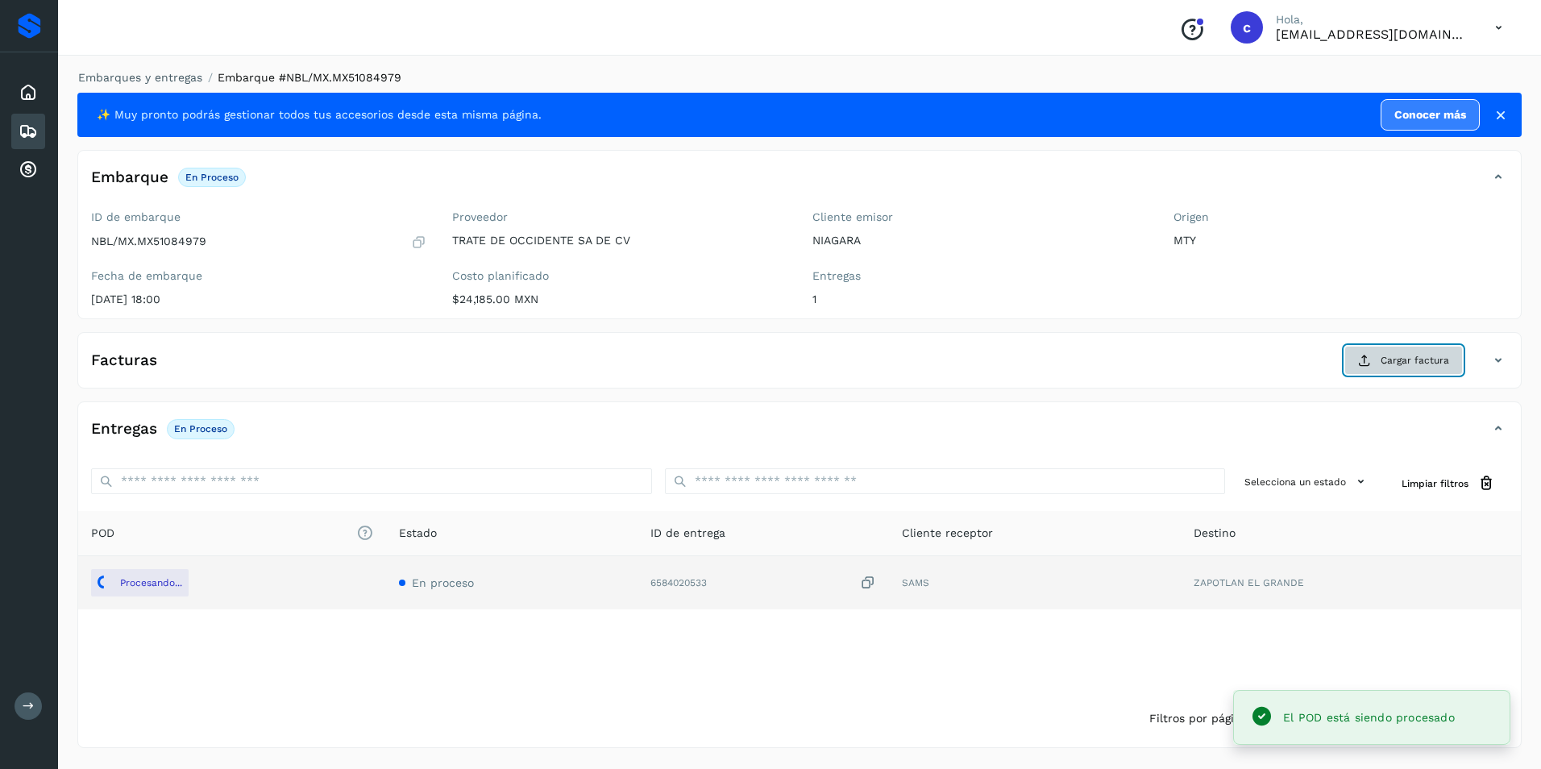
click at [1388, 354] on span "Cargar factura" at bounding box center [1414, 360] width 68 height 15
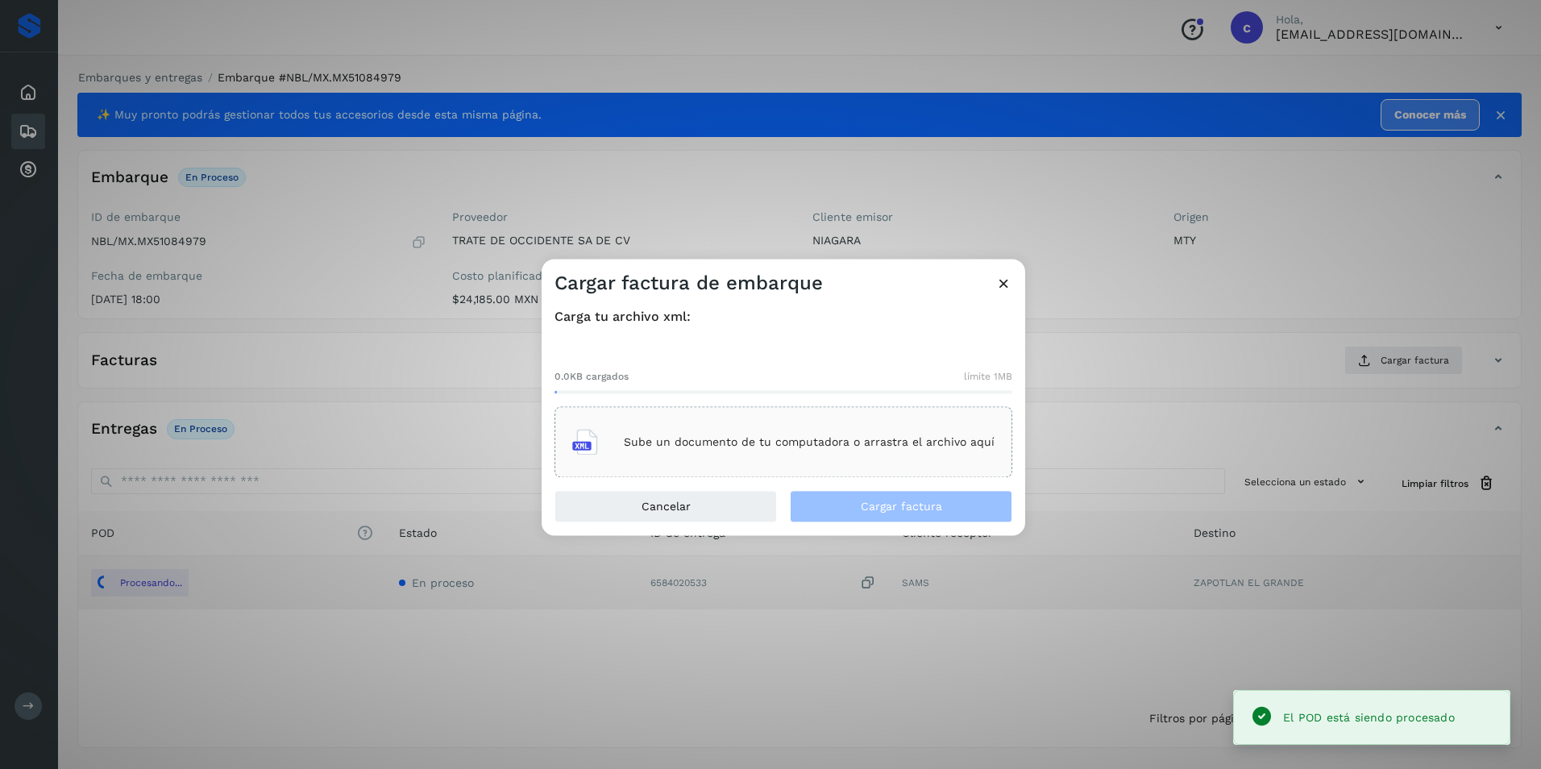
click at [720, 437] on p "Sube un documento de tu computadora o arrastra el archivo aquí" at bounding box center [809, 442] width 371 height 14
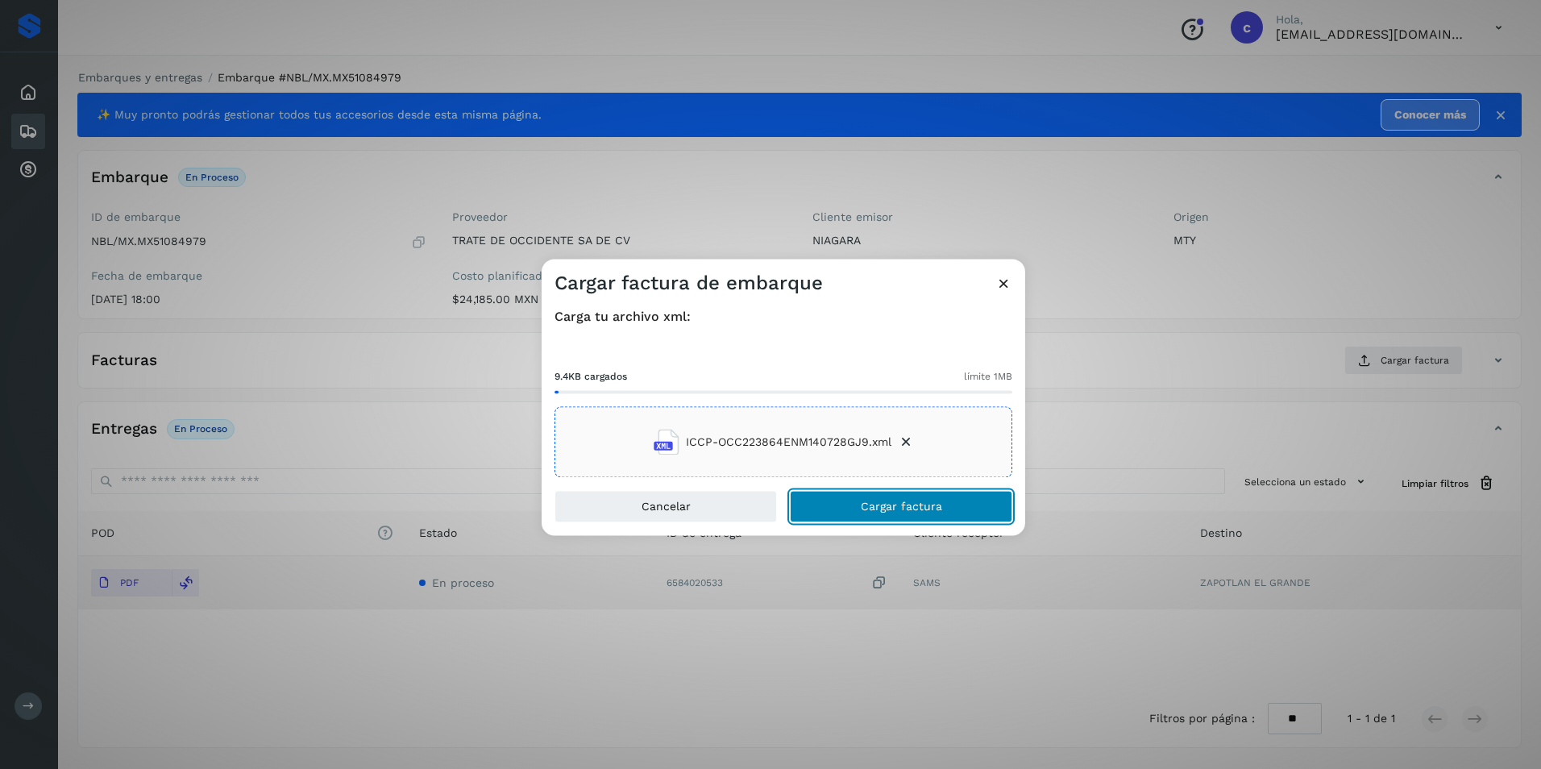
click at [929, 511] on span "Cargar factura" at bounding box center [901, 506] width 81 height 11
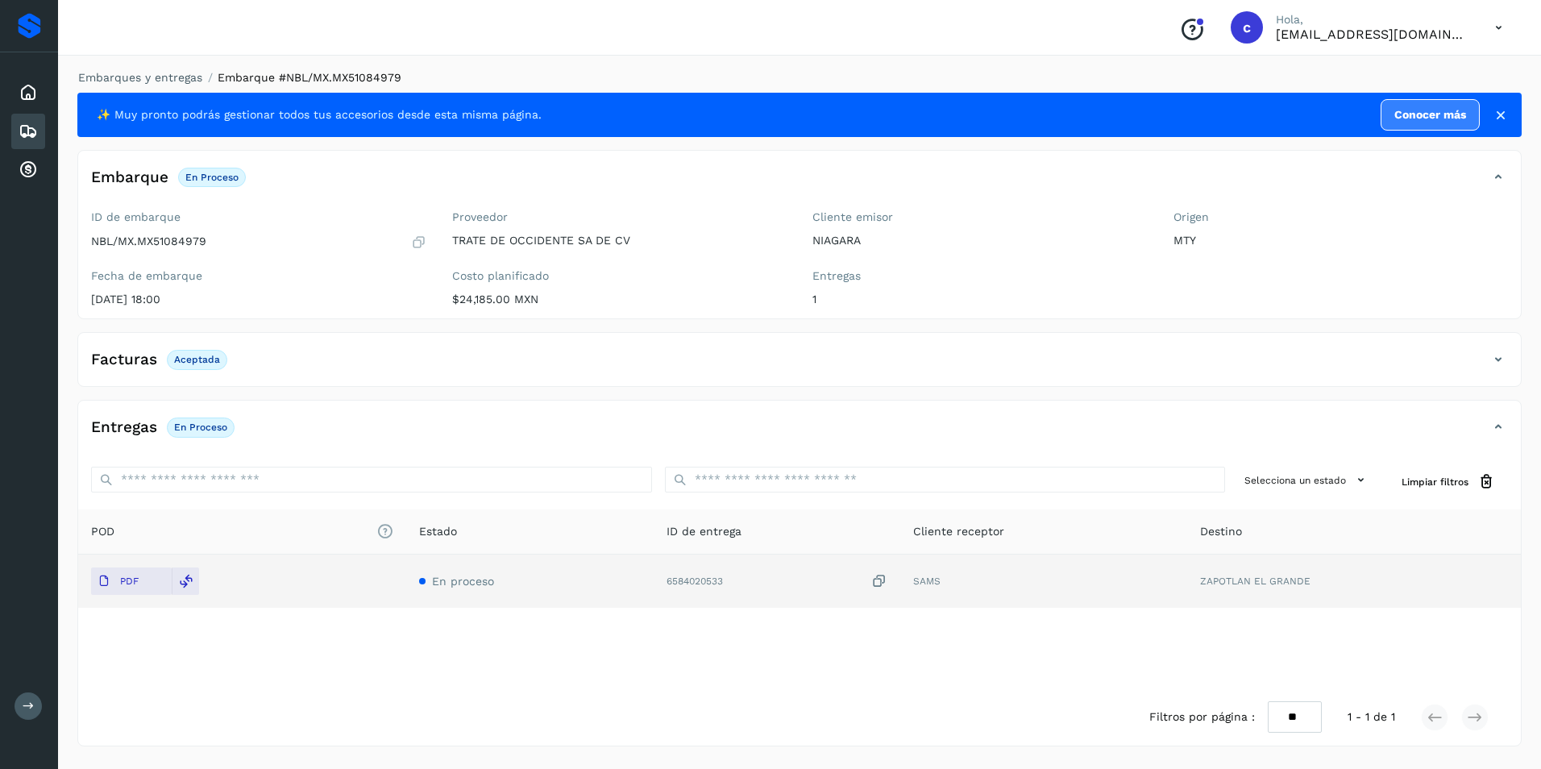
click at [199, 349] on div "Facturas Aceptada" at bounding box center [783, 359] width 1410 height 27
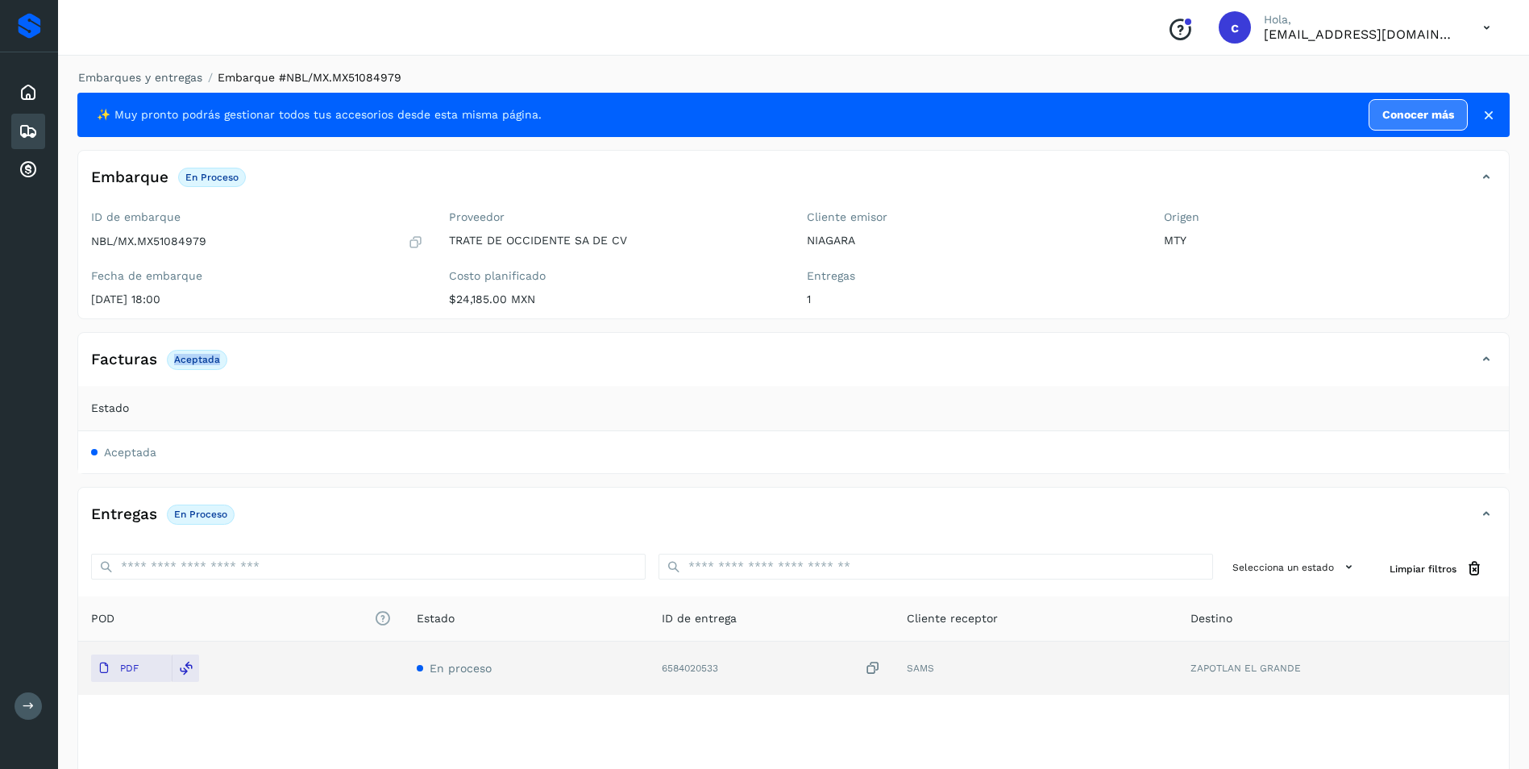
click at [199, 349] on div "Facturas Aceptada" at bounding box center [777, 359] width 1398 height 27
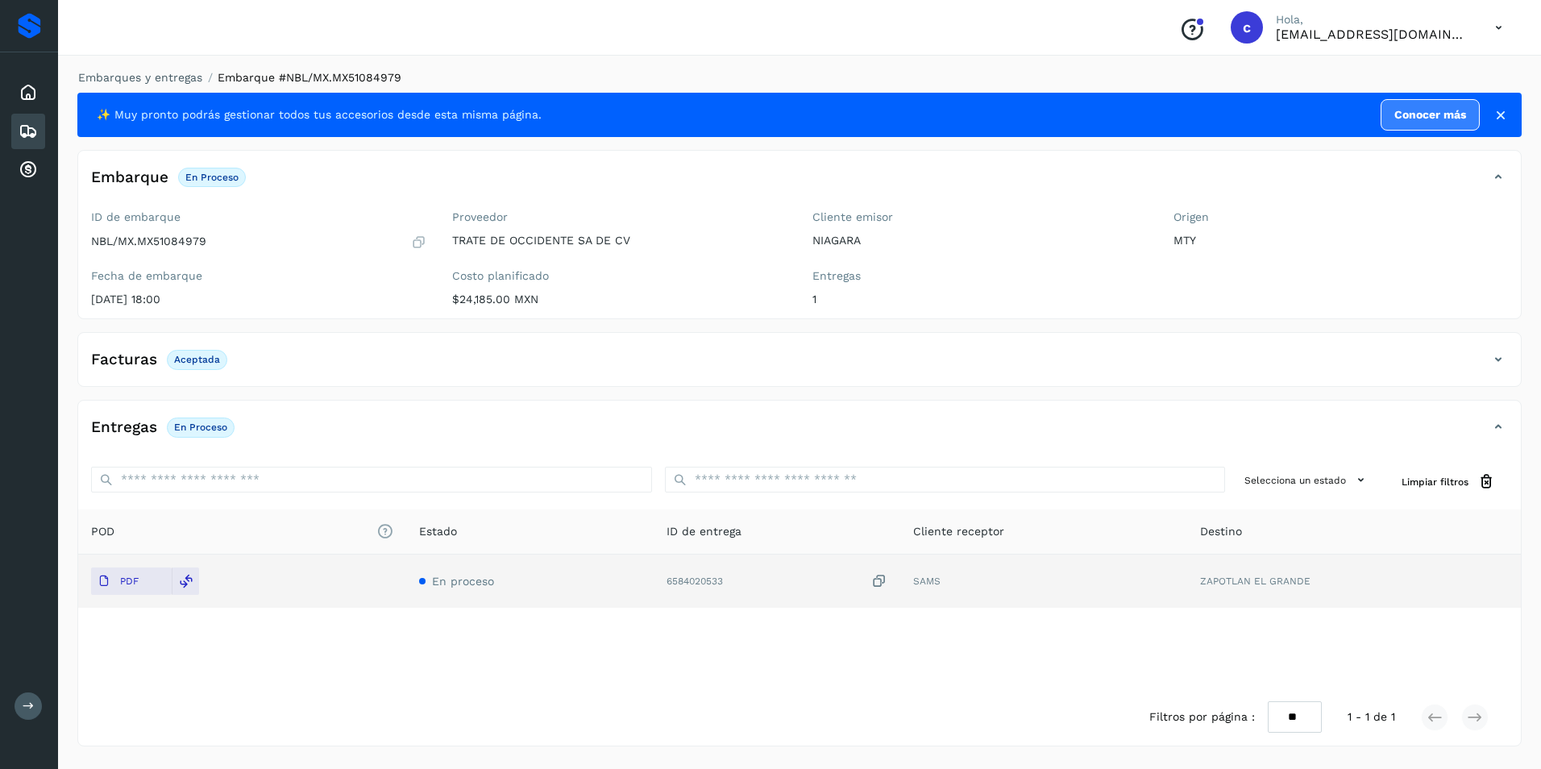
click at [193, 425] on p "En proceso" at bounding box center [200, 426] width 53 height 11
click at [38, 127] on div "Embarques" at bounding box center [28, 131] width 34 height 35
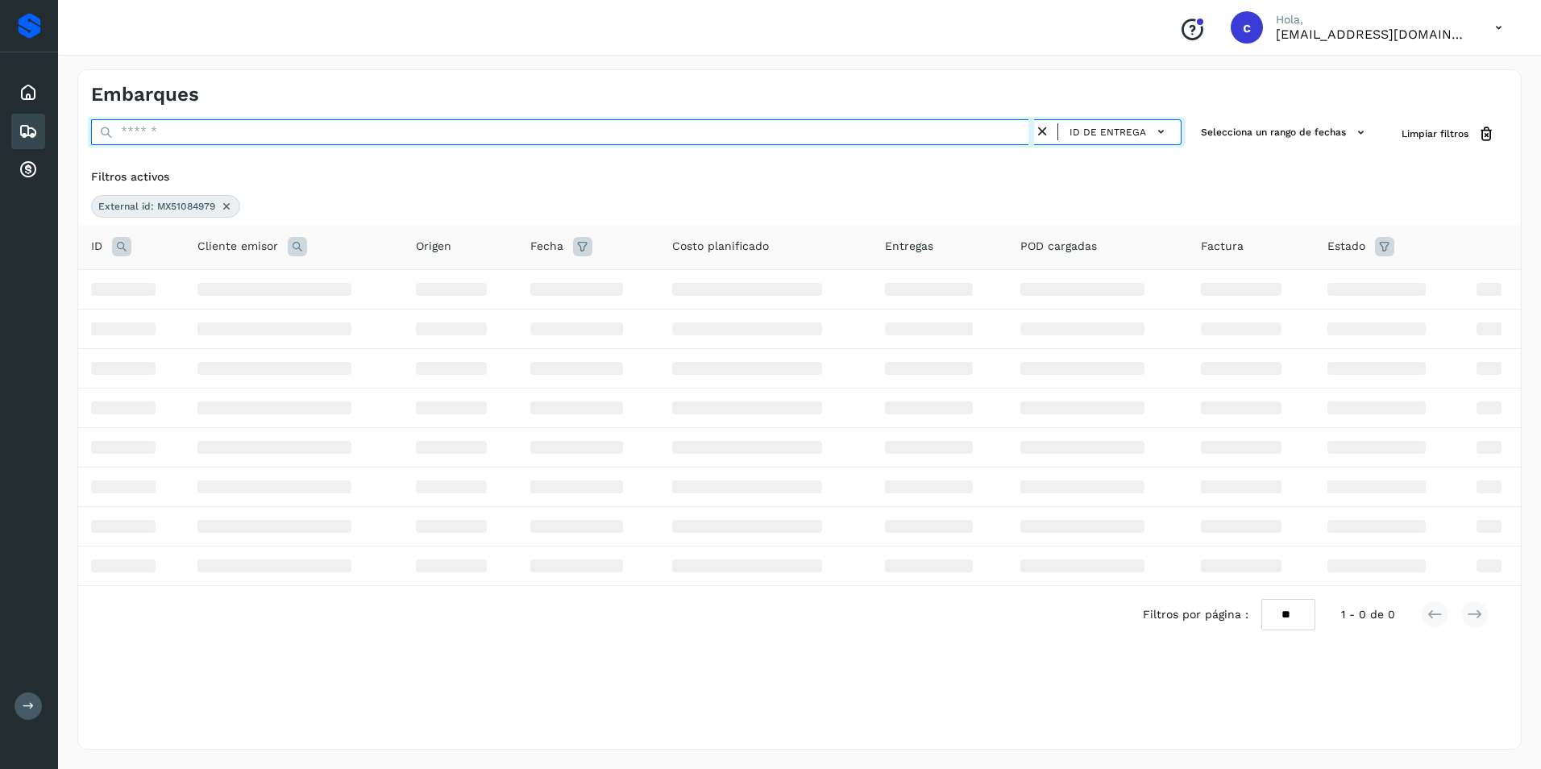
click at [225, 130] on input "text" at bounding box center [562, 132] width 943 height 26
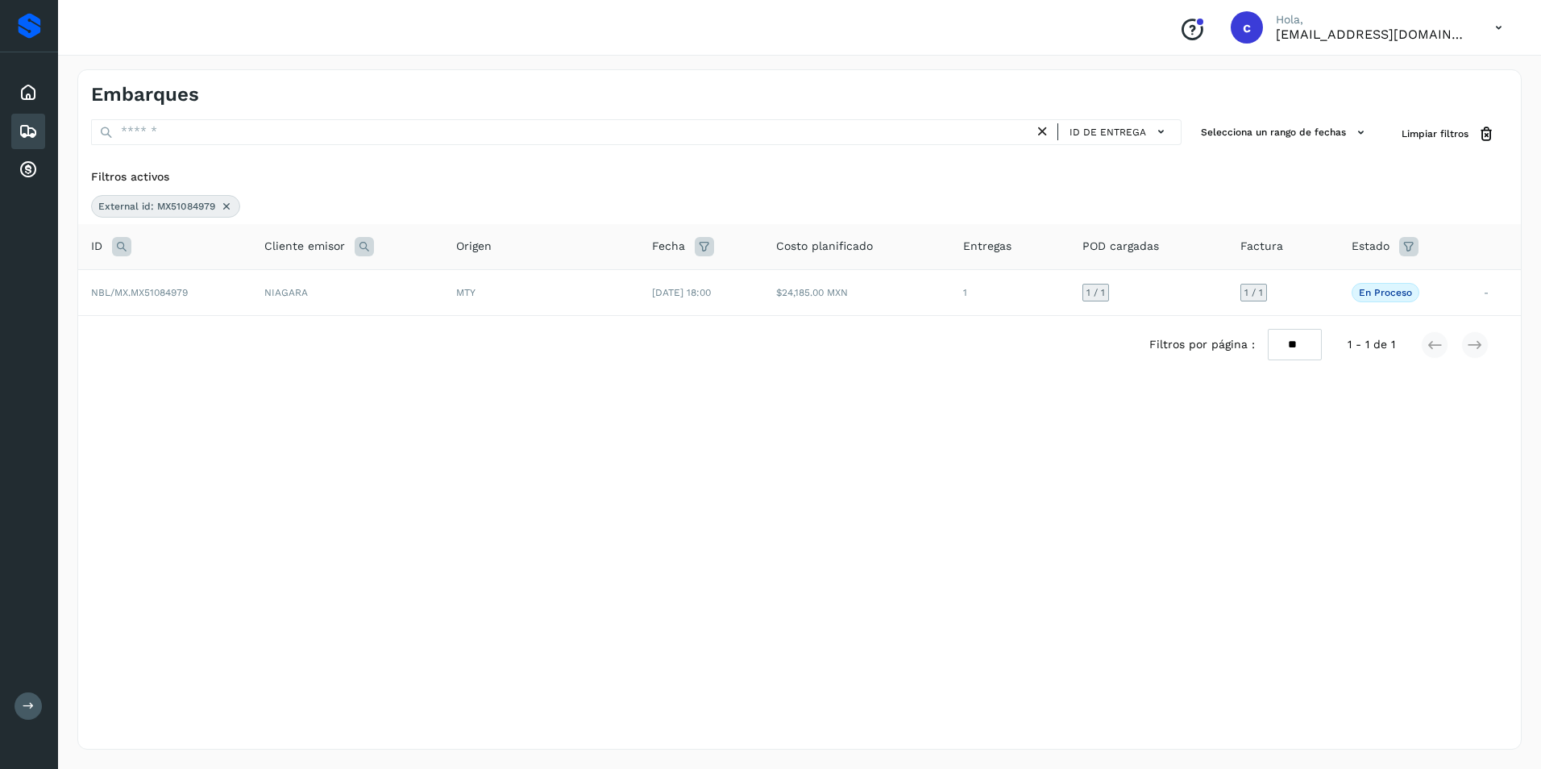
click at [226, 206] on icon at bounding box center [226, 206] width 13 height 13
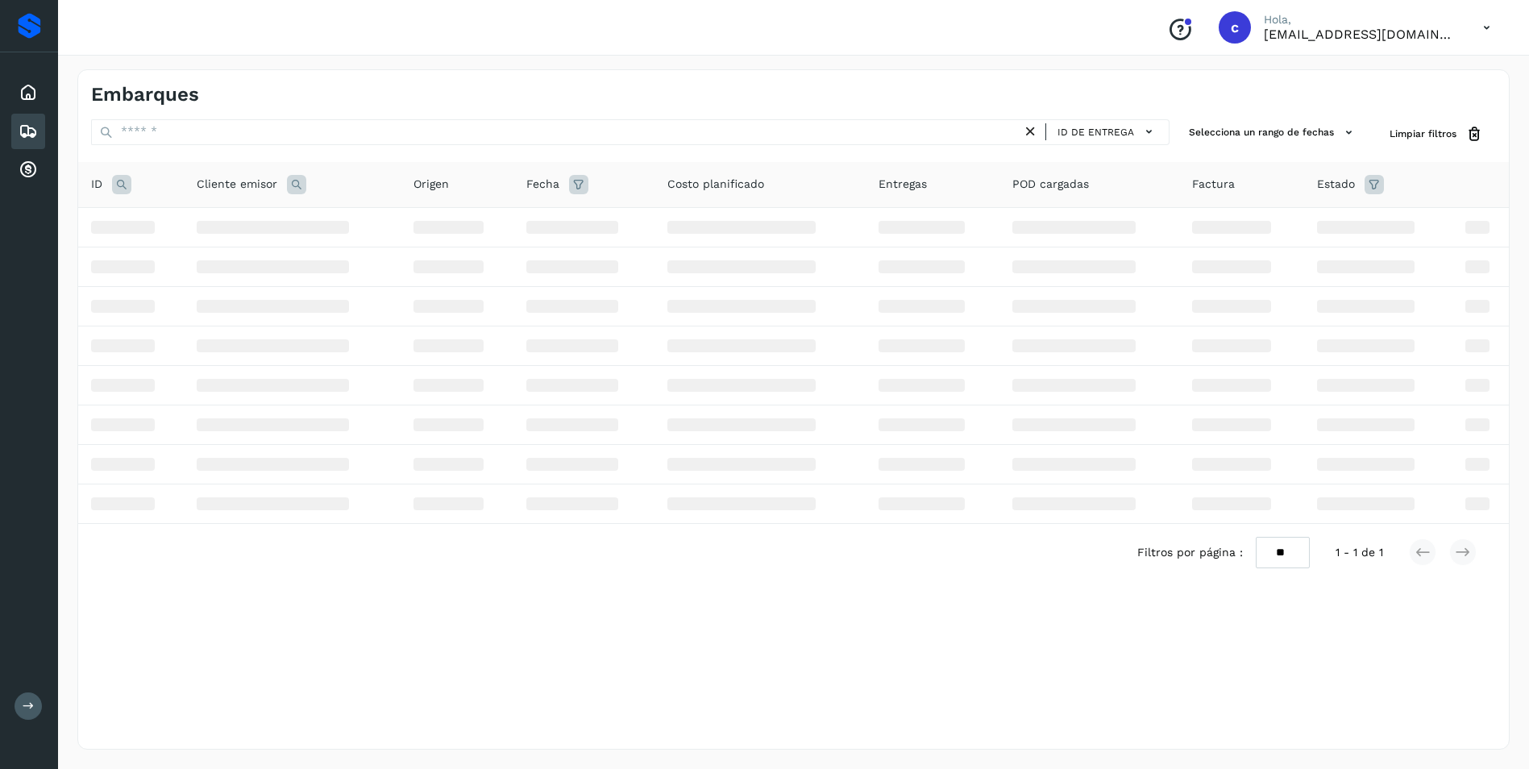
click at [126, 185] on icon at bounding box center [121, 184] width 19 height 19
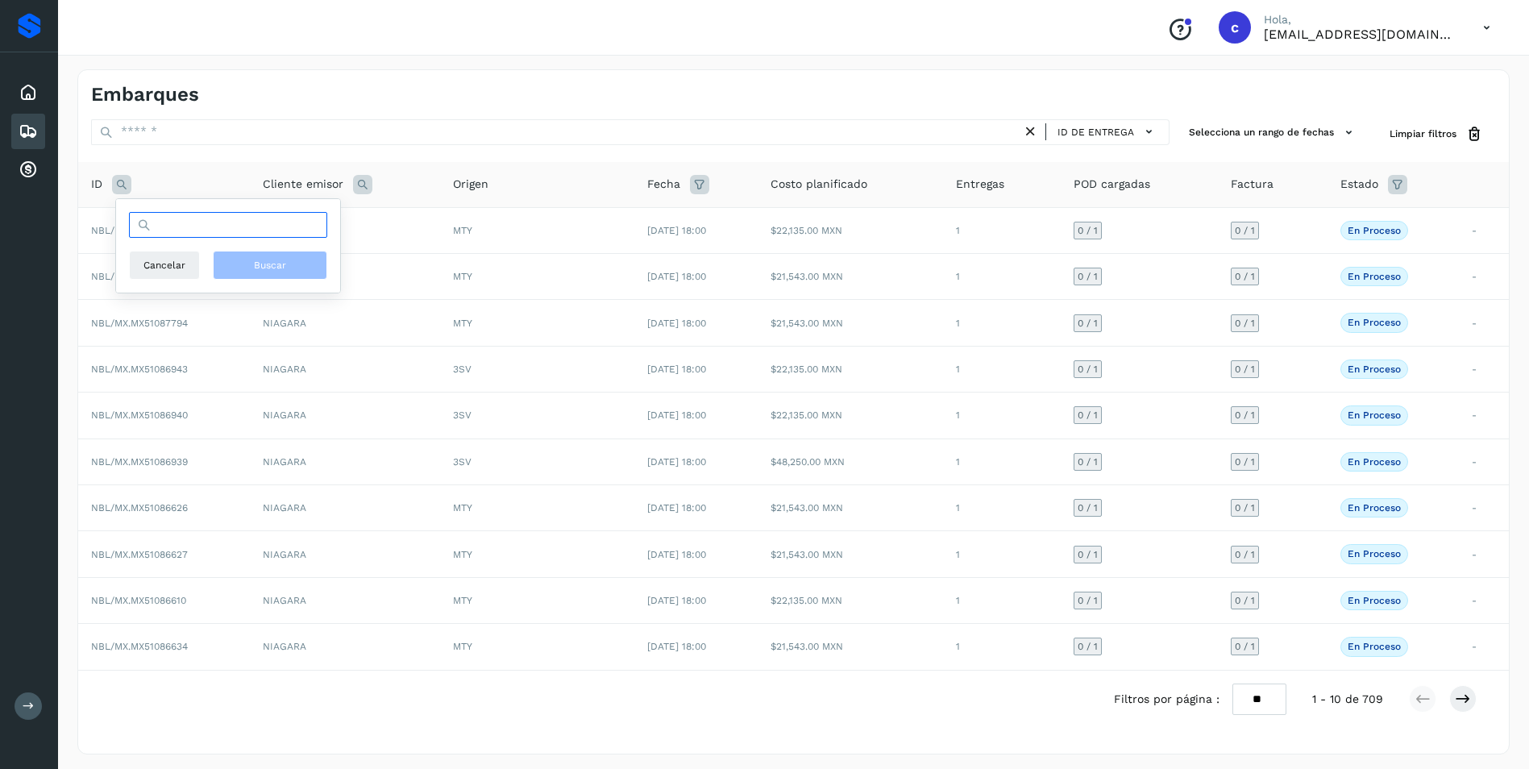
click at [205, 227] on input "text" at bounding box center [228, 225] width 198 height 26
paste input "**********"
type input "**********"
click at [259, 263] on span "Buscar" at bounding box center [270, 265] width 32 height 15
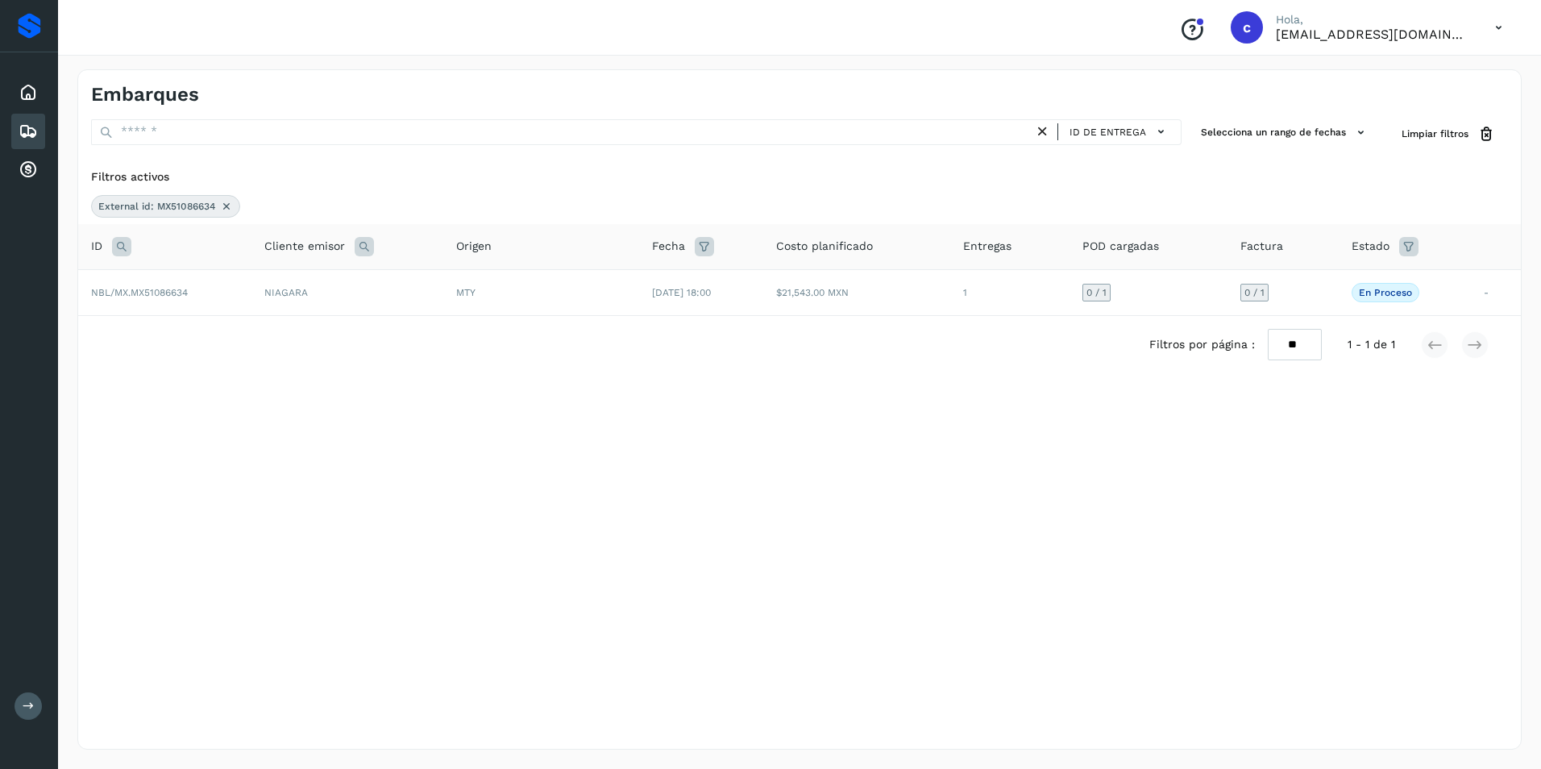
drag, startPoint x: 707, startPoint y: 427, endPoint x: 722, endPoint y: 423, distance: 15.8
click at [707, 427] on div "Embarques ID de entrega Selecciona un rango de fechas Selects date range for wh…" at bounding box center [799, 409] width 1444 height 680
click at [1314, 297] on td "0 / 1" at bounding box center [1282, 292] width 110 height 46
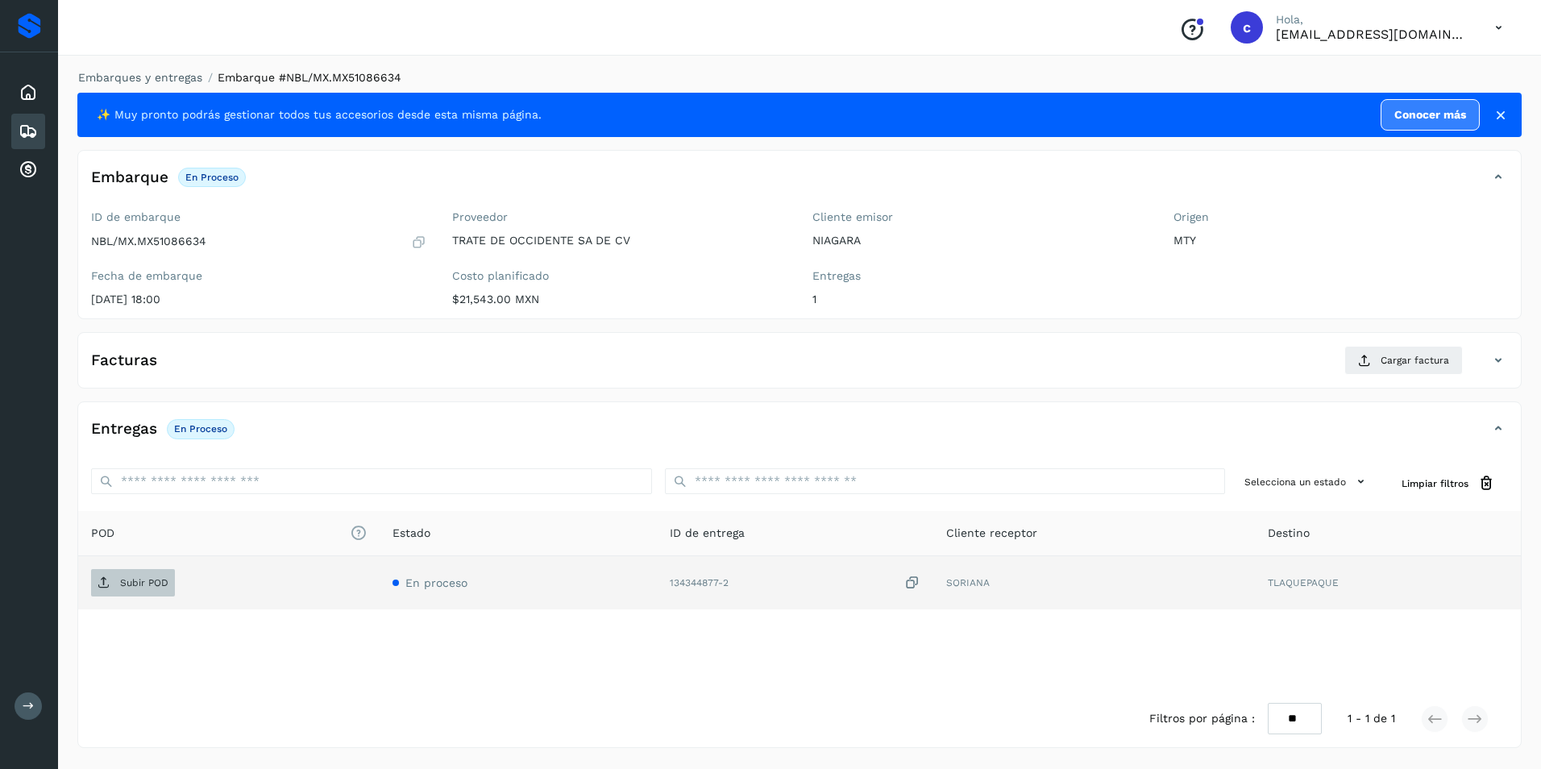
click at [160, 572] on span "Subir POD" at bounding box center [133, 583] width 84 height 26
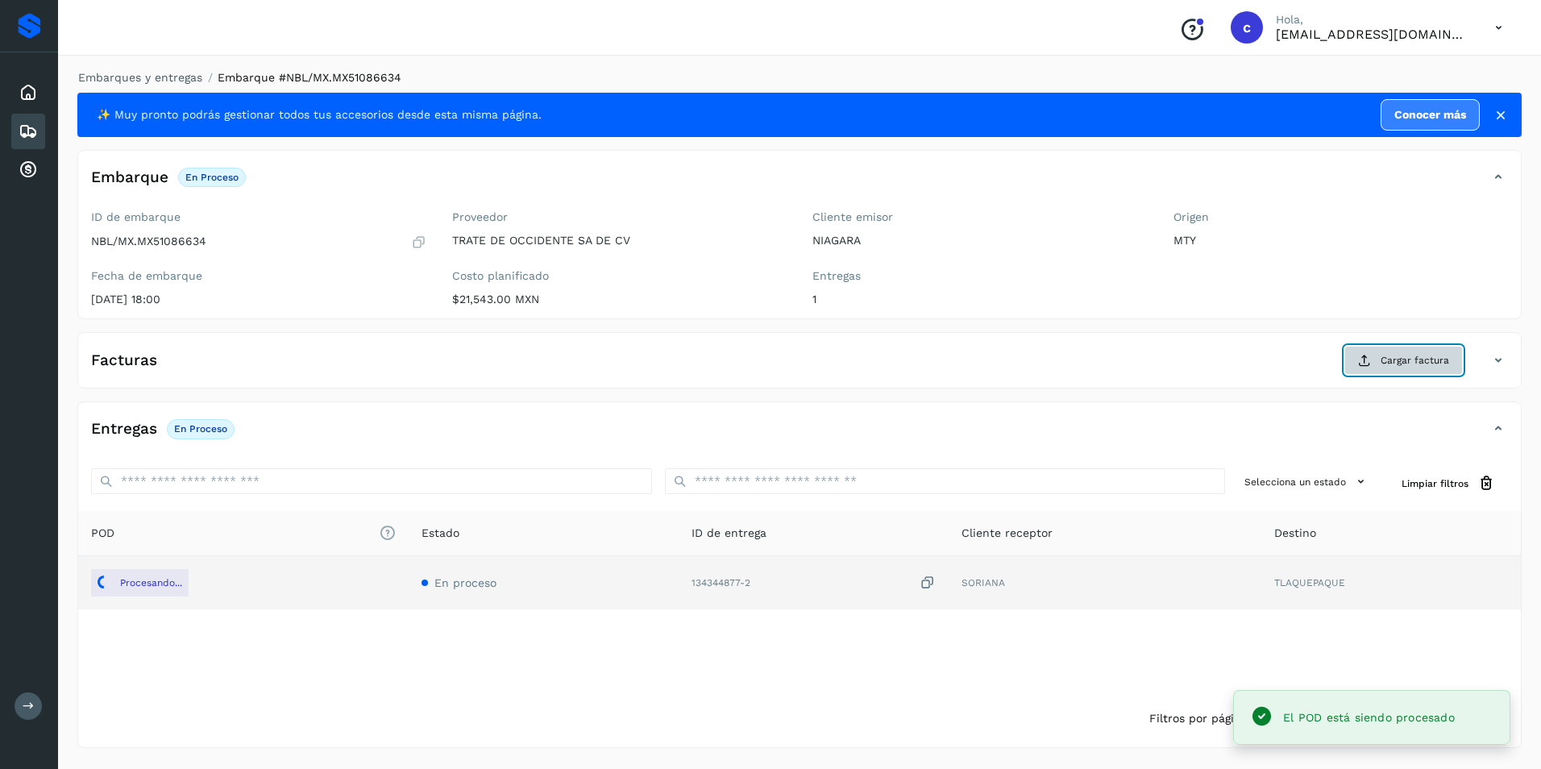
click at [1367, 366] on icon at bounding box center [1364, 360] width 13 height 13
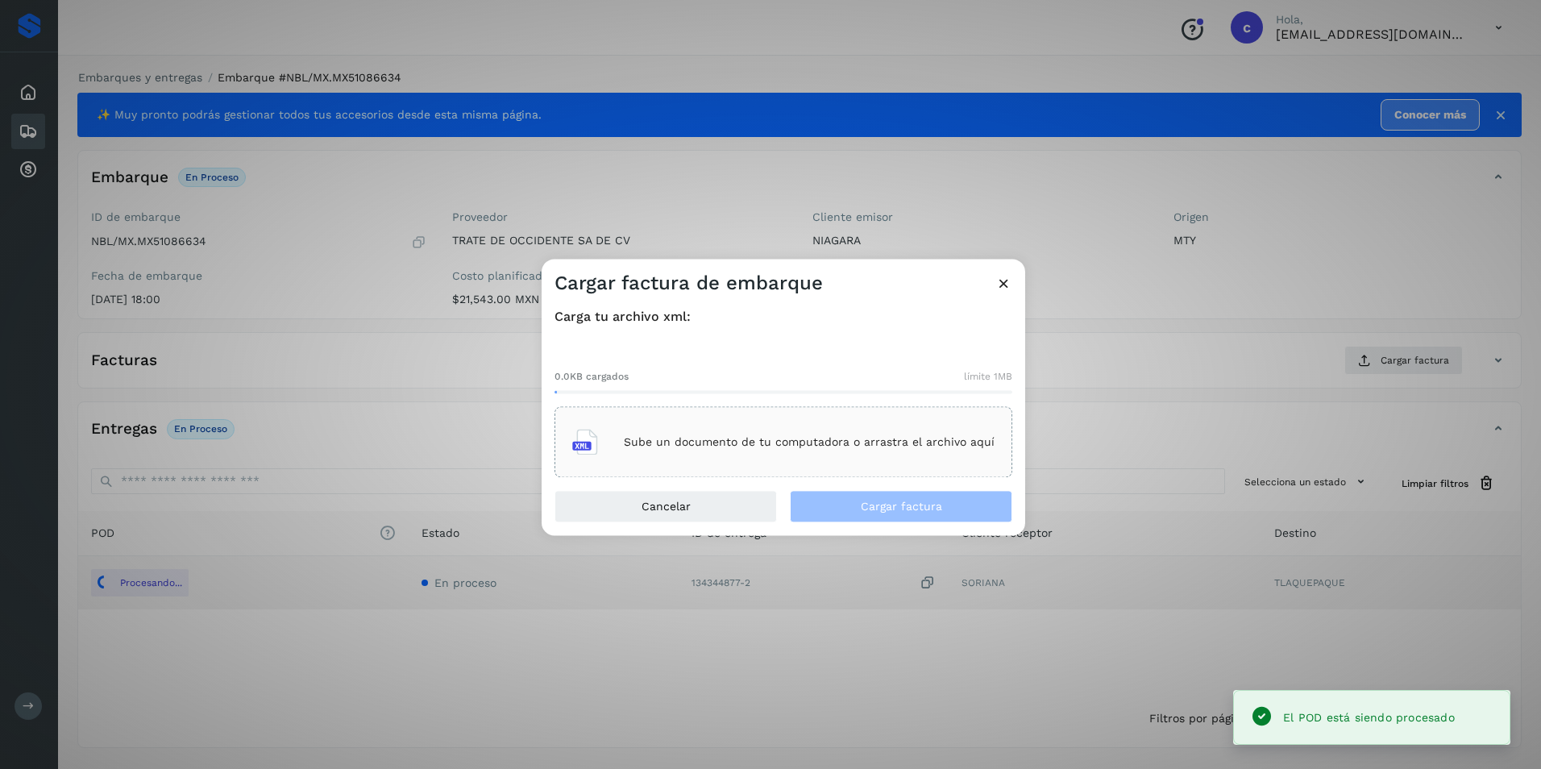
click at [794, 429] on div "Sube un documento de tu computadora o arrastra el archivo aquí" at bounding box center [783, 443] width 422 height 44
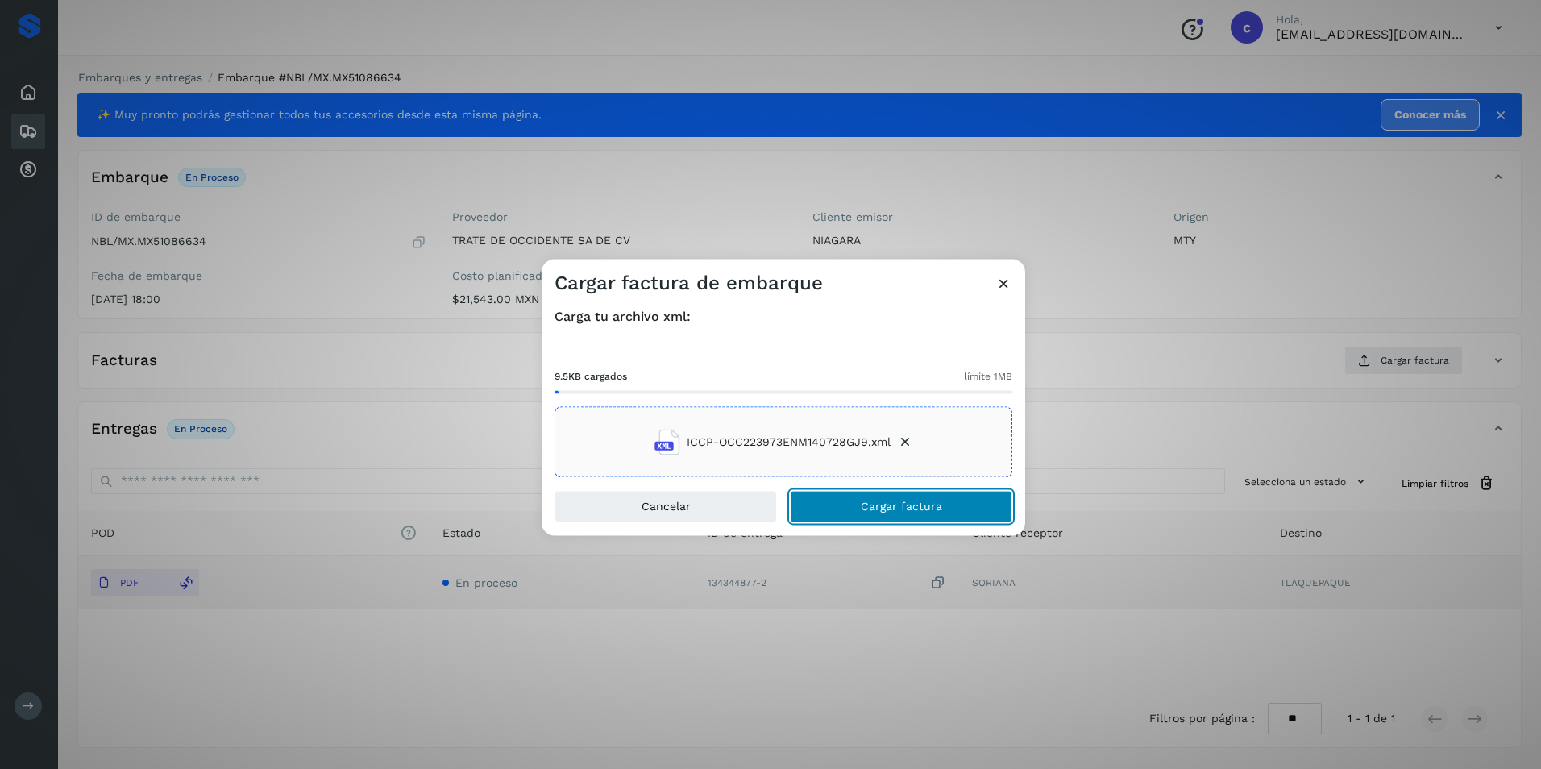
click at [920, 493] on button "Cargar factura" at bounding box center [901, 507] width 222 height 32
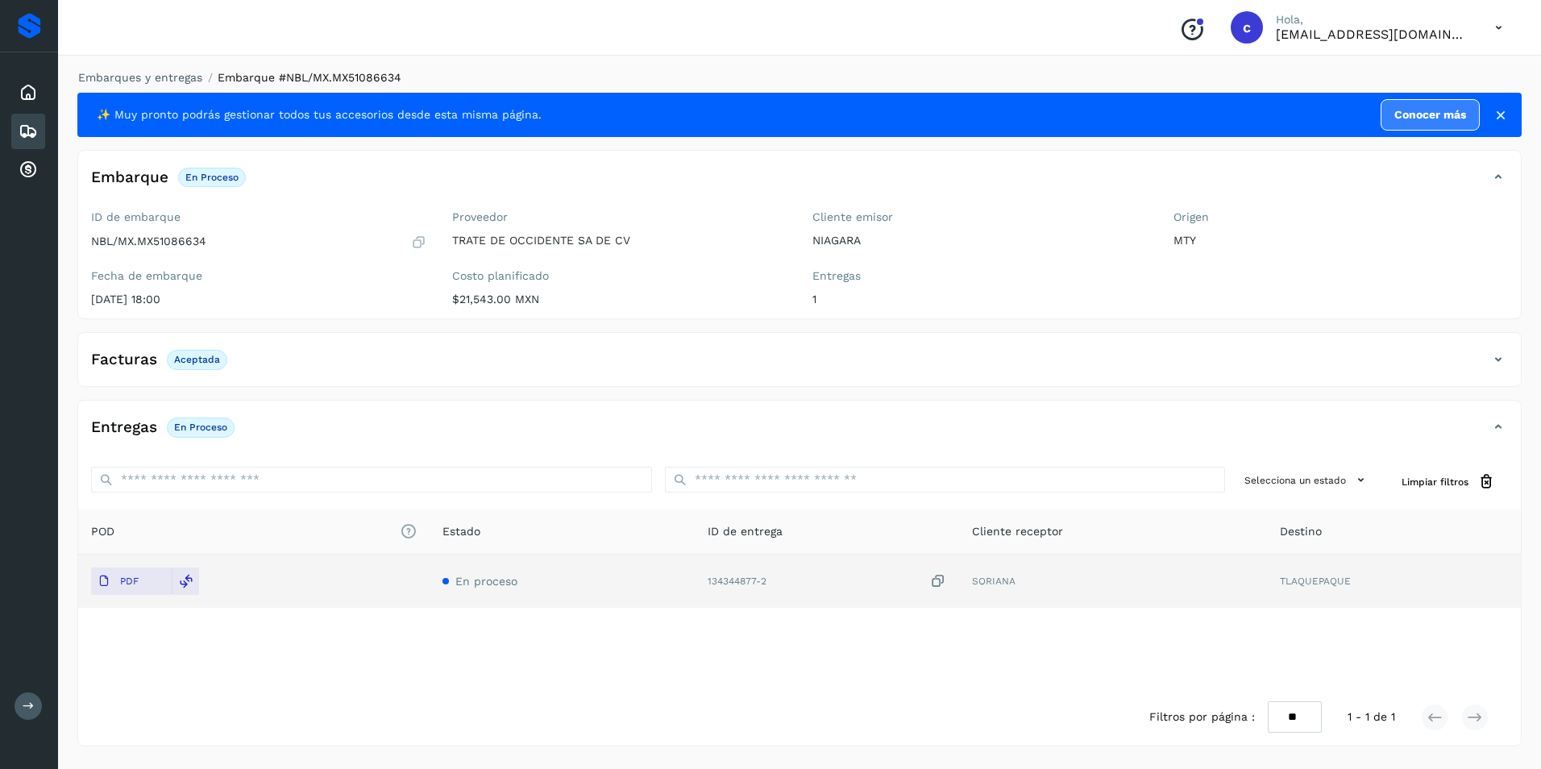
click at [193, 363] on p "Aceptada" at bounding box center [197, 359] width 46 height 11
click at [197, 427] on p "En proceso" at bounding box center [200, 426] width 53 height 11
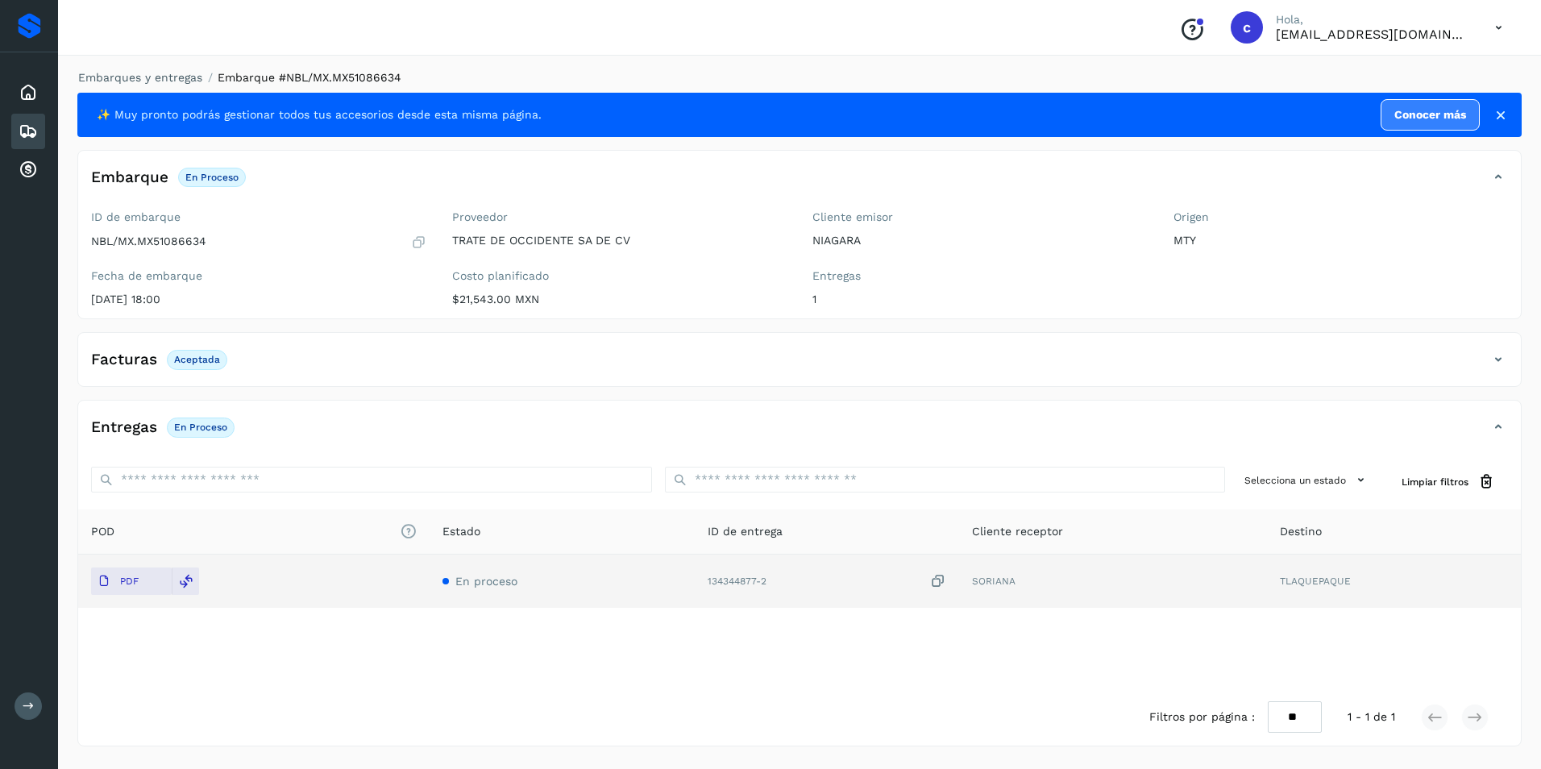
click at [39, 122] on div "Embarques" at bounding box center [28, 131] width 34 height 35
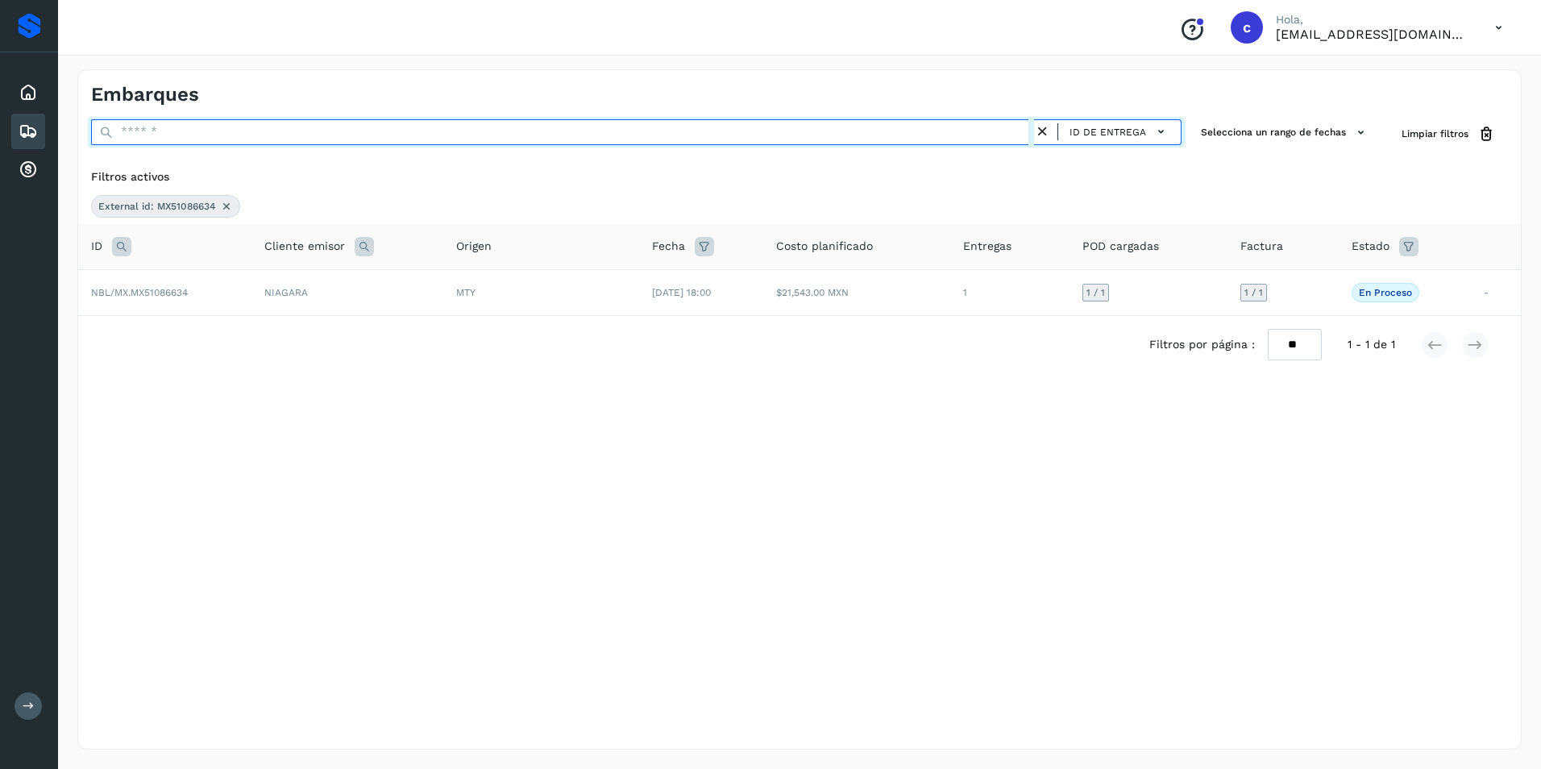
click at [208, 135] on input "text" at bounding box center [562, 132] width 943 height 26
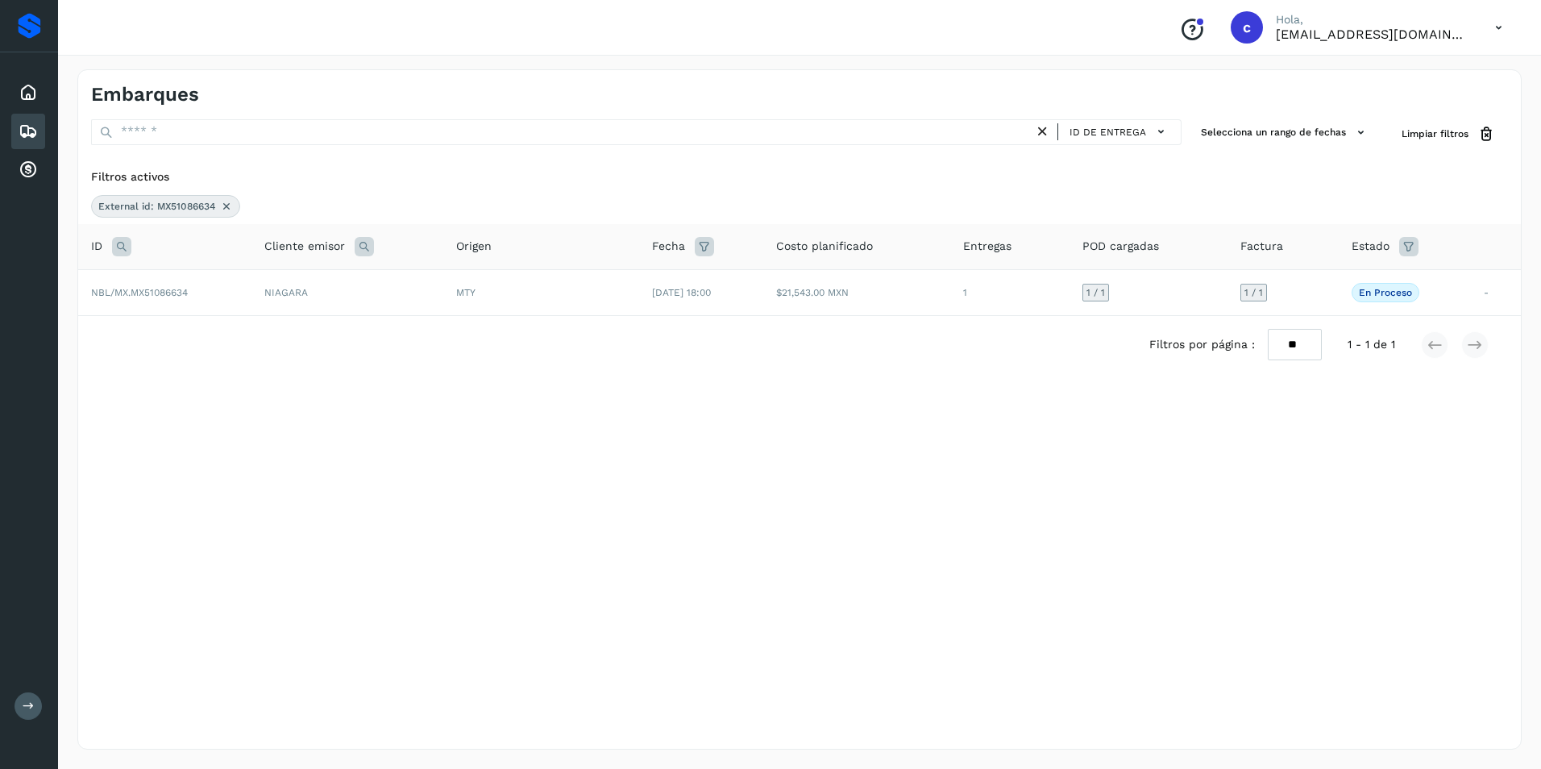
click at [229, 198] on div "External id: MX51086634" at bounding box center [165, 206] width 149 height 23
click at [128, 247] on icon at bounding box center [121, 246] width 19 height 19
click at [193, 288] on input "**********" at bounding box center [228, 287] width 198 height 26
click at [237, 288] on input "**********" at bounding box center [228, 287] width 198 height 26
click at [180, 284] on input "**********" at bounding box center [228, 287] width 198 height 26
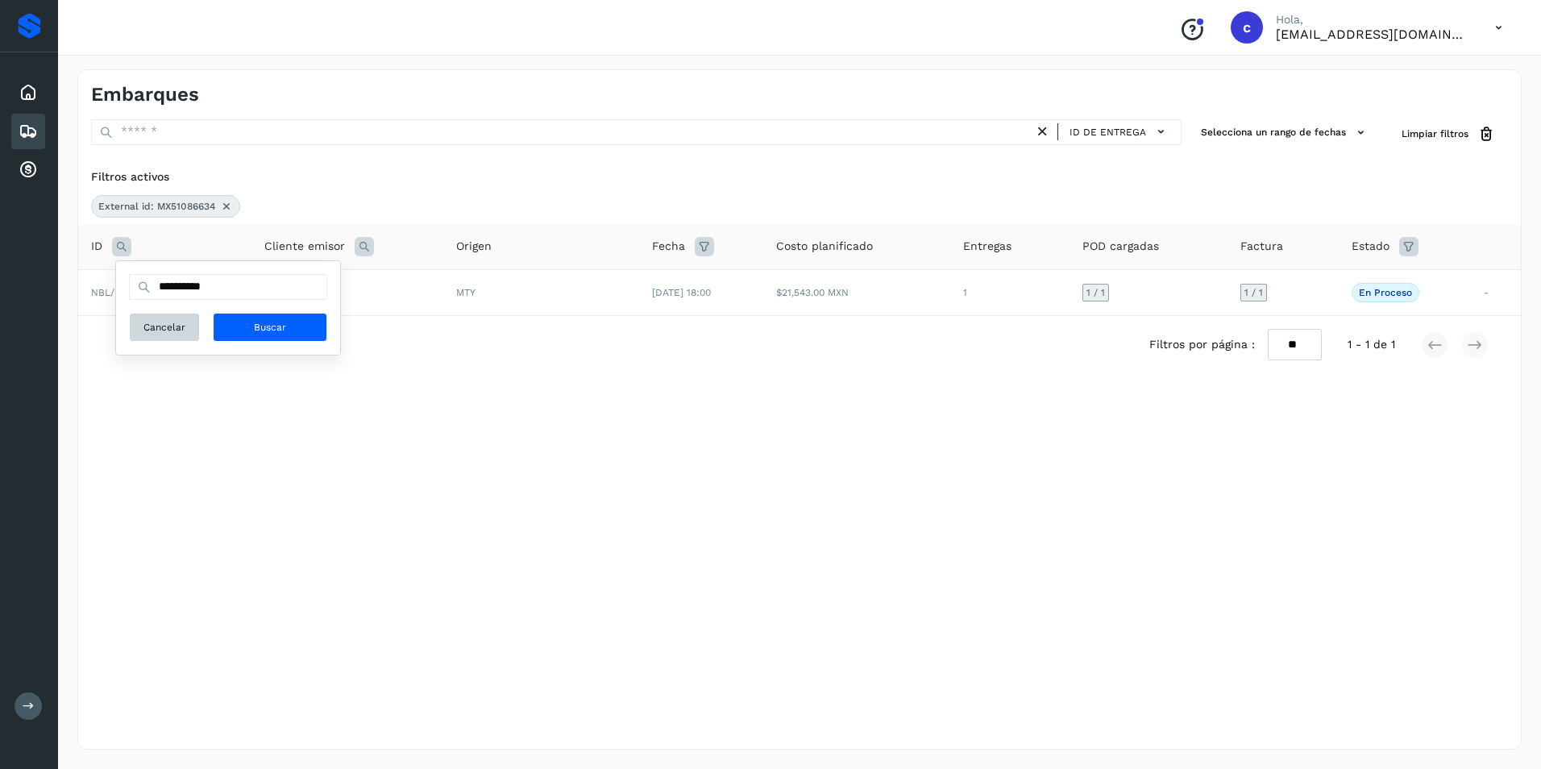
click at [178, 318] on button "Cancelar" at bounding box center [164, 327] width 71 height 29
click at [227, 205] on icon at bounding box center [226, 206] width 13 height 13
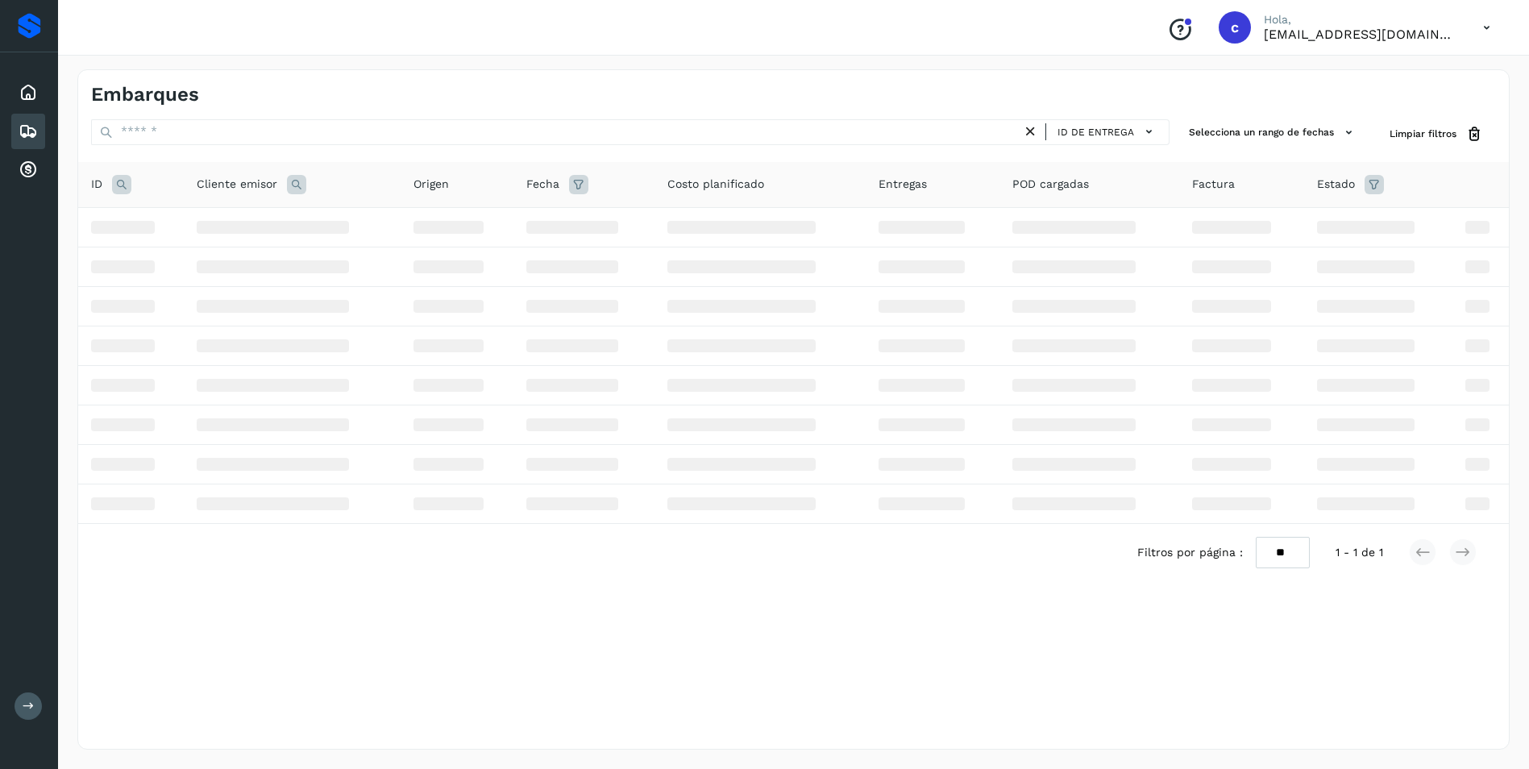
click at [125, 182] on icon at bounding box center [121, 184] width 19 height 19
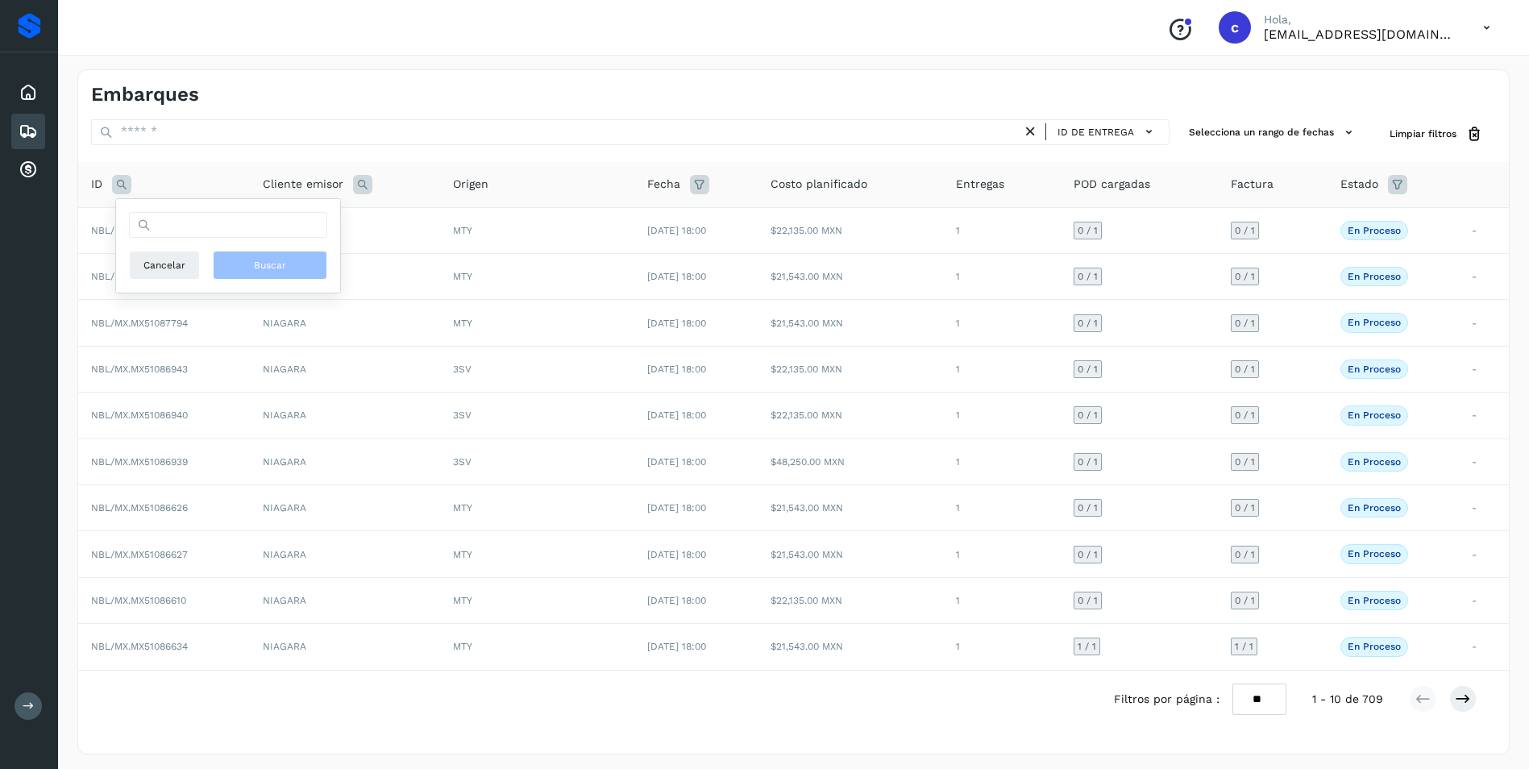
click at [176, 238] on div "Cancelar Buscar" at bounding box center [228, 246] width 198 height 68
click at [174, 231] on input "text" at bounding box center [228, 225] width 198 height 26
paste input "**********"
type input "**********"
click at [234, 258] on button "Buscar" at bounding box center [270, 265] width 114 height 29
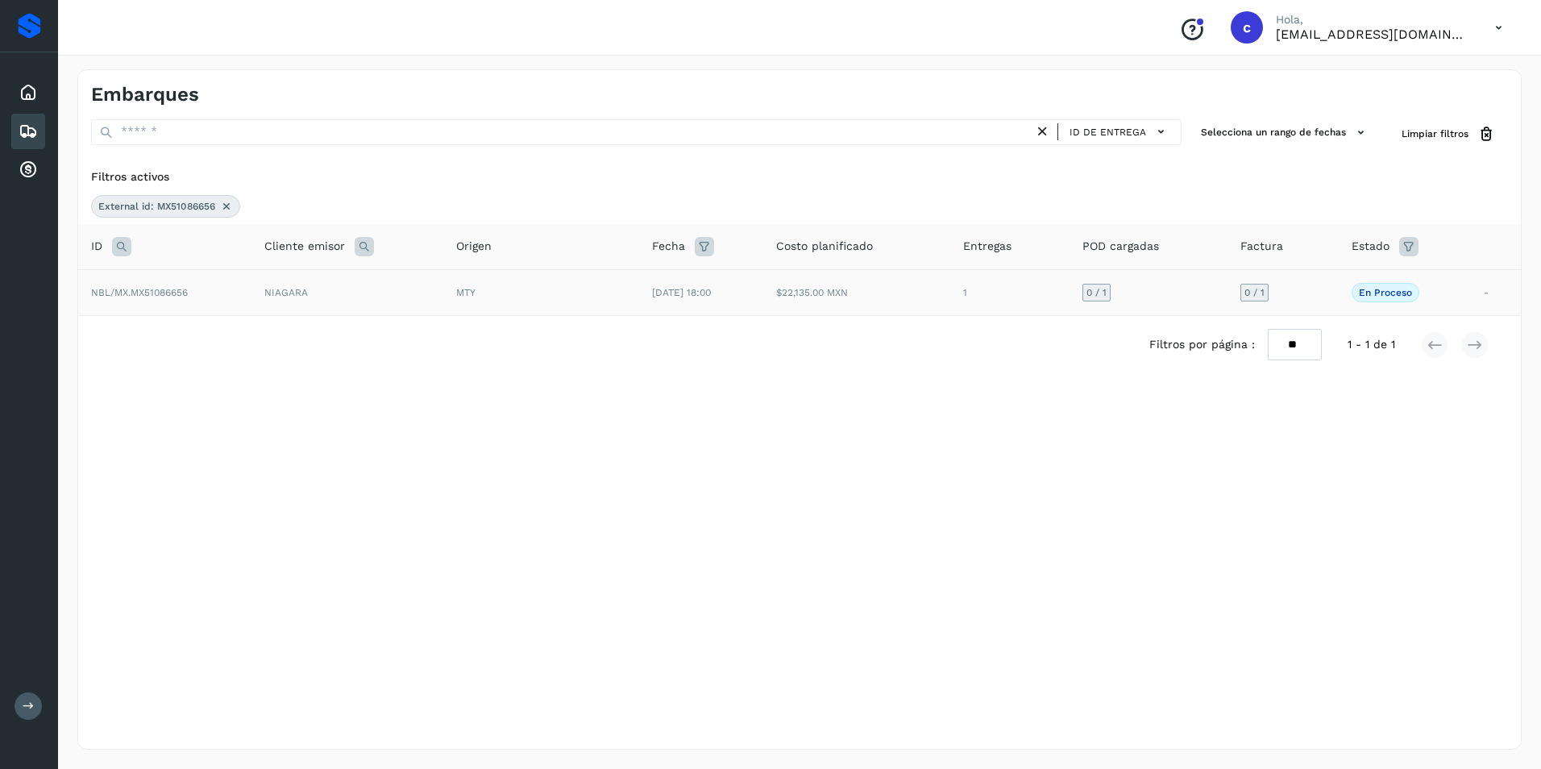
click at [987, 308] on td "1" at bounding box center [1009, 292] width 118 height 46
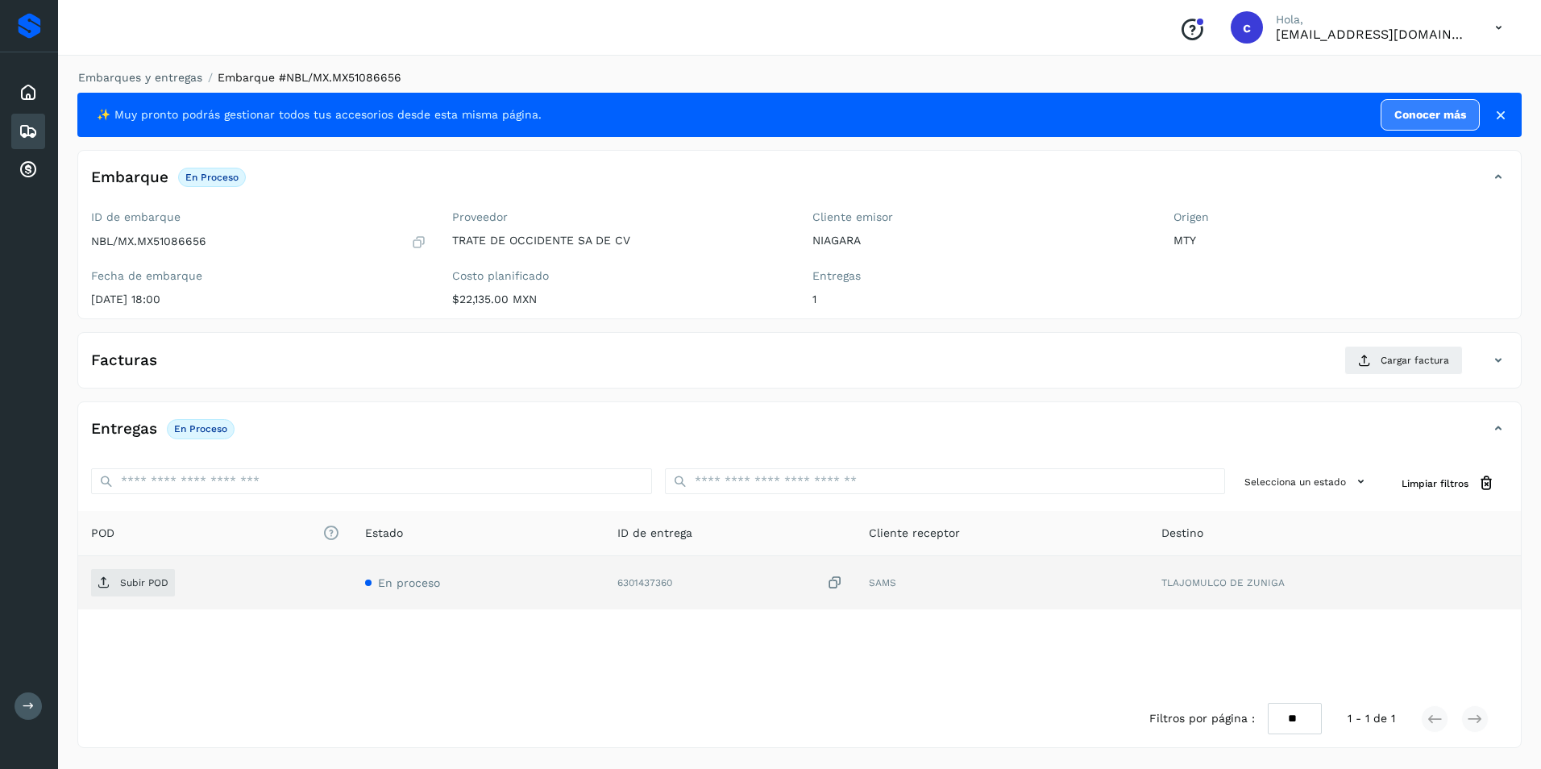
click at [429, 570] on td "En proceso" at bounding box center [478, 582] width 252 height 53
click at [136, 589] on span "Subir POD" at bounding box center [133, 583] width 84 height 26
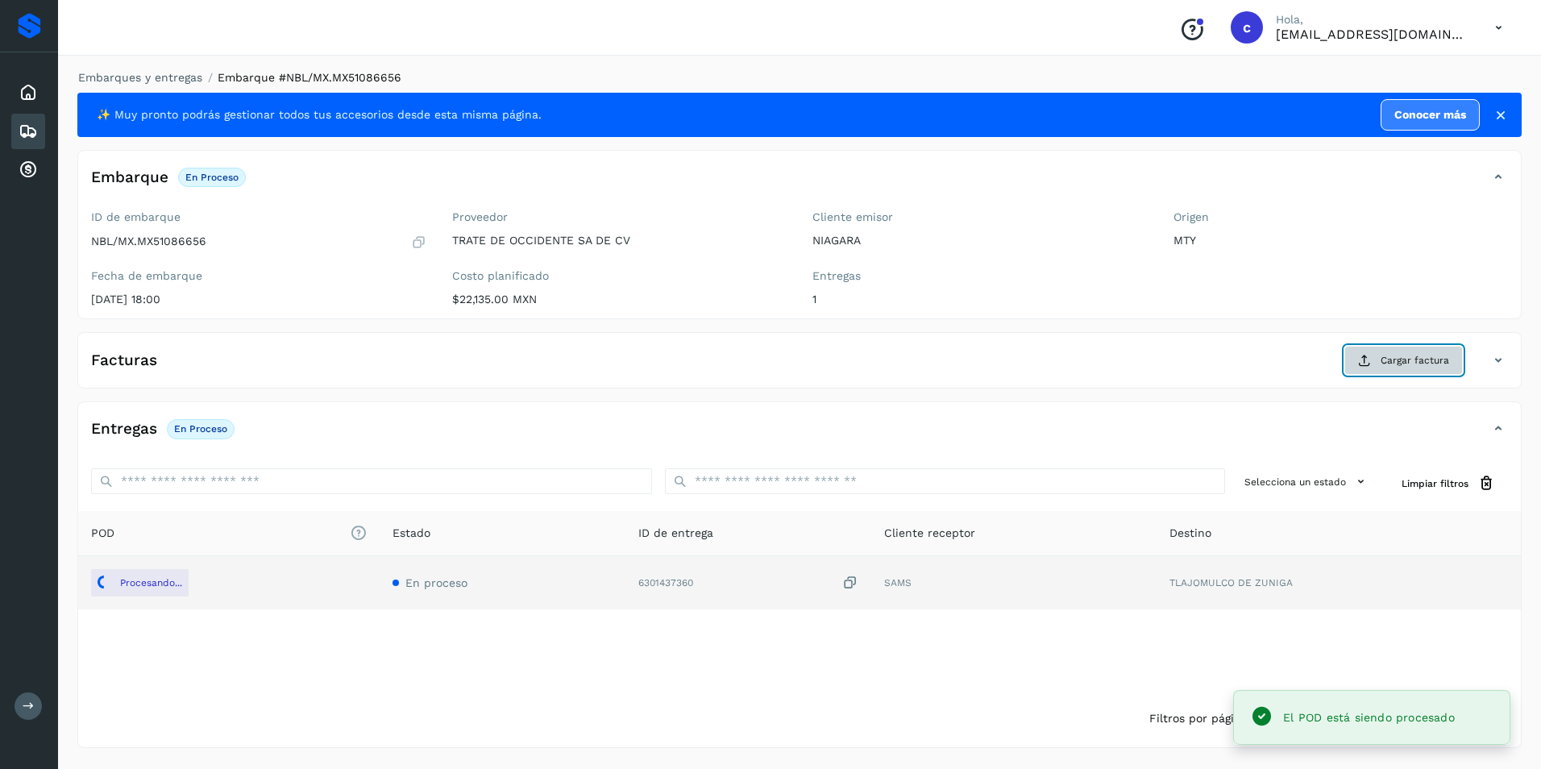
click at [1388, 355] on span "Cargar factura" at bounding box center [1414, 360] width 68 height 15
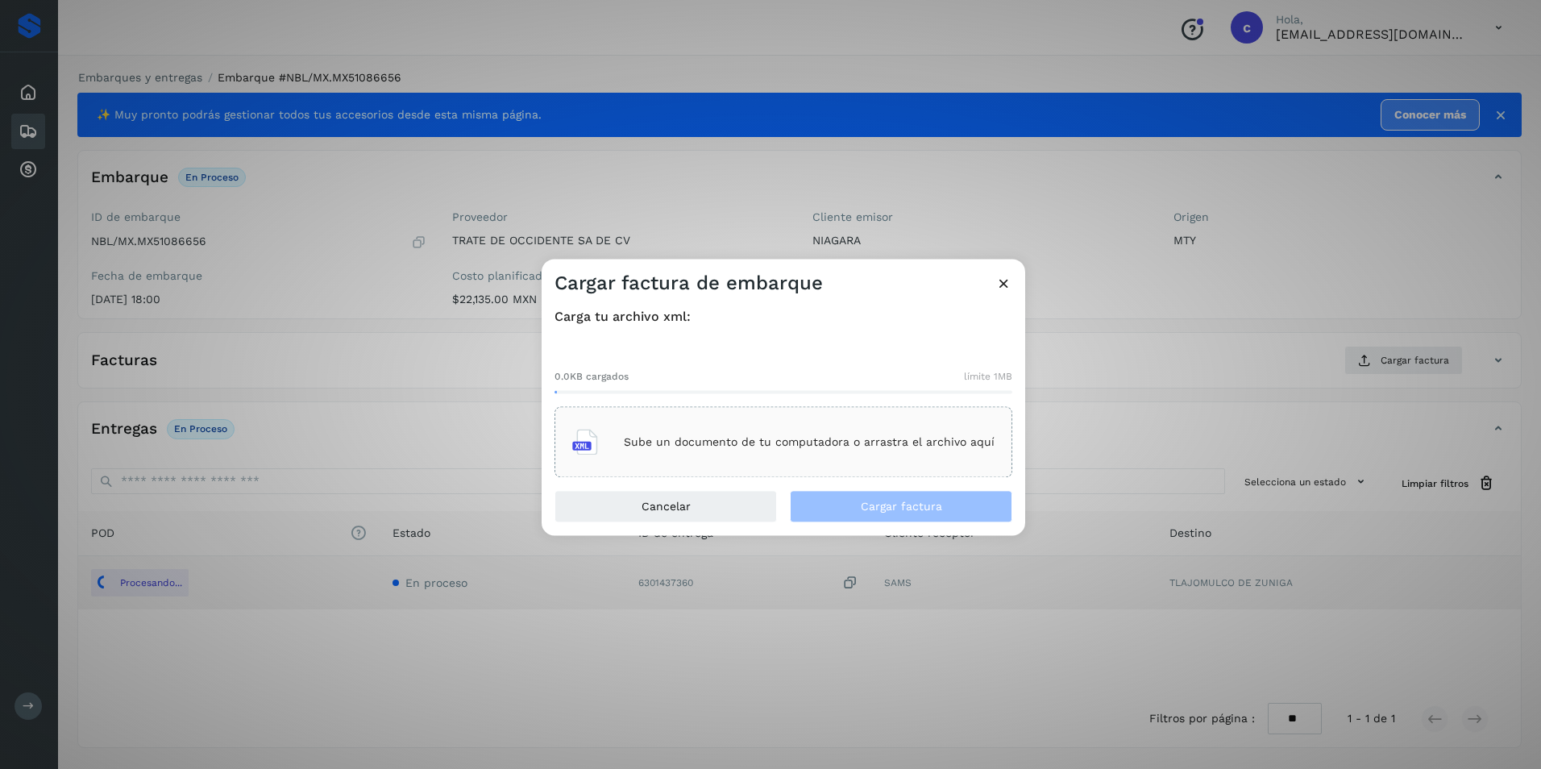
click at [699, 426] on div "Sube un documento de tu computadora o arrastra el archivo aquí" at bounding box center [783, 443] width 422 height 44
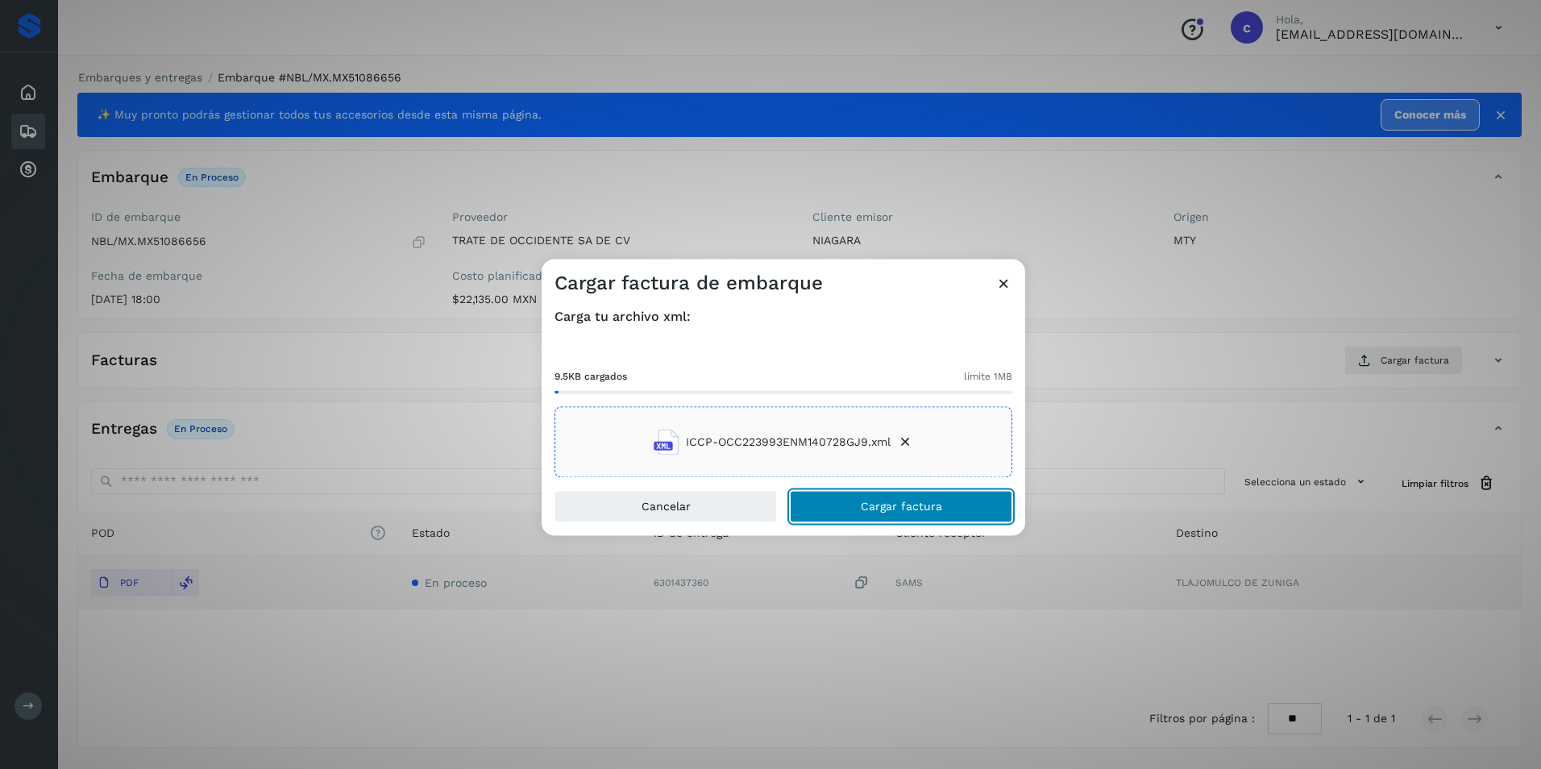
click at [894, 515] on button "Cargar factura" at bounding box center [901, 507] width 222 height 32
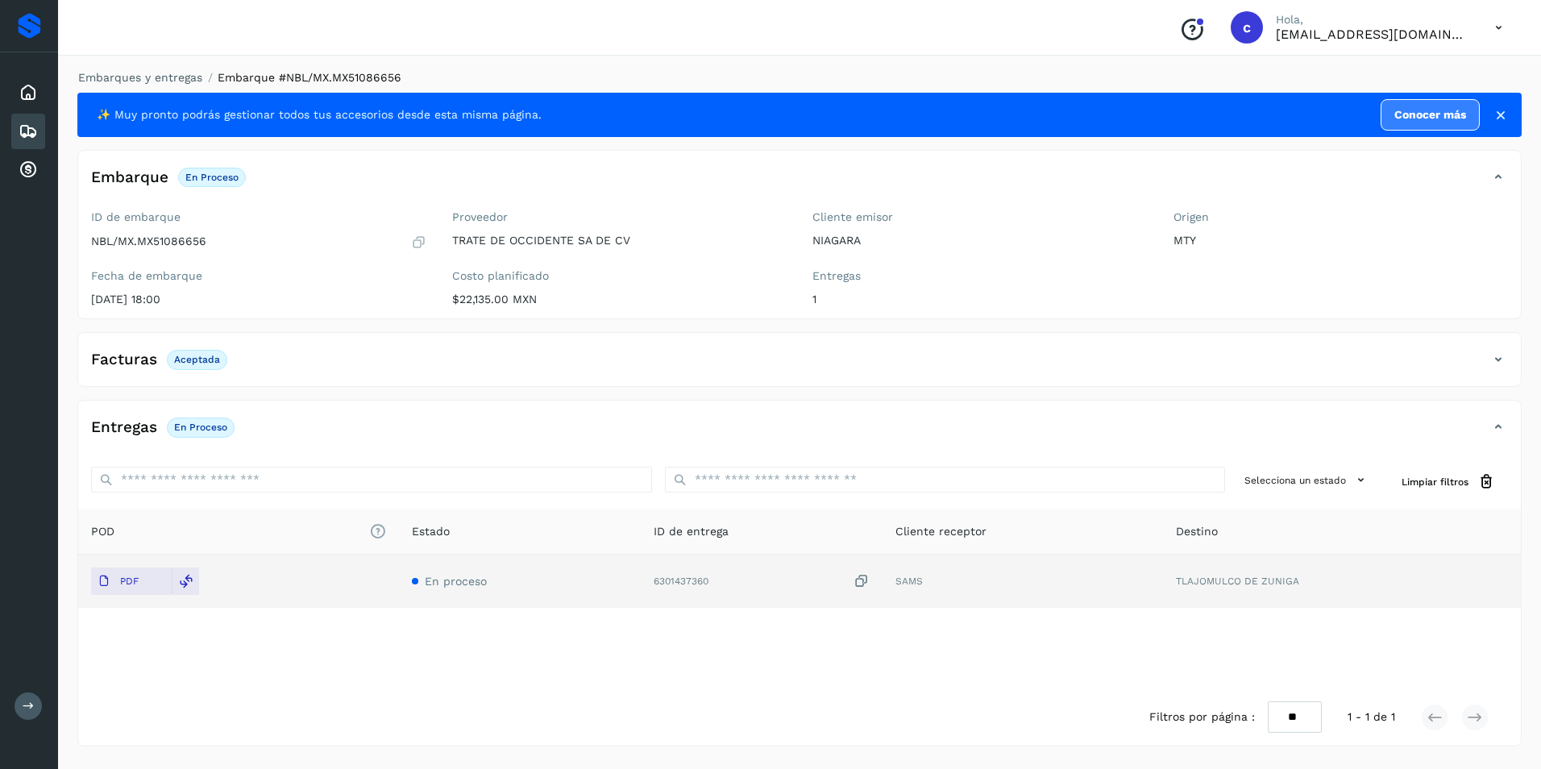
click at [193, 359] on p "Aceptada" at bounding box center [197, 359] width 46 height 11
click at [192, 423] on p "En proceso" at bounding box center [200, 426] width 53 height 11
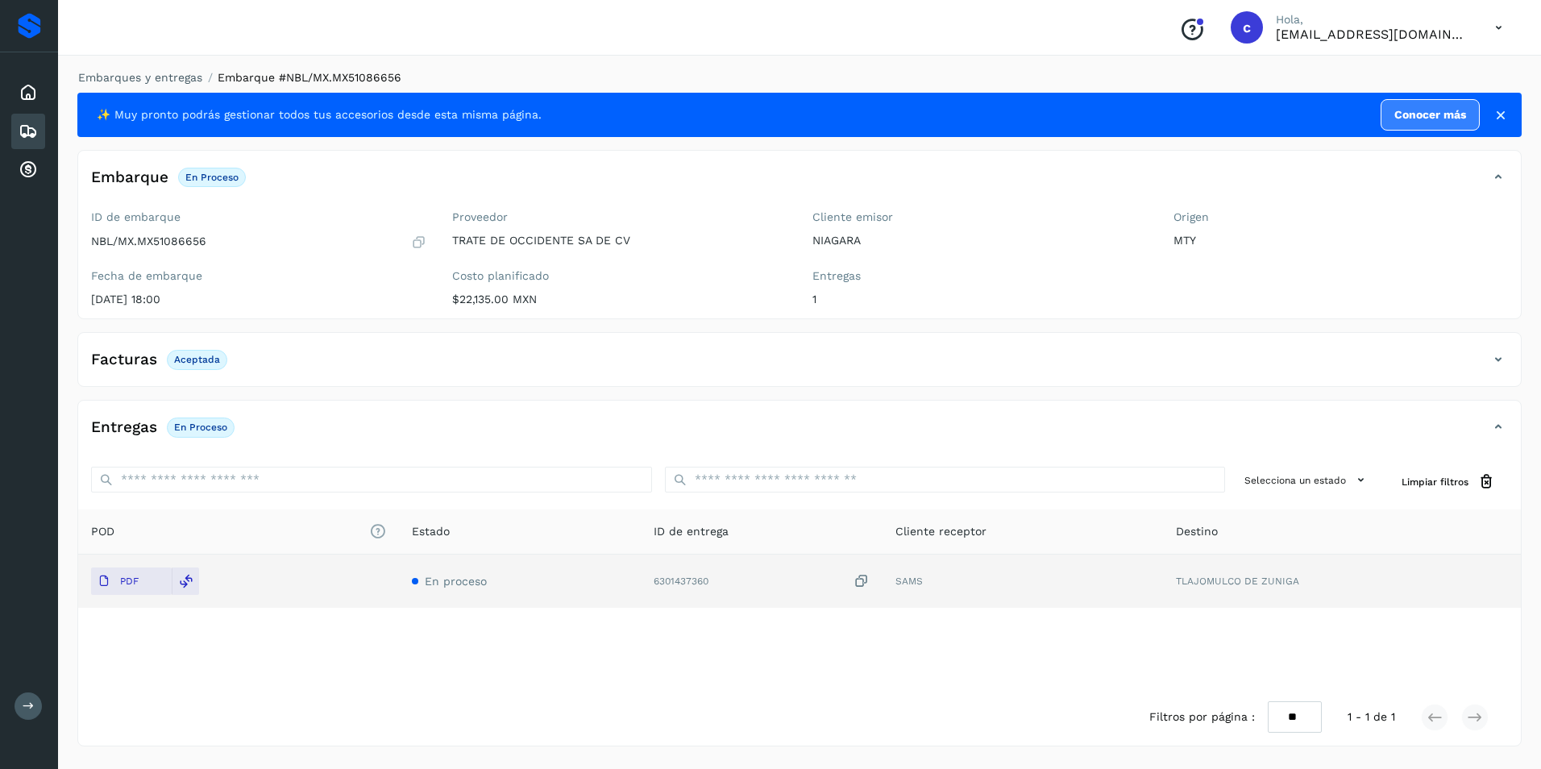
click at [35, 127] on icon at bounding box center [28, 131] width 19 height 19
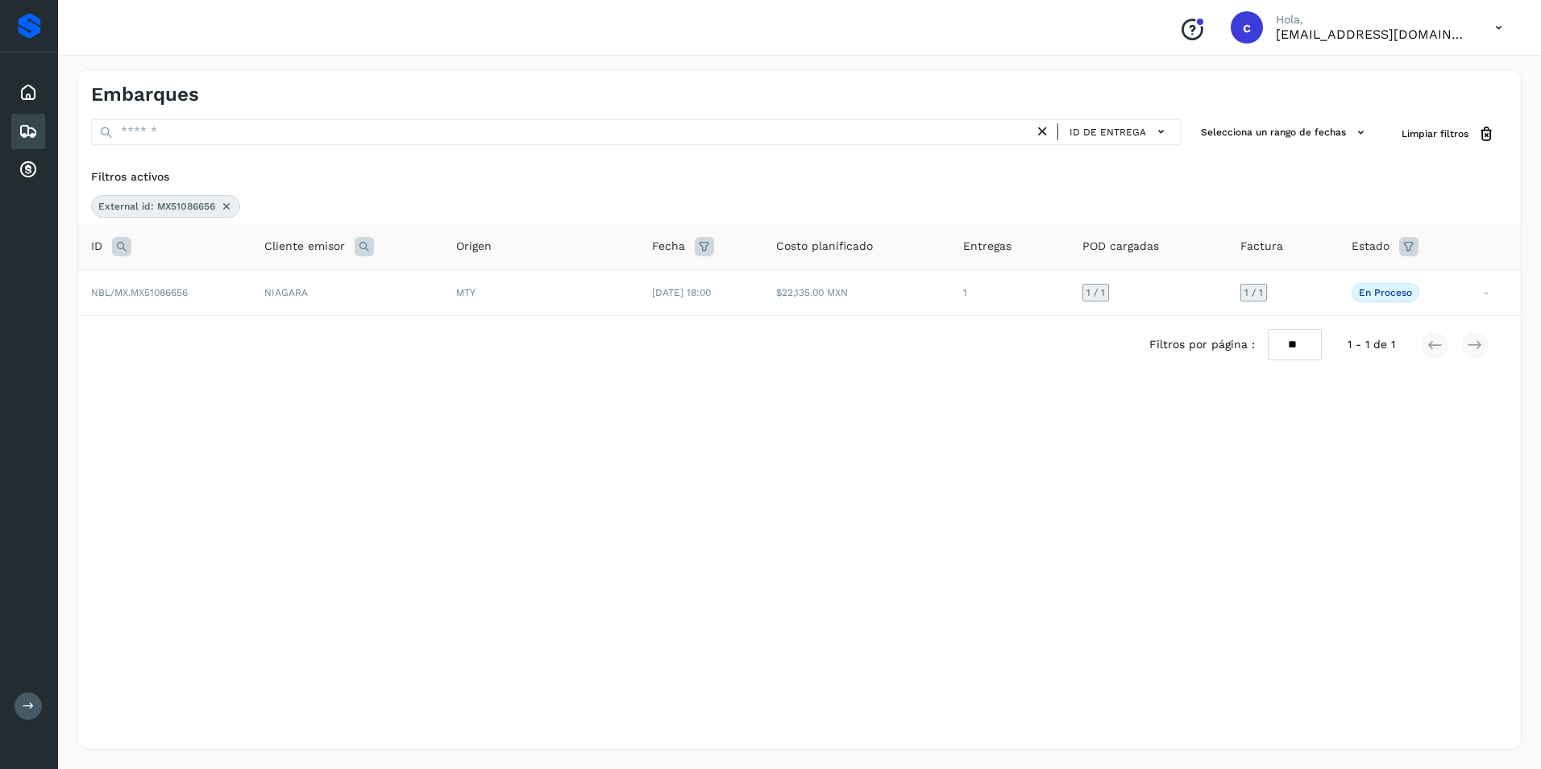
click at [226, 202] on icon at bounding box center [226, 206] width 13 height 13
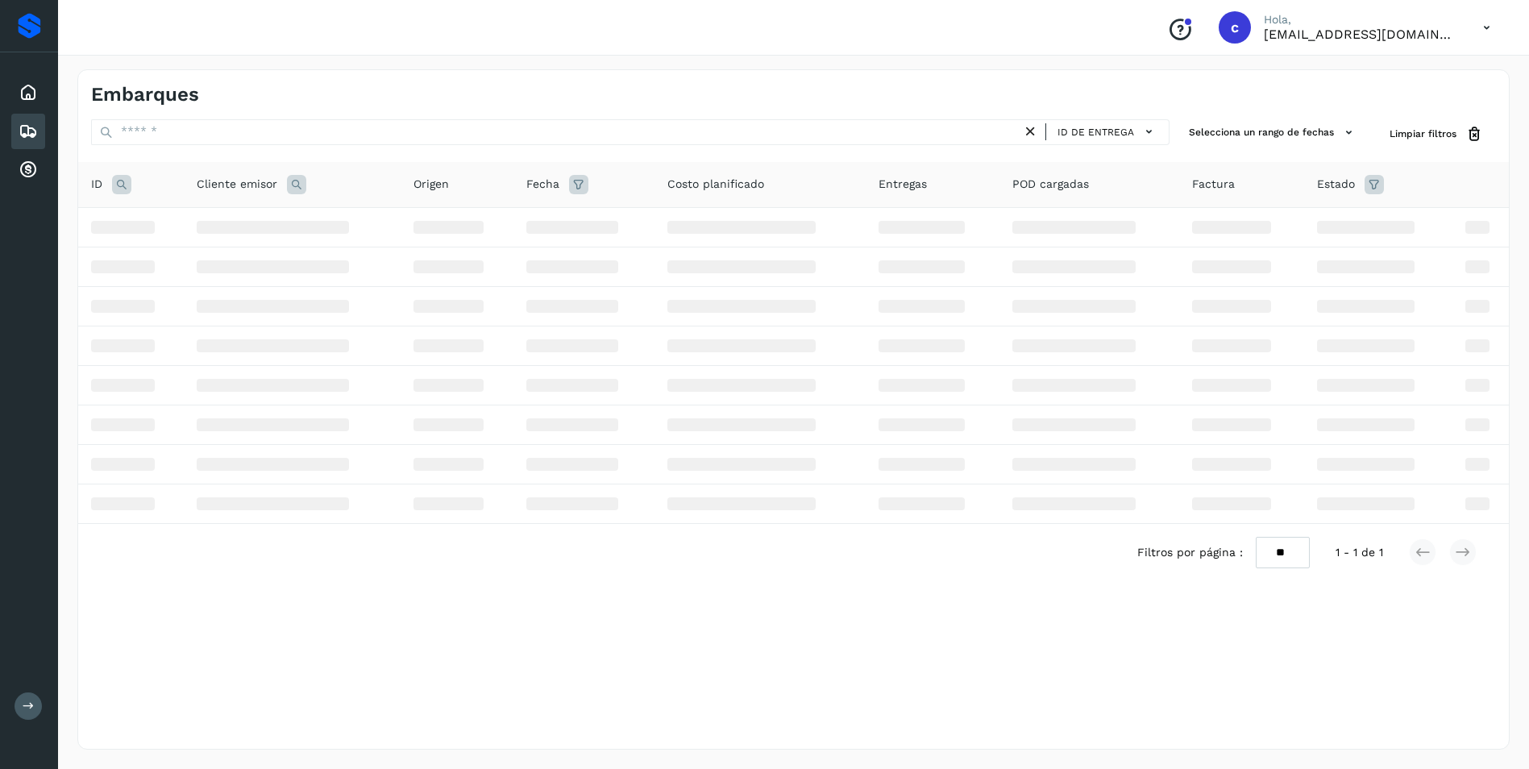
click at [124, 183] on icon at bounding box center [121, 184] width 19 height 19
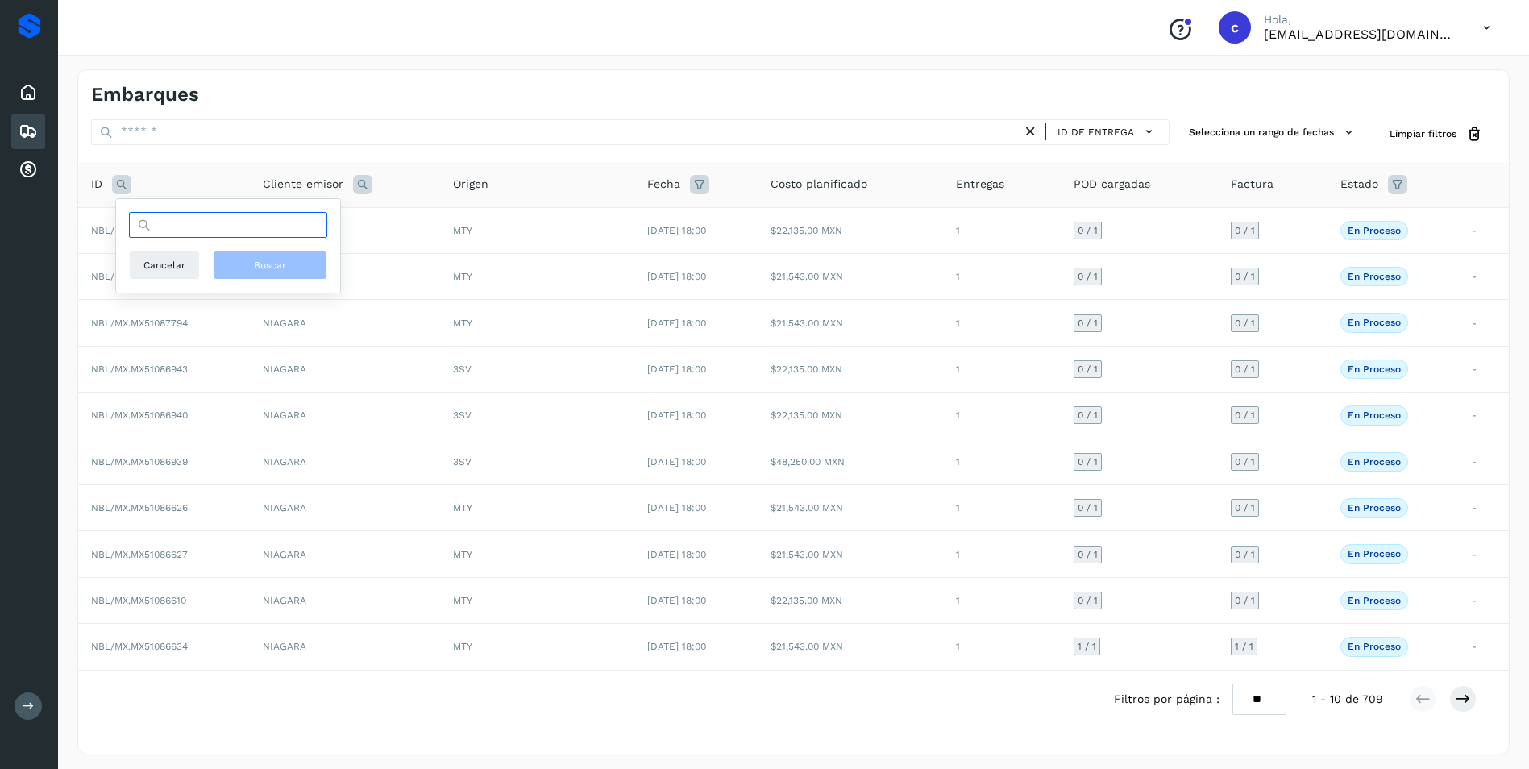
click at [170, 224] on input "text" at bounding box center [228, 225] width 198 height 26
paste input "**********"
type input "**********"
click at [235, 260] on button "Buscar" at bounding box center [270, 265] width 114 height 29
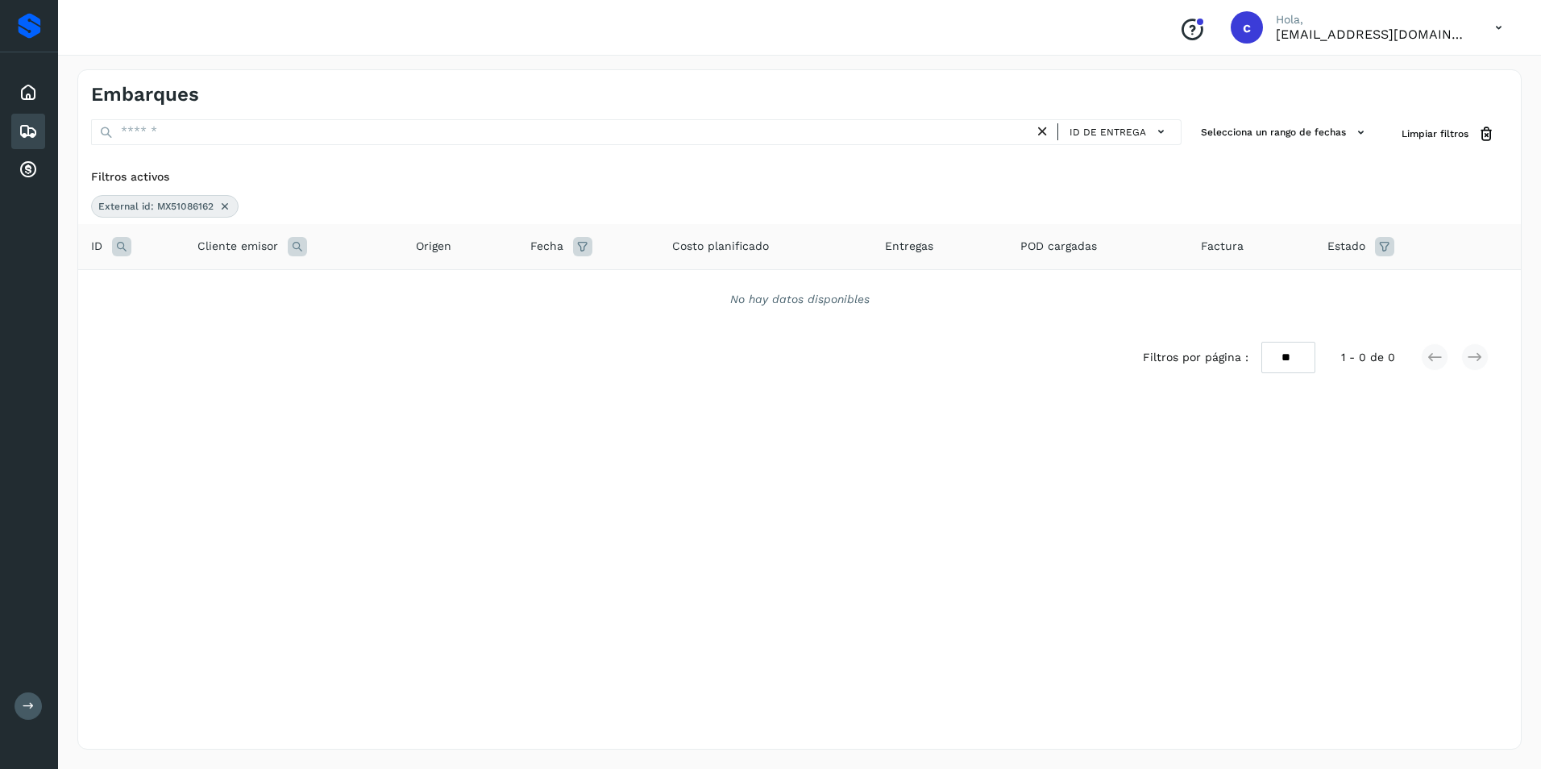
click at [233, 205] on div "External id: MX51086162" at bounding box center [164, 206] width 147 height 23
click at [224, 202] on icon at bounding box center [224, 206] width 13 height 13
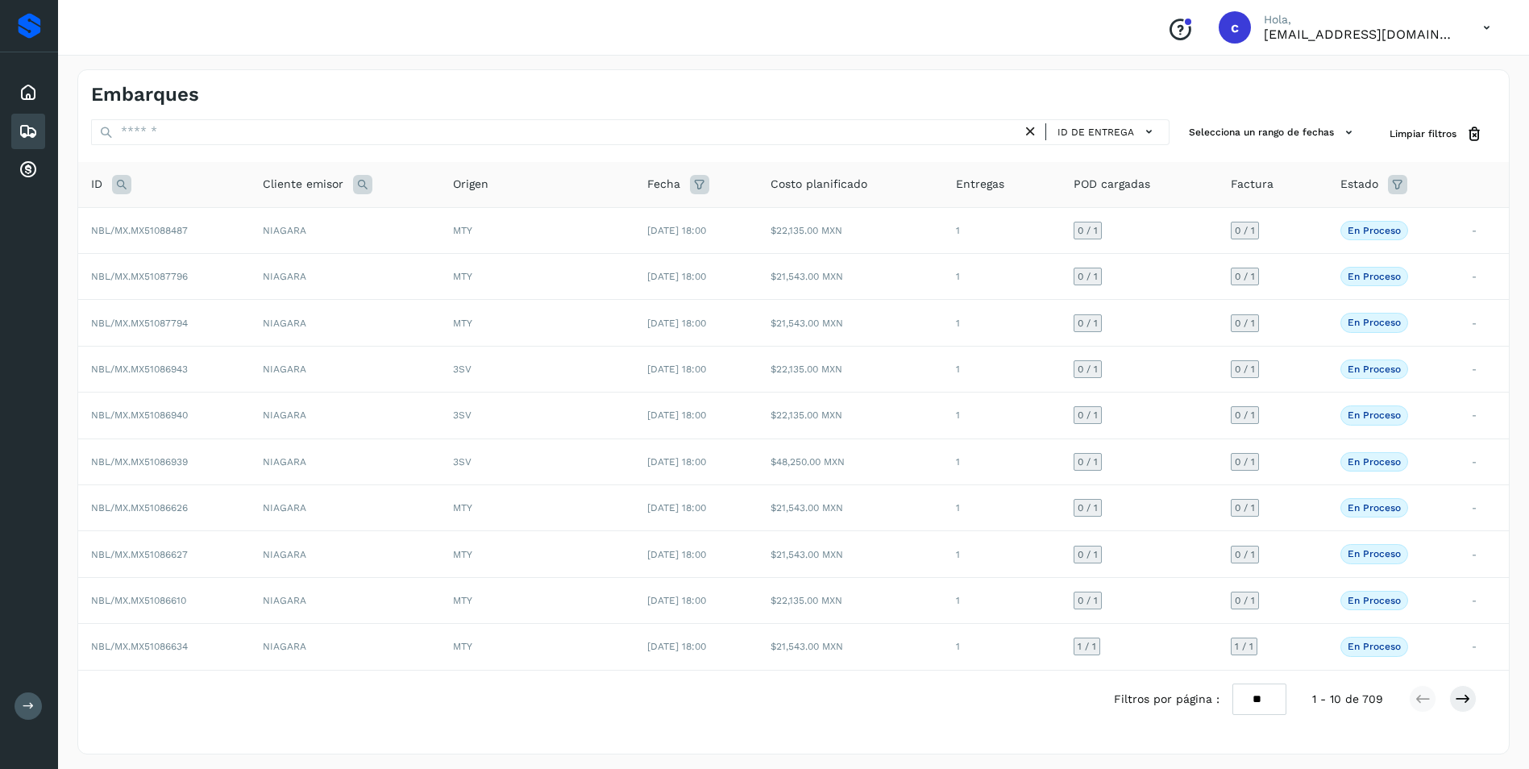
click at [117, 179] on icon at bounding box center [121, 184] width 19 height 19
click at [241, 230] on input "text" at bounding box center [228, 225] width 198 height 26
paste input "**********"
type input "**********"
click at [258, 261] on span "Buscar" at bounding box center [270, 265] width 32 height 15
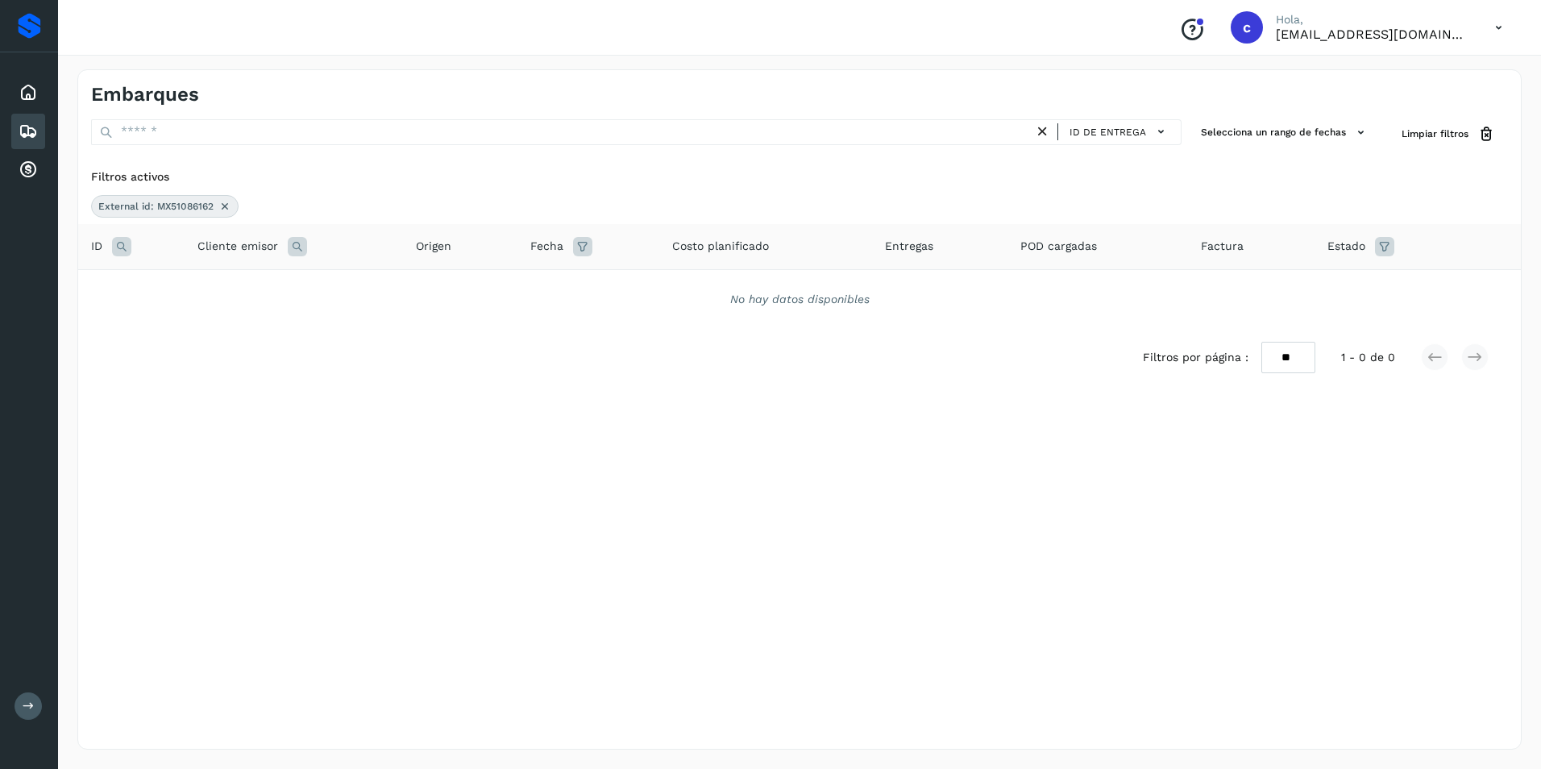
click at [231, 205] on div "External id: MX51086162" at bounding box center [164, 206] width 147 height 23
click at [226, 205] on icon at bounding box center [224, 206] width 13 height 13
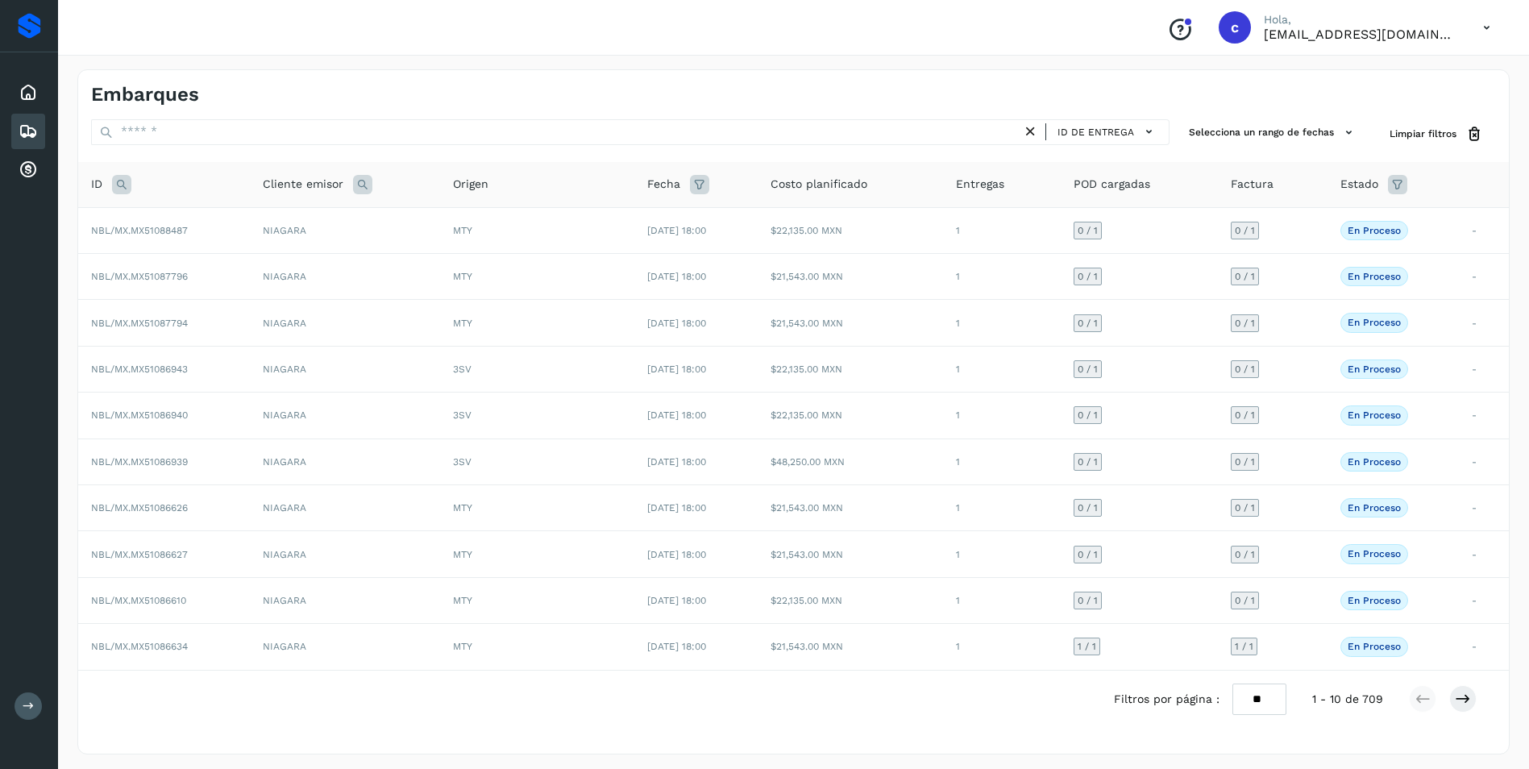
click at [118, 183] on icon at bounding box center [121, 184] width 19 height 19
click at [154, 237] on input "text" at bounding box center [228, 225] width 198 height 26
paste input "**********"
type input "**********"
click at [248, 262] on button "Buscar" at bounding box center [270, 265] width 114 height 29
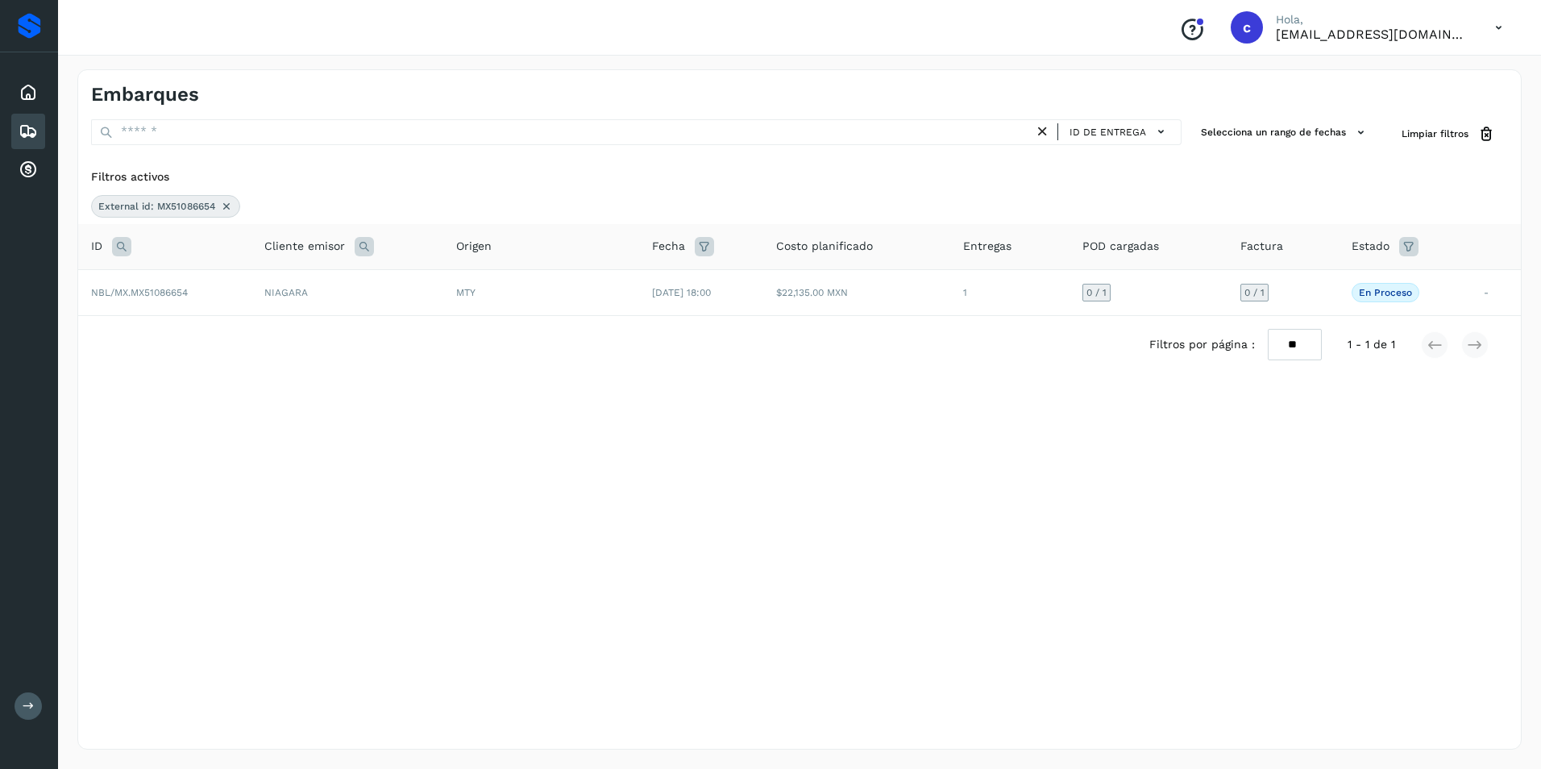
click at [227, 204] on icon at bounding box center [226, 206] width 13 height 13
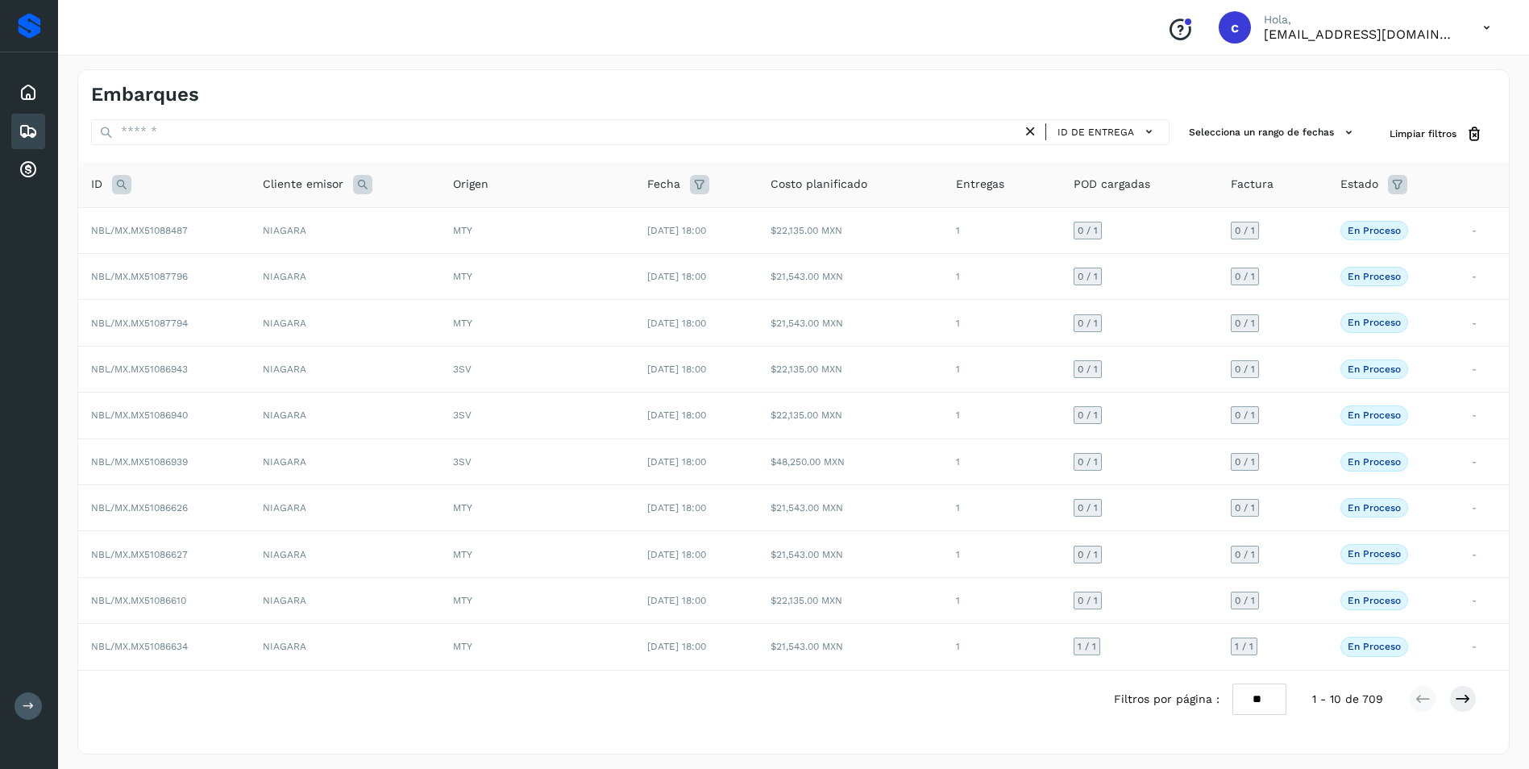
click at [124, 179] on icon at bounding box center [121, 184] width 19 height 19
click at [181, 231] on input "text" at bounding box center [228, 225] width 198 height 26
paste input "**********"
type input "**********"
click at [265, 264] on span "Buscar" at bounding box center [270, 265] width 32 height 15
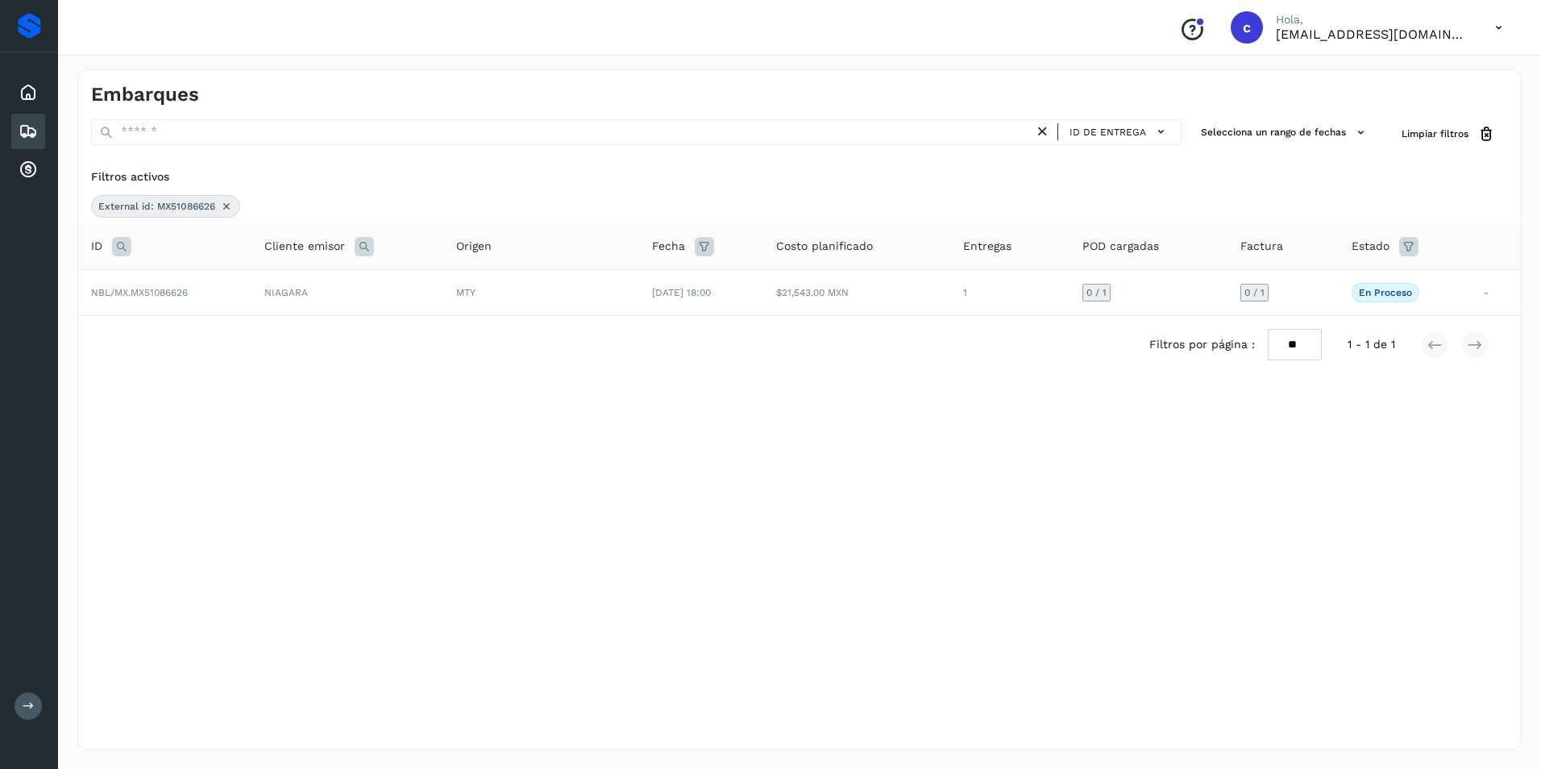
click at [220, 200] on icon at bounding box center [226, 206] width 13 height 13
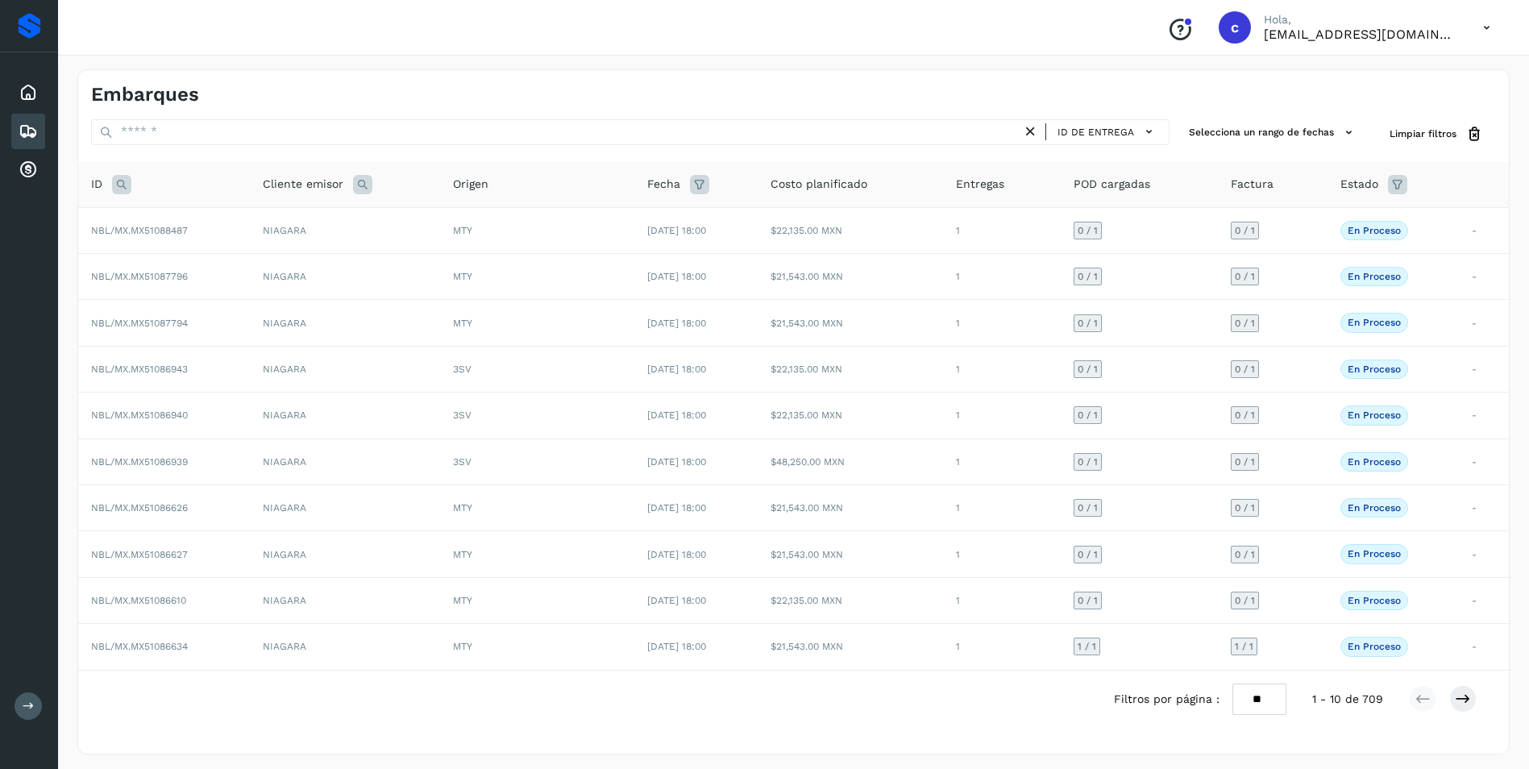
click at [123, 180] on icon at bounding box center [121, 184] width 19 height 19
click at [201, 226] on input "text" at bounding box center [228, 225] width 198 height 26
paste input "**********"
type input "**********"
click at [288, 257] on button "Buscar" at bounding box center [270, 265] width 114 height 29
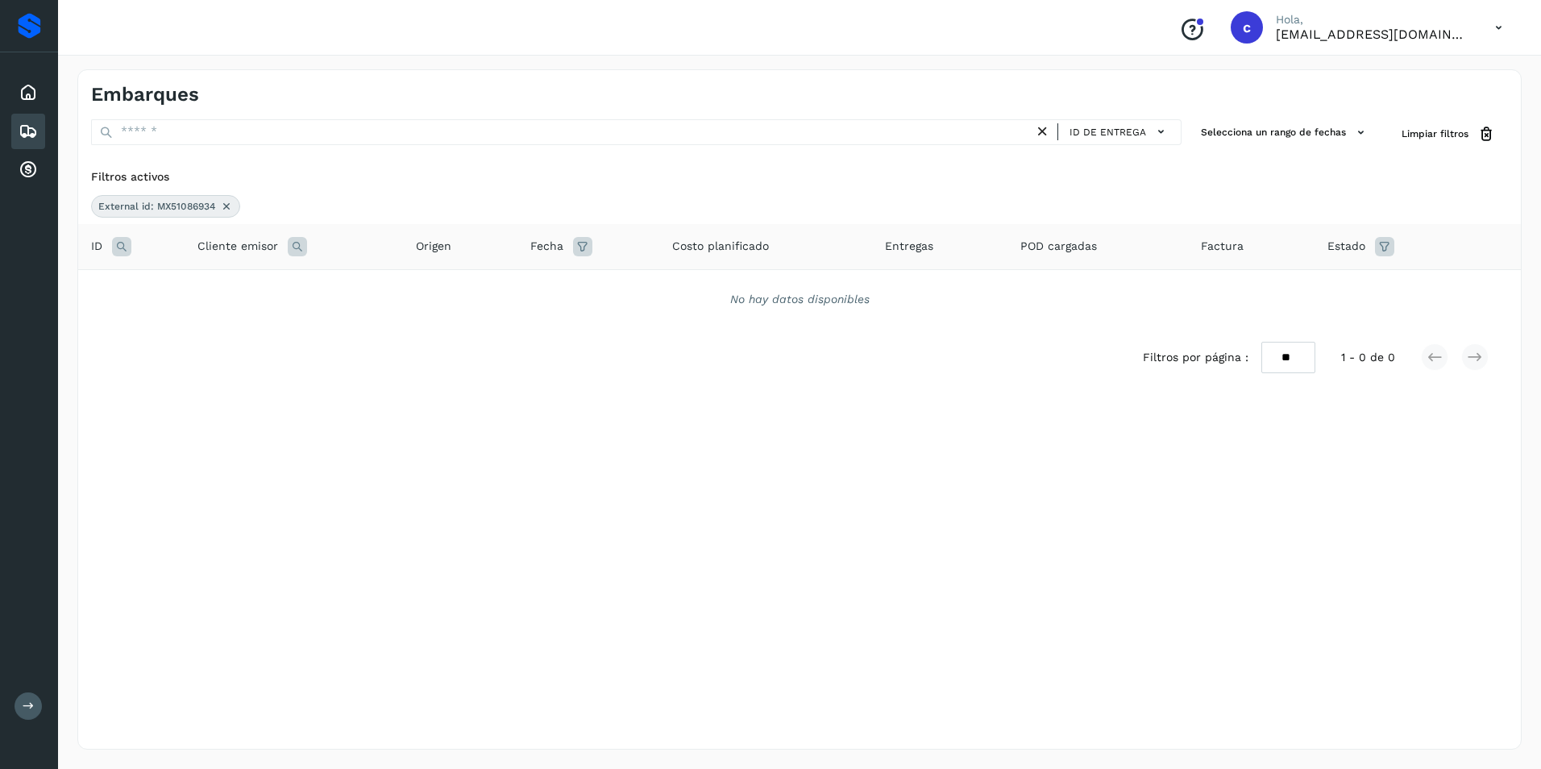
click at [225, 205] on icon at bounding box center [226, 206] width 13 height 13
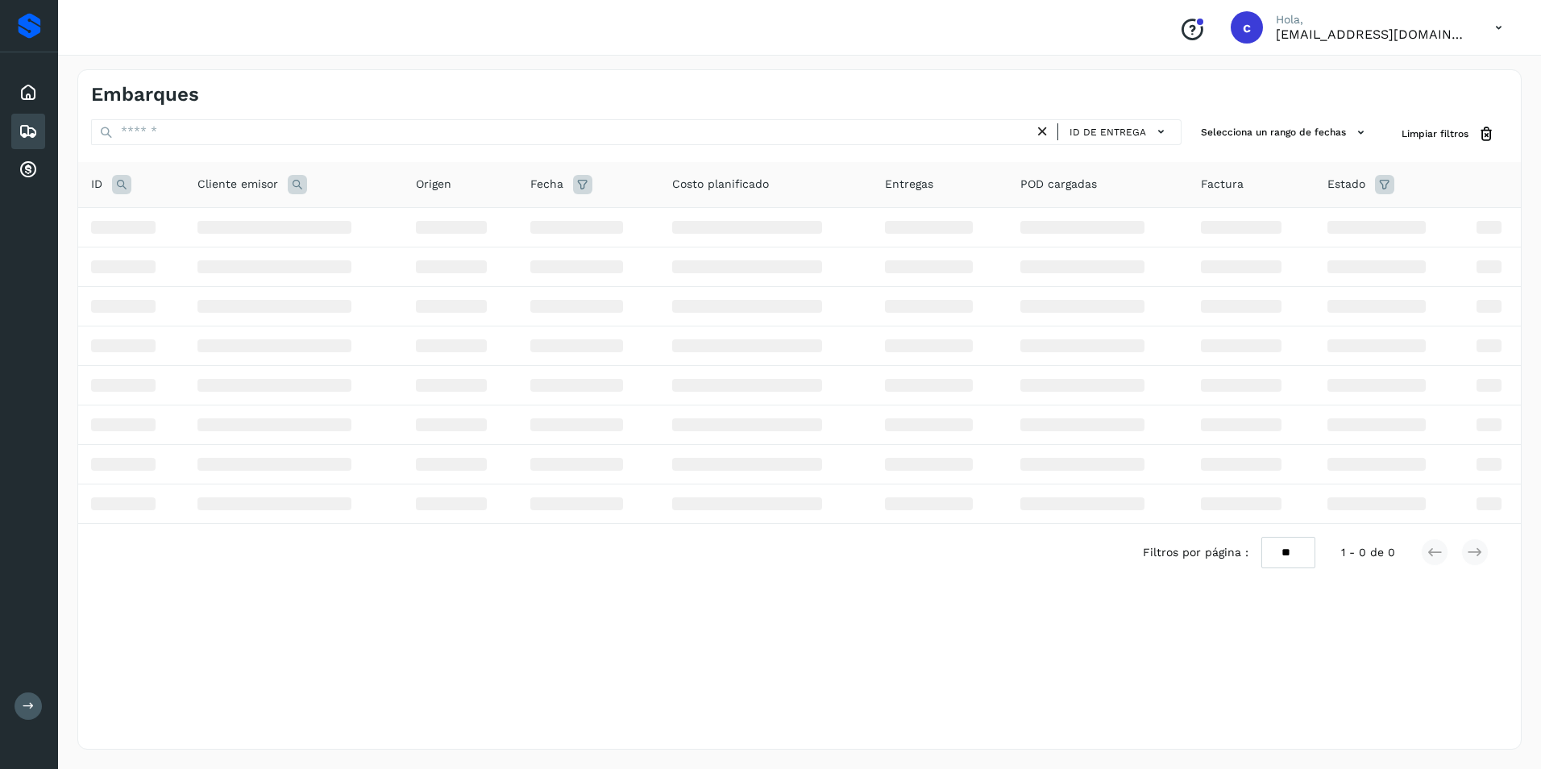
click at [292, 187] on div "Cliente emisor" at bounding box center [293, 184] width 193 height 19
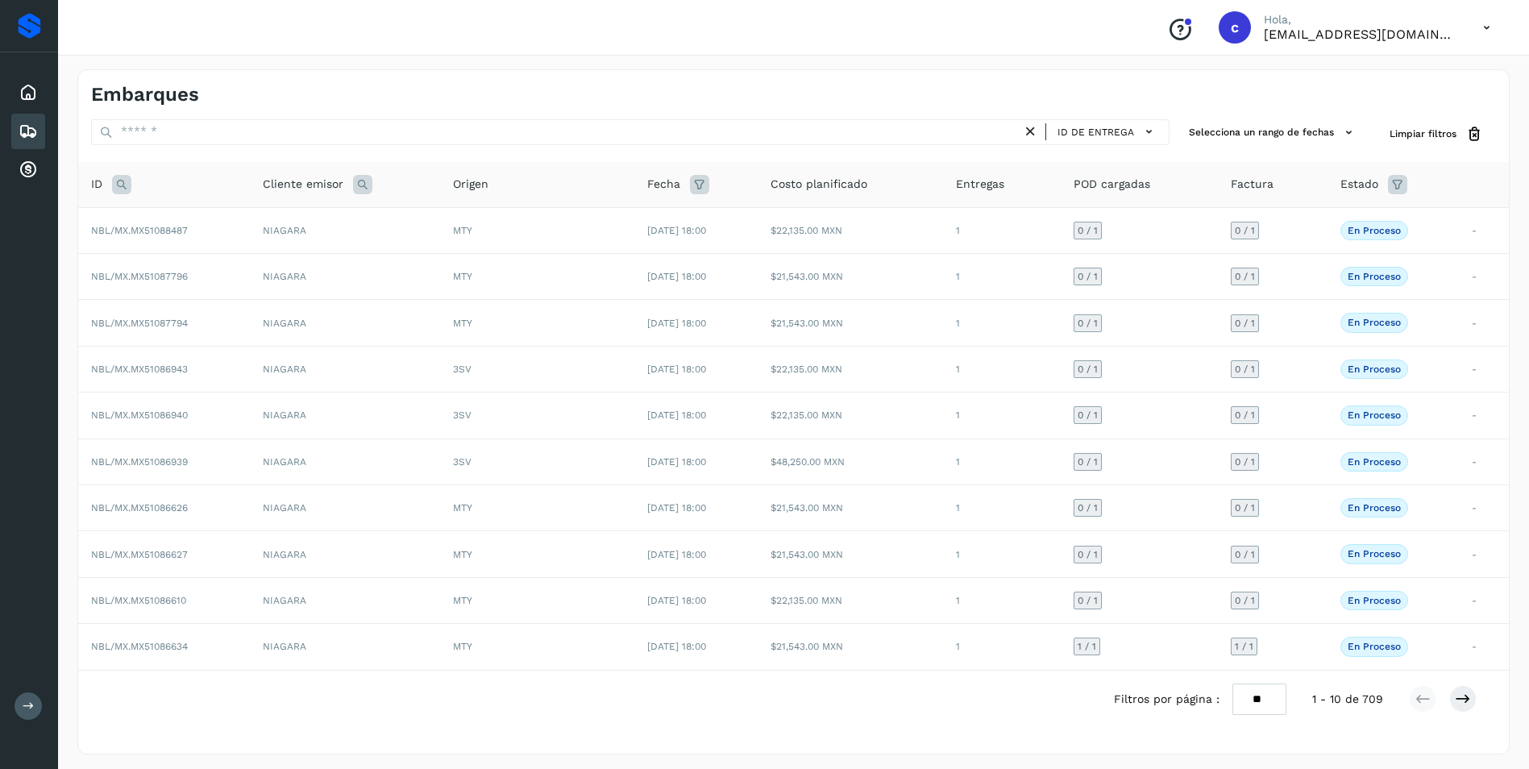
click at [353, 180] on icon at bounding box center [362, 184] width 19 height 19
click at [439, 214] on input "text" at bounding box center [468, 225] width 198 height 26
paste input "**********"
type input "**********"
click at [127, 181] on icon at bounding box center [121, 184] width 19 height 19
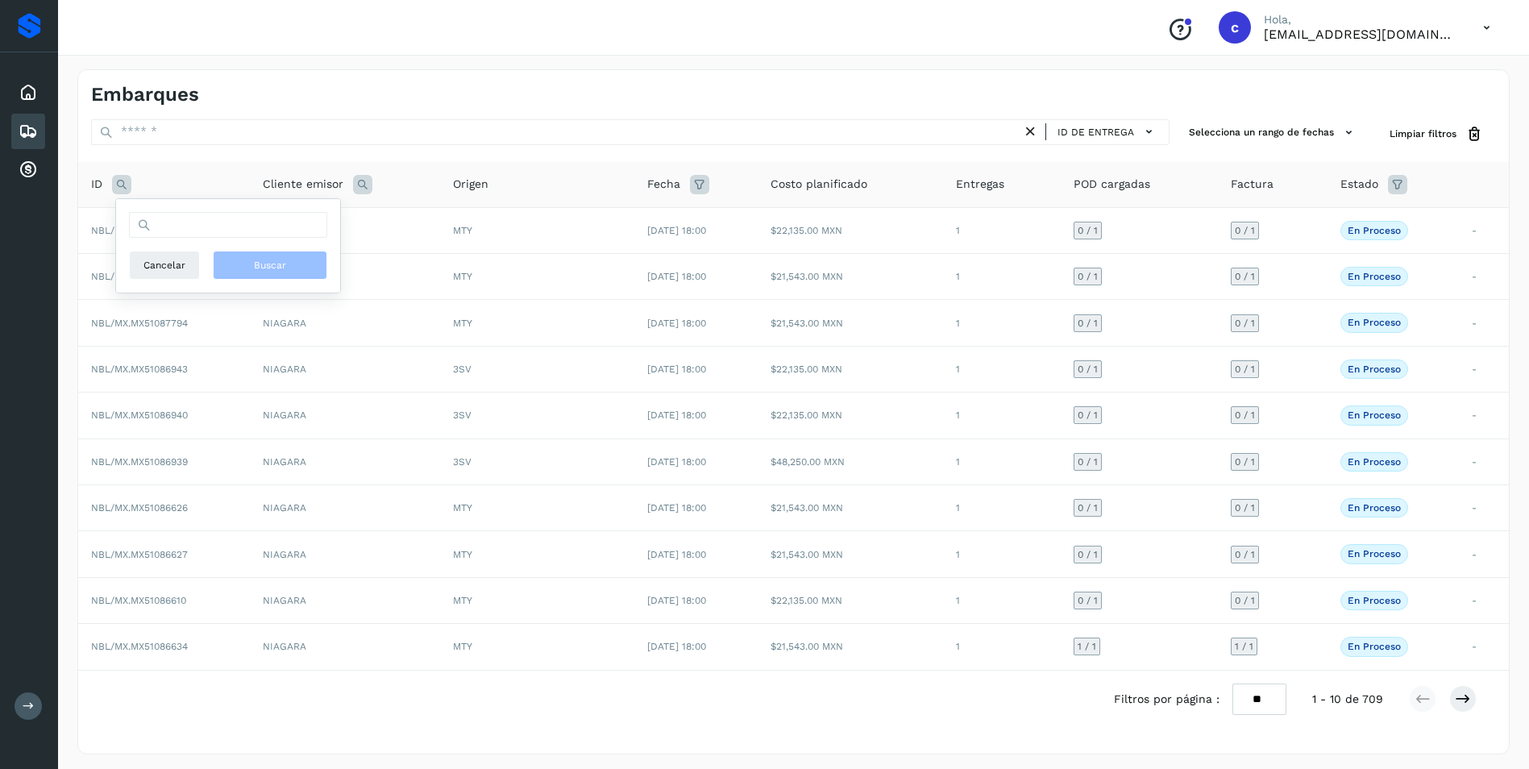
click at [125, 181] on icon at bounding box center [121, 184] width 19 height 19
click at [123, 183] on icon at bounding box center [121, 184] width 19 height 19
click at [159, 221] on input "text" at bounding box center [228, 225] width 198 height 26
paste input "**********"
type input "**********"
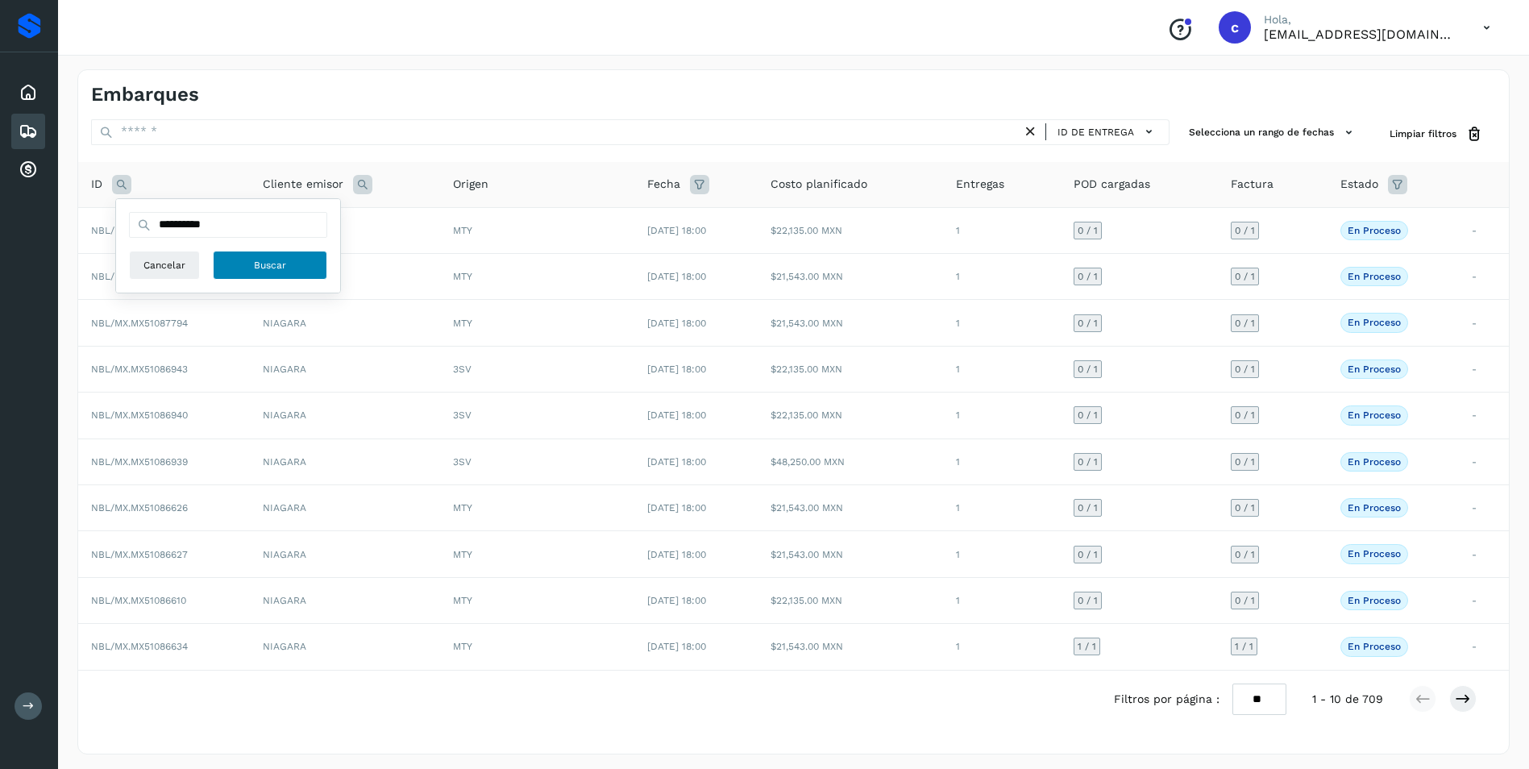
click at [257, 277] on button "Buscar" at bounding box center [270, 265] width 114 height 29
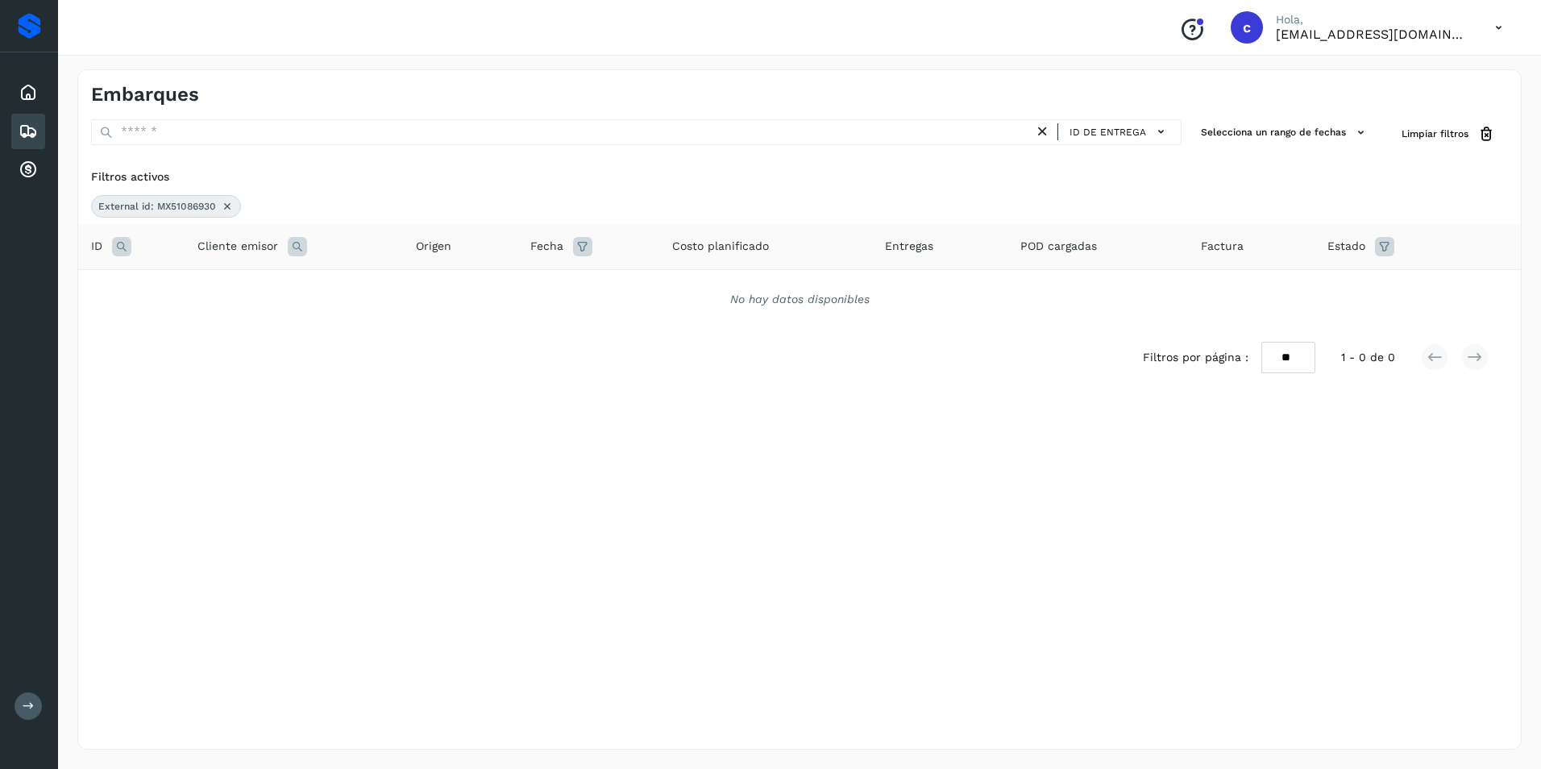
click at [230, 200] on icon at bounding box center [227, 206] width 13 height 13
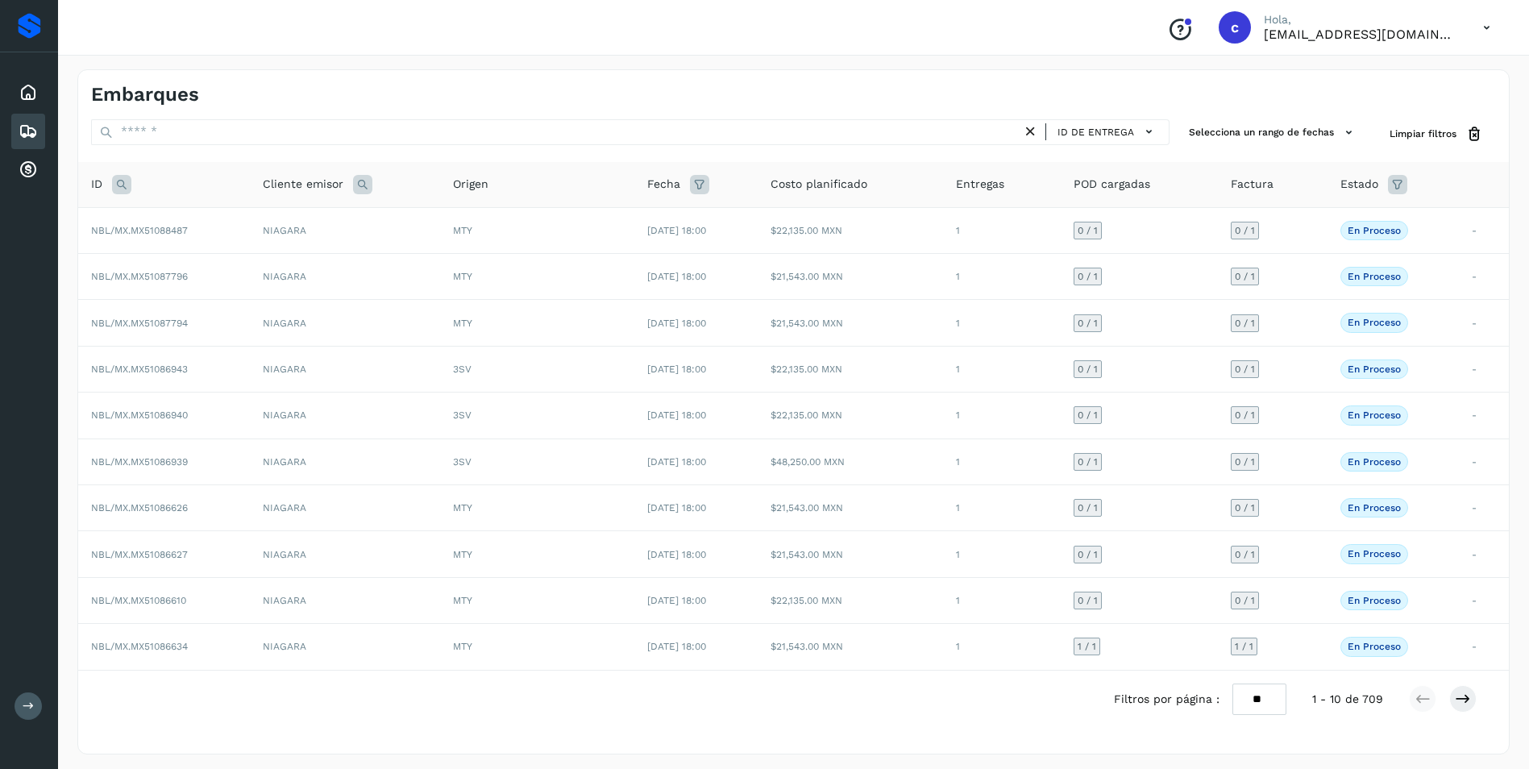
click at [298, 196] on th "Cliente emisor" at bounding box center [345, 185] width 190 height 46
click at [362, 195] on th "Cliente emisor" at bounding box center [345, 185] width 190 height 46
click at [357, 185] on icon at bounding box center [362, 184] width 19 height 19
click at [122, 184] on icon at bounding box center [121, 184] width 19 height 19
click at [164, 229] on input "text" at bounding box center [228, 225] width 198 height 26
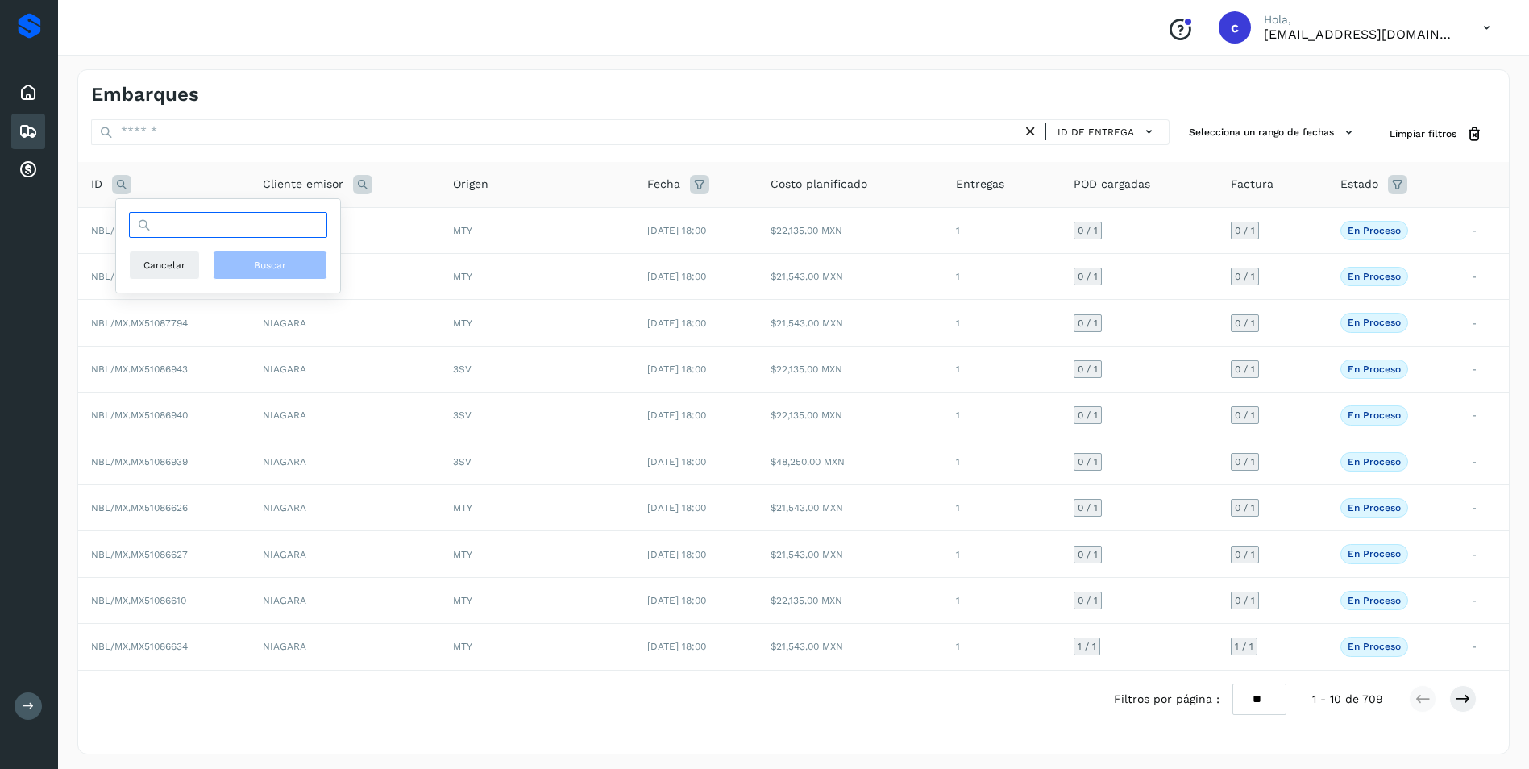
paste input "**********"
type input "**********"
click at [247, 255] on button "Buscar" at bounding box center [270, 265] width 114 height 29
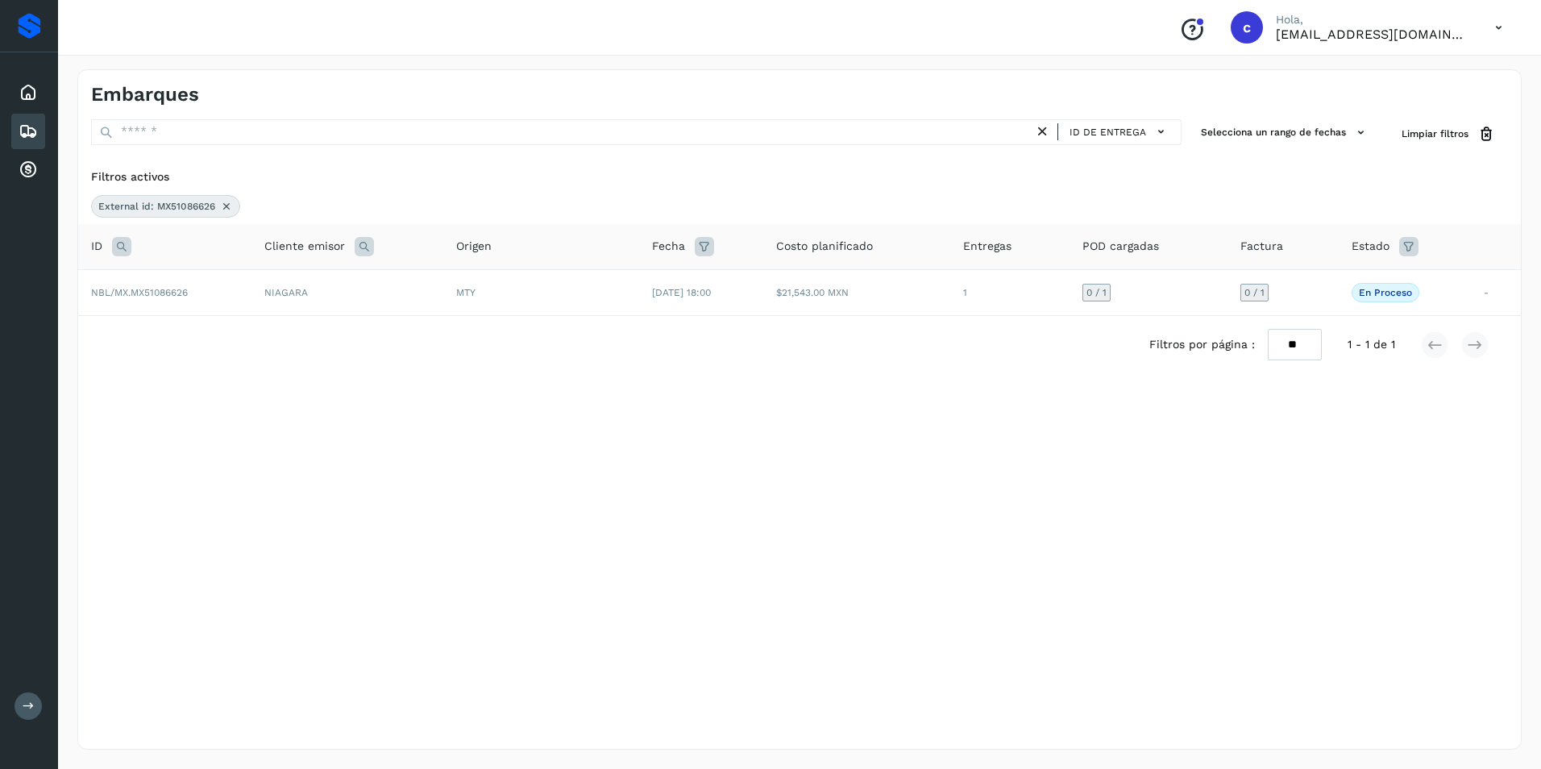
click at [126, 239] on icon at bounding box center [121, 246] width 19 height 19
click at [244, 291] on input "**********" at bounding box center [228, 287] width 198 height 26
drag, startPoint x: 156, startPoint y: 283, endPoint x: 139, endPoint y: 280, distance: 17.2
click at [139, 280] on div "**********" at bounding box center [228, 287] width 198 height 26
paste input "**********"
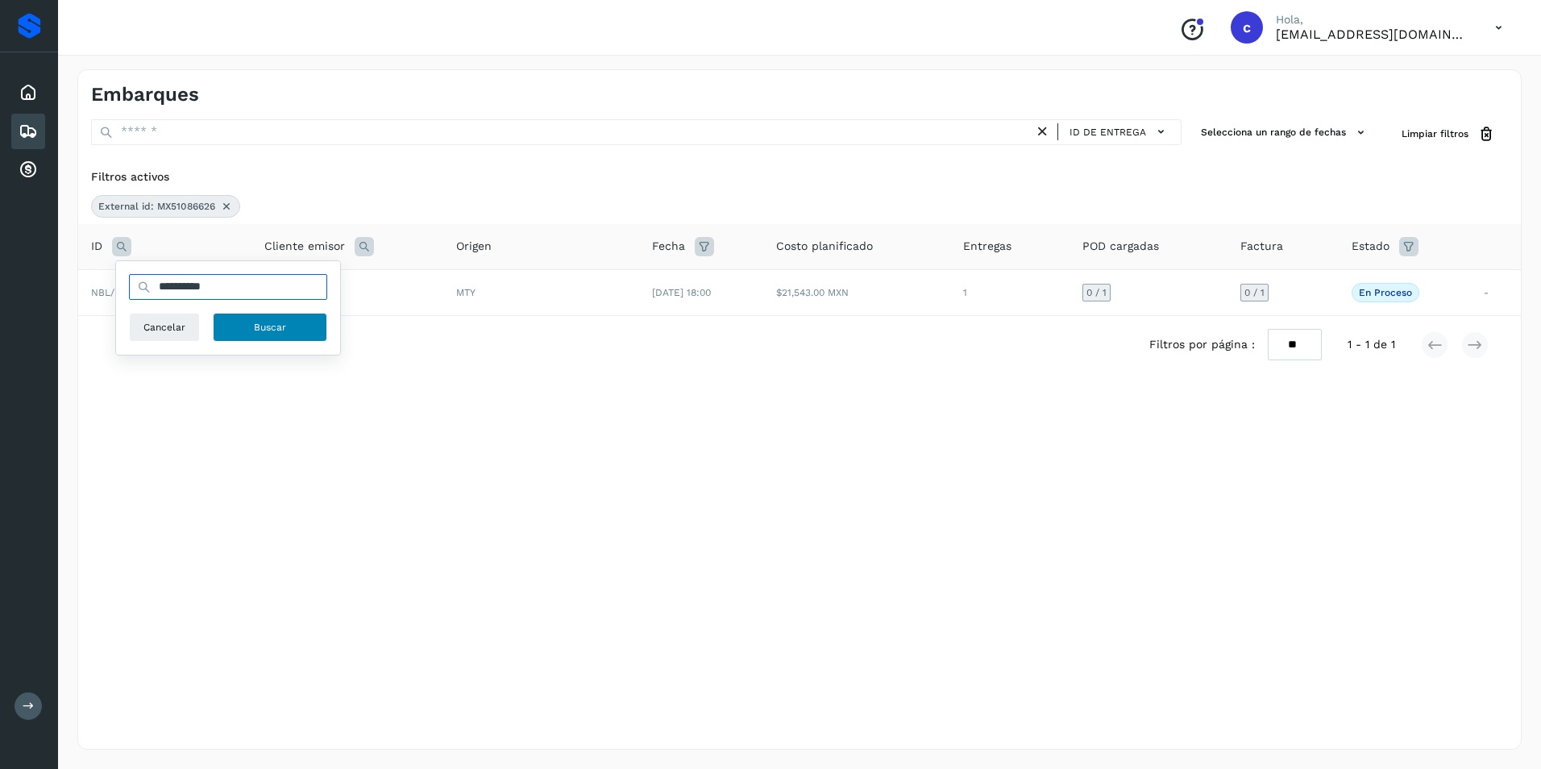
type input "**********"
click at [316, 338] on button "Buscar" at bounding box center [270, 327] width 114 height 29
click at [221, 201] on icon at bounding box center [226, 206] width 13 height 13
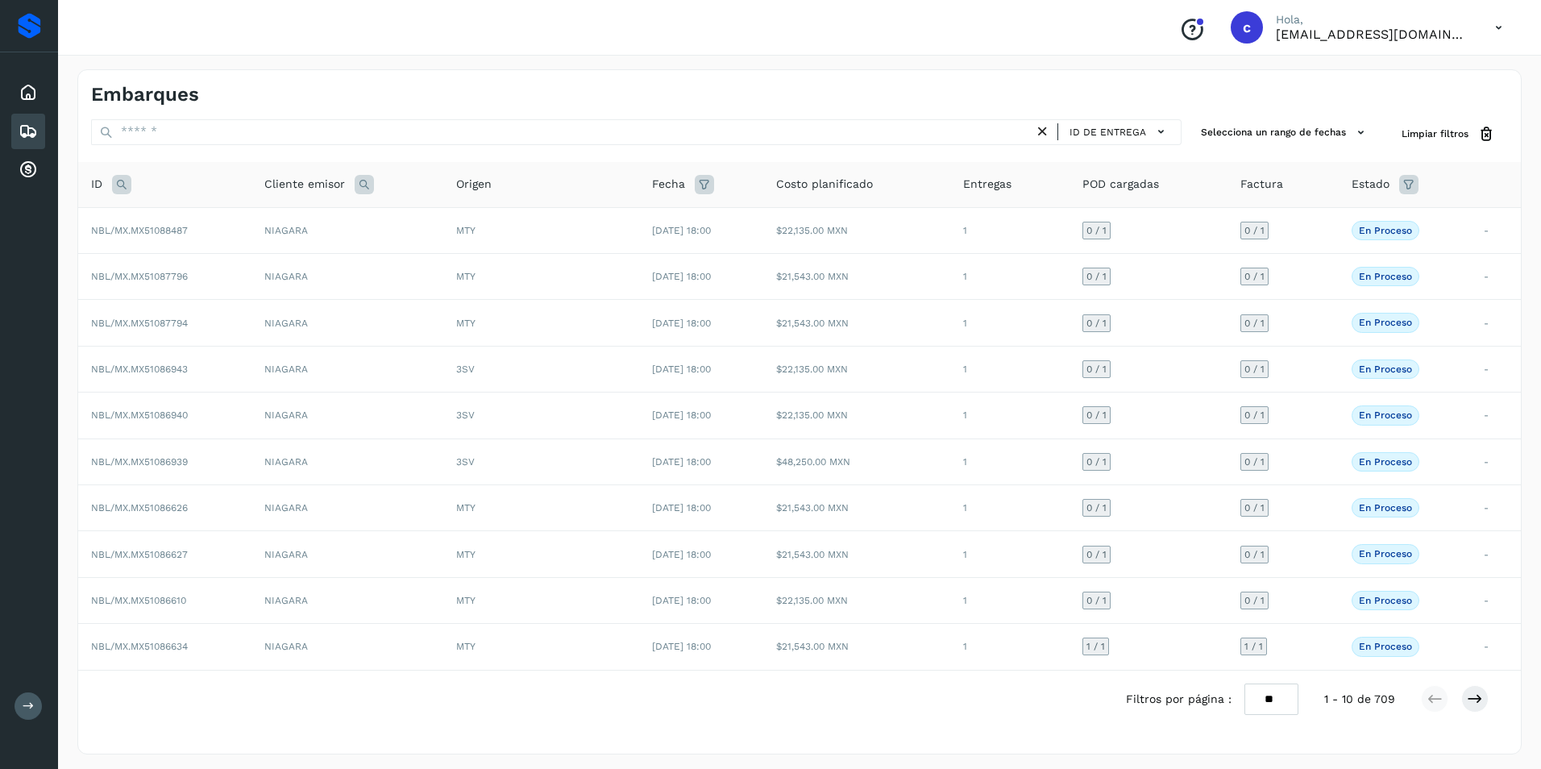
click at [125, 180] on icon at bounding box center [121, 184] width 19 height 19
click at [152, 226] on input "text" at bounding box center [228, 225] width 198 height 26
paste input "**********"
type input "**********"
click at [259, 270] on span "Buscar" at bounding box center [270, 265] width 32 height 15
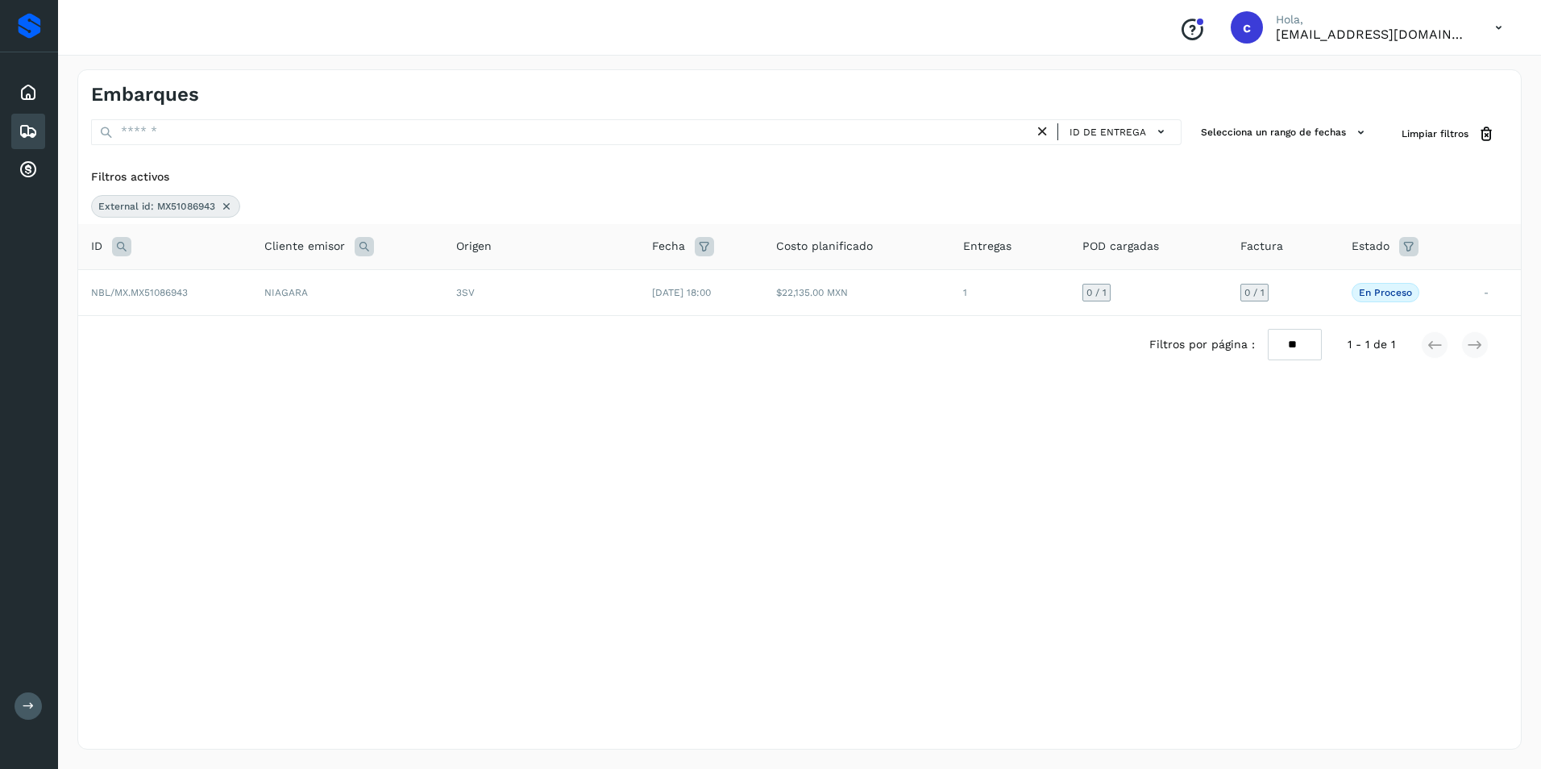
click at [236, 206] on div "External id: MX51086943" at bounding box center [165, 206] width 149 height 23
click at [228, 204] on icon at bounding box center [226, 206] width 13 height 13
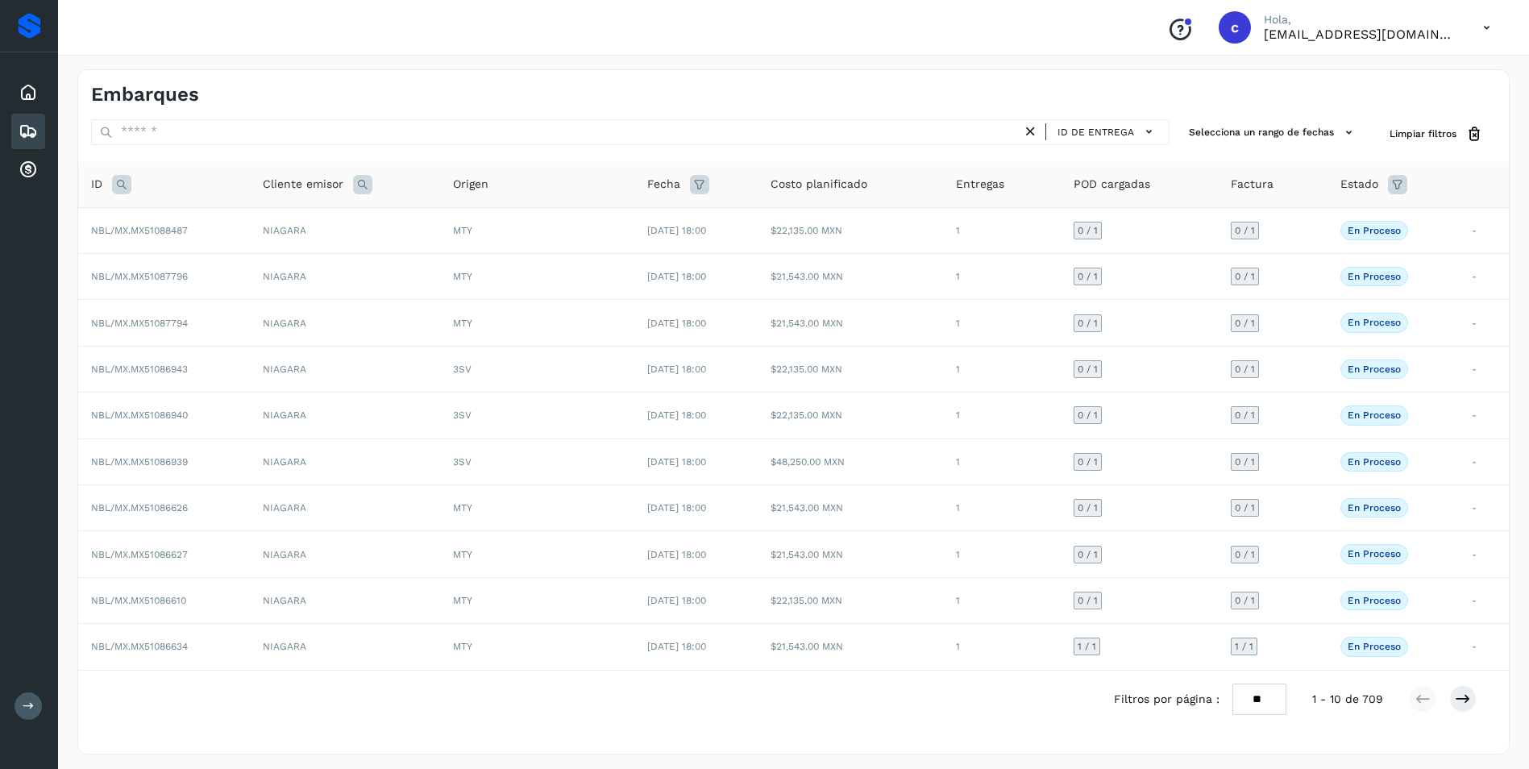
click at [121, 189] on icon at bounding box center [121, 184] width 19 height 19
click at [174, 227] on input "text" at bounding box center [228, 225] width 198 height 26
paste input "**********"
type input "**********"
click at [254, 263] on span "Buscar" at bounding box center [270, 265] width 32 height 15
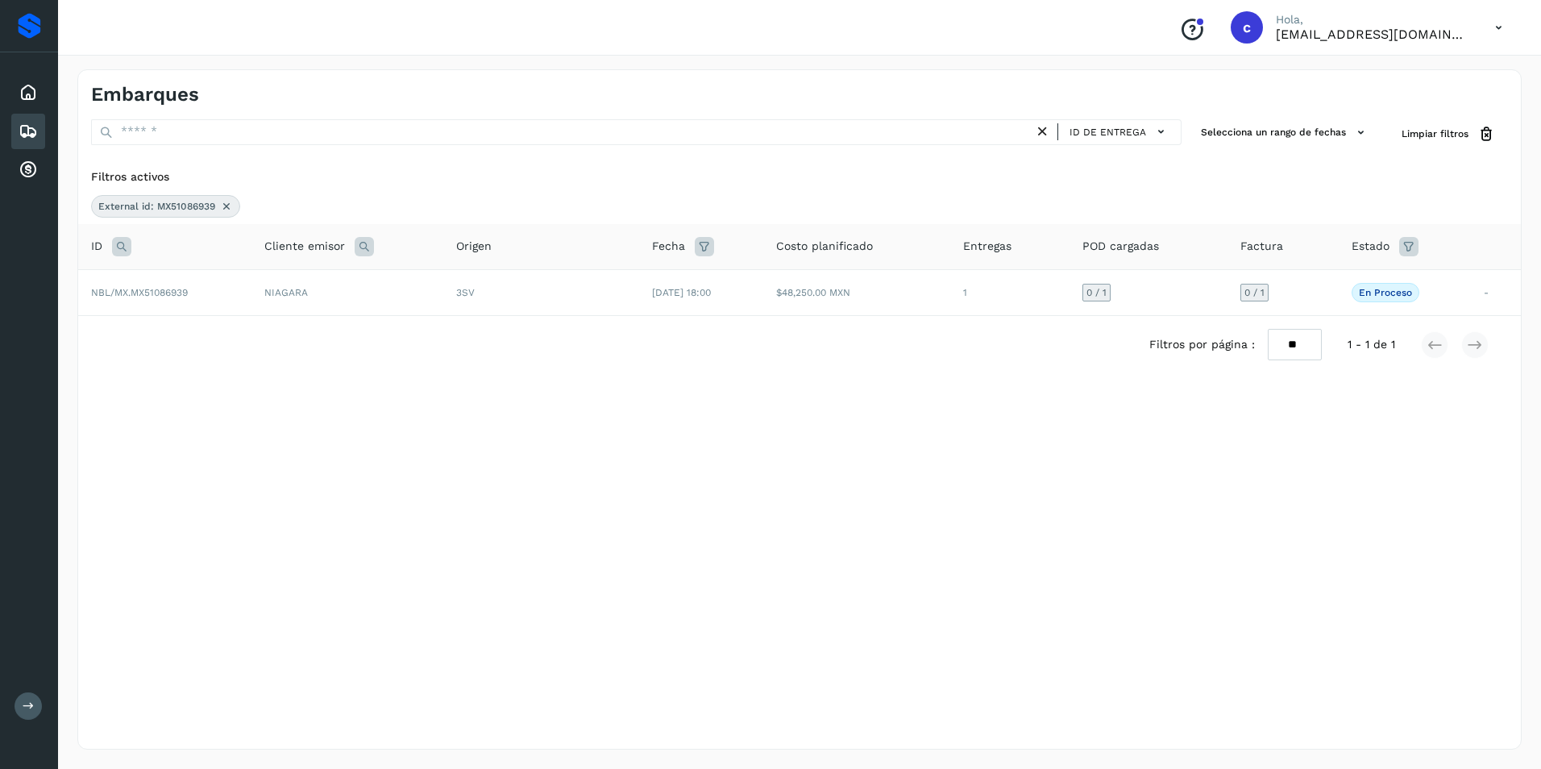
click at [230, 202] on div "External id: MX51086939" at bounding box center [165, 206] width 149 height 23
click at [227, 203] on icon at bounding box center [226, 206] width 13 height 13
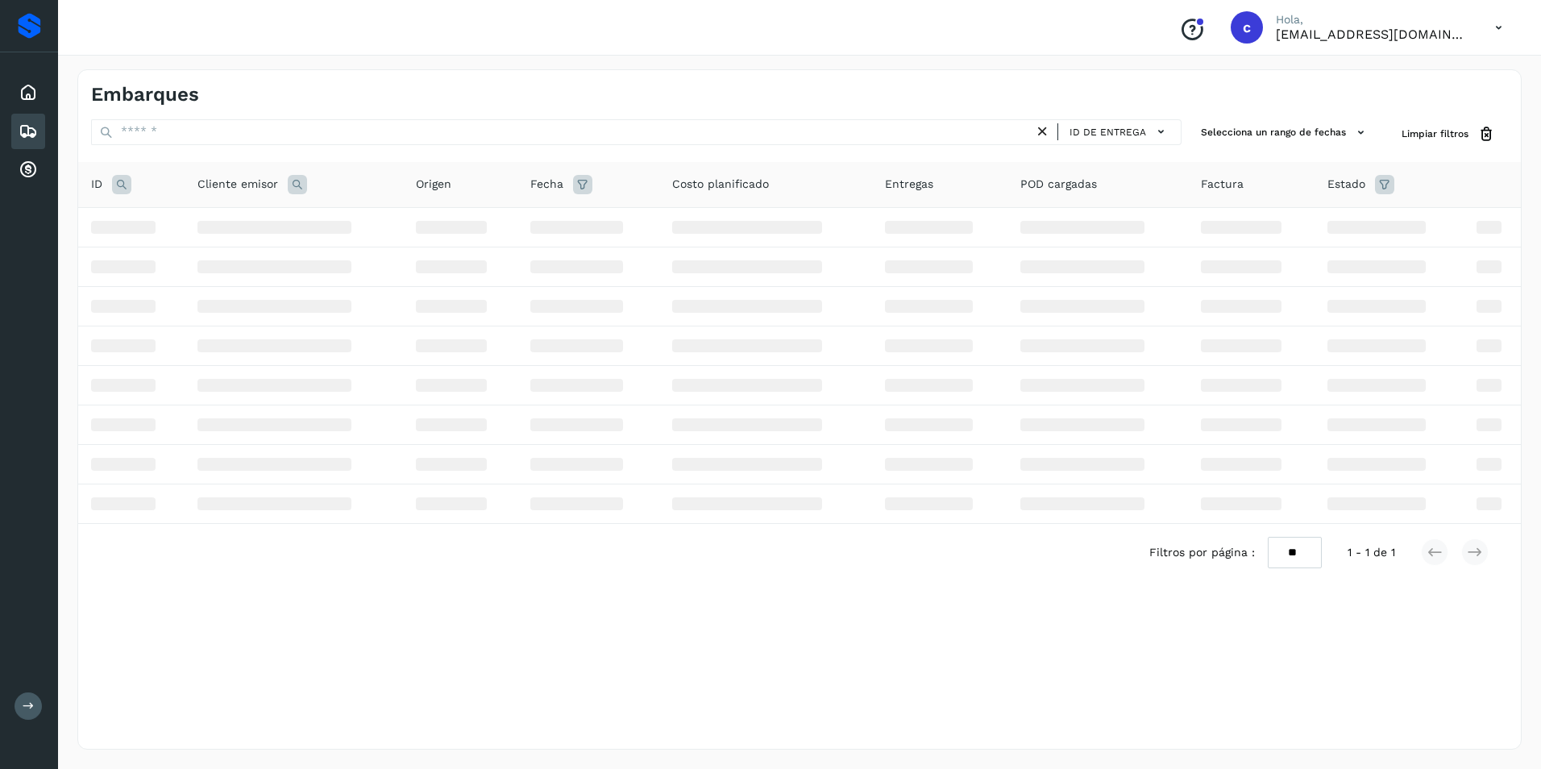
click at [120, 185] on icon at bounding box center [121, 184] width 19 height 19
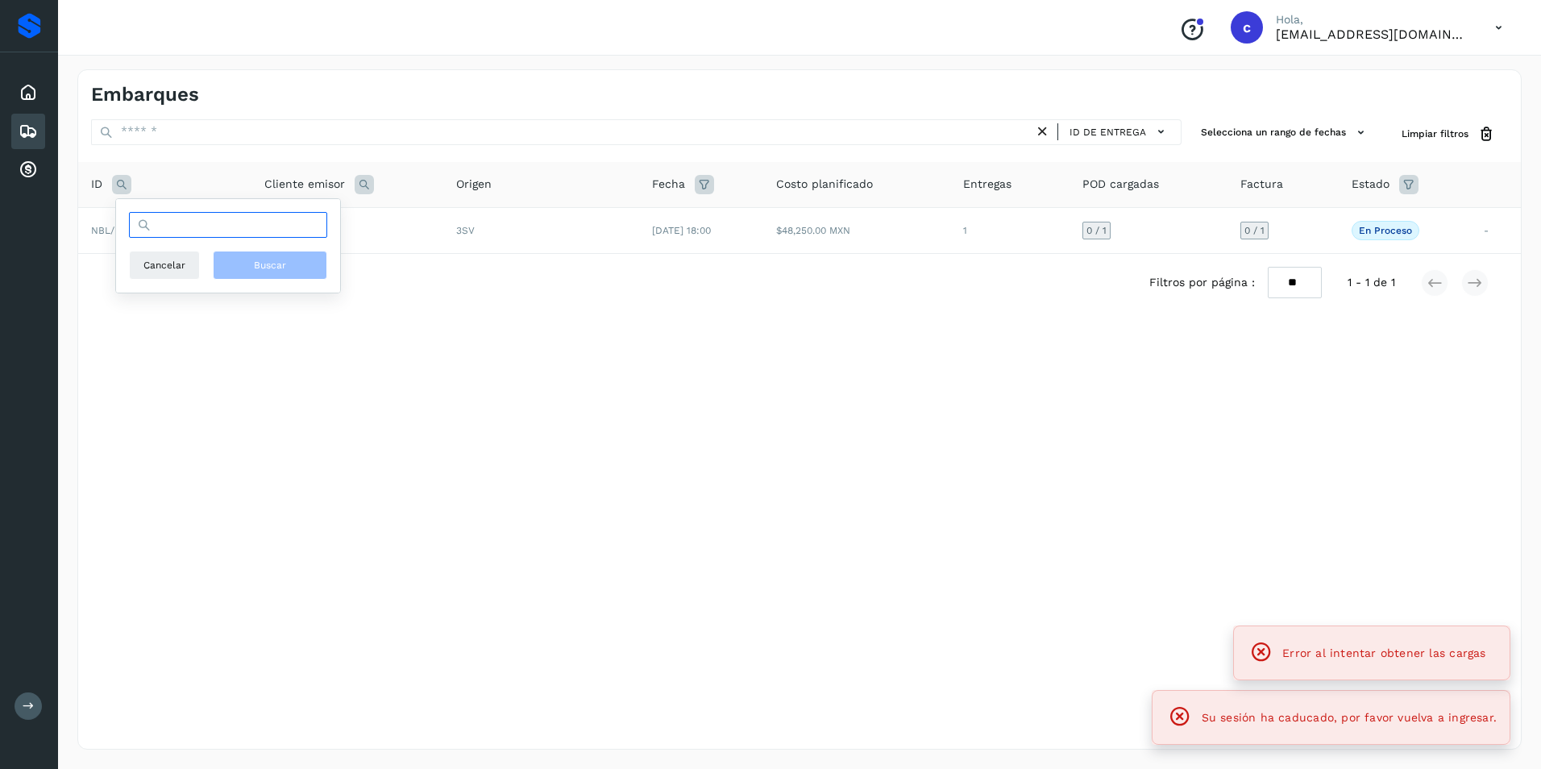
click at [164, 230] on input "text" at bounding box center [228, 225] width 198 height 26
paste input "**********"
type input "**********"
click at [242, 272] on button "Buscar" at bounding box center [270, 265] width 114 height 29
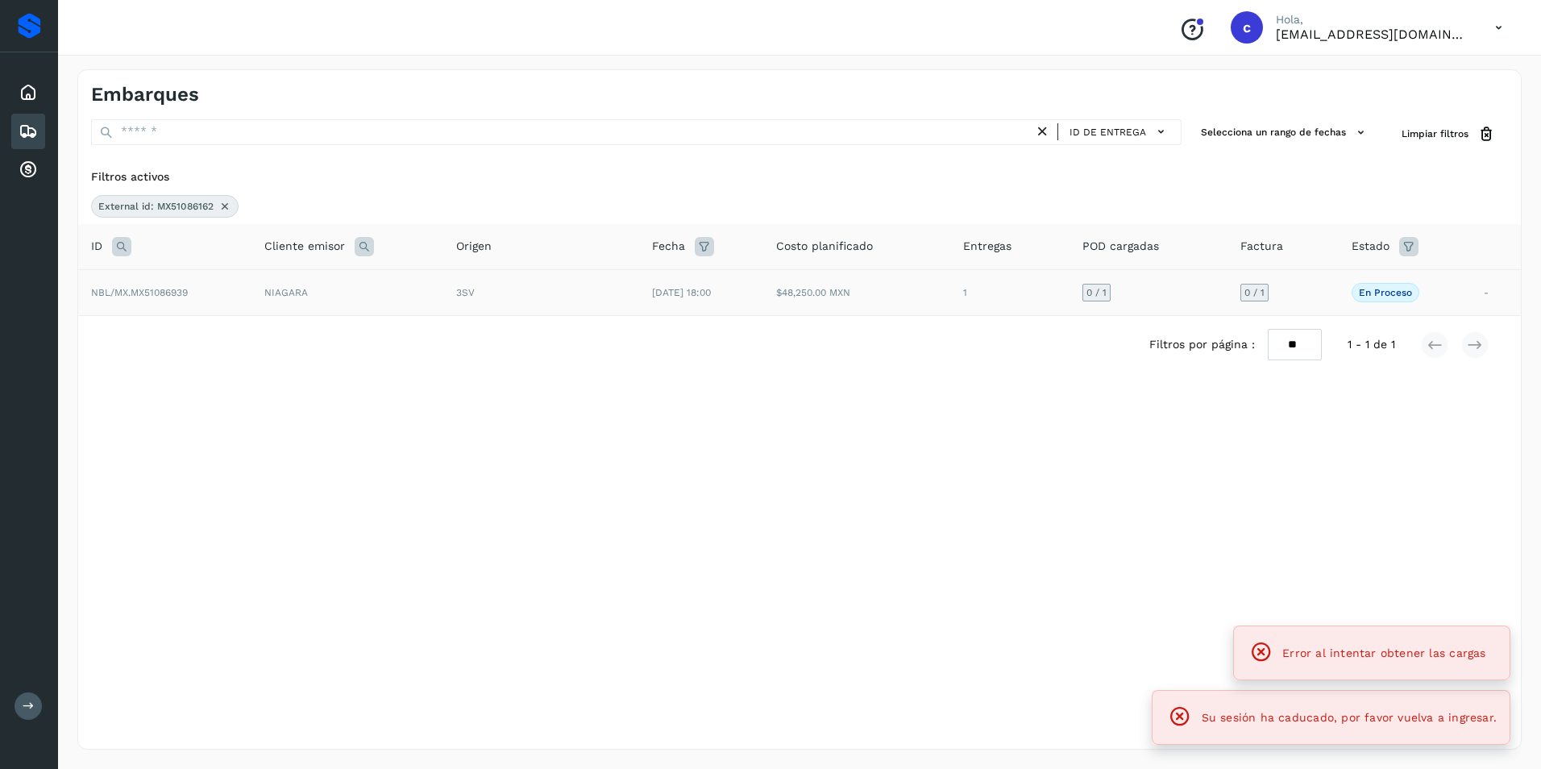
click at [514, 306] on td "3SV" at bounding box center [541, 292] width 196 height 46
click at [892, 299] on td "$48,250.00 MXN" at bounding box center [856, 292] width 187 height 46
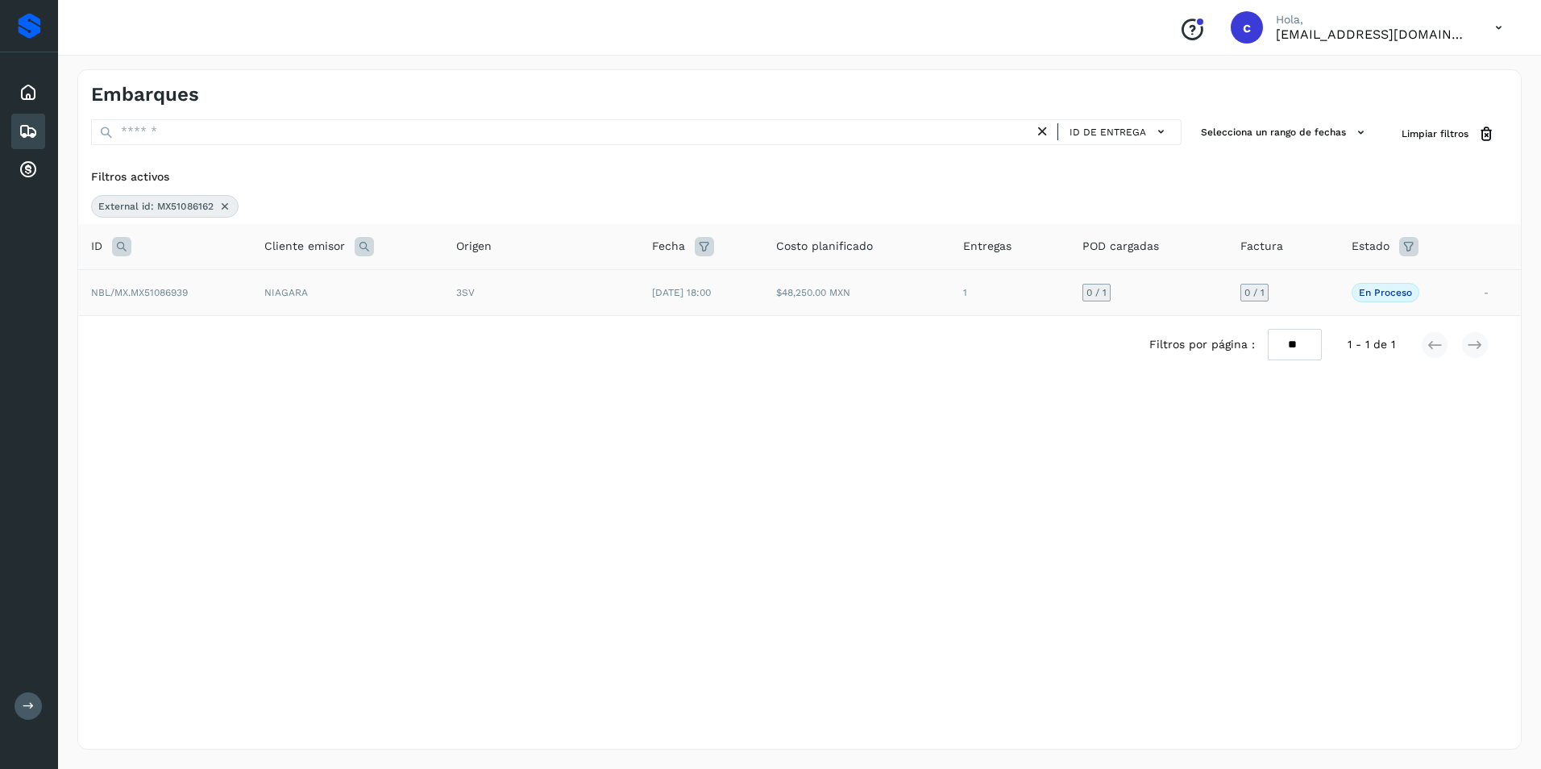
click at [862, 291] on td "$48,250.00 MXN" at bounding box center [856, 292] width 187 height 46
click at [582, 294] on div "3SV" at bounding box center [541, 292] width 170 height 15
click at [413, 301] on td "NIAGARA" at bounding box center [347, 292] width 192 height 46
click at [221, 205] on icon at bounding box center [224, 206] width 13 height 13
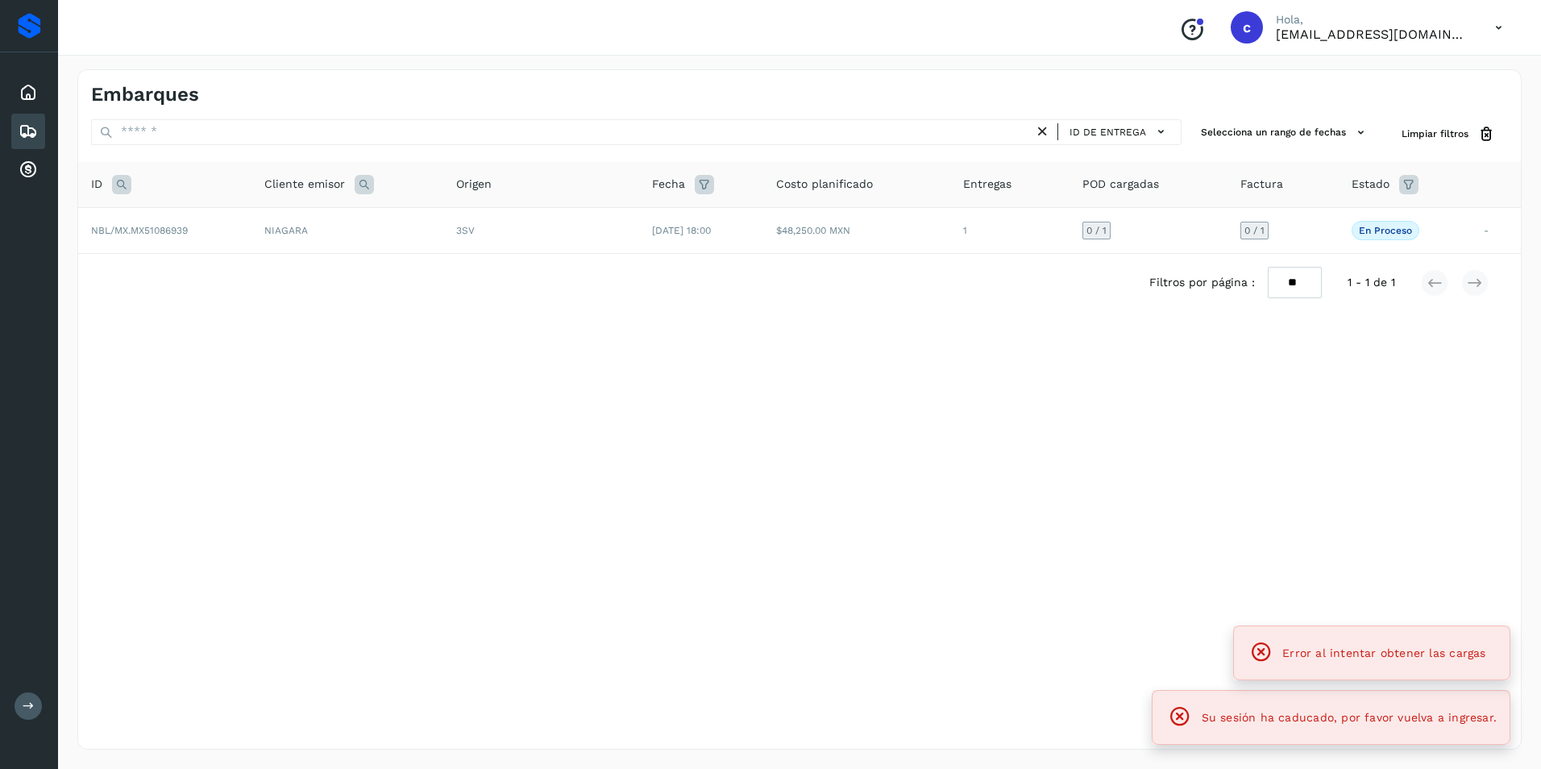
click at [121, 183] on icon at bounding box center [121, 184] width 19 height 19
click at [166, 231] on input "text" at bounding box center [228, 225] width 198 height 26
paste input "**********"
type input "**********"
click at [234, 257] on button "Buscar" at bounding box center [270, 265] width 114 height 29
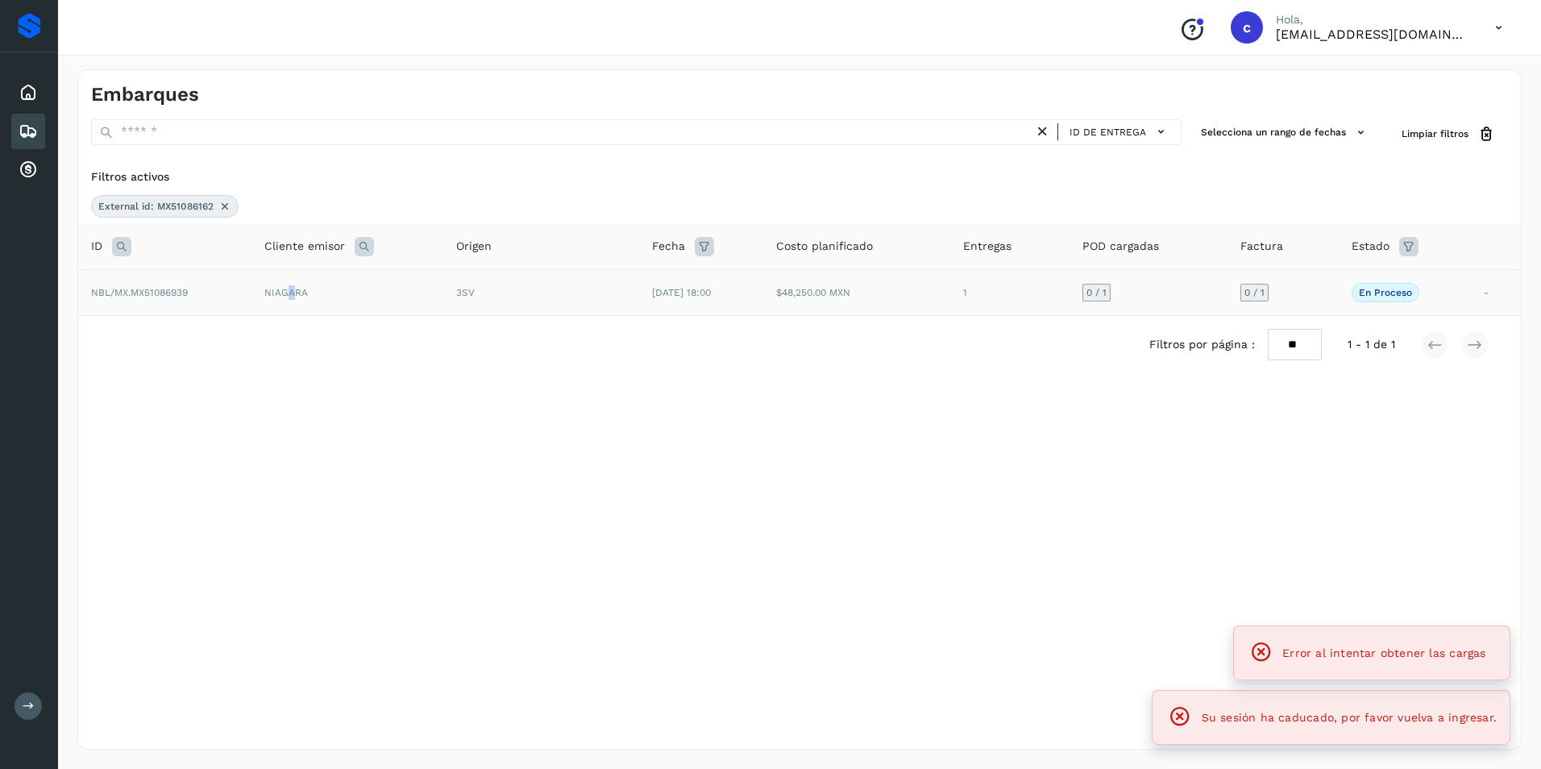
click at [292, 301] on td "NIAGARA" at bounding box center [347, 292] width 192 height 46
drag, startPoint x: 317, startPoint y: 305, endPoint x: 409, endPoint y: 318, distance: 92.0
click at [318, 305] on td "NIAGARA" at bounding box center [347, 292] width 192 height 46
click at [409, 318] on div "Filtros por página : ** ** ** 1 - 1 de 1" at bounding box center [799, 344] width 1442 height 57
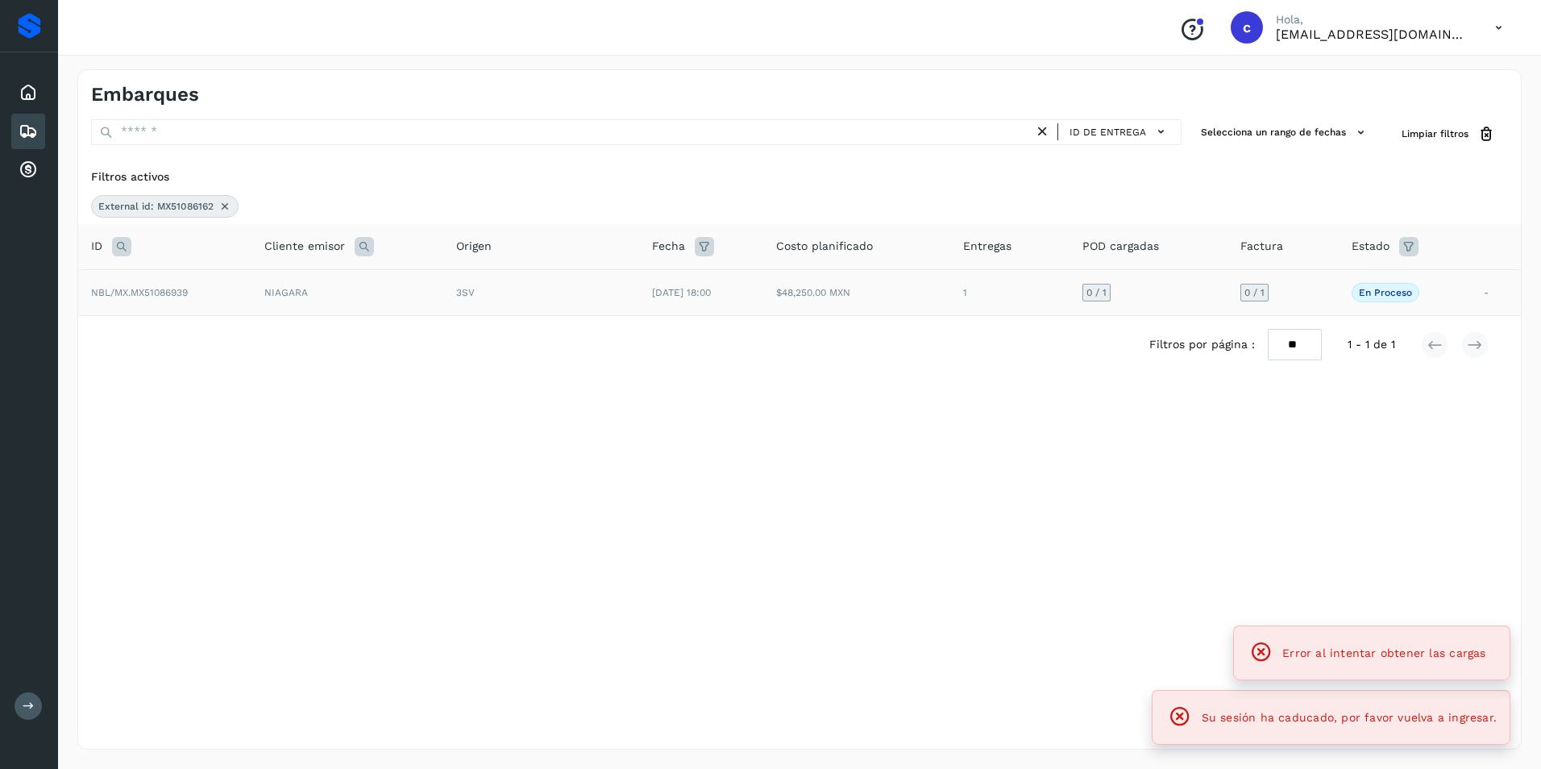
drag, startPoint x: 631, startPoint y: 302, endPoint x: 693, endPoint y: 308, distance: 62.3
click at [693, 308] on td "[DATE] 18:00" at bounding box center [701, 292] width 124 height 46
drag, startPoint x: 693, startPoint y: 308, endPoint x: 904, endPoint y: 309, distance: 211.1
click at [904, 309] on td "$48,250.00 MXN" at bounding box center [856, 292] width 187 height 46
click at [873, 288] on td "$48,250.00 MXN" at bounding box center [856, 292] width 187 height 46
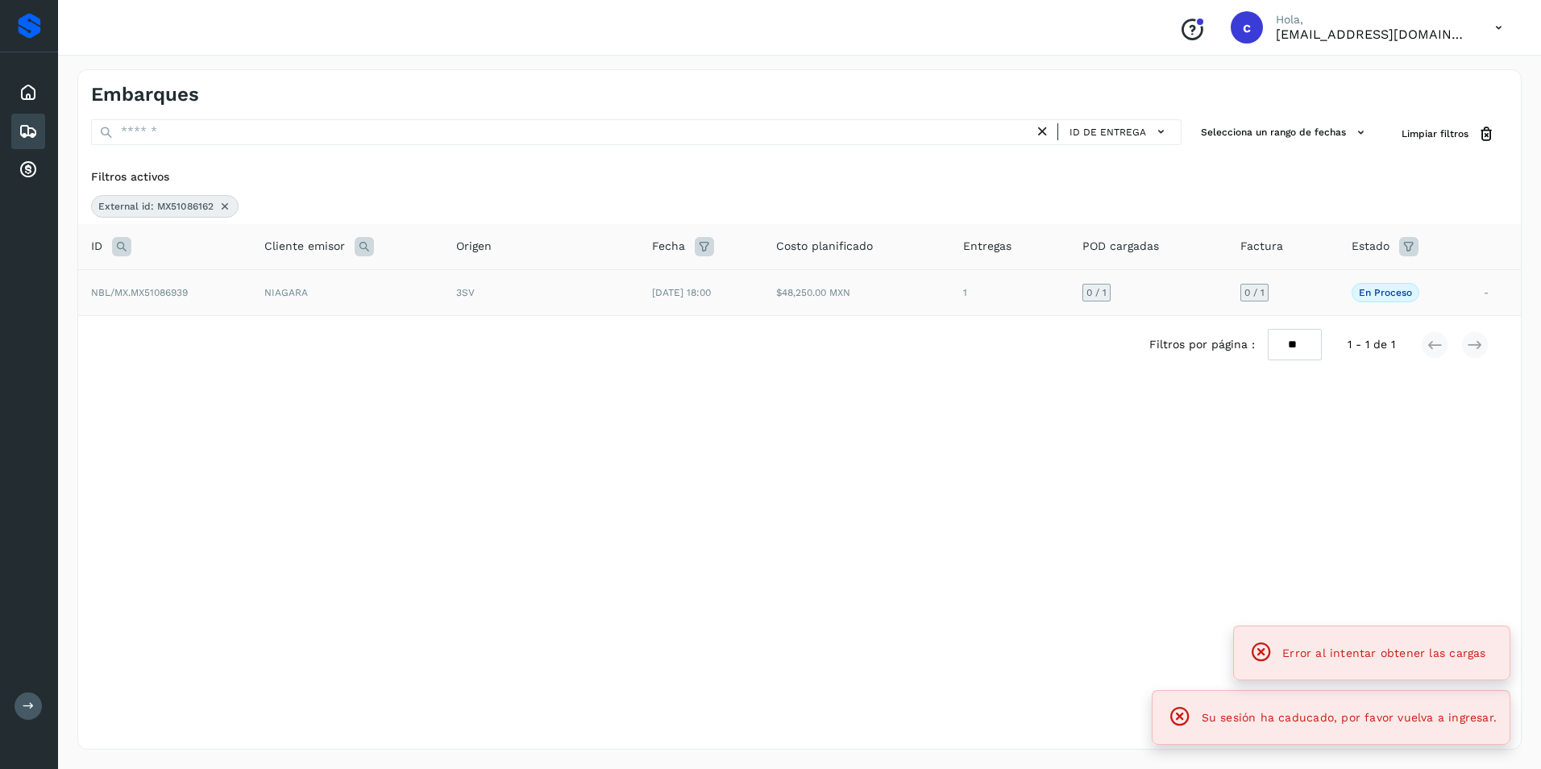
click at [865, 276] on td "$48,250.00 MXN" at bounding box center [856, 292] width 187 height 46
click at [802, 189] on div "Filtros activos External id: MX51086162 ID Cliente emisor Origen Fecha Costo pl…" at bounding box center [799, 281] width 1442 height 238
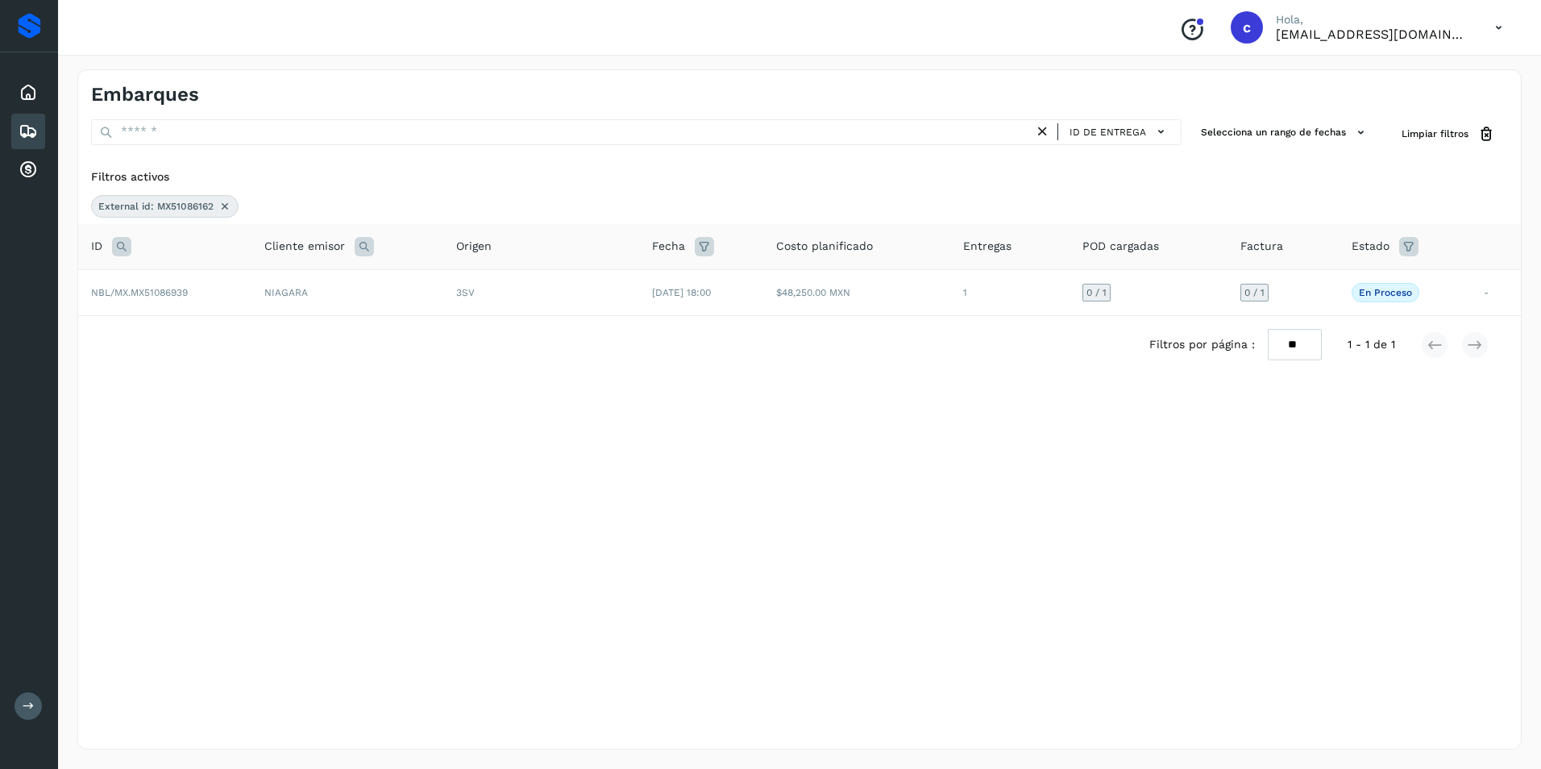
click at [776, 157] on div "ID de entrega Selecciona un rango de fechas Selects date range for when the loa…" at bounding box center [799, 259] width 1442 height 280
click at [1489, 297] on td "-" at bounding box center [1496, 292] width 50 height 46
drag, startPoint x: 1489, startPoint y: 297, endPoint x: 1480, endPoint y: 292, distance: 10.1
click at [1488, 297] on td "-" at bounding box center [1496, 292] width 50 height 46
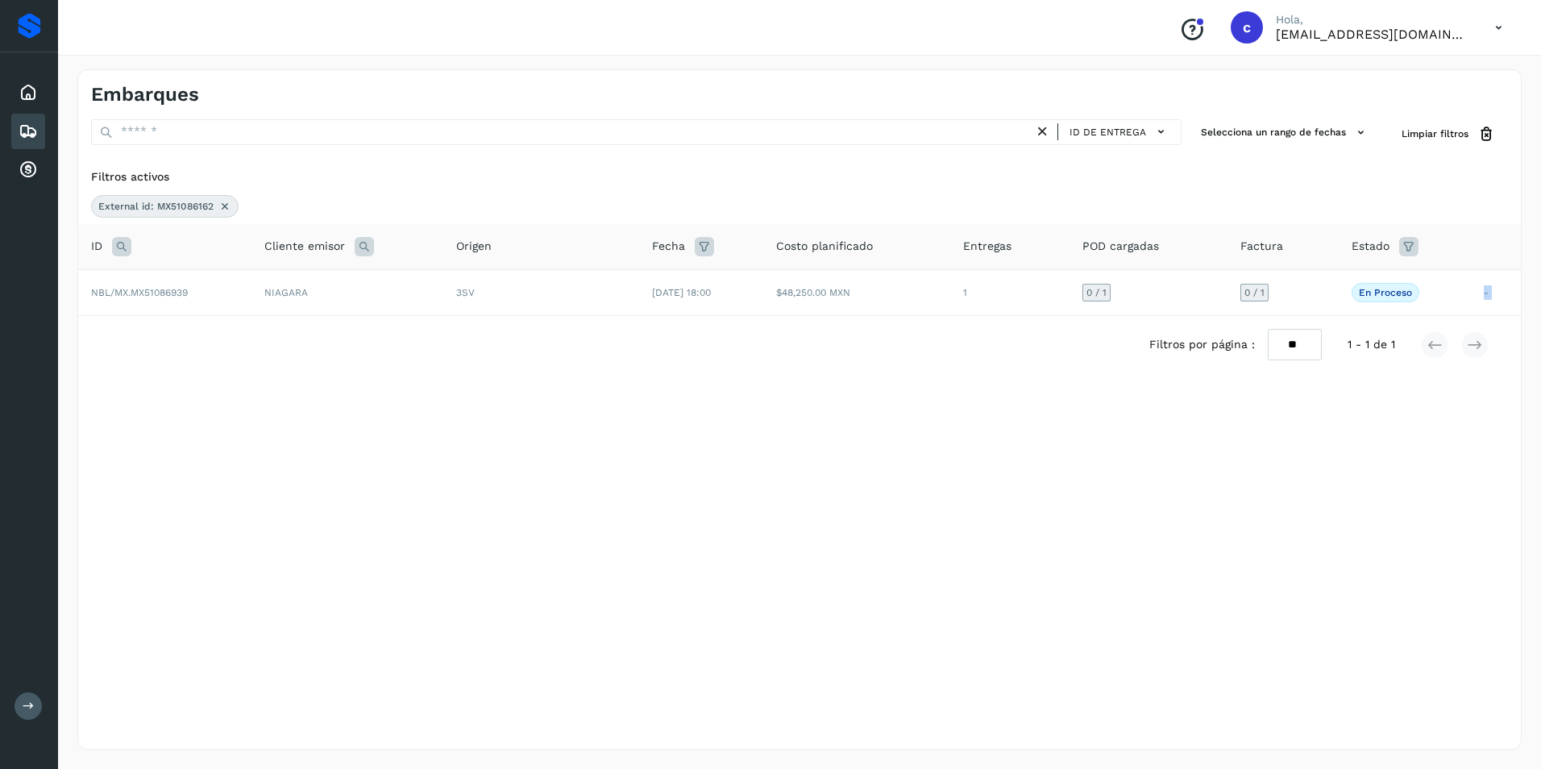
click at [677, 336] on div "Filtros por página : ** ** ** 1 - 1 de 1" at bounding box center [799, 344] width 1442 height 57
click at [547, 300] on td "3SV" at bounding box center [541, 292] width 196 height 46
click at [543, 299] on td "3SV" at bounding box center [541, 292] width 196 height 46
click at [23, 132] on icon at bounding box center [28, 131] width 19 height 19
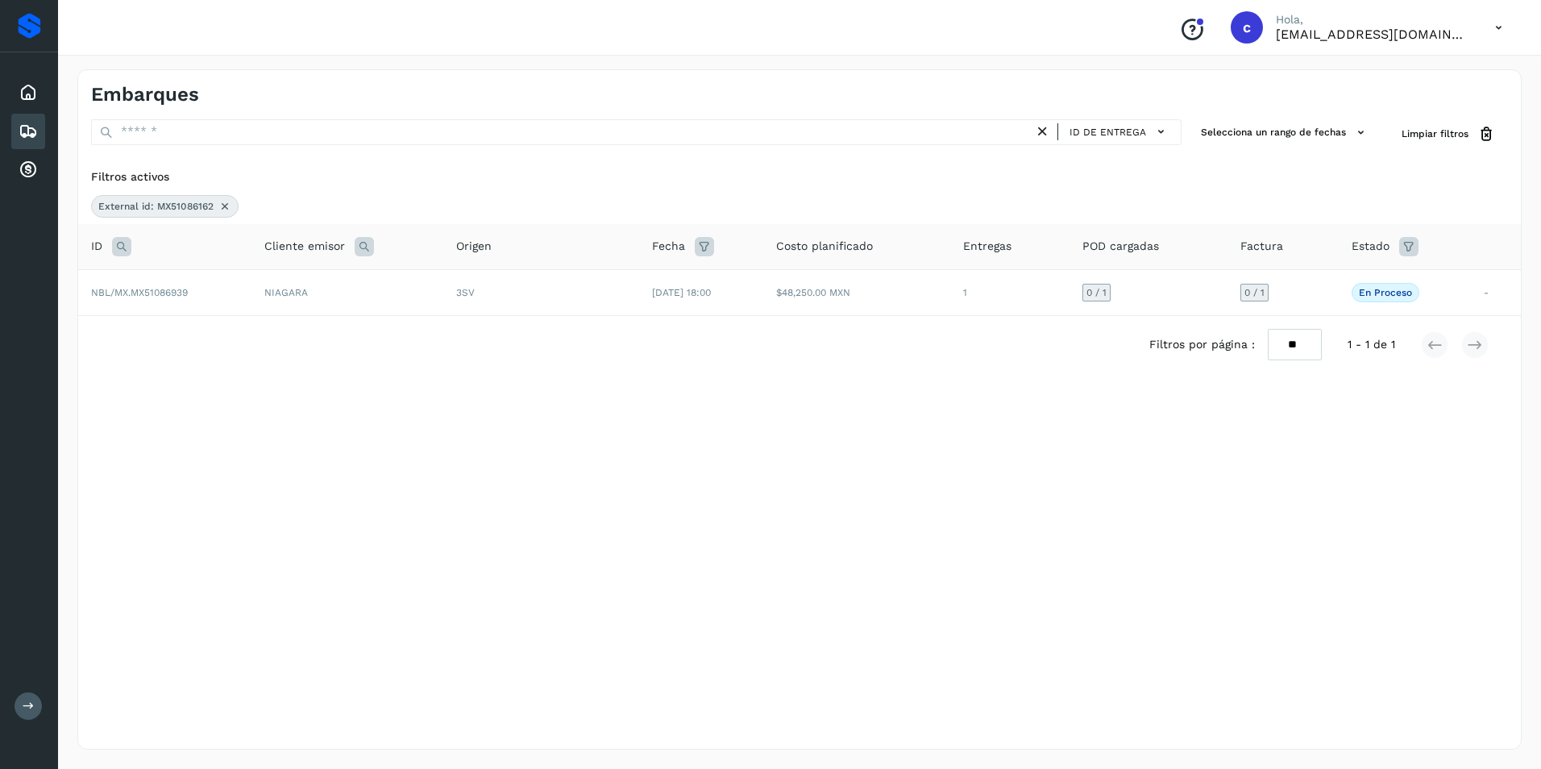
click at [219, 210] on icon at bounding box center [224, 206] width 13 height 13
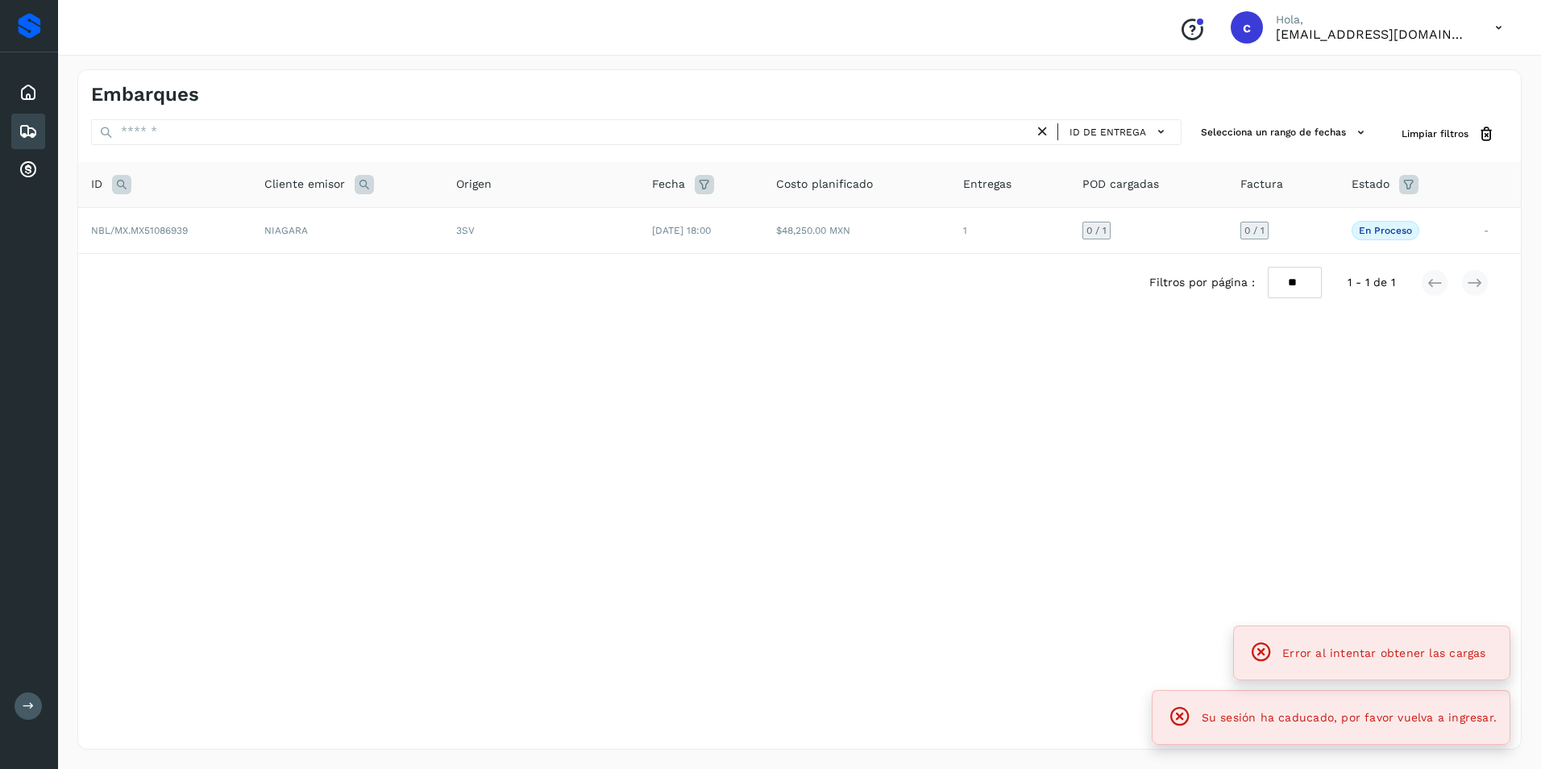
click at [1257, 652] on icon at bounding box center [1261, 652] width 23 height 23
click at [1181, 718] on icon at bounding box center [1179, 716] width 23 height 23
click at [624, 422] on div "Embarques ID de entrega Selecciona un rango de fechas Selects date range for wh…" at bounding box center [799, 409] width 1444 height 680
click at [582, 372] on div "Embarques ID de entrega Selecciona un rango de fechas Selects date range for wh…" at bounding box center [799, 409] width 1444 height 680
click at [581, 371] on div "Embarques ID de entrega Selecciona un rango de fechas Selects date range for wh…" at bounding box center [799, 409] width 1444 height 680
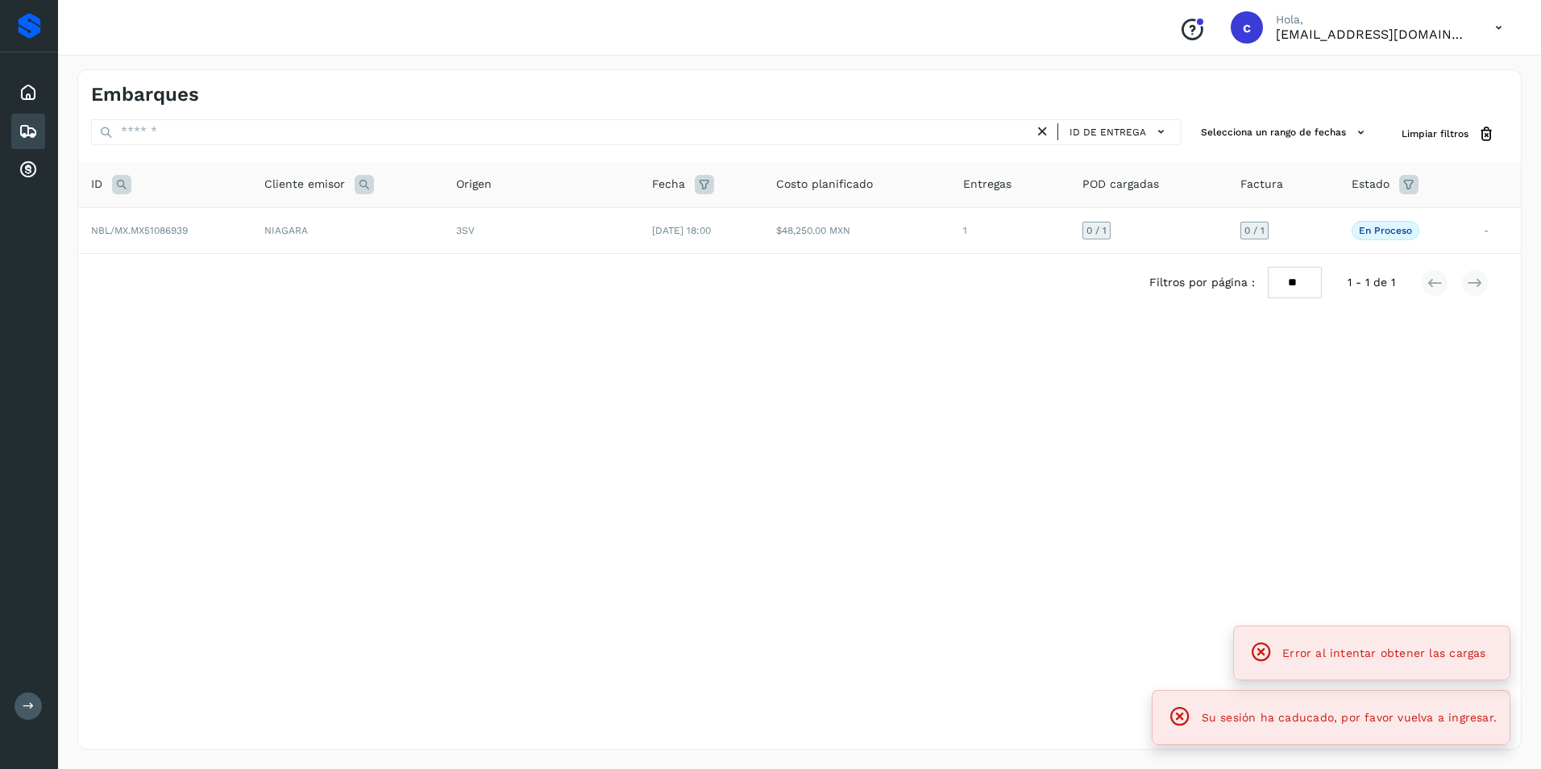
click at [579, 371] on div "Embarques ID de entrega Selecciona un rango de fechas Selects date range for wh…" at bounding box center [799, 409] width 1444 height 680
drag, startPoint x: 579, startPoint y: 371, endPoint x: 570, endPoint y: 371, distance: 8.9
click at [570, 371] on div "Embarques ID de entrega Selecciona un rango de fechas Selects date range for wh…" at bounding box center [799, 409] width 1444 height 680
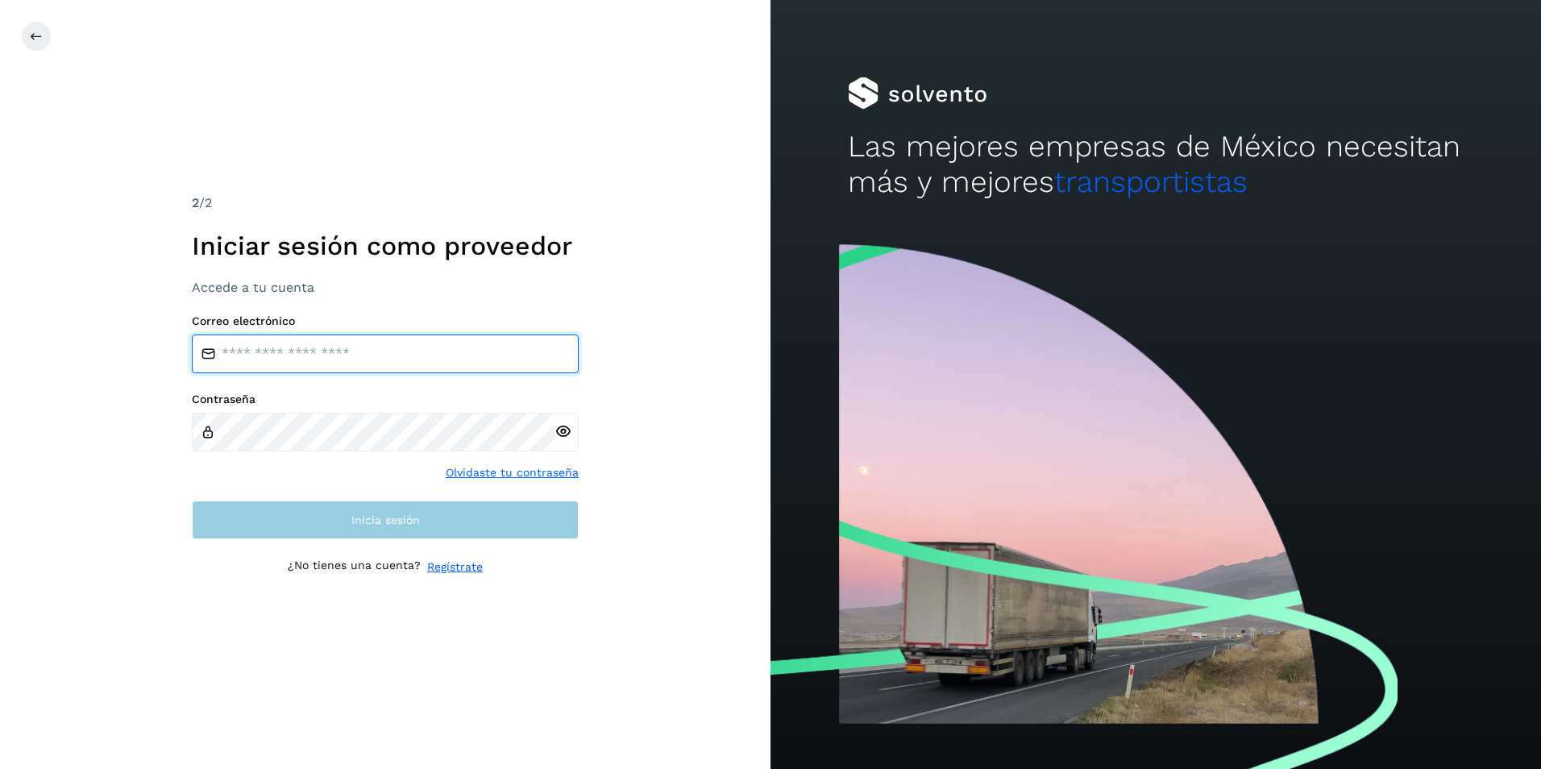
type input "**********"
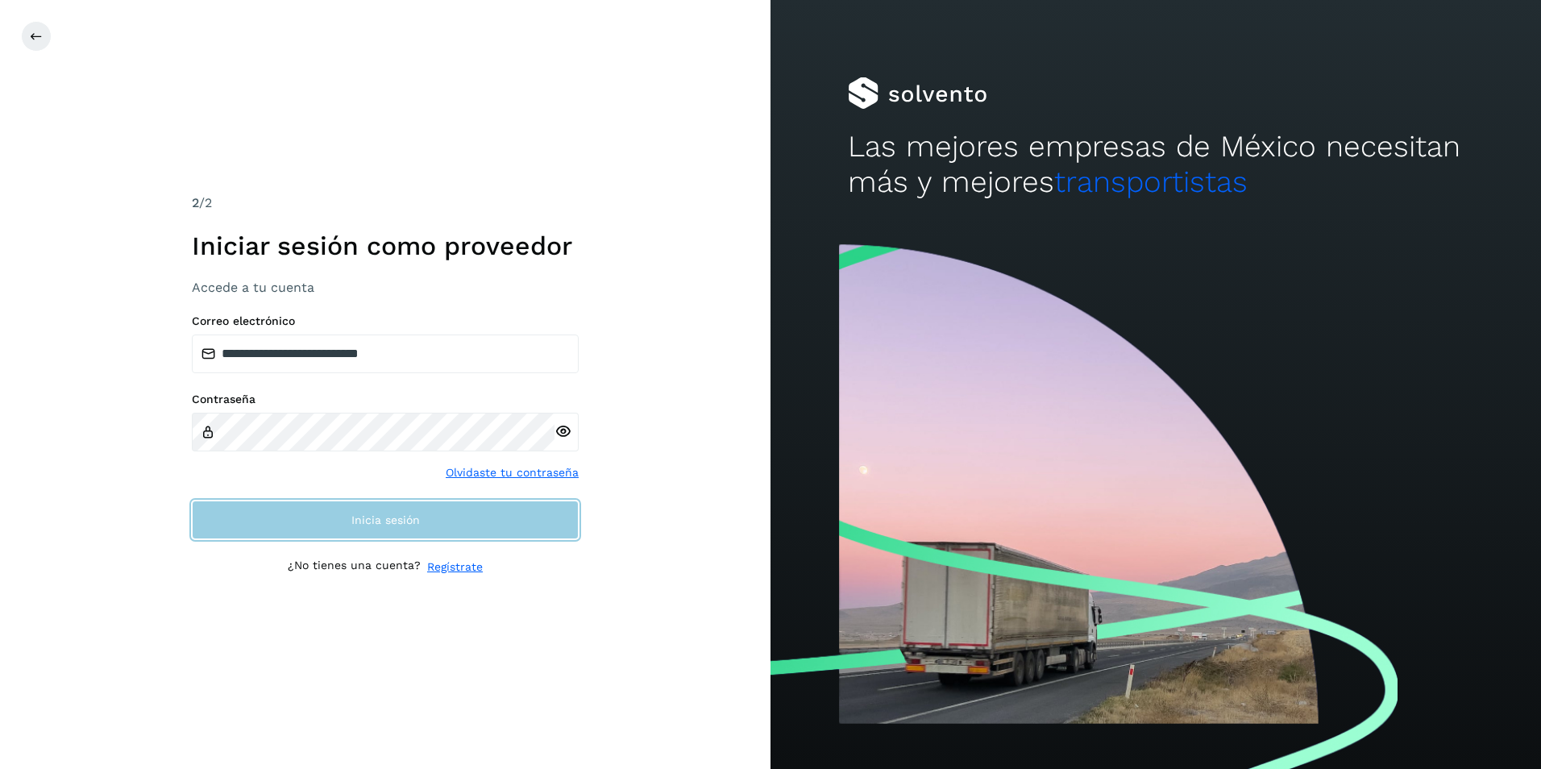
click at [471, 517] on button "Inicia sesión" at bounding box center [385, 519] width 387 height 39
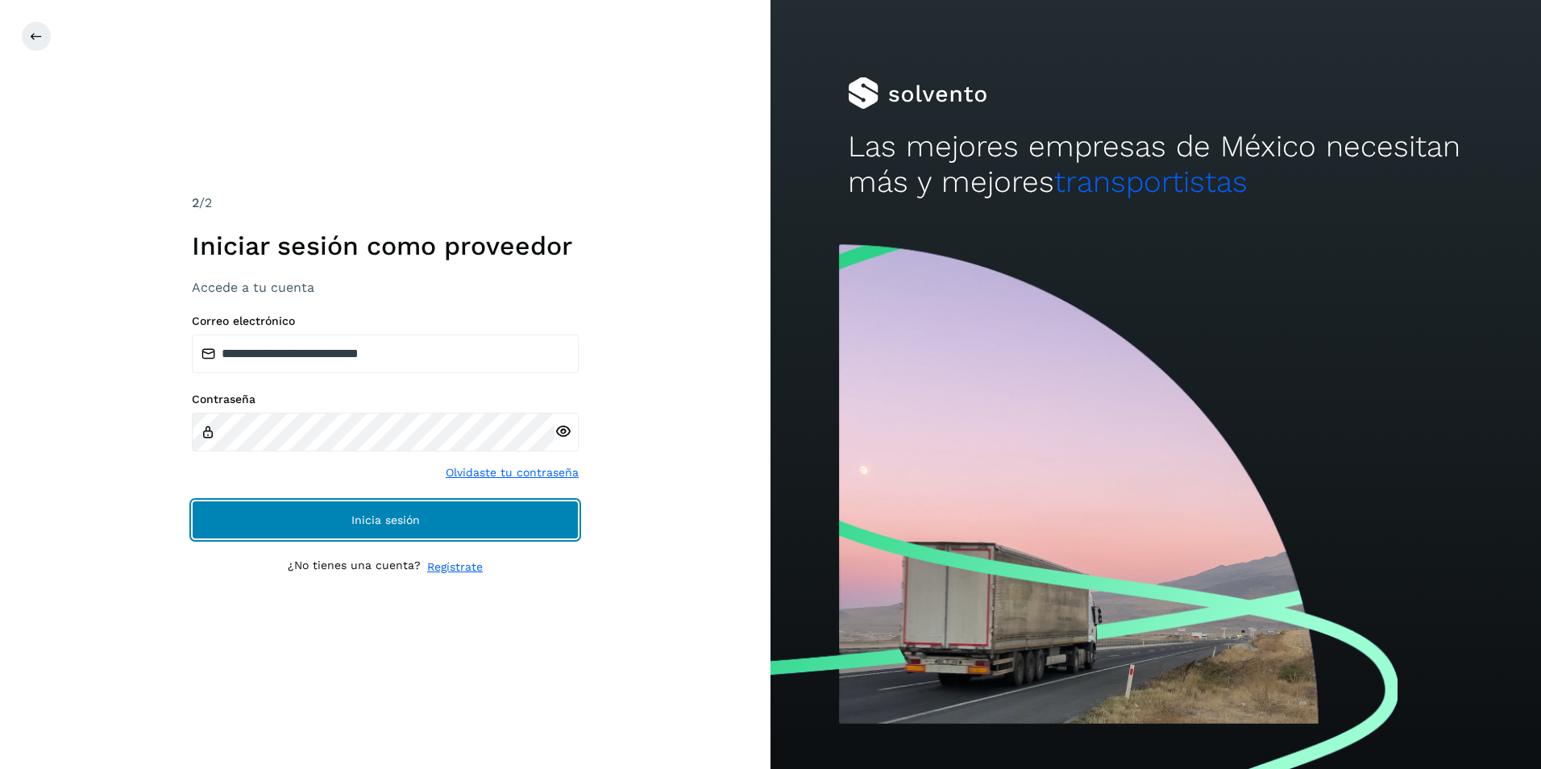
click at [474, 525] on button "Inicia sesión" at bounding box center [385, 519] width 387 height 39
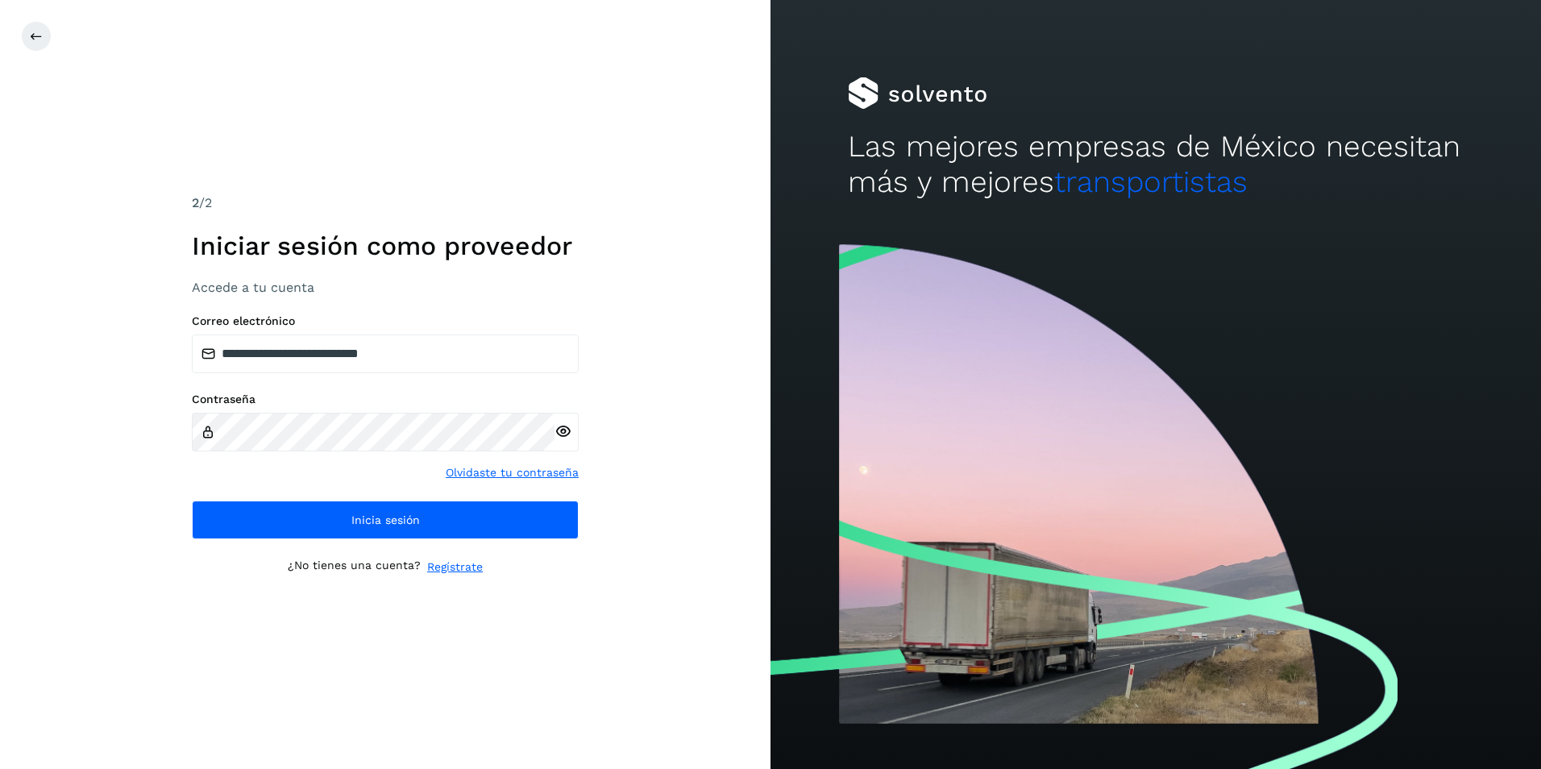
click at [494, 499] on div "**********" at bounding box center [385, 426] width 387 height 225
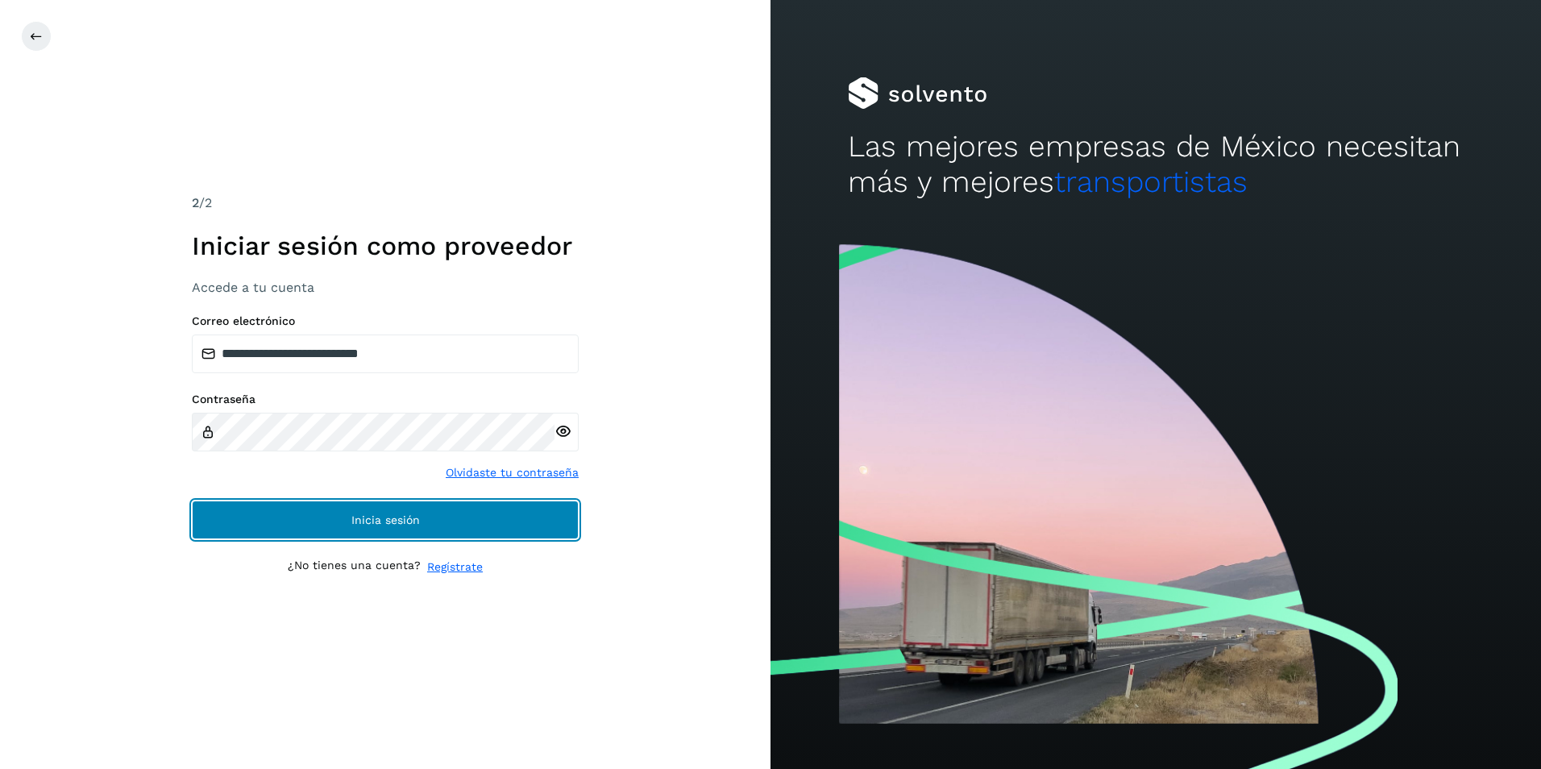
click at [491, 504] on button "Inicia sesión" at bounding box center [385, 519] width 387 height 39
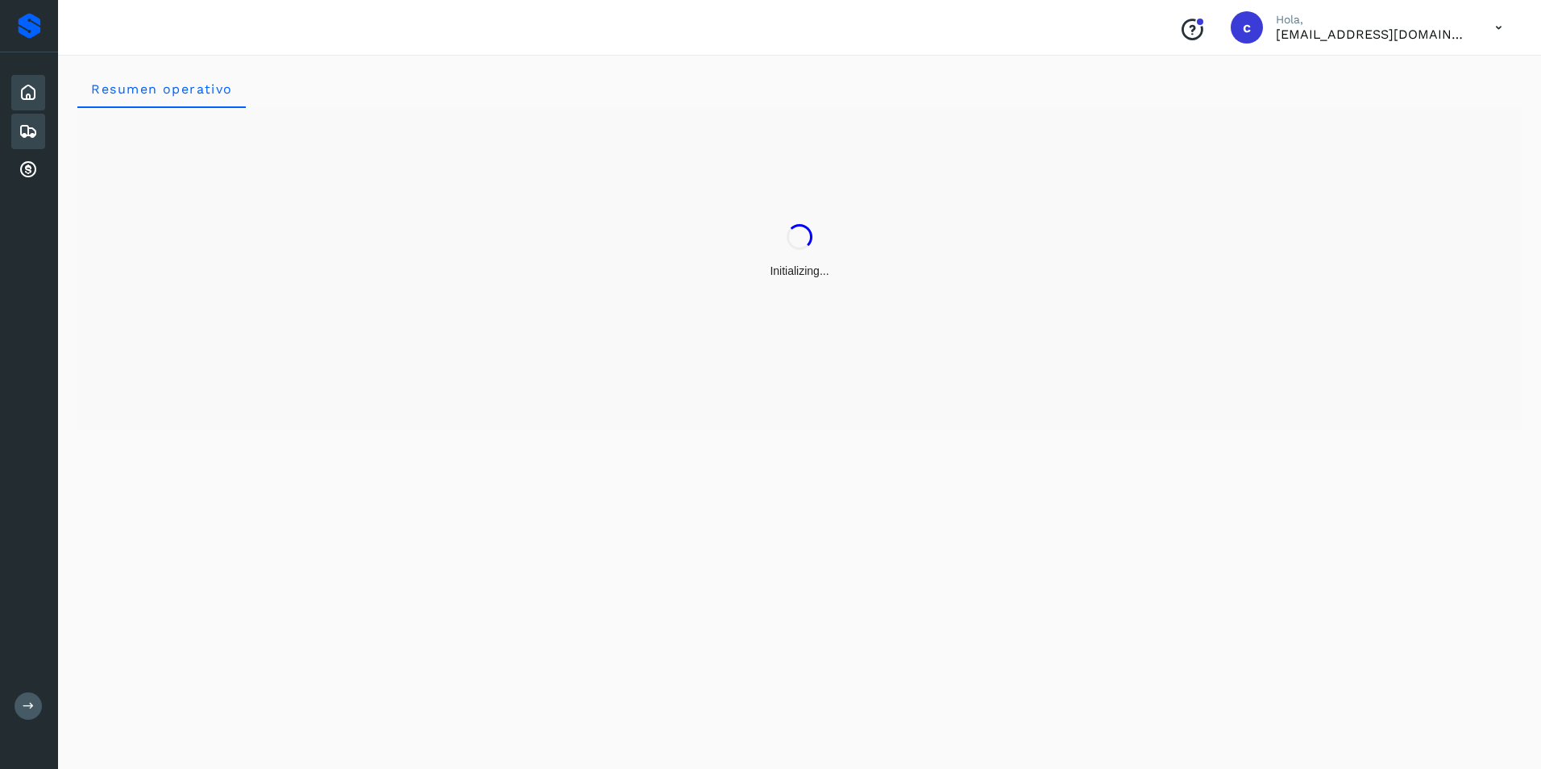
click at [25, 139] on icon at bounding box center [28, 131] width 19 height 19
click at [24, 135] on icon at bounding box center [28, 131] width 19 height 19
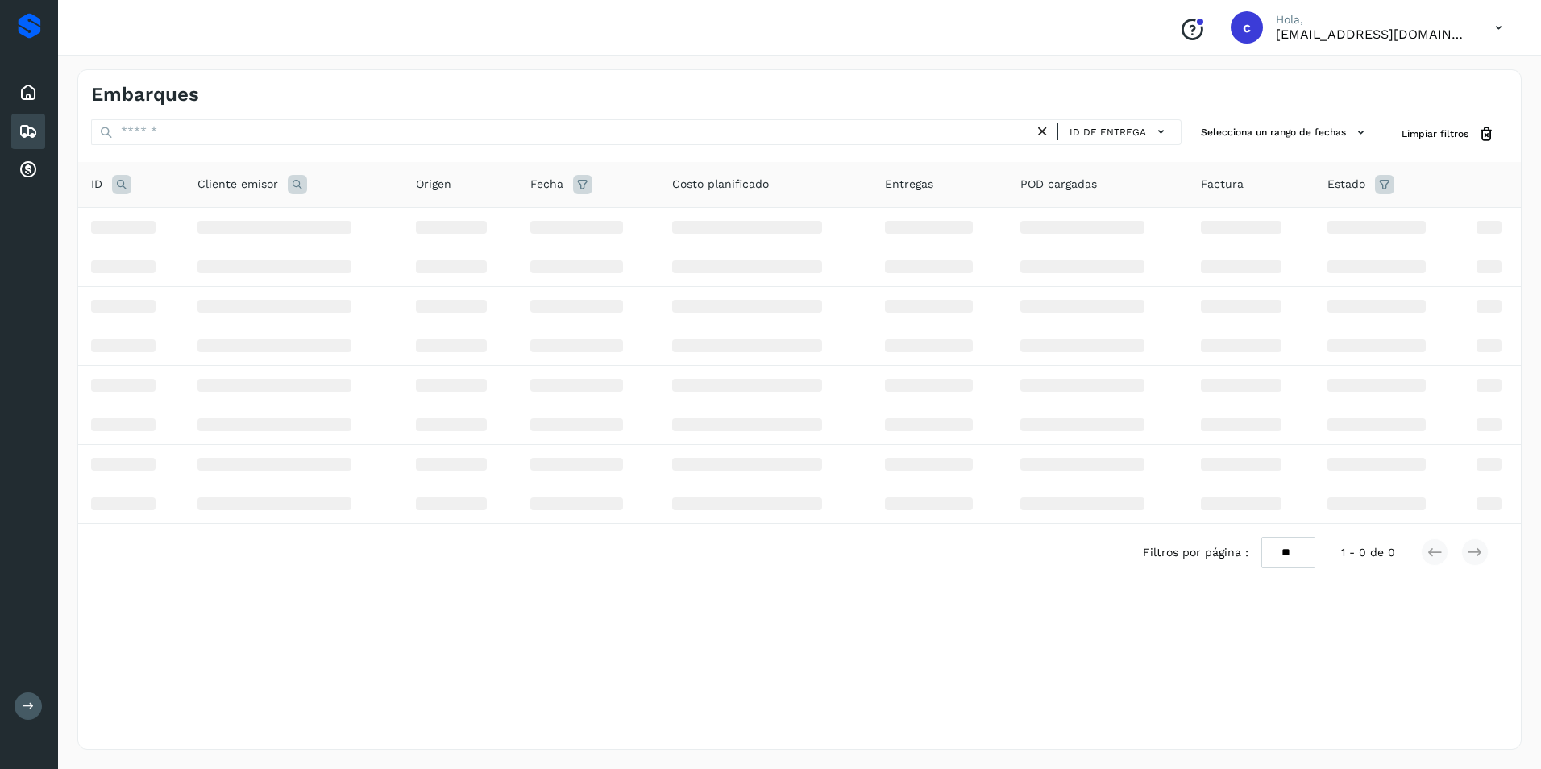
click at [24, 135] on icon at bounding box center [28, 131] width 19 height 19
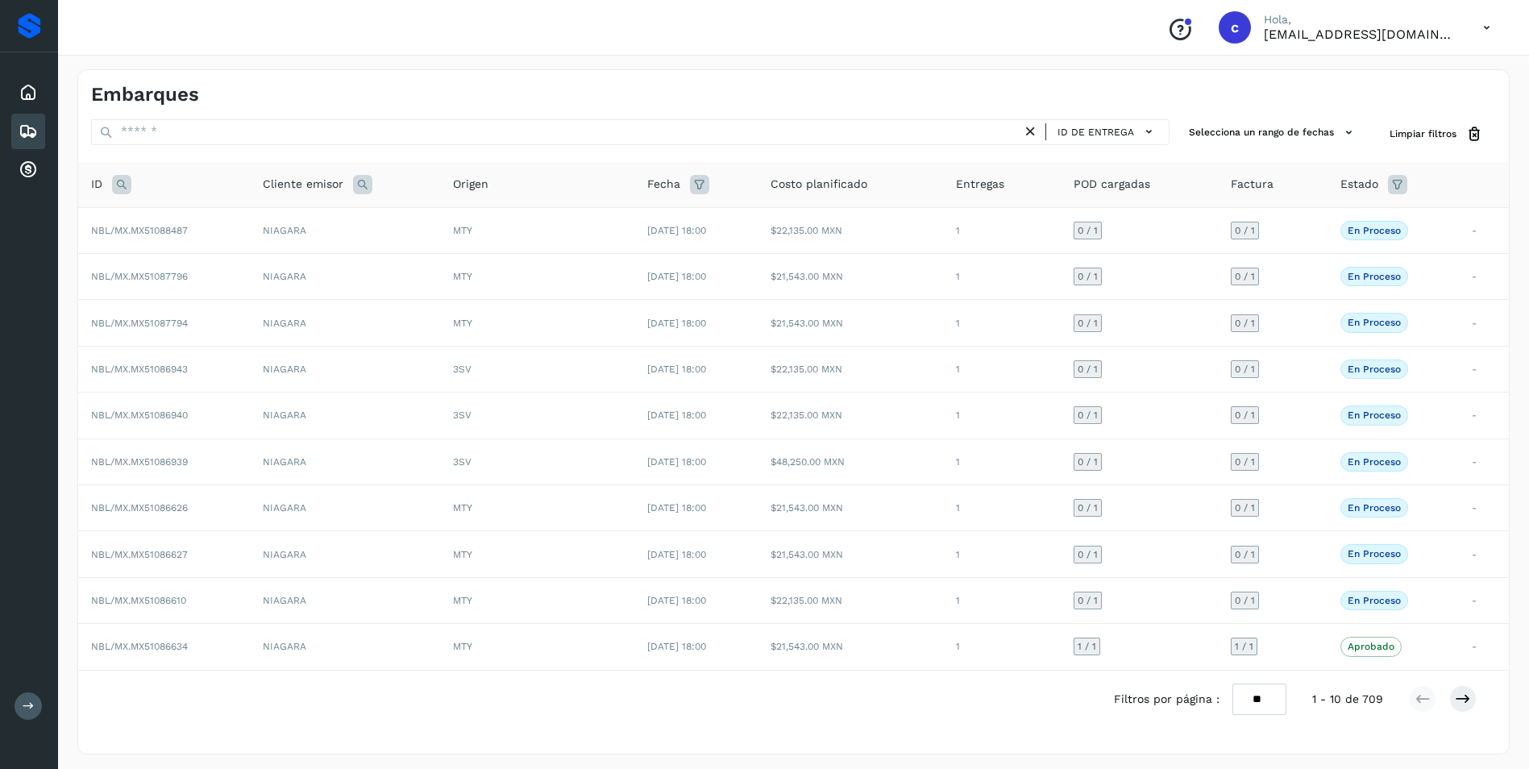
click at [115, 180] on icon at bounding box center [121, 184] width 19 height 19
click at [173, 231] on input "text" at bounding box center [228, 225] width 198 height 26
paste input "**********"
type input "**********"
click at [246, 255] on button "Buscar" at bounding box center [270, 265] width 114 height 29
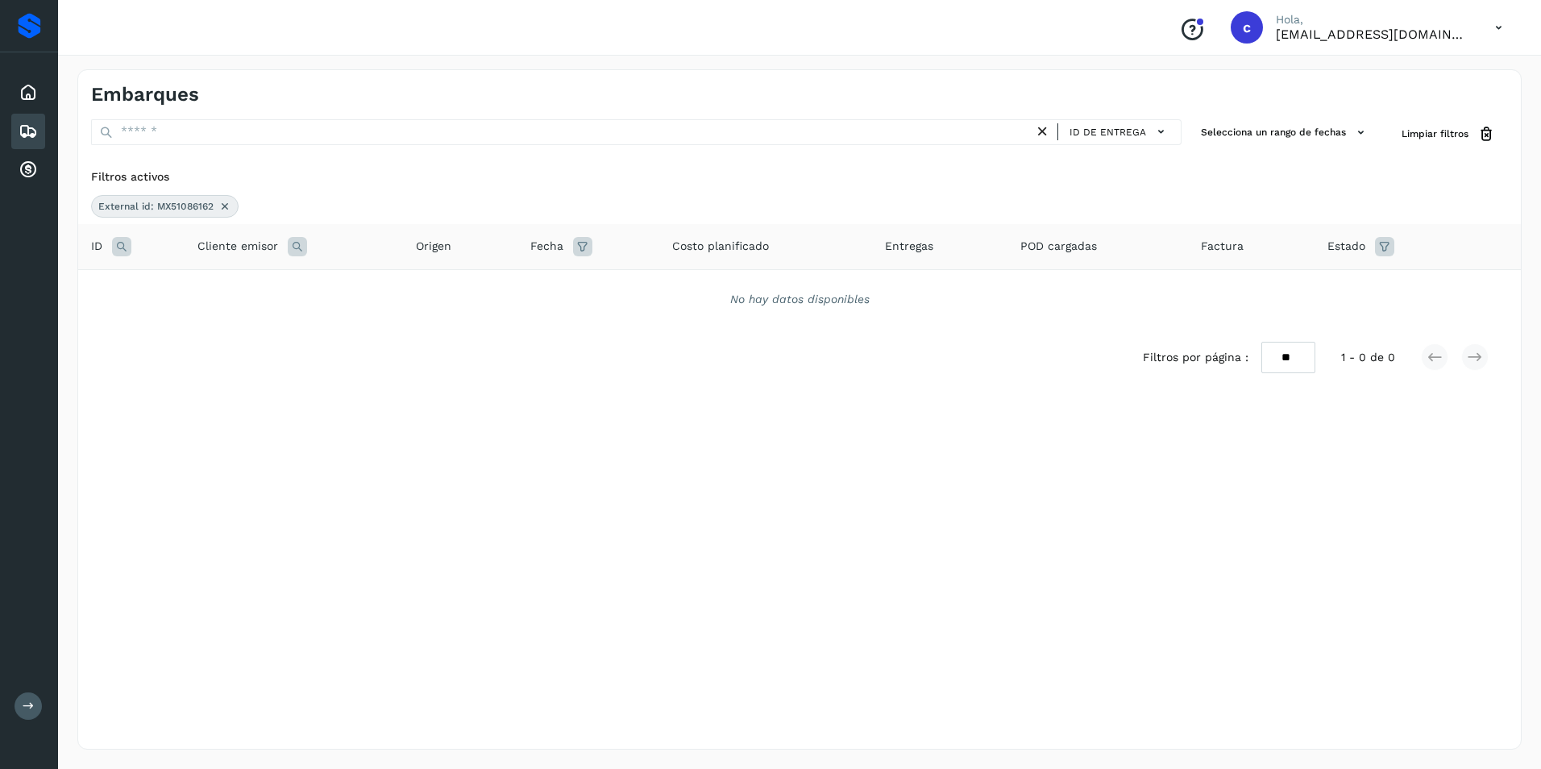
click at [221, 201] on icon at bounding box center [224, 206] width 13 height 13
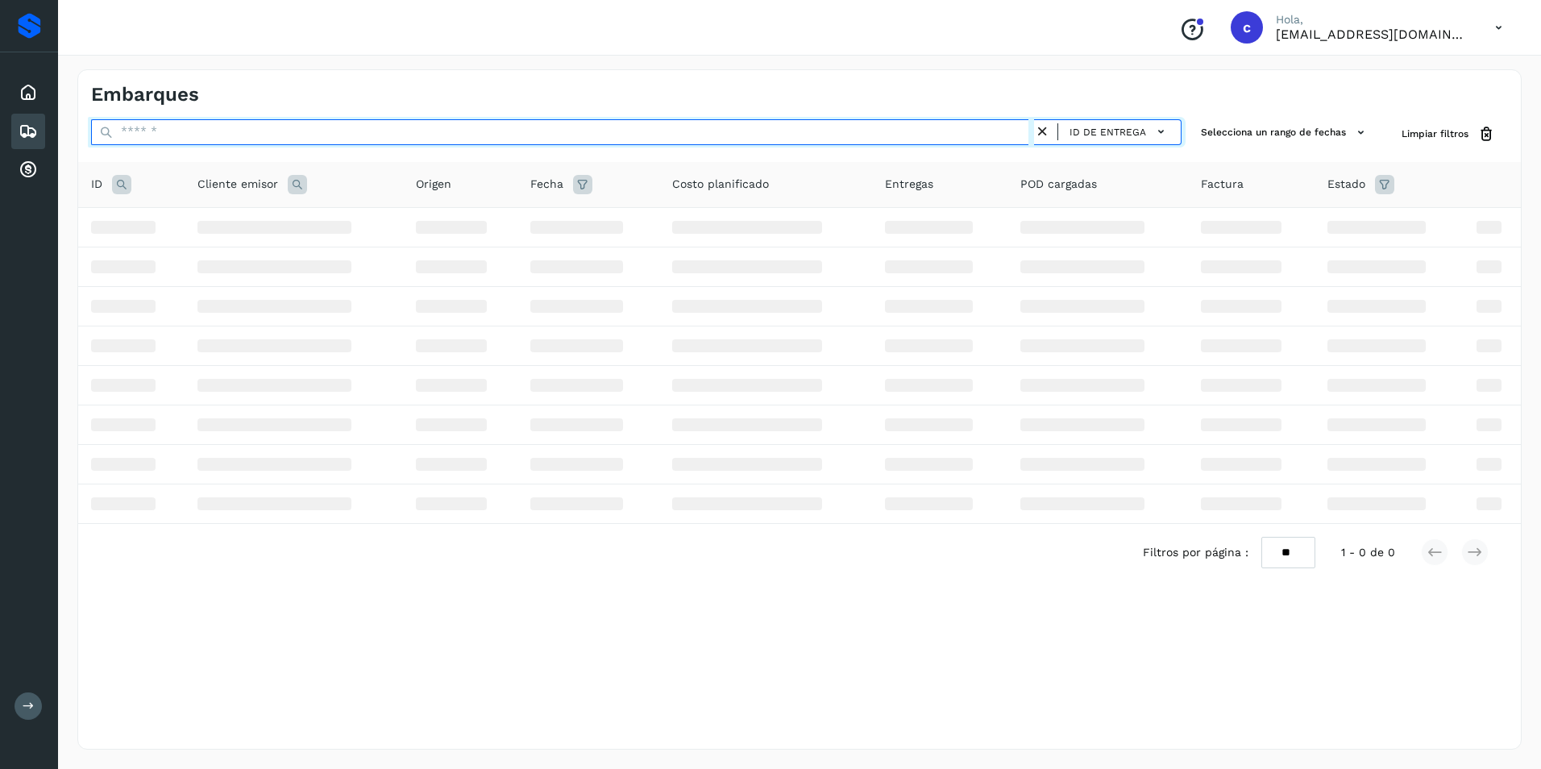
click at [165, 136] on input "text" at bounding box center [562, 132] width 943 height 26
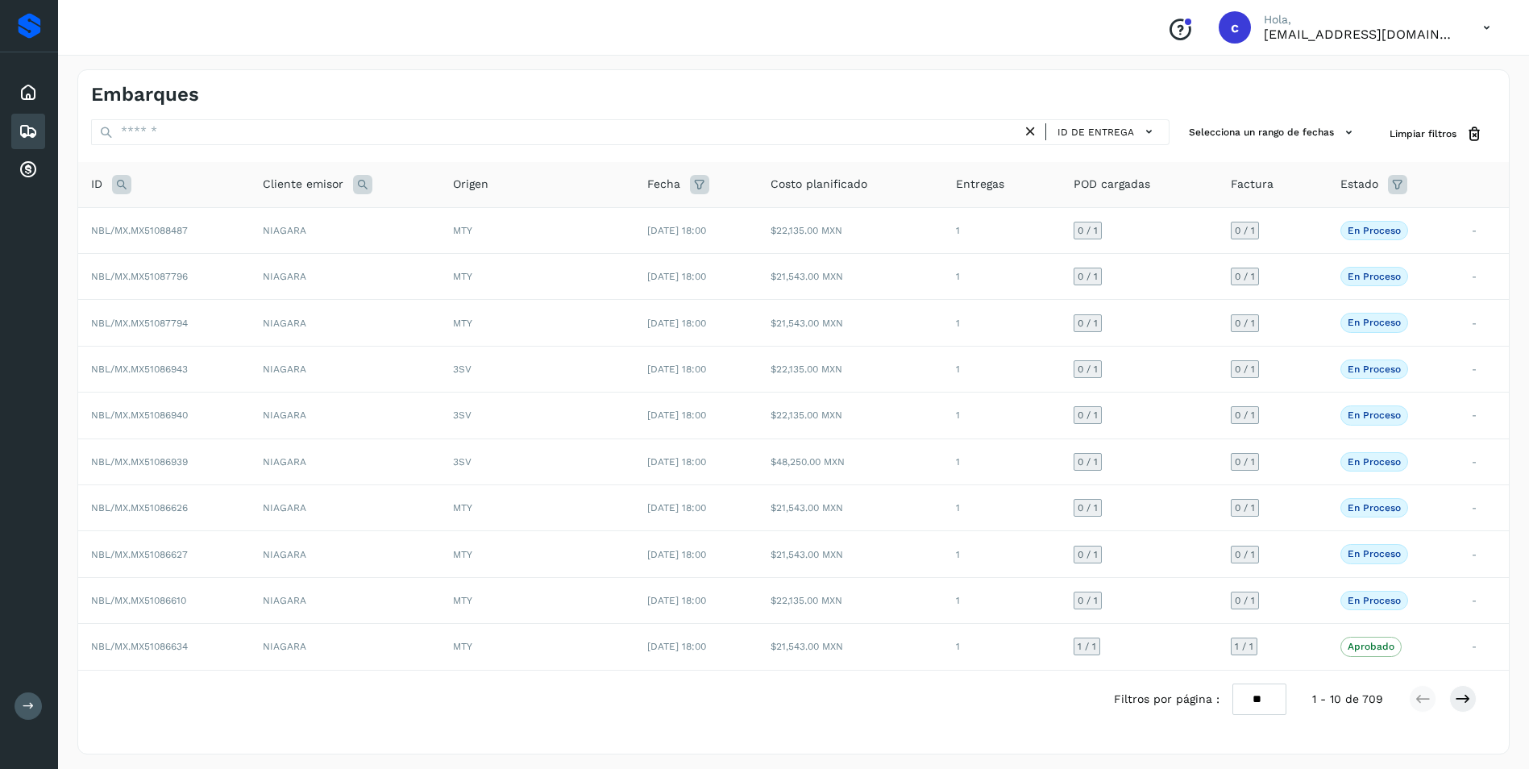
click at [121, 188] on icon at bounding box center [121, 184] width 19 height 19
click at [160, 229] on input "text" at bounding box center [228, 225] width 198 height 26
paste input "**********"
type input "**********"
click at [266, 265] on span "Buscar" at bounding box center [270, 265] width 32 height 15
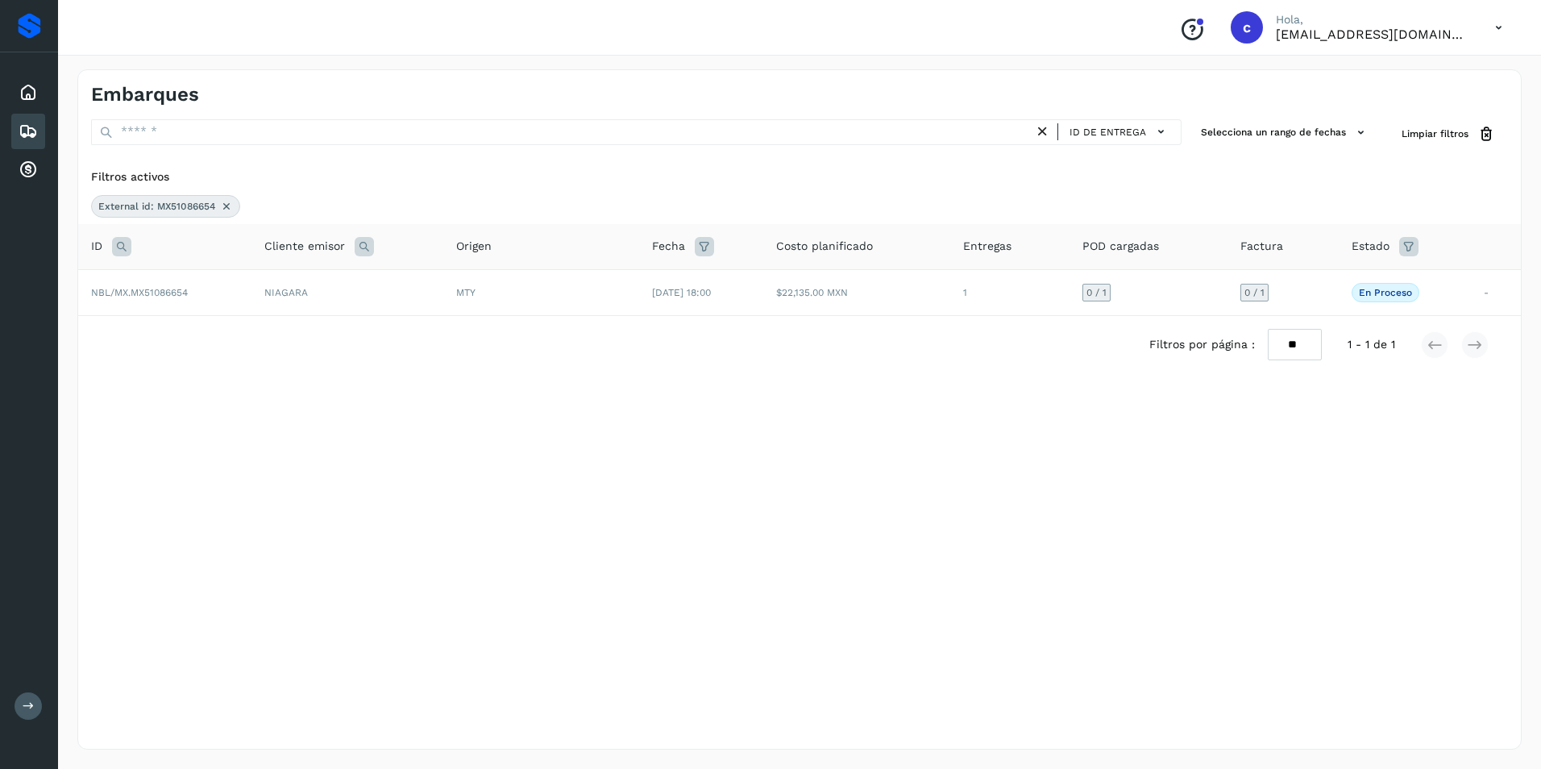
click at [770, 397] on div "Selecciona una fecha" at bounding box center [799, 386] width 1442 height 27
click at [814, 288] on td "$22,135.00 MXN" at bounding box center [856, 292] width 187 height 46
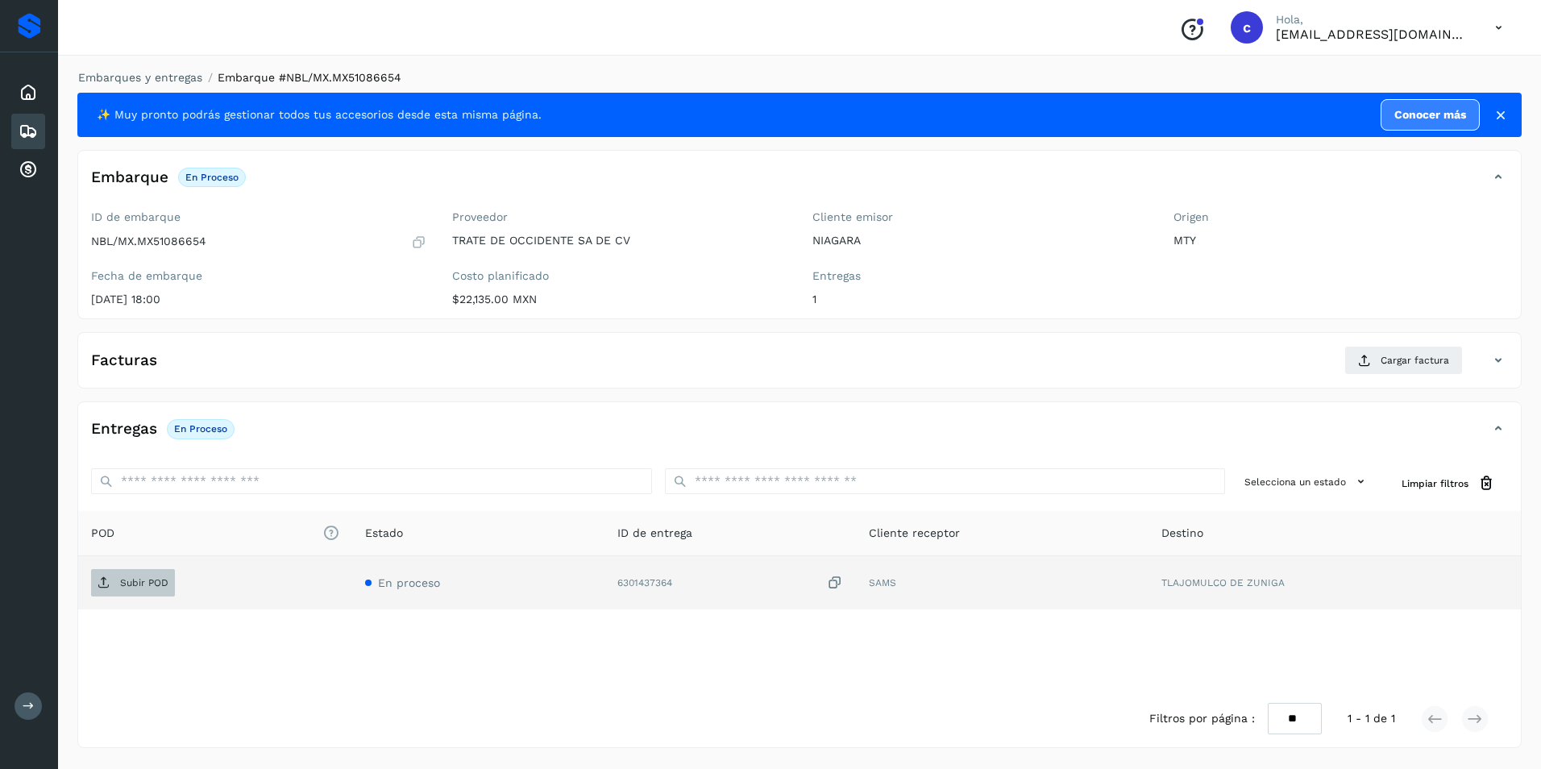
click at [158, 583] on p "Subir POD" at bounding box center [144, 582] width 48 height 11
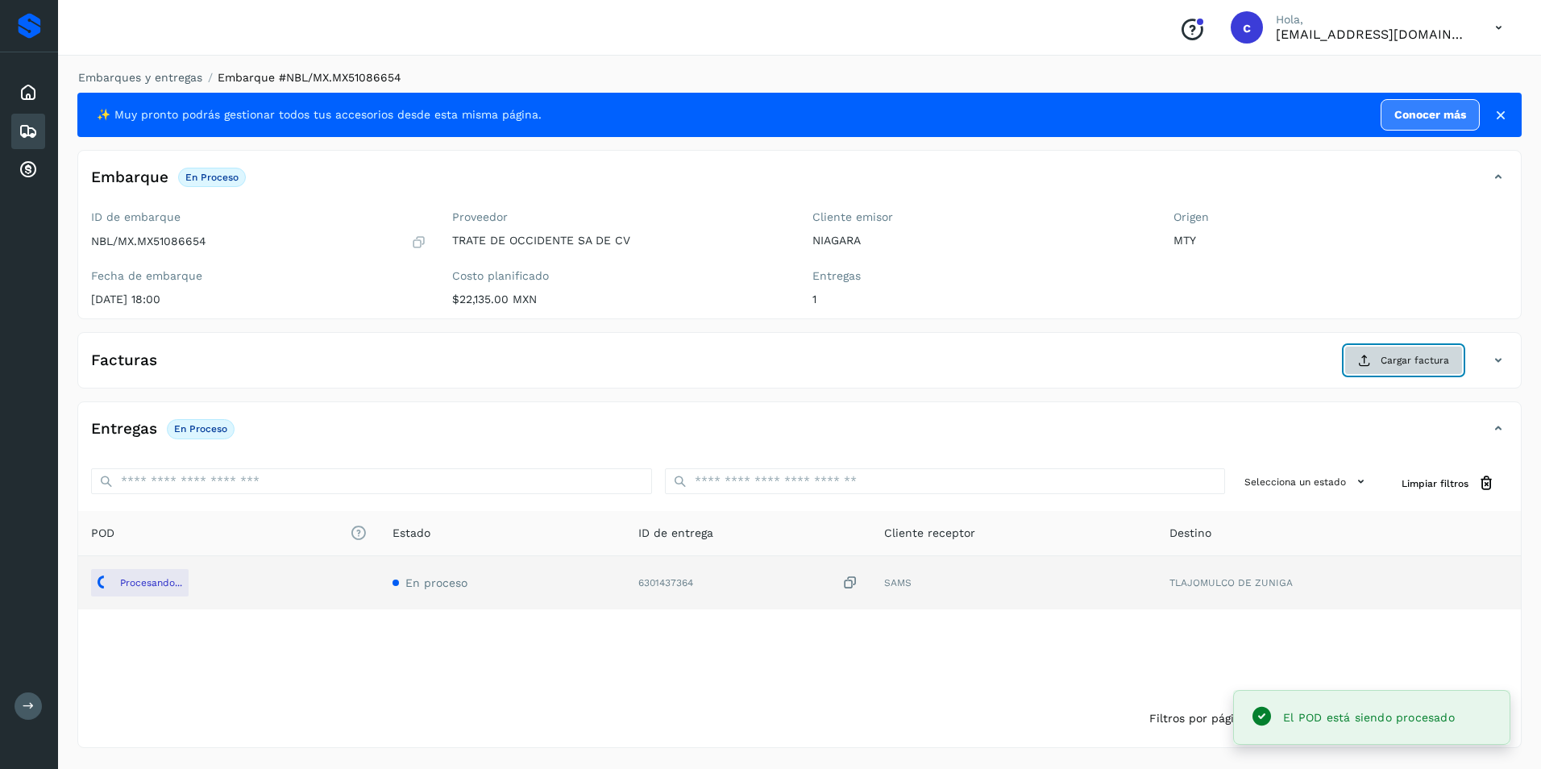
click at [1375, 359] on button "Cargar factura" at bounding box center [1403, 360] width 118 height 29
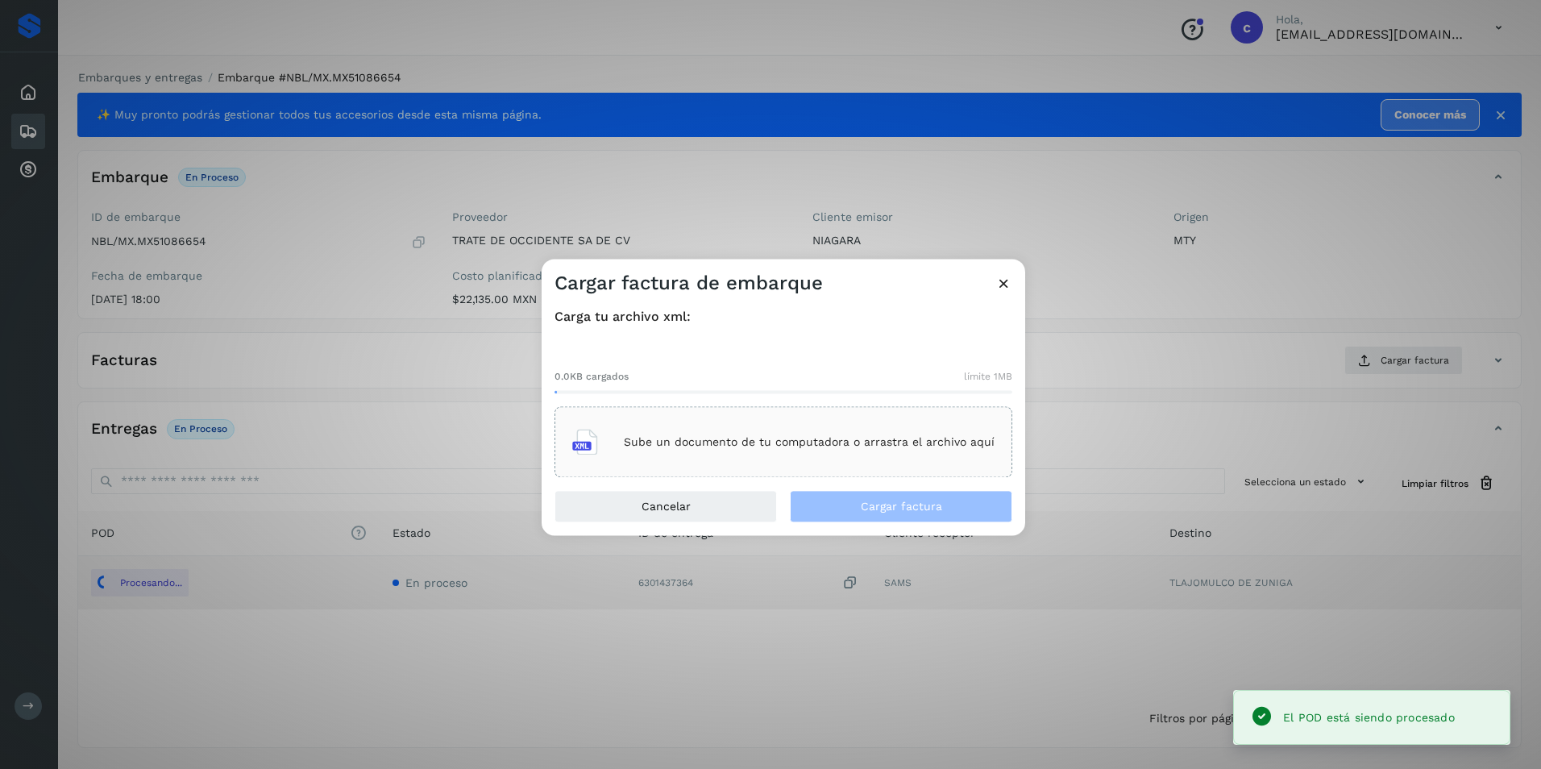
click at [645, 448] on p "Sube un documento de tu computadora o arrastra el archivo aquí" at bounding box center [809, 442] width 371 height 14
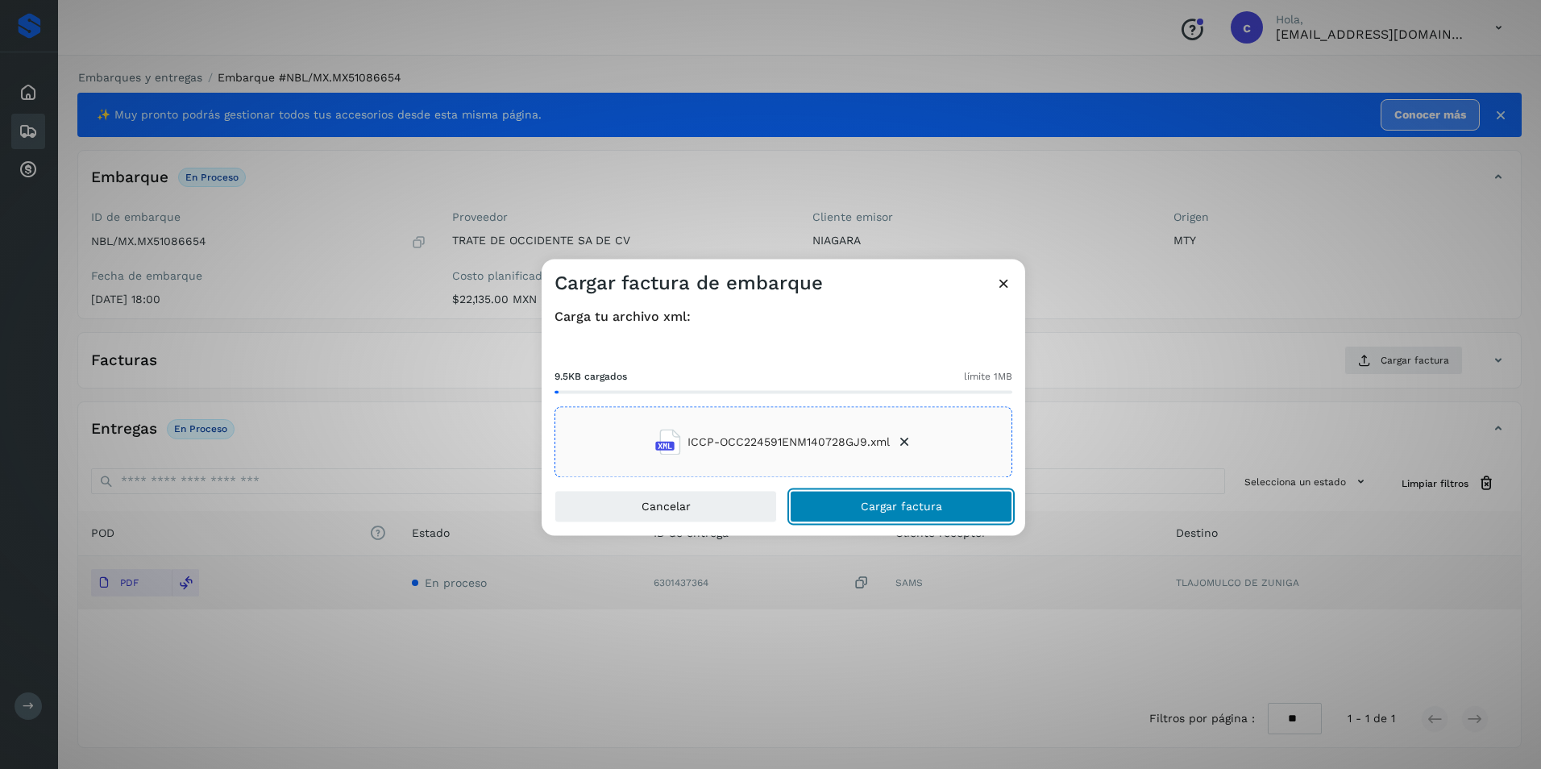
click at [873, 506] on span "Cargar factura" at bounding box center [901, 506] width 81 height 11
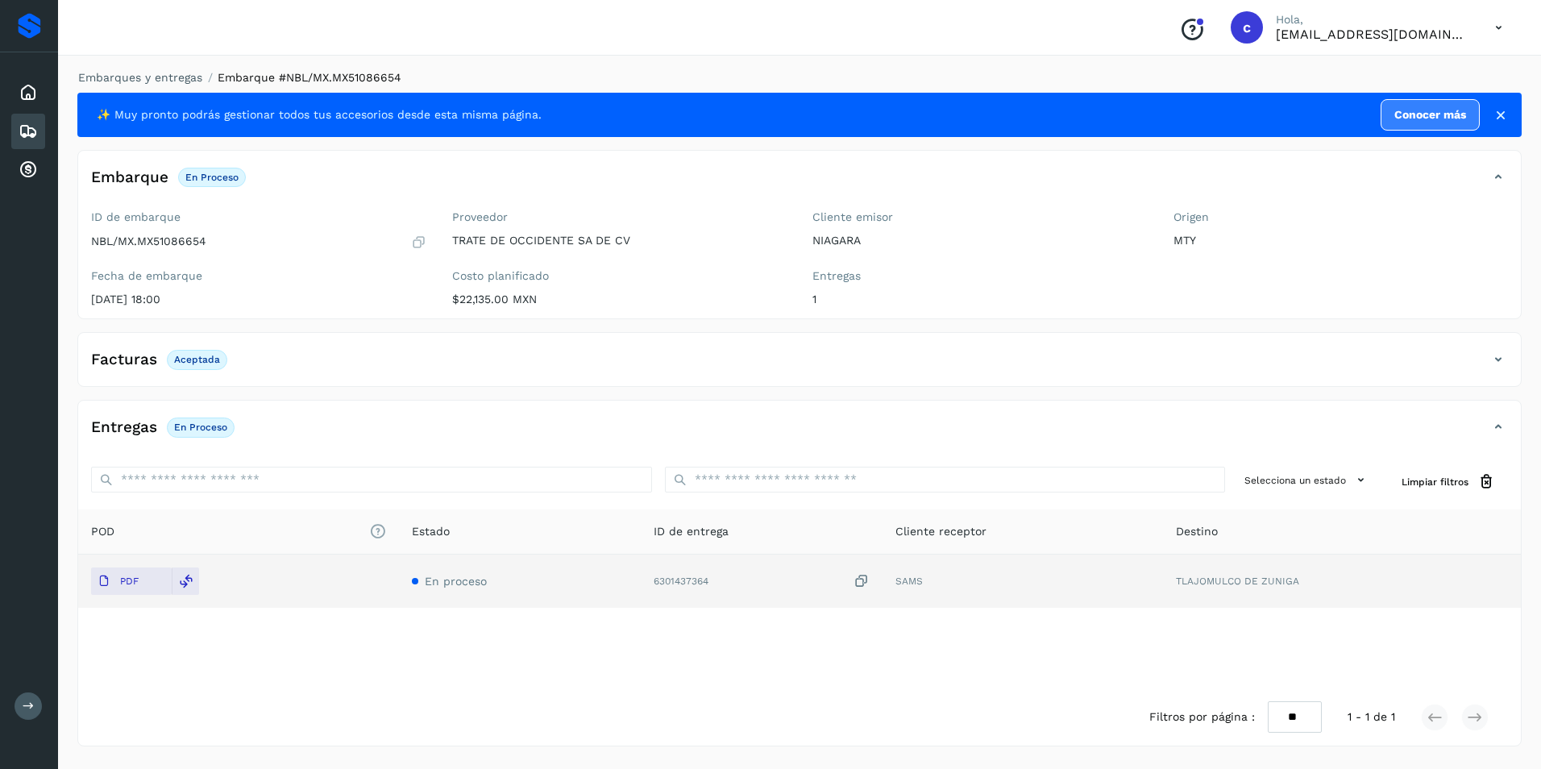
click at [180, 357] on p "Aceptada" at bounding box center [197, 359] width 46 height 11
copy p "Aceptada"
click at [202, 424] on p "En proceso" at bounding box center [200, 426] width 53 height 11
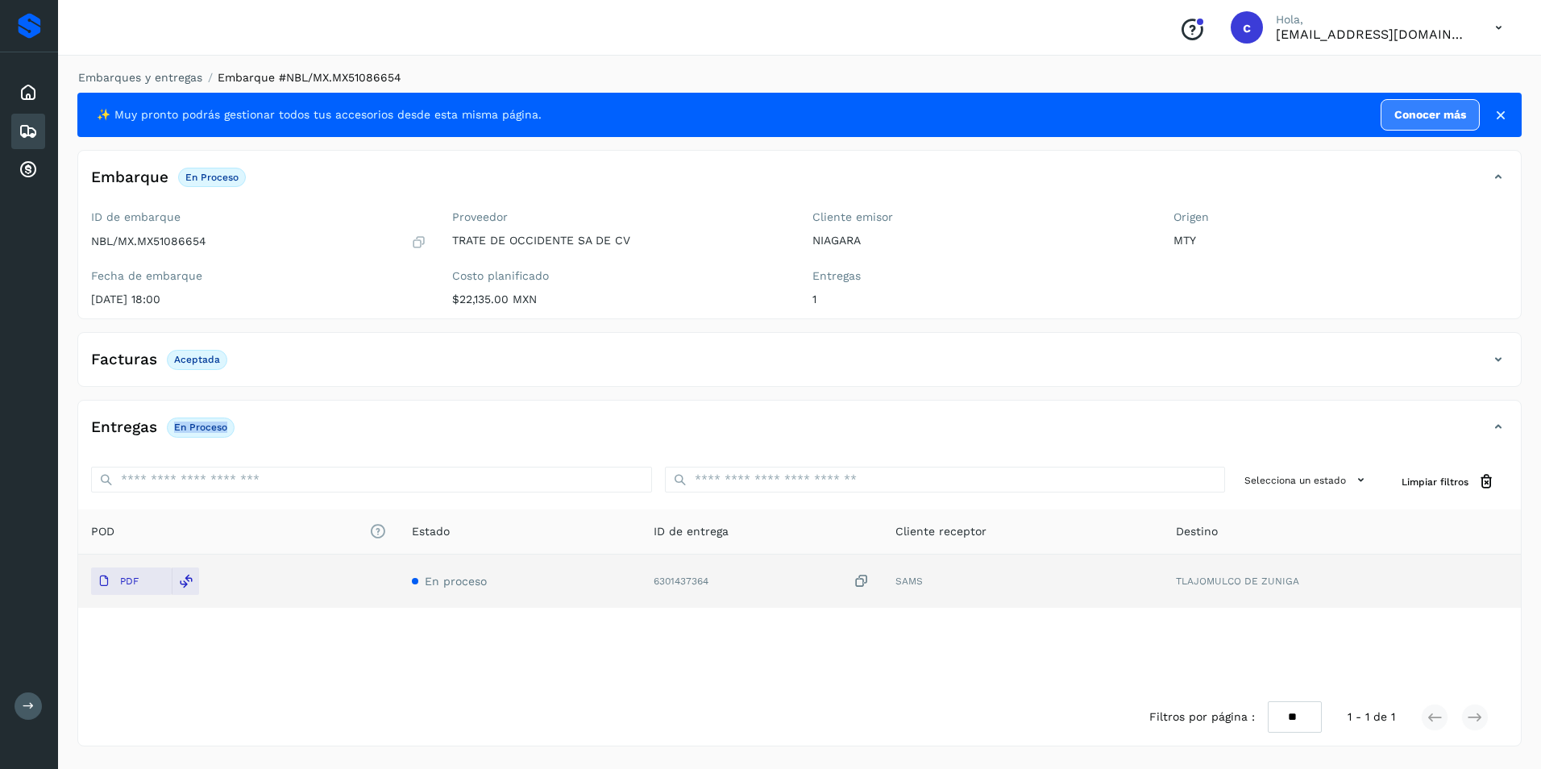
click at [202, 424] on p "En proceso" at bounding box center [200, 426] width 53 height 11
copy div "En proceso"
click at [18, 138] on div "Embarques" at bounding box center [28, 131] width 34 height 35
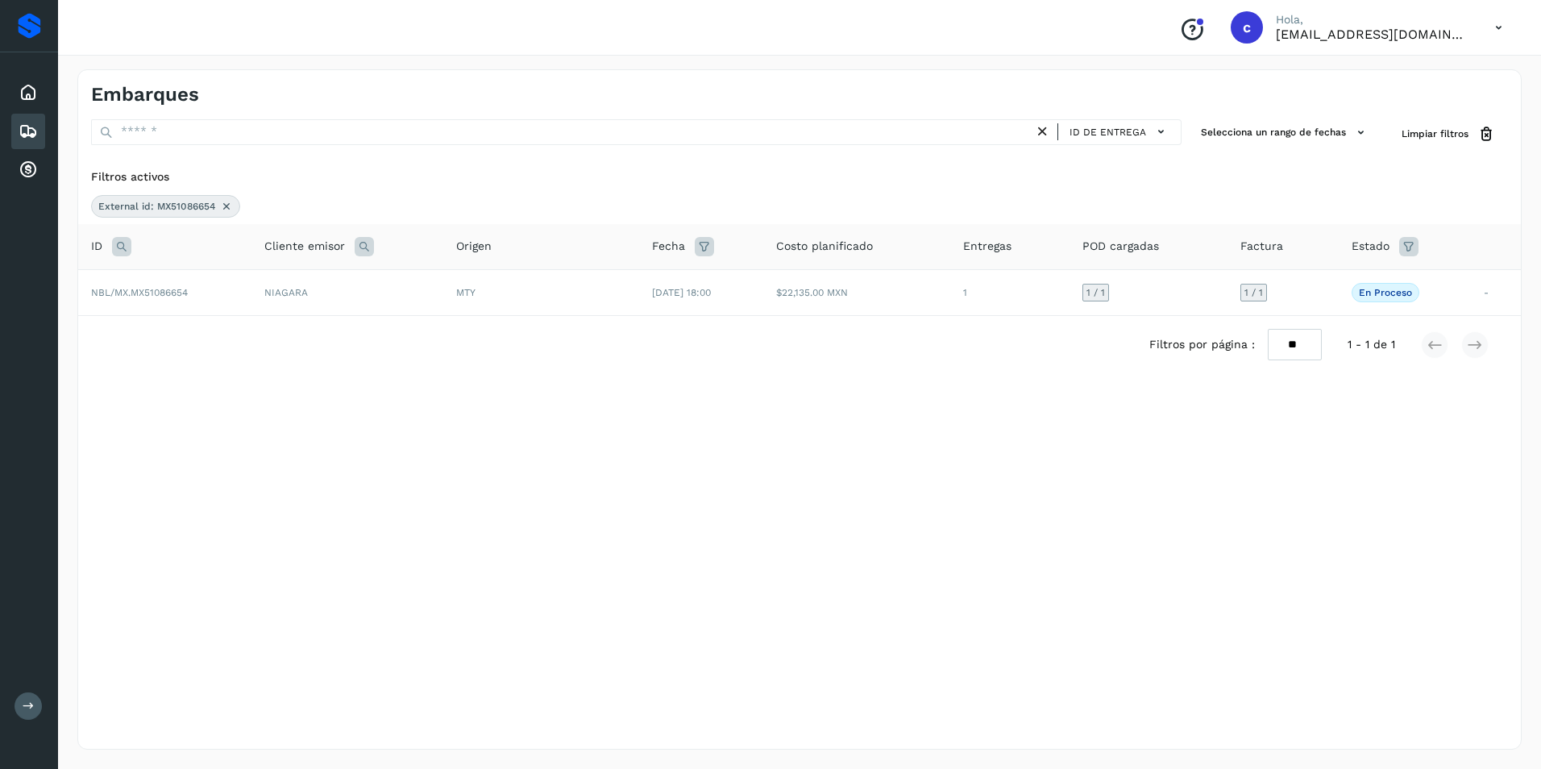
click at [223, 207] on icon at bounding box center [226, 206] width 13 height 13
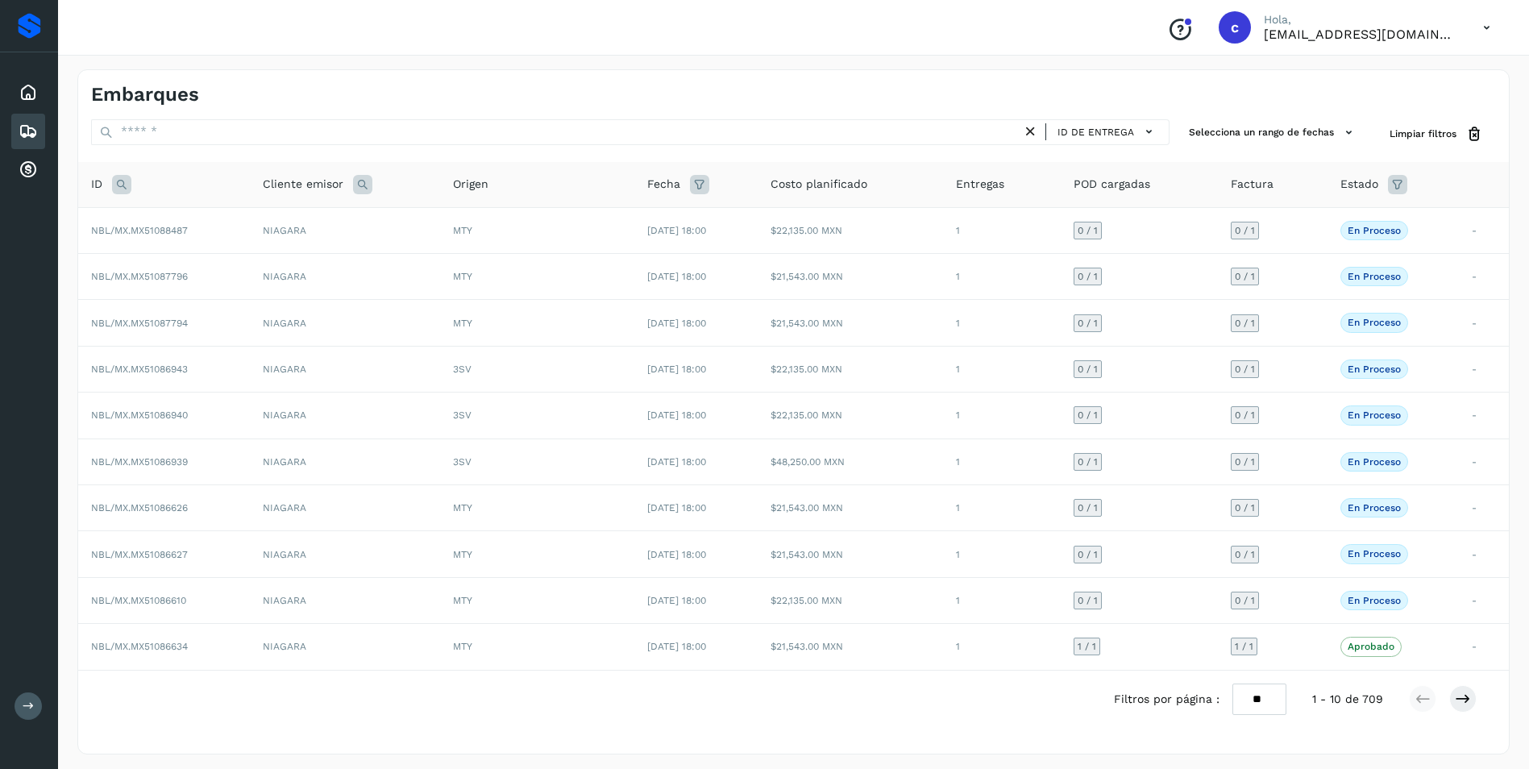
click at [122, 185] on icon at bounding box center [121, 184] width 19 height 19
click at [192, 237] on input "text" at bounding box center [228, 225] width 198 height 26
paste input "**********"
type input "**********"
click at [276, 260] on span "Buscar" at bounding box center [270, 265] width 32 height 15
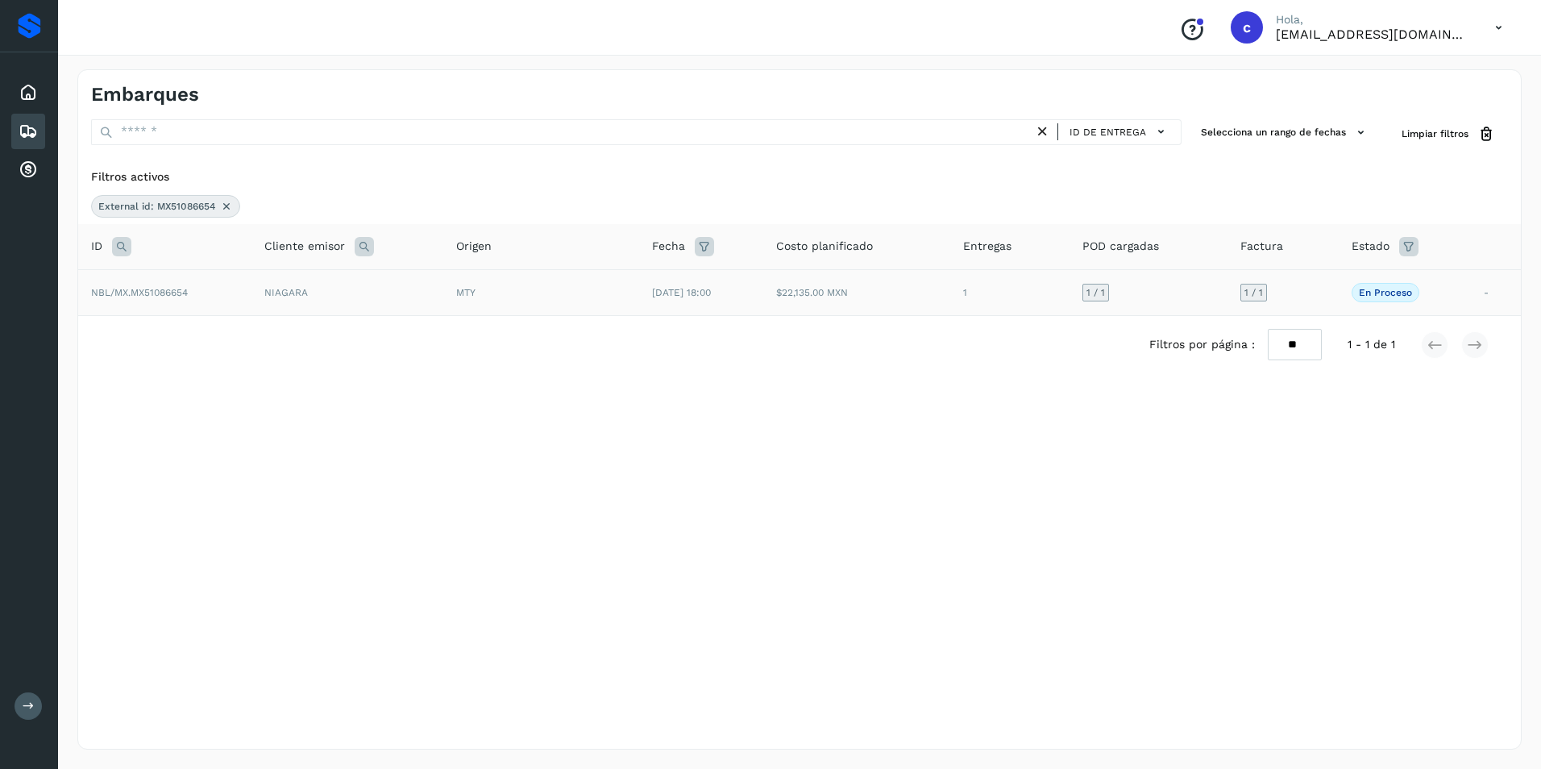
click at [899, 301] on td "$22,135.00 MXN" at bounding box center [856, 292] width 187 height 46
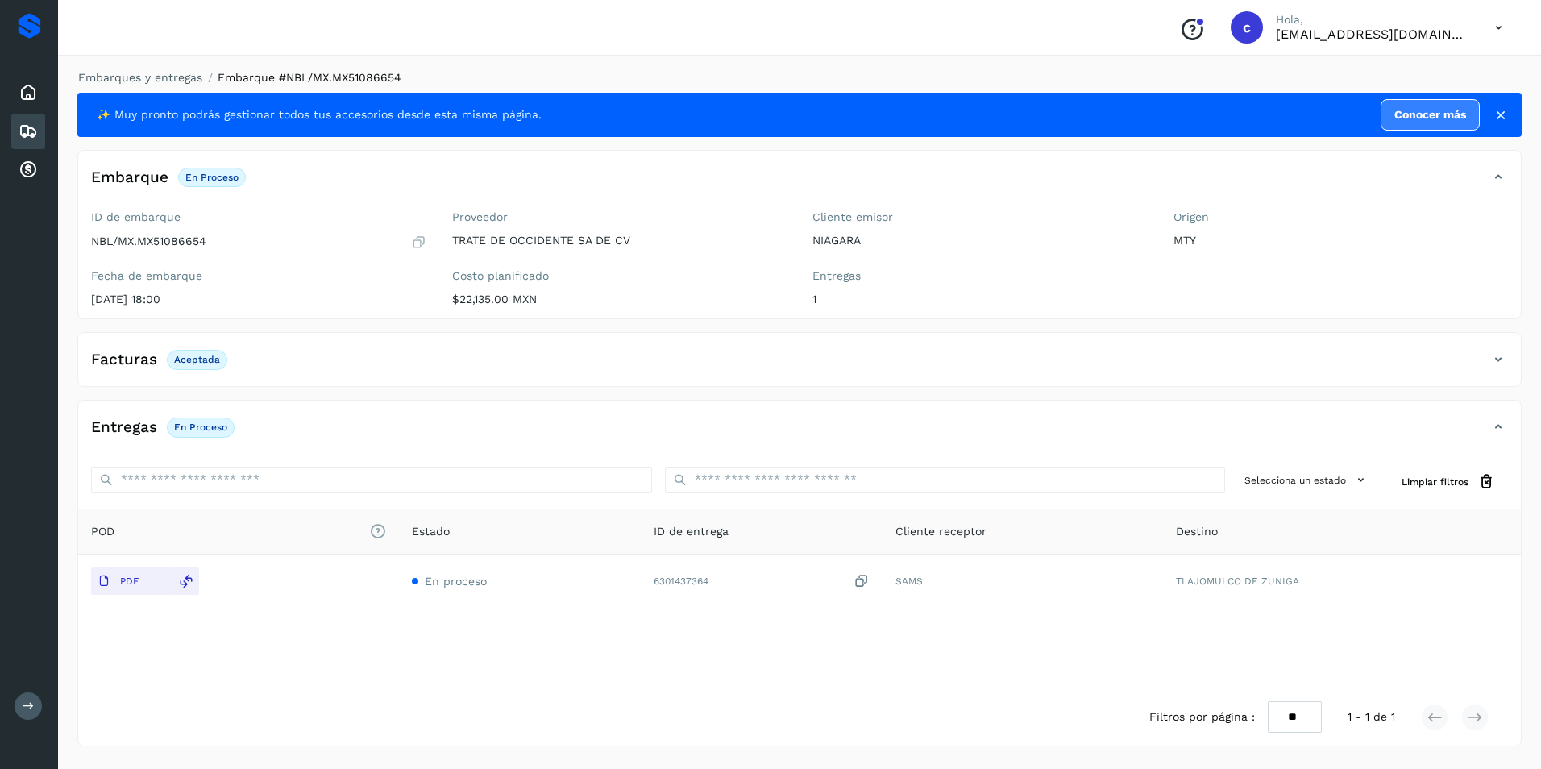
click at [205, 358] on p "Aceptada" at bounding box center [197, 359] width 46 height 11
copy p "Aceptada"
click at [200, 422] on p "En proceso" at bounding box center [200, 426] width 53 height 11
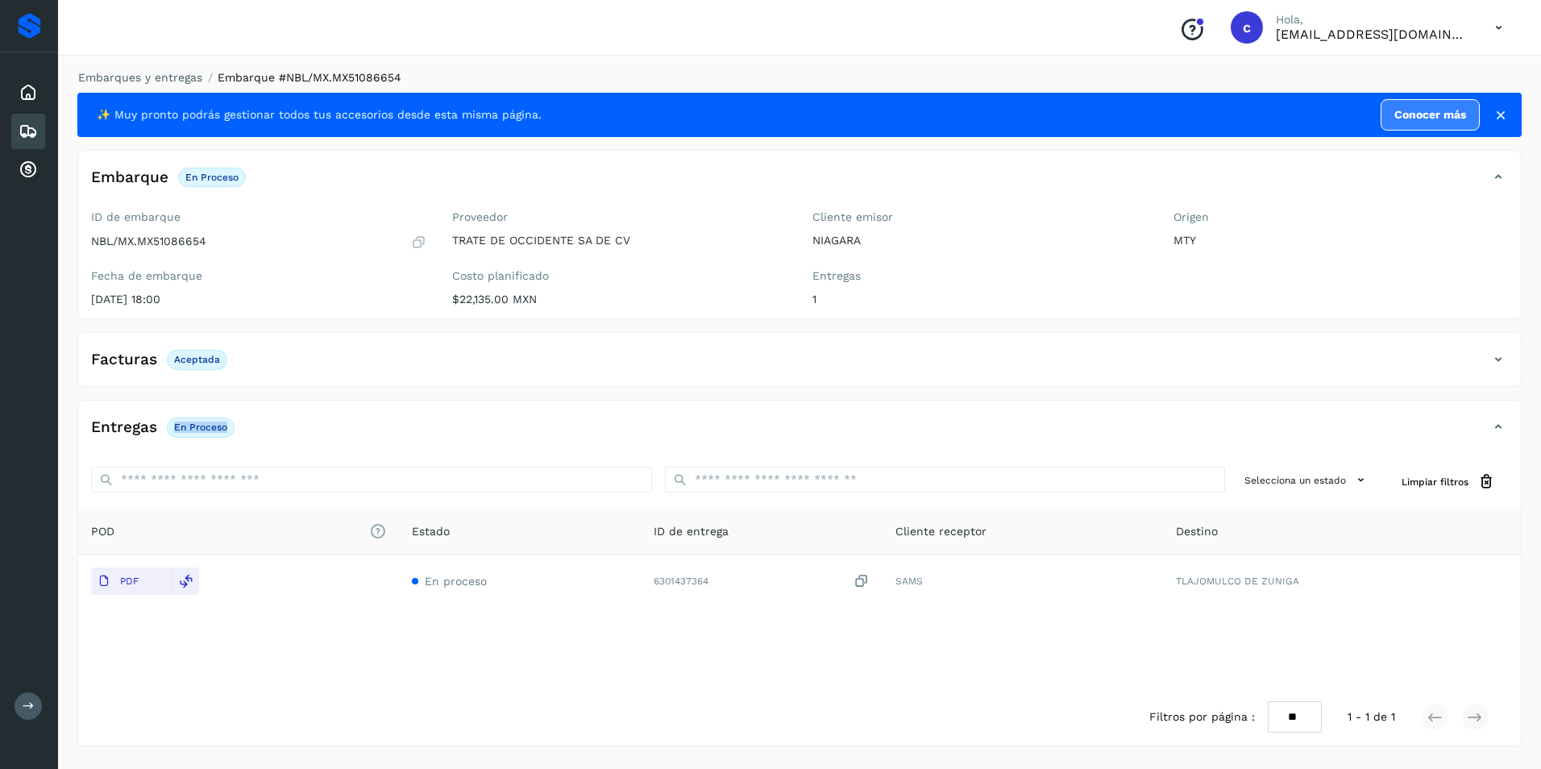
click at [200, 422] on p "En proceso" at bounding box center [200, 426] width 53 height 11
copy div "En proceso"
drag, startPoint x: 15, startPoint y: 134, endPoint x: 25, endPoint y: 136, distance: 10.8
click at [15, 134] on div "Embarques" at bounding box center [28, 131] width 34 height 35
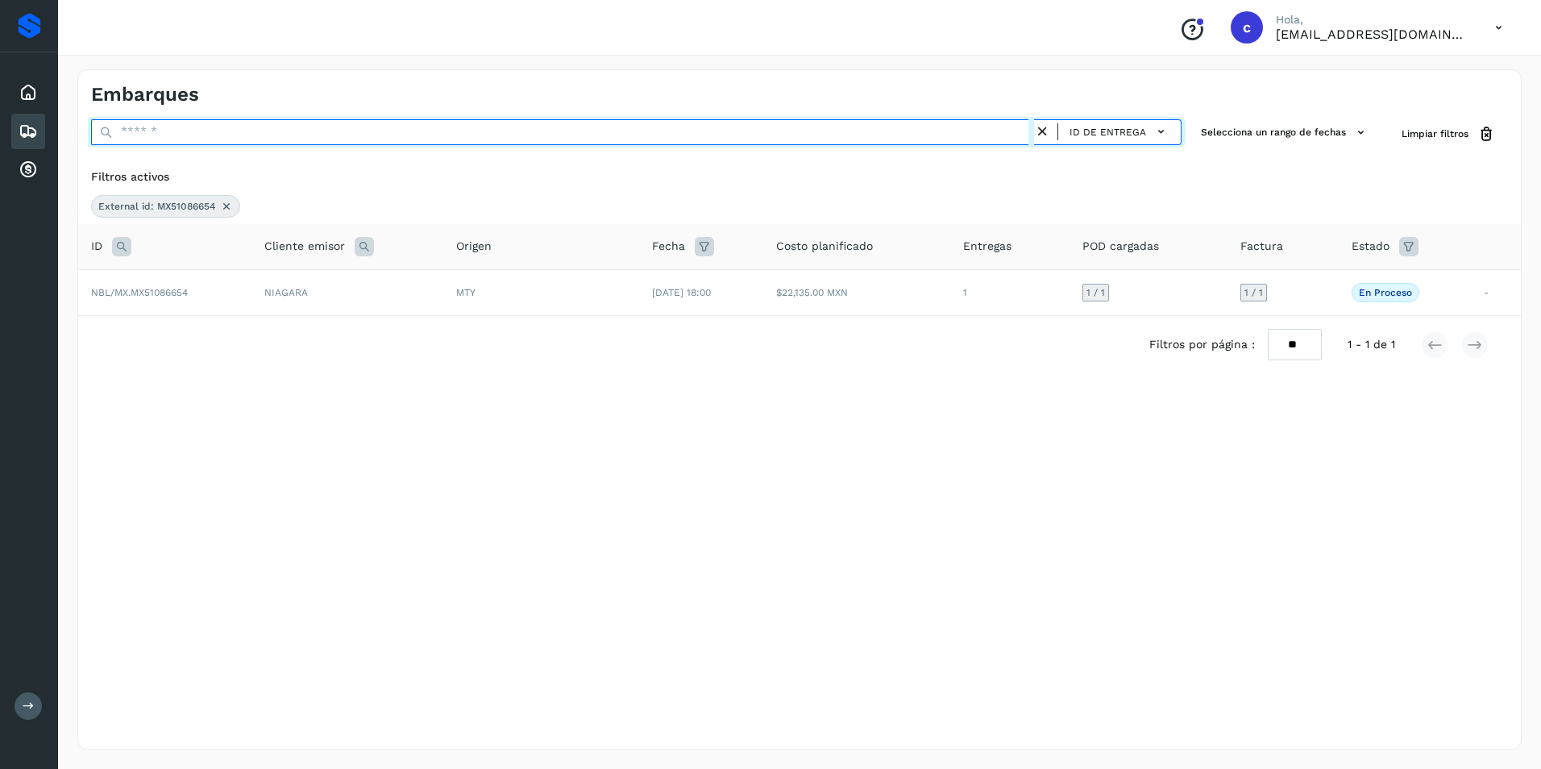
click at [257, 121] on input "text" at bounding box center [562, 132] width 943 height 26
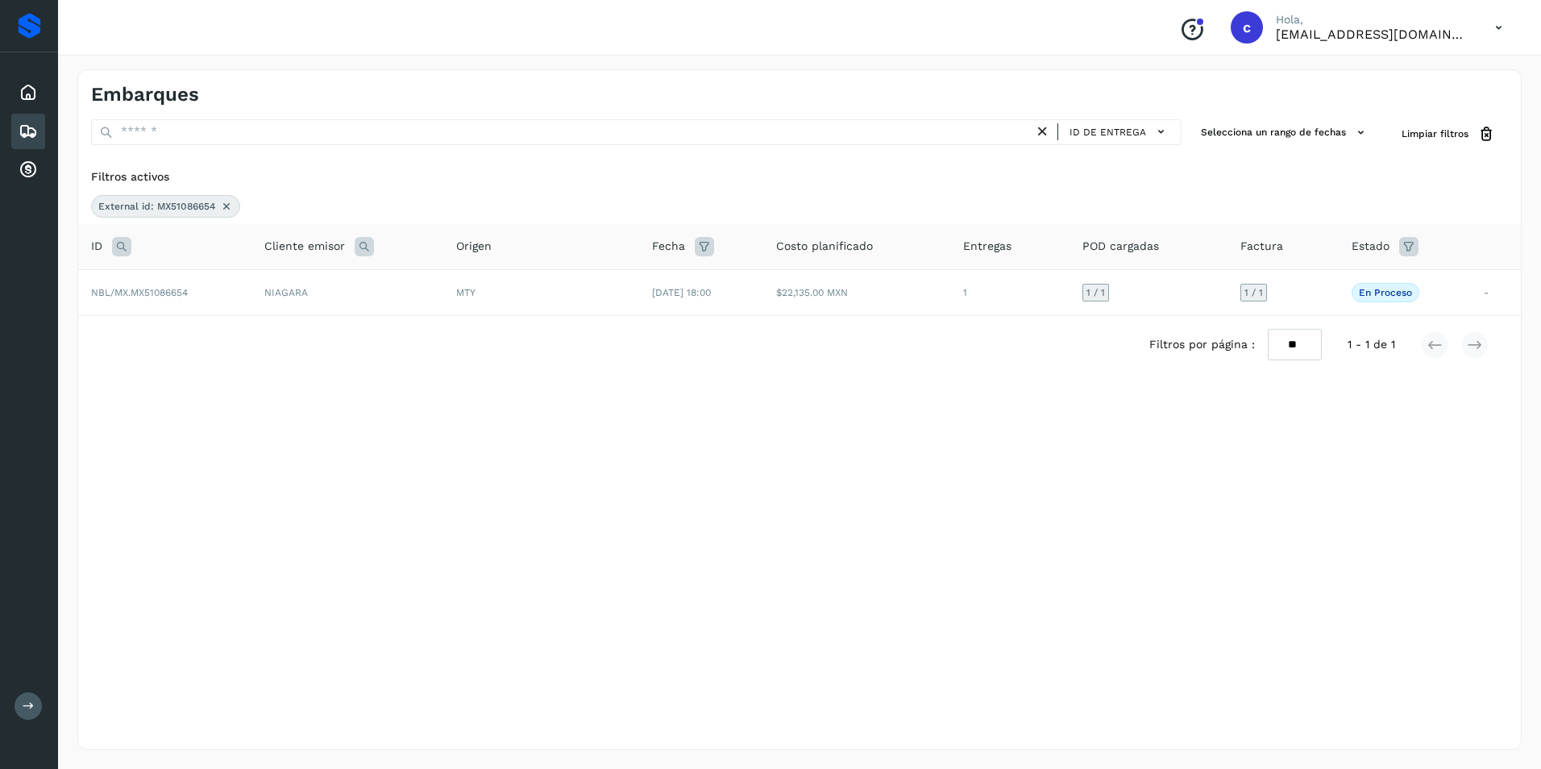
click at [225, 201] on icon at bounding box center [226, 206] width 13 height 13
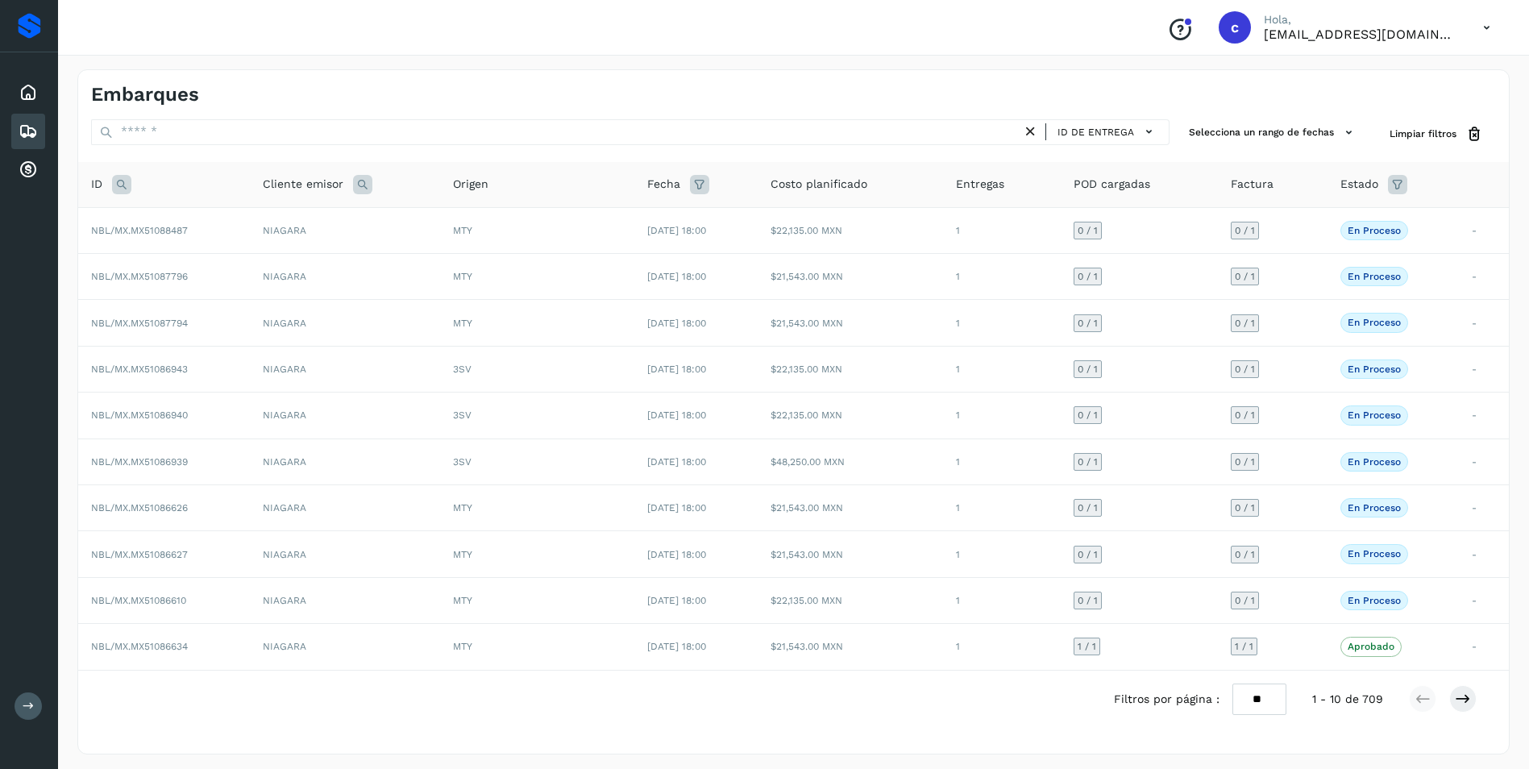
click at [123, 182] on icon at bounding box center [121, 184] width 19 height 19
click at [184, 217] on input "text" at bounding box center [228, 225] width 198 height 26
paste input "**********"
type input "**********"
click at [256, 263] on span "Buscar" at bounding box center [270, 265] width 32 height 15
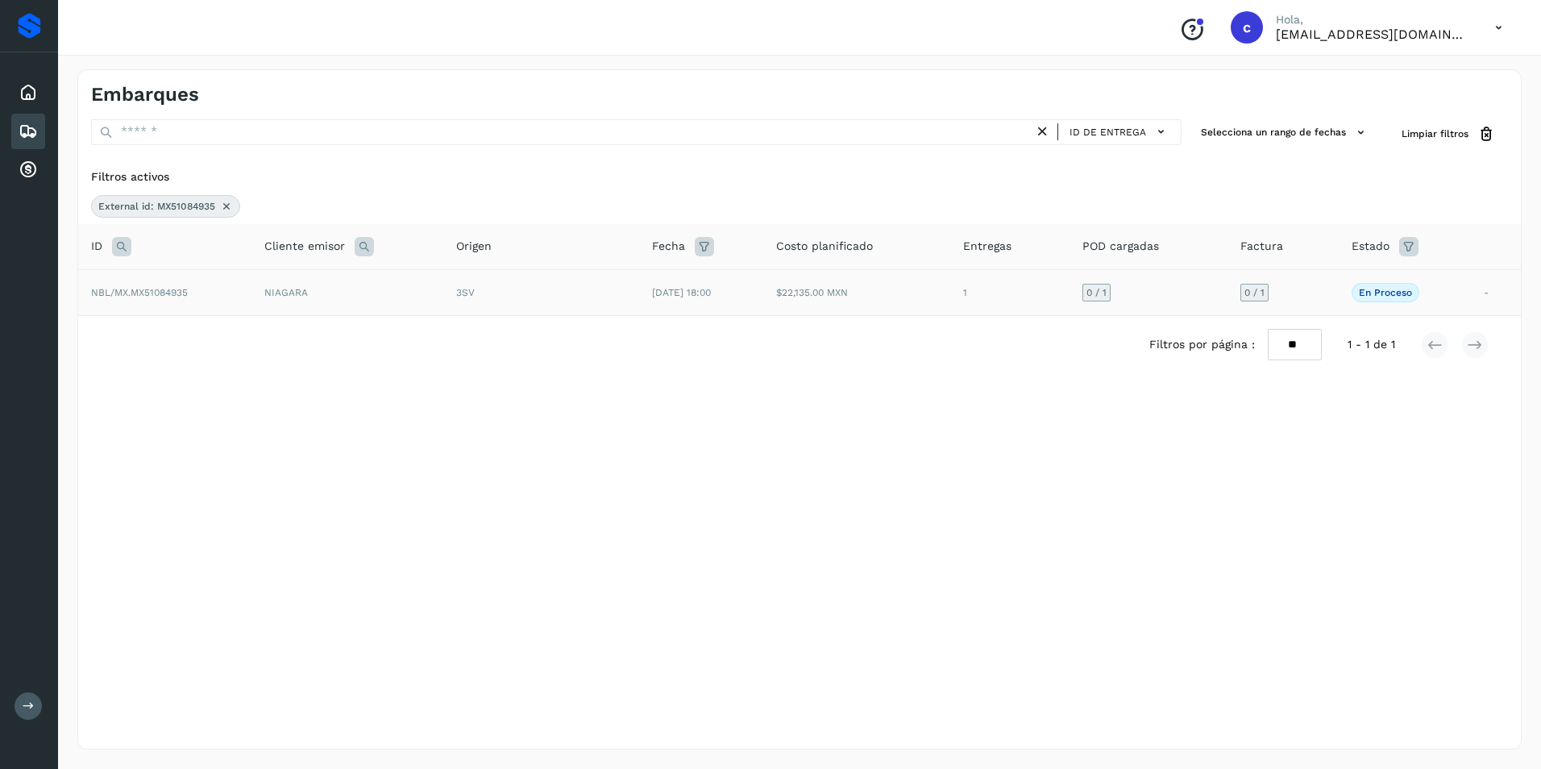
click at [302, 296] on td "NIAGARA" at bounding box center [347, 292] width 192 height 46
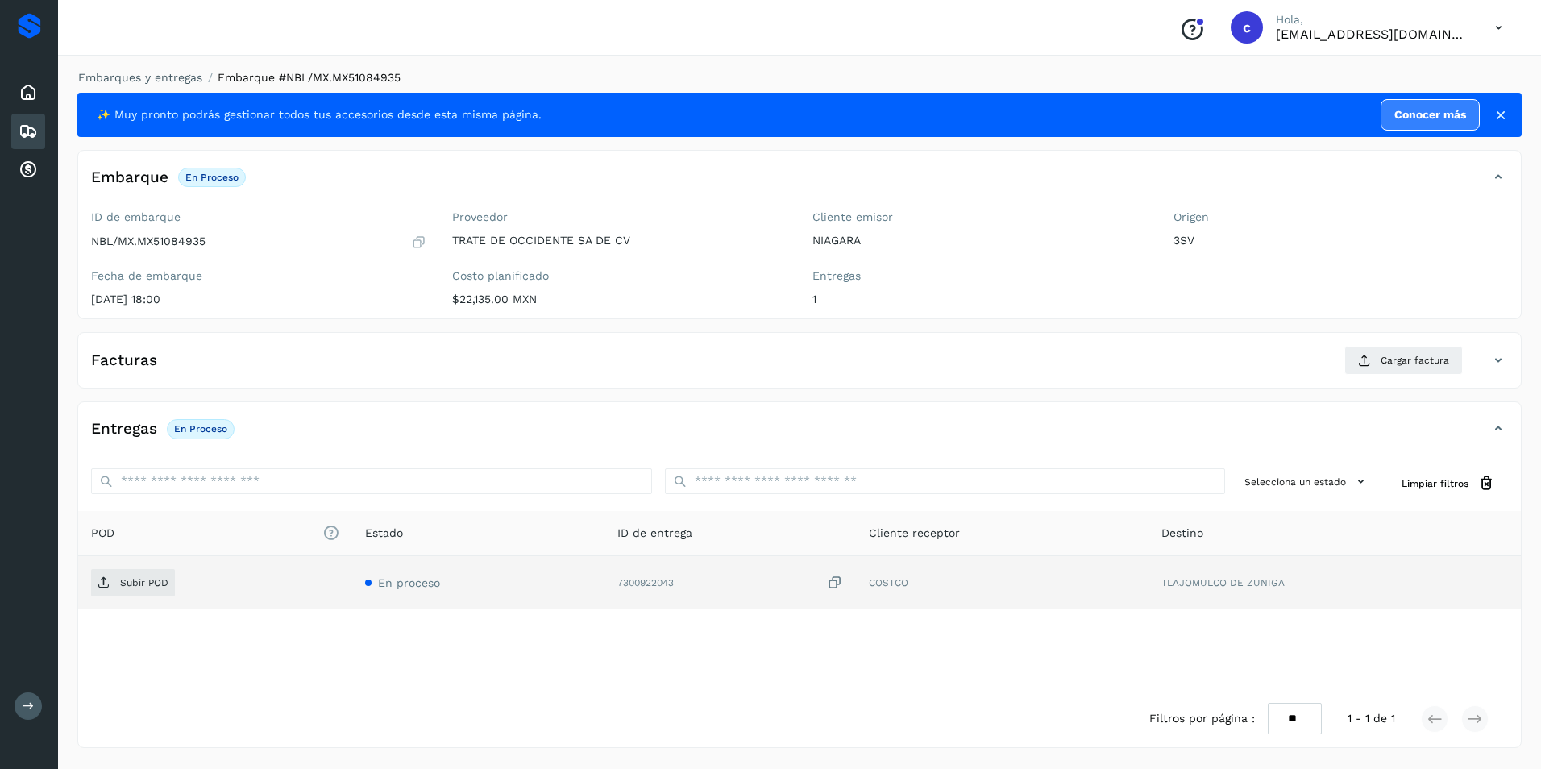
click at [133, 567] on td "Subir POD" at bounding box center [215, 582] width 274 height 53
click at [160, 579] on p "Subir POD" at bounding box center [144, 582] width 48 height 11
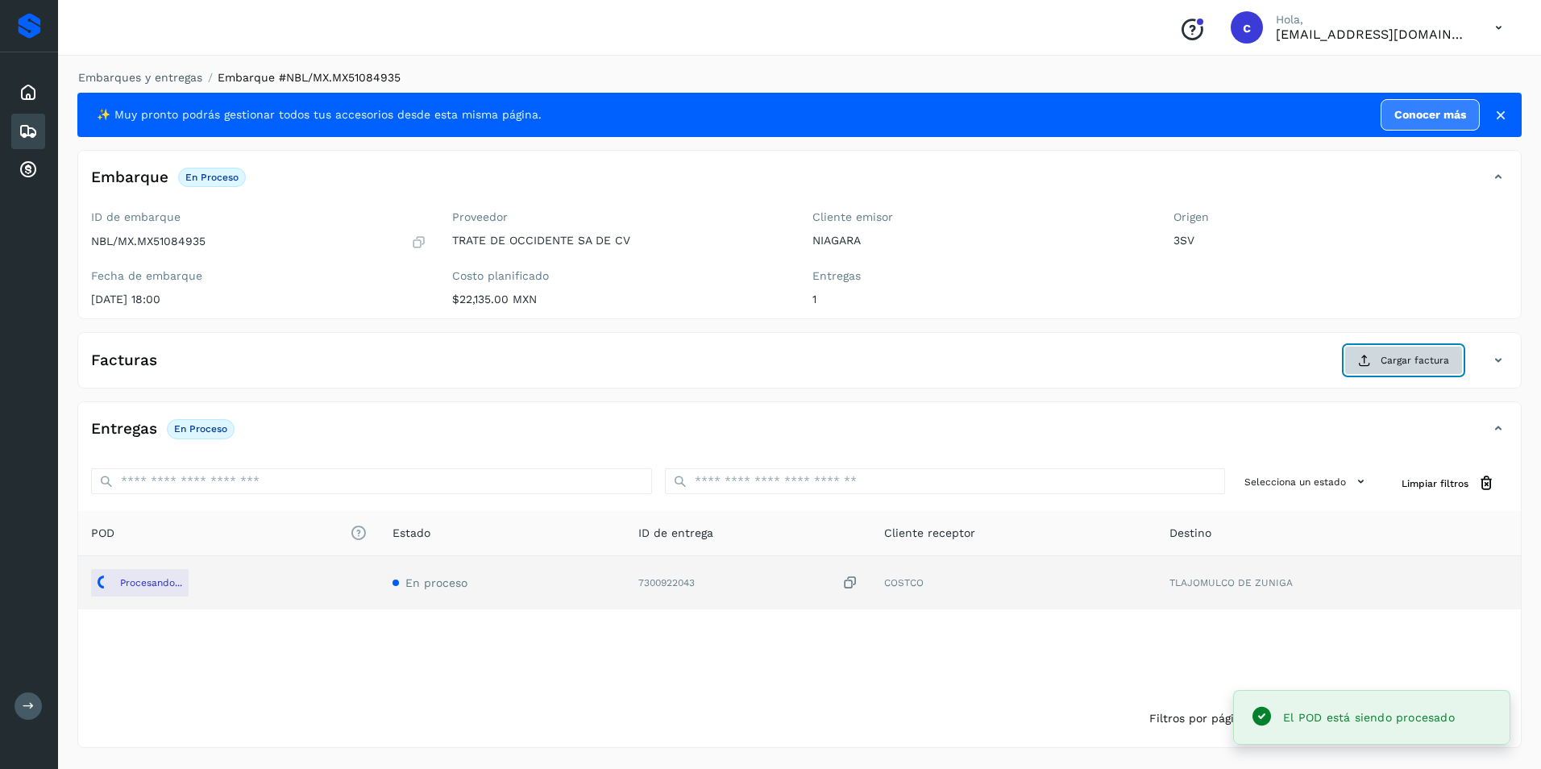
click at [1406, 358] on span "Cargar factura" at bounding box center [1414, 360] width 68 height 15
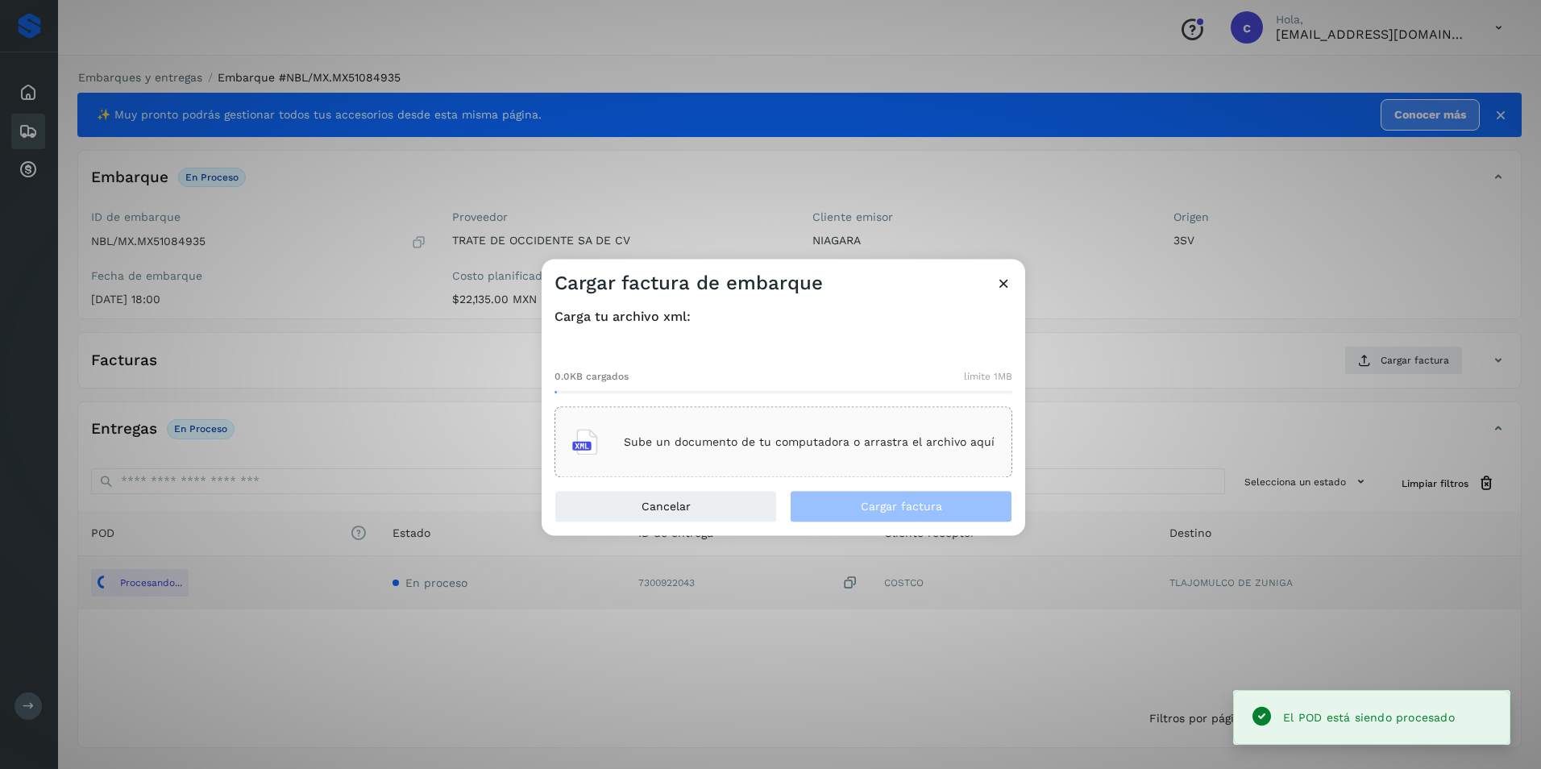
click at [790, 445] on p "Sube un documento de tu computadora o arrastra el archivo aquí" at bounding box center [809, 442] width 371 height 14
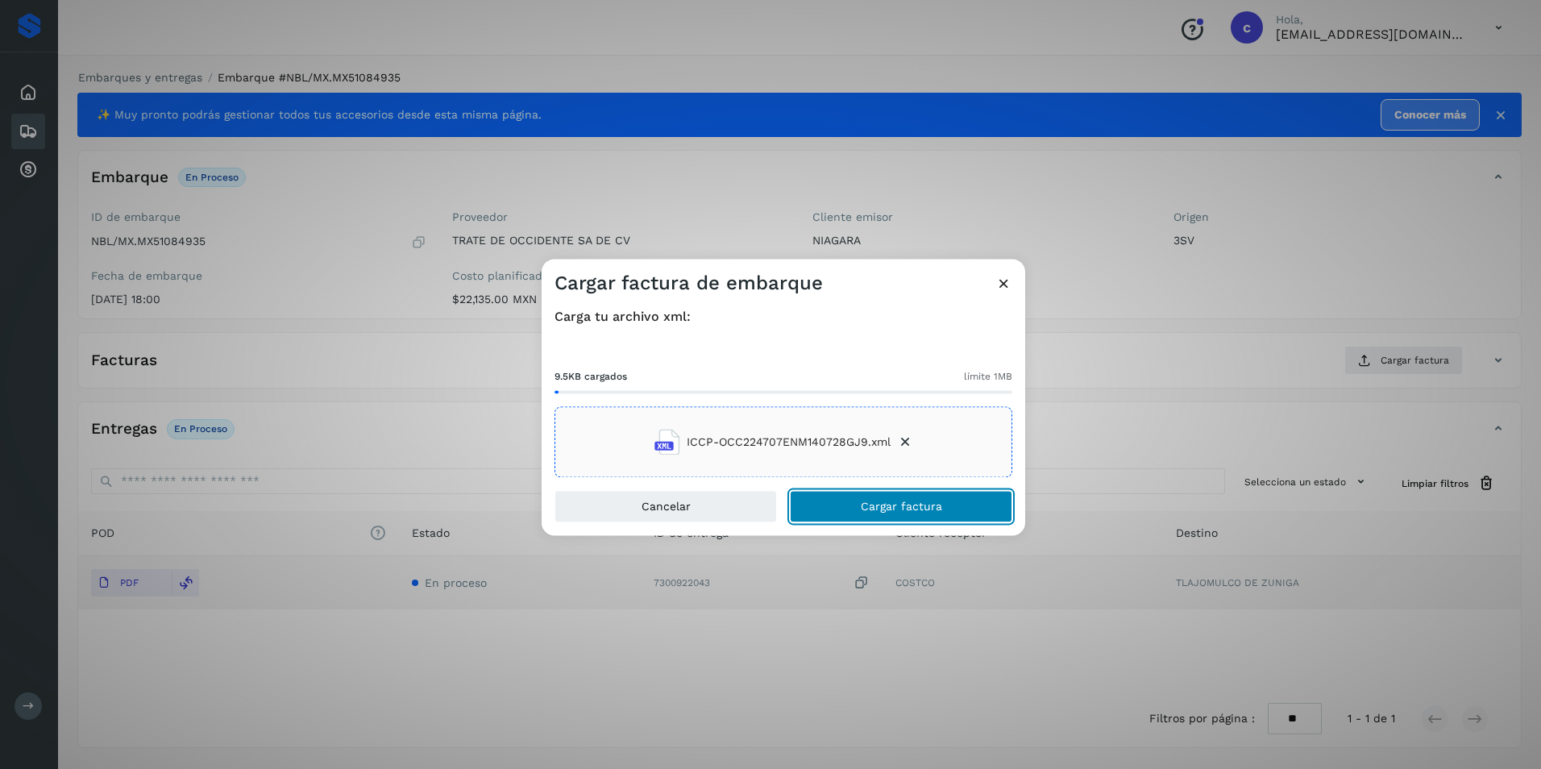
click at [894, 505] on span "Cargar factura" at bounding box center [901, 506] width 81 height 11
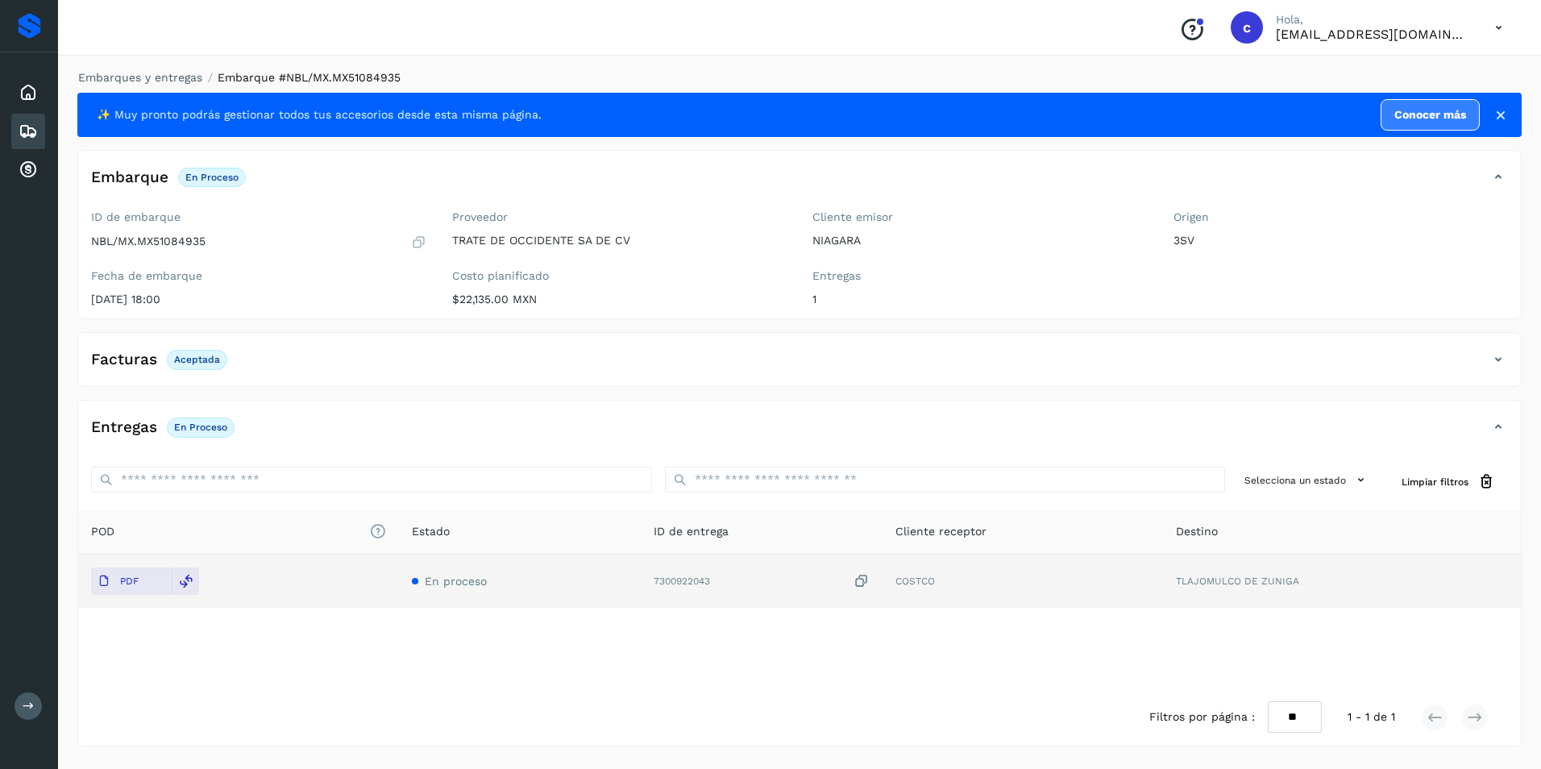
click at [467, 587] on span "En proceso" at bounding box center [456, 581] width 62 height 13
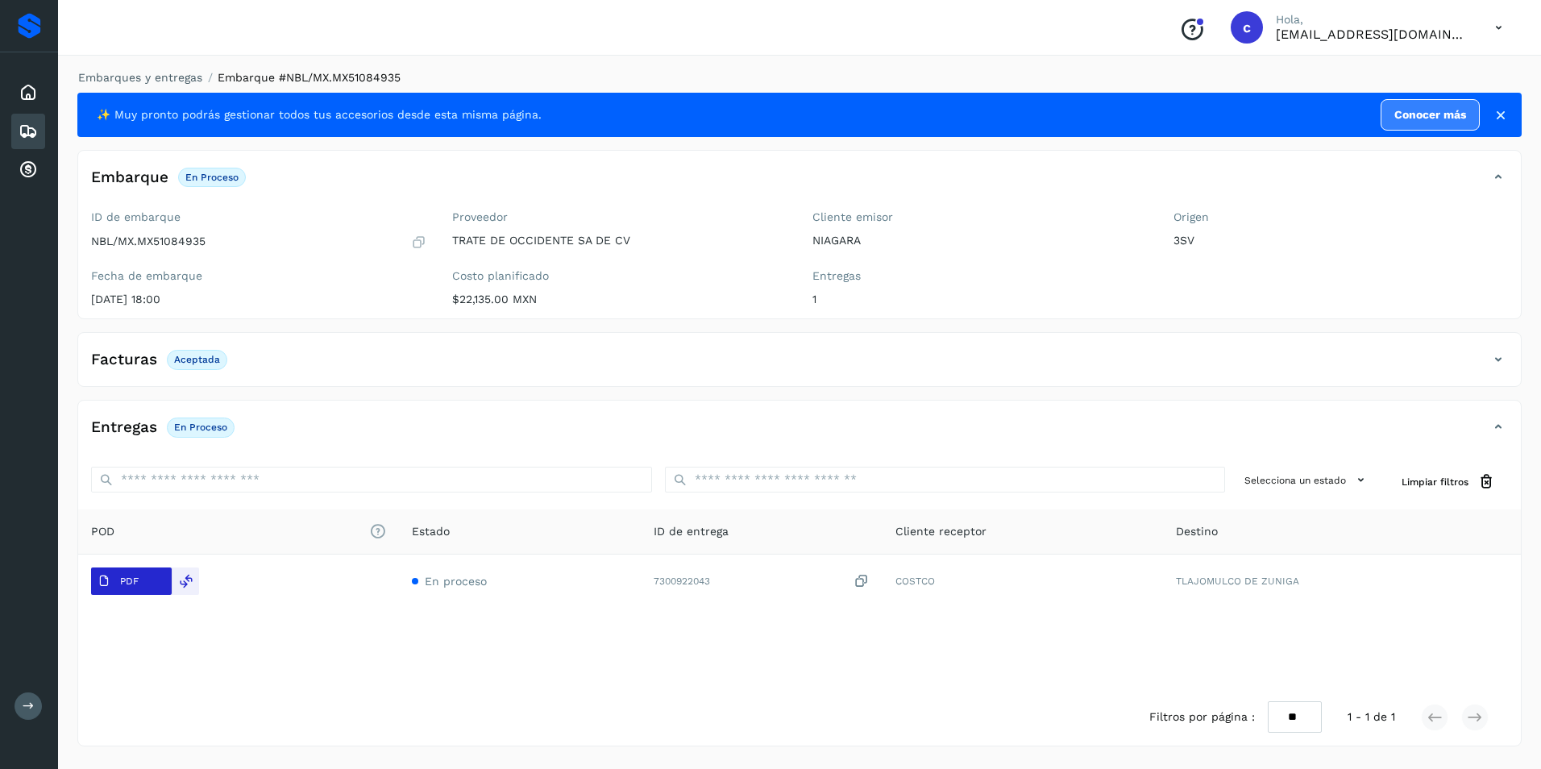
click at [135, 579] on p "PDF" at bounding box center [129, 580] width 19 height 11
click at [243, 364] on div "Facturas Aceptada" at bounding box center [783, 359] width 1410 height 27
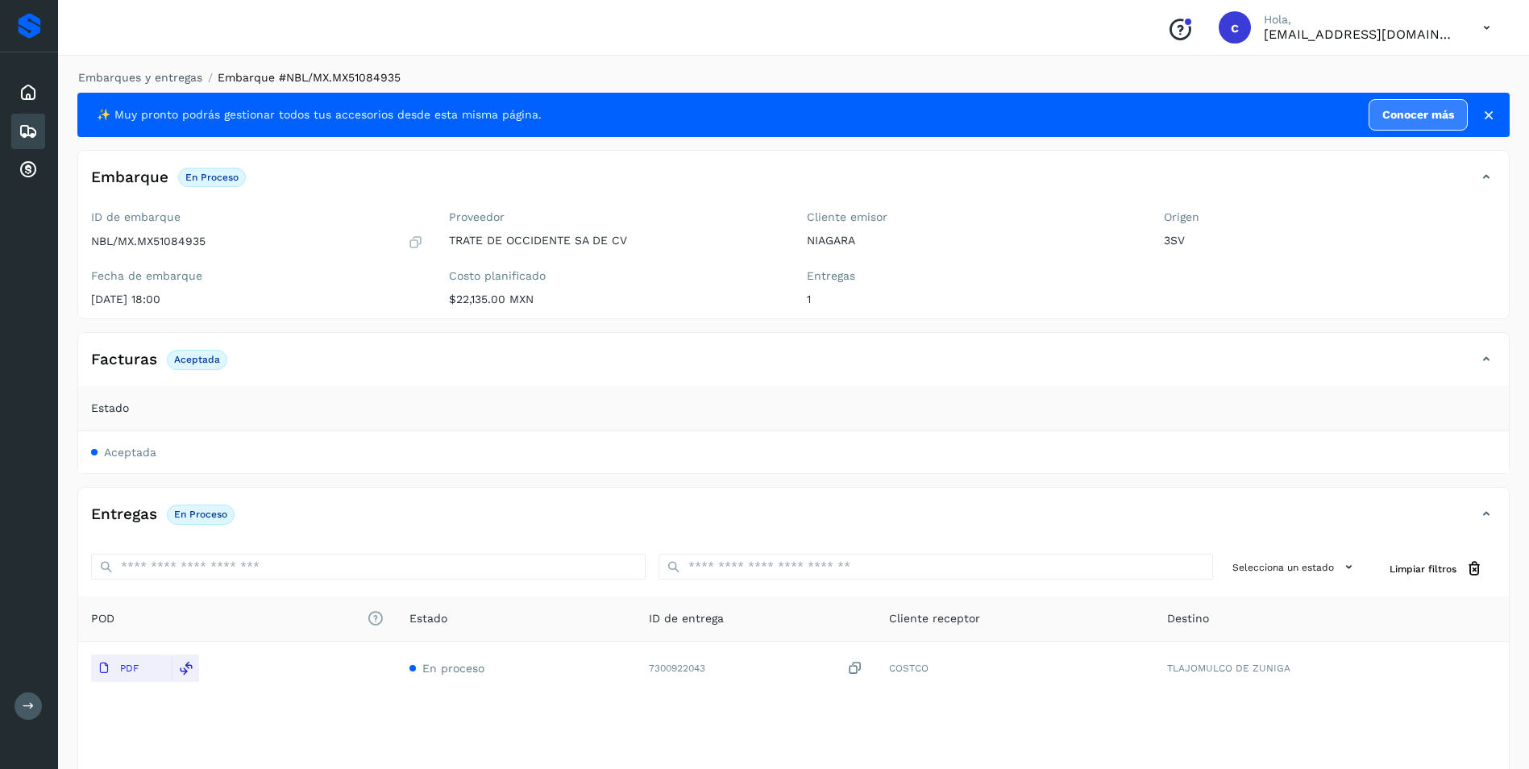
click at [194, 365] on p "Aceptada" at bounding box center [197, 359] width 46 height 11
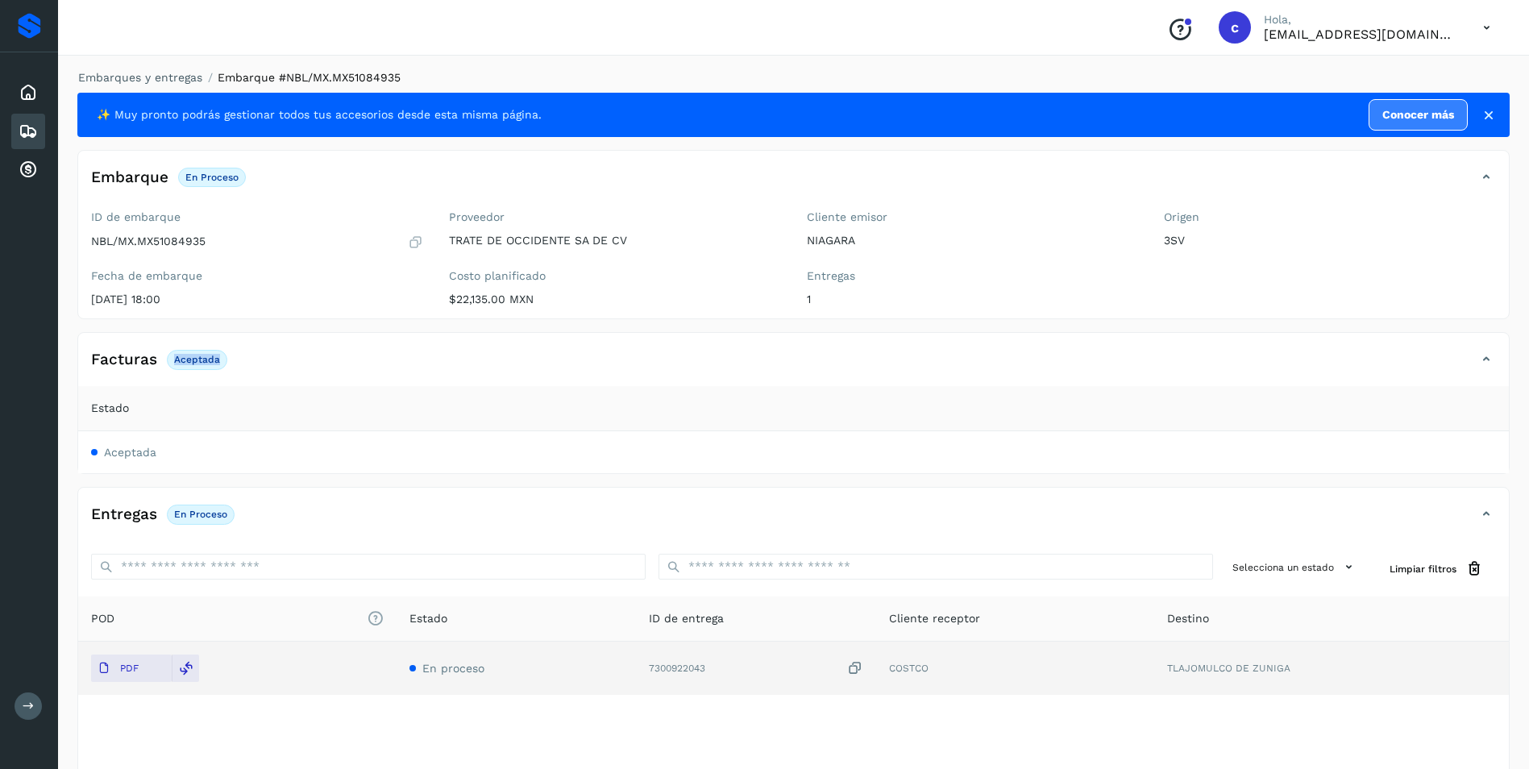
copy p "Aceptada"
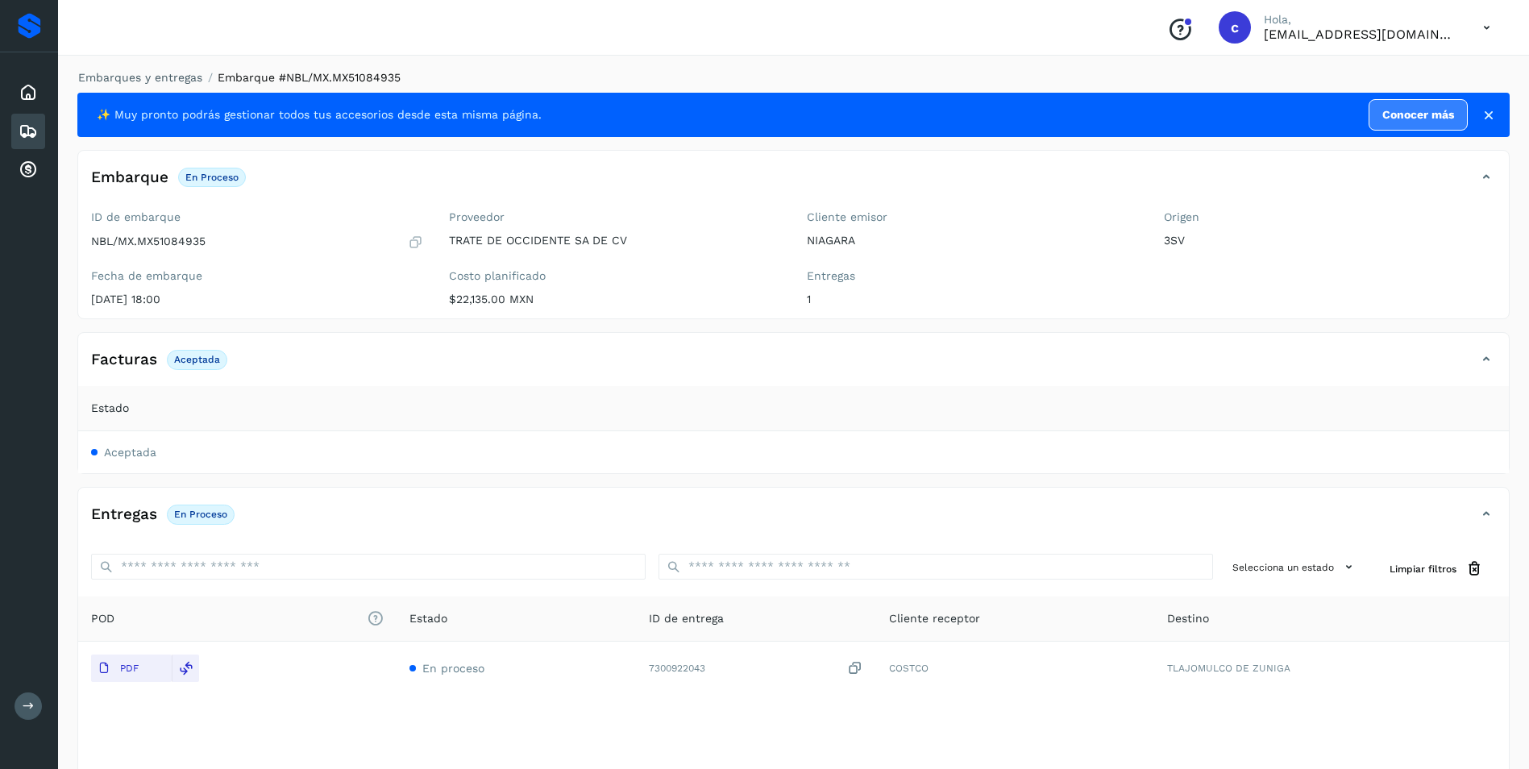
click at [209, 513] on p "En proceso" at bounding box center [200, 513] width 53 height 11
copy div "En proceso"
click at [36, 131] on icon at bounding box center [28, 131] width 19 height 19
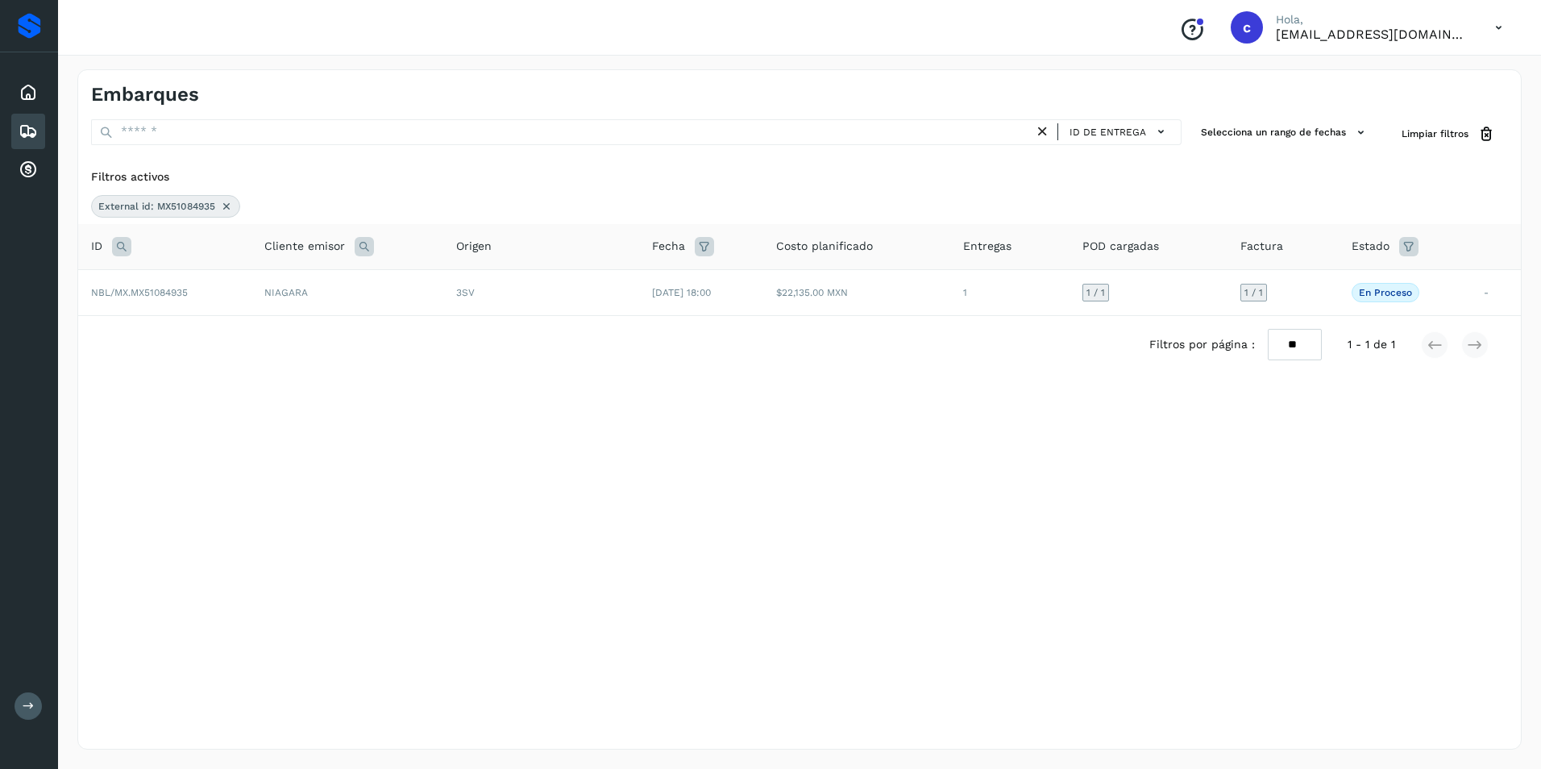
click at [226, 208] on icon at bounding box center [226, 206] width 13 height 13
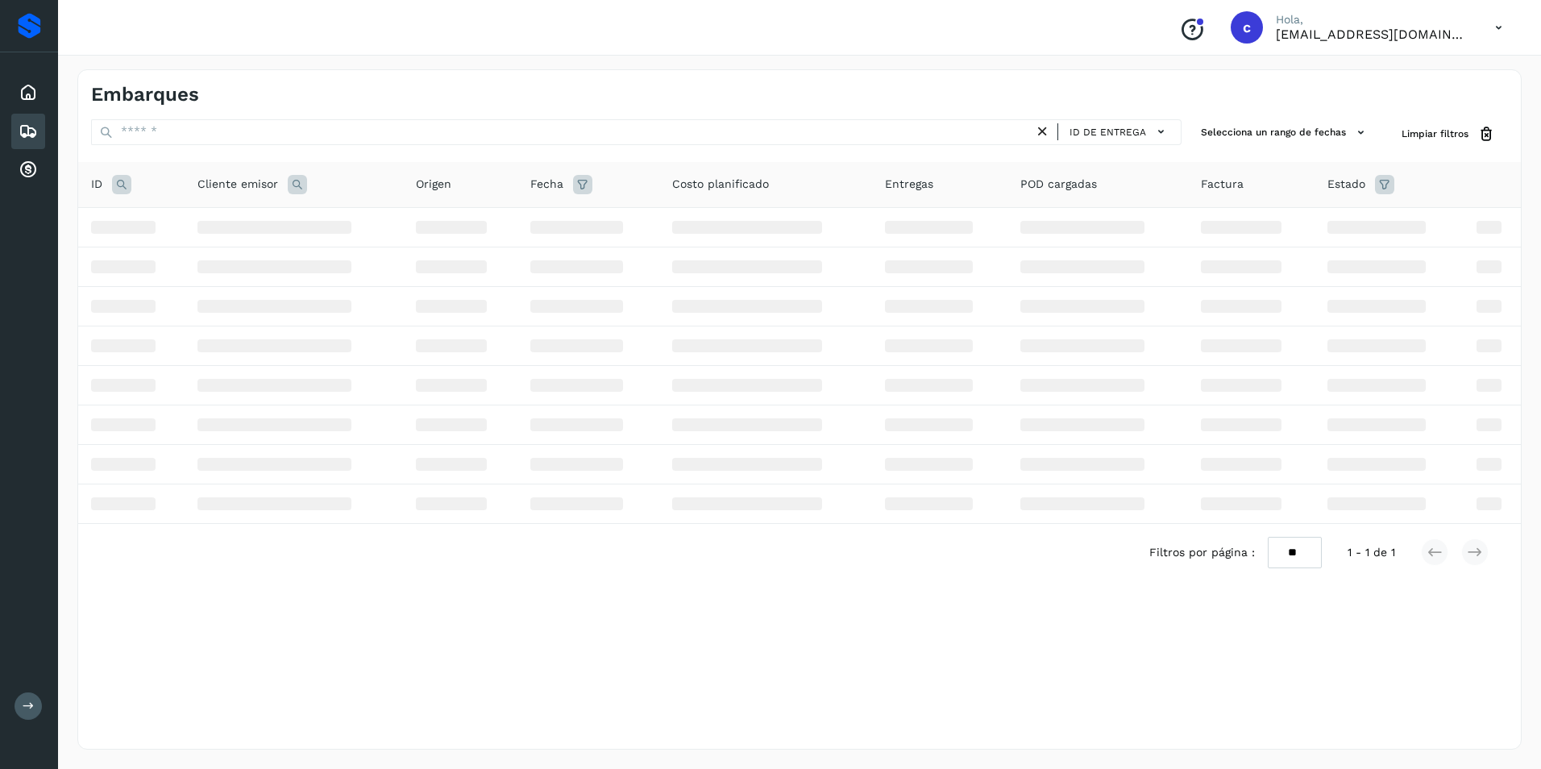
click at [128, 189] on icon at bounding box center [121, 184] width 19 height 19
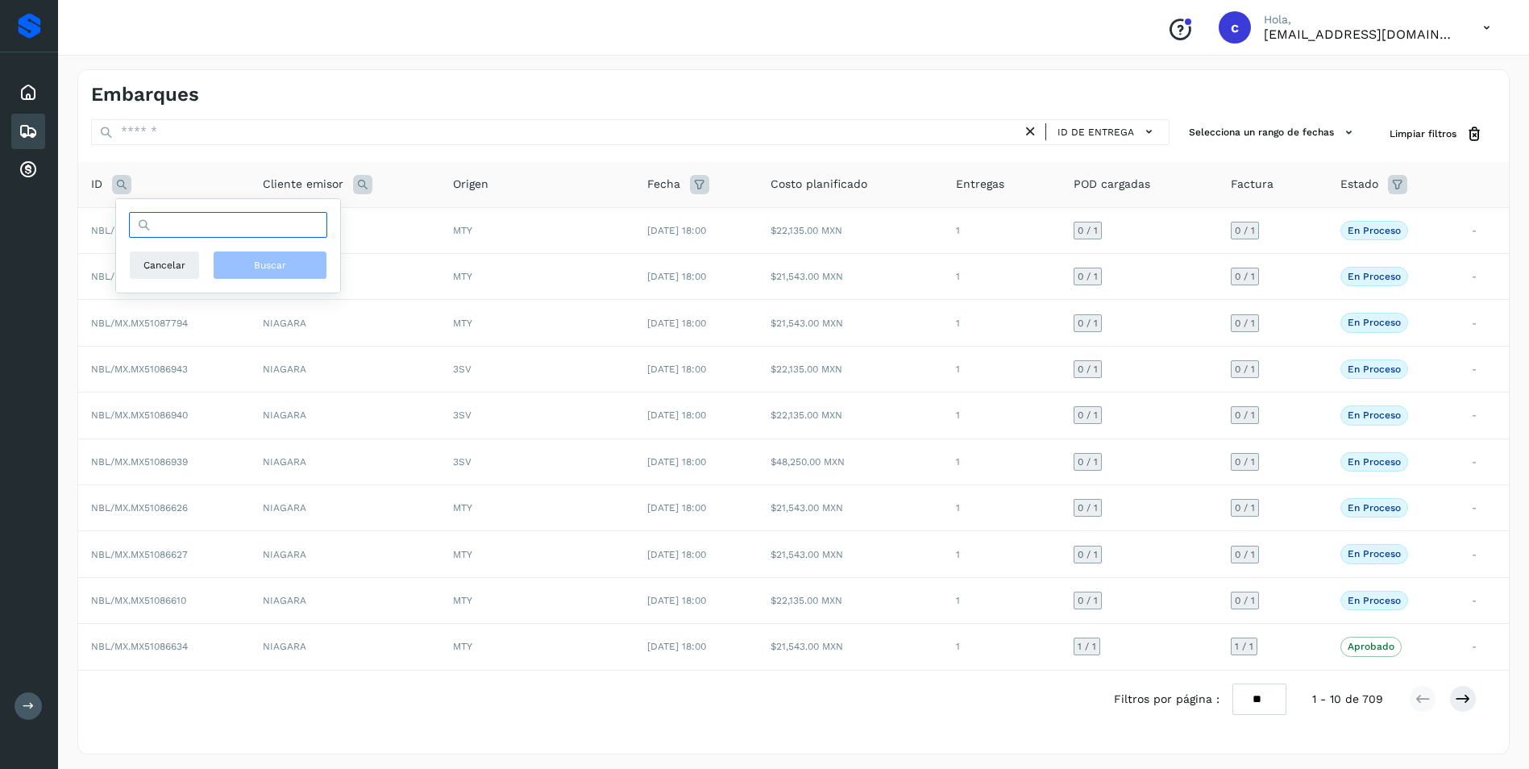
click at [153, 234] on input "text" at bounding box center [228, 225] width 198 height 26
paste input "**********"
type input "**********"
click at [246, 263] on button "Buscar" at bounding box center [270, 265] width 114 height 29
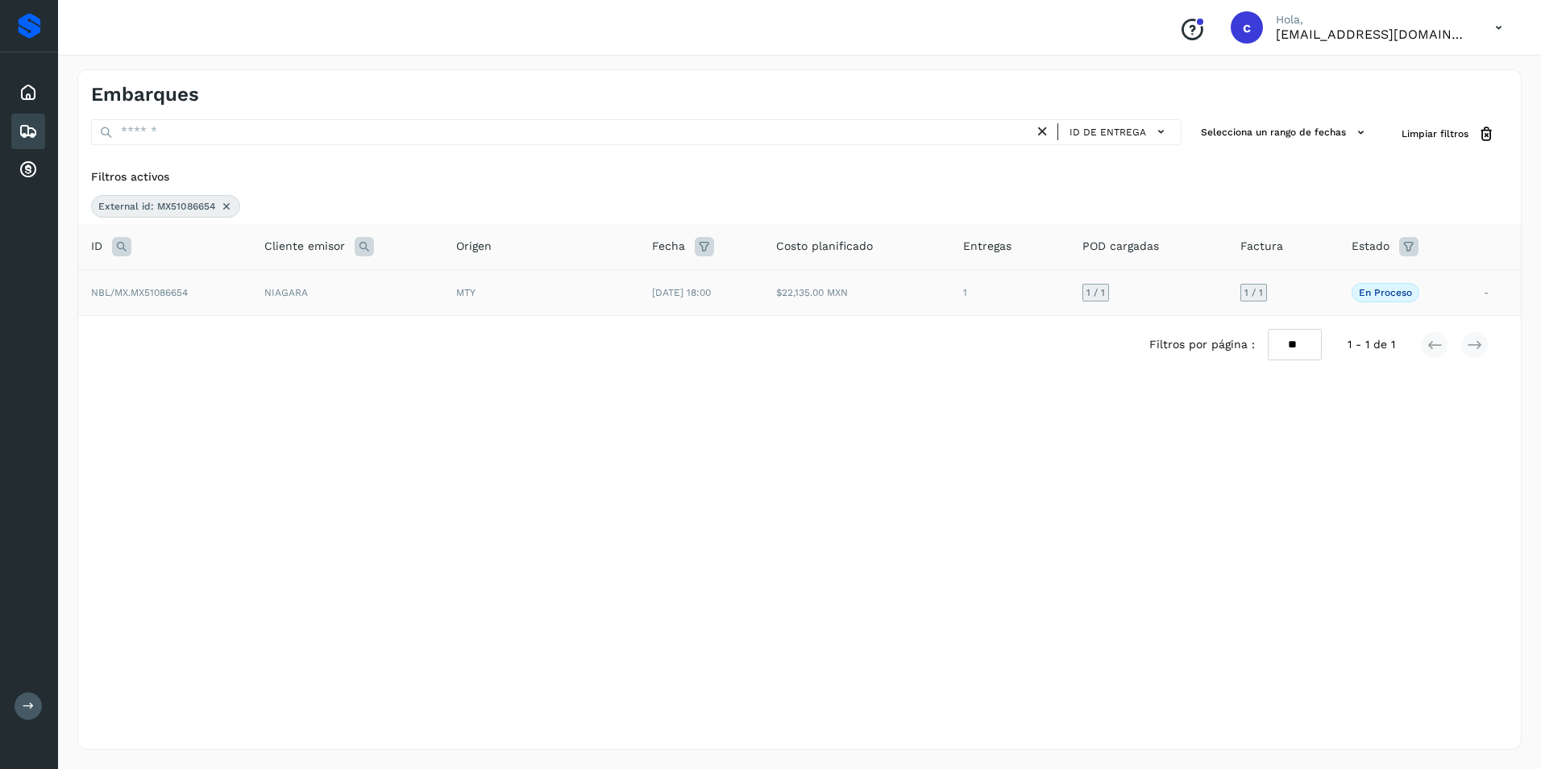
click at [840, 307] on td "$22,135.00 MXN" at bounding box center [856, 292] width 187 height 46
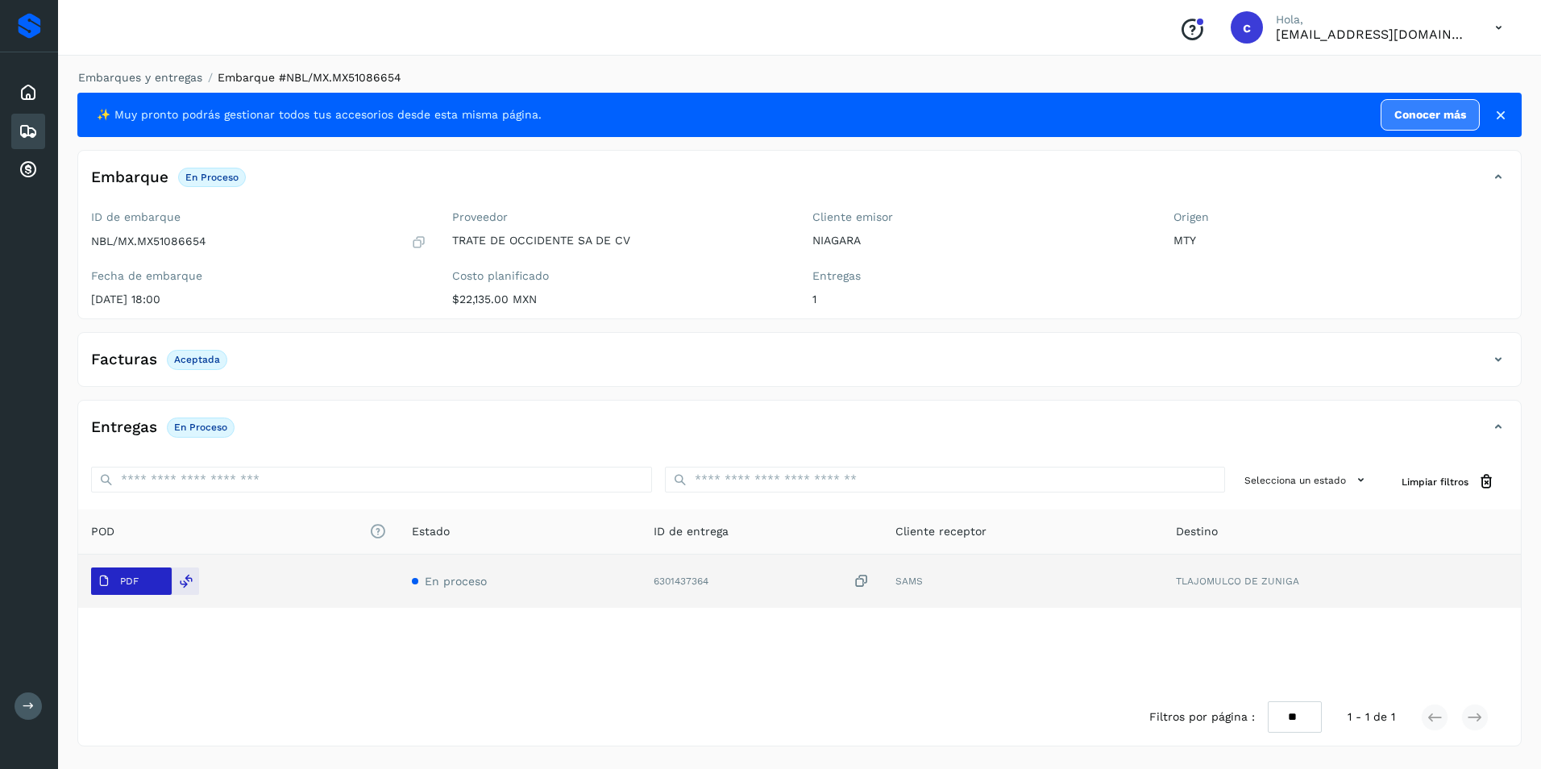
click at [143, 579] on span "PDF" at bounding box center [118, 581] width 54 height 26
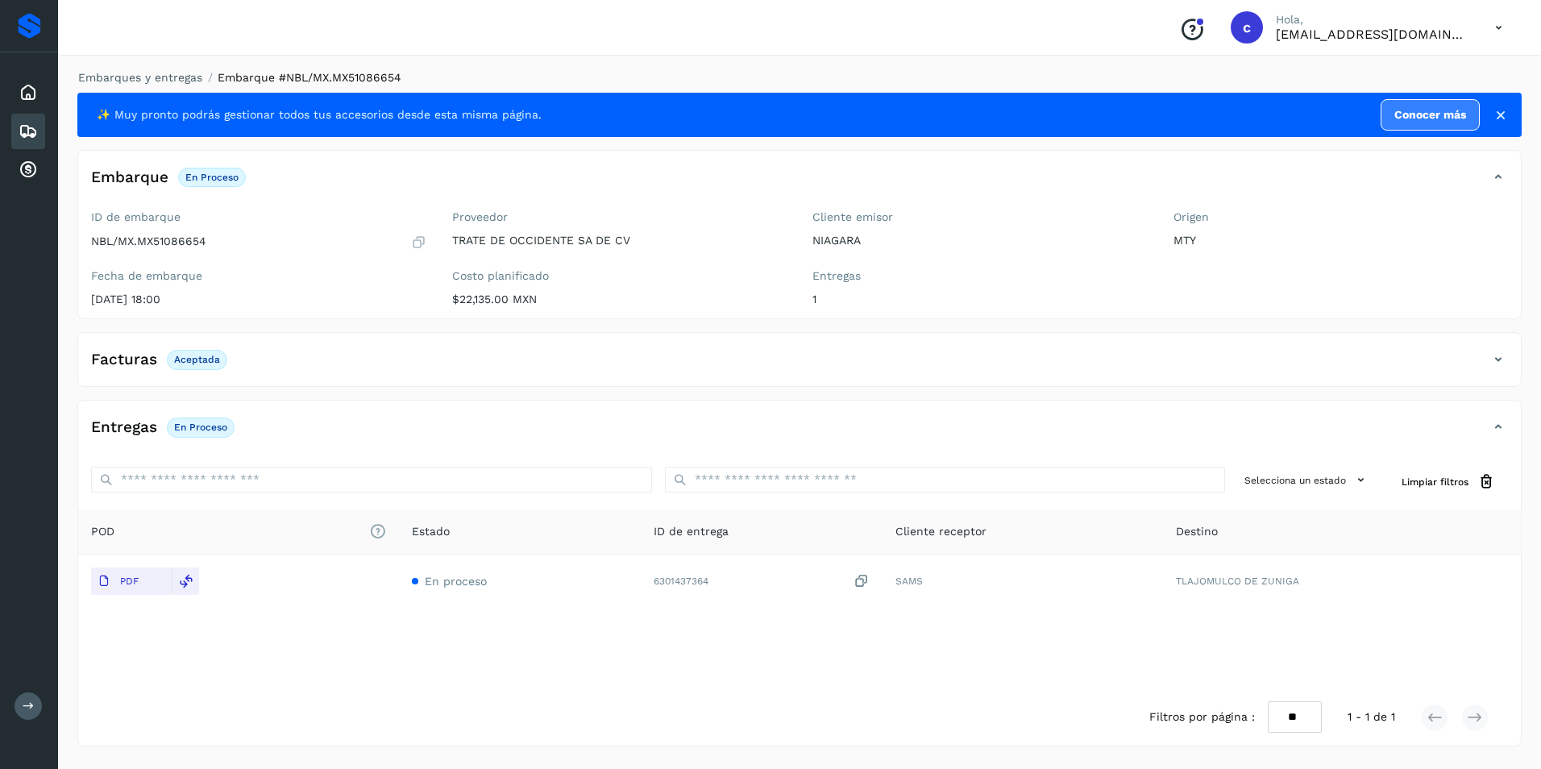
click at [487, 356] on div "Facturas Aceptada" at bounding box center [783, 359] width 1410 height 27
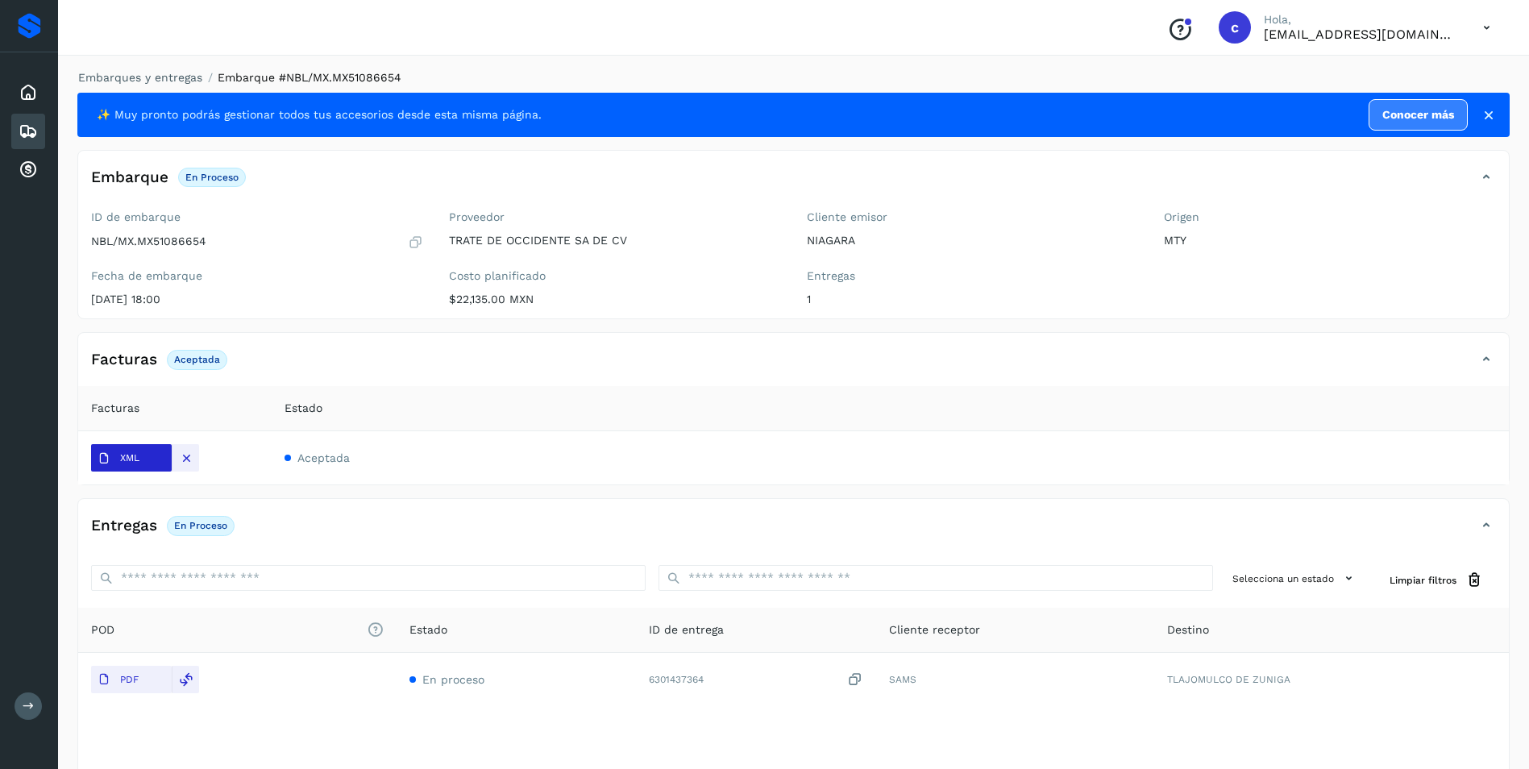
click at [110, 454] on span "XML" at bounding box center [118, 459] width 55 height 26
click at [607, 420] on th "Estado" at bounding box center [890, 408] width 1237 height 45
click at [31, 126] on icon at bounding box center [28, 131] width 19 height 19
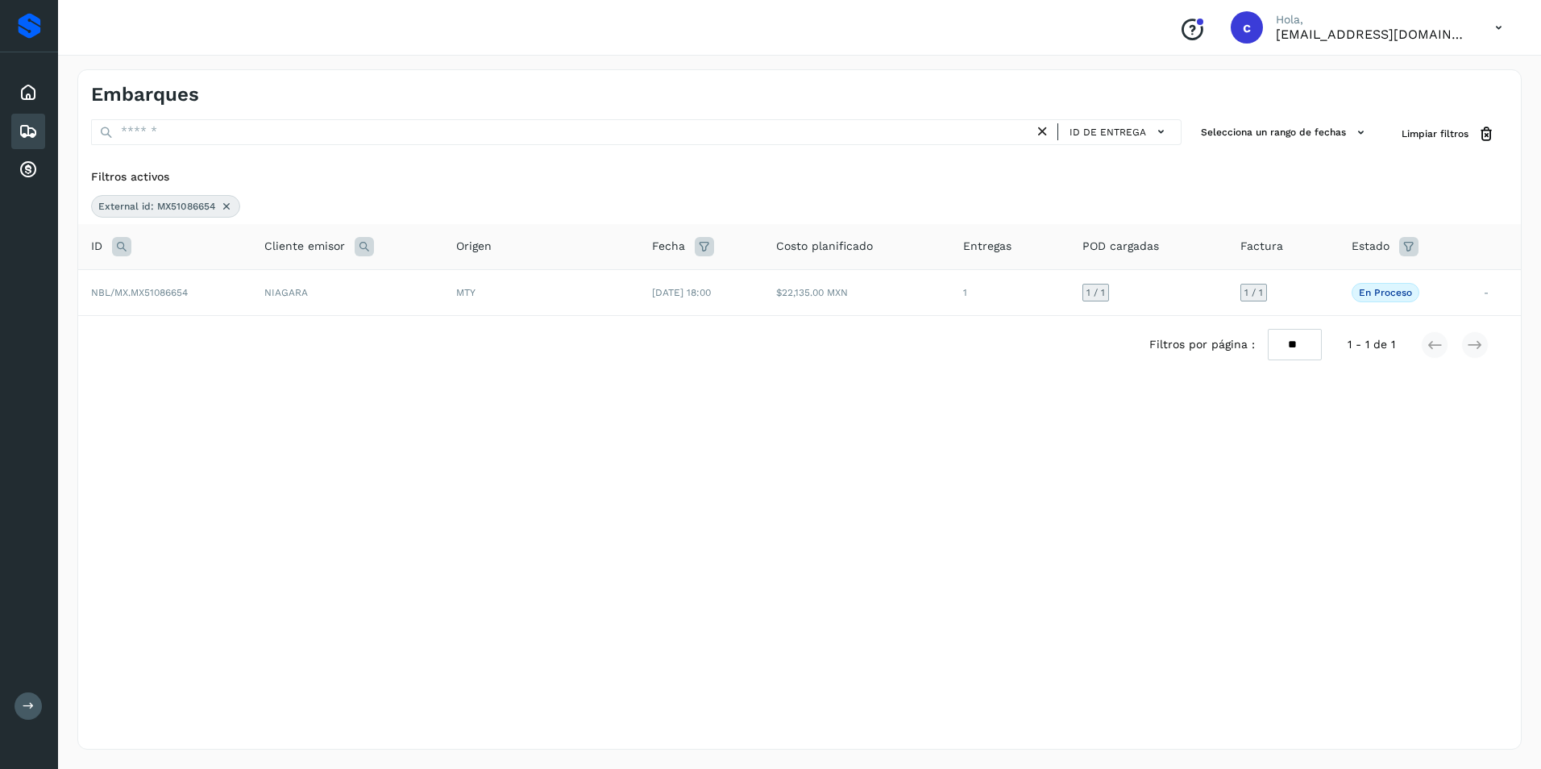
click at [226, 203] on icon at bounding box center [226, 206] width 13 height 13
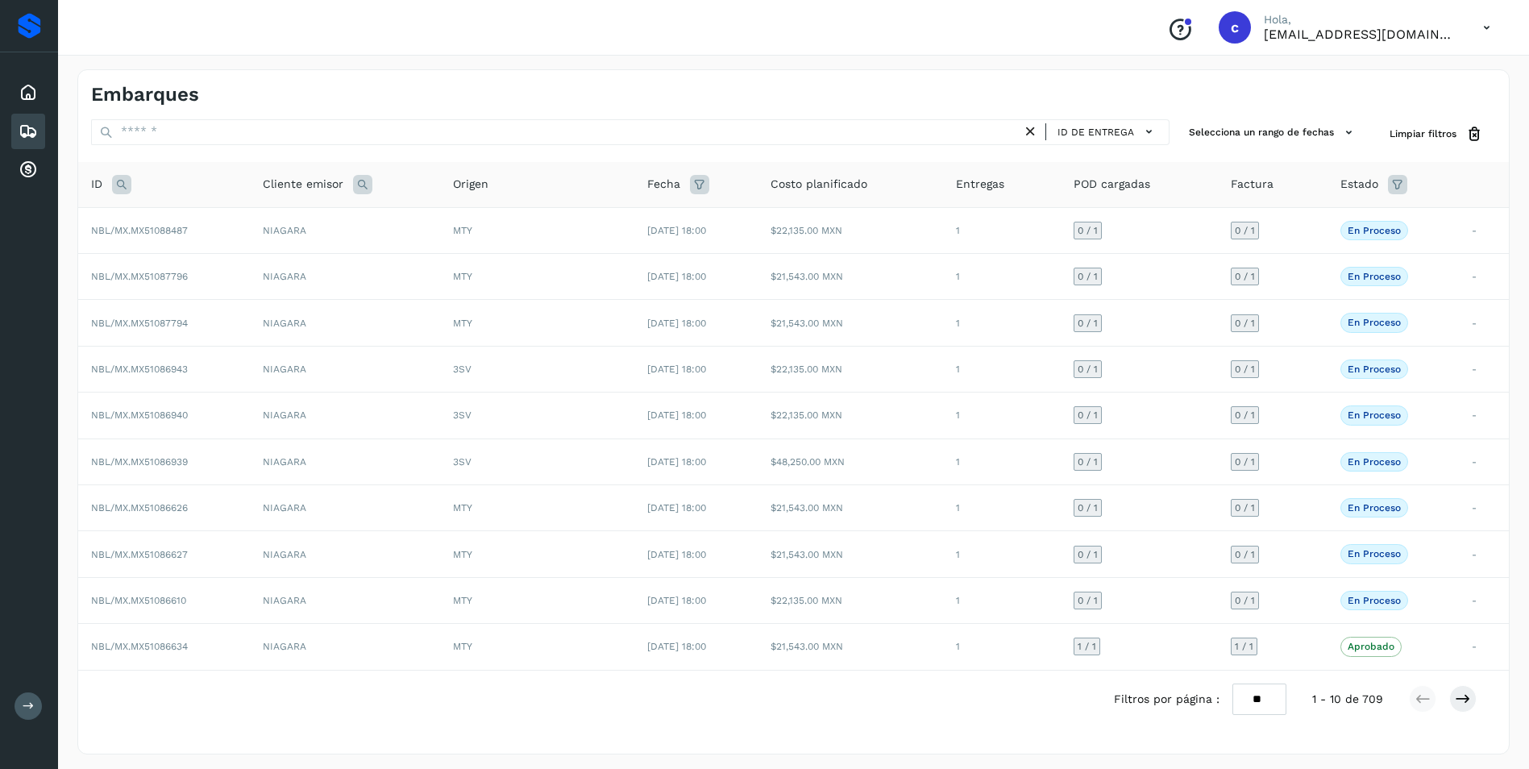
click at [122, 186] on icon at bounding box center [121, 184] width 19 height 19
click at [176, 229] on input "text" at bounding box center [228, 225] width 198 height 26
paste input "**********"
type input "**********"
click at [249, 261] on button "Buscar" at bounding box center [270, 265] width 114 height 29
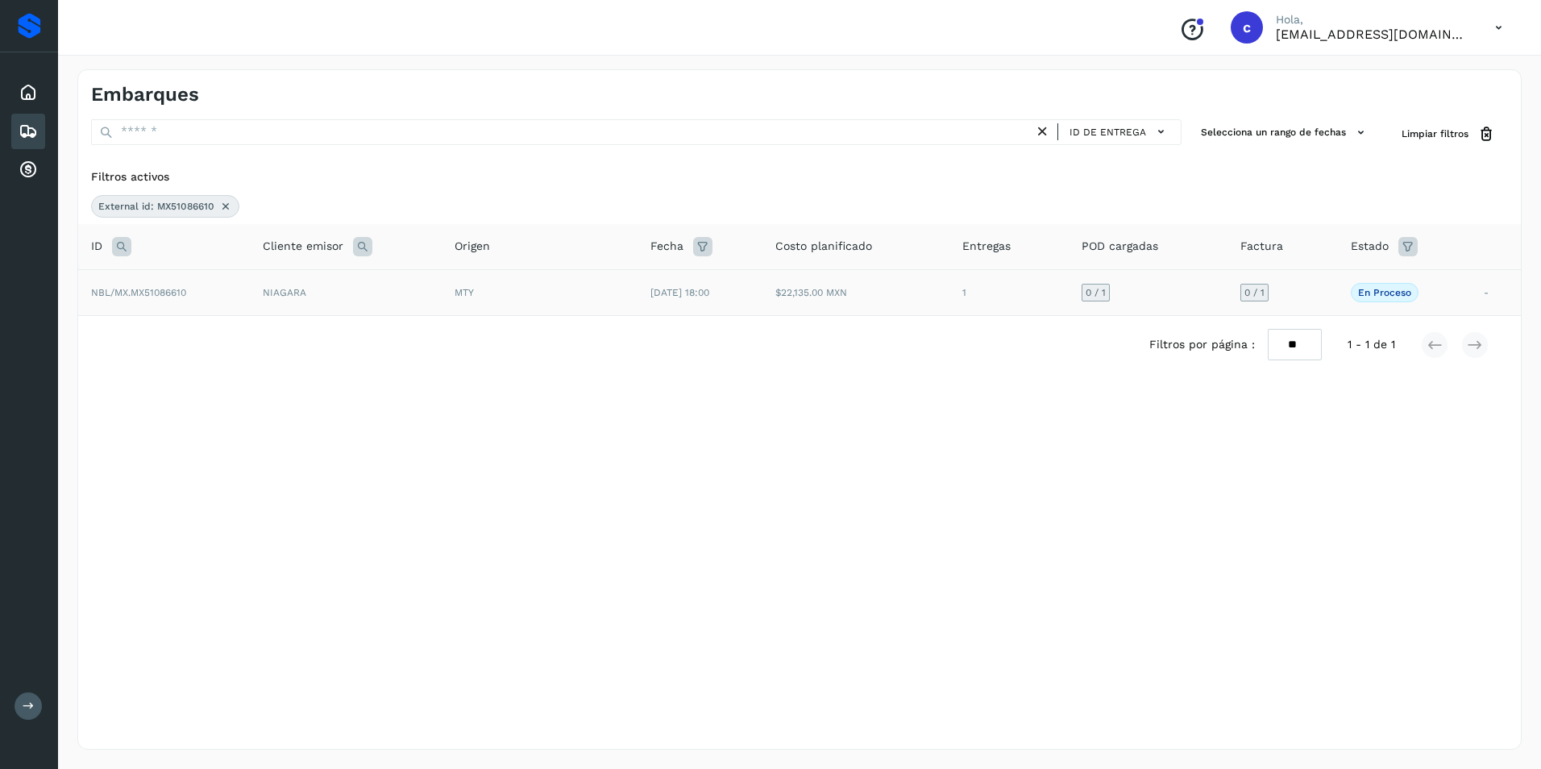
click at [672, 298] on td "[DATE] 18:00" at bounding box center [699, 292] width 124 height 46
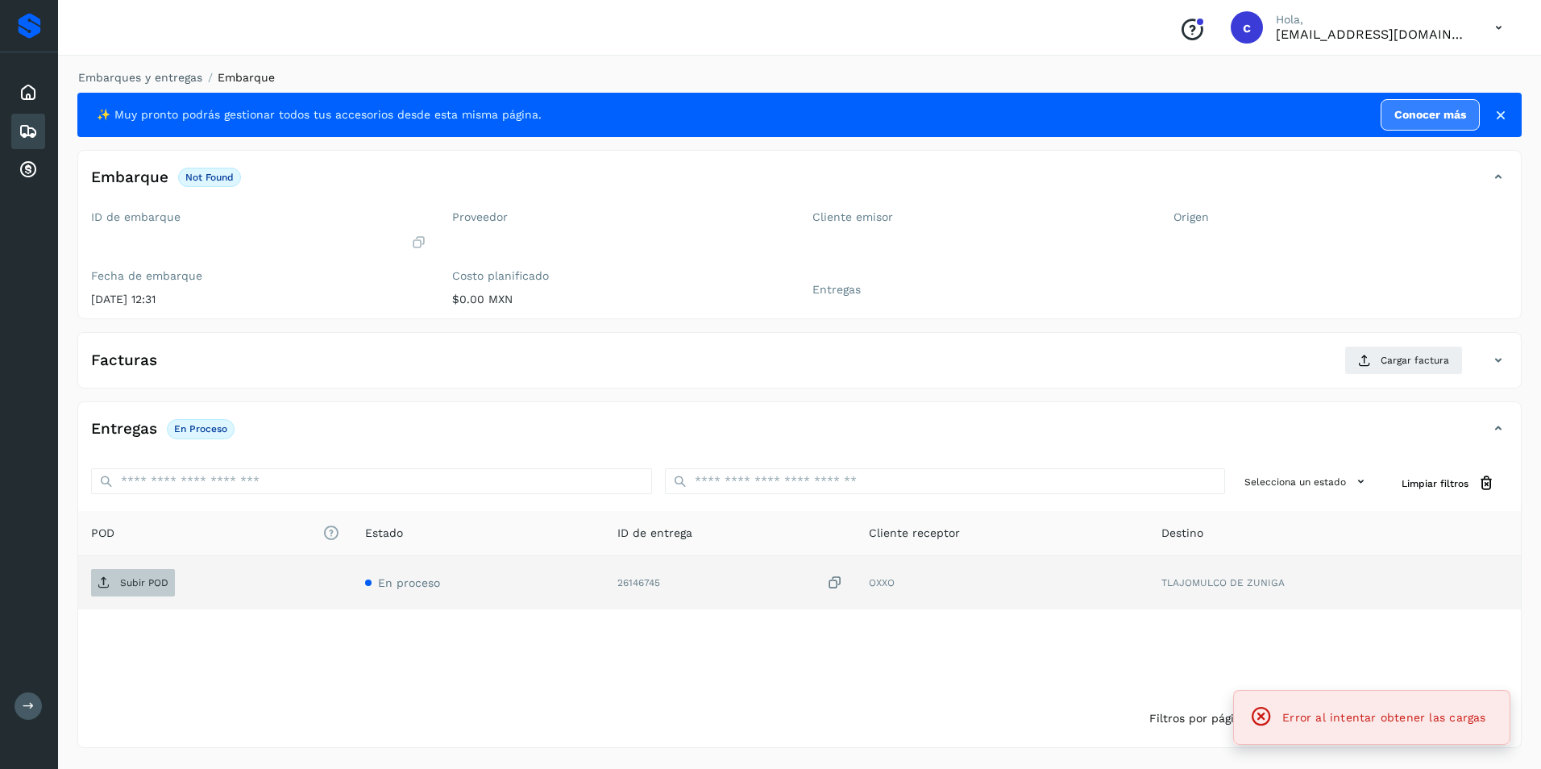
click at [153, 579] on p "Subir POD" at bounding box center [144, 582] width 48 height 11
click at [156, 595] on span "Subir POD" at bounding box center [133, 583] width 84 height 26
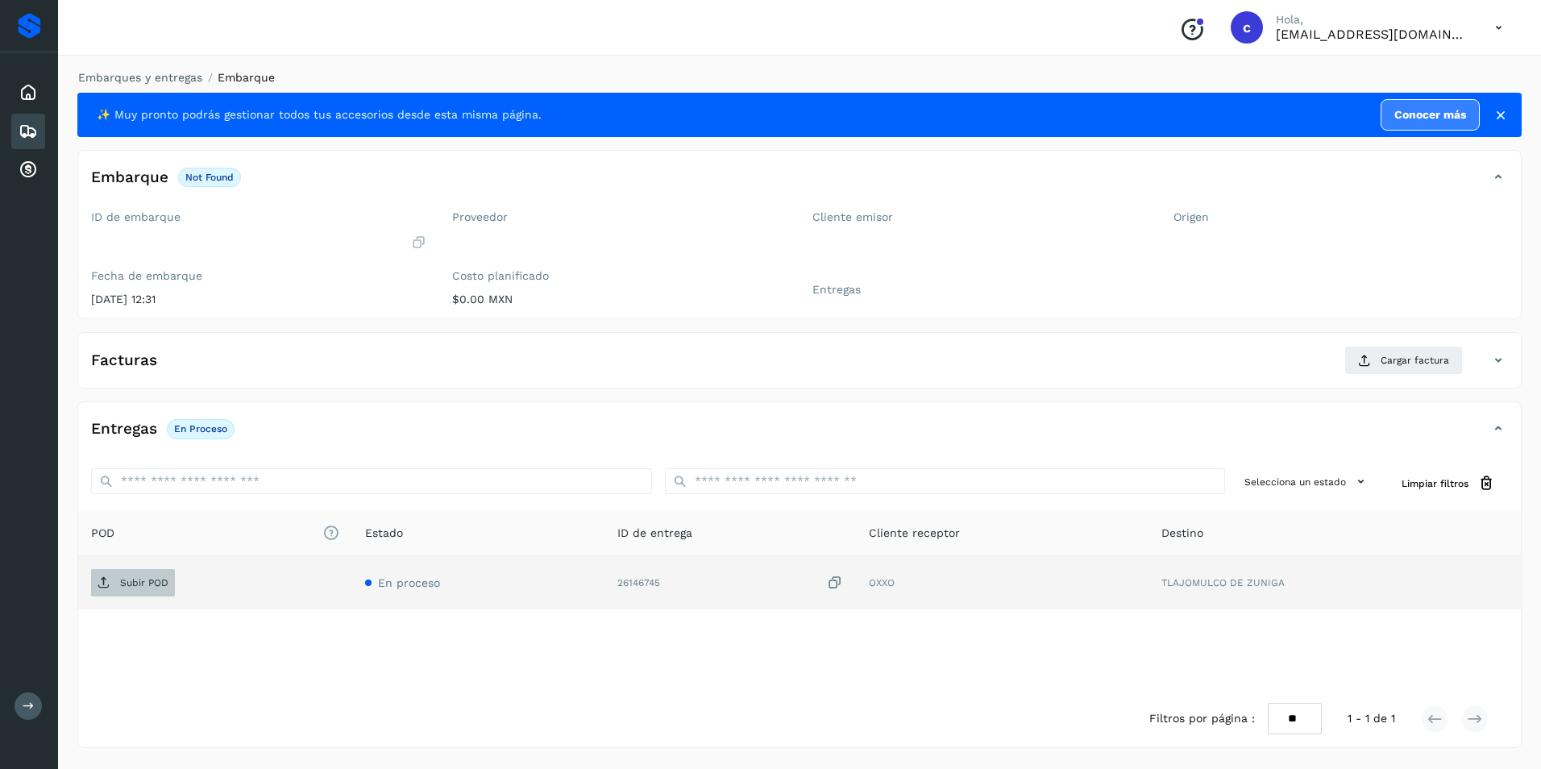
click at [162, 577] on p "Subir POD" at bounding box center [144, 582] width 48 height 11
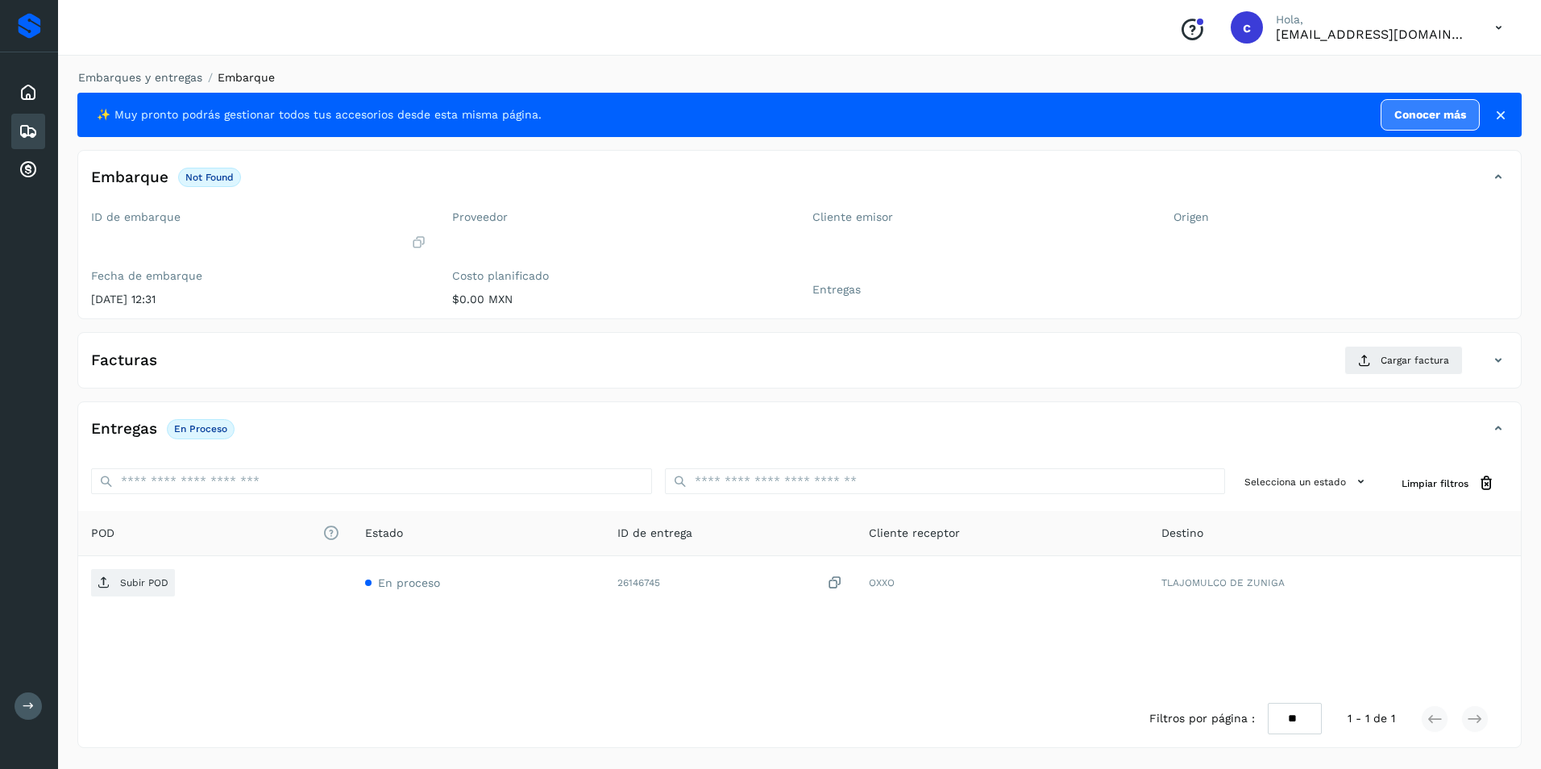
click at [37, 145] on div "Embarques" at bounding box center [28, 131] width 34 height 35
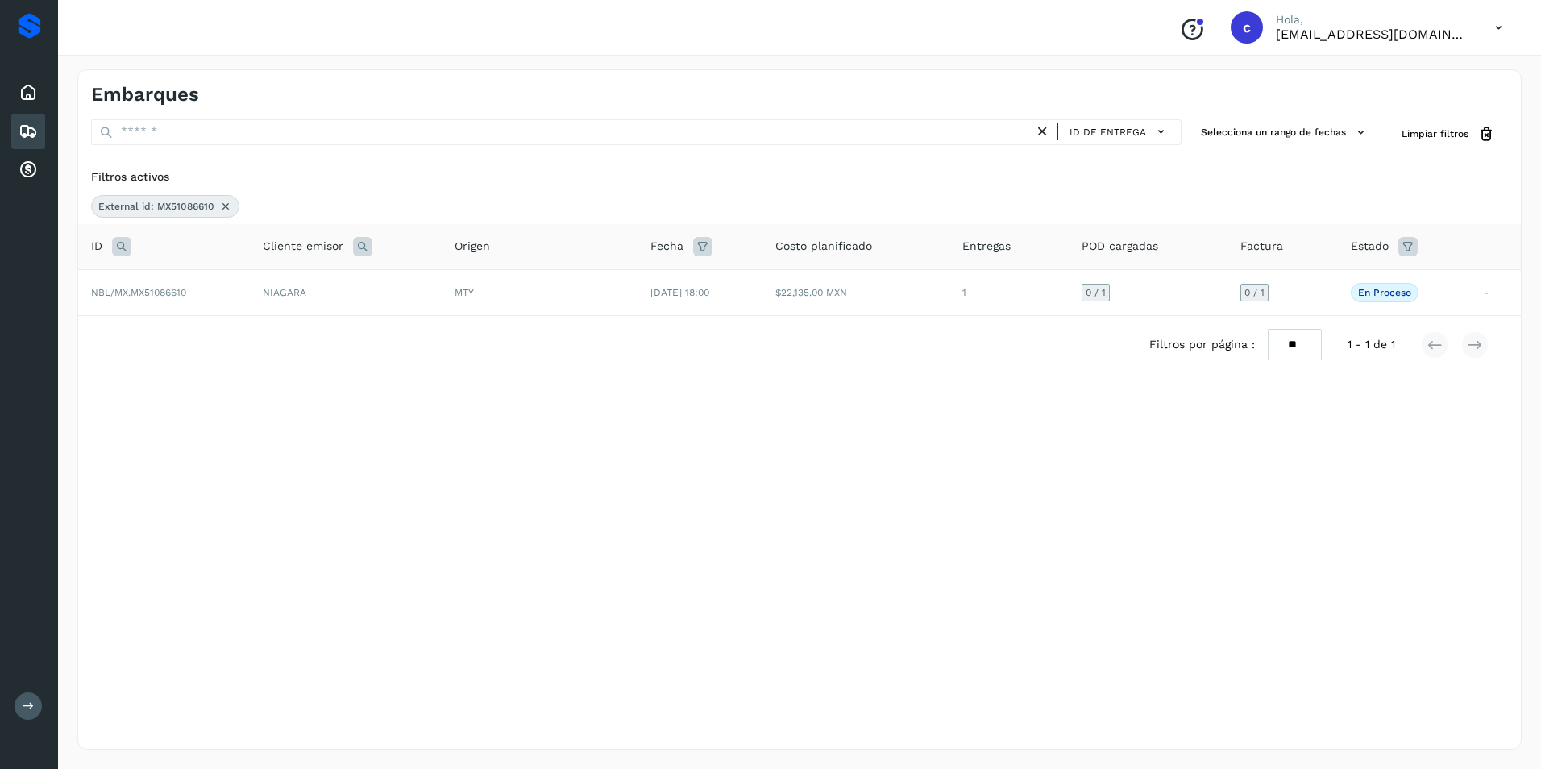
click at [225, 205] on icon at bounding box center [225, 206] width 13 height 13
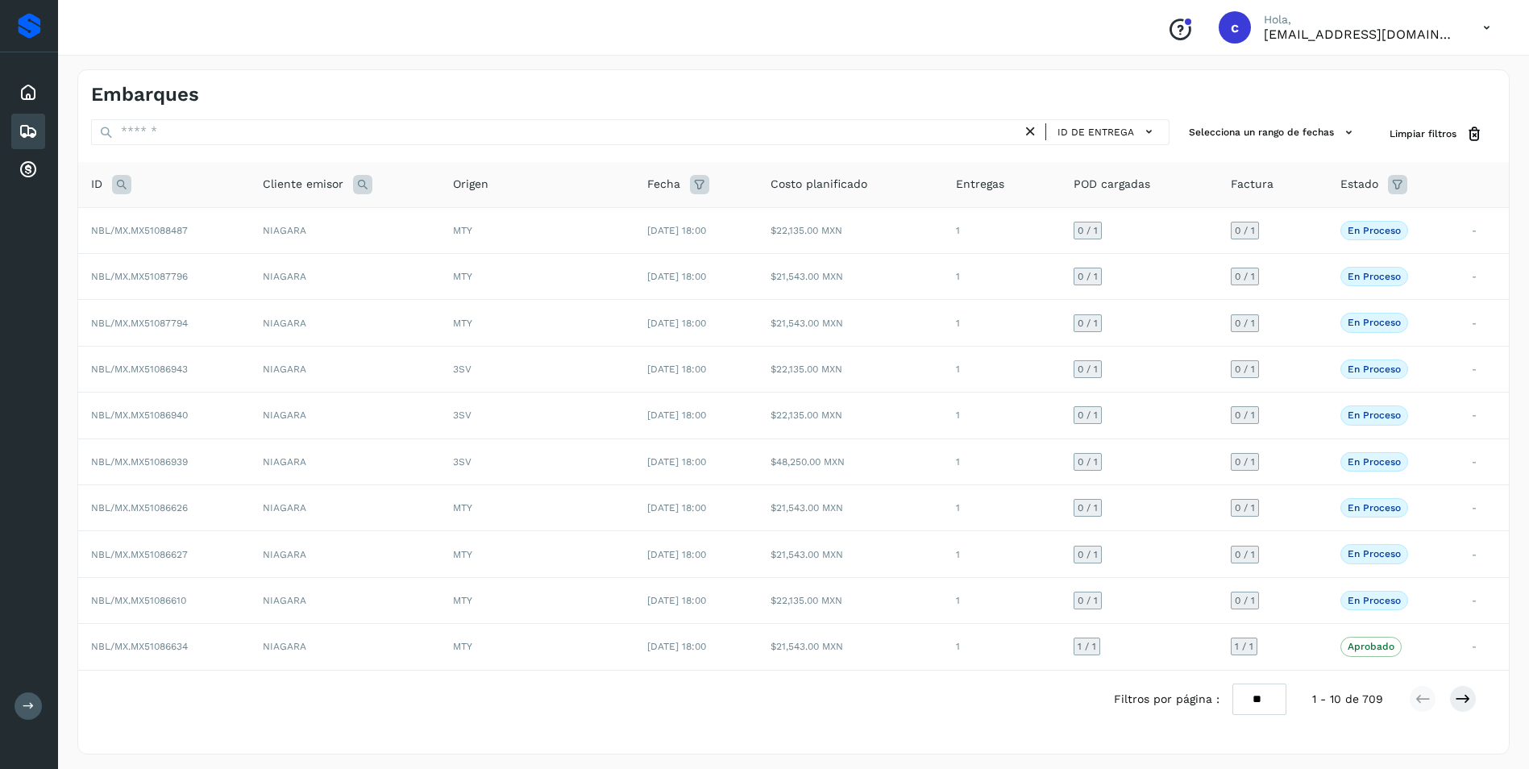
click at [116, 187] on icon at bounding box center [121, 184] width 19 height 19
click at [169, 230] on input "text" at bounding box center [228, 225] width 198 height 26
paste input "**********"
type input "**********"
click at [230, 259] on button "Buscar" at bounding box center [270, 265] width 114 height 29
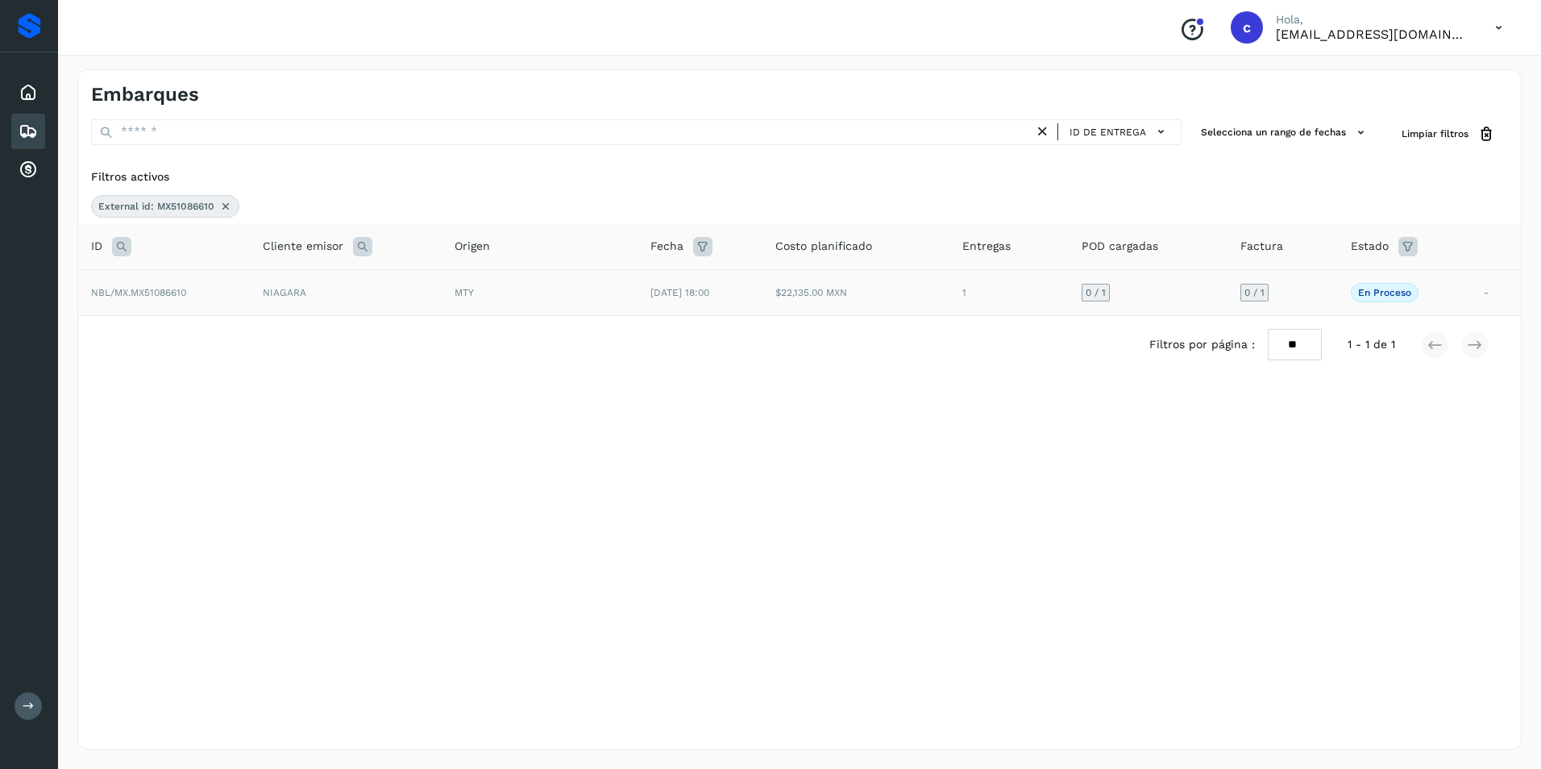
click at [442, 284] on td "NIAGARA" at bounding box center [346, 292] width 192 height 46
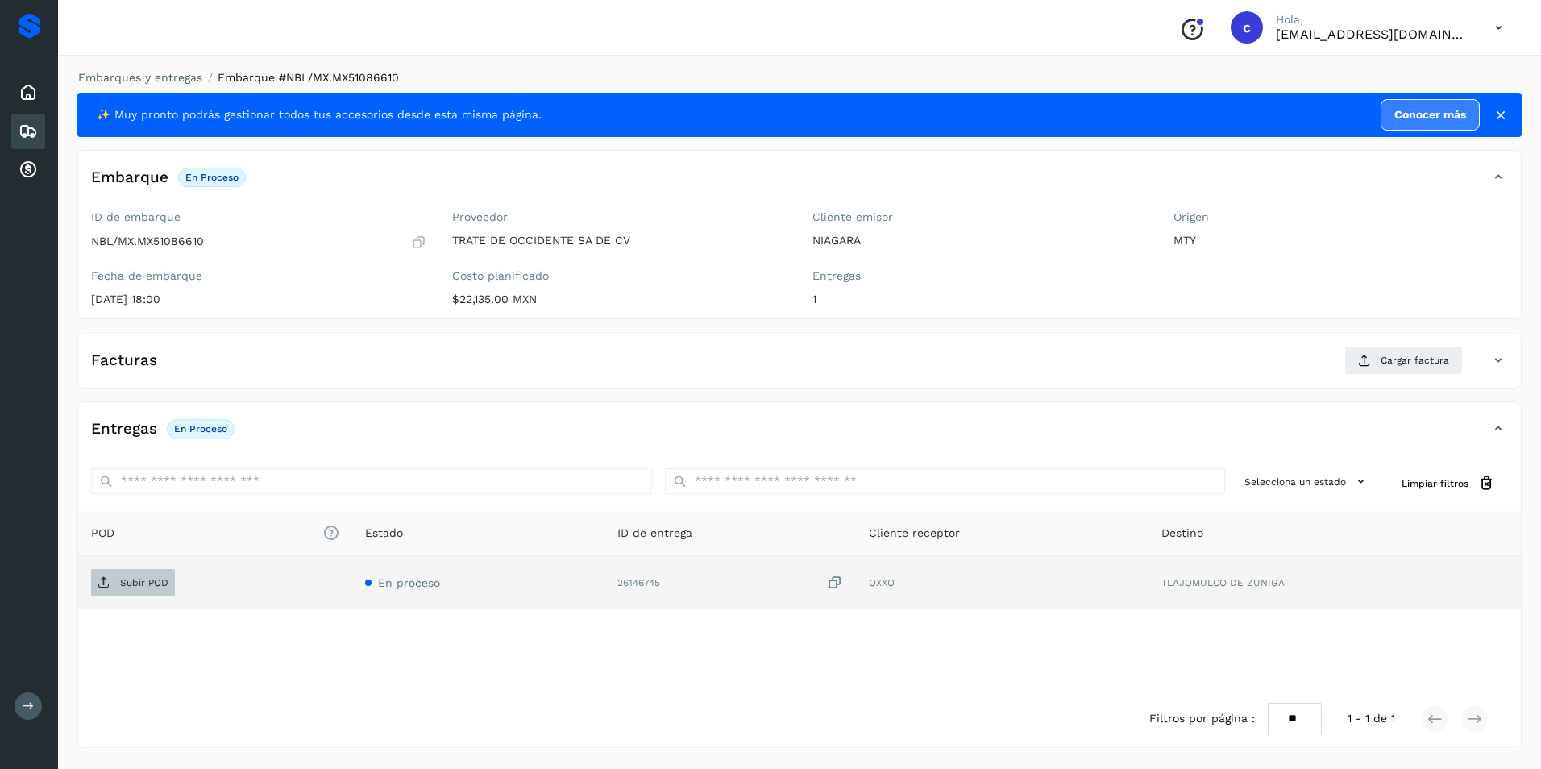
click at [153, 577] on p "Subir POD" at bounding box center [144, 582] width 48 height 11
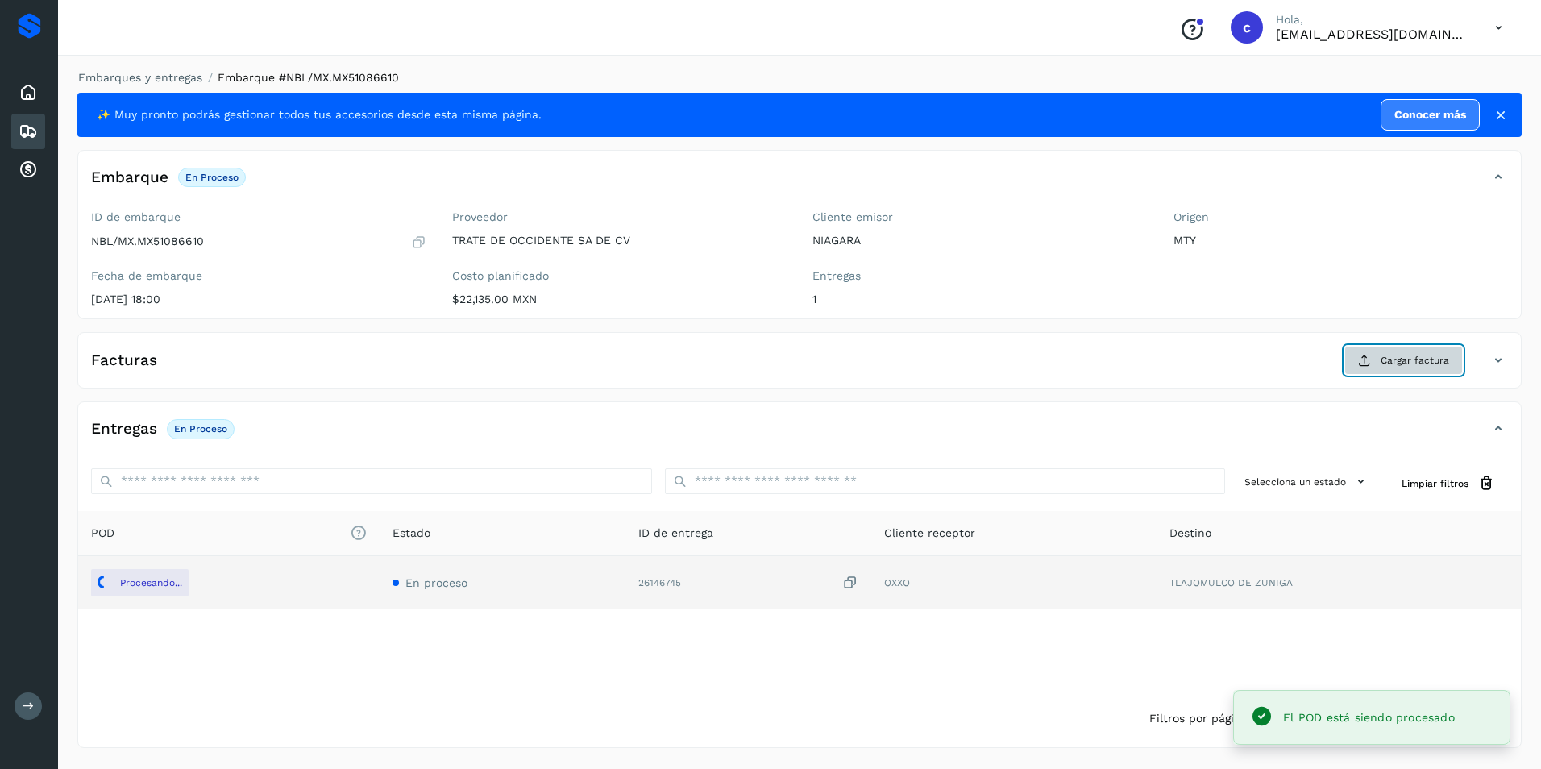
click at [1391, 359] on span "Cargar factura" at bounding box center [1414, 360] width 68 height 15
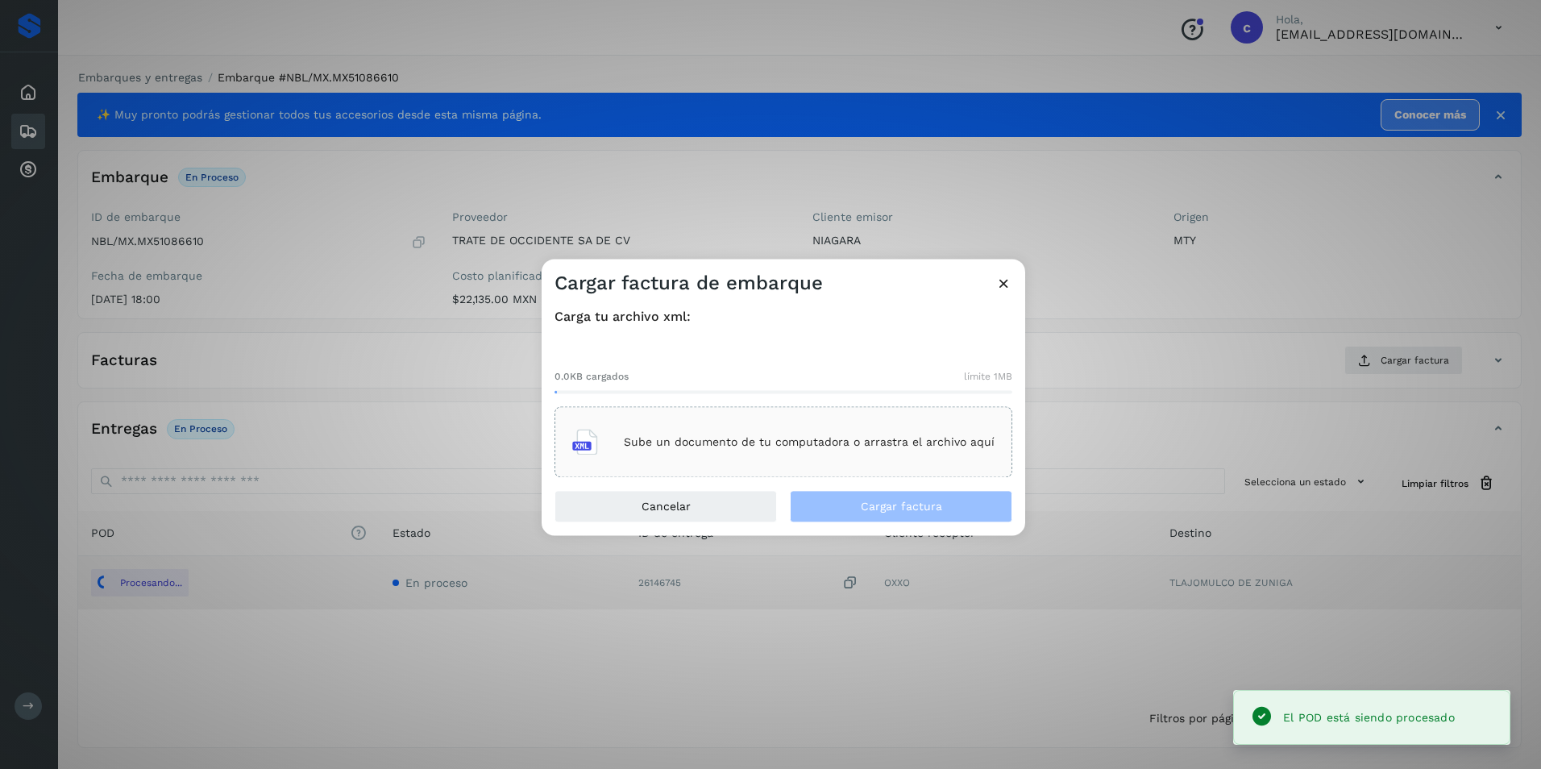
click at [750, 445] on p "Sube un documento de tu computadora o arrastra el archivo aquí" at bounding box center [809, 442] width 371 height 14
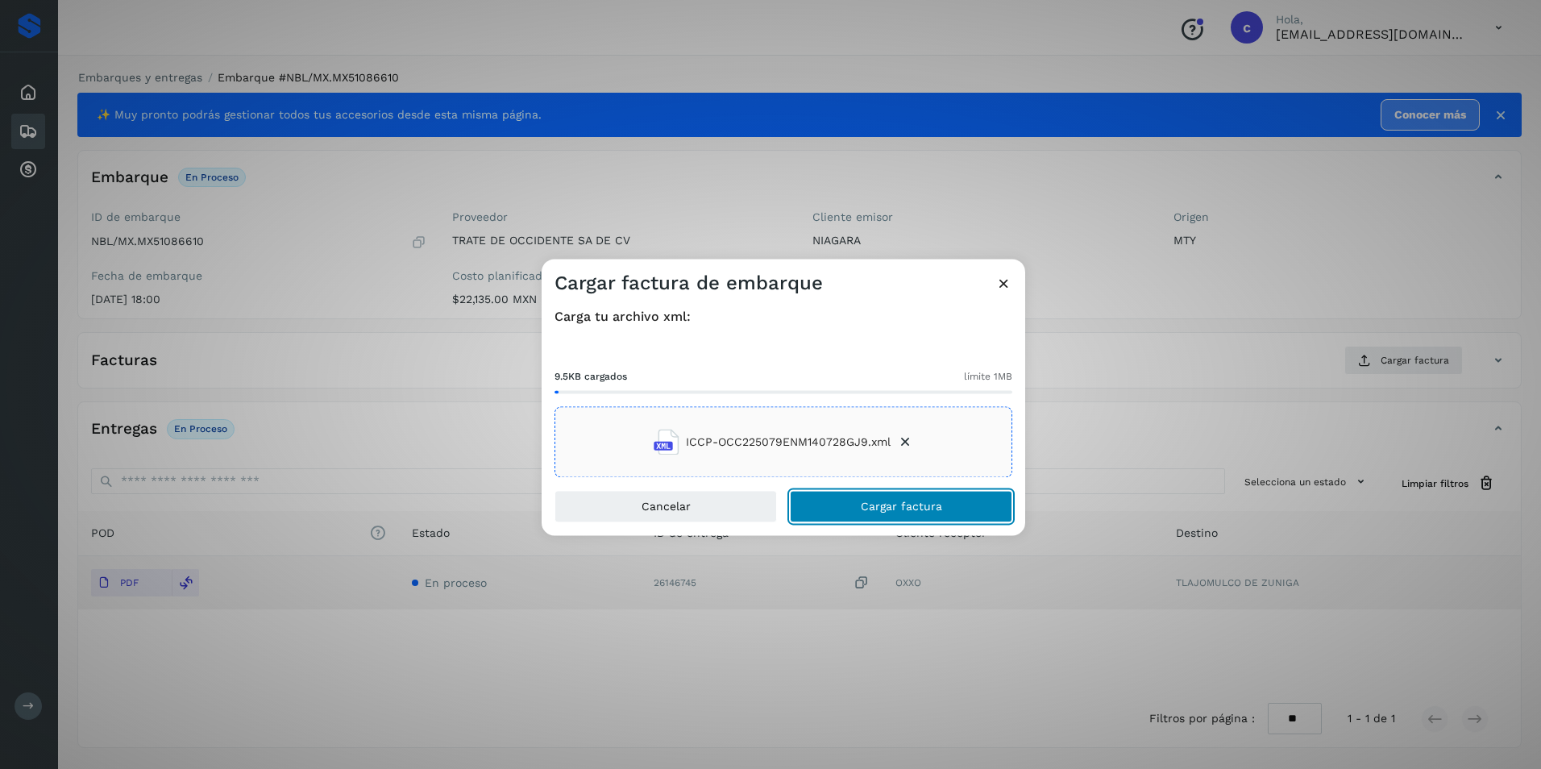
click at [896, 511] on span "Cargar factura" at bounding box center [901, 506] width 81 height 11
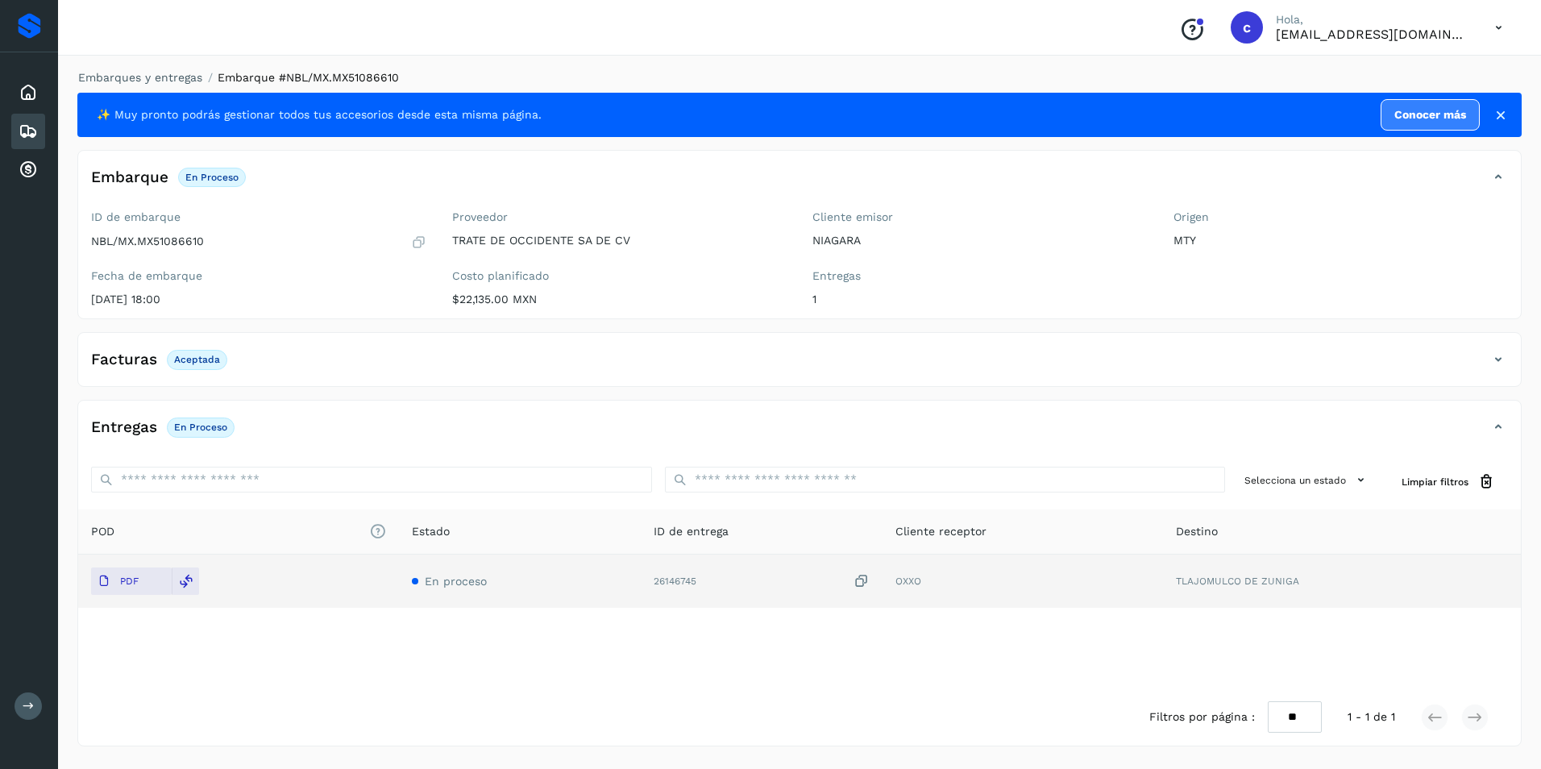
click at [188, 359] on p "Aceptada" at bounding box center [197, 359] width 46 height 11
copy p "Aceptada"
click at [189, 424] on p "En proceso" at bounding box center [200, 426] width 53 height 11
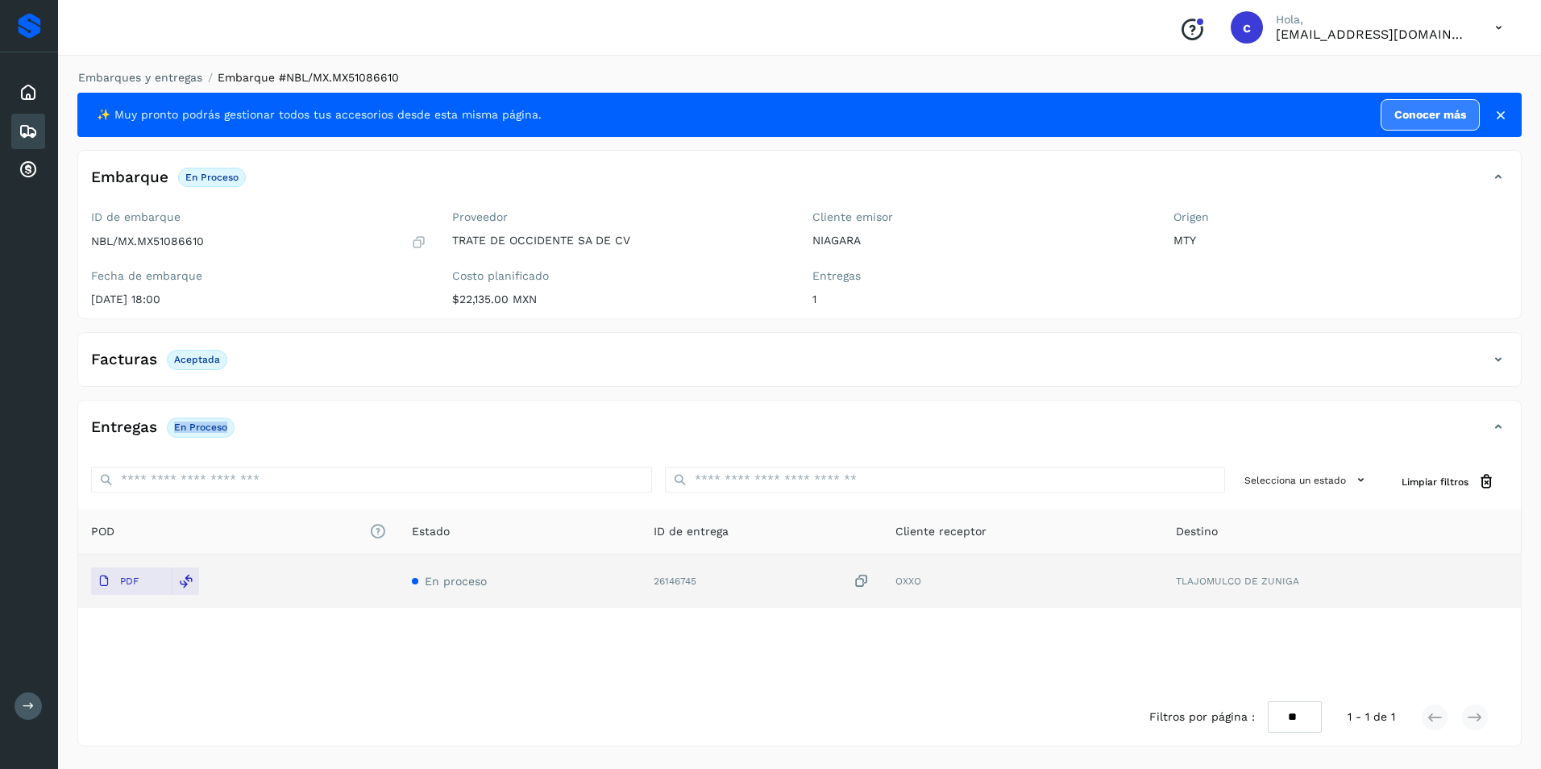
click at [189, 424] on p "En proceso" at bounding box center [200, 426] width 53 height 11
copy div "En proceso"
click at [36, 138] on icon at bounding box center [28, 131] width 19 height 19
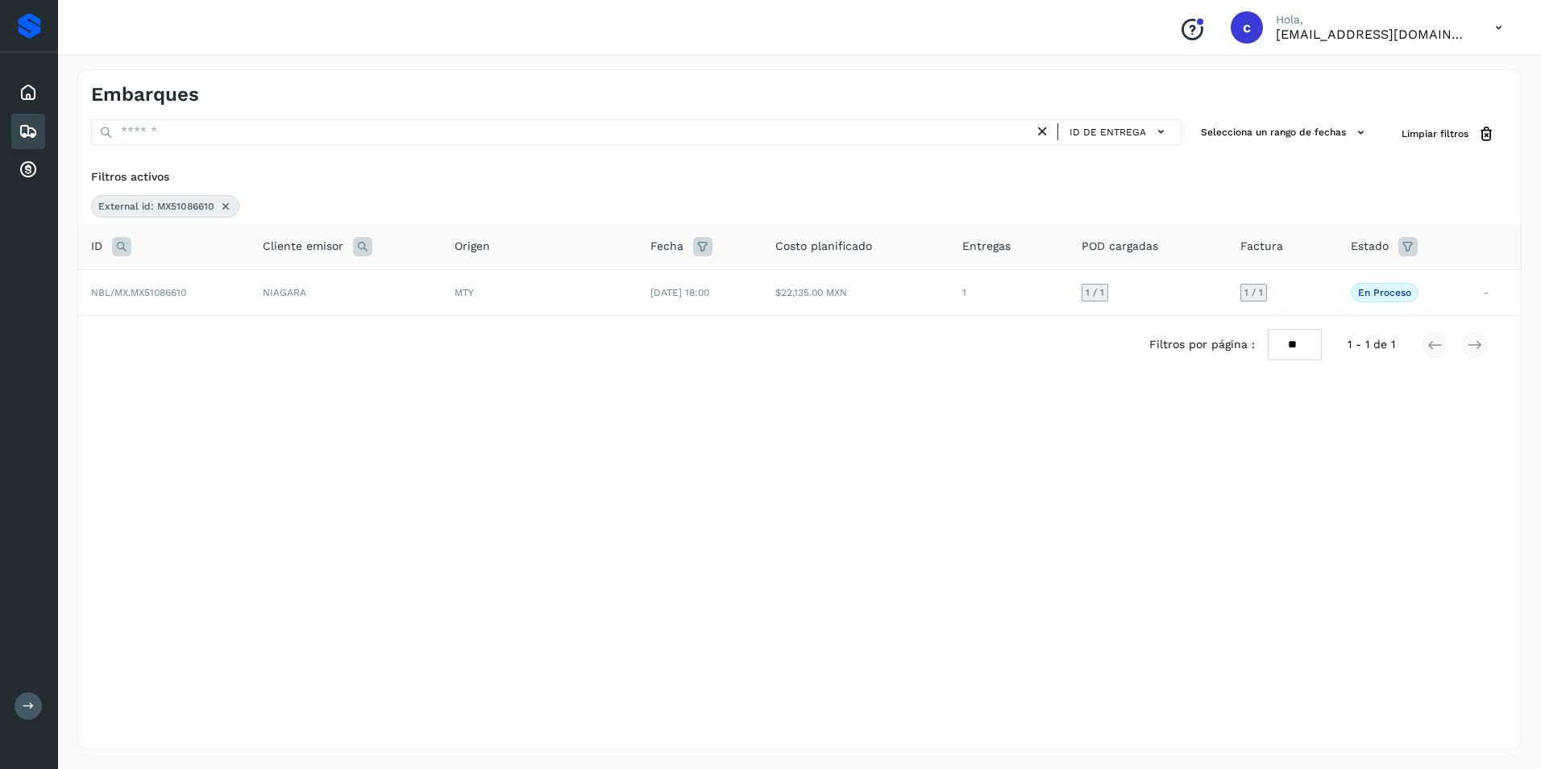
click at [222, 204] on icon at bounding box center [225, 206] width 13 height 13
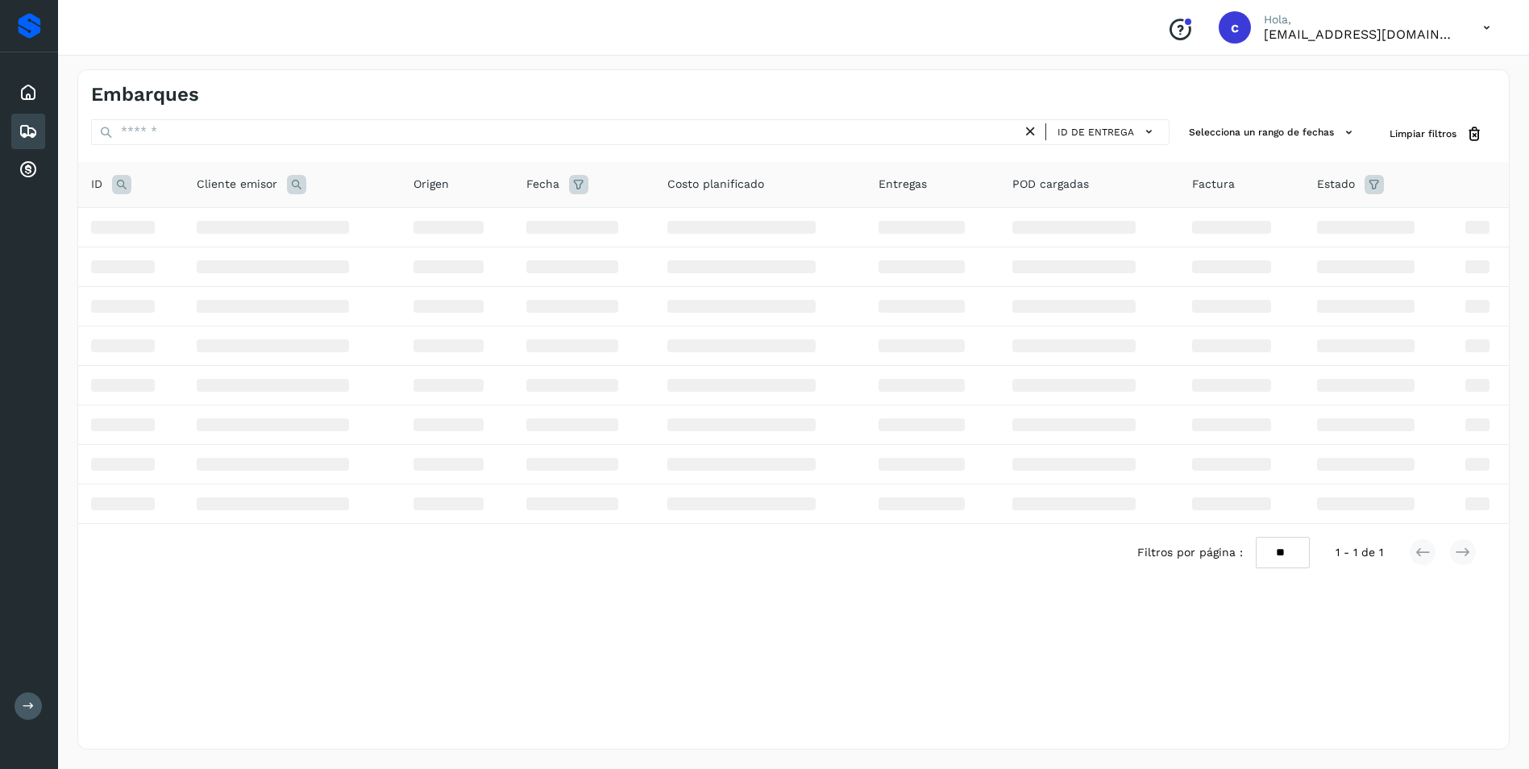
click at [123, 188] on icon at bounding box center [121, 184] width 19 height 19
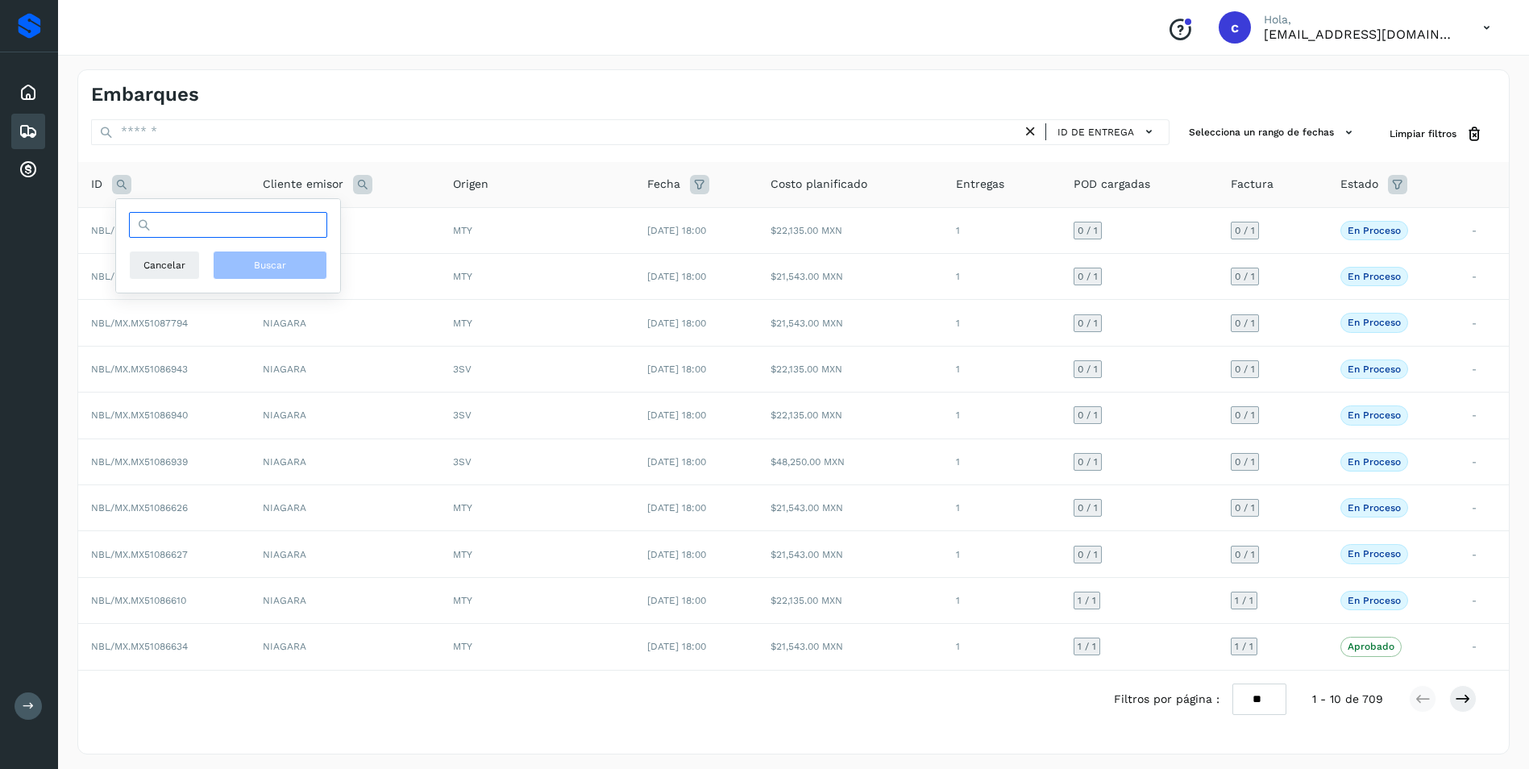
click at [169, 235] on input "text" at bounding box center [228, 225] width 198 height 26
paste input "**********"
type input "**********"
click at [255, 268] on span "Buscar" at bounding box center [270, 265] width 32 height 15
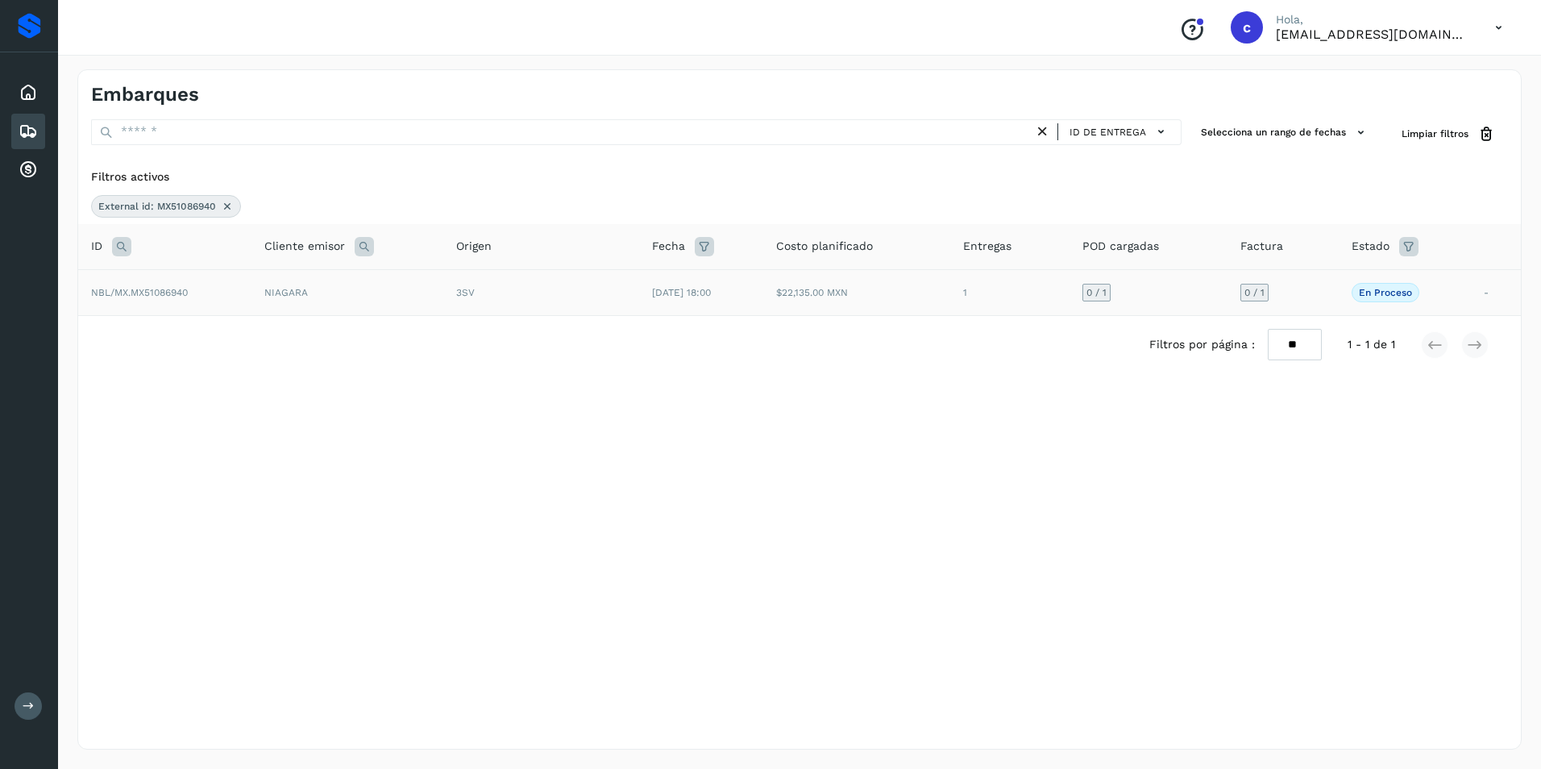
click at [892, 303] on td "$22,135.00 MXN" at bounding box center [856, 292] width 187 height 46
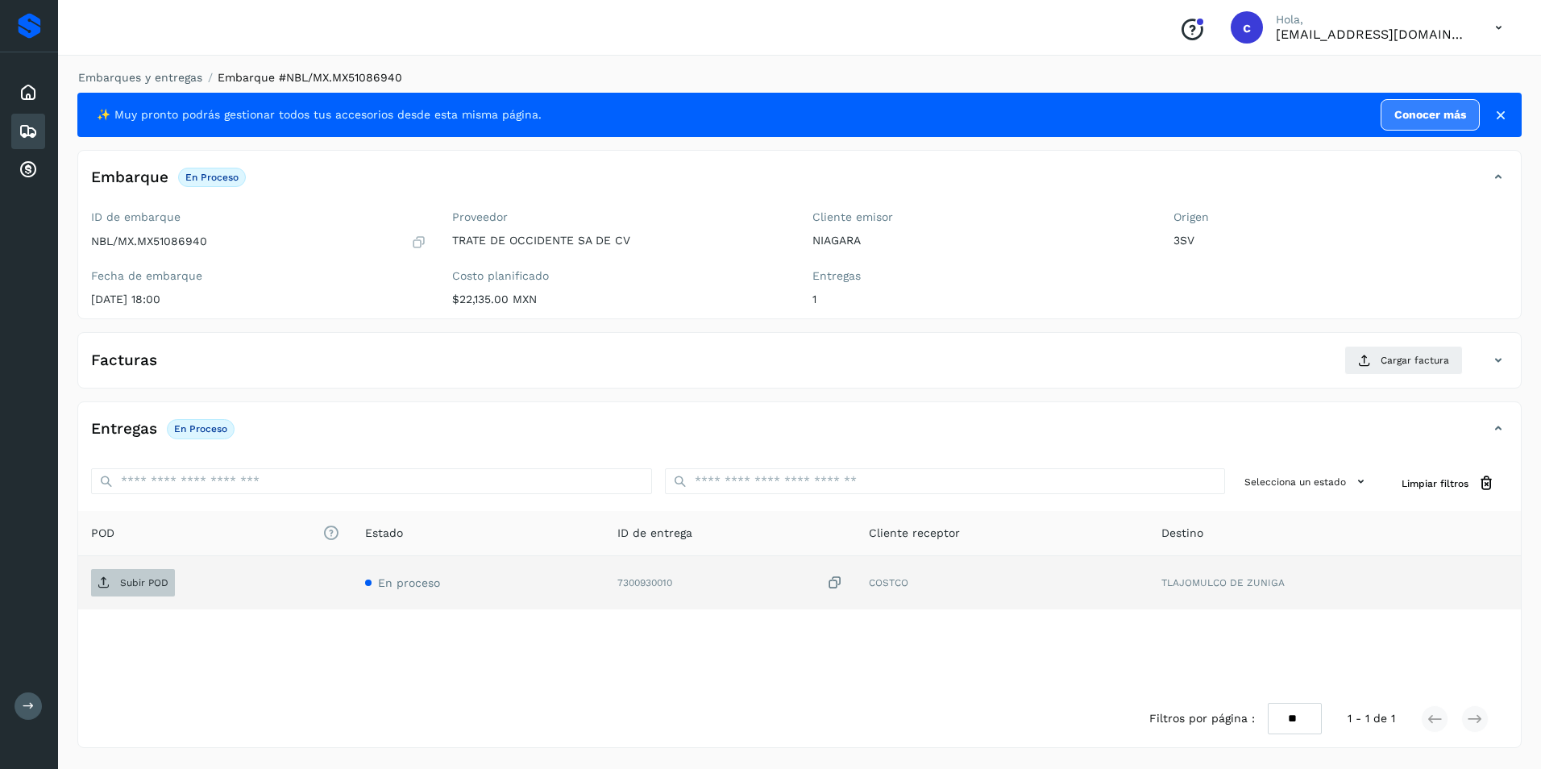
click at [161, 578] on p "Subir POD" at bounding box center [144, 582] width 48 height 11
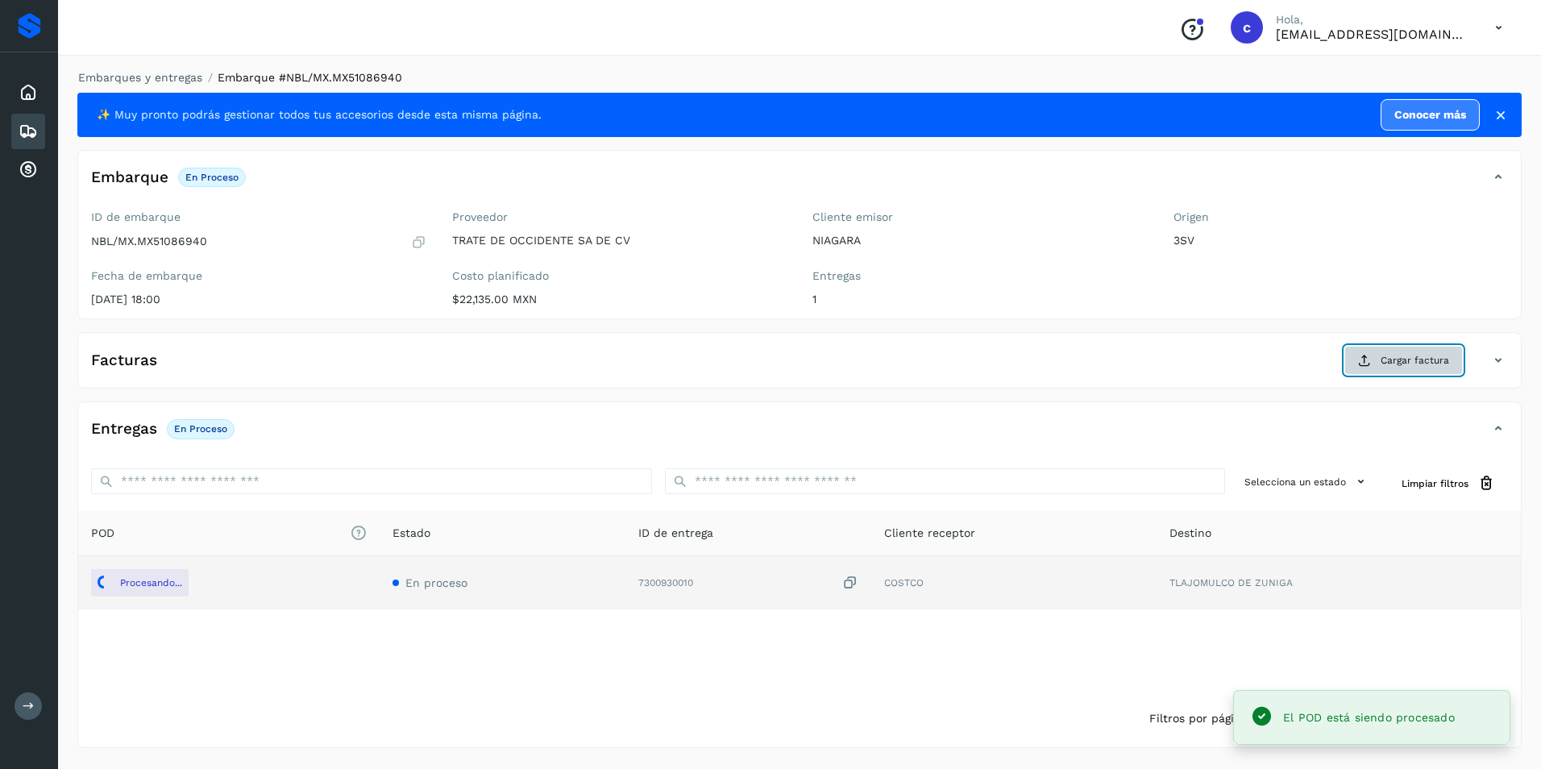
click at [1409, 363] on span "Cargar factura" at bounding box center [1414, 360] width 68 height 15
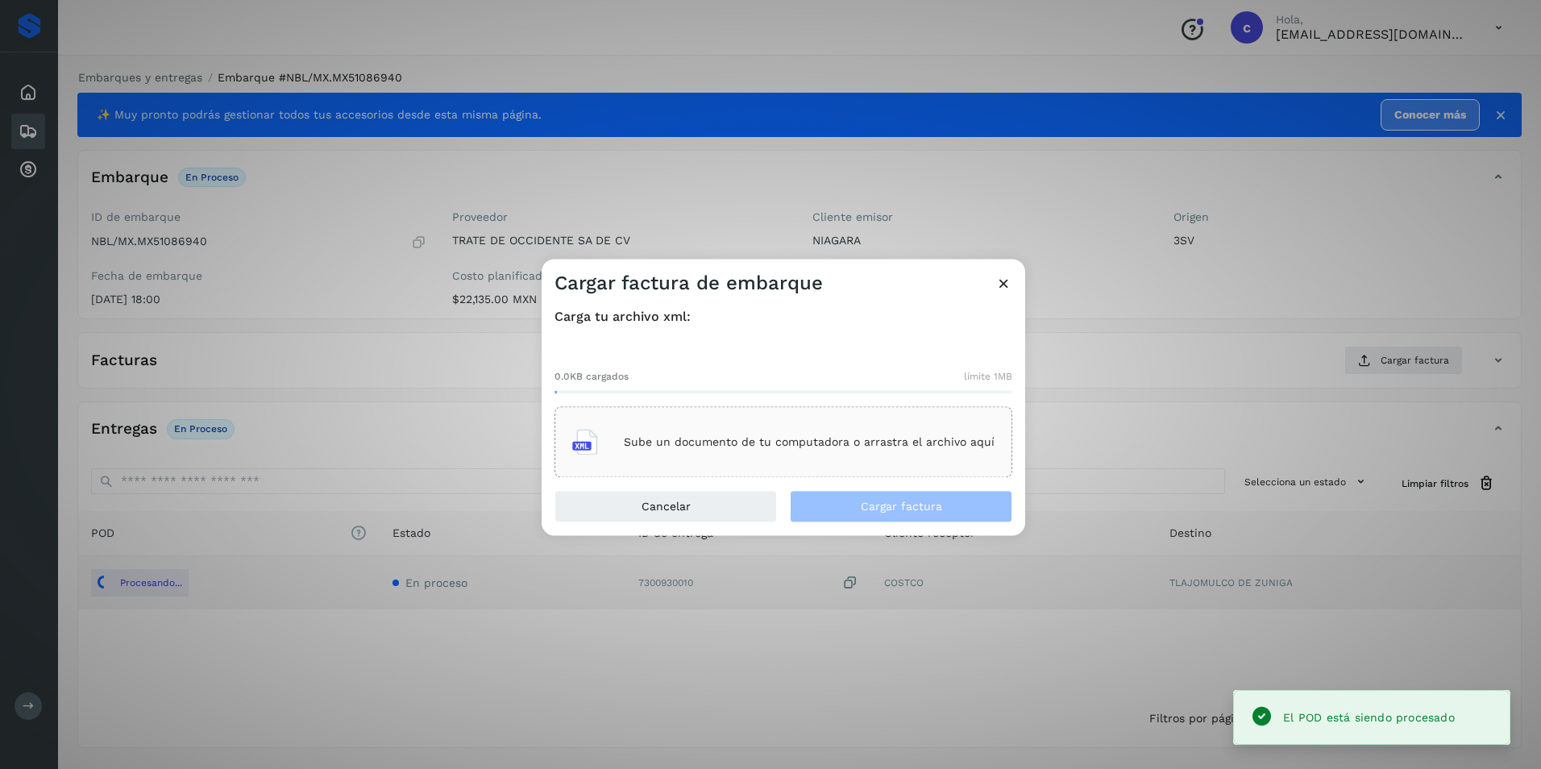
click at [871, 460] on div "Sube un documento de tu computadora o arrastra el archivo aquí" at bounding box center [783, 443] width 422 height 44
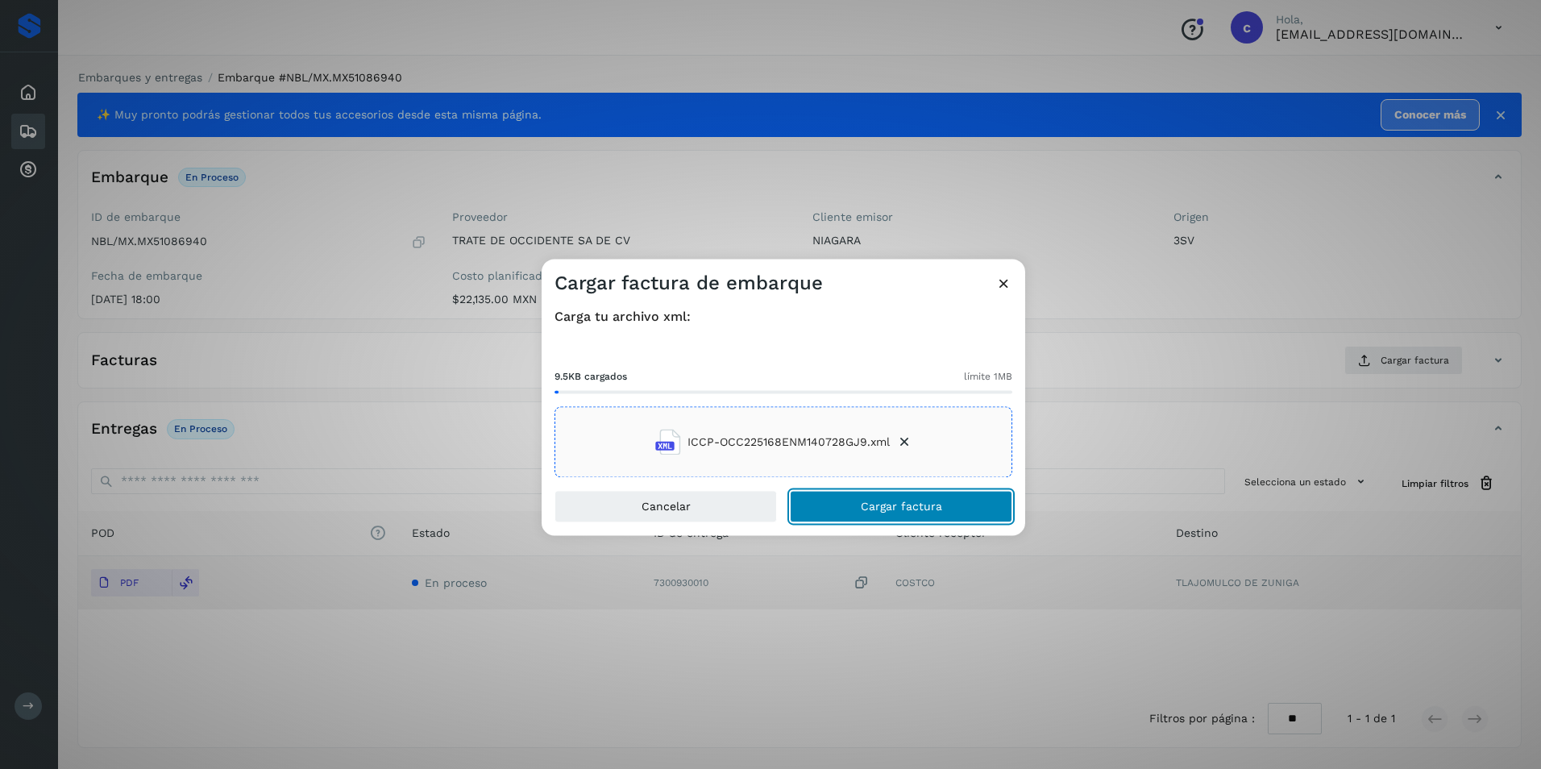
click at [869, 503] on span "Cargar factura" at bounding box center [901, 506] width 81 height 11
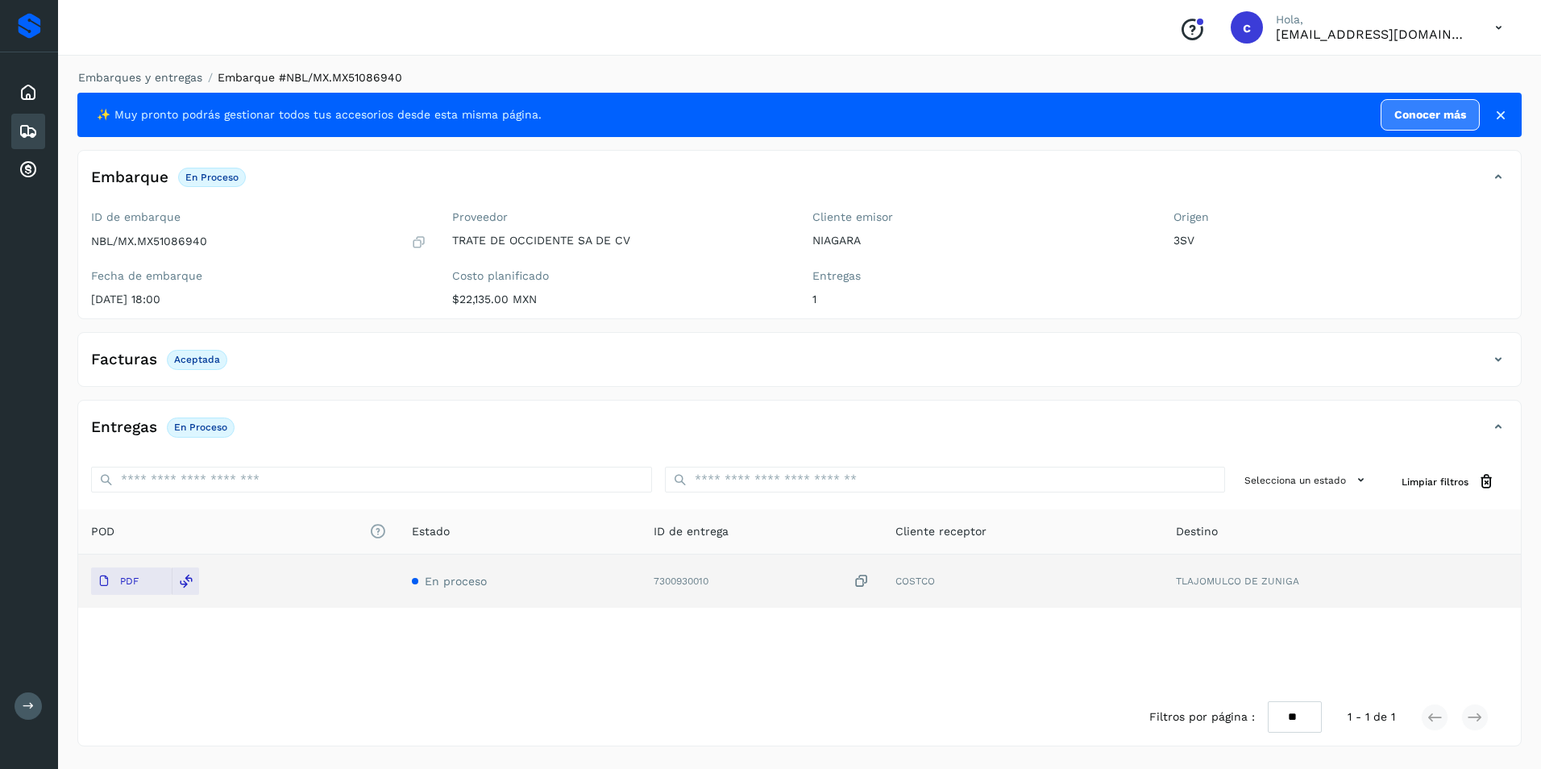
click at [196, 360] on p "Aceptada" at bounding box center [197, 359] width 46 height 11
copy p "Aceptada"
click at [202, 433] on p "En proceso" at bounding box center [200, 426] width 53 height 11
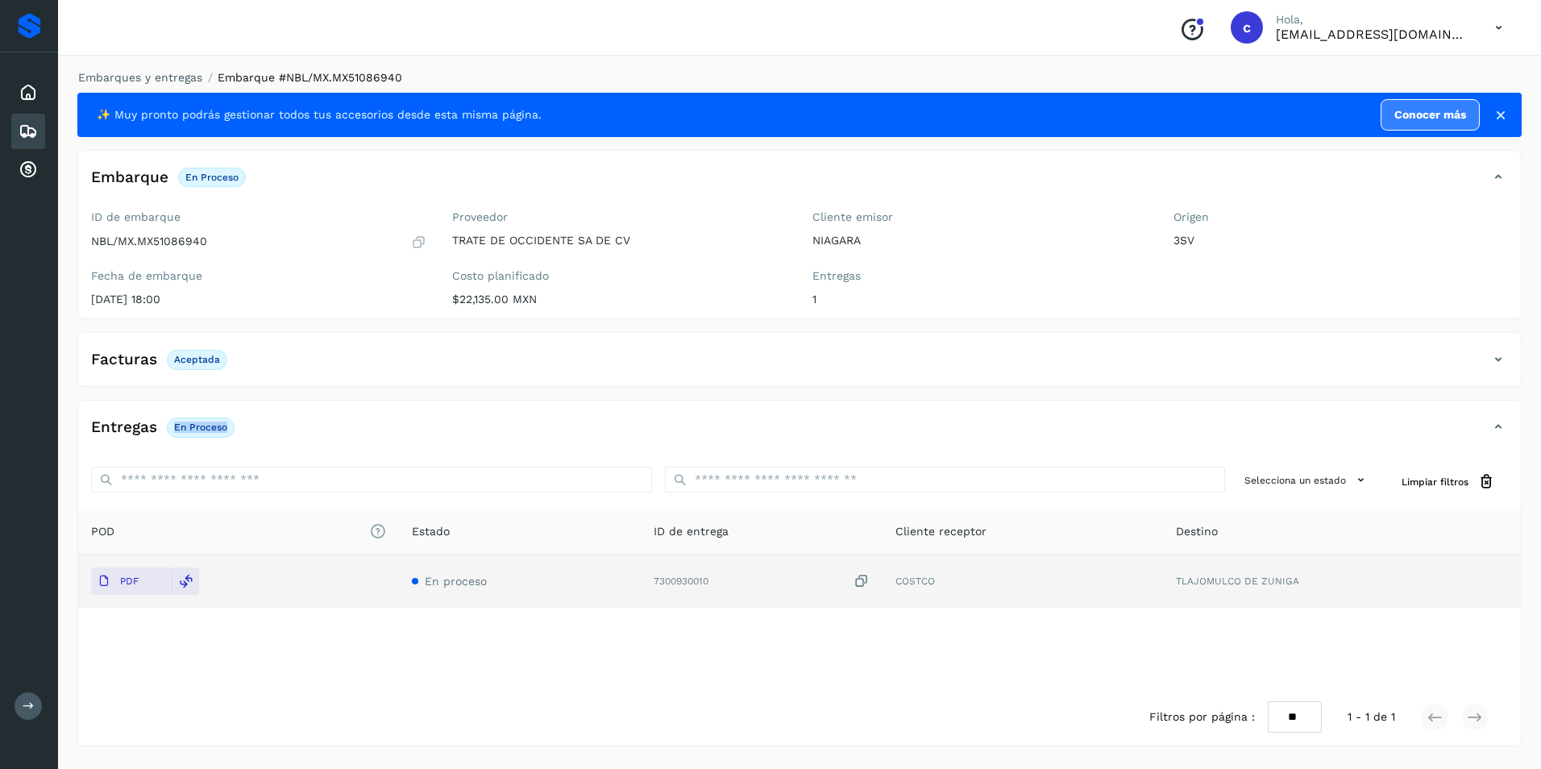
click at [202, 433] on p "En proceso" at bounding box center [200, 426] width 53 height 11
copy div "En proceso"
click at [39, 127] on div "Embarques" at bounding box center [28, 131] width 34 height 35
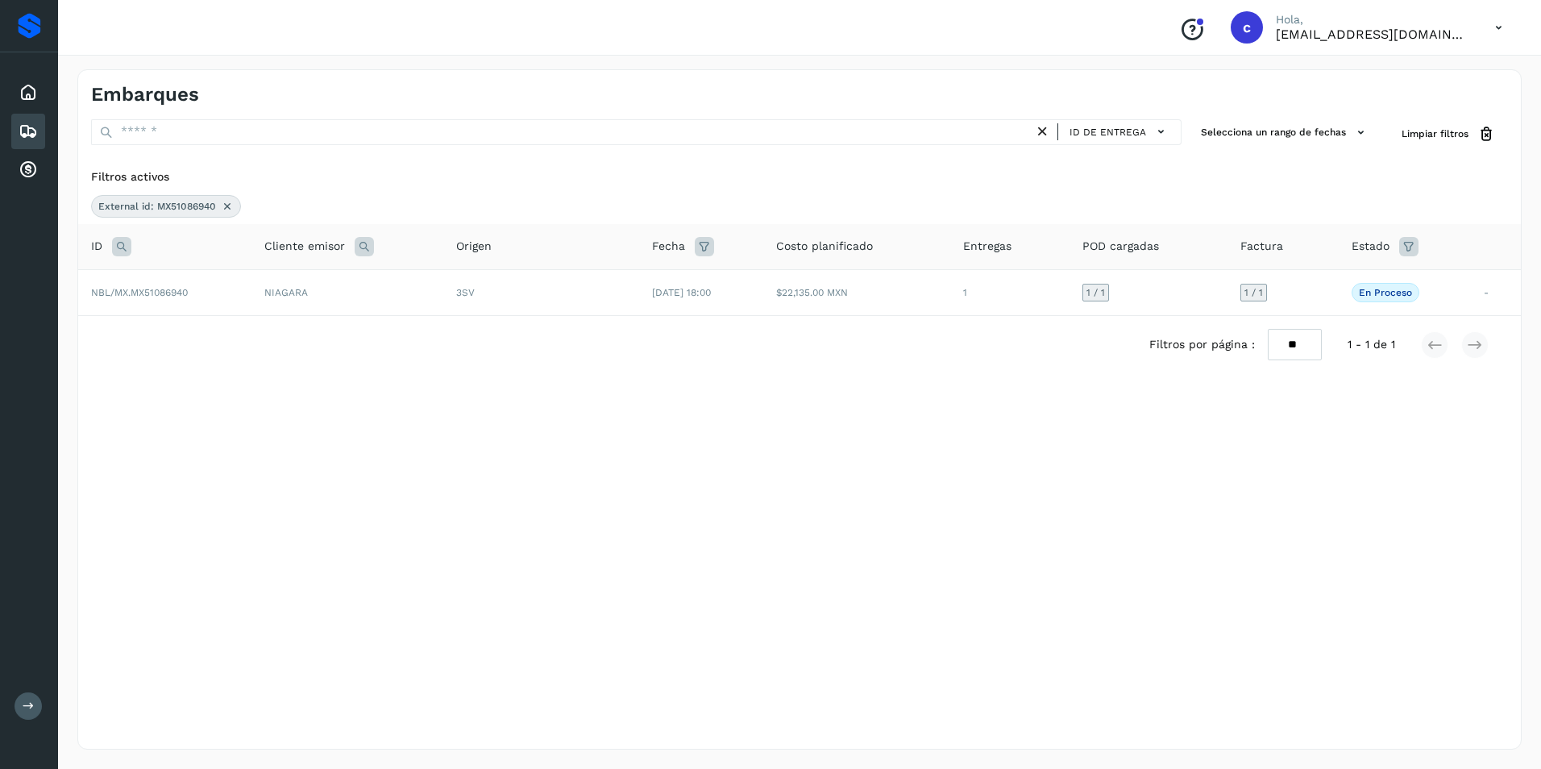
click at [226, 205] on icon at bounding box center [227, 206] width 13 height 13
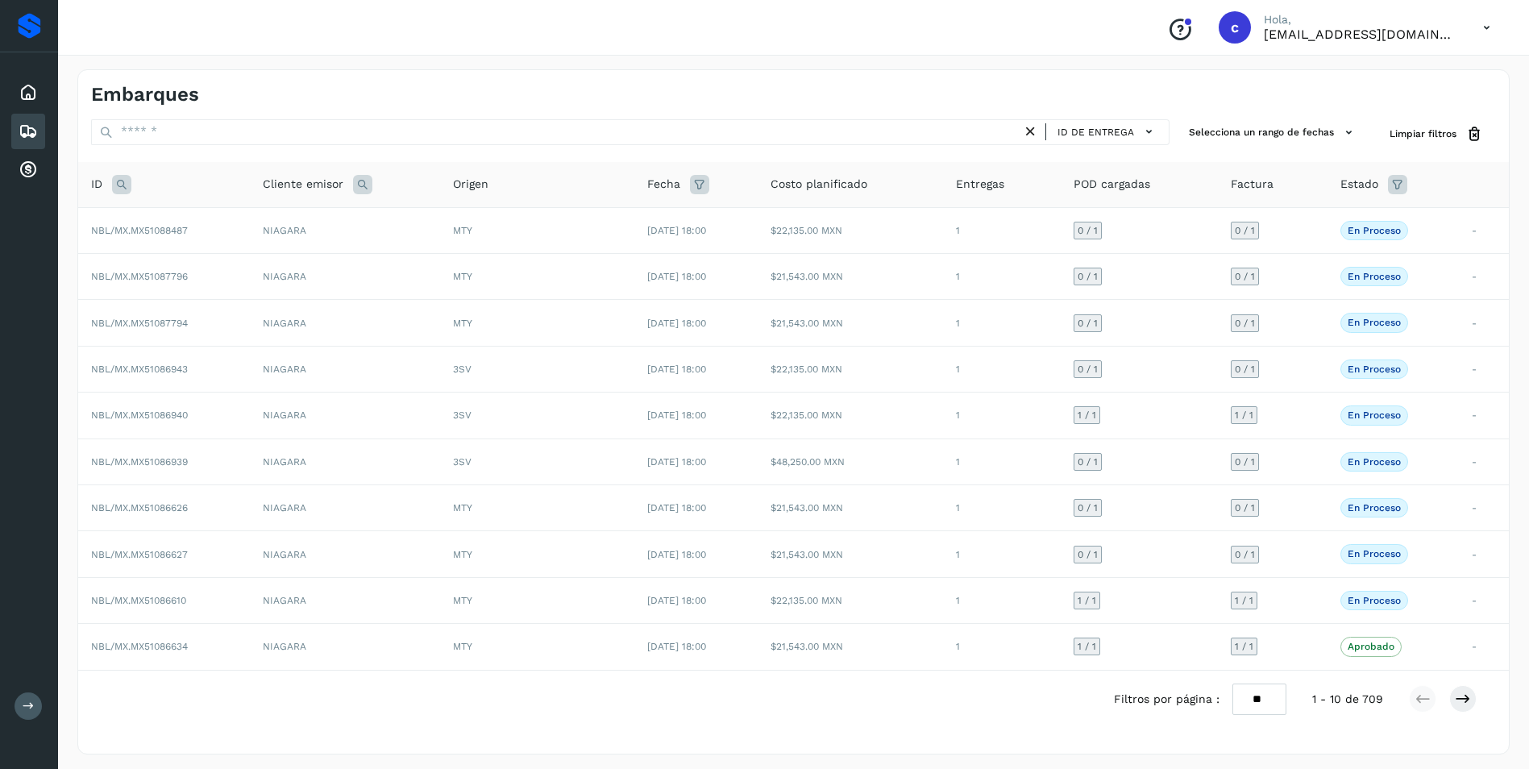
click at [127, 189] on icon at bounding box center [121, 184] width 19 height 19
click at [172, 219] on input "text" at bounding box center [228, 225] width 198 height 26
paste input "**********"
type input "**********"
click at [232, 255] on button "Buscar" at bounding box center [270, 265] width 114 height 29
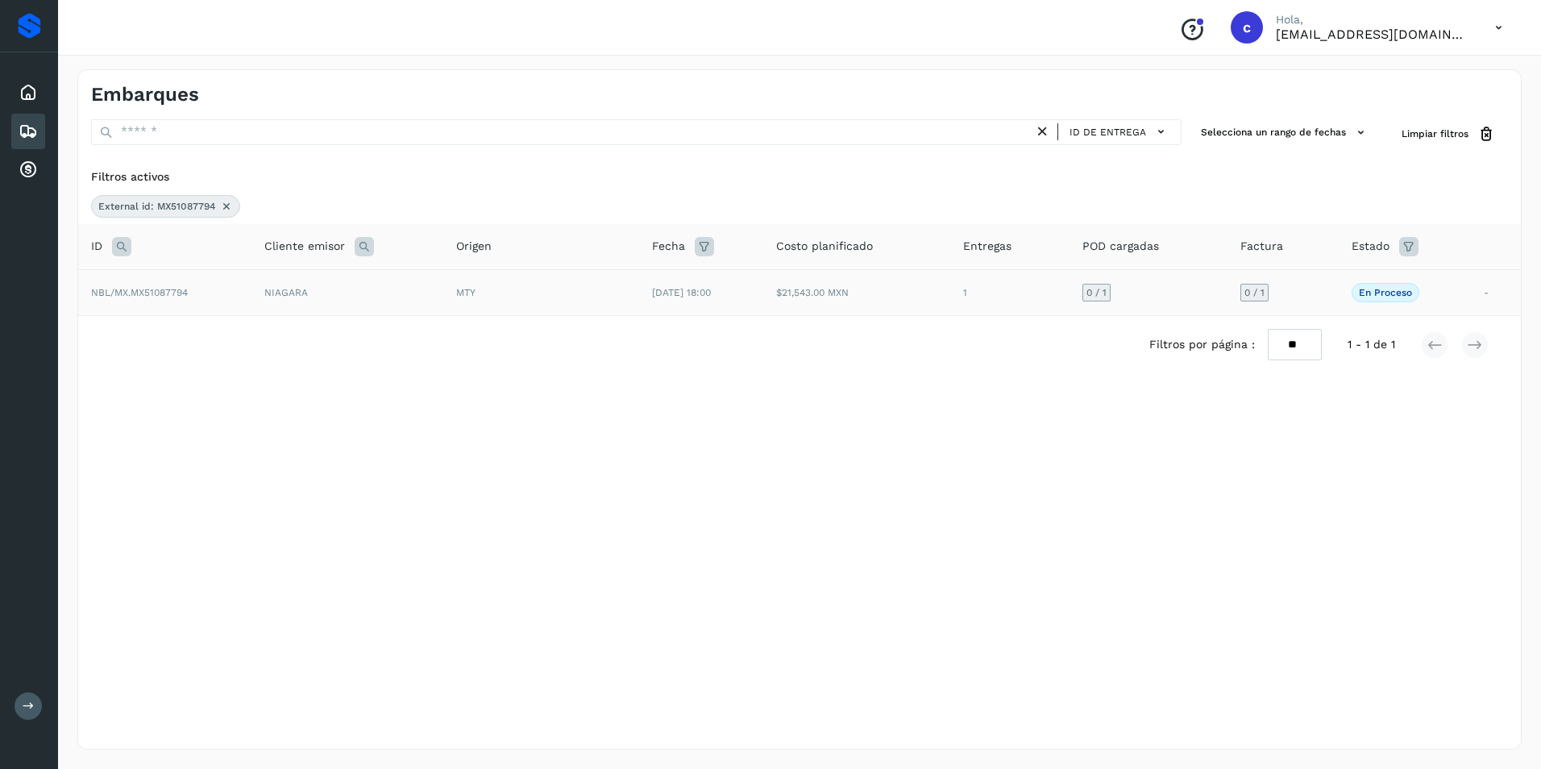
click at [977, 301] on td "1" at bounding box center [1009, 292] width 118 height 46
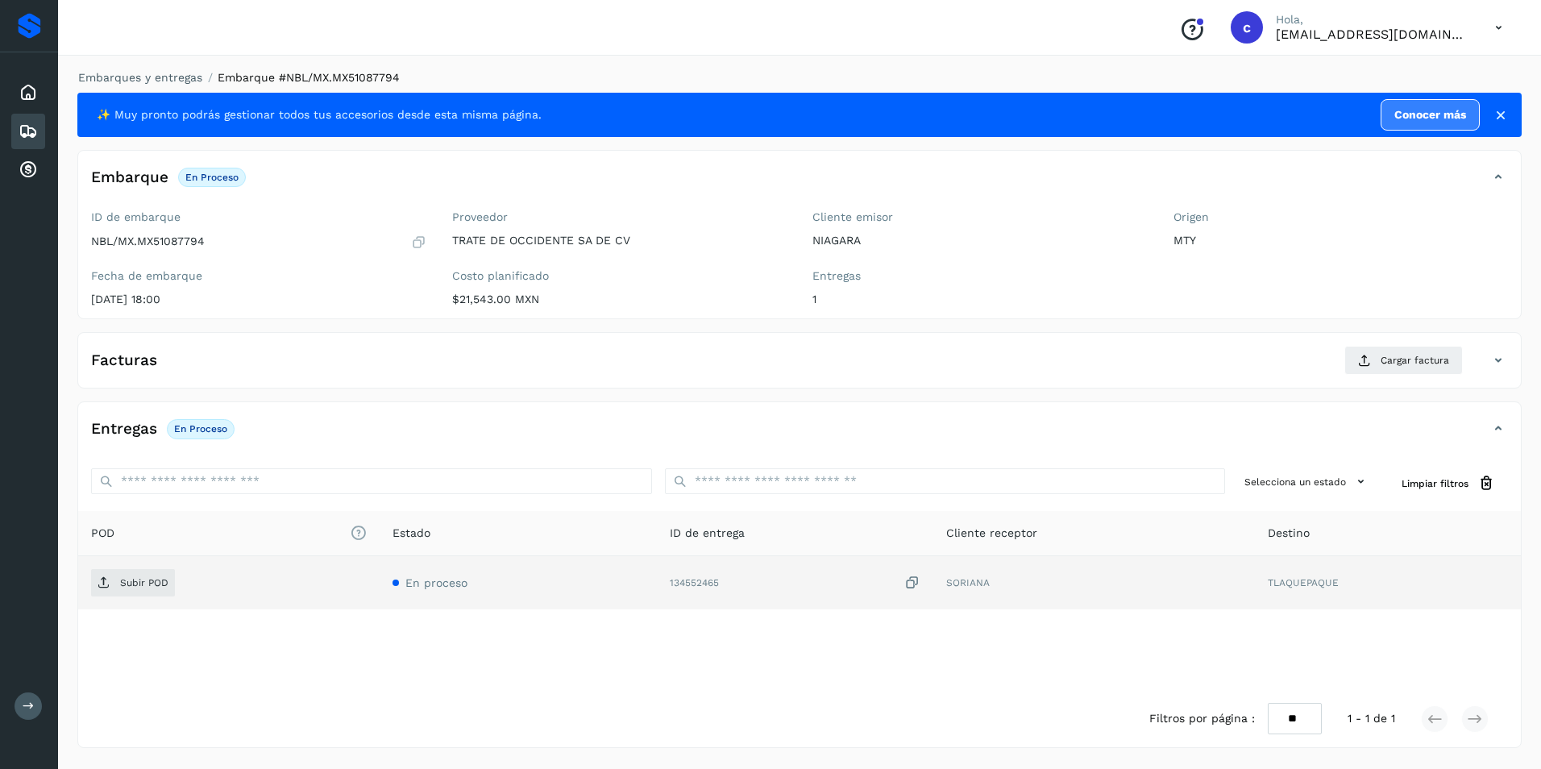
click at [176, 581] on div "Subir POD" at bounding box center [229, 582] width 276 height 27
click at [143, 580] on p "Subir POD" at bounding box center [144, 582] width 48 height 11
click at [1393, 364] on span "Cargar factura" at bounding box center [1414, 360] width 68 height 15
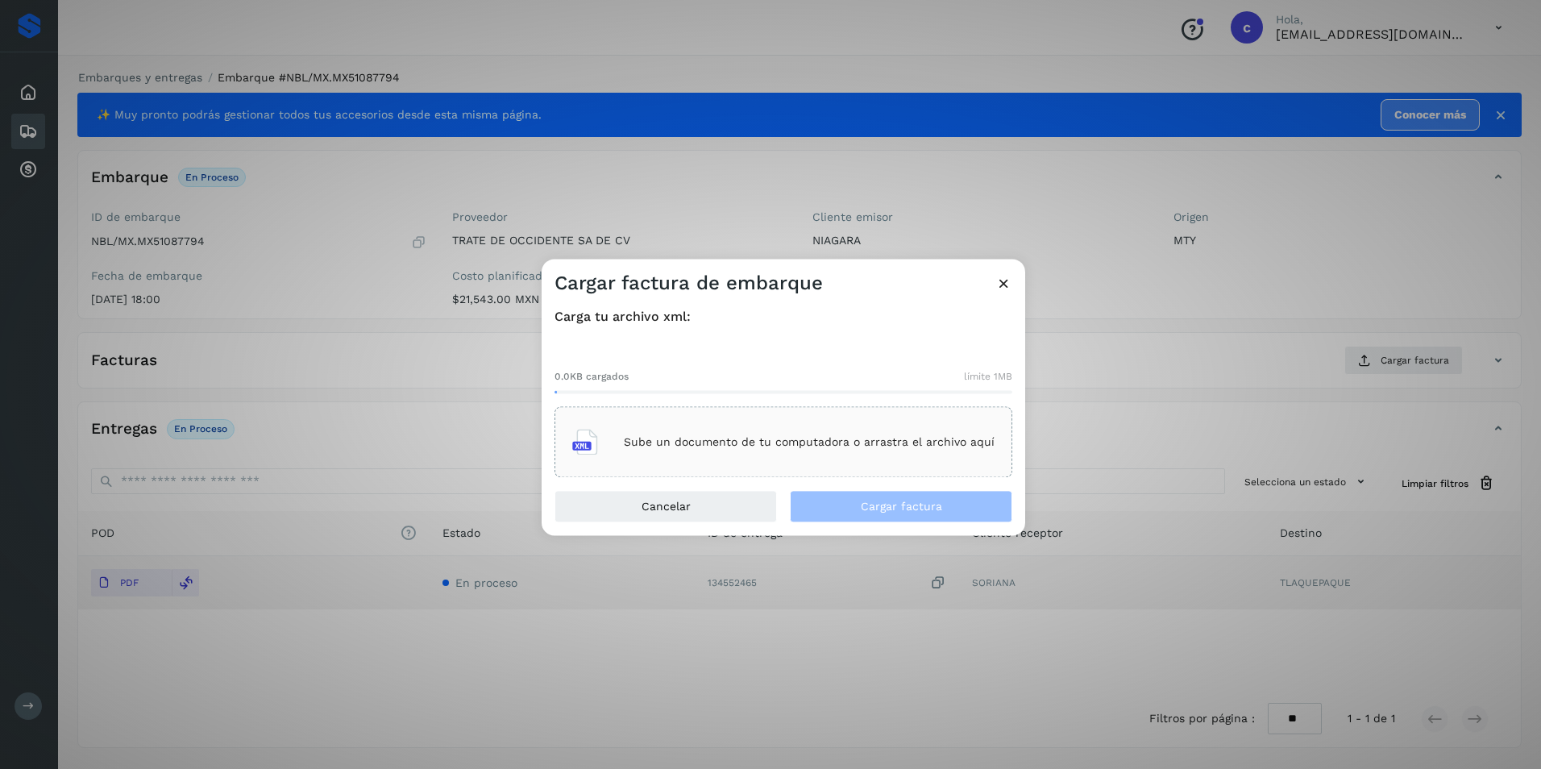
click at [714, 443] on p "Sube un documento de tu computadora o arrastra el archivo aquí" at bounding box center [809, 442] width 371 height 14
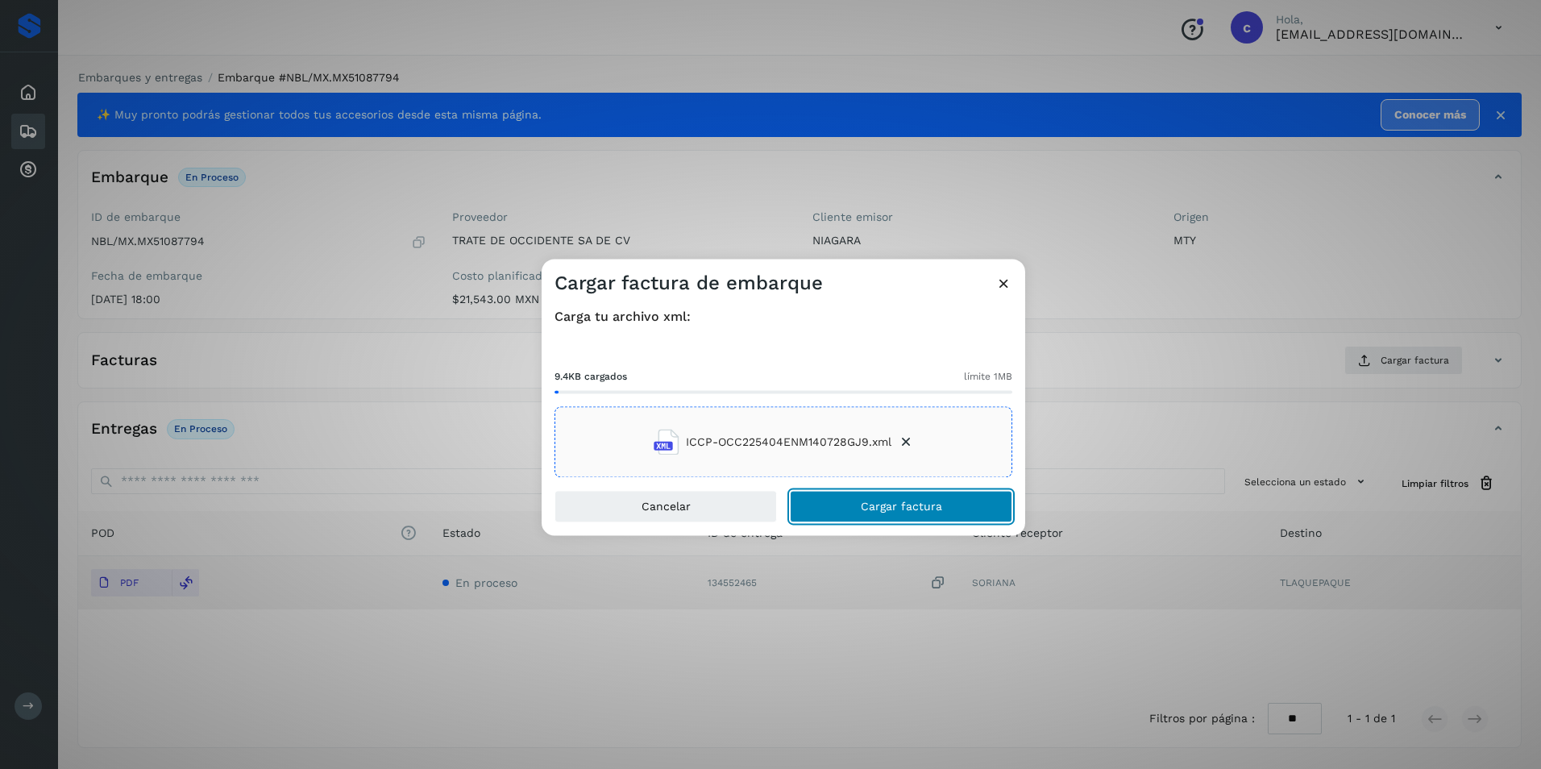
click at [944, 508] on button "Cargar factura" at bounding box center [901, 507] width 222 height 32
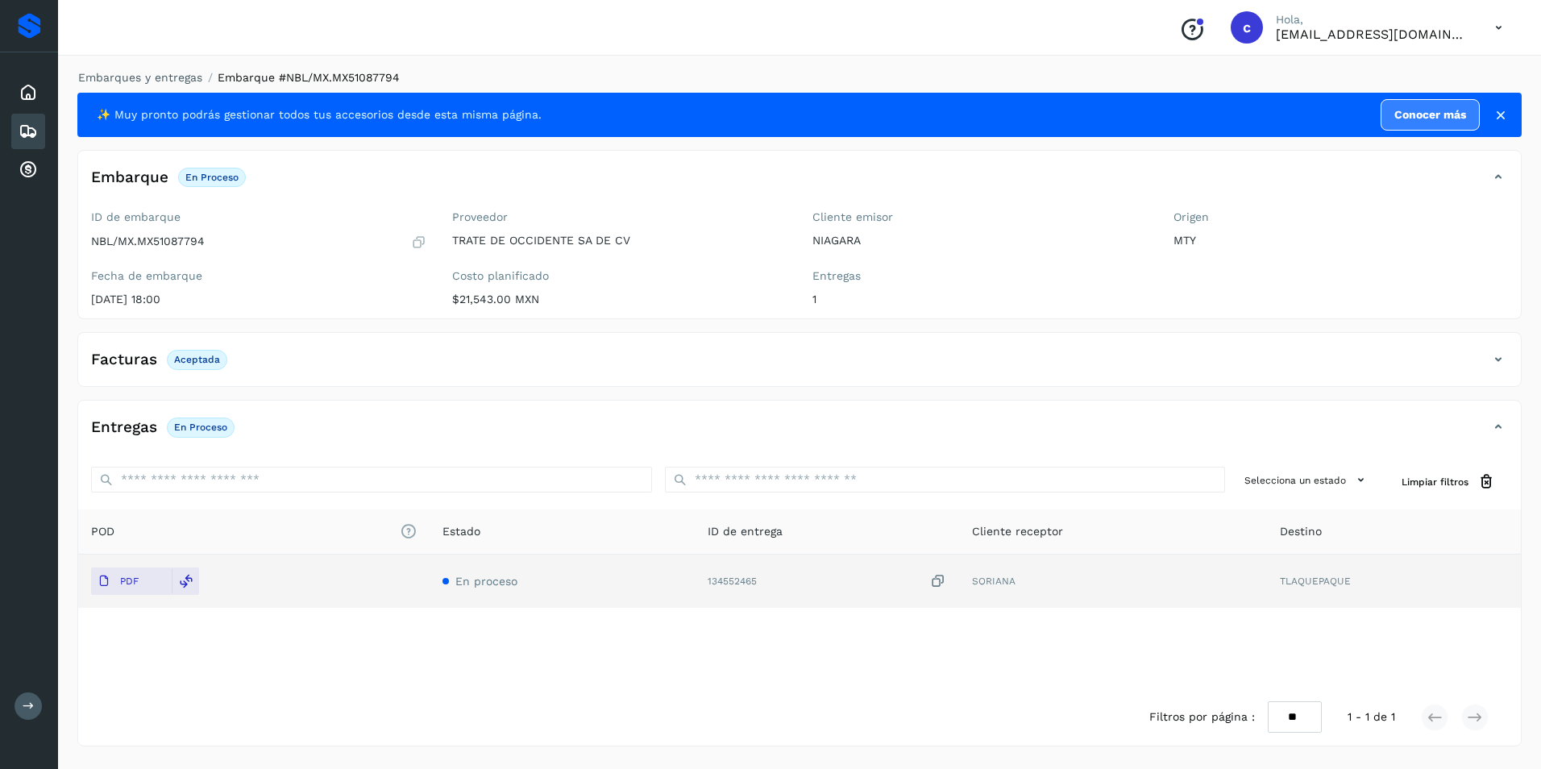
click at [191, 359] on p "Aceptada" at bounding box center [197, 359] width 46 height 11
click at [191, 420] on span "En proceso" at bounding box center [201, 426] width 68 height 19
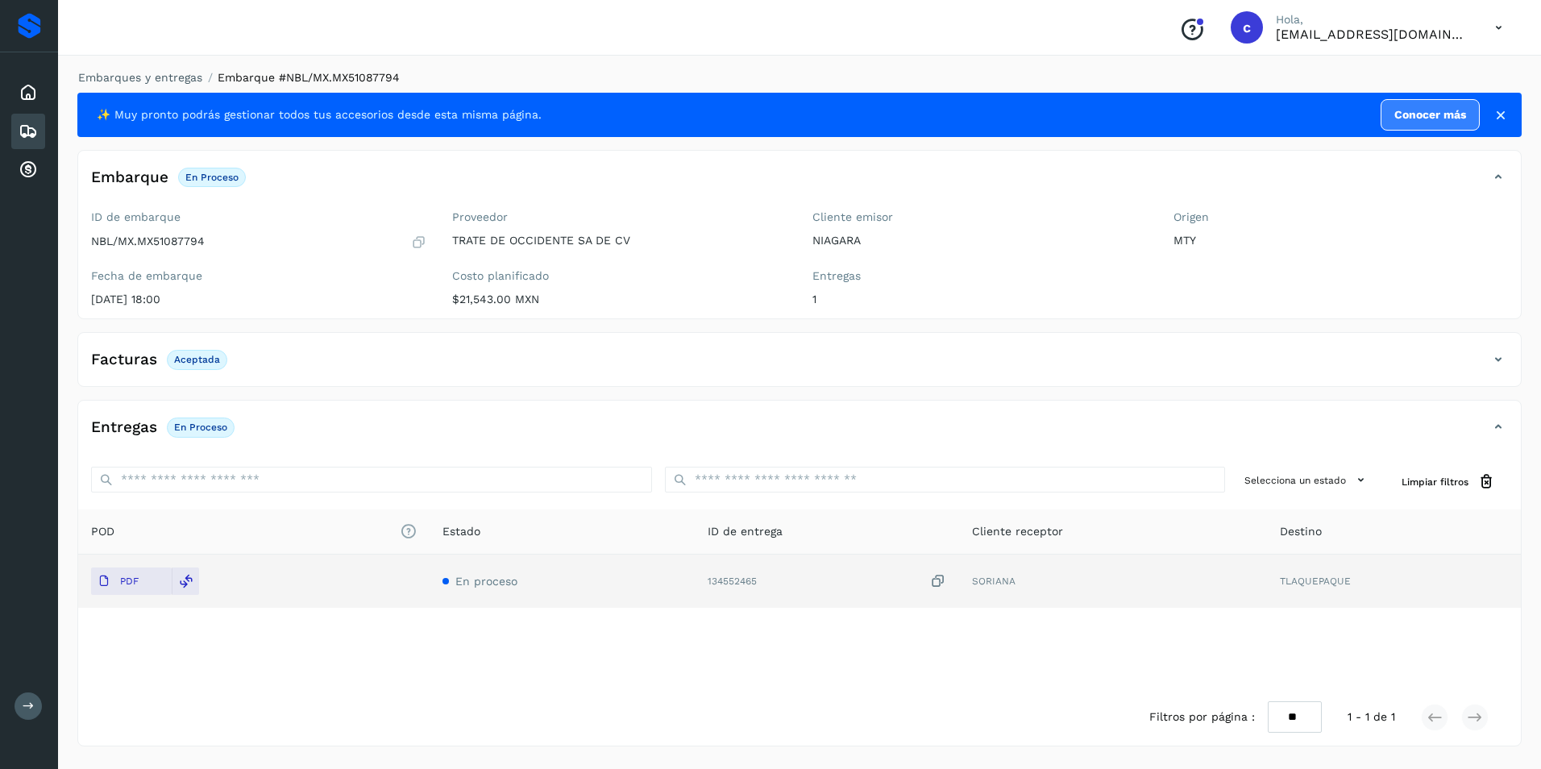
click at [10, 126] on div "Inicio Embarques Cuentas por cobrar" at bounding box center [29, 131] width 58 height 158
click at [26, 131] on icon at bounding box center [28, 131] width 19 height 19
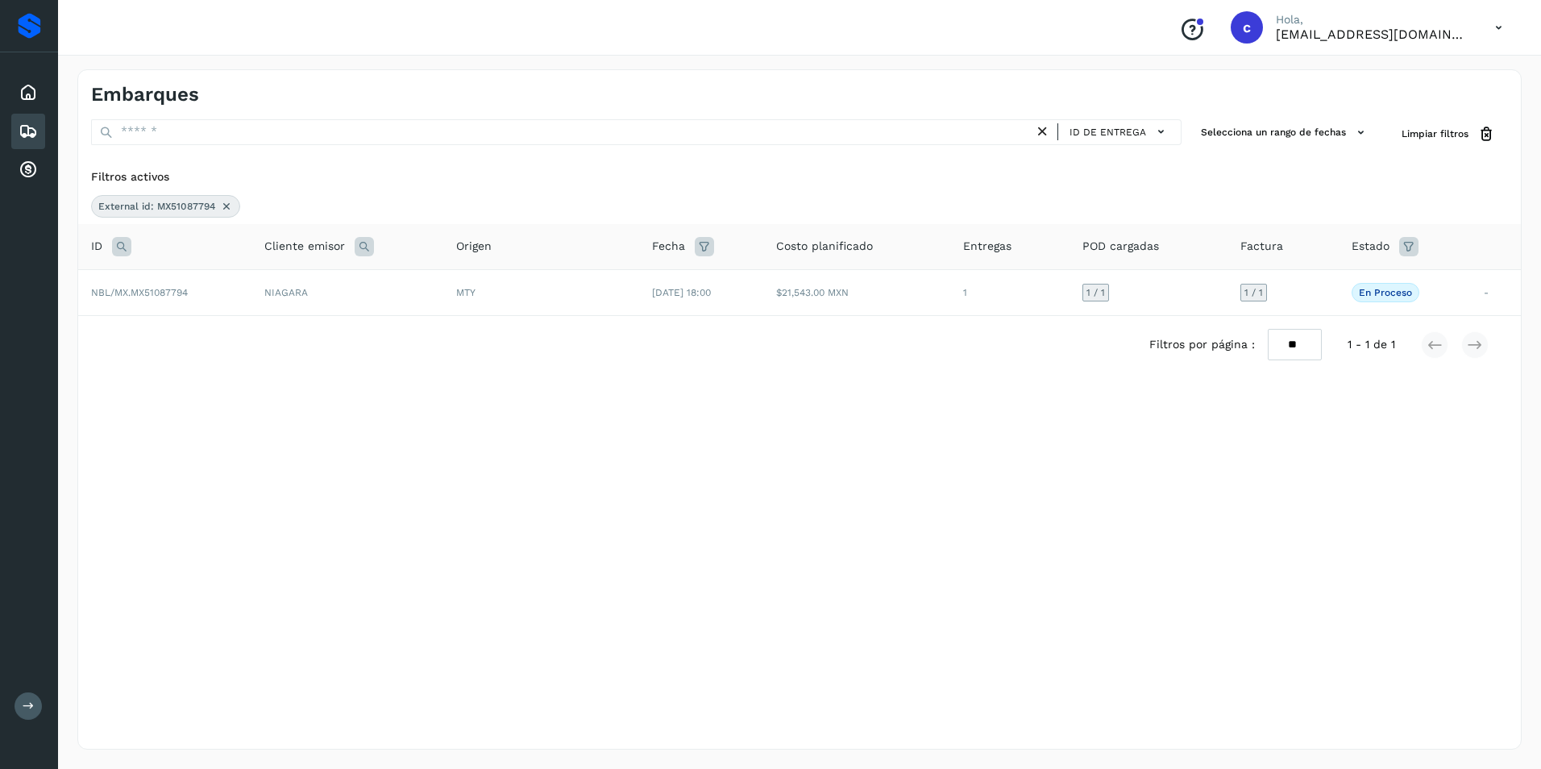
click at [230, 208] on icon at bounding box center [226, 206] width 13 height 13
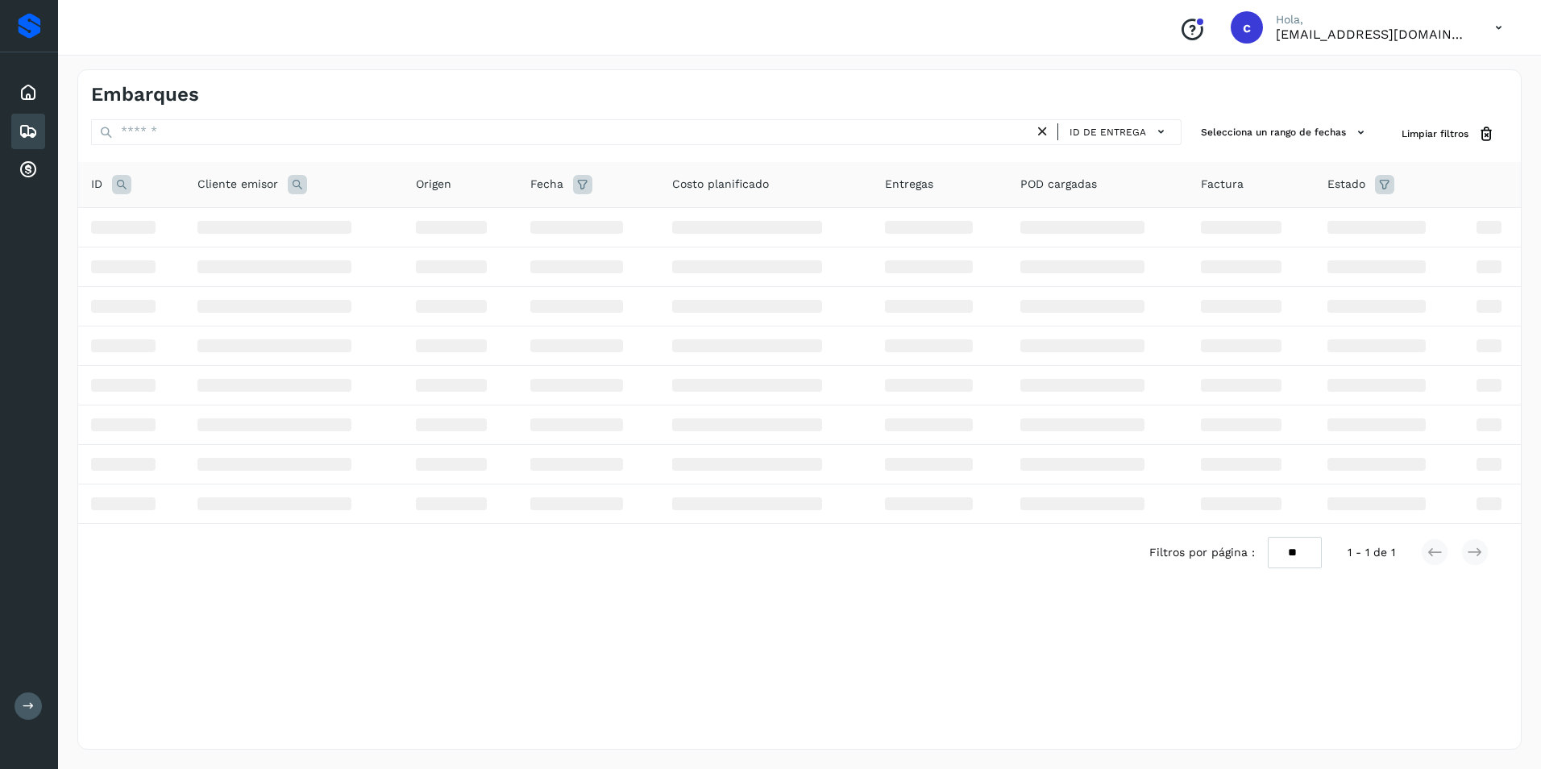
click at [125, 184] on icon at bounding box center [121, 184] width 19 height 19
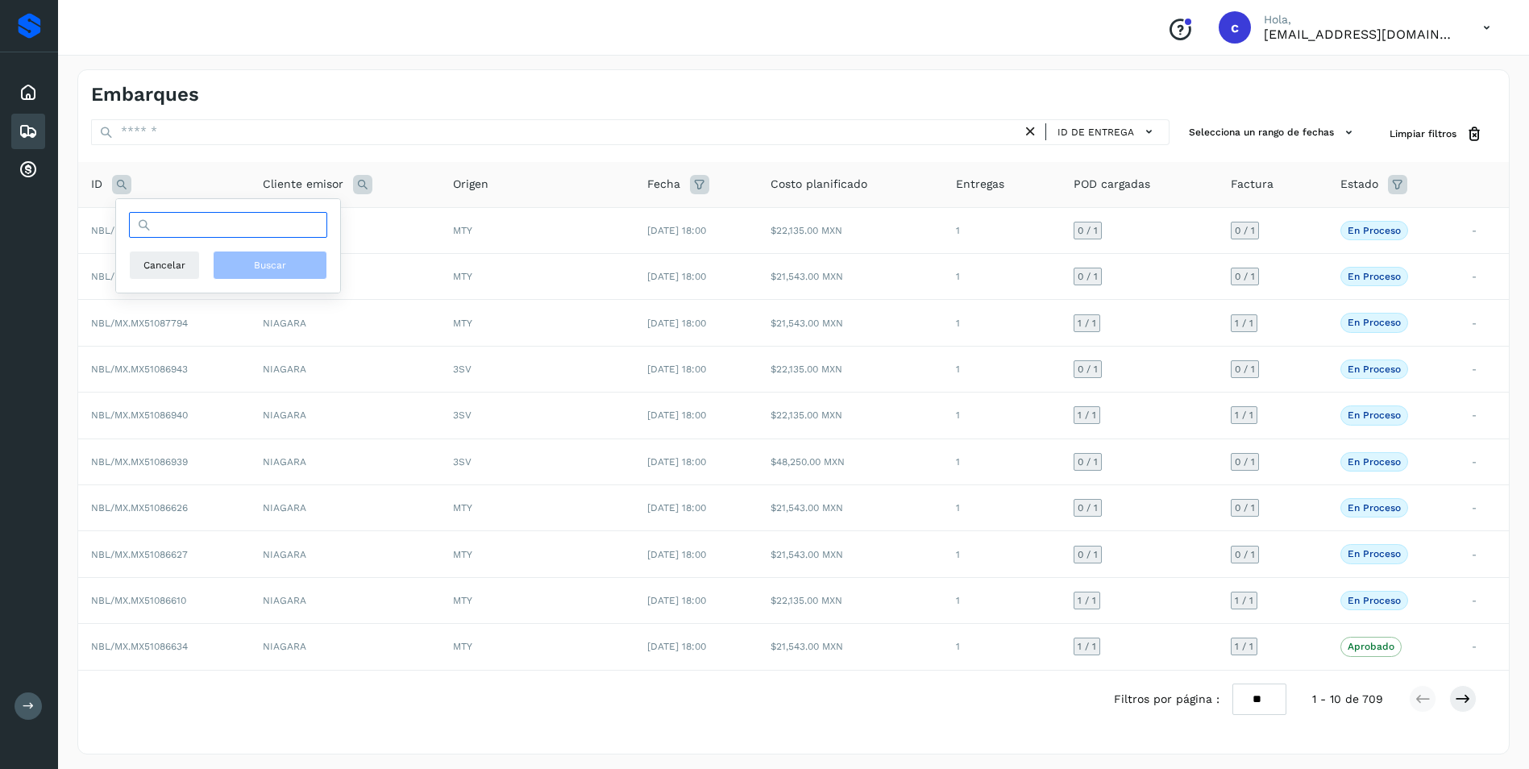
click at [193, 222] on input "text" at bounding box center [228, 225] width 198 height 26
paste input "**********"
type input "**********"
click at [265, 258] on span "Buscar" at bounding box center [270, 265] width 32 height 15
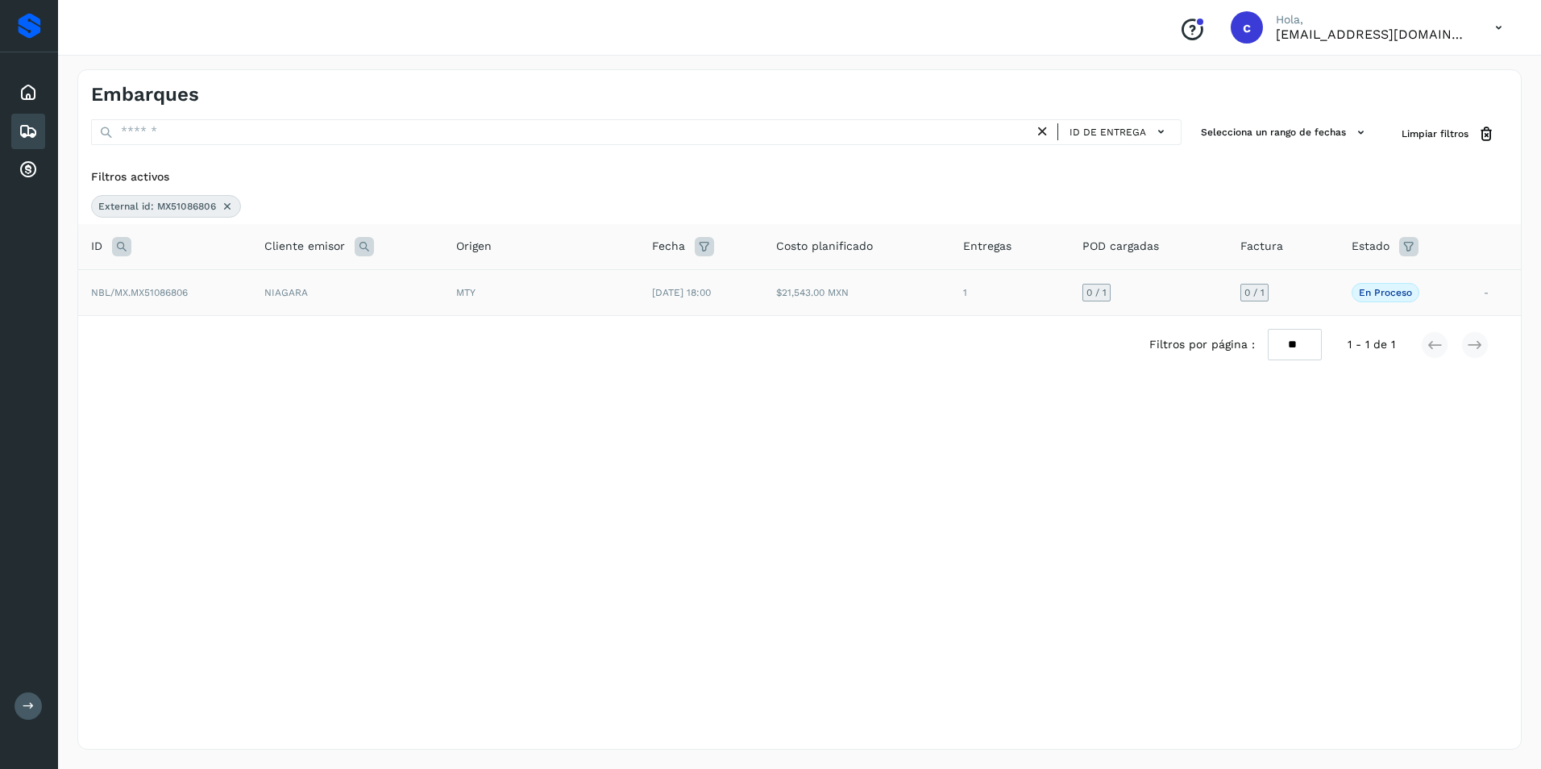
click at [730, 298] on td "[DATE] 18:00" at bounding box center [701, 292] width 124 height 46
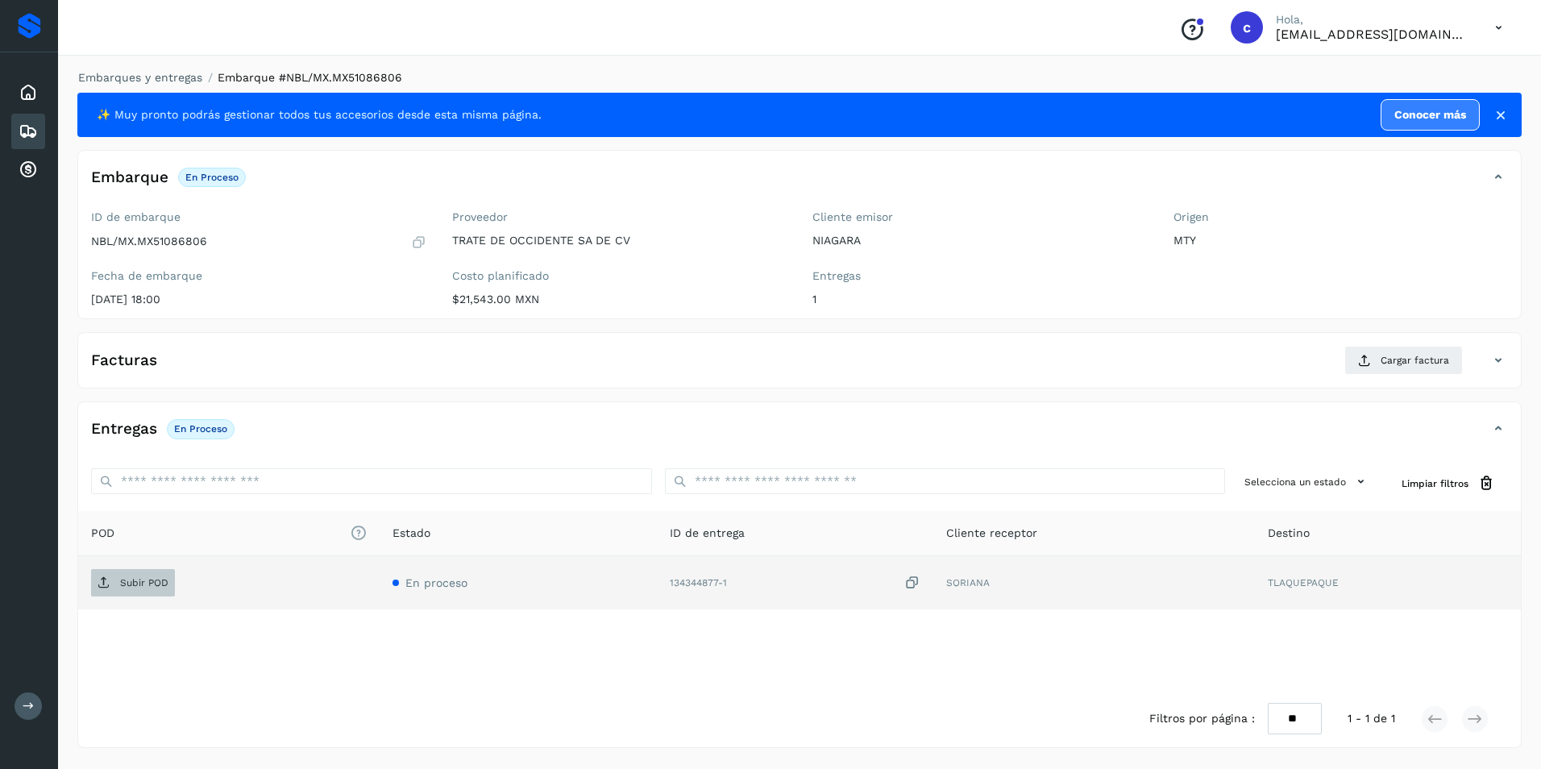
click at [163, 583] on p "Subir POD" at bounding box center [144, 582] width 48 height 11
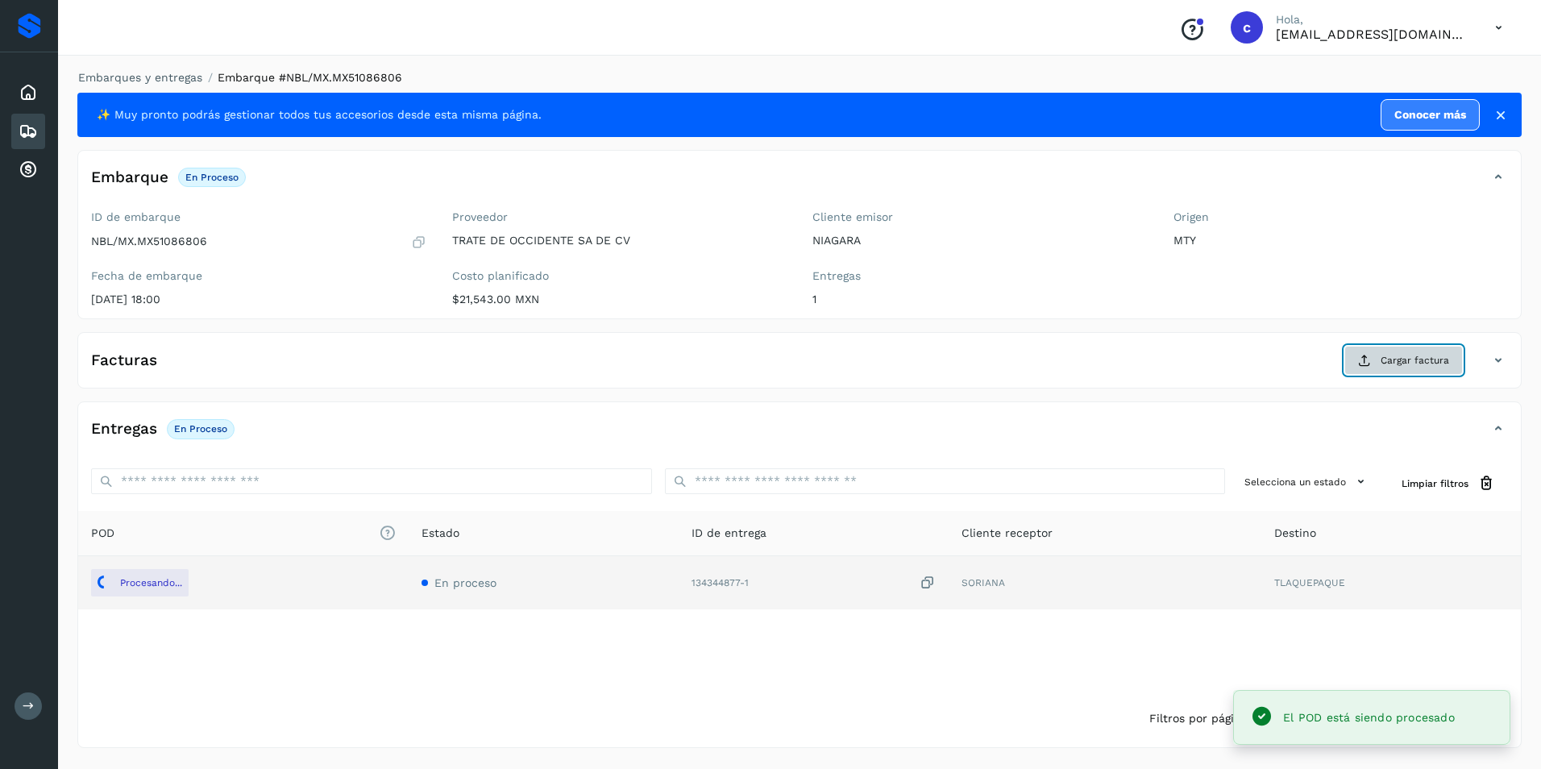
click at [1381, 365] on span "Cargar factura" at bounding box center [1414, 360] width 68 height 15
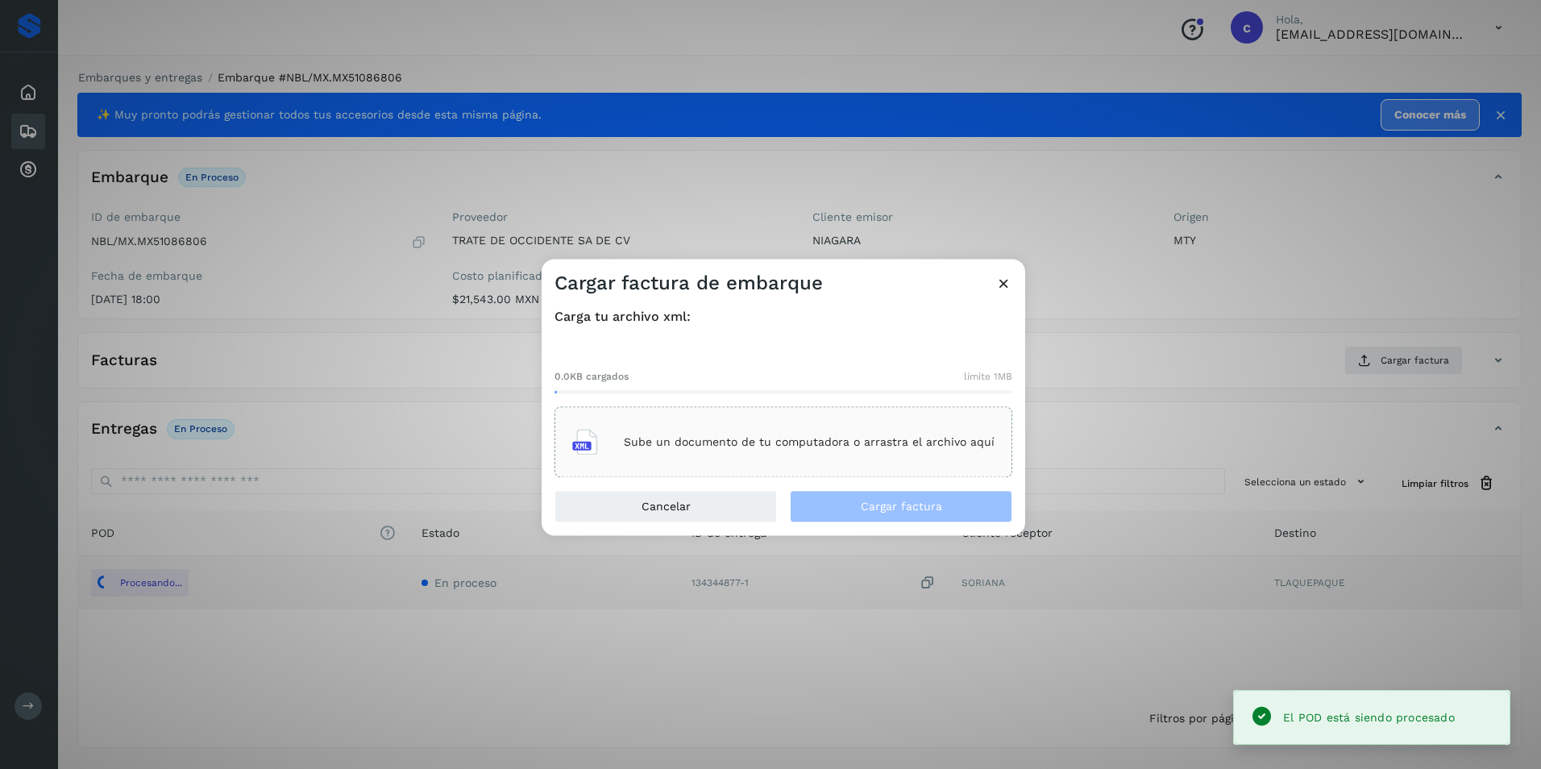
click at [732, 444] on p "Sube un documento de tu computadora o arrastra el archivo aquí" at bounding box center [809, 442] width 371 height 14
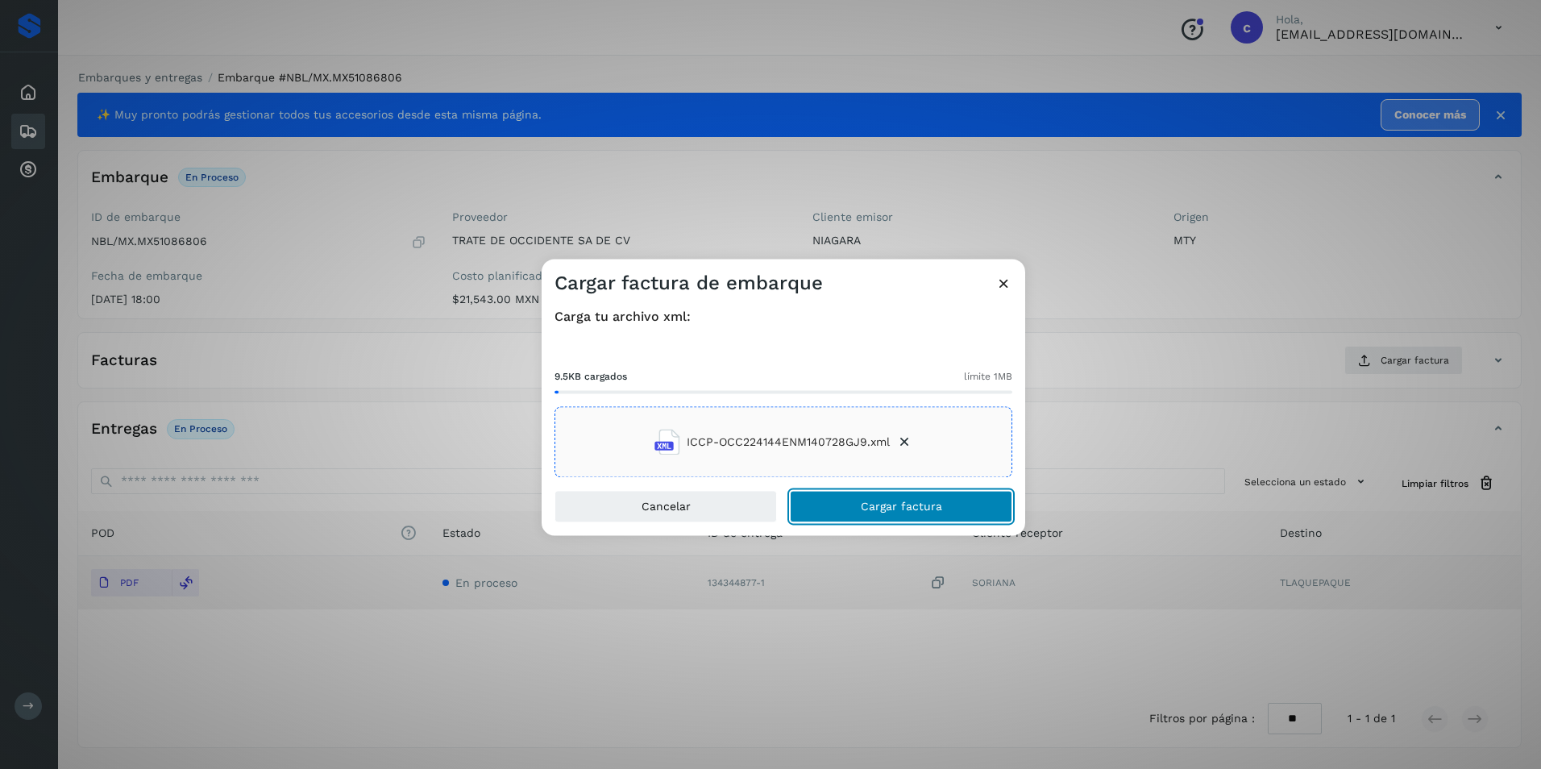
click at [863, 497] on button "Cargar factura" at bounding box center [901, 507] width 222 height 32
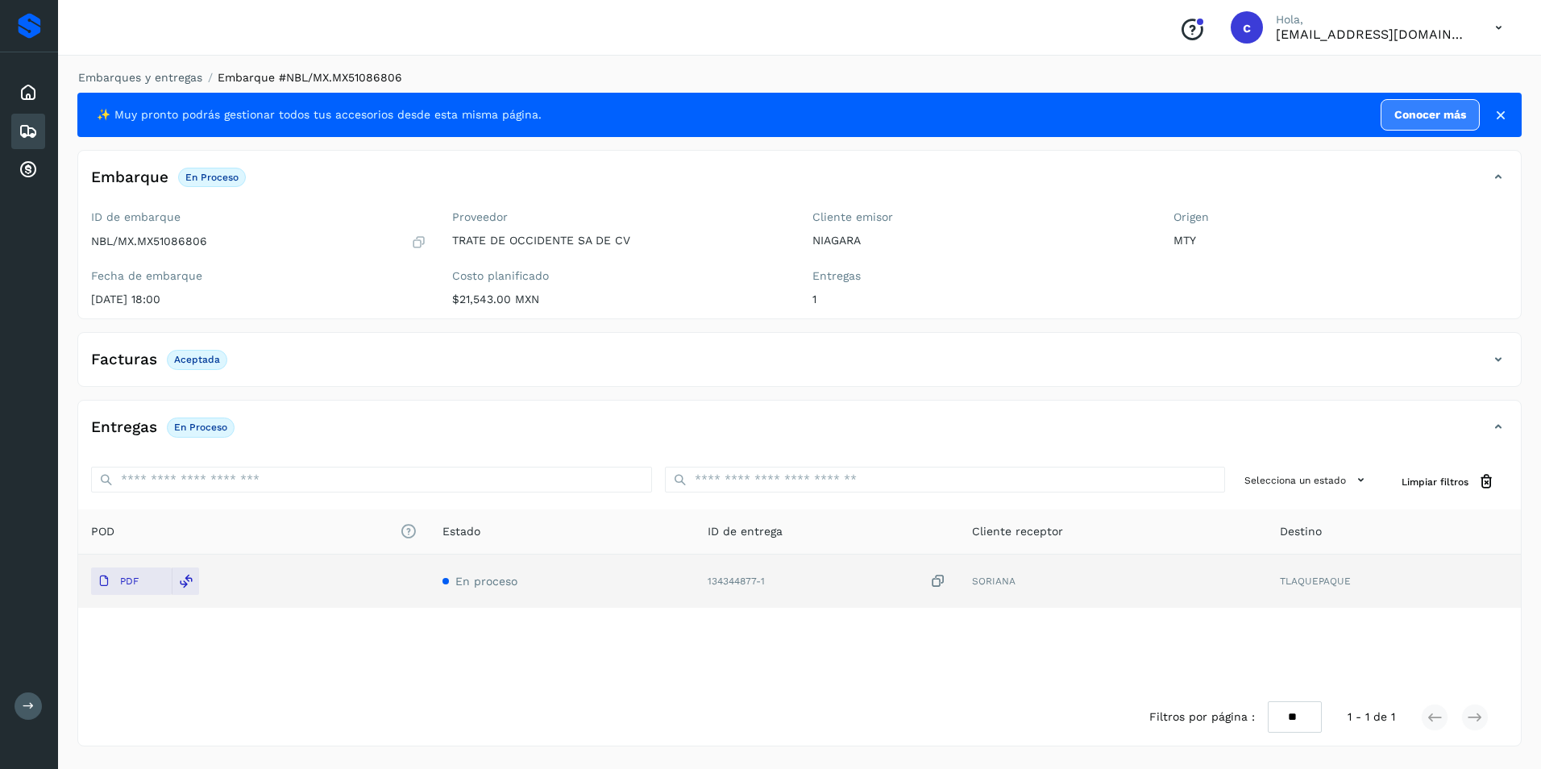
click at [199, 360] on p "Aceptada" at bounding box center [197, 359] width 46 height 11
click at [180, 583] on icon at bounding box center [186, 581] width 15 height 15
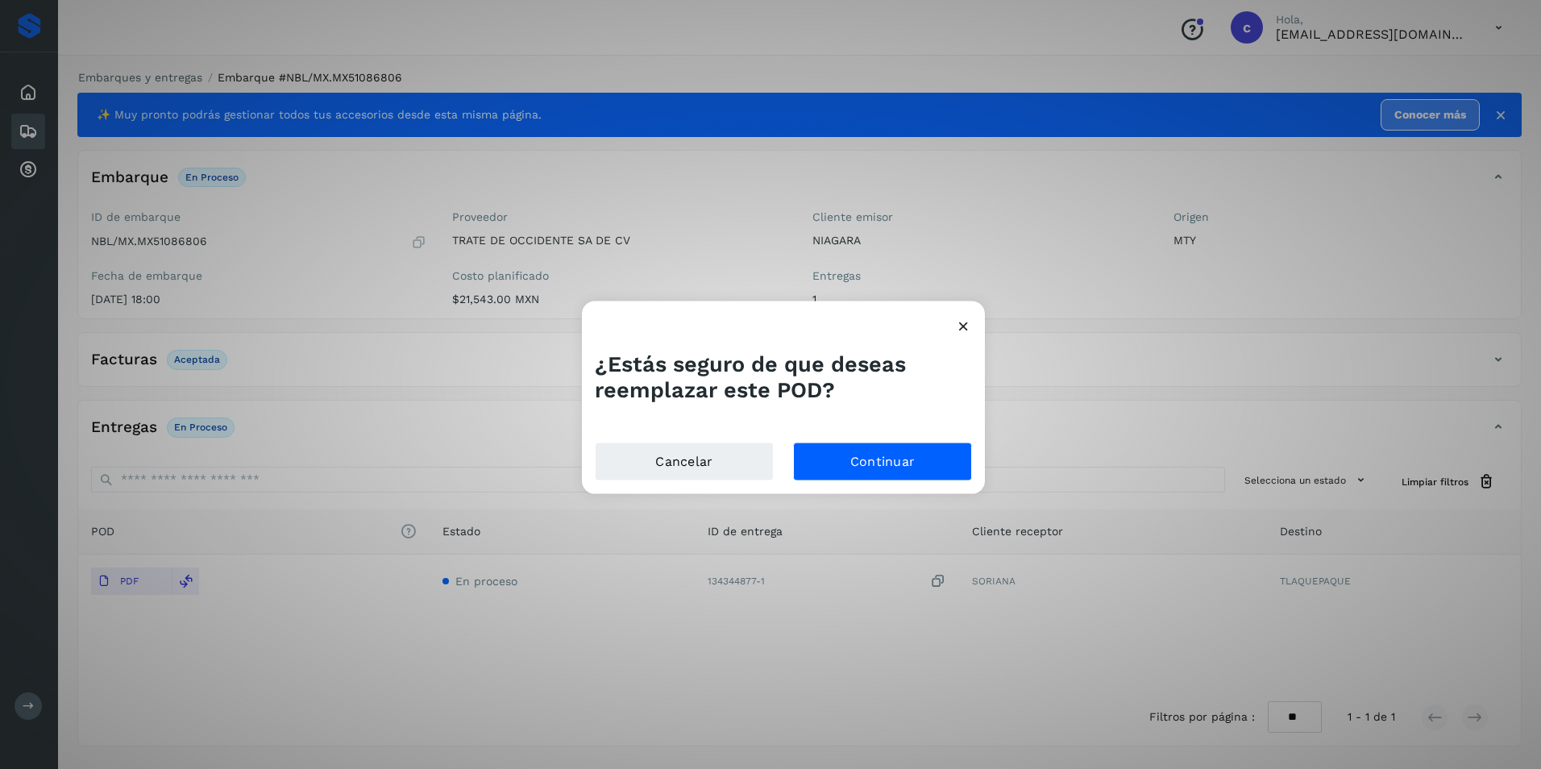
click at [960, 325] on icon at bounding box center [963, 325] width 17 height 17
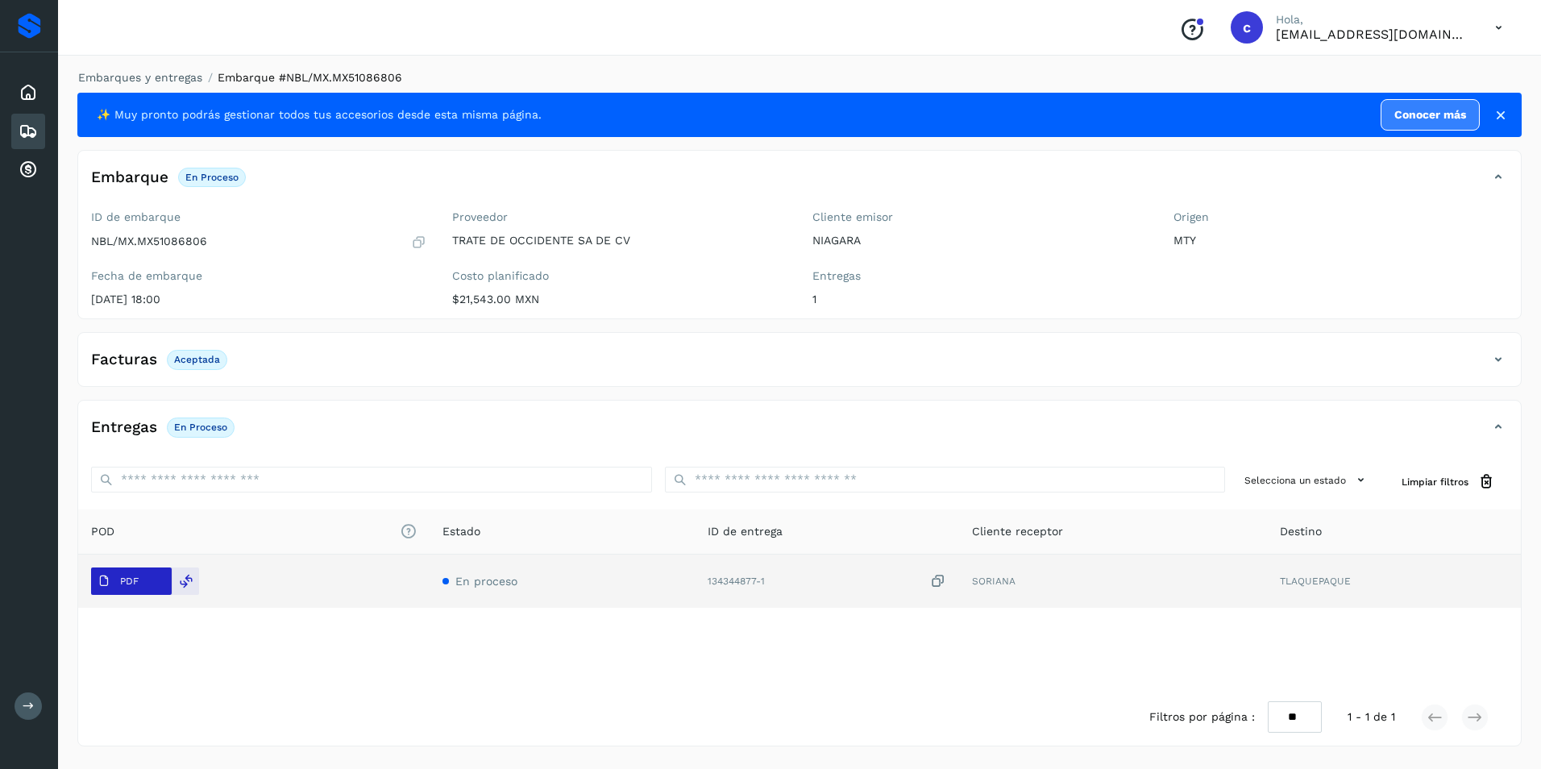
click at [118, 585] on span "PDF" at bounding box center [118, 581] width 54 height 26
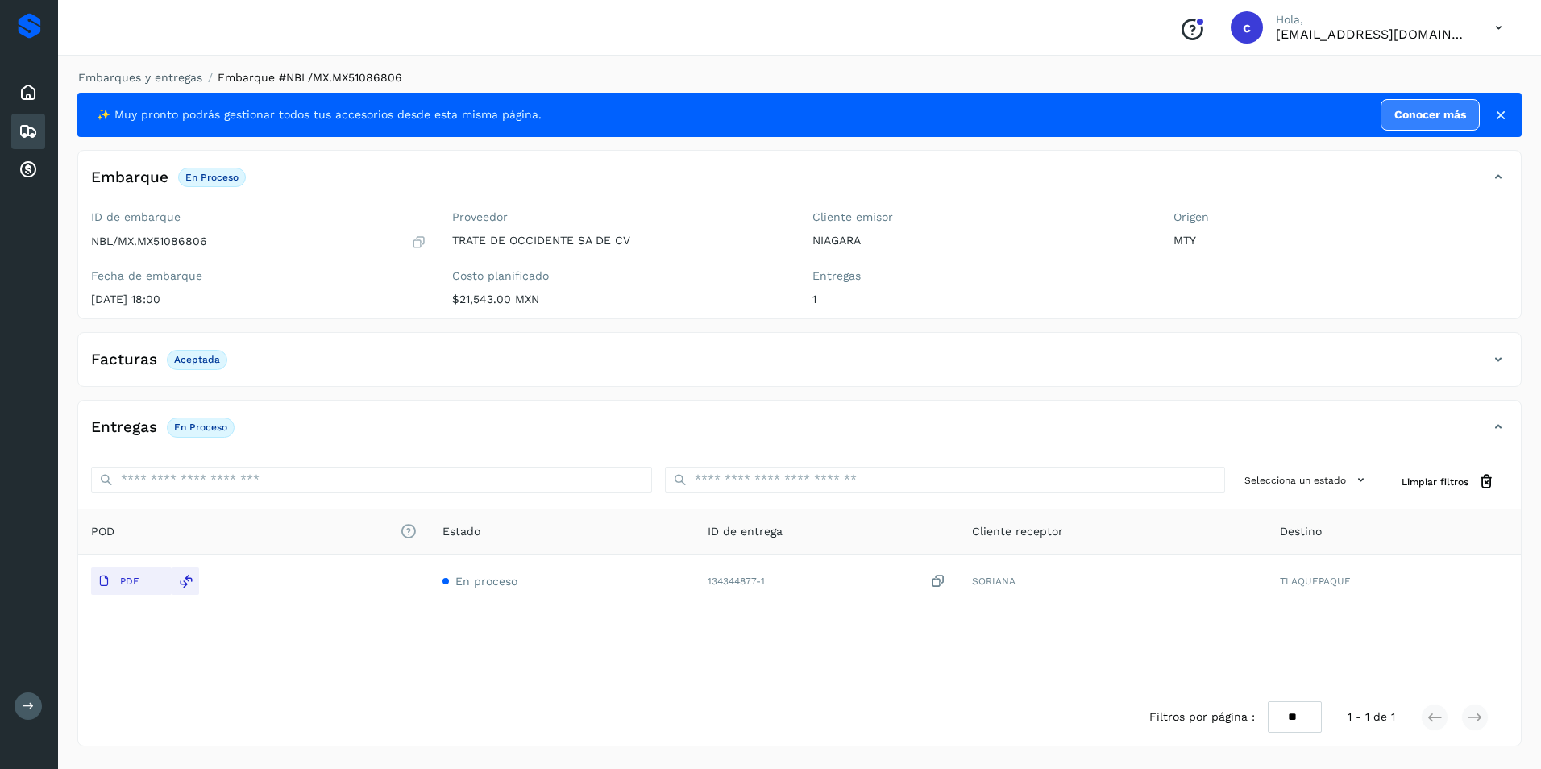
click at [209, 358] on p "Aceptada" at bounding box center [197, 359] width 46 height 11
click at [13, 134] on div "Embarques" at bounding box center [28, 131] width 34 height 35
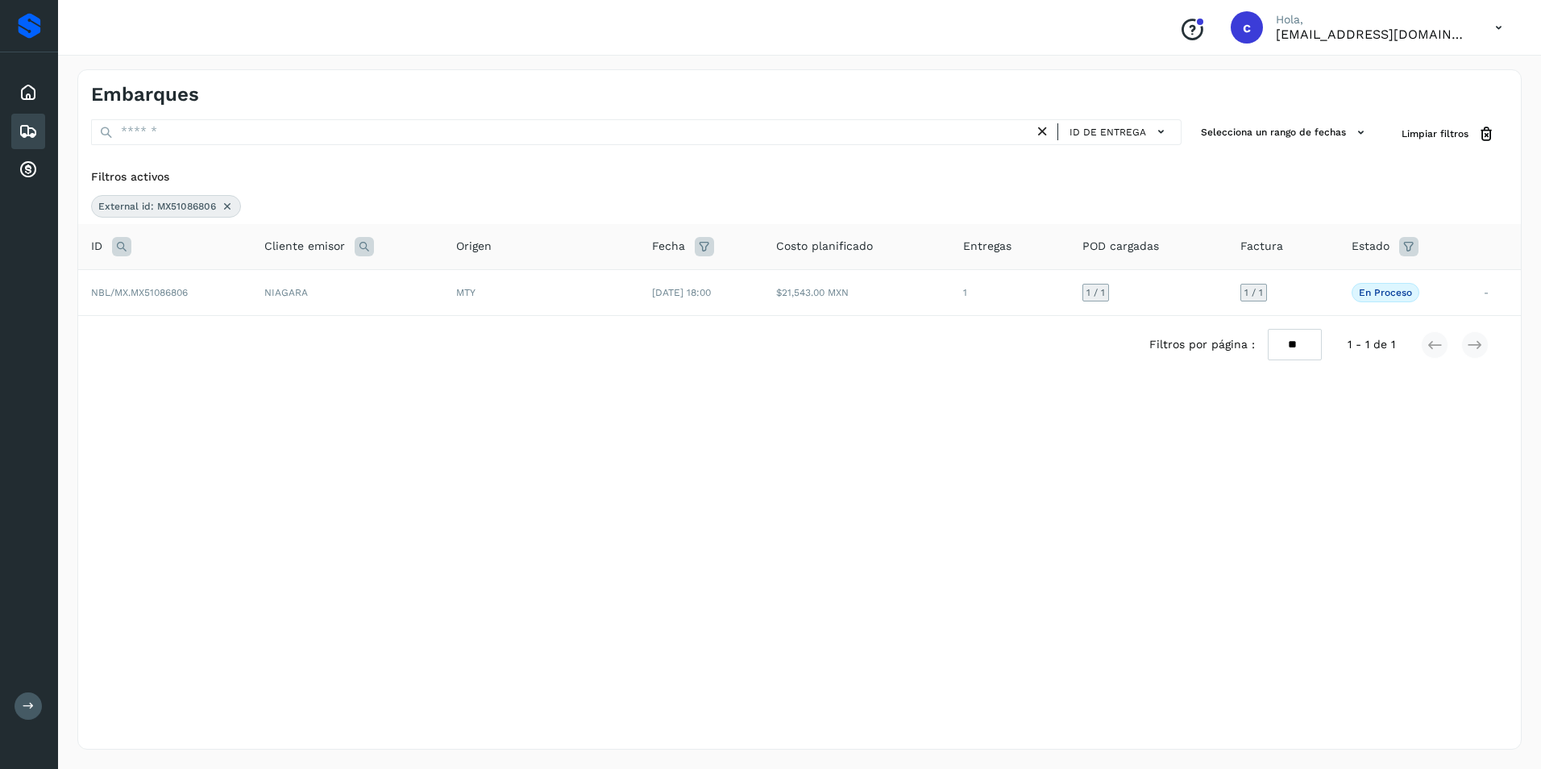
click at [228, 201] on icon at bounding box center [227, 206] width 13 height 13
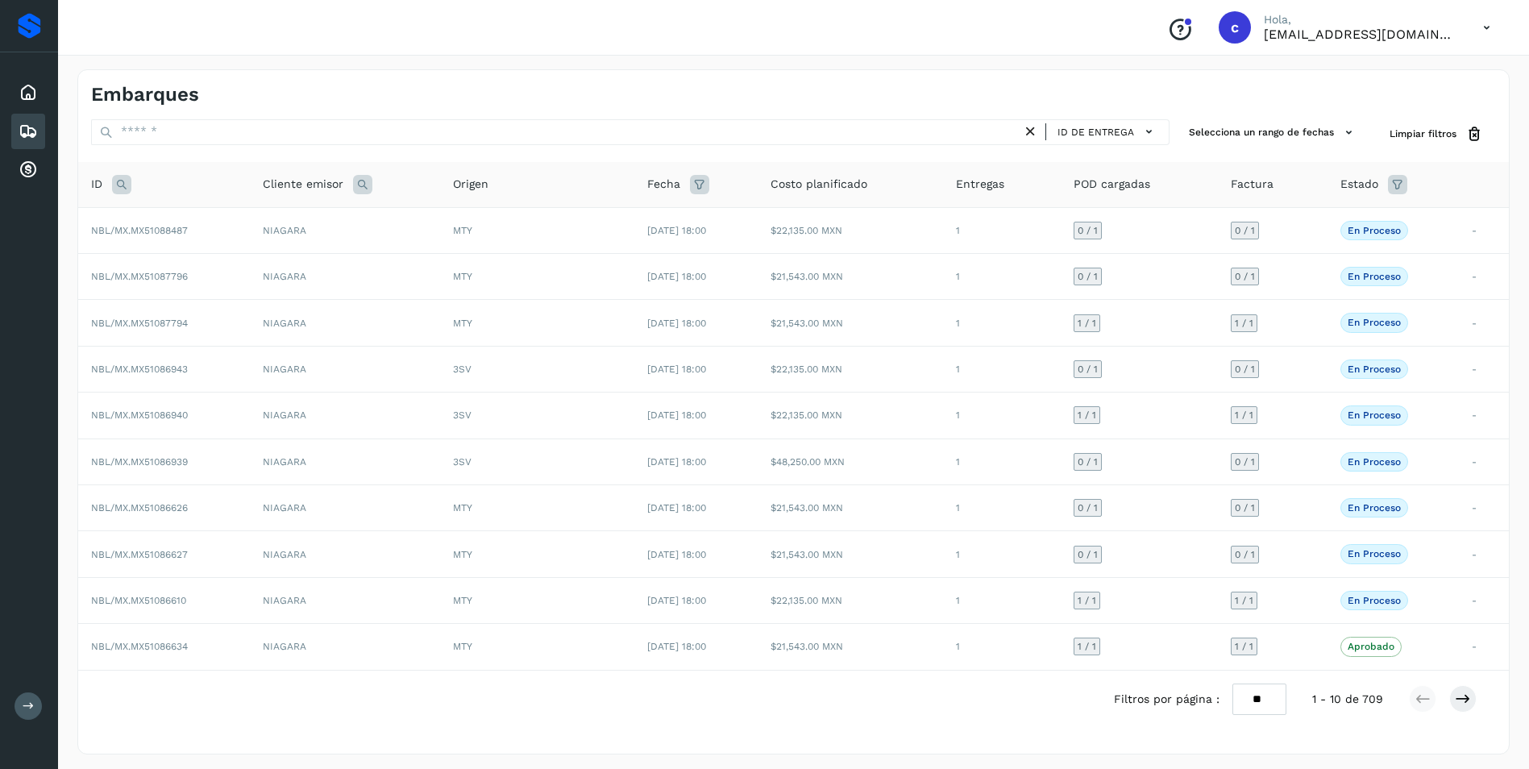
click at [121, 183] on icon at bounding box center [121, 184] width 19 height 19
click at [171, 220] on input "text" at bounding box center [228, 225] width 198 height 26
paste input "**********"
type input "**********"
click at [244, 259] on button "Buscar" at bounding box center [270, 265] width 114 height 29
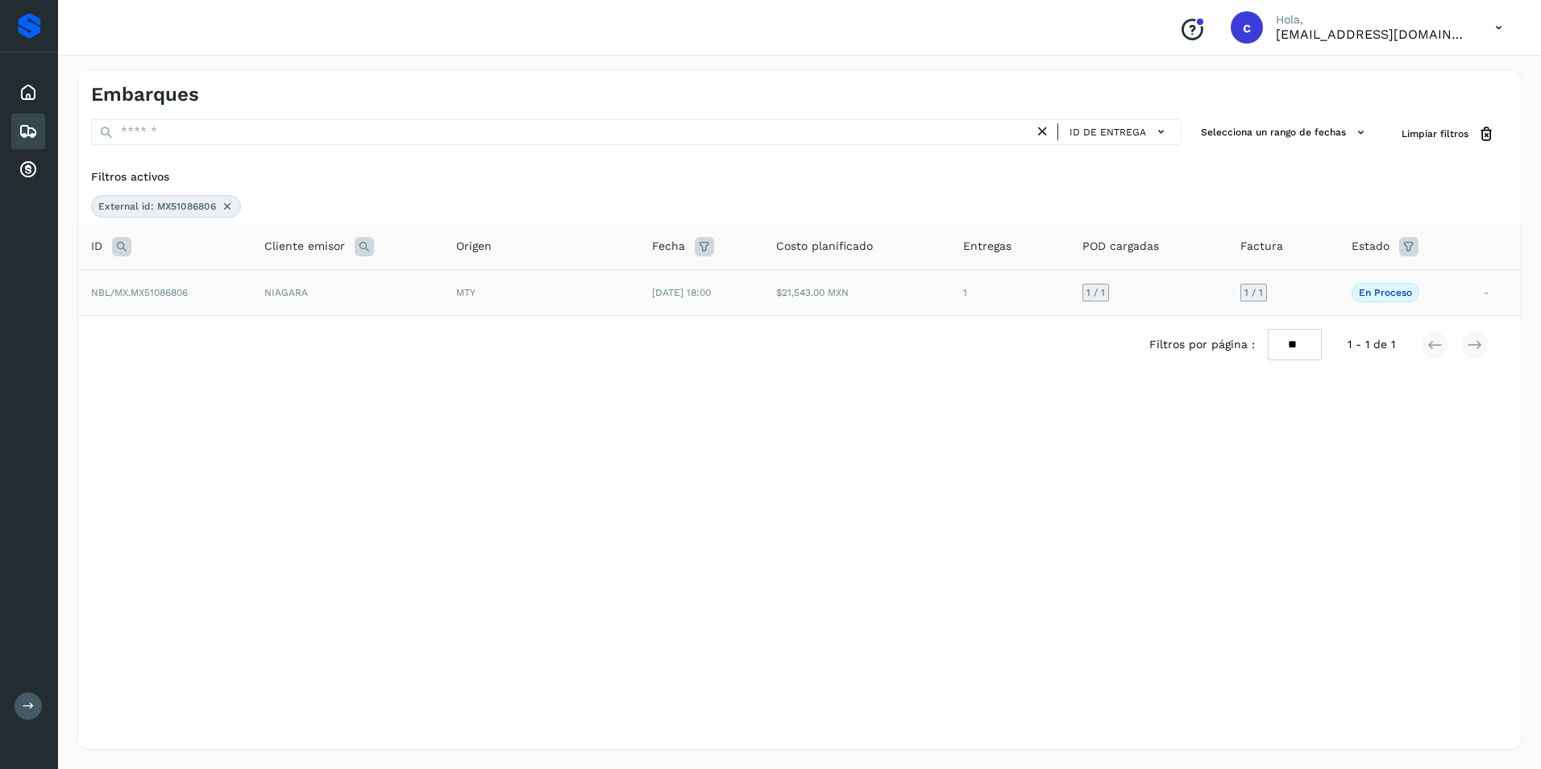
click at [652, 296] on span "[DATE] 18:00" at bounding box center [681, 292] width 59 height 11
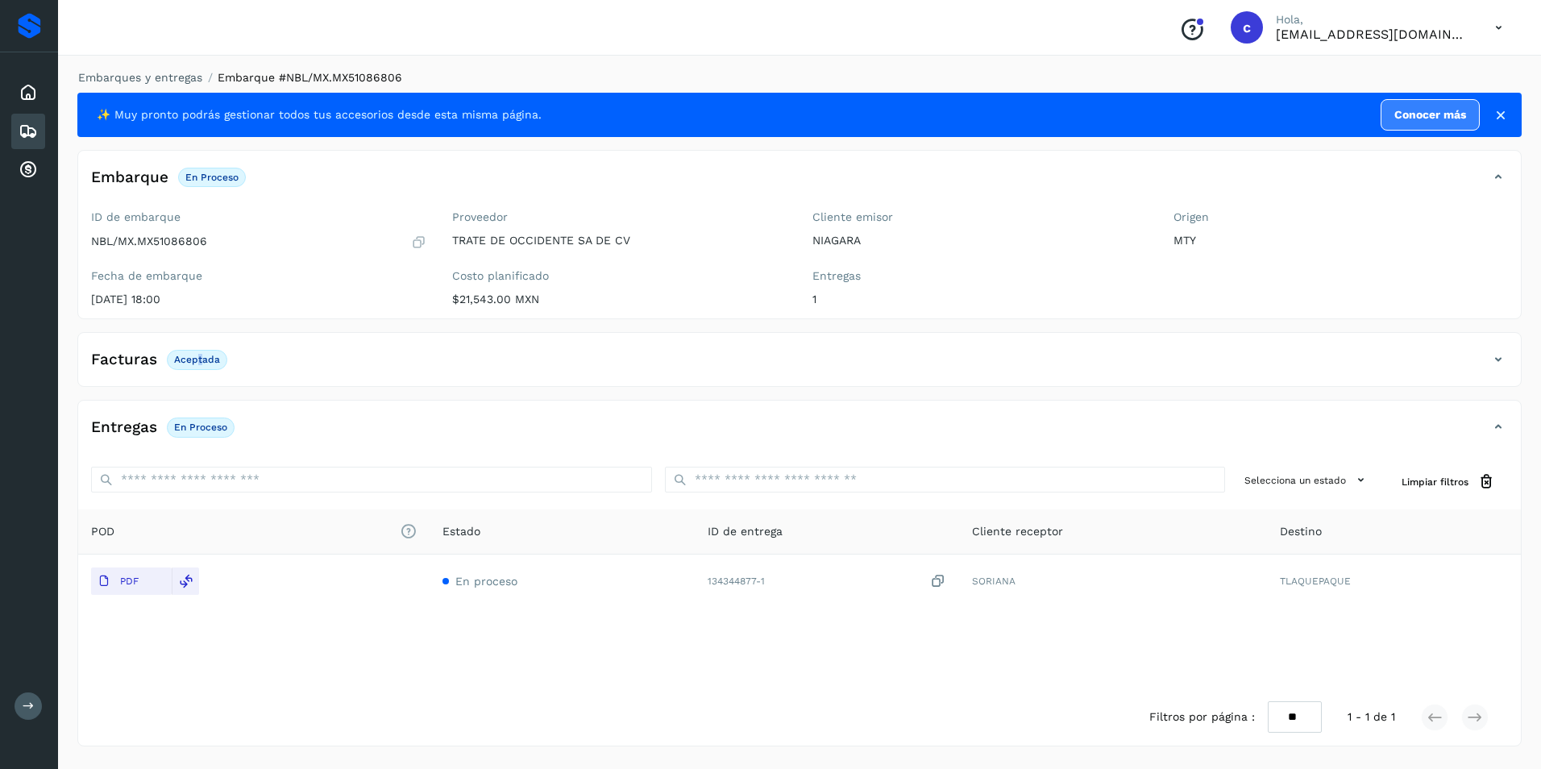
click at [198, 355] on p "Aceptada" at bounding box center [197, 359] width 46 height 11
click at [203, 359] on p "Aceptada" at bounding box center [197, 359] width 46 height 11
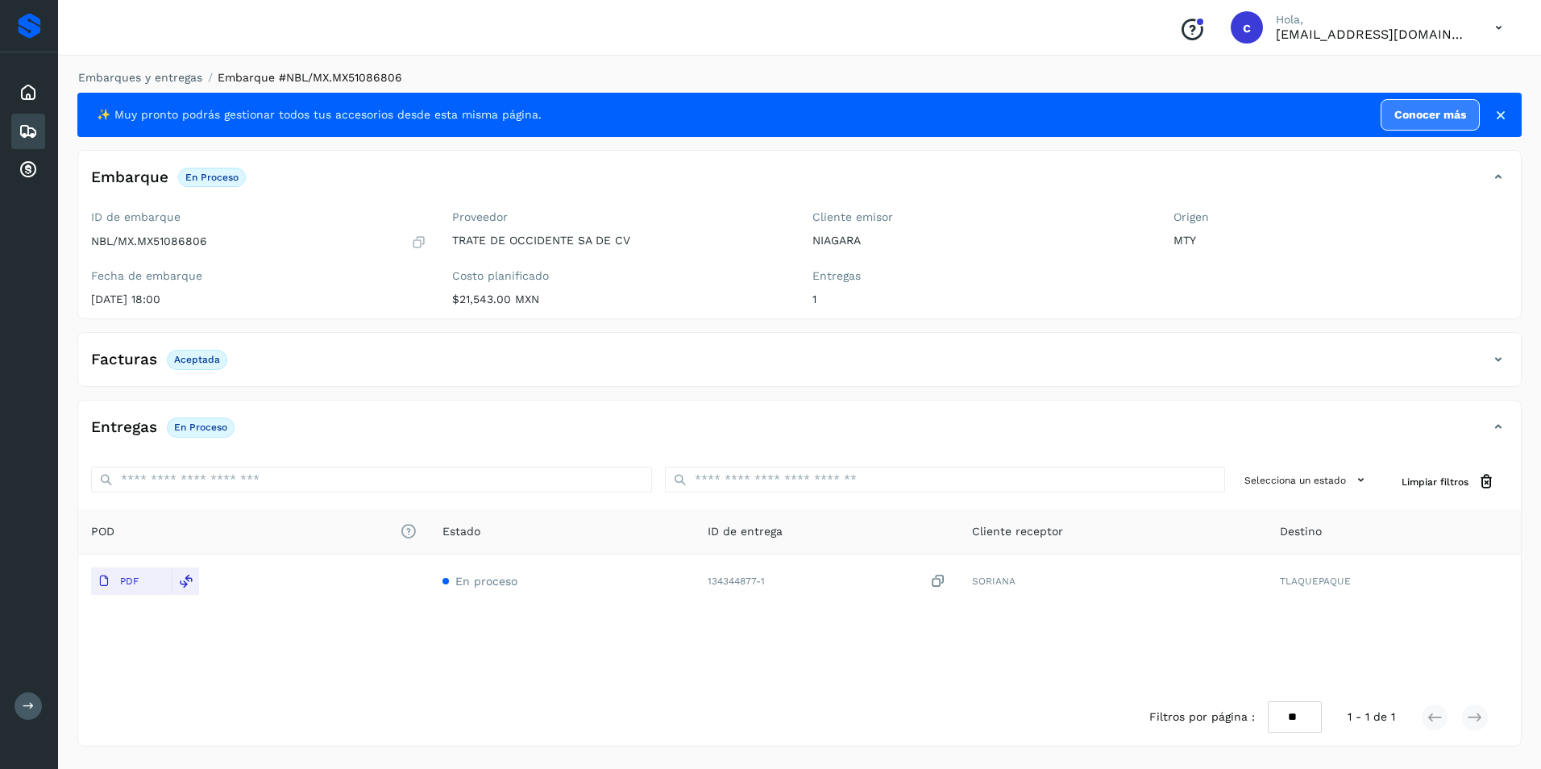
click at [208, 421] on span "En proceso" at bounding box center [201, 426] width 68 height 19
